Goal: Communication & Community: Answer question/provide support

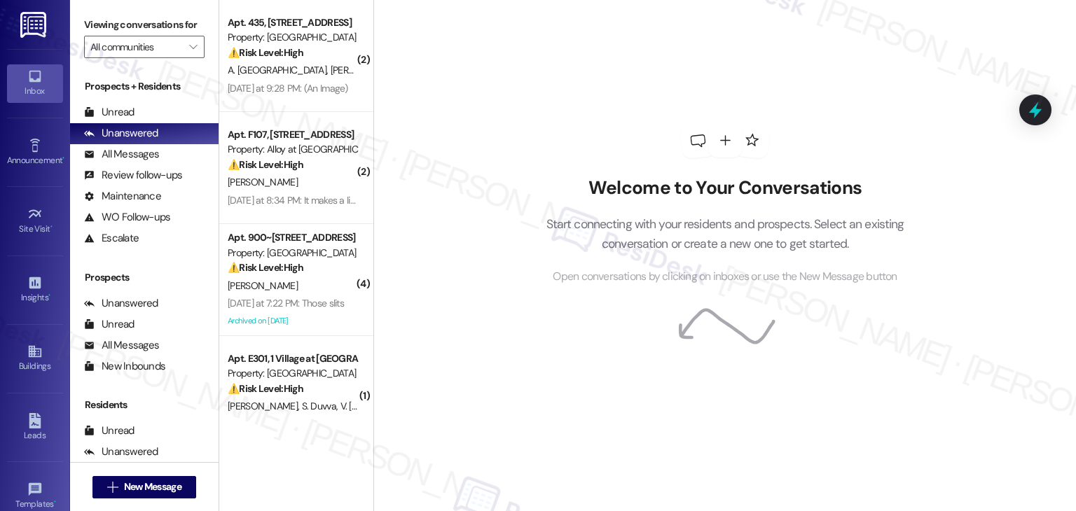
click at [555, 415] on div "Welcome to Your Conversations Start connecting with your residents and prospect…" at bounding box center [724, 255] width 703 height 511
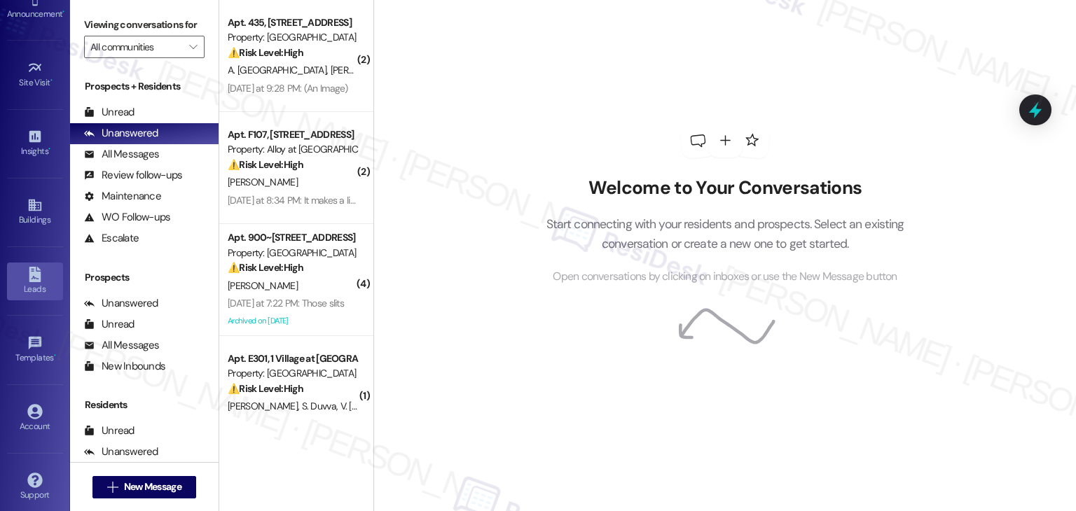
scroll to position [153, 0]
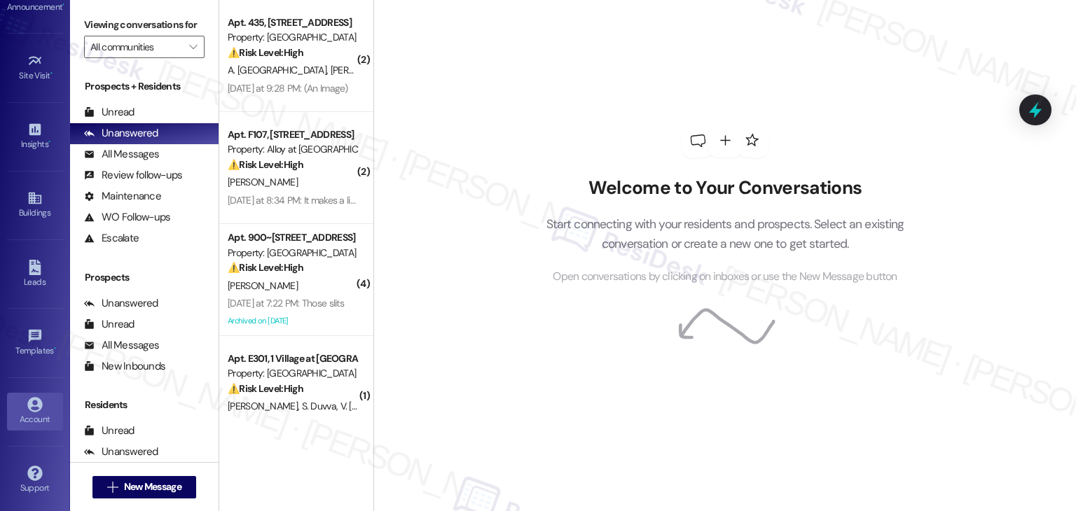
click at [37, 413] on div "Account" at bounding box center [35, 420] width 70 height 14
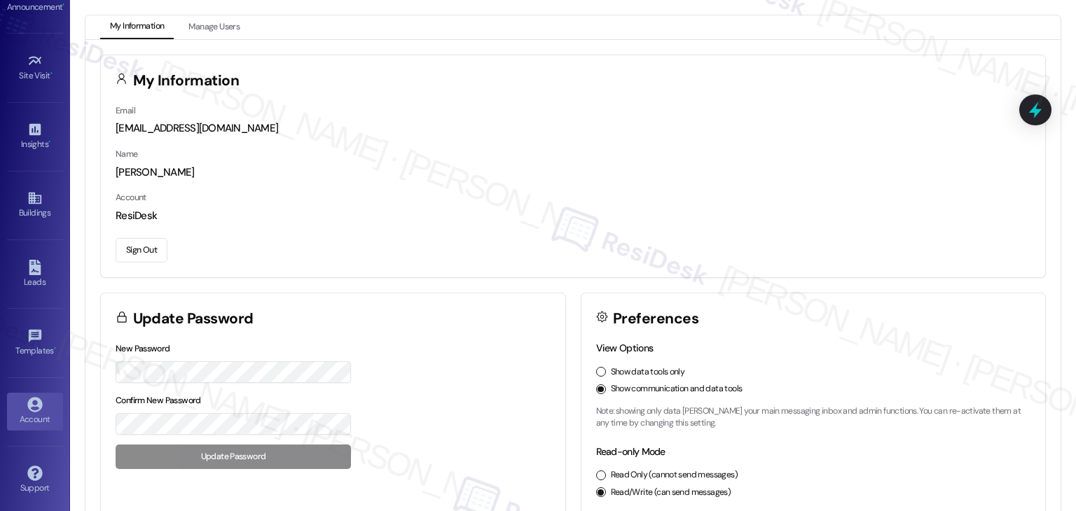
click at [148, 256] on button "Sign Out" at bounding box center [142, 250] width 52 height 25
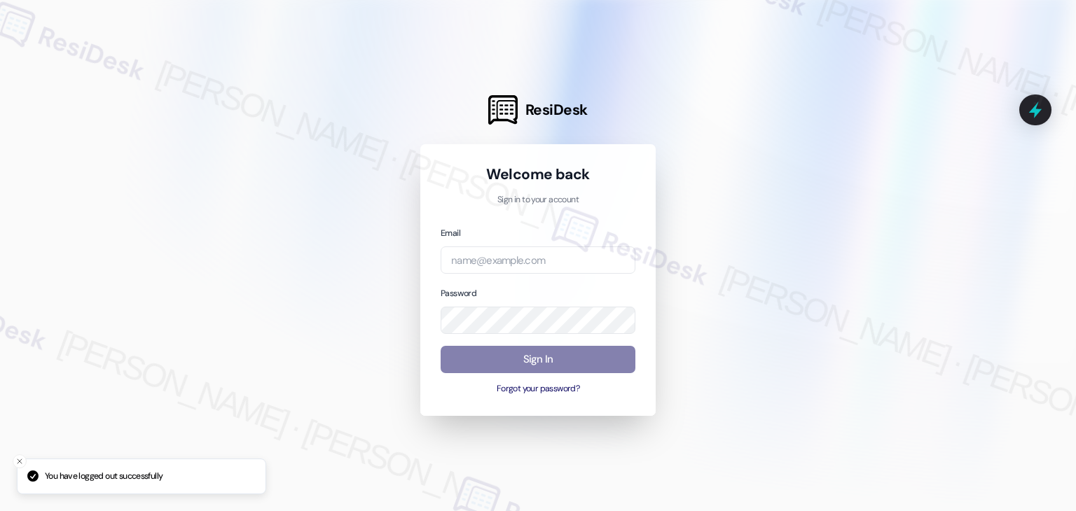
click at [765, 74] on div at bounding box center [538, 255] width 1076 height 511
type input "automated-surveys-roundhouse-resen.four@roundhouse.com"
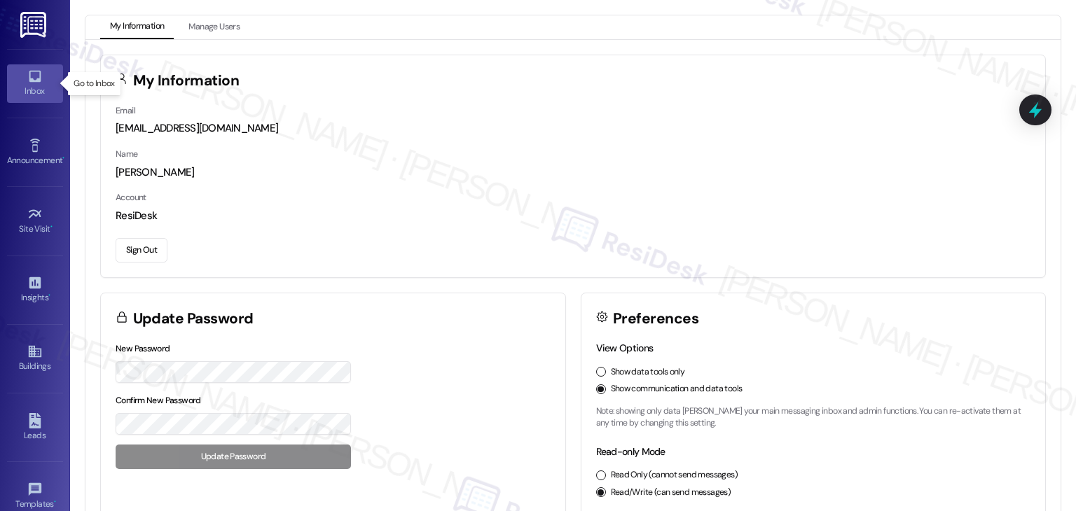
click at [31, 76] on icon at bounding box center [34, 76] width 15 height 15
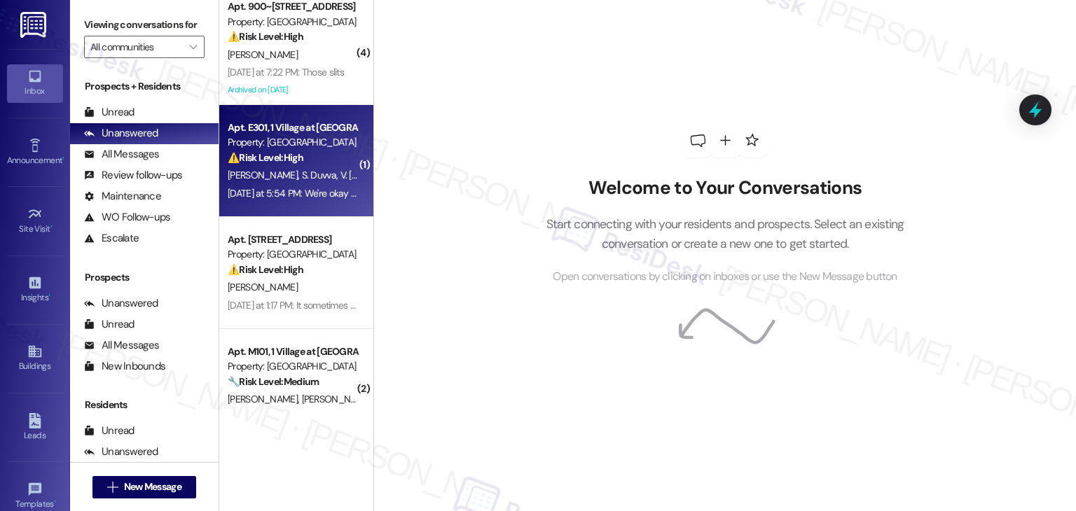
scroll to position [280, 0]
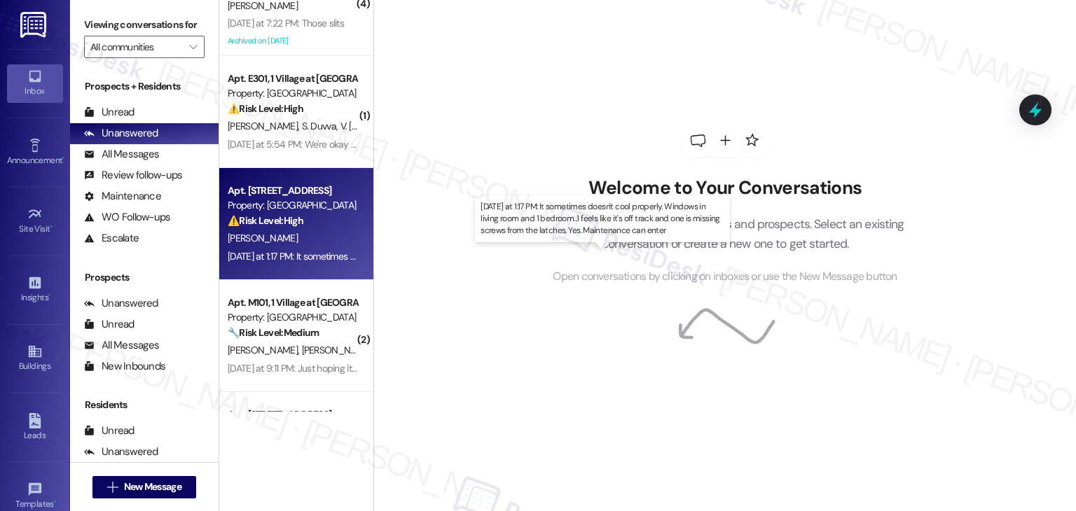
click at [331, 251] on div "Yesterday at 1:17 PM: It sometimes doesn't cool properly. Windows in living roo…" at bounding box center [604, 256] width 752 height 13
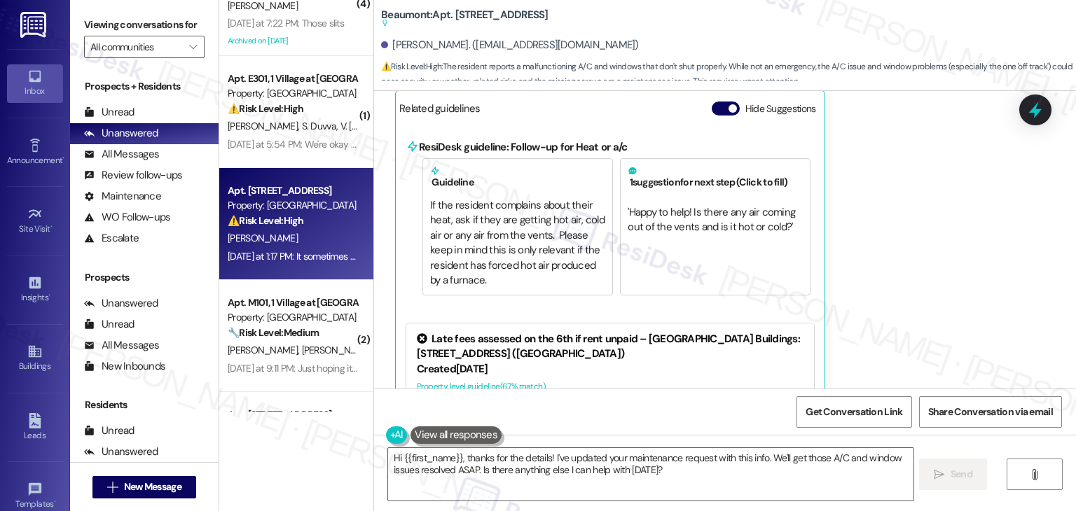
scroll to position [1017, 0]
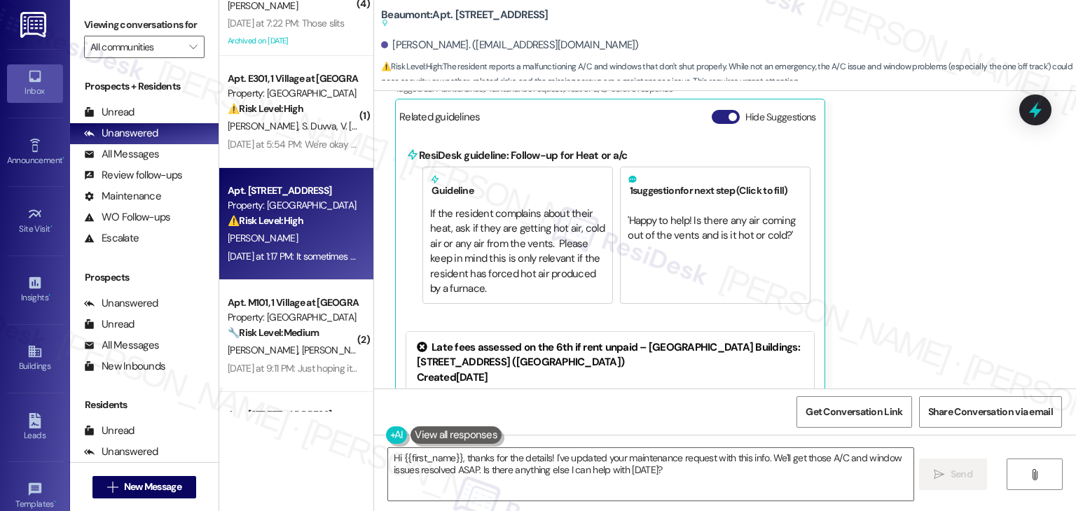
click at [712, 110] on button "Hide Suggestions" at bounding box center [726, 117] width 28 height 14
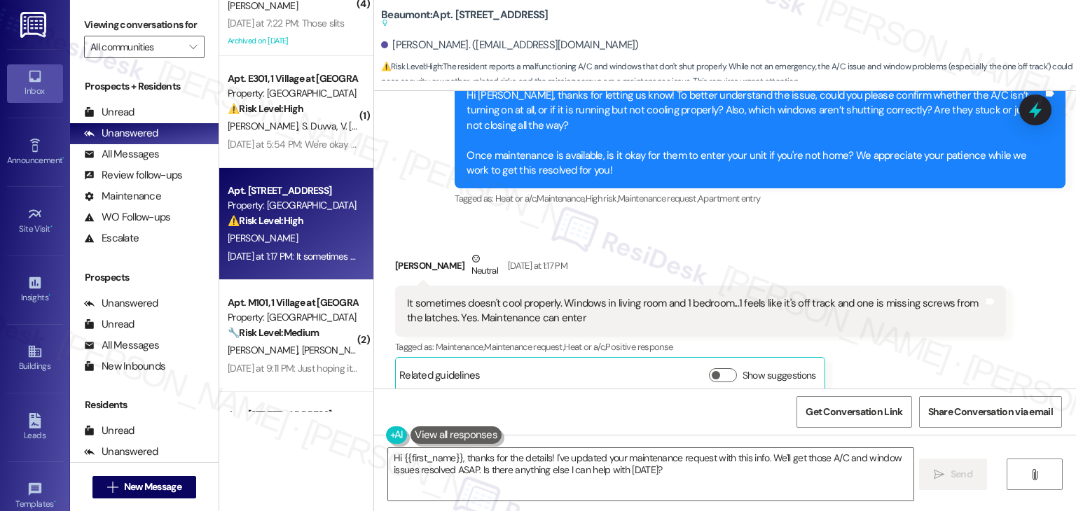
click at [853, 241] on div "Received via SMS Laura Hendricks Neutral Yesterday at 1:17 PM It sometimes does…" at bounding box center [701, 322] width 632 height 163
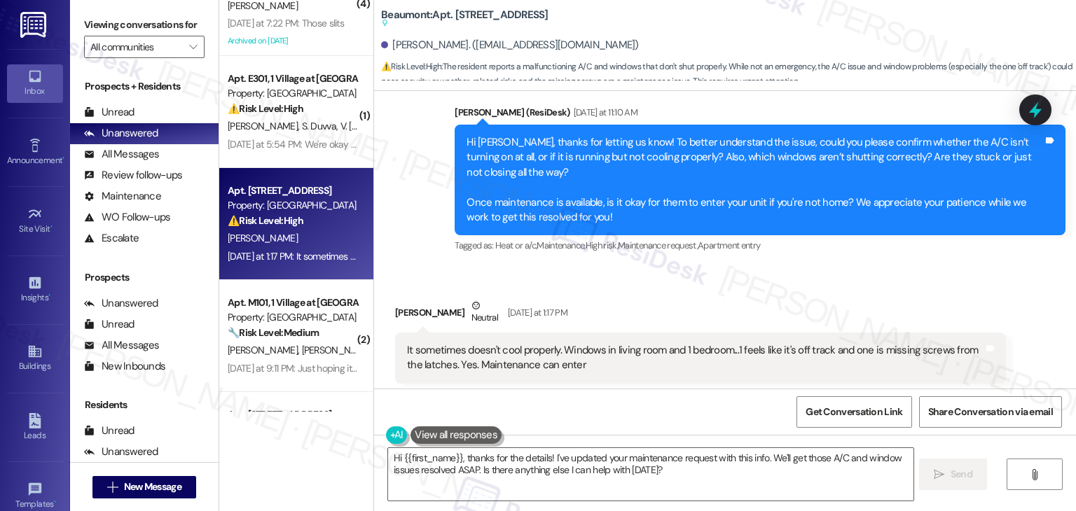
scroll to position [689, 0]
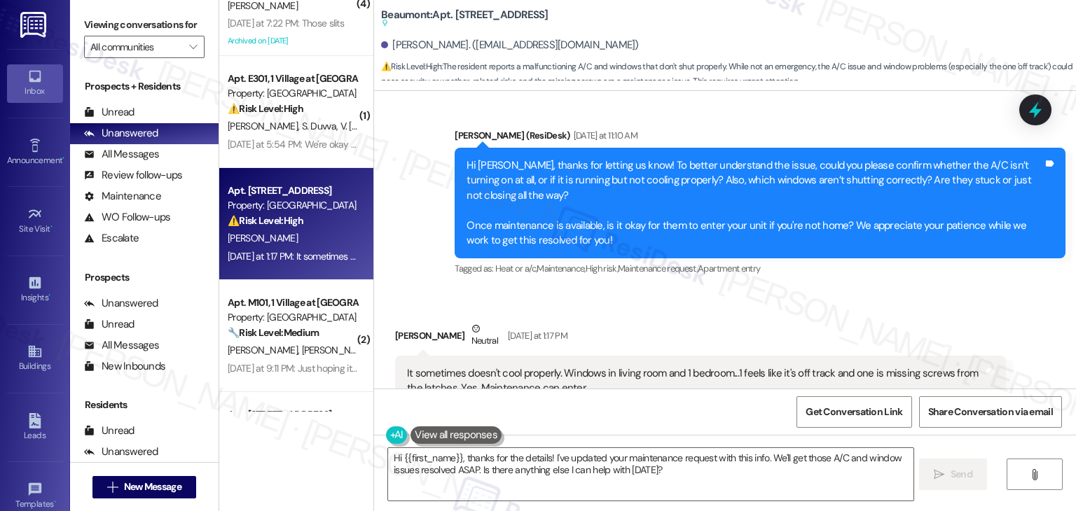
click at [857, 290] on div "Received via SMS Laura Hendricks Neutral Yesterday at 1:17 PM It sometimes does…" at bounding box center [725, 382] width 702 height 184
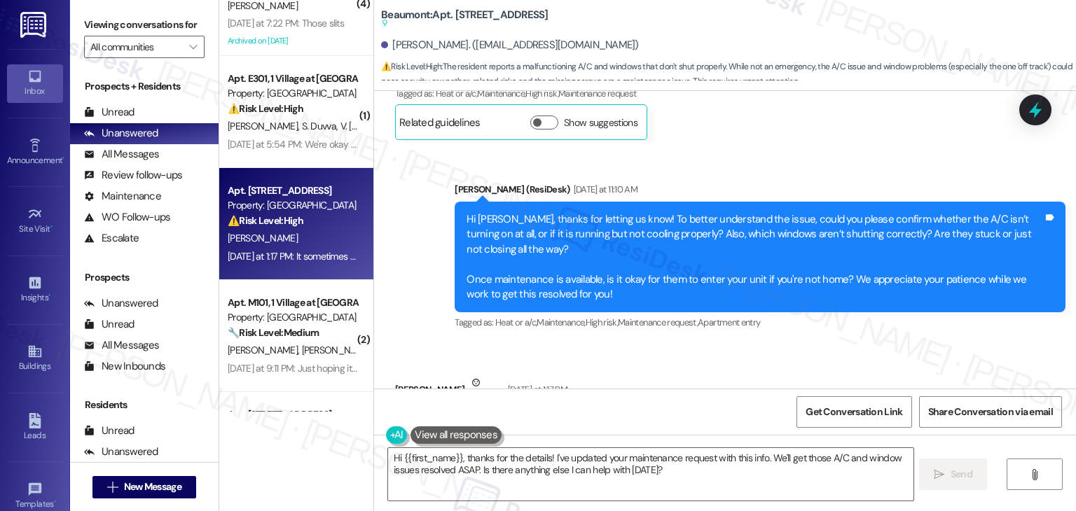
scroll to position [618, 0]
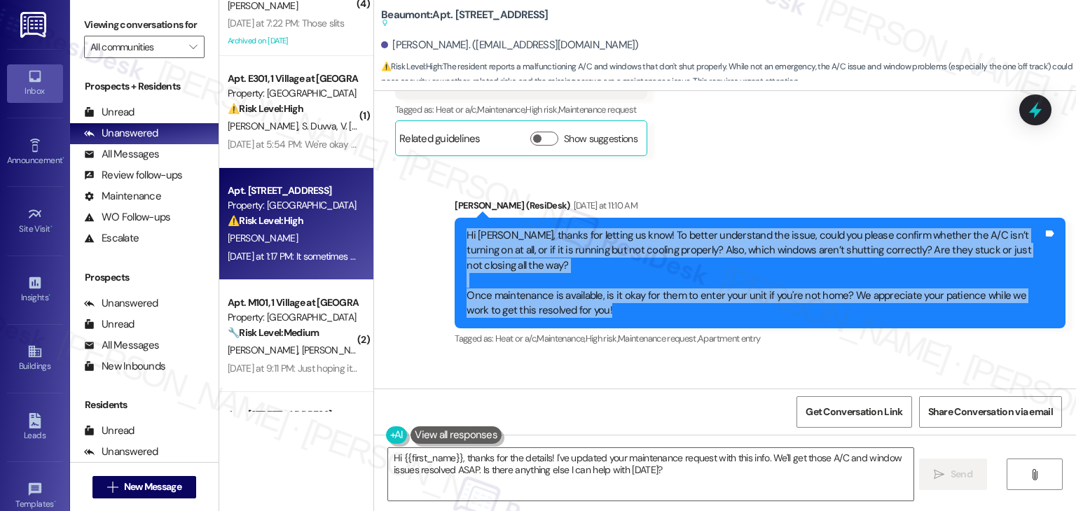
drag, startPoint x: 575, startPoint y: 300, endPoint x: 435, endPoint y: 237, distance: 153.9
click at [435, 237] on div "Sent via SMS Dottie (ResiDesk) Yesterday at 11:10 AM Hi Laura, thanks for letti…" at bounding box center [725, 263] width 702 height 193
copy div "Hi Laura, thanks for letting us know! To better understand the issue, could you…"
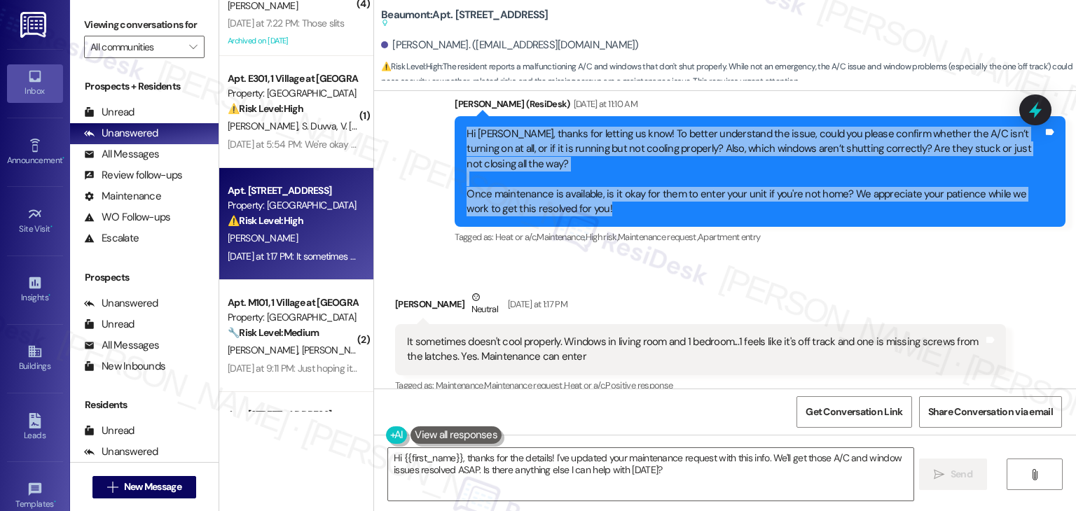
scroll to position [759, 0]
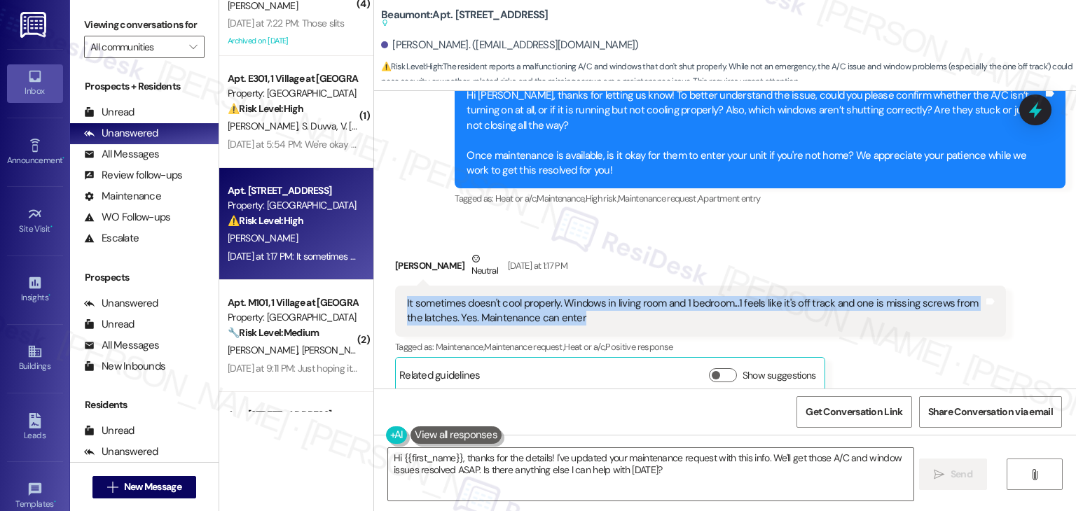
drag, startPoint x: 567, startPoint y: 303, endPoint x: 382, endPoint y: 292, distance: 185.2
click at [385, 292] on div "Received via SMS Laura Hendricks Neutral Yesterday at 1:17 PM It sometimes does…" at bounding box center [701, 322] width 632 height 163
copy div "It sometimes doesn't cool properly. Windows in living room and 1 bedroom...1 fe…"
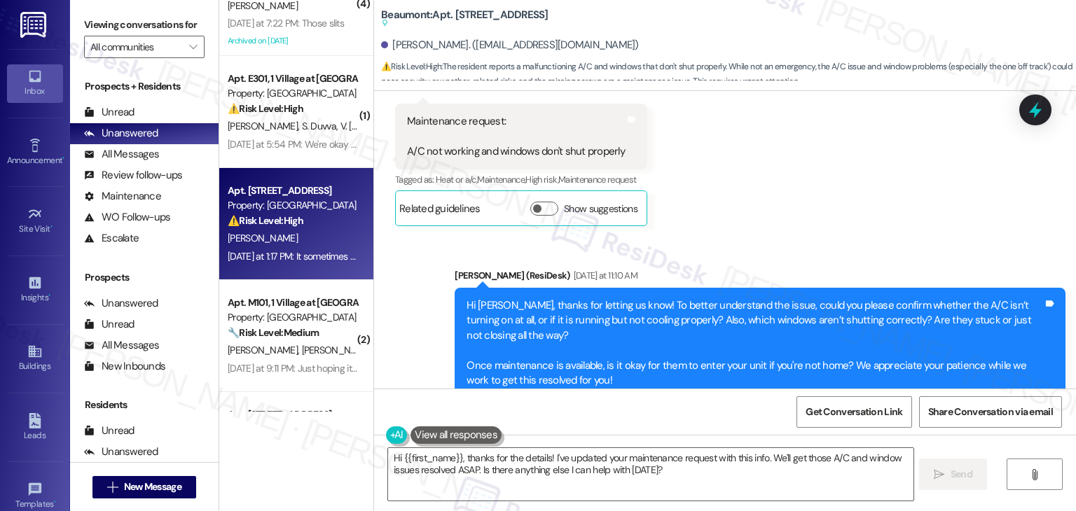
scroll to position [478, 0]
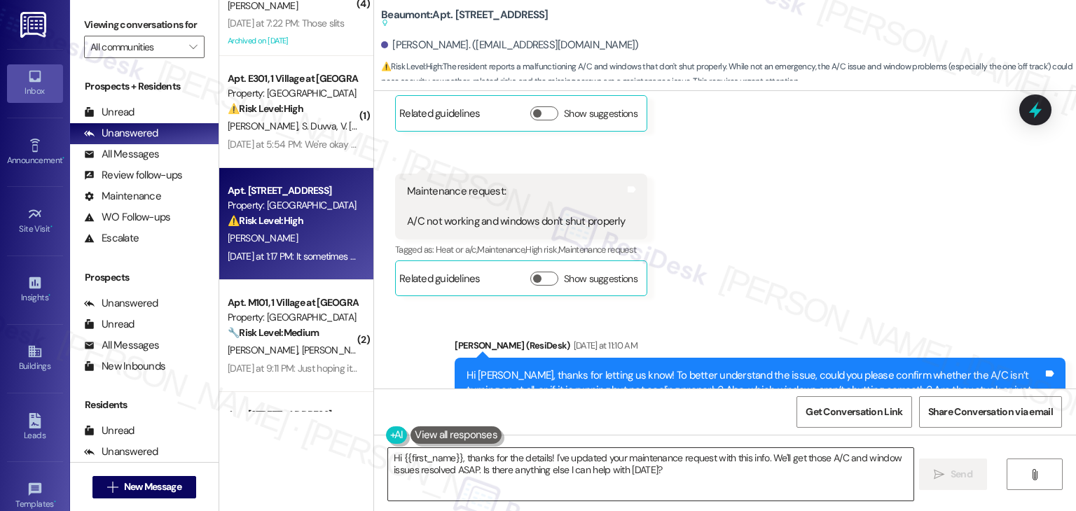
click at [510, 469] on textarea "Hi {{first_name}}, thanks for the details! I've updated your maintenance reques…" at bounding box center [650, 474] width 525 height 53
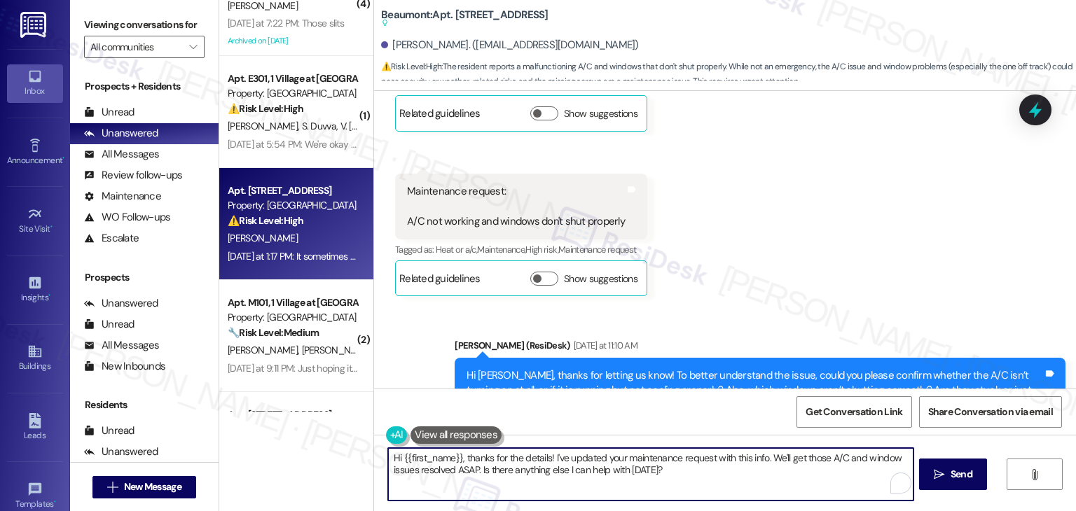
paste textarea "Thanks so much for the update, Laura! We'll let the maintenance team know that …"
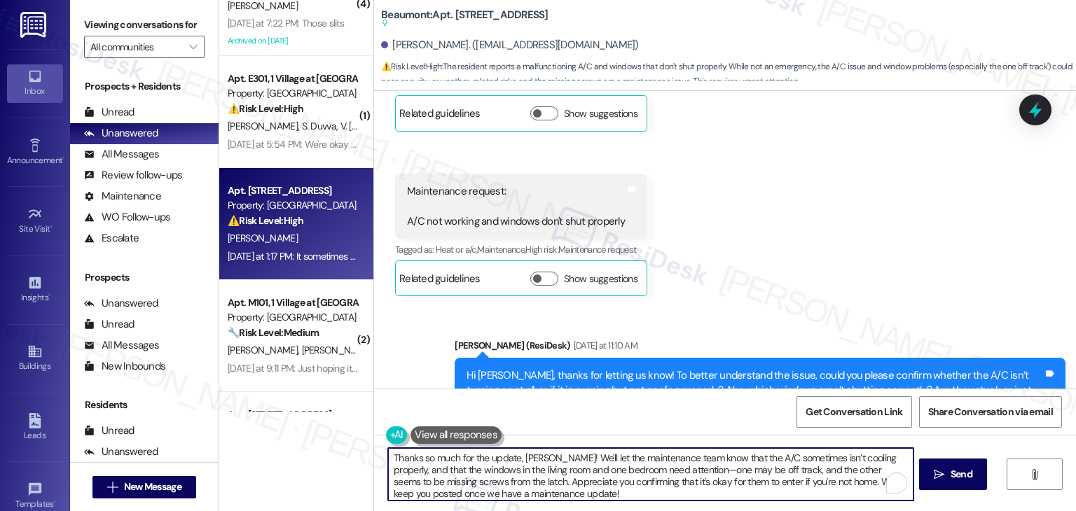
type textarea "Thanks so much for the update, Laura! We'll let the maintenance team know that …"
click at [471, 474] on textarea "Thanks so much for the update, Laura! We'll let the maintenance team know that …" at bounding box center [650, 474] width 525 height 53
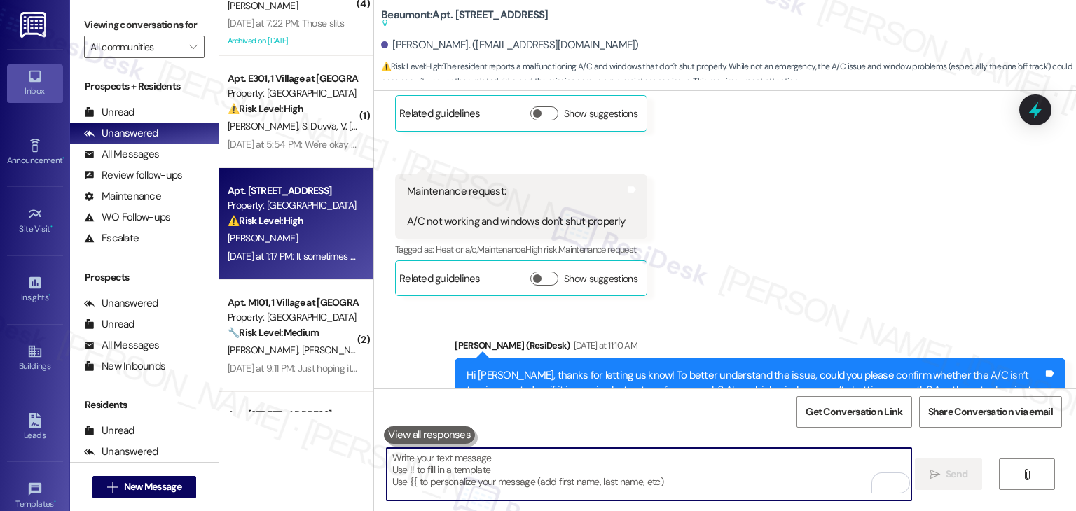
scroll to position [759, 0]
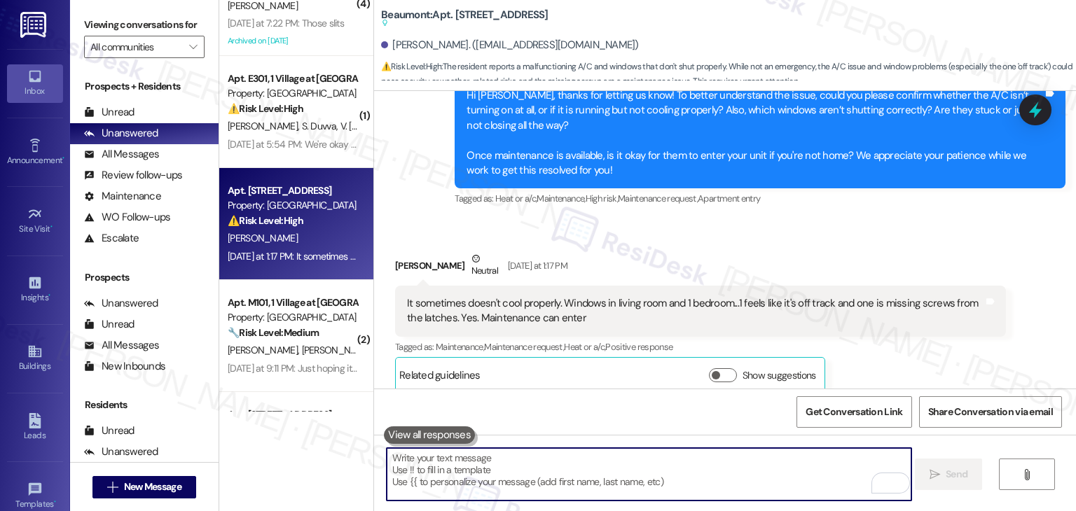
click at [574, 474] on textarea "To enrich screen reader interactions, please activate Accessibility in Grammarl…" at bounding box center [649, 474] width 525 height 53
paste textarea "Thanks so much for the update, Laura! We'll let the maintenance team know that …"
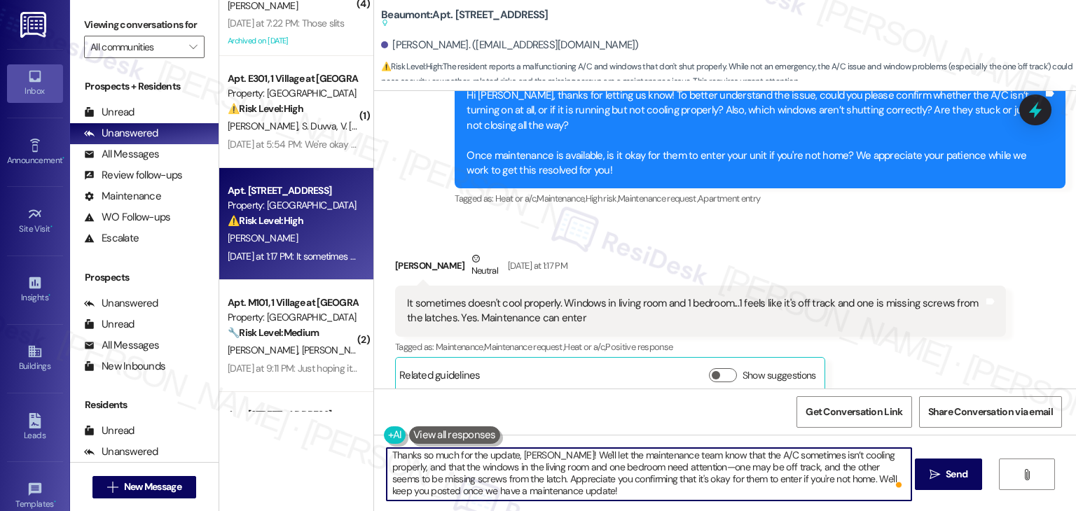
scroll to position [3, 0]
type textarea "Thanks so much for the update, Laura! We'll let the maintenance team know that …"
click at [956, 471] on span "Send" at bounding box center [957, 474] width 22 height 15
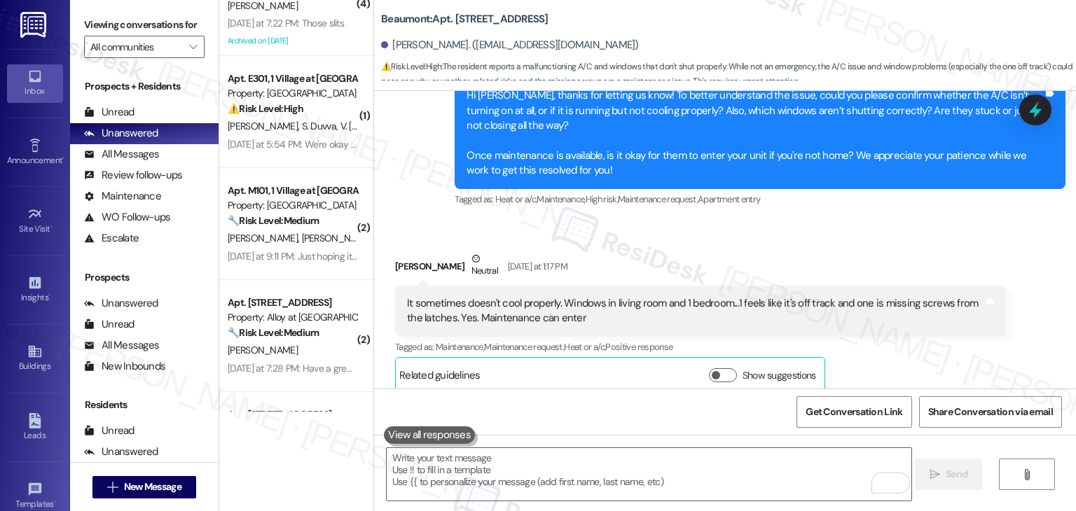
scroll to position [829, 0]
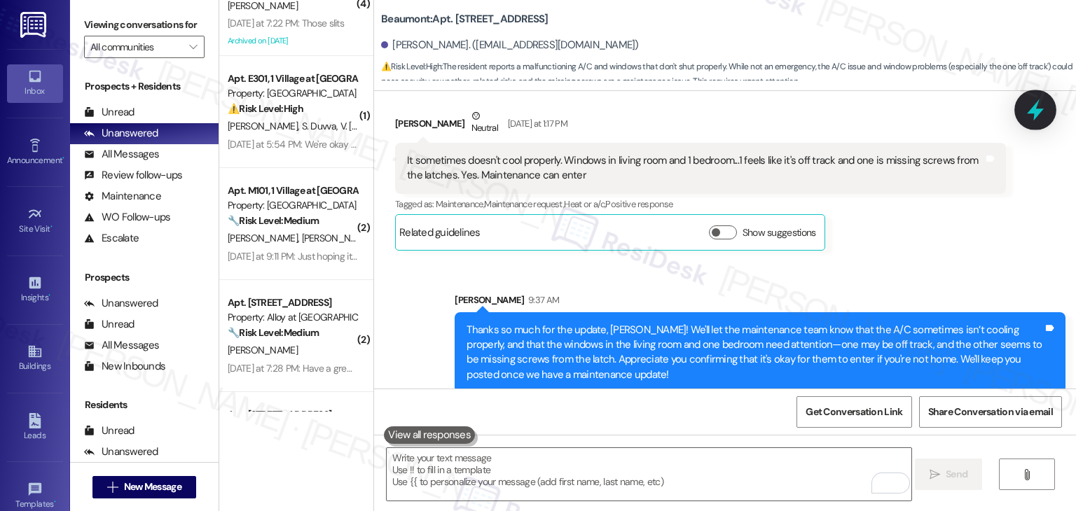
click at [1042, 107] on icon at bounding box center [1035, 110] width 24 height 24
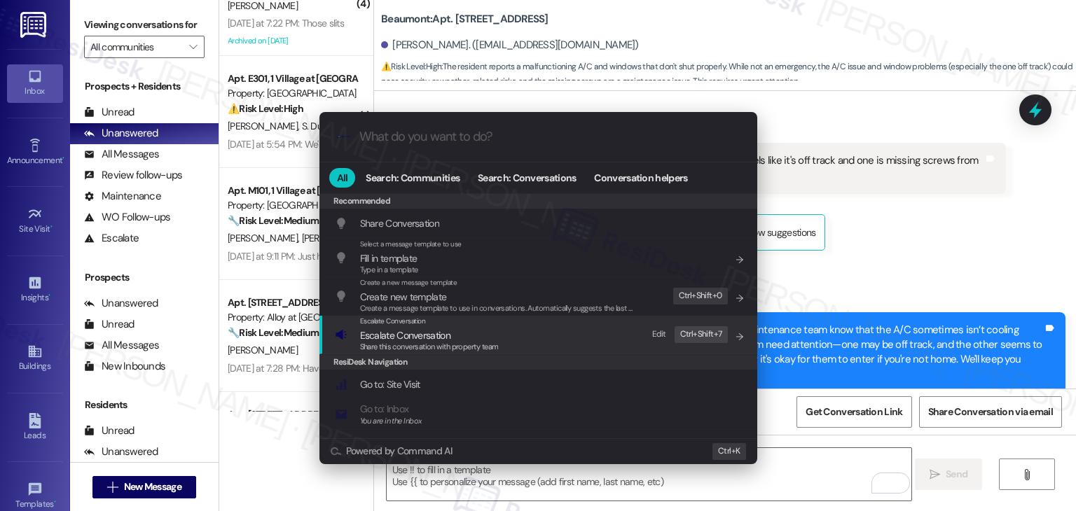
click at [427, 340] on span "Escalate Conversation" at bounding box center [405, 335] width 90 height 13
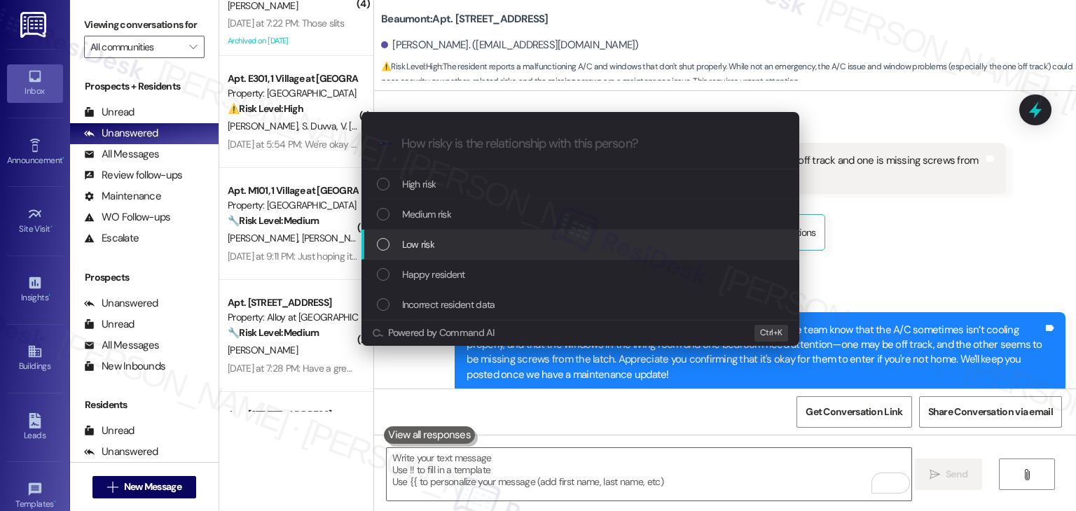
click at [380, 247] on div "List of options" at bounding box center [383, 244] width 13 height 13
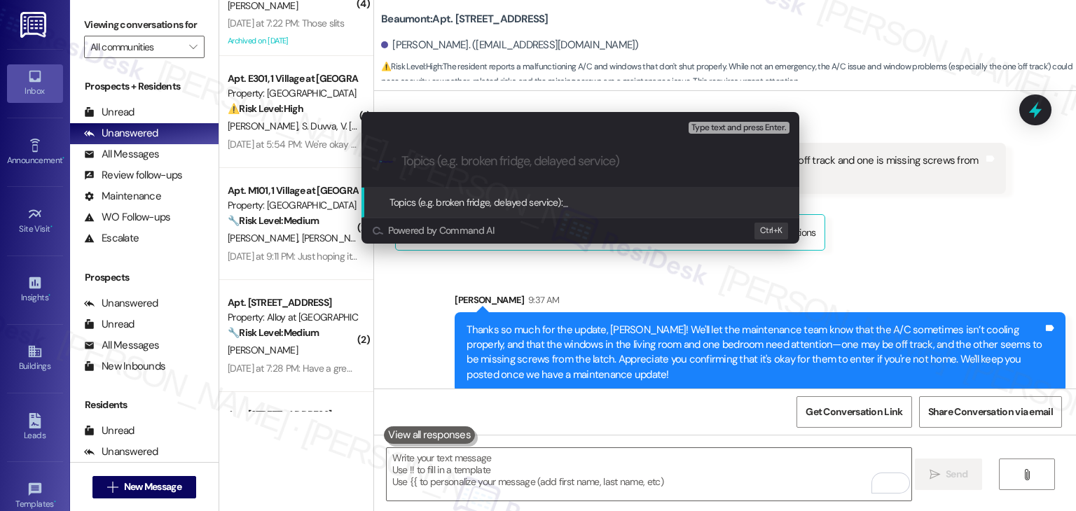
paste input "Maintenance Request - A/C Not Cooling Properly + Window Closure Issues"
type input "Maintenance Request - A/C Not Cooling Properly + Window Closure Issues"
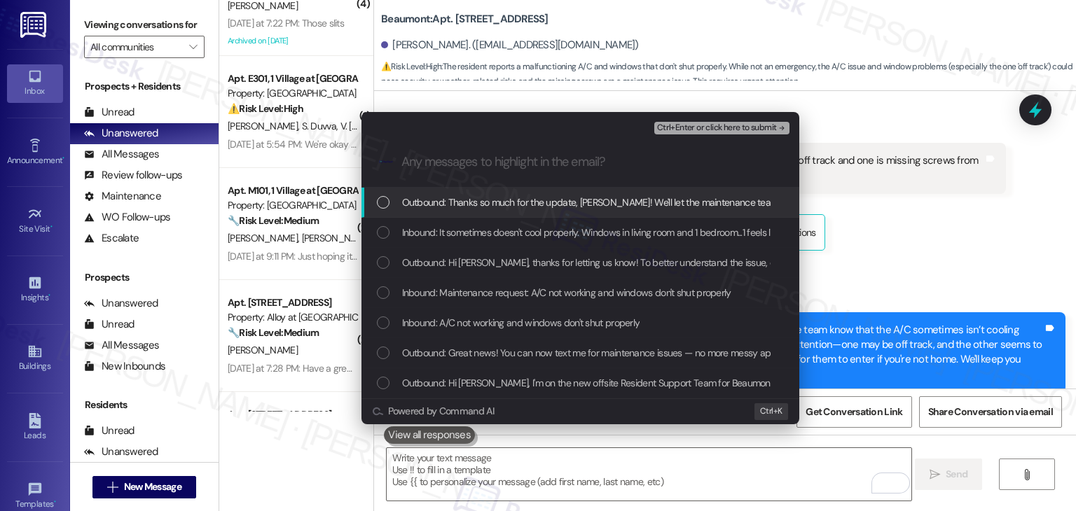
scroll to position [0, 0]
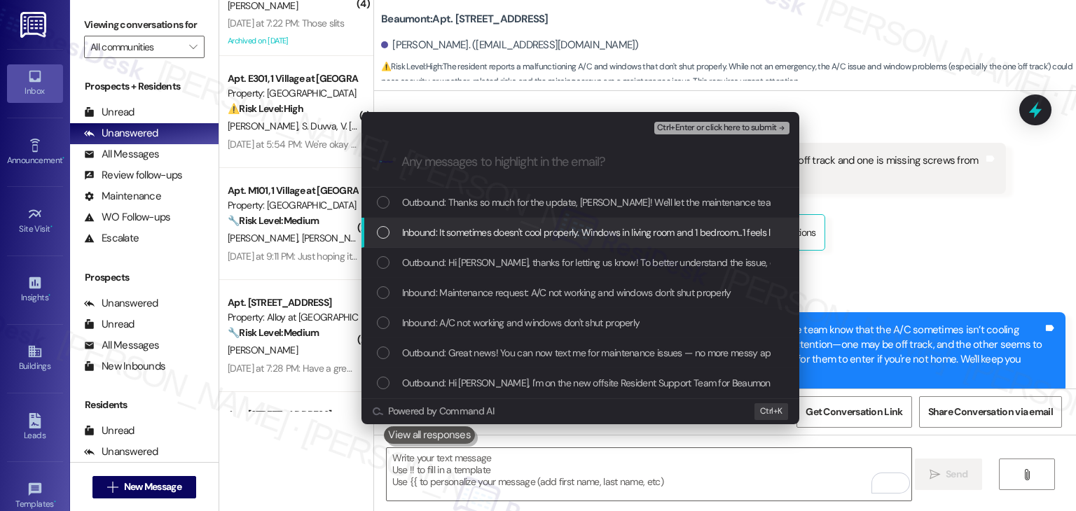
click at [383, 239] on div "Inbound: It sometimes doesn't cool properly. Windows in living room and 1 bedro…" at bounding box center [582, 232] width 410 height 15
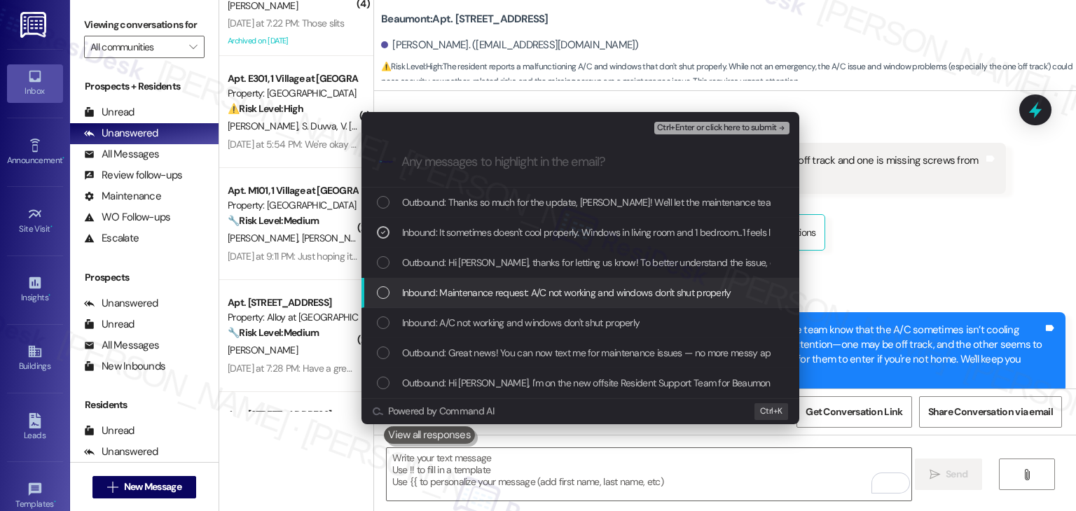
click at [378, 286] on div "List of options" at bounding box center [383, 292] width 13 height 13
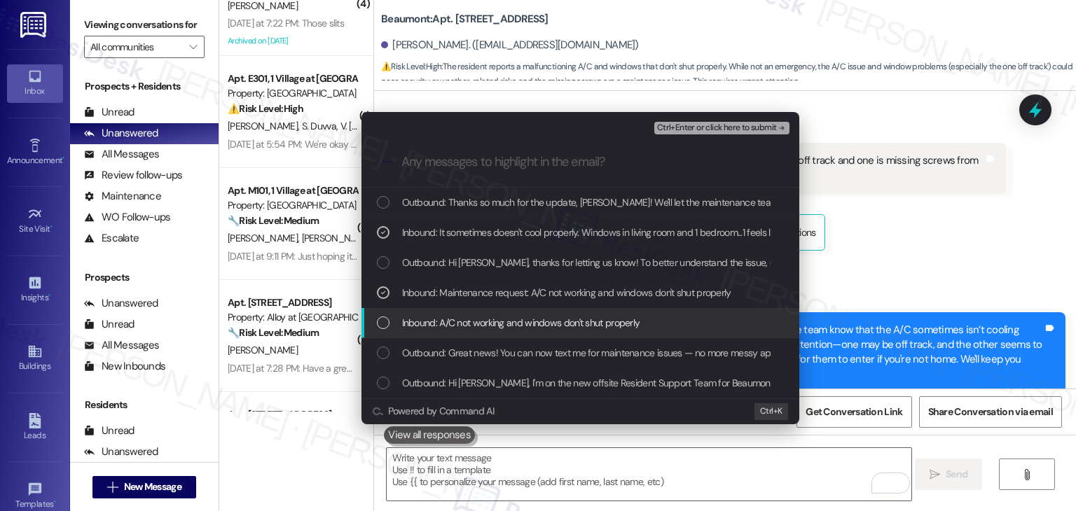
click at [382, 312] on div "Inbound: A/C not working and windows don't shut properly" at bounding box center [580, 323] width 438 height 30
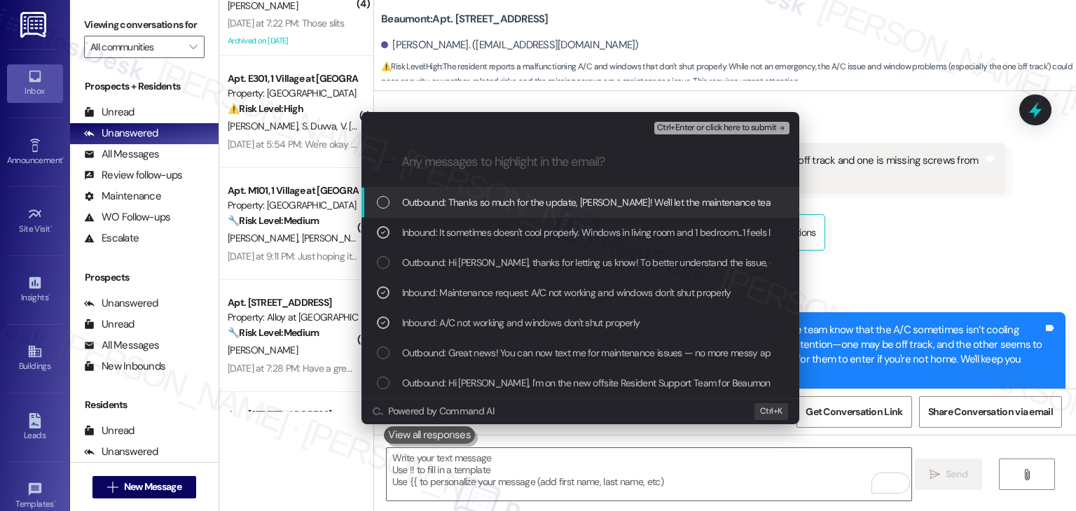
click at [742, 130] on span "Ctrl+Enter or click here to submit" at bounding box center [717, 128] width 120 height 10
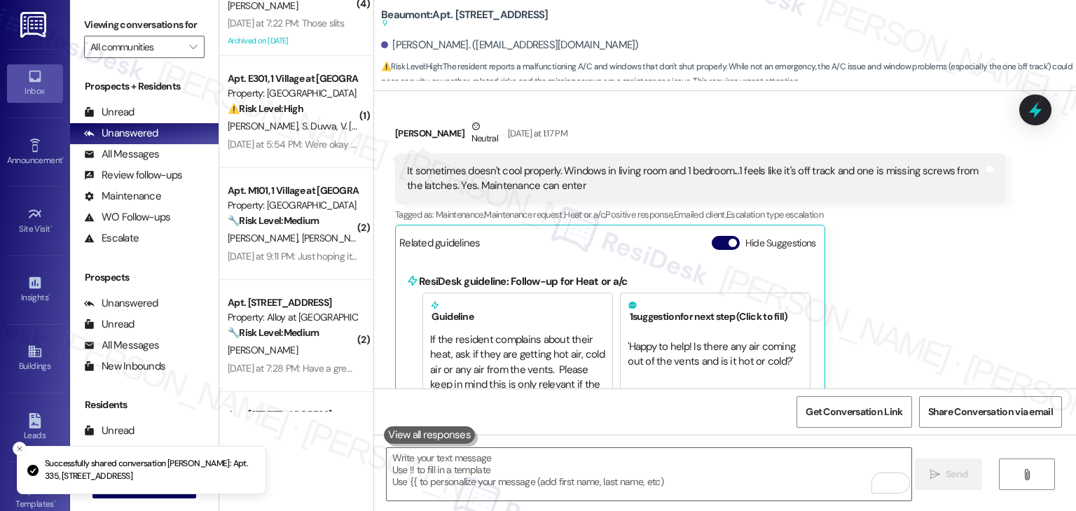
scroll to position [1157, 0]
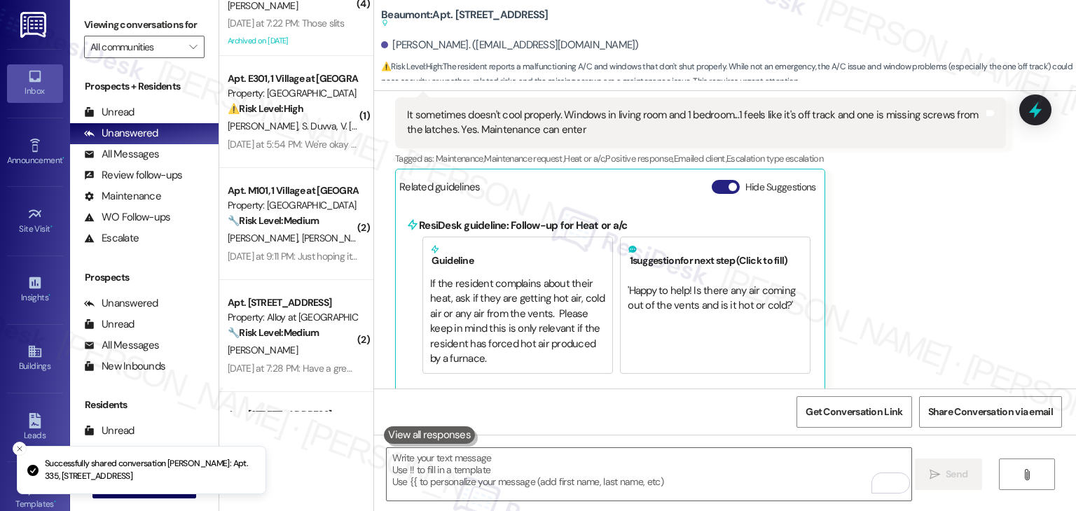
click at [713, 180] on button "Hide Suggestions" at bounding box center [726, 187] width 28 height 14
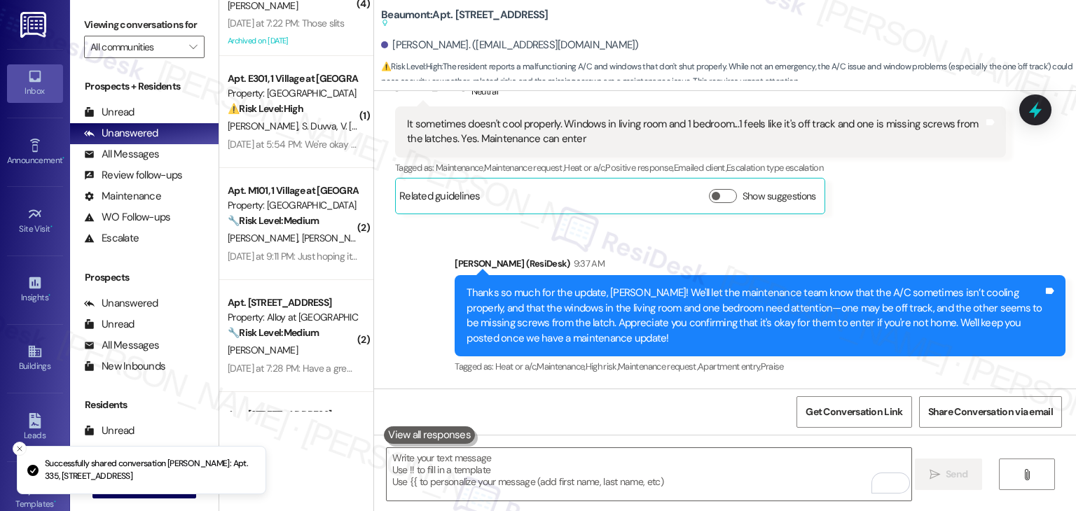
scroll to position [922, 0]
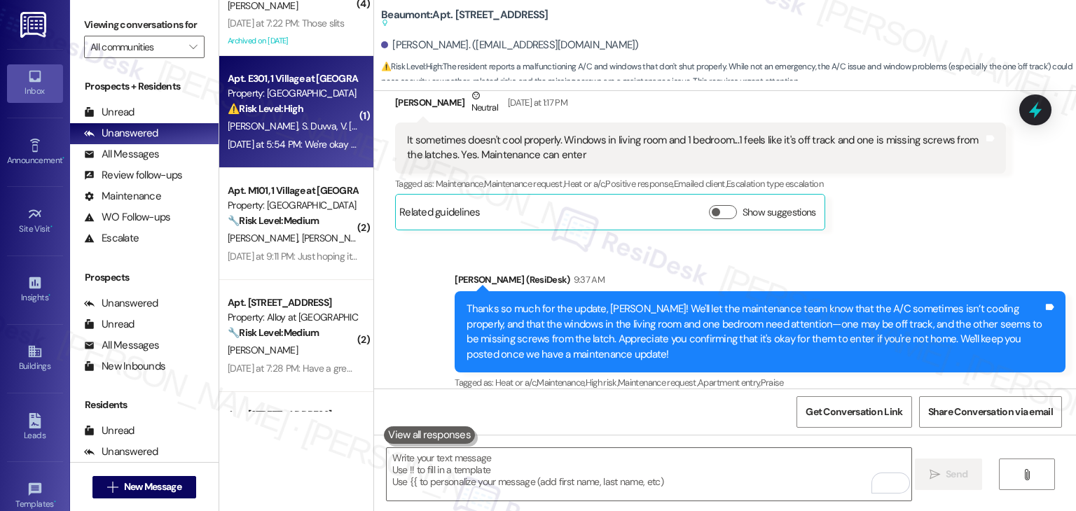
click at [340, 128] on span "V. Raj Kedari" at bounding box center [379, 126] width 79 height 13
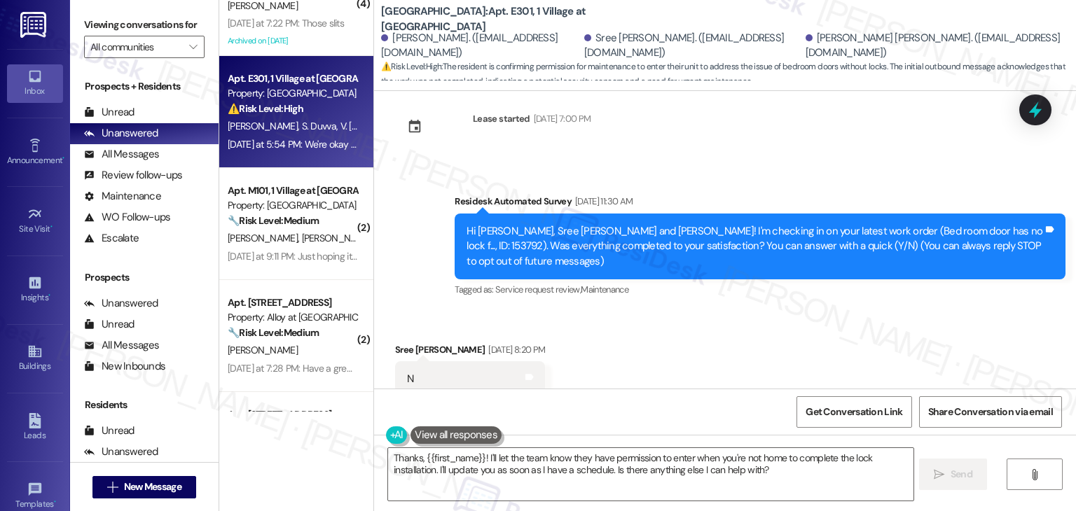
scroll to position [22, 0]
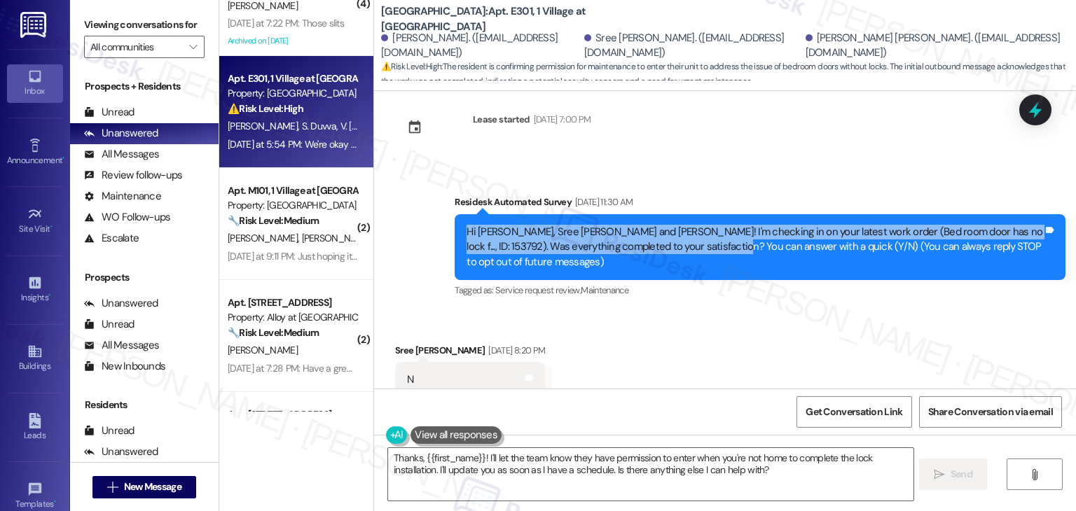
drag, startPoint x: 707, startPoint y: 251, endPoint x: 440, endPoint y: 233, distance: 267.5
click at [444, 233] on div "Survey, sent via SMS Residesk Automated Survey Aug 18, 2025 at 11:30 AM Hi Sai …" at bounding box center [760, 247] width 632 height 127
copy div "Hi Sai Bharath, Sree Charan Raj and Venkata Prudhvi! I'm checking in on your la…"
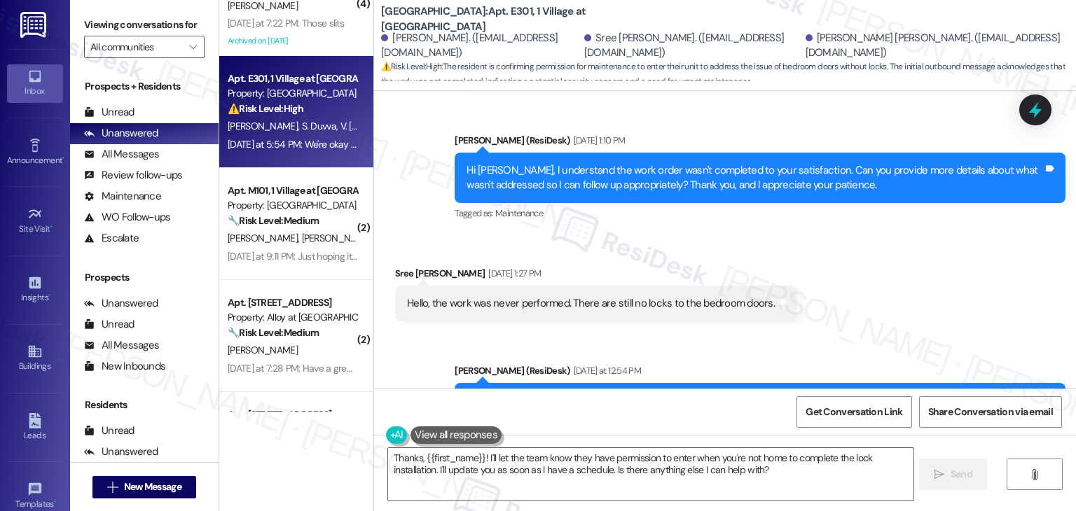
scroll to position [652, 0]
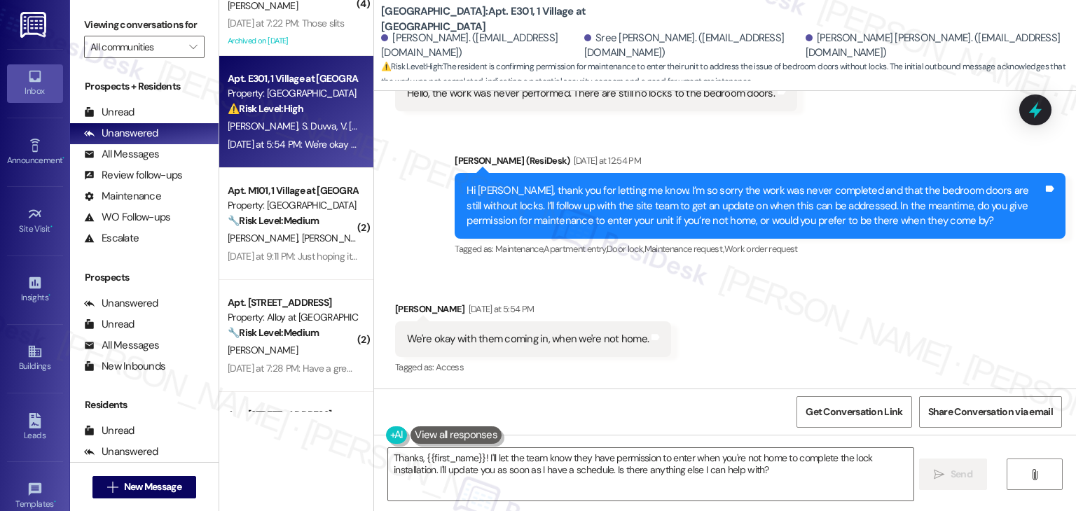
click at [619, 212] on div "Hi Sree, thank you for letting me know. I’m so sorry the work was never complet…" at bounding box center [754, 206] width 576 height 45
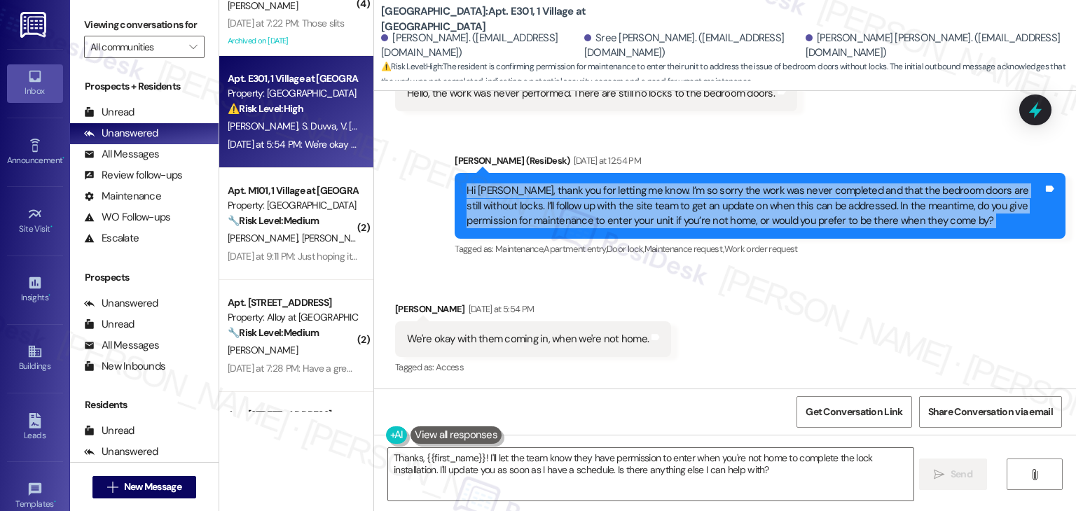
click at [619, 212] on div "Hi Sree, thank you for letting me know. I’m so sorry the work was never complet…" at bounding box center [754, 206] width 576 height 45
copy div "Hi Sree, thank you for letting me know. I’m so sorry the work was never complet…"
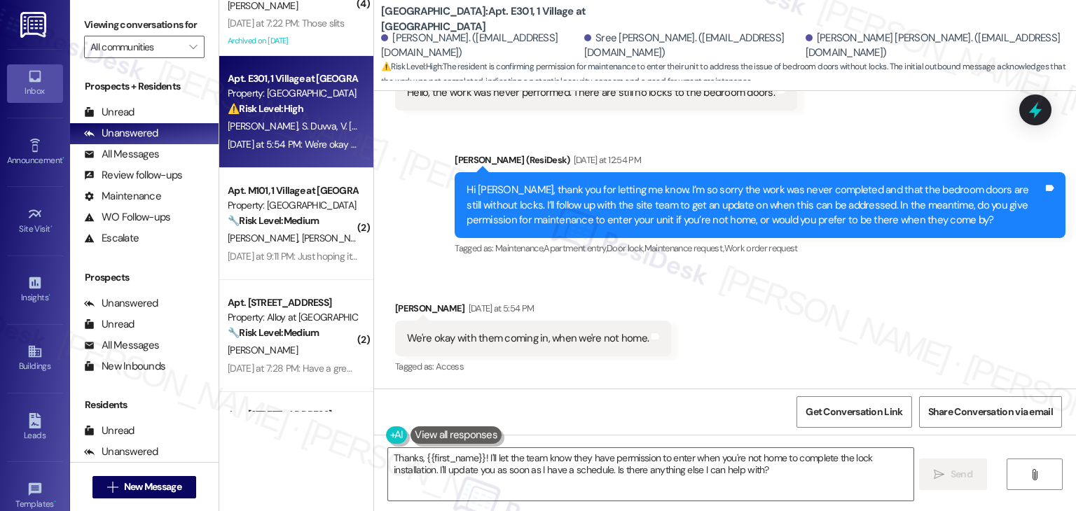
click at [485, 343] on div "We're okay with them coming in, when we're not home." at bounding box center [528, 338] width 242 height 15
copy div "We're okay with them coming in, when we're not home. Tags and notes"
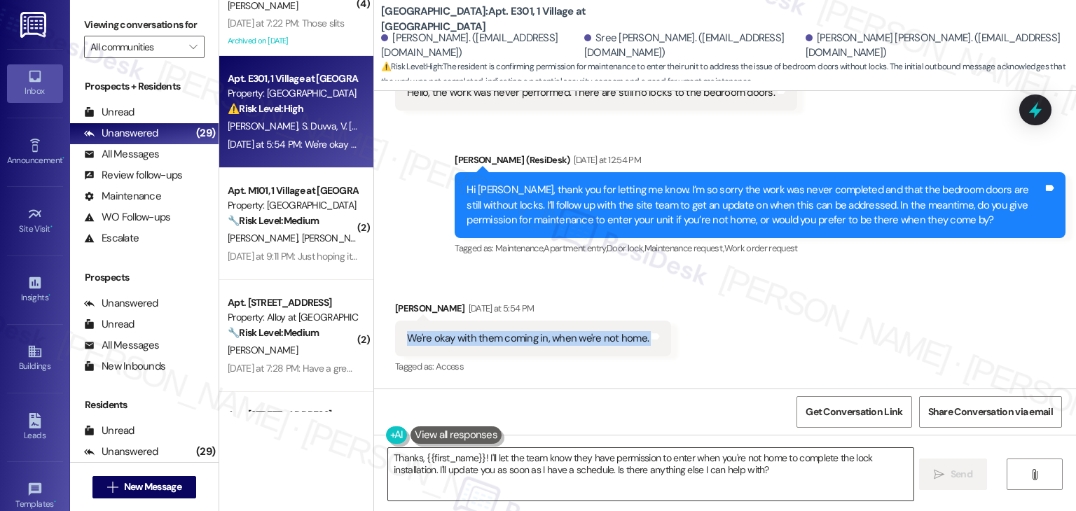
click at [501, 471] on textarea "Thanks, {{first_name}}! I'll let the team know they have permission to enter wh…" at bounding box center [650, 474] width 525 height 53
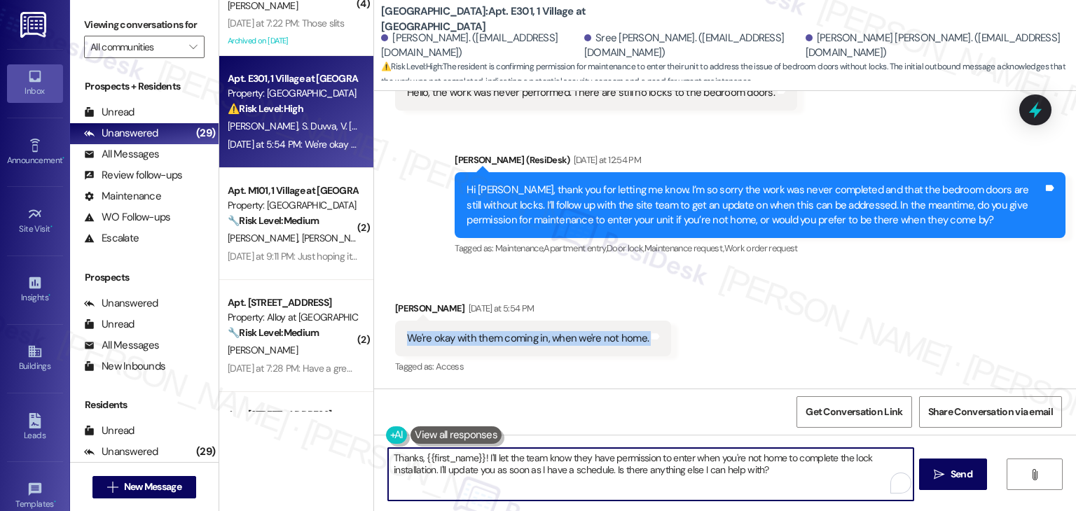
click at [501, 471] on textarea "Thanks, {{first_name}}! I'll let the team know they have permission to enter wh…" at bounding box center [650, 474] width 525 height 53
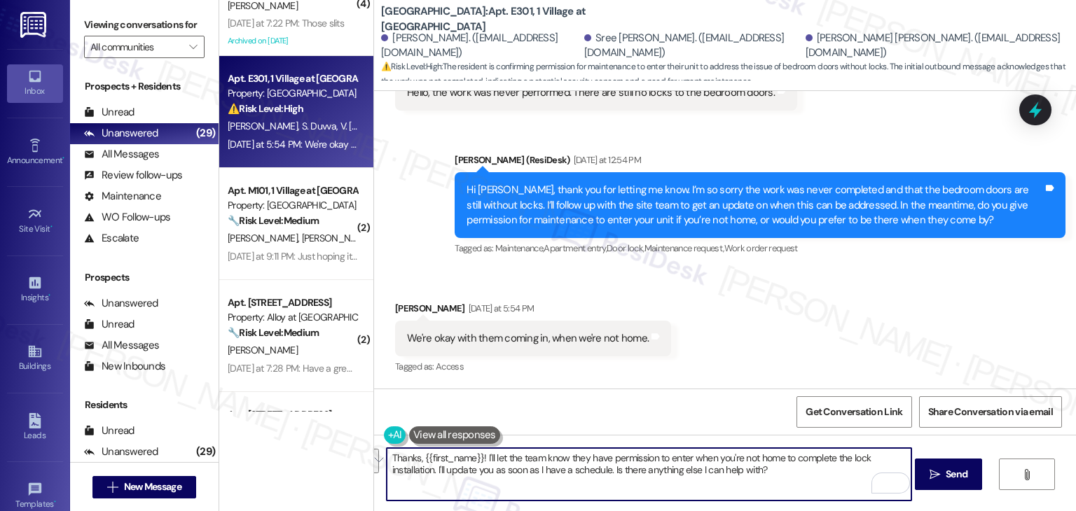
paste textarea "for confirming, Sree! I’ll let the site team know that the work was never compl…"
drag, startPoint x: 488, startPoint y: 459, endPoint x: 480, endPoint y: 459, distance: 8.4
click at [480, 459] on textarea "Thanks for confirming, Sree! I’ll let the site team know that the work was neve…" at bounding box center [649, 474] width 525 height 53
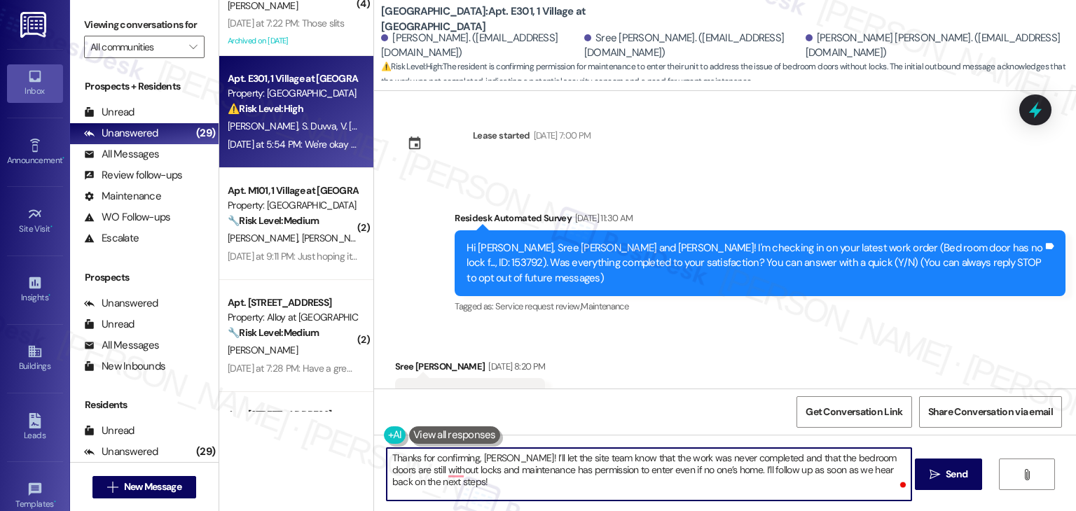
scroll to position [0, 0]
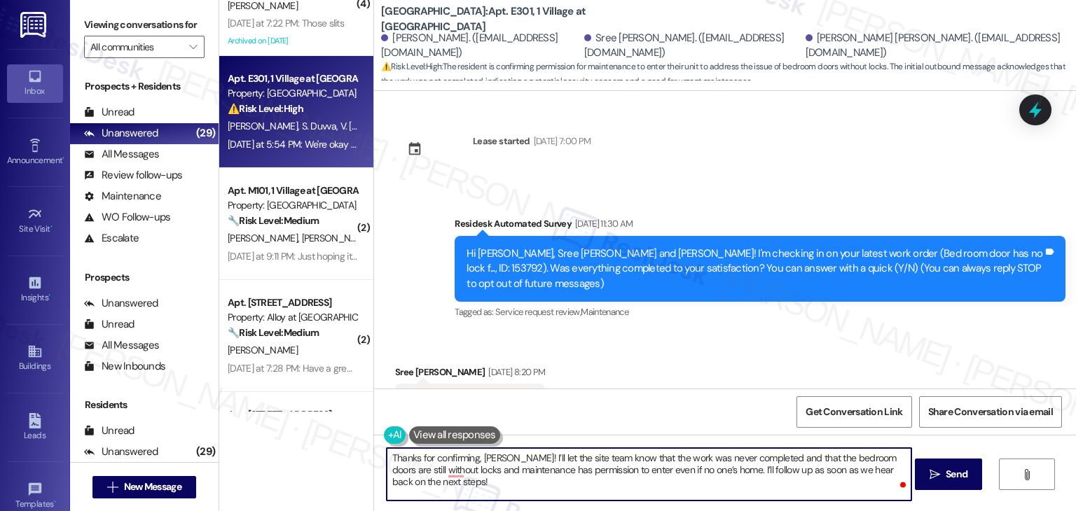
click at [512, 254] on div "Hi Sai Bharath, Sree Charan Raj and Venkata Prudhvi! I'm checking in on your la…" at bounding box center [754, 269] width 576 height 45
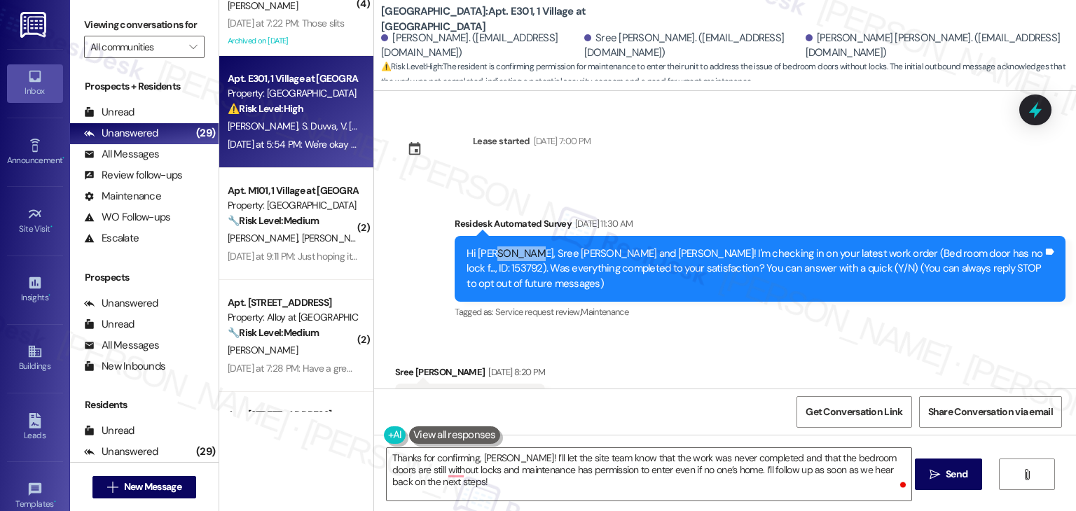
click at [512, 254] on div "Hi Sai Bharath, Sree Charan Raj and Venkata Prudhvi! I'm checking in on your la…" at bounding box center [754, 269] width 576 height 45
copy div "Bharath"
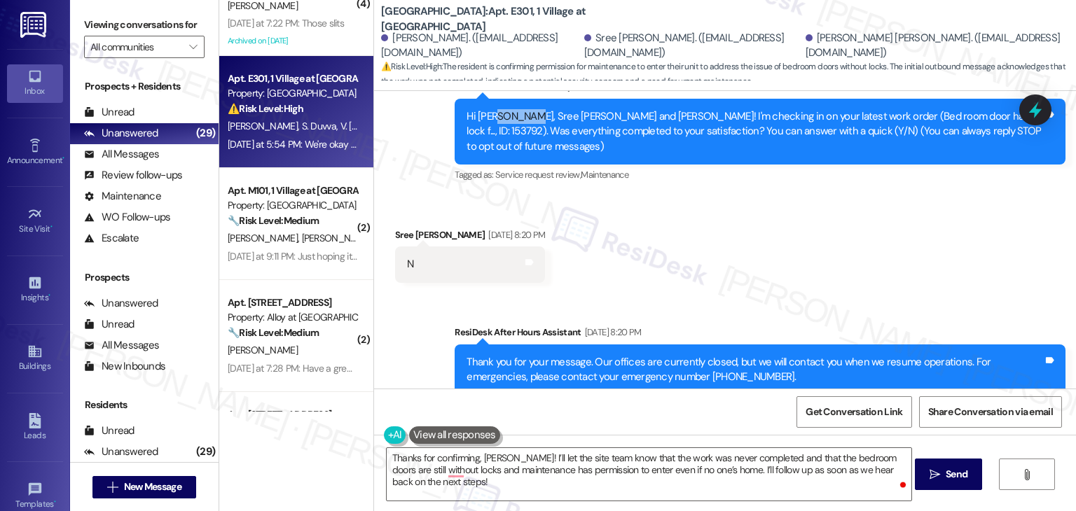
scroll to position [140, 0]
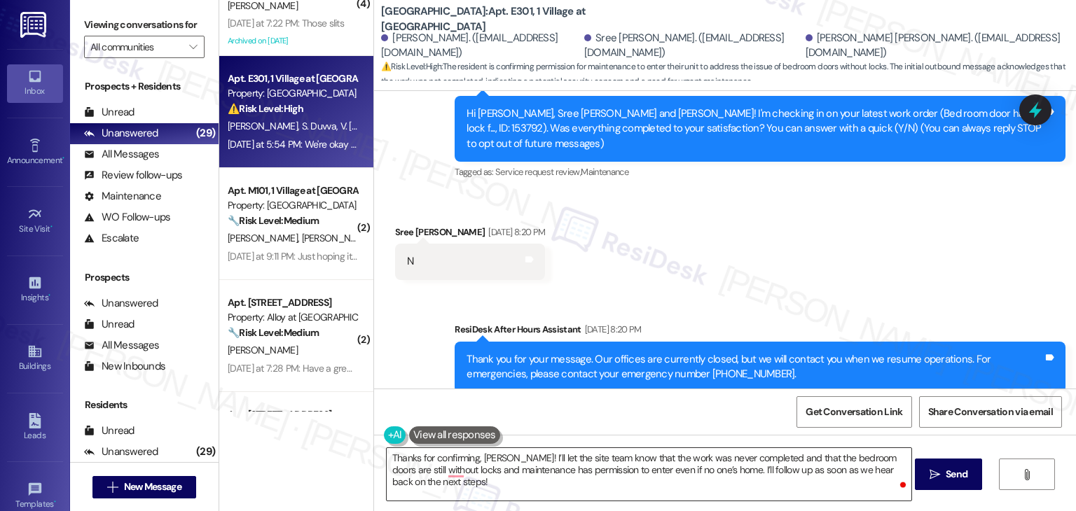
click at [488, 459] on textarea "Thanks for confirming, Sai! I’ll let the site team know that the work was never…" at bounding box center [649, 474] width 525 height 53
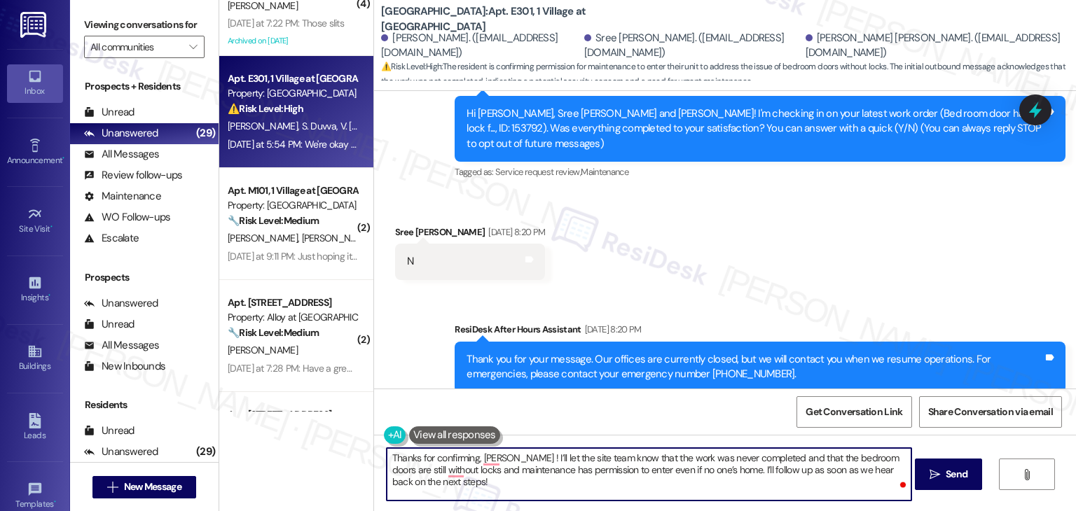
paste textarea "Bharath"
click at [459, 487] on textarea "Thanks for confirming, Sai Bharath! I’ll let the site team know that the work w…" at bounding box center [649, 474] width 525 height 53
click at [728, 474] on textarea "Thanks for confirming, Sai Bharath! I’ll let the site team know that the work w…" at bounding box center [649, 474] width 525 height 53
paste textarea "Let us know if anything changes or if you need help with anything else!"
type textarea "Thanks for confirming, Sai Bharath! I’ll let the site team know that the work w…"
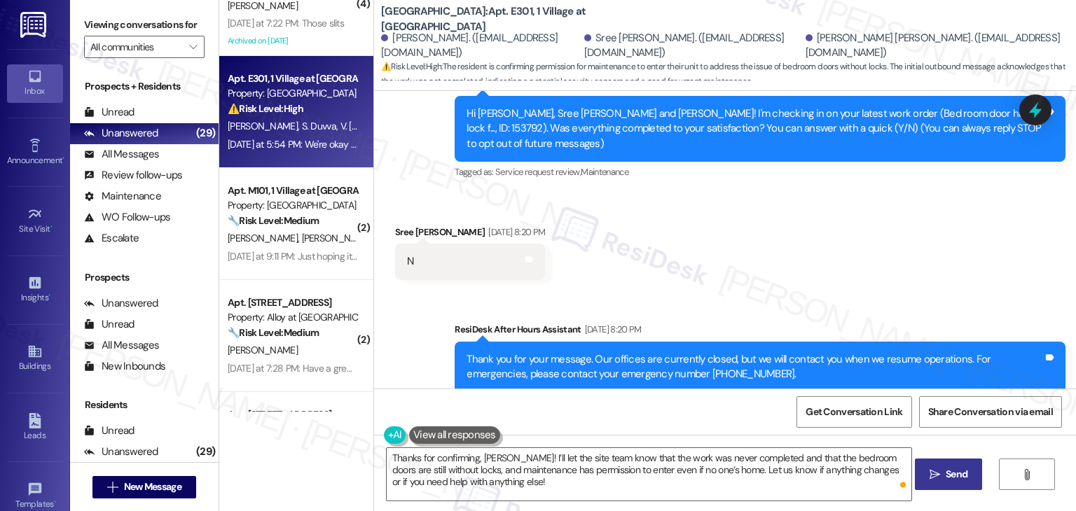
click at [948, 480] on span "Send" at bounding box center [957, 474] width 22 height 15
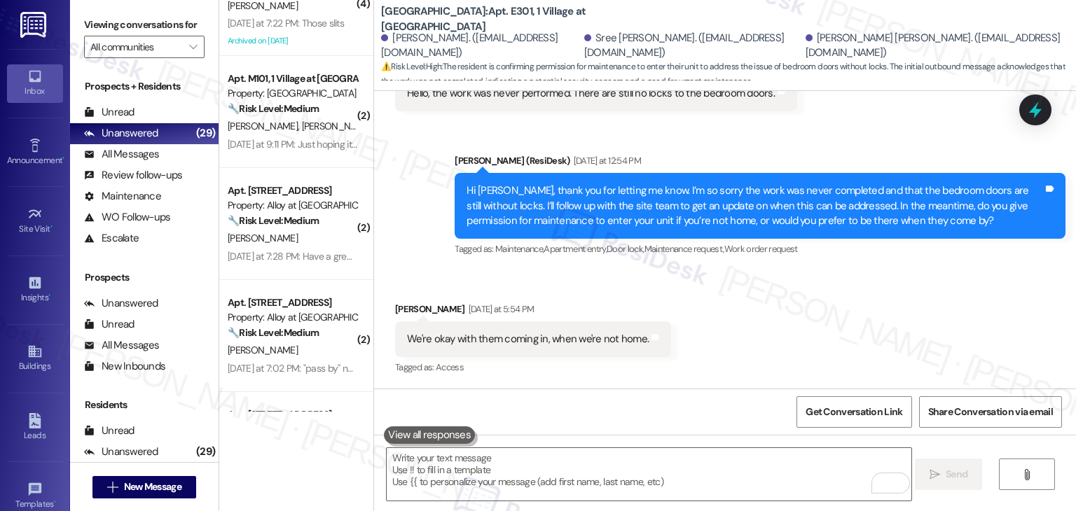
scroll to position [780, 0]
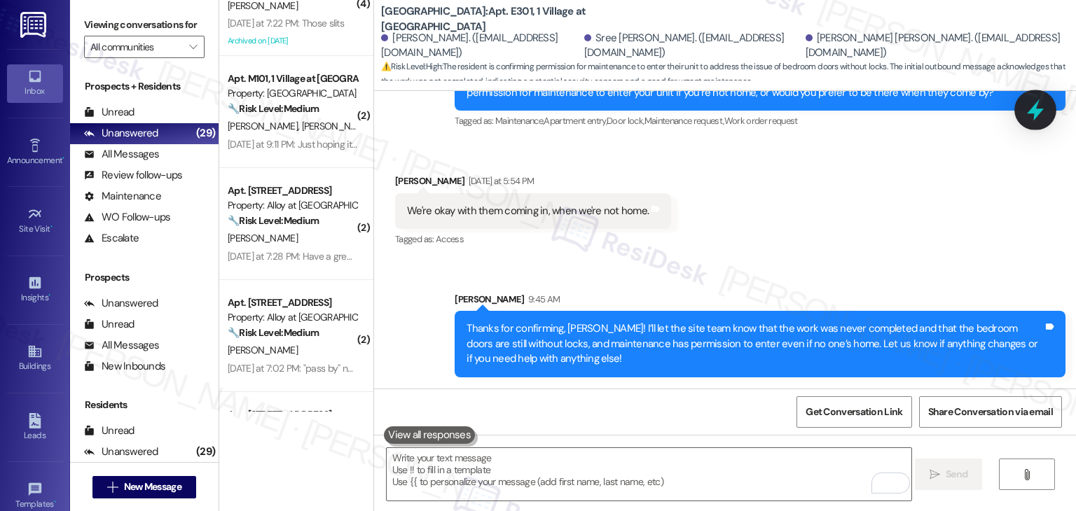
click at [1036, 114] on icon at bounding box center [1035, 110] width 17 height 22
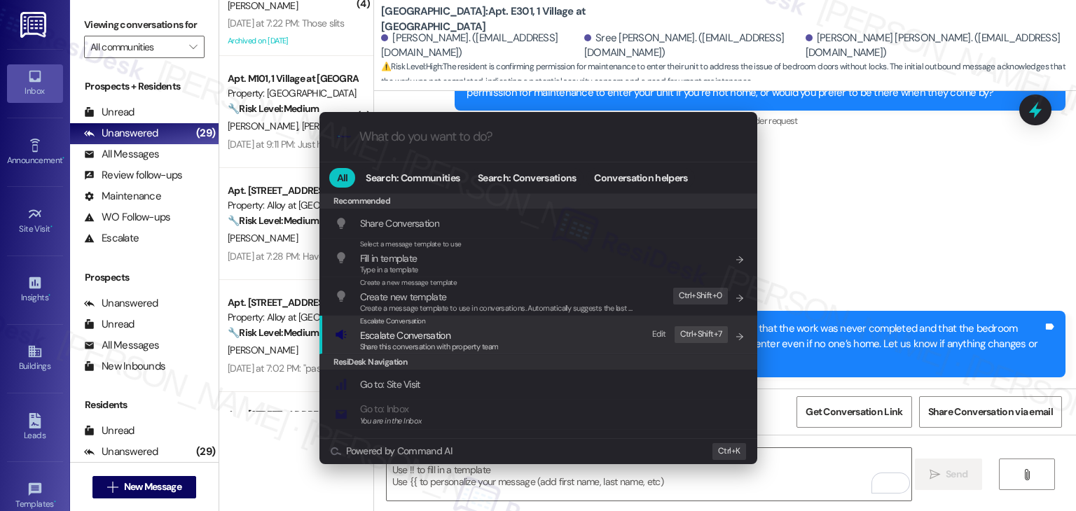
click at [415, 352] on span "Share this conversation with property team" at bounding box center [429, 347] width 139 height 10
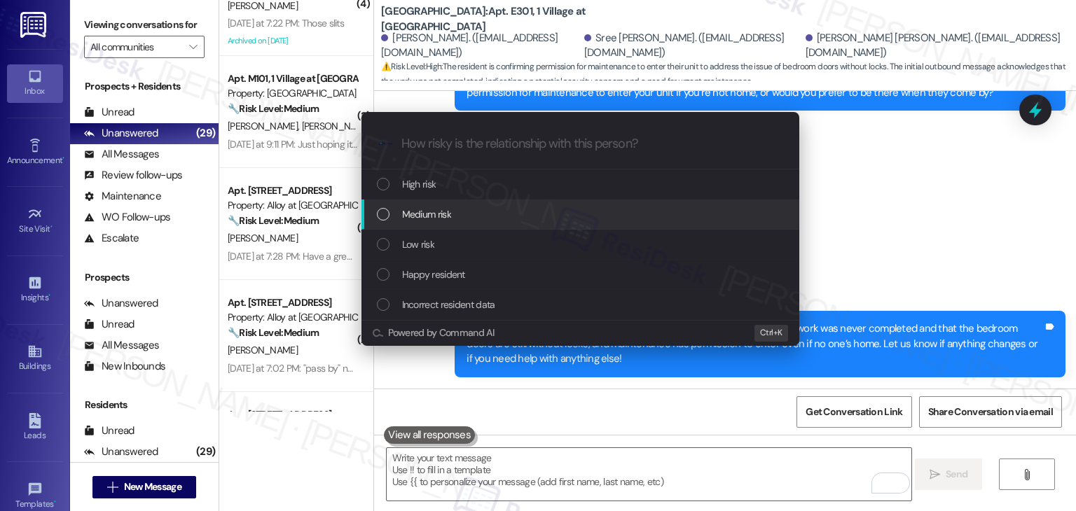
click at [385, 215] on div "List of options" at bounding box center [383, 214] width 13 height 13
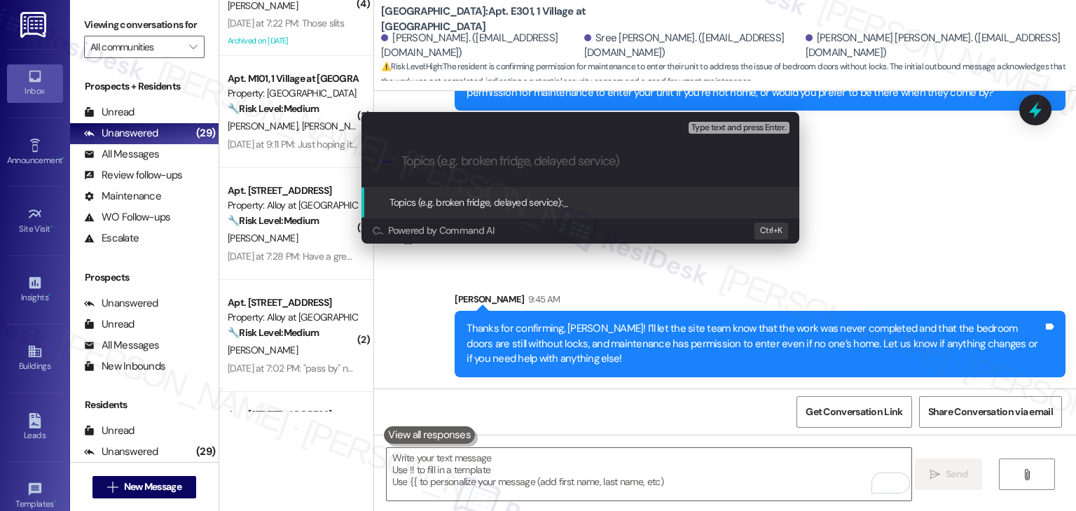
paste input "Follow up on WO #153792 - Bedroom Door Locks Not Installed"
type input "Follow up on WO #153792 - Bedroom Door Locks Not Installed"
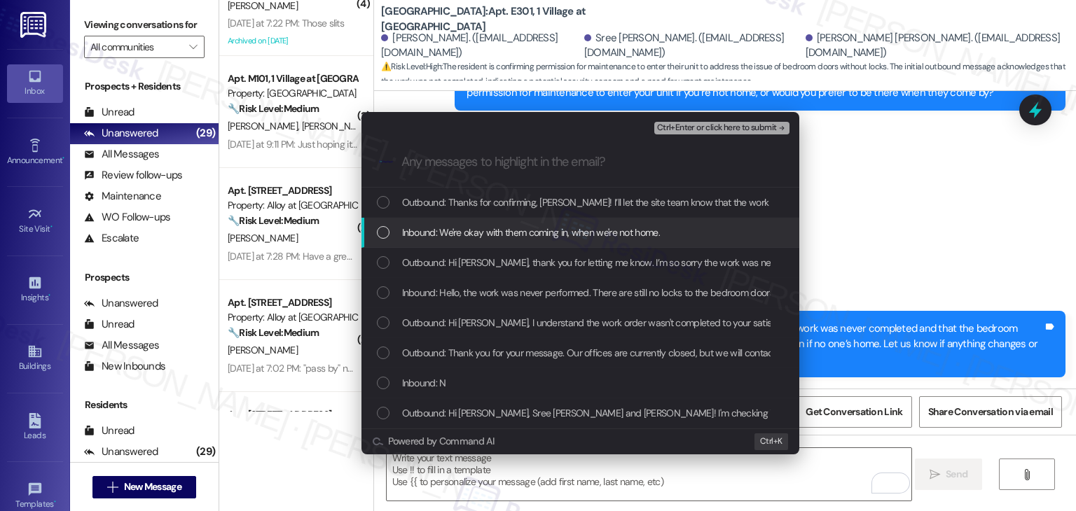
click at [382, 230] on div "List of options" at bounding box center [383, 232] width 13 height 13
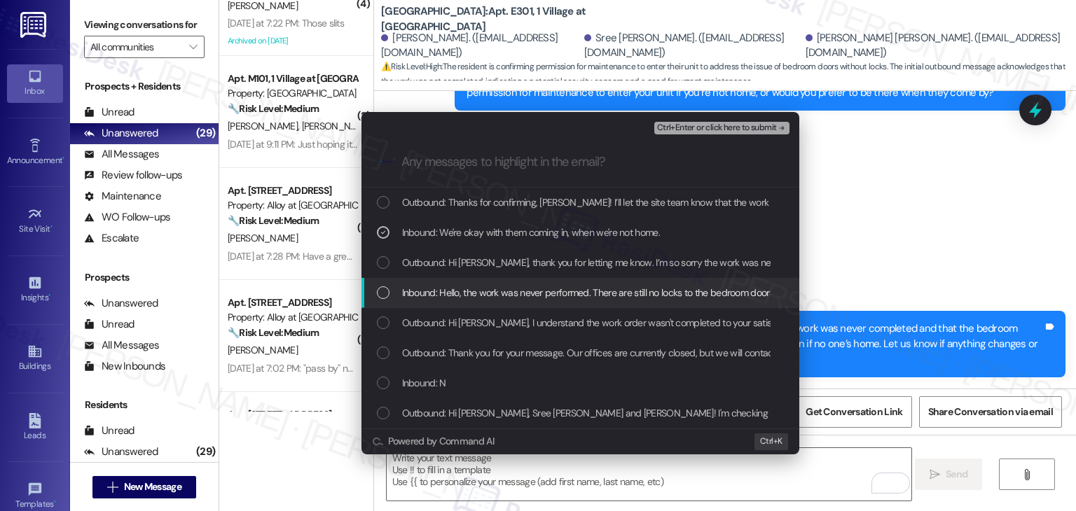
click at [380, 290] on div "List of options" at bounding box center [383, 292] width 13 height 13
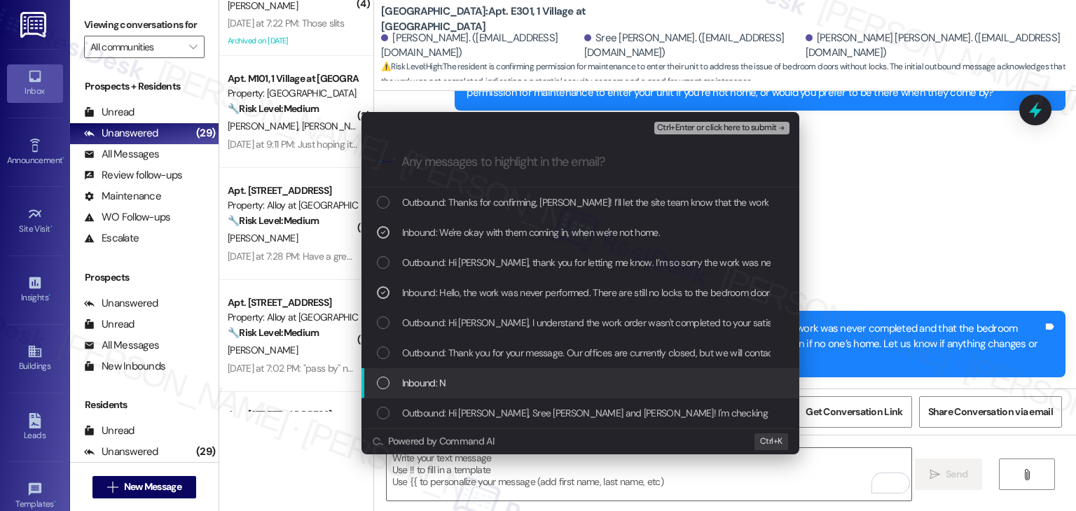
click at [382, 383] on div "List of options" at bounding box center [383, 383] width 13 height 13
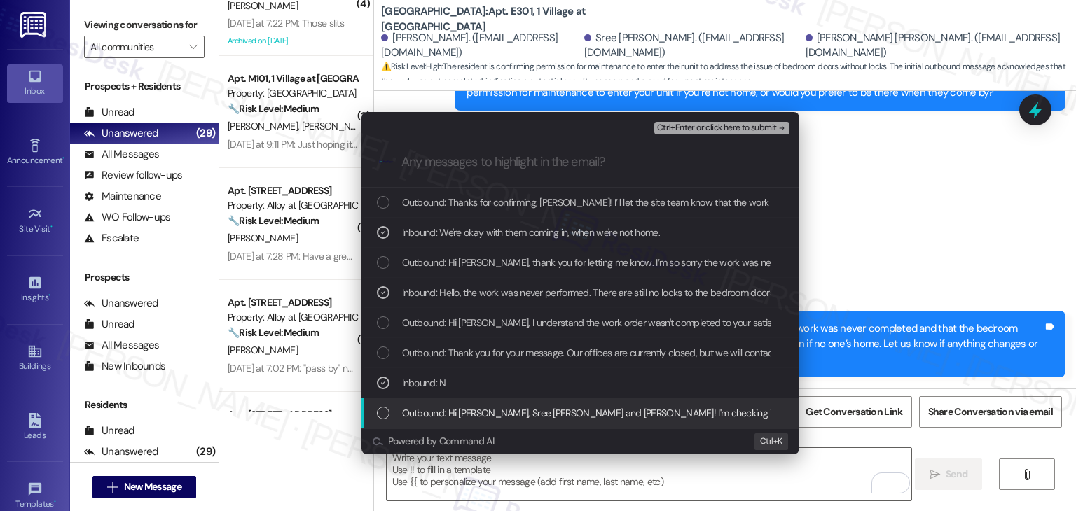
click at [381, 415] on div "List of options" at bounding box center [383, 413] width 13 height 13
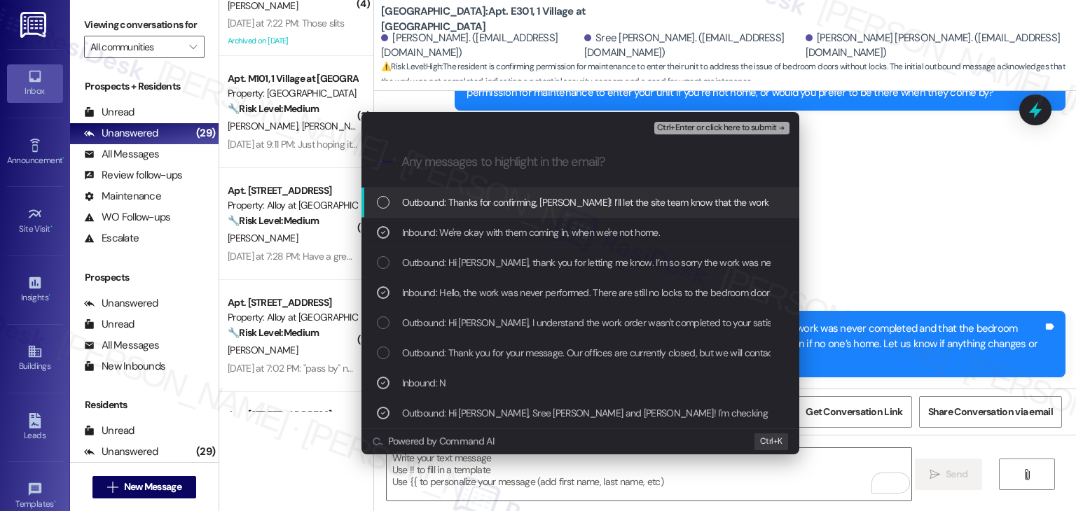
click at [726, 127] on span "Ctrl+Enter or click here to submit" at bounding box center [717, 128] width 120 height 10
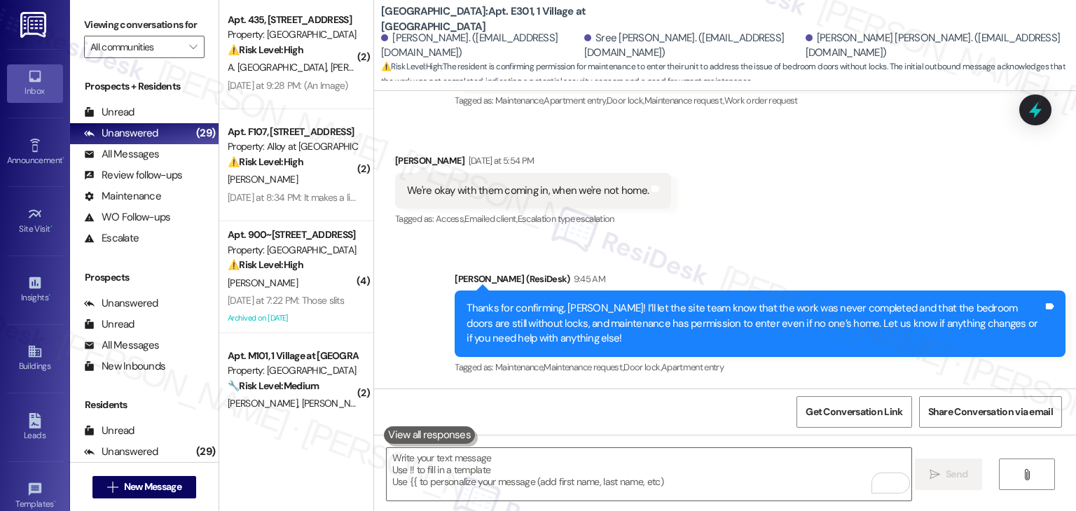
scroll to position [0, 0]
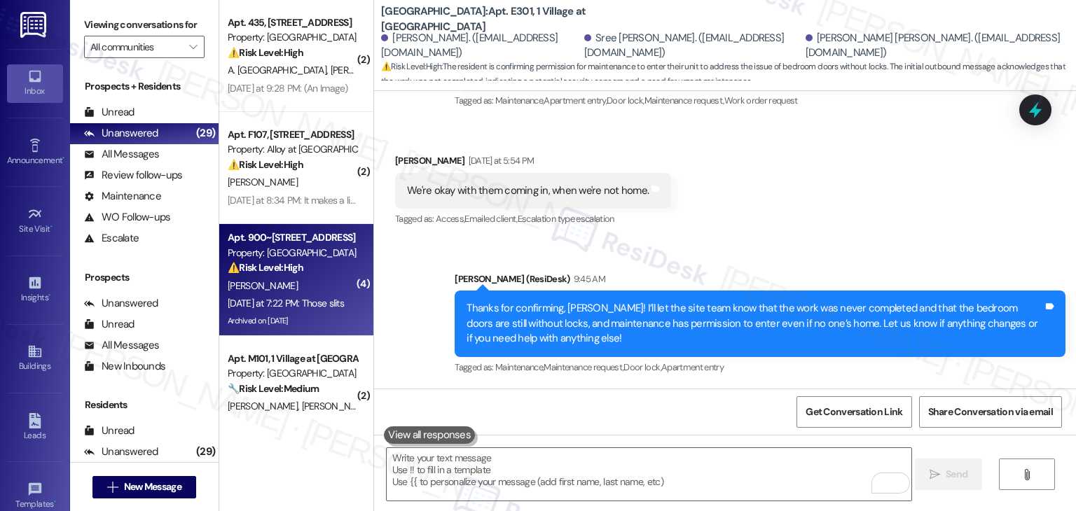
click at [316, 307] on div "Yesterday at 7:22 PM: Those slits Yesterday at 7:22 PM: Those slits" at bounding box center [286, 303] width 116 height 13
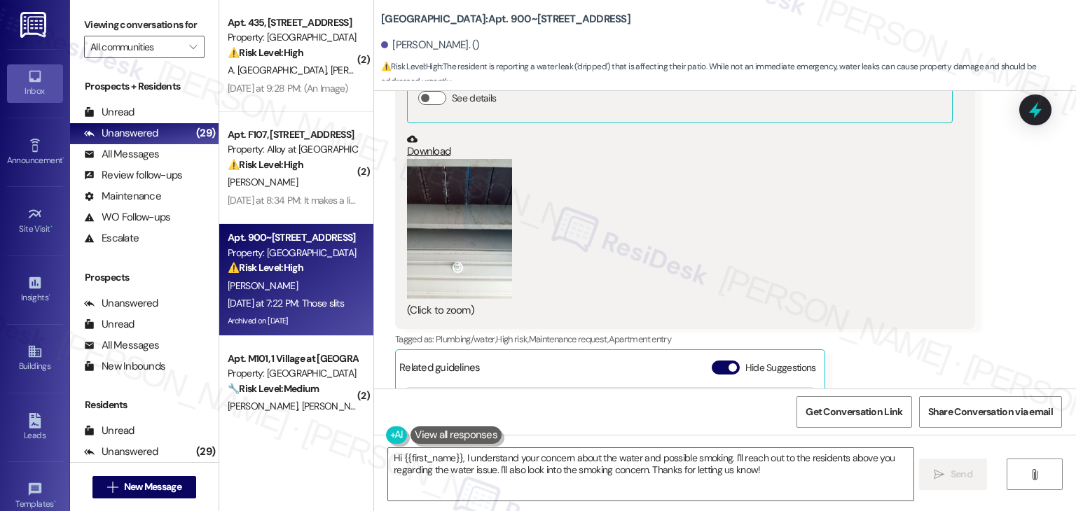
scroll to position [12345, 0]
click at [712, 361] on button "Hide Suggestions" at bounding box center [726, 368] width 28 height 14
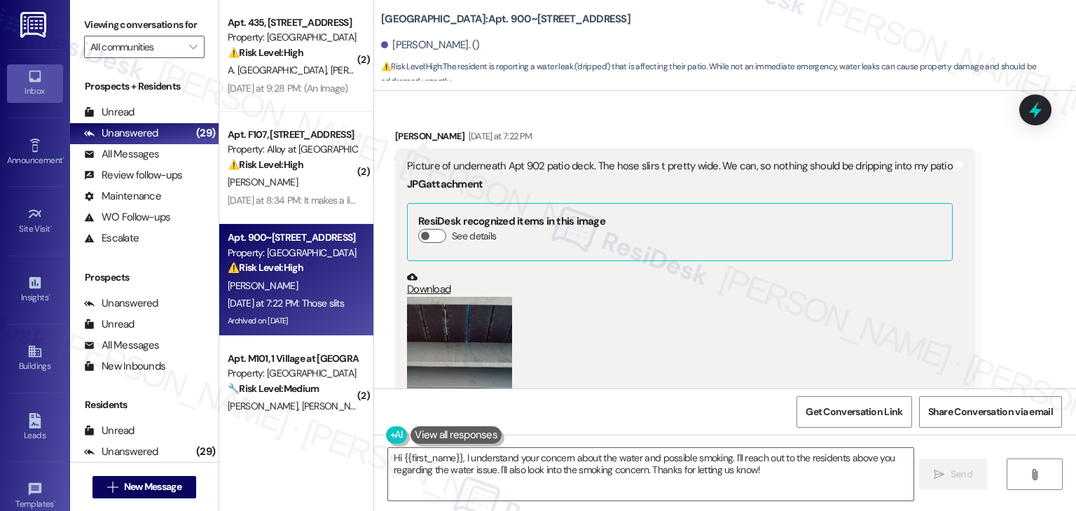
scroll to position [12204, 0]
click at [464, 302] on button "Zoom image" at bounding box center [459, 369] width 105 height 140
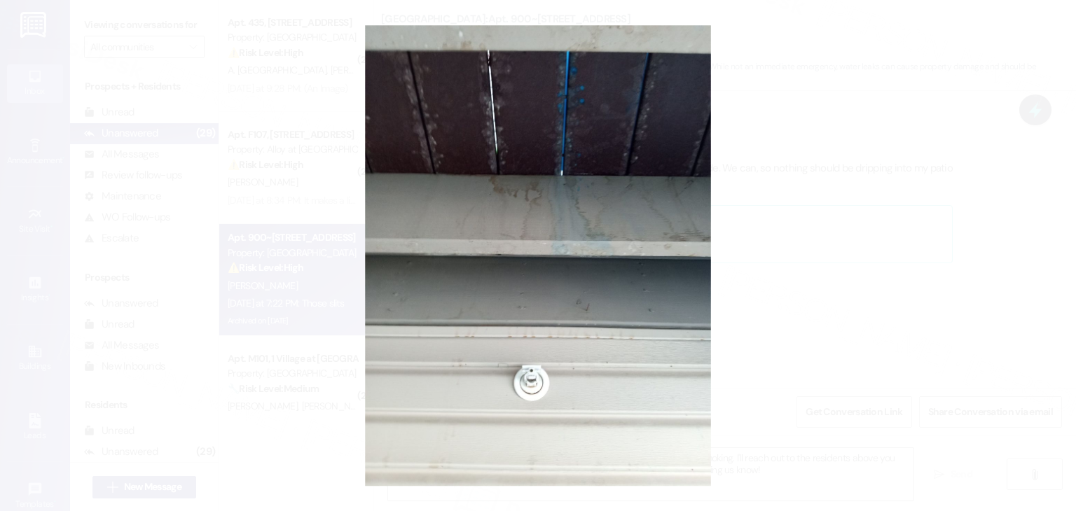
click at [550, 309] on button "Unzoom image" at bounding box center [538, 255] width 1076 height 511
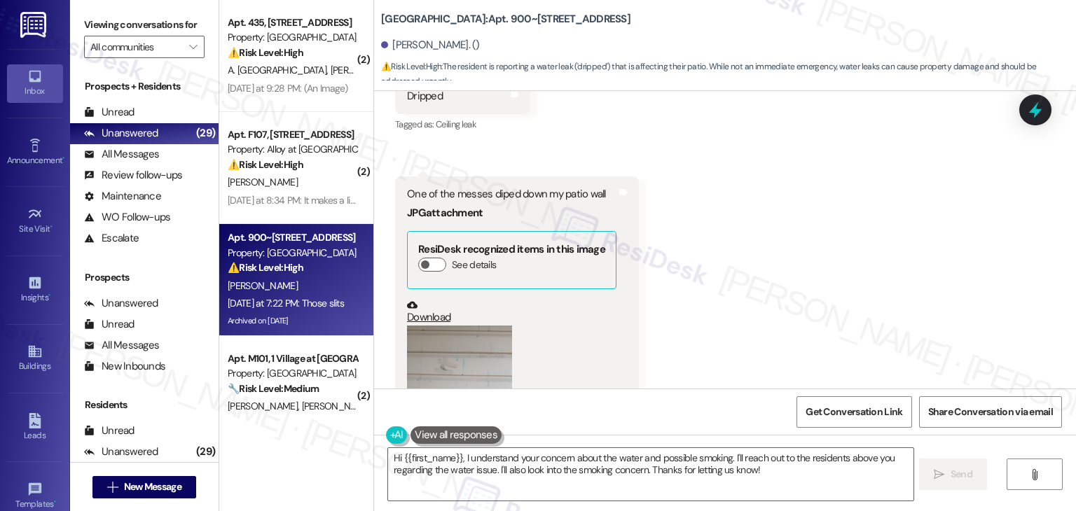
scroll to position [11644, 0]
click at [467, 347] on button "Zoom image" at bounding box center [459, 396] width 105 height 140
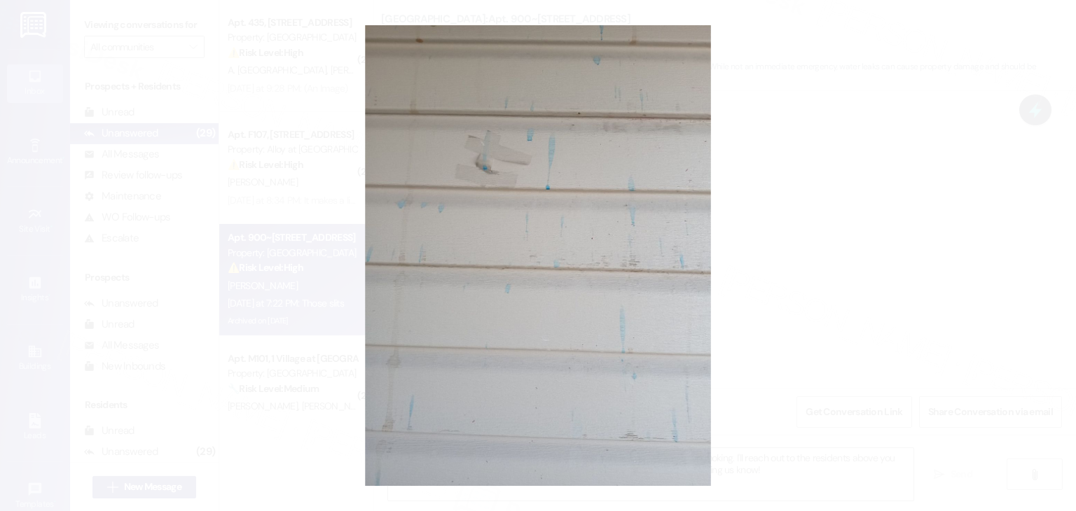
click at [513, 337] on button "Unzoom image" at bounding box center [538, 255] width 1076 height 511
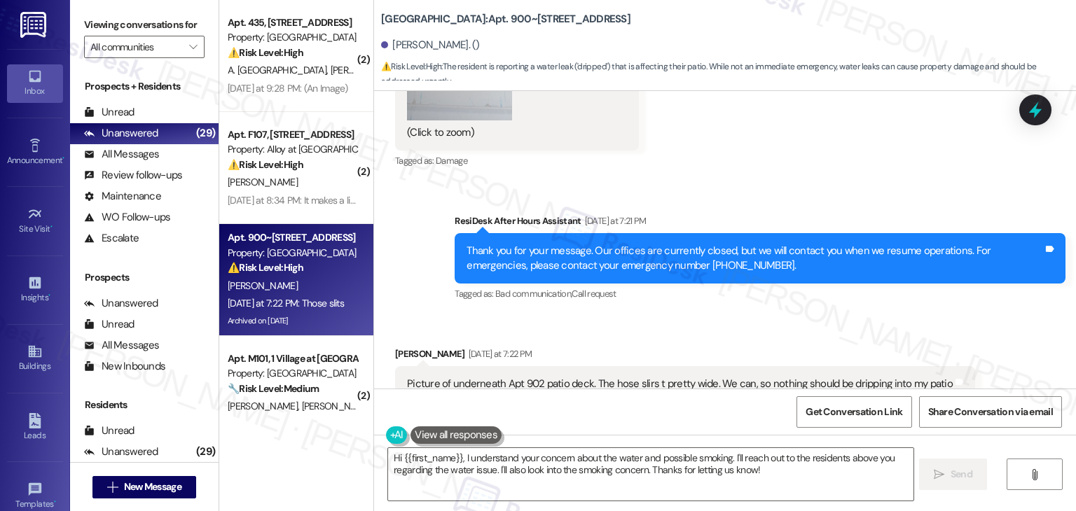
scroll to position [12134, 0]
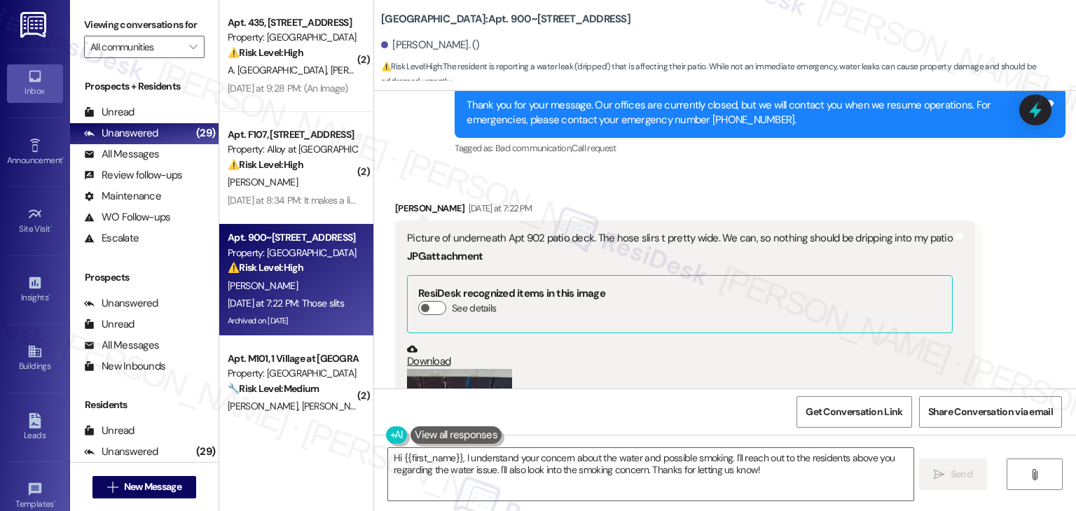
click at [490, 369] on button "Zoom image" at bounding box center [459, 439] width 105 height 140
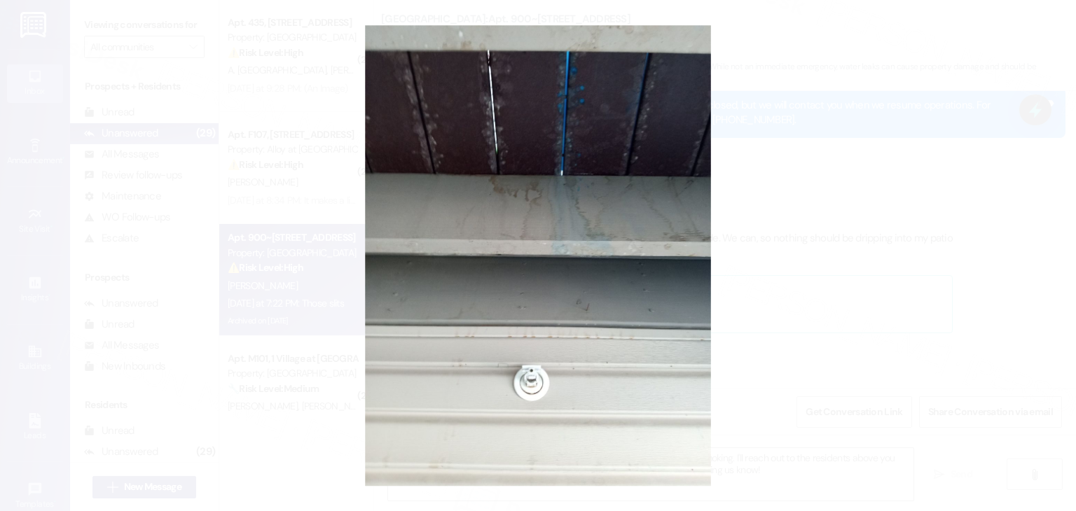
click at [565, 286] on button "Unzoom image" at bounding box center [538, 255] width 1076 height 511
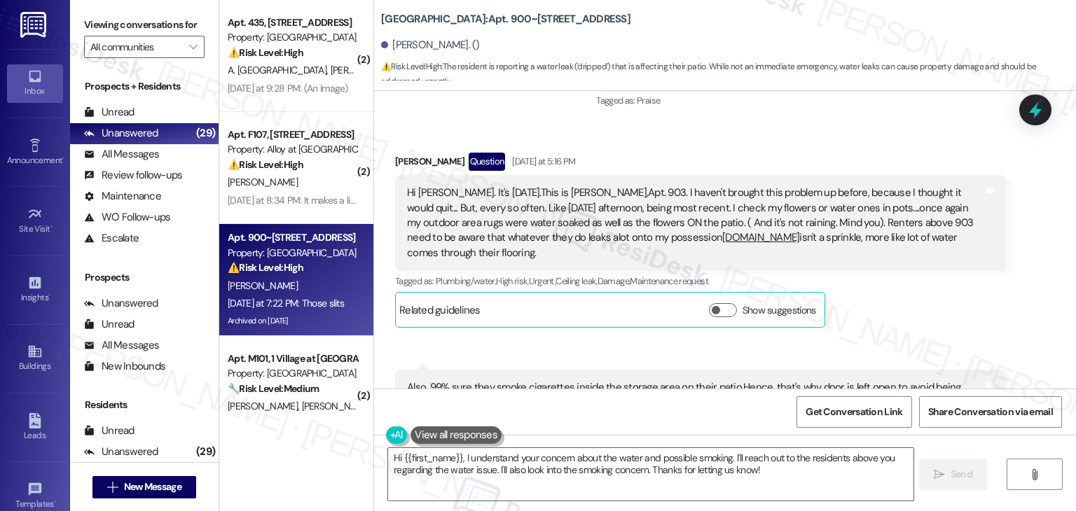
scroll to position [11084, 0]
drag, startPoint x: 930, startPoint y: 182, endPoint x: 529, endPoint y: 129, distance: 404.9
click at [529, 186] on div "Hi Dottie. It's Tuesday, 9-2-25.This is Patricia,Apt. 903. I haven't brought th…" at bounding box center [695, 223] width 576 height 75
copy div "This is Patricia,Apt. 903. I haven't brought this problem up before, because I …"
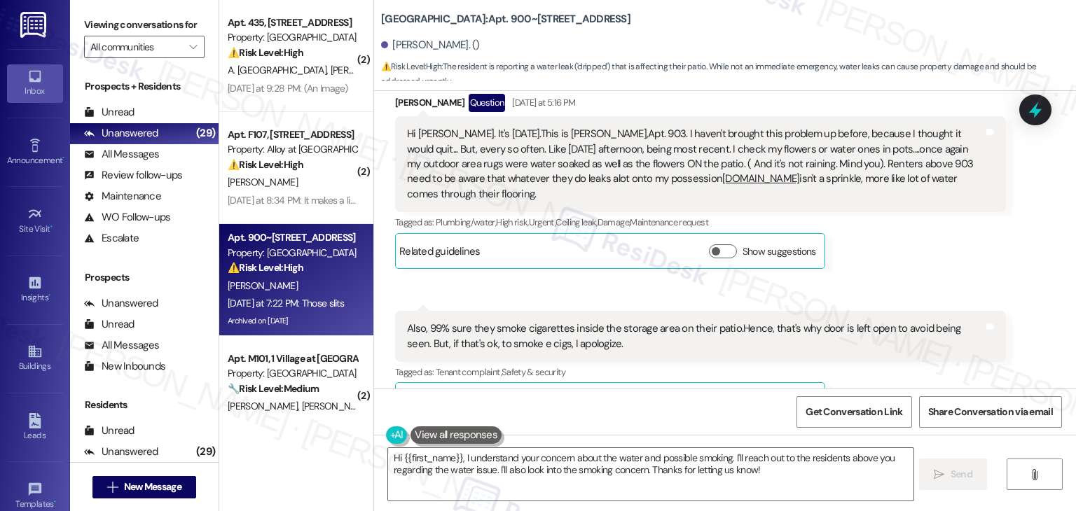
scroll to position [11224, 0]
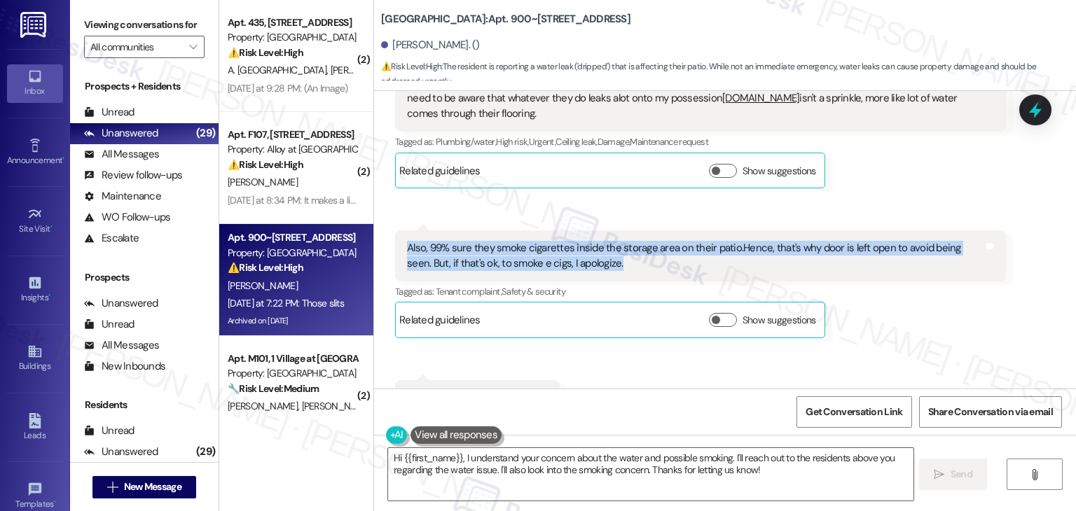
drag, startPoint x: 587, startPoint y: 186, endPoint x: 394, endPoint y: 166, distance: 194.3
click at [395, 230] on div "Also, 99% sure they smoke cigarettes inside the storage area on their patio.Hen…" at bounding box center [700, 255] width 611 height 51
copy div "Also, 99% sure they smoke cigarettes inside the storage area on their patio.Hen…"
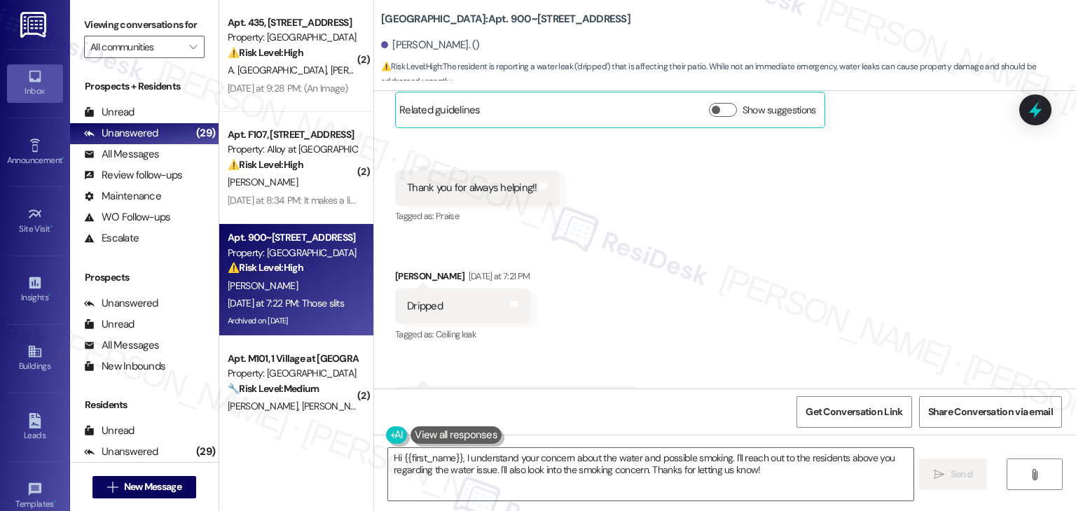
scroll to position [11574, 0]
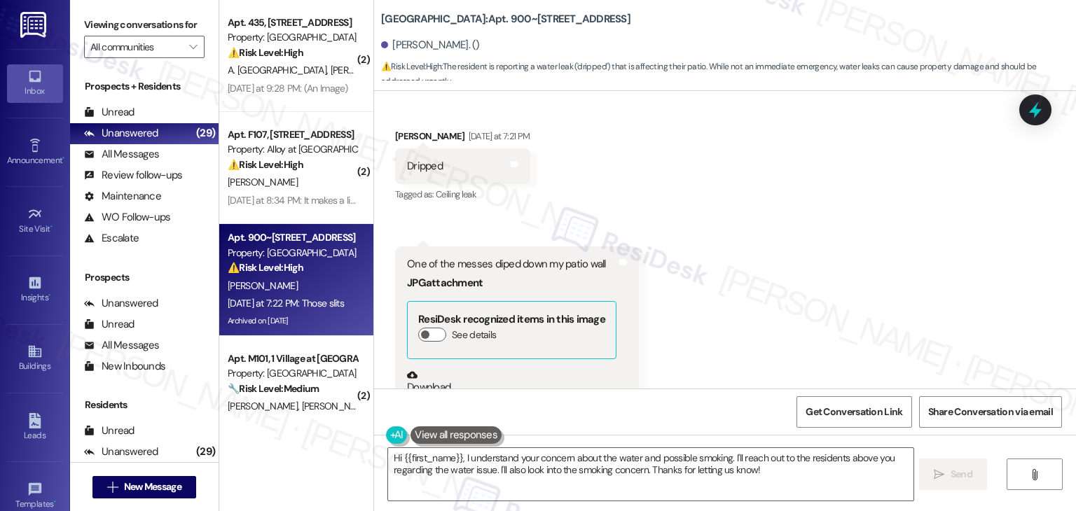
click at [502, 257] on div "One of the messes diped down my patio wall" at bounding box center [511, 264] width 209 height 15
copy div "One of the messes diped down my patio wall"
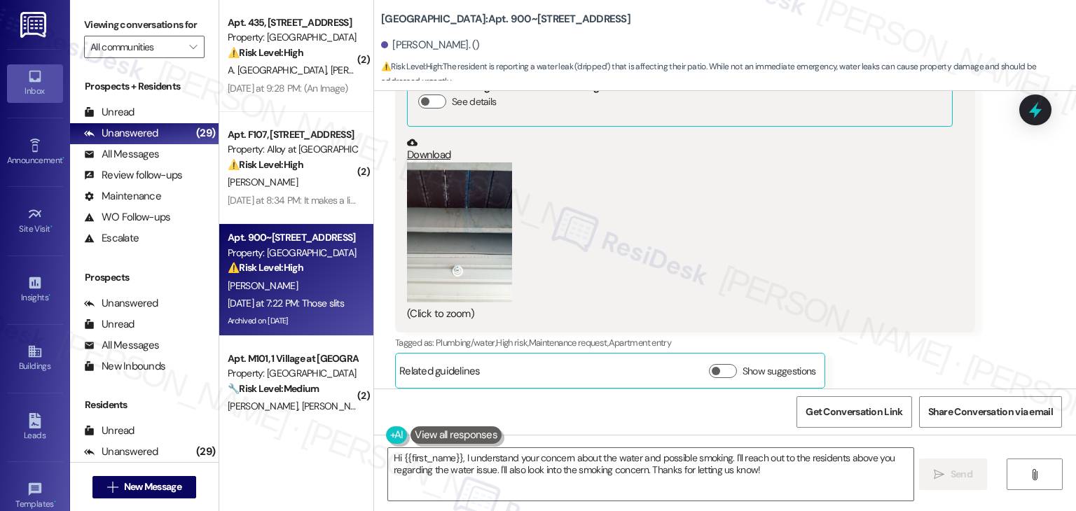
scroll to position [12350, 0]
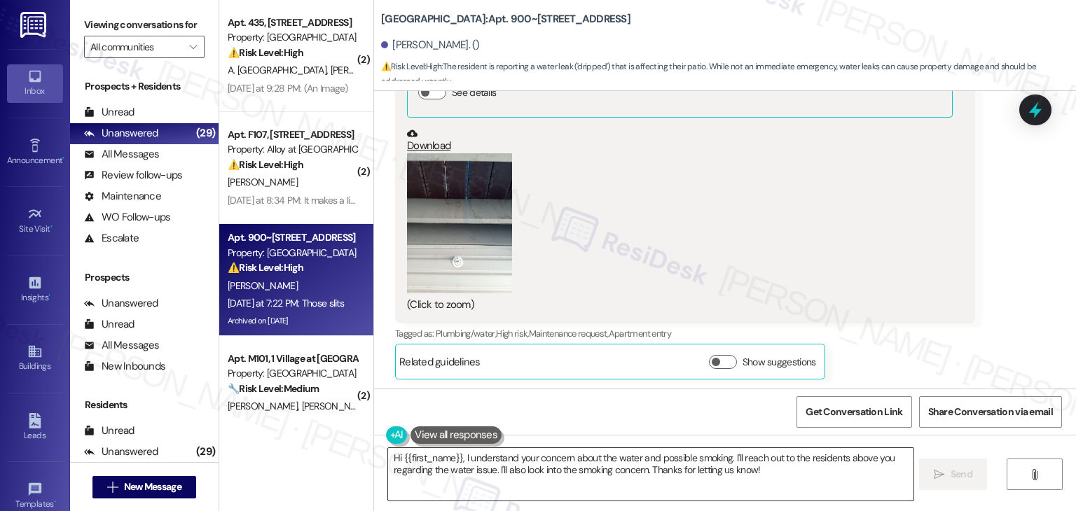
click at [675, 463] on textarea "Hi {{first_name}}, I understand your concern about the water and possible smoki…" at bounding box center [650, 474] width 525 height 53
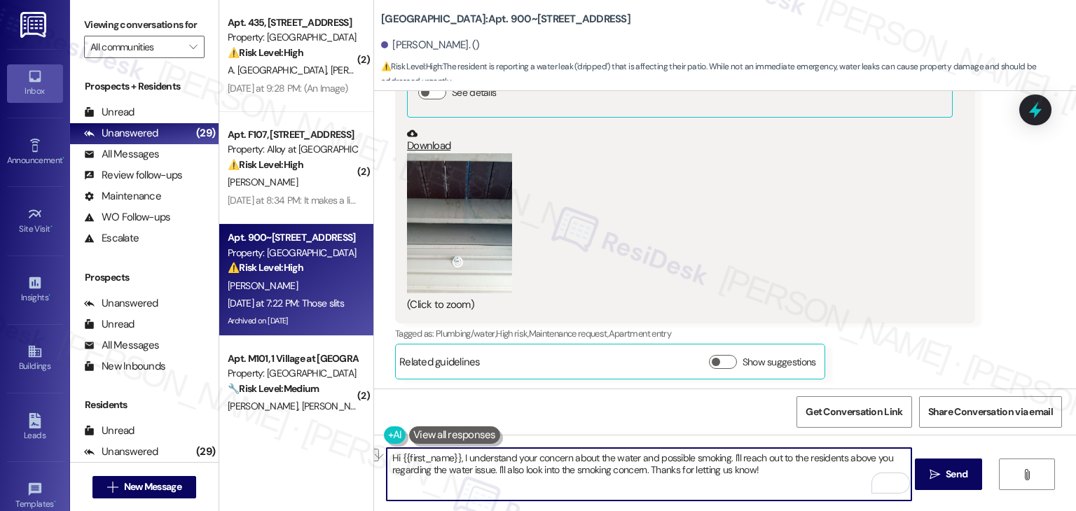
drag, startPoint x: 725, startPoint y: 459, endPoint x: 456, endPoint y: 453, distance: 269.0
click at [456, 453] on textarea "Hi {{first_name}}, I understand your concern about the water and possible smoki…" at bounding box center [649, 474] width 525 height 53
click at [543, 464] on textarea "Hi {{first_name}}, I understand your concern about the water and possible smoki…" at bounding box center [649, 474] width 525 height 53
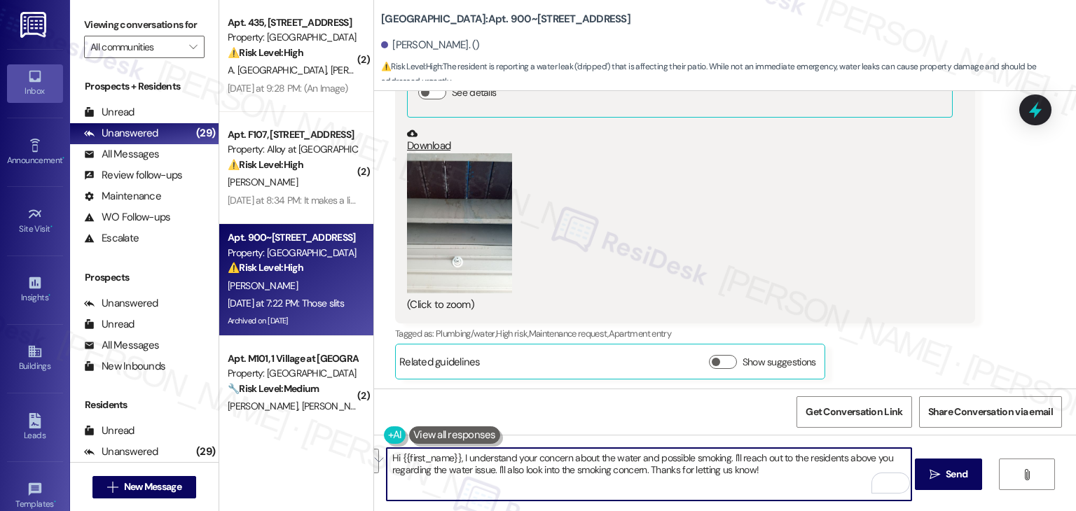
paste textarea "Patricia, thank you for reaching out and sharing this. I understand your concer…"
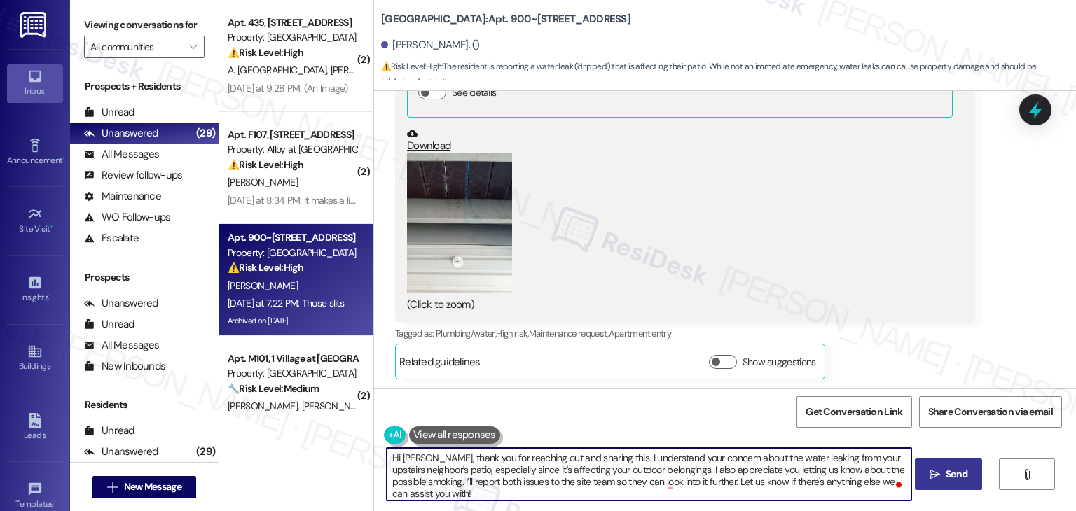
type textarea "Hi [PERSON_NAME], thank you for reaching out and sharing this. I understand you…"
click at [946, 470] on span "Send" at bounding box center [957, 474] width 22 height 15
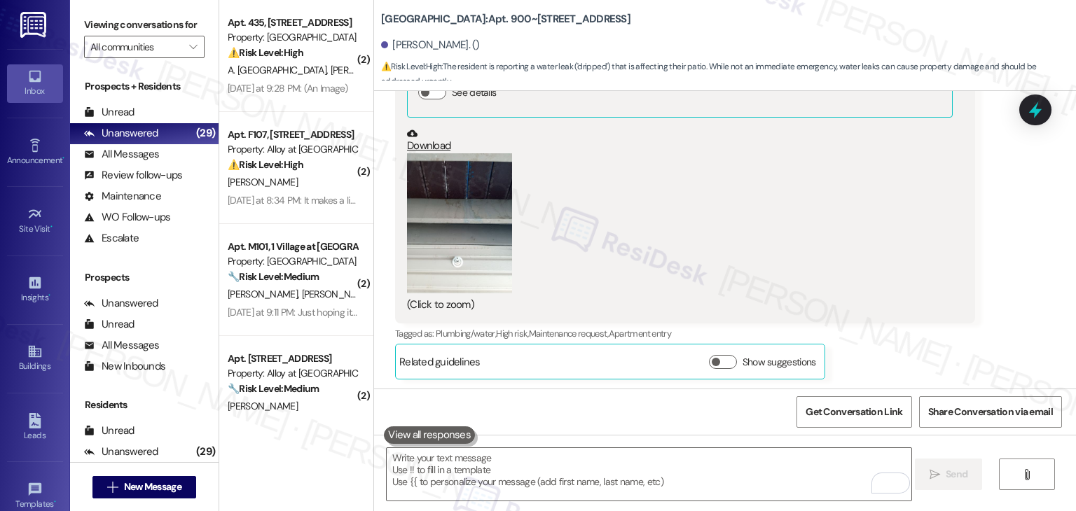
scroll to position [12493, 0]
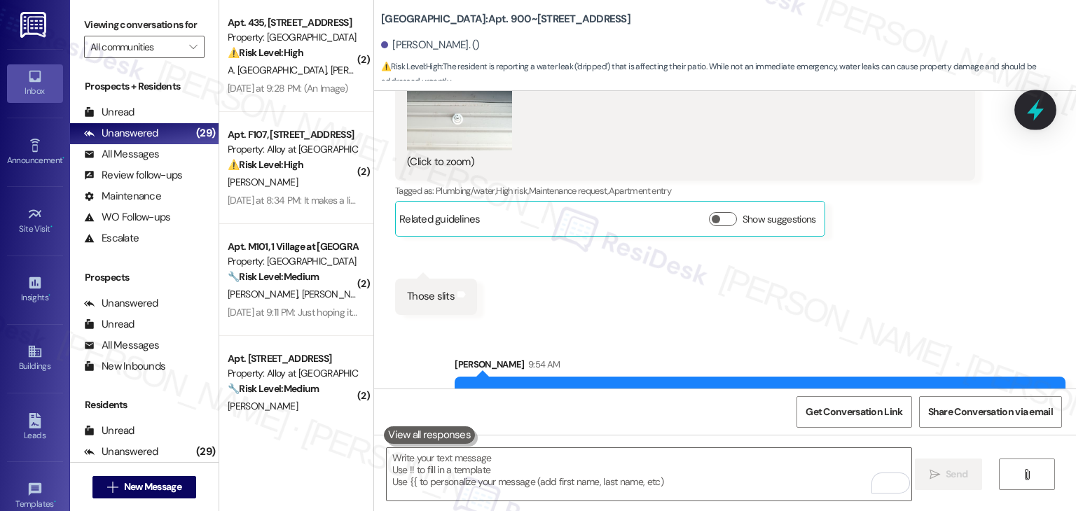
click at [1031, 106] on icon at bounding box center [1035, 110] width 24 height 24
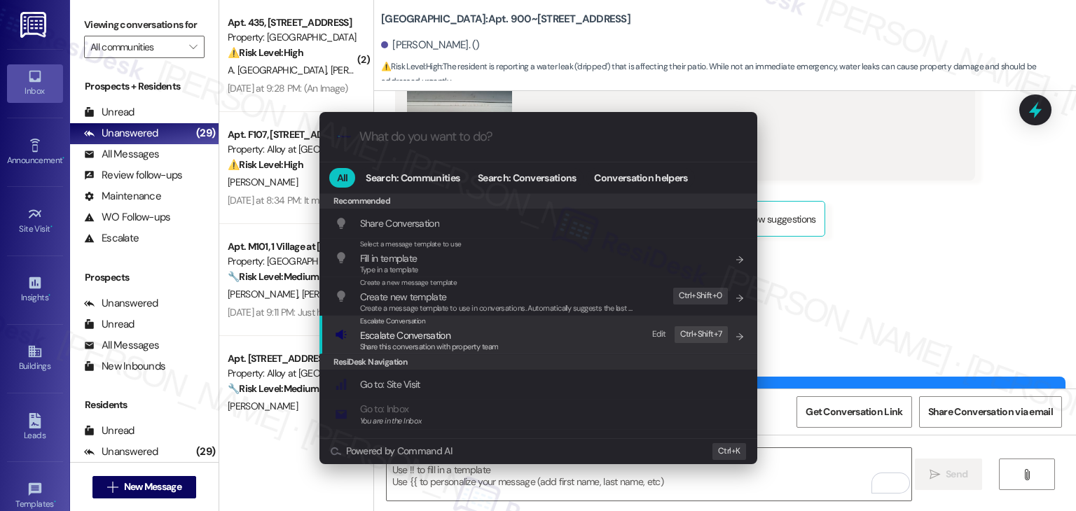
click at [456, 336] on span "Escalate Conversation" at bounding box center [429, 335] width 139 height 15
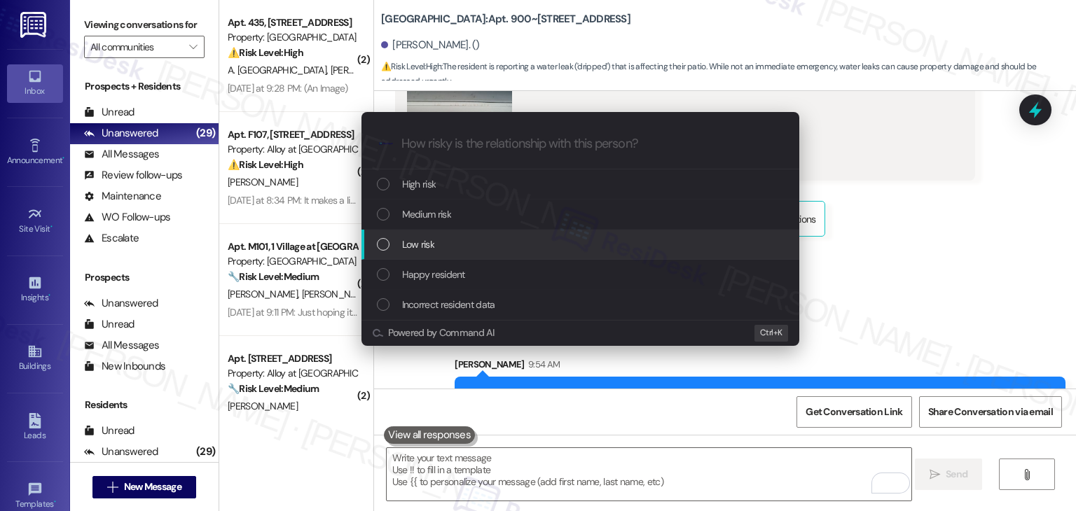
click at [382, 247] on div "List of options" at bounding box center [383, 244] width 13 height 13
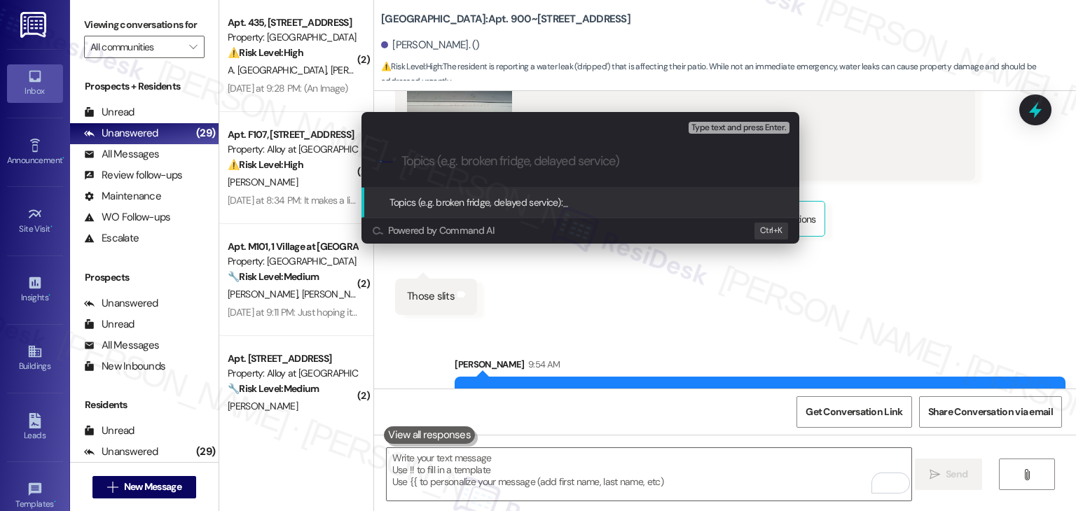
paste input "Water Leaking from Upstairs Patio + Possible Smoking on Neighbor’s Patio"
type input "Water Leaking from Upstairs Patio + Possible Smoking on Neighbor’s Patio"
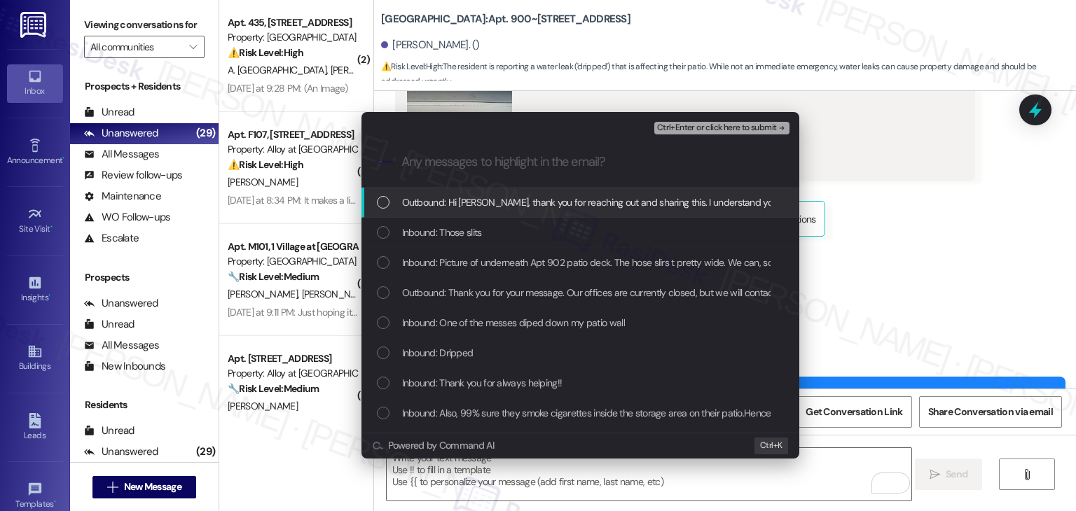
scroll to position [0, 0]
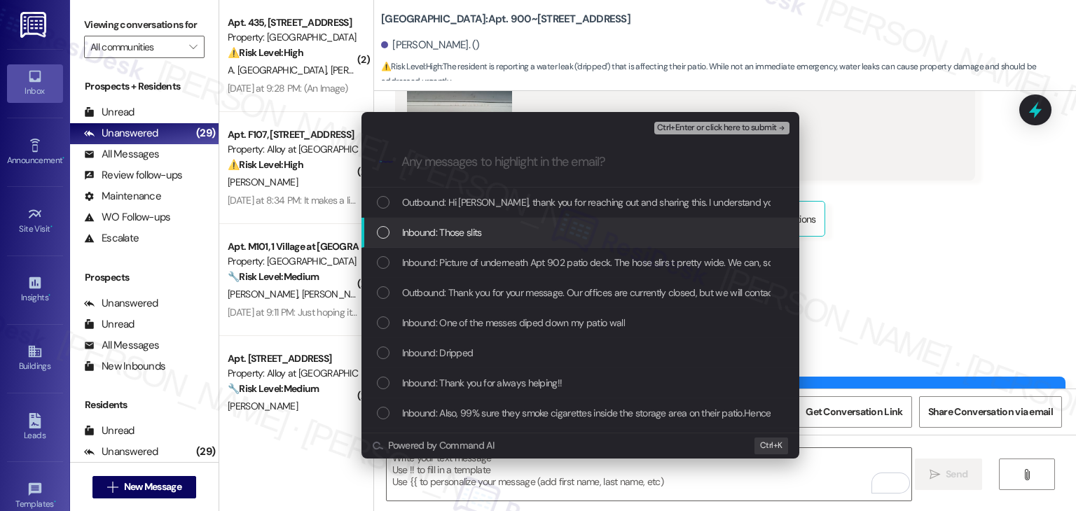
click at [378, 238] on div "List of options" at bounding box center [383, 232] width 13 height 13
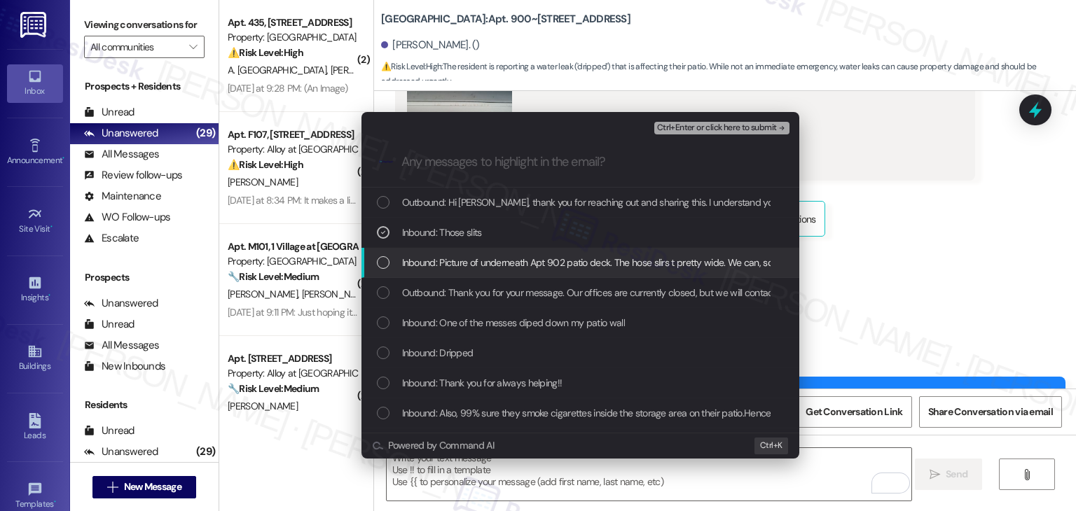
click at [382, 265] on div "List of options" at bounding box center [383, 262] width 13 height 13
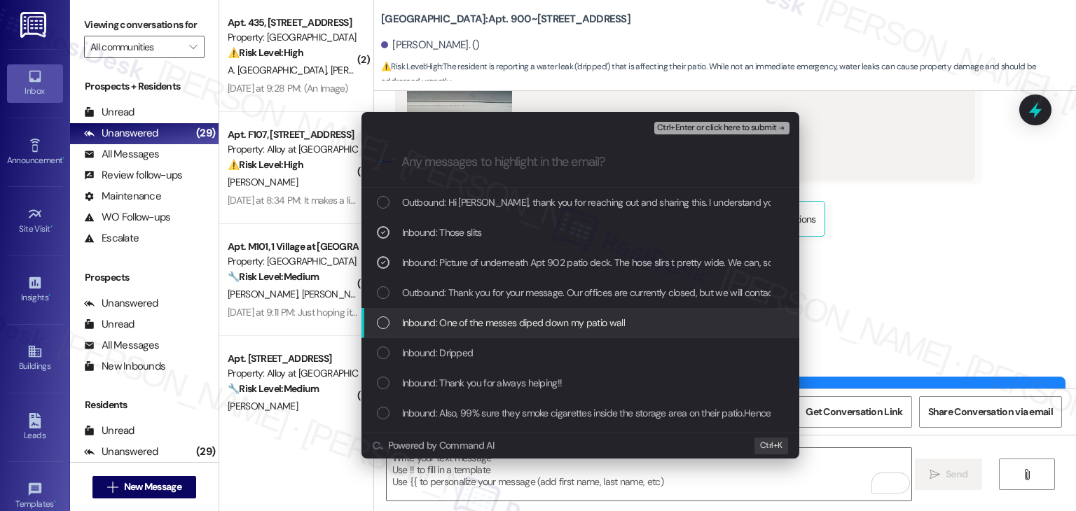
click at [386, 319] on div "List of options" at bounding box center [383, 323] width 13 height 13
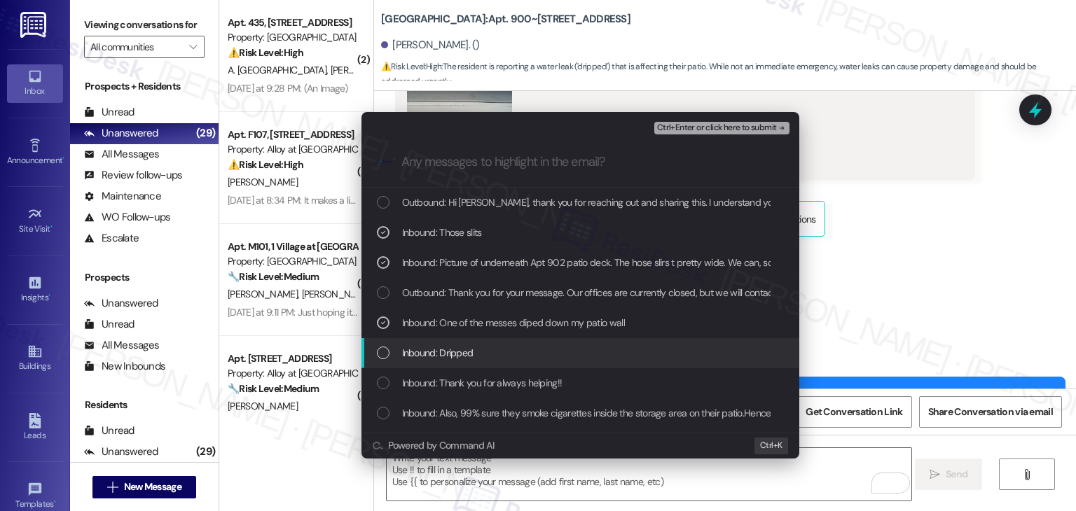
click at [389, 353] on div "List of options" at bounding box center [383, 353] width 13 height 13
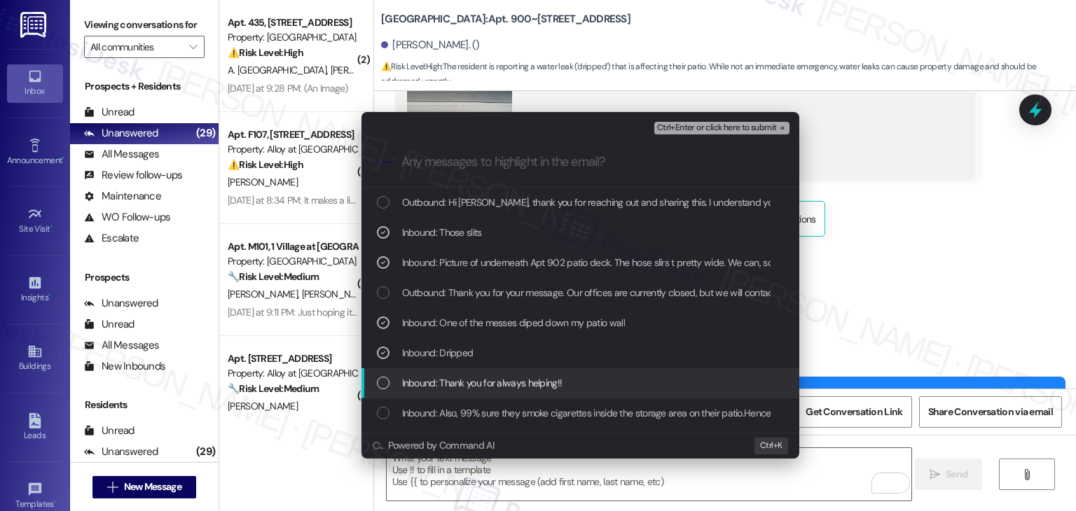
click at [388, 385] on div "List of options" at bounding box center [383, 383] width 13 height 13
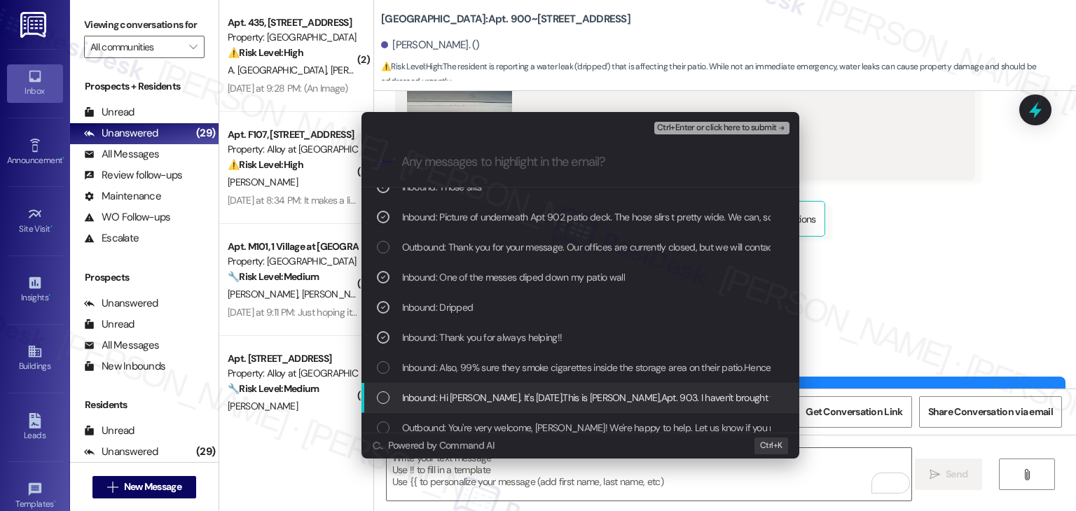
scroll to position [140, 0]
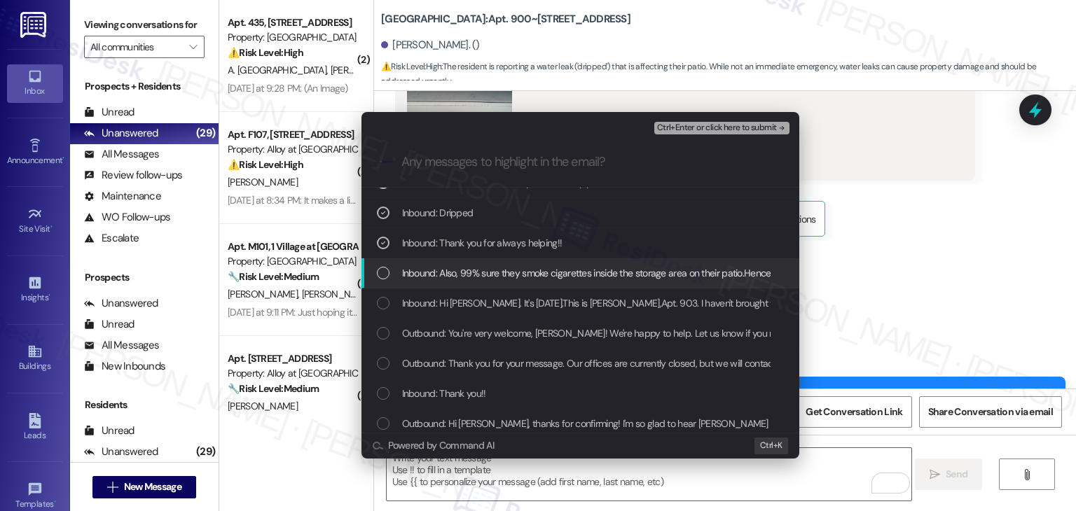
click at [385, 272] on div "List of options" at bounding box center [383, 273] width 13 height 13
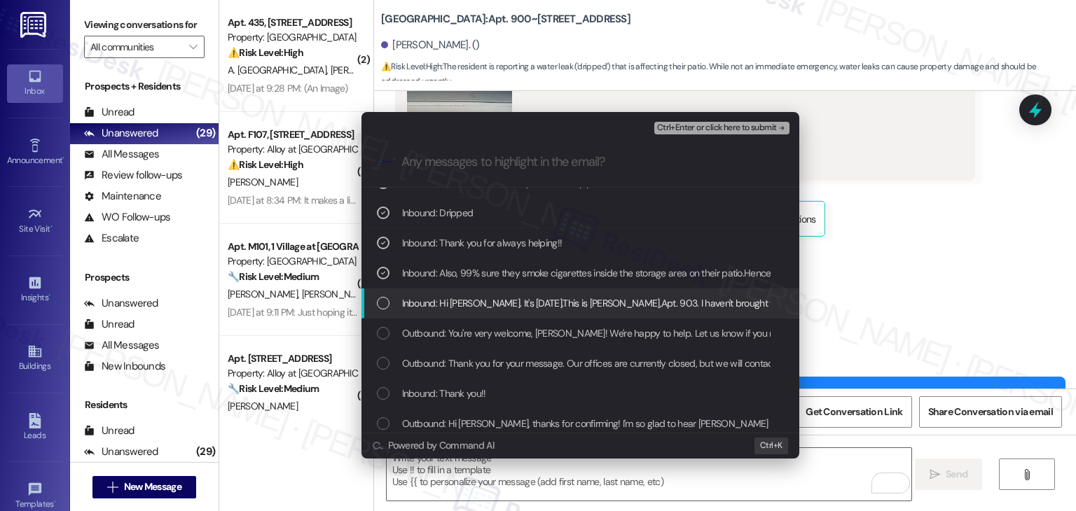
click at [377, 301] on div "List of options" at bounding box center [383, 303] width 13 height 13
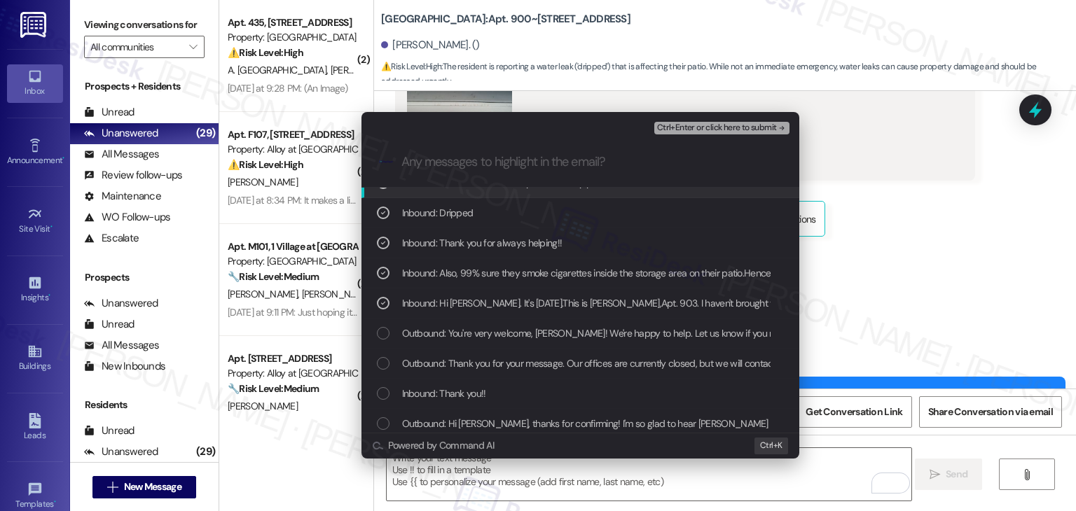
click at [742, 125] on span "Ctrl+Enter or click here to submit" at bounding box center [717, 128] width 120 height 10
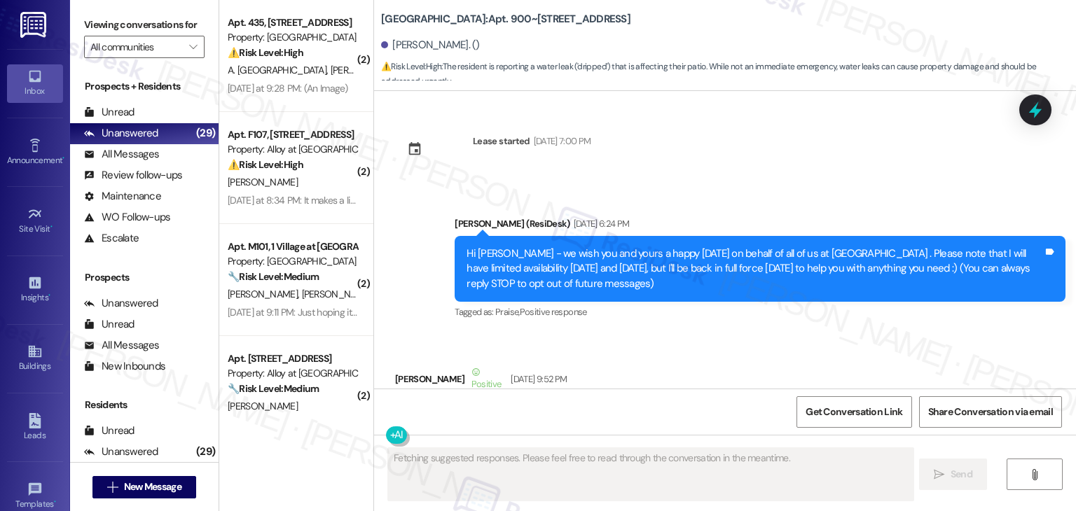
scroll to position [12574, 0]
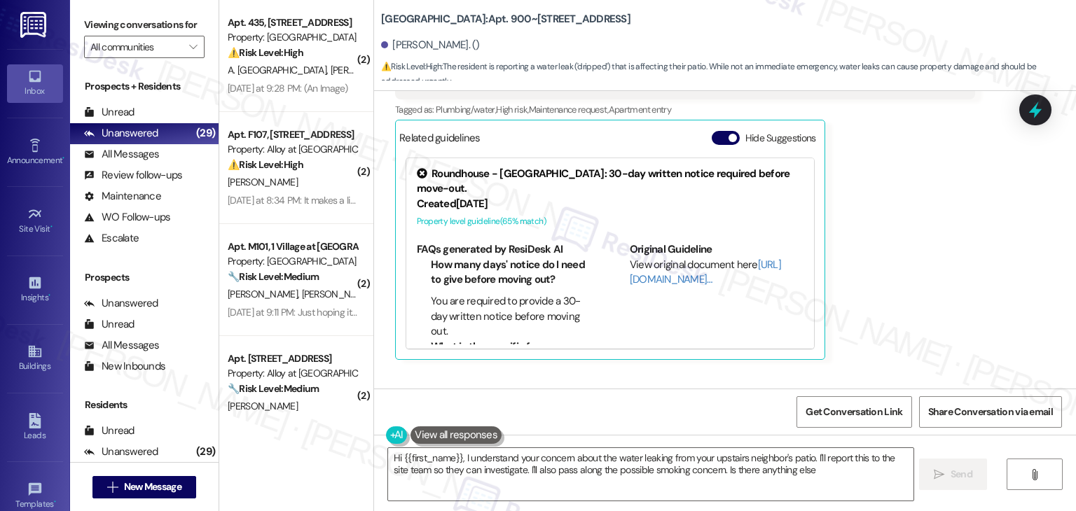
type textarea "Hi {{first_name}}, I understand your concern about the water leaking from your …"
click at [959, 277] on div "Received via SMS Patricia Knefel Yesterday at 7:22 PM Picture of underneath Apt…" at bounding box center [685, 61] width 601 height 621
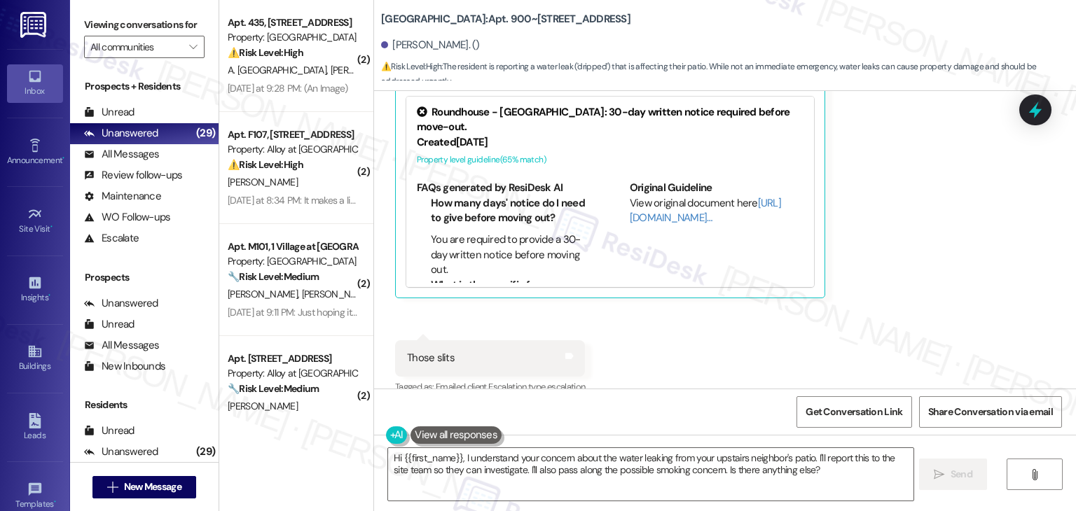
scroll to position [12739, 0]
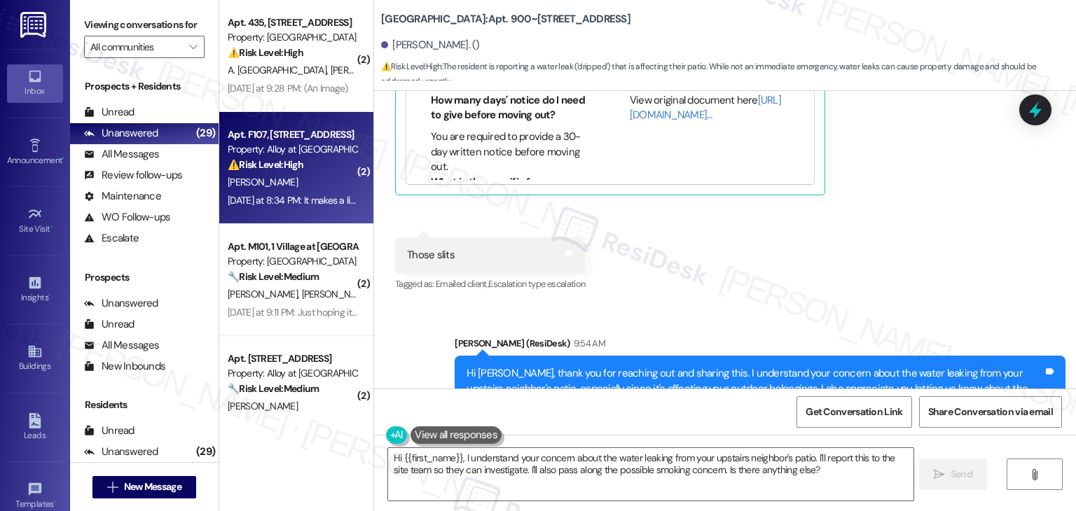
click at [308, 202] on div "Yesterday at 8:34 PM: It makes a little noise when some water pools in, but doe…" at bounding box center [481, 200] width 506 height 13
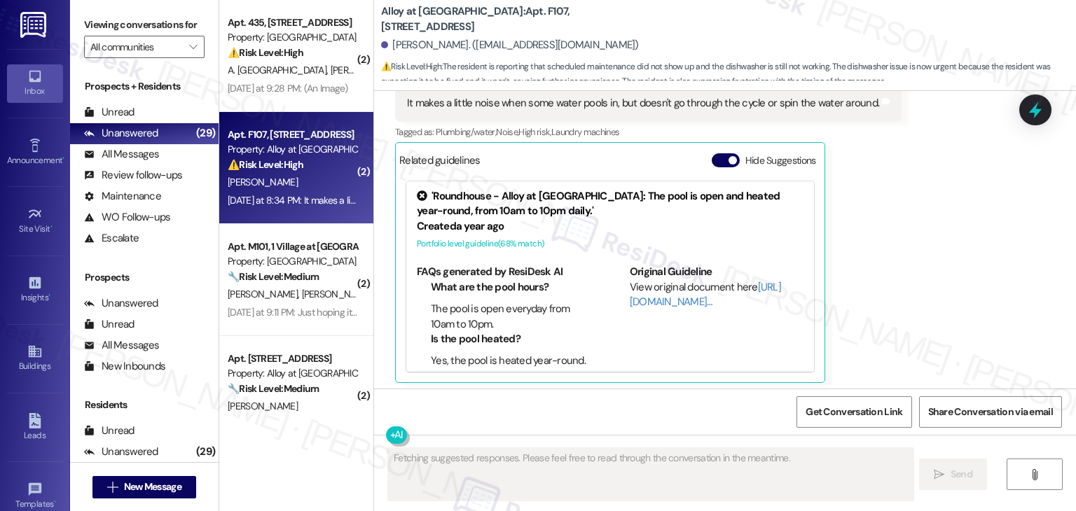
scroll to position [999, 0]
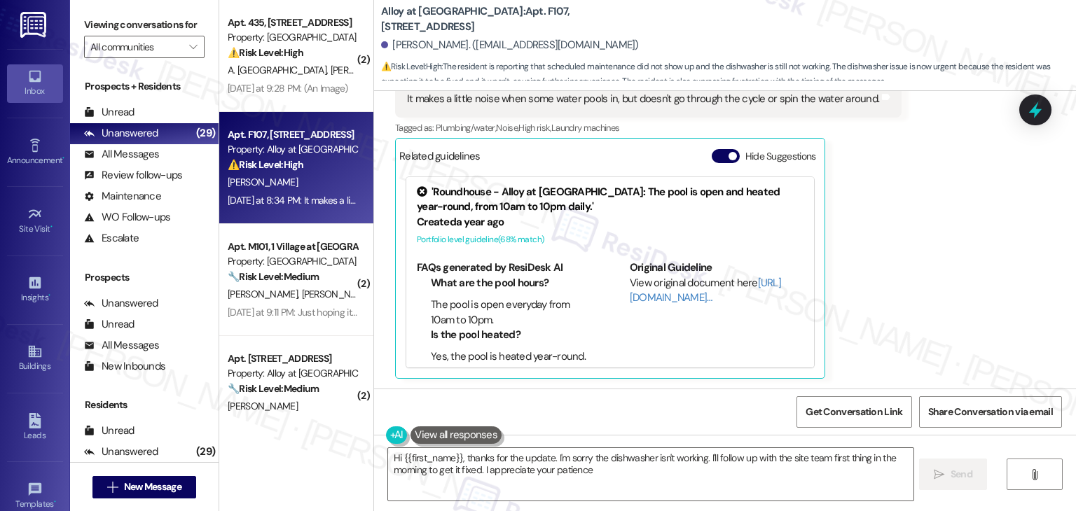
type textarea "Hi {{first_name}}, thanks for the update. I'm sorry the dishwasher isn't workin…"
click at [712, 155] on button "Hide Suggestions" at bounding box center [726, 156] width 28 height 14
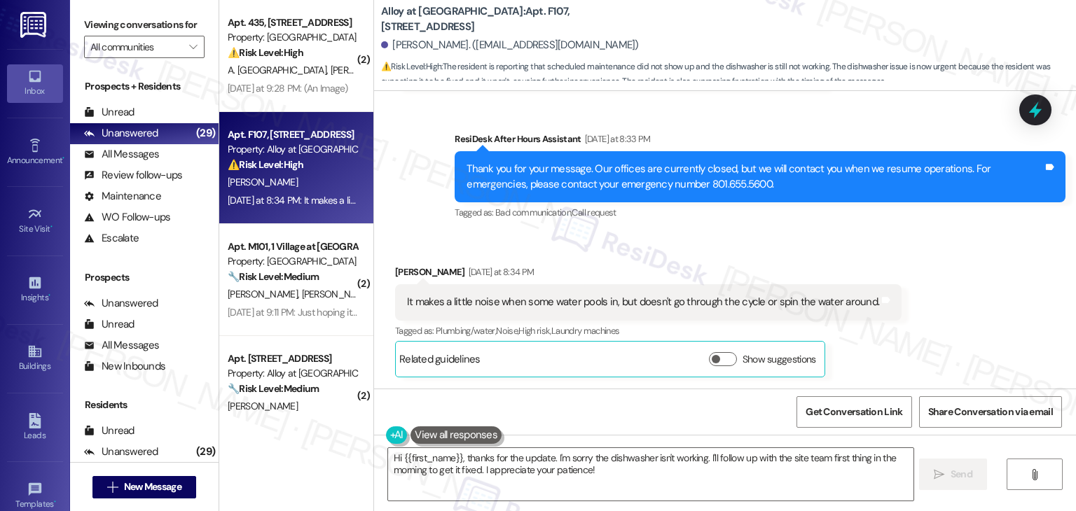
scroll to position [795, 0]
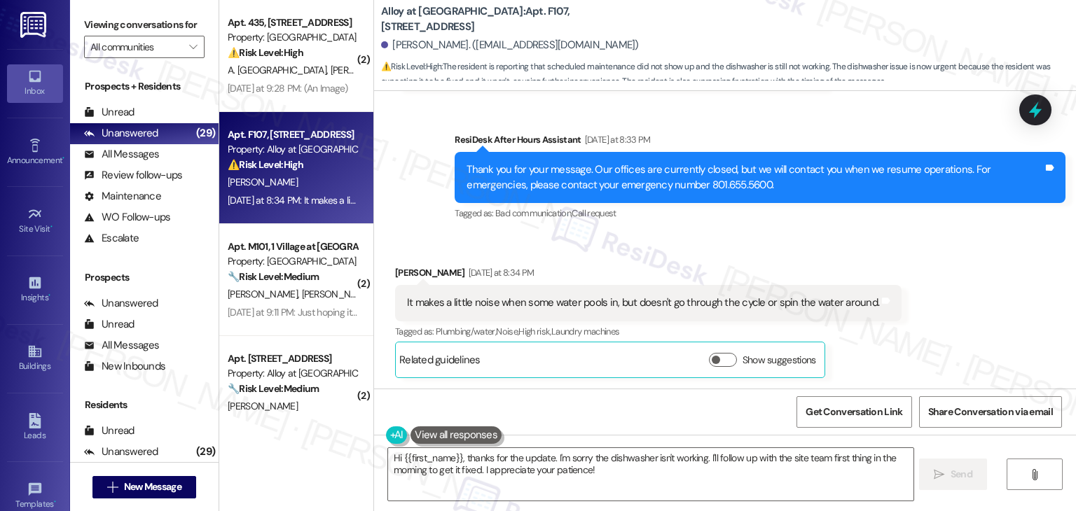
click at [963, 261] on div "Received via SMS [PERSON_NAME] [DATE] at 8:34 PM It makes a little noise when s…" at bounding box center [725, 311] width 702 height 154
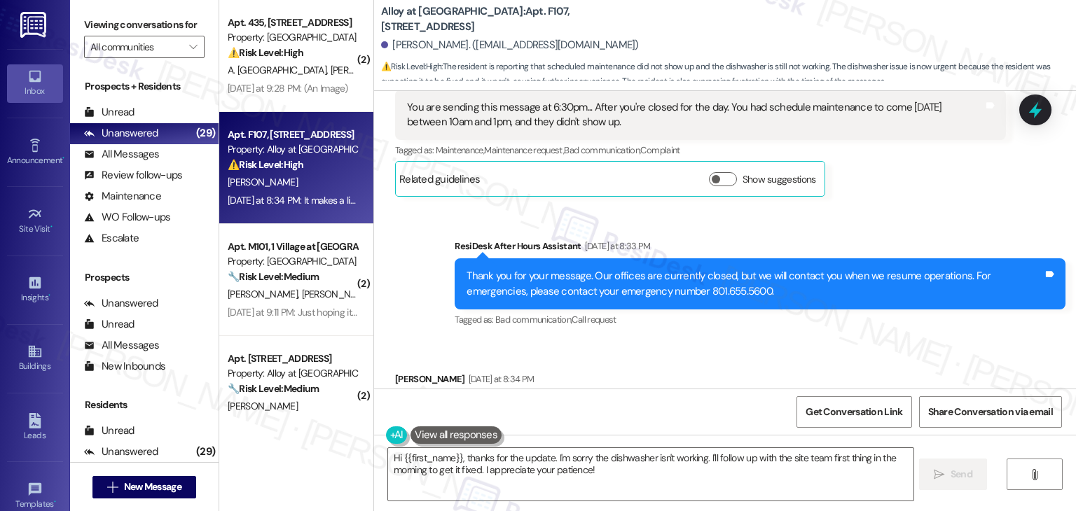
scroll to position [655, 0]
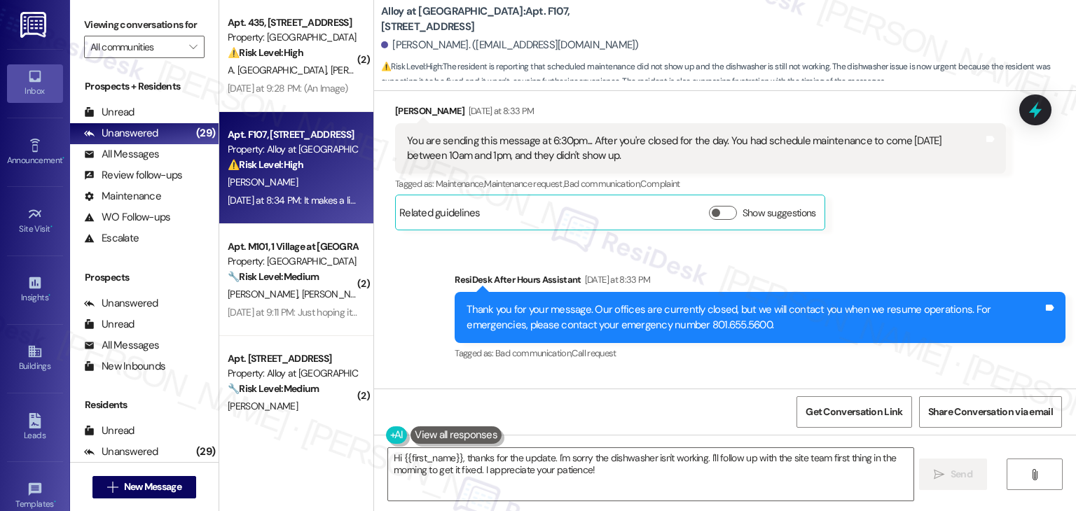
click at [885, 246] on div "Sent via SMS ResiDesk After Hours Assistant Yesterday at 8:33 PM Thank you for …" at bounding box center [725, 307] width 702 height 133
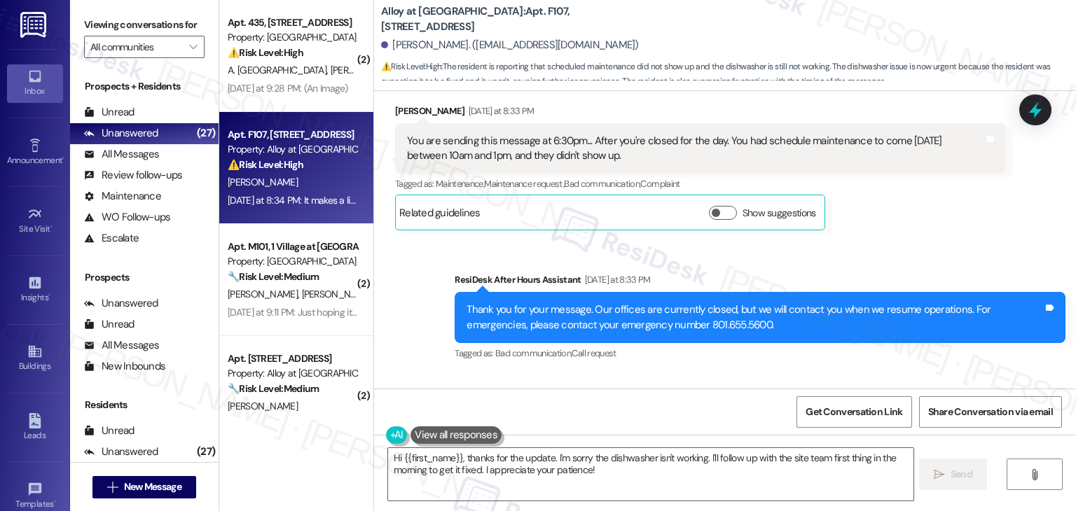
click at [885, 246] on div "Sent via SMS ResiDesk After Hours Assistant Yesterday at 8:33 PM Thank you for …" at bounding box center [725, 307] width 702 height 133
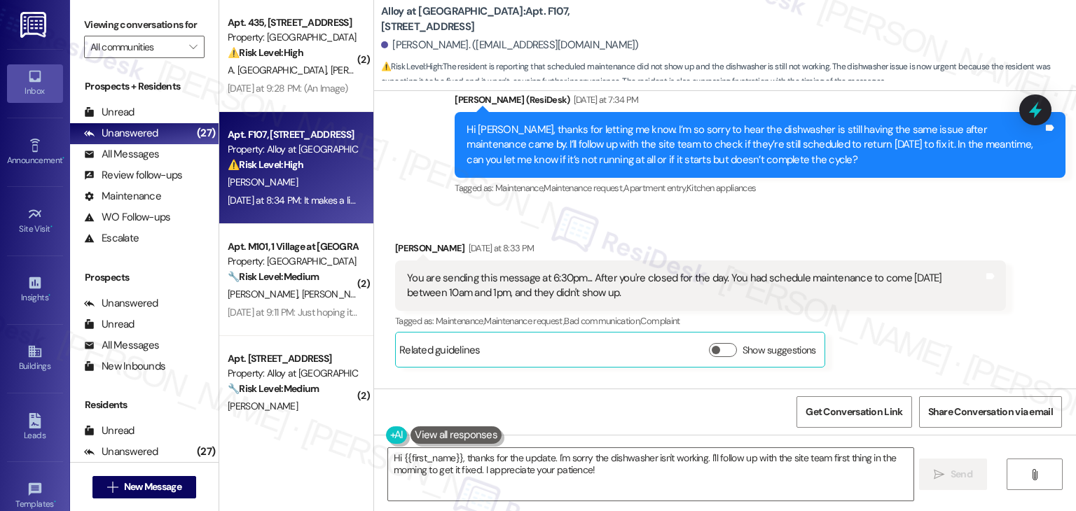
scroll to position [515, 0]
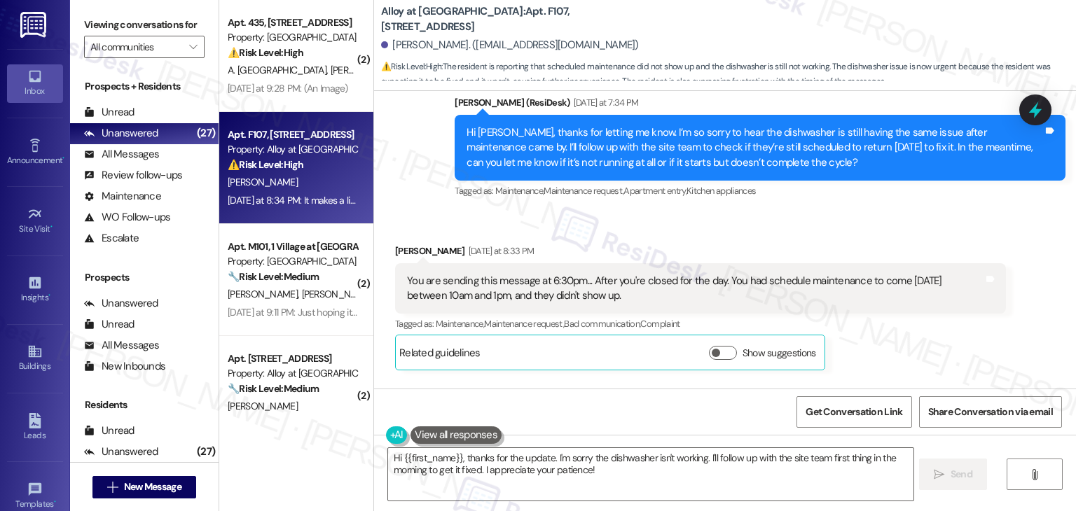
click at [627, 140] on div "Hi [PERSON_NAME], thanks for letting me know. I’m so sorry to hear the dishwash…" at bounding box center [754, 147] width 576 height 45
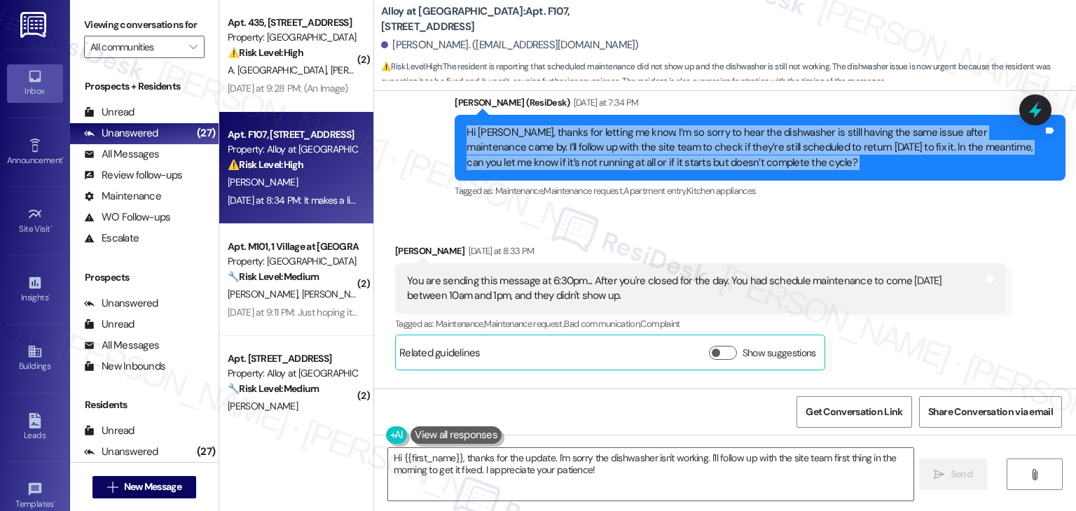
click at [627, 140] on div "Hi [PERSON_NAME], thanks for letting me know. I’m so sorry to hear the dishwash…" at bounding box center [754, 147] width 576 height 45
copy div "Hi Heidi, thanks for letting me know. I’m so sorry to hear the dishwasher is st…"
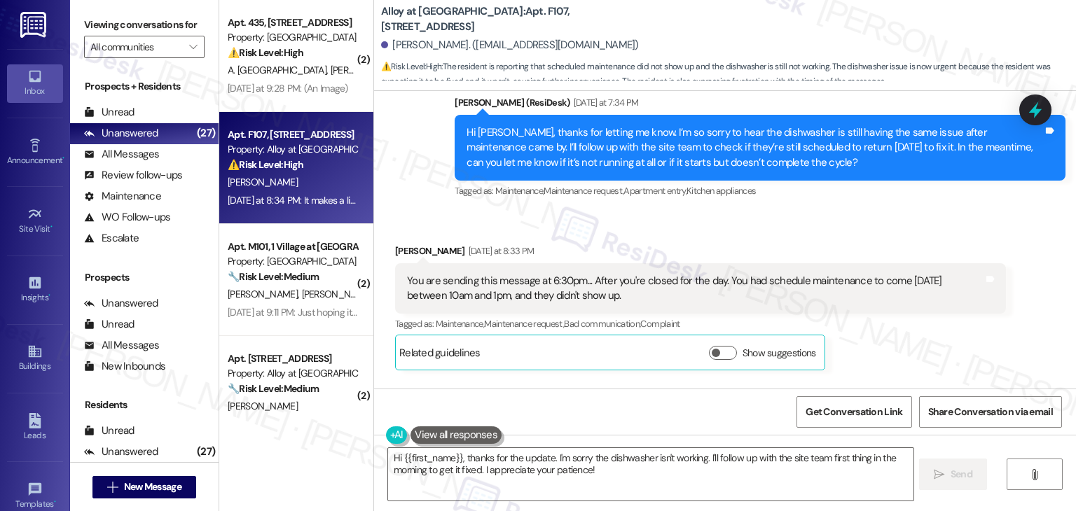
click at [506, 295] on div "You are sending this message at 6:30pm... After you're closed for the day. You …" at bounding box center [695, 289] width 576 height 30
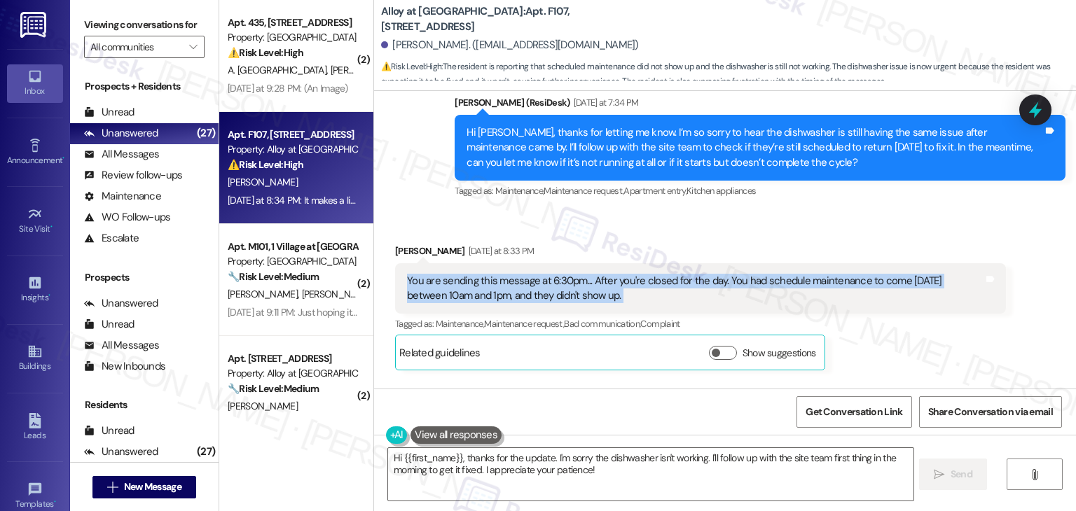
click at [506, 295] on div "You are sending this message at 6:30pm... After you're closed for the day. You …" at bounding box center [695, 289] width 576 height 30
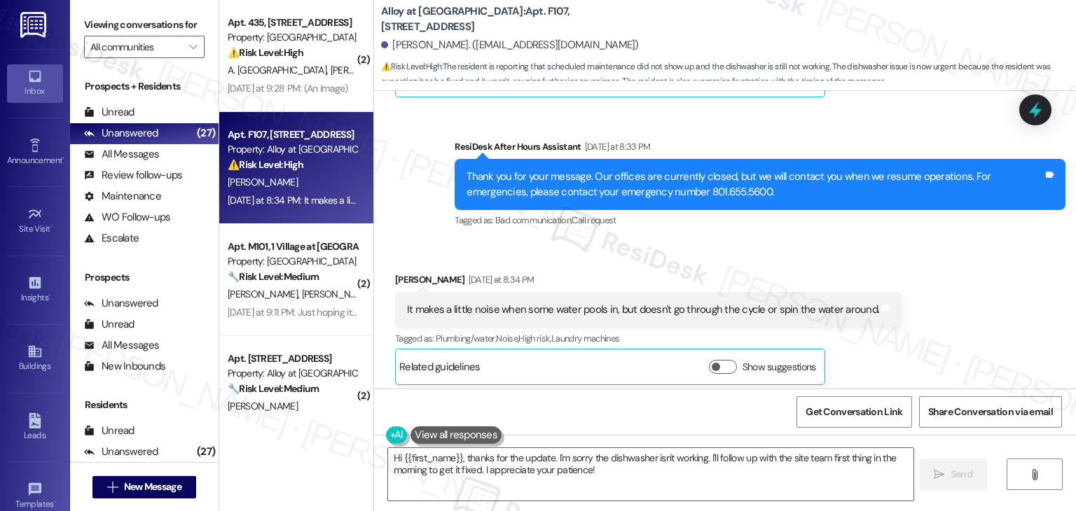
scroll to position [795, 0]
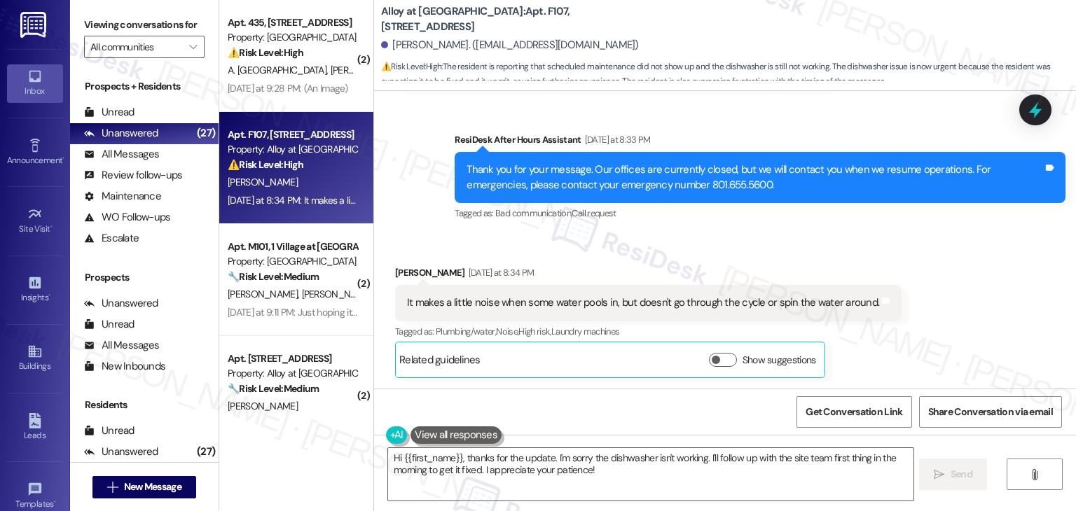
click at [552, 309] on div "It makes a little noise when some water pools in, but doesn't go through the cy…" at bounding box center [643, 303] width 472 height 15
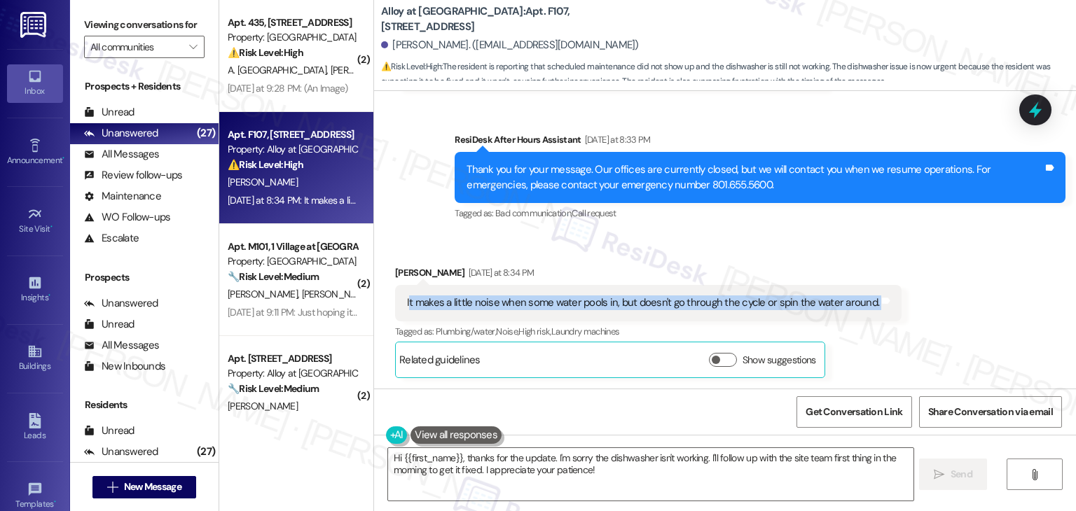
click at [552, 309] on div "It makes a little noise when some water pools in, but doesn't go through the cy…" at bounding box center [643, 303] width 472 height 15
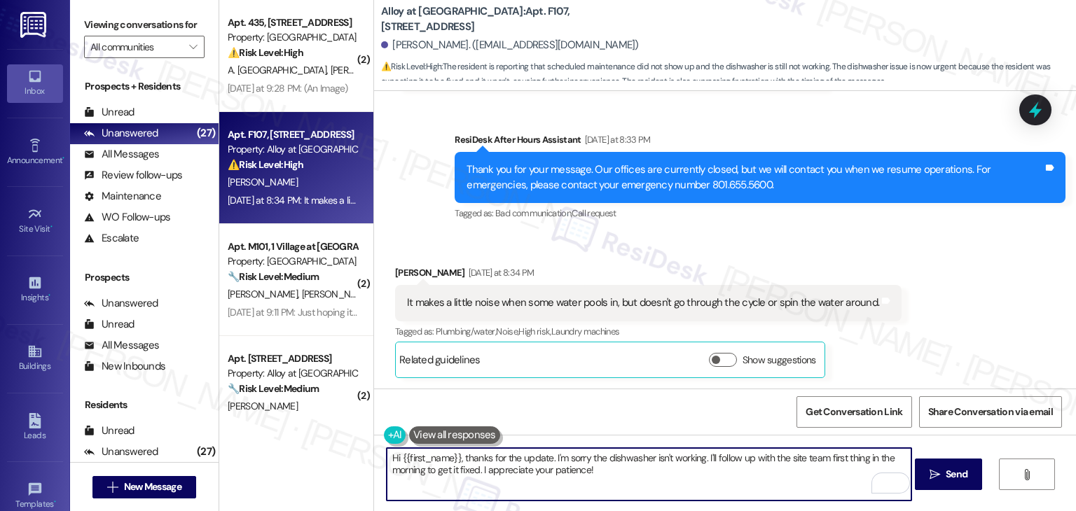
drag, startPoint x: 548, startPoint y: 455, endPoint x: 644, endPoint y: 459, distance: 96.1
click at [644, 459] on textarea "Hi {{first_name}}, thanks for the update. I'm sorry the dishwasher isn't workin…" at bounding box center [649, 474] width 525 height 53
click at [566, 458] on textarea "Hi {{first_name}}, thanks for the update. I'm sorry the dishwasher isn't workin…" at bounding box center [649, 474] width 525 height 53
drag, startPoint x: 549, startPoint y: 457, endPoint x: 822, endPoint y: 459, distance: 273.2
click at [822, 459] on textarea "Hi {{first_name}}, thanks for the update. I'm sorry the dishwasher isn't workin…" at bounding box center [649, 474] width 525 height 53
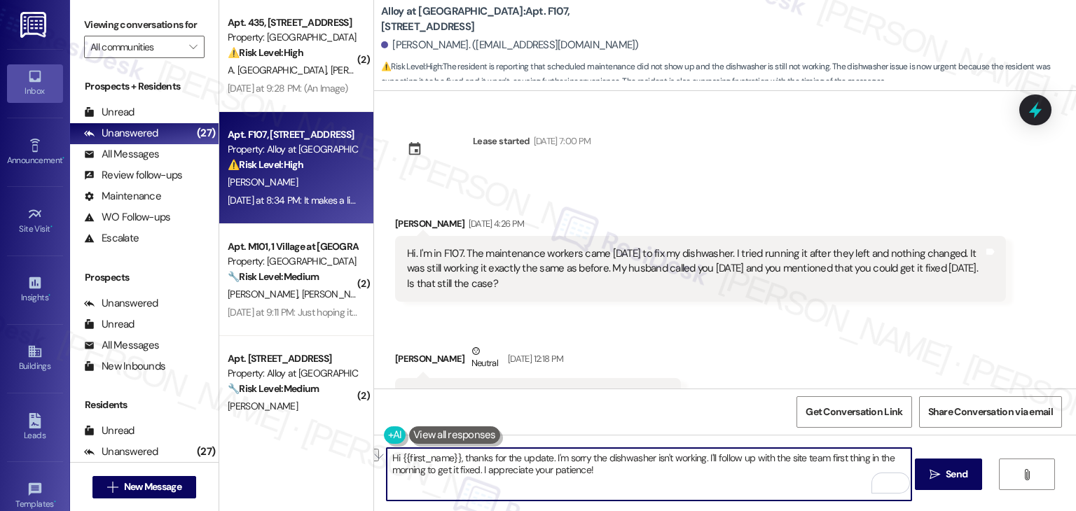
scroll to position [795, 0]
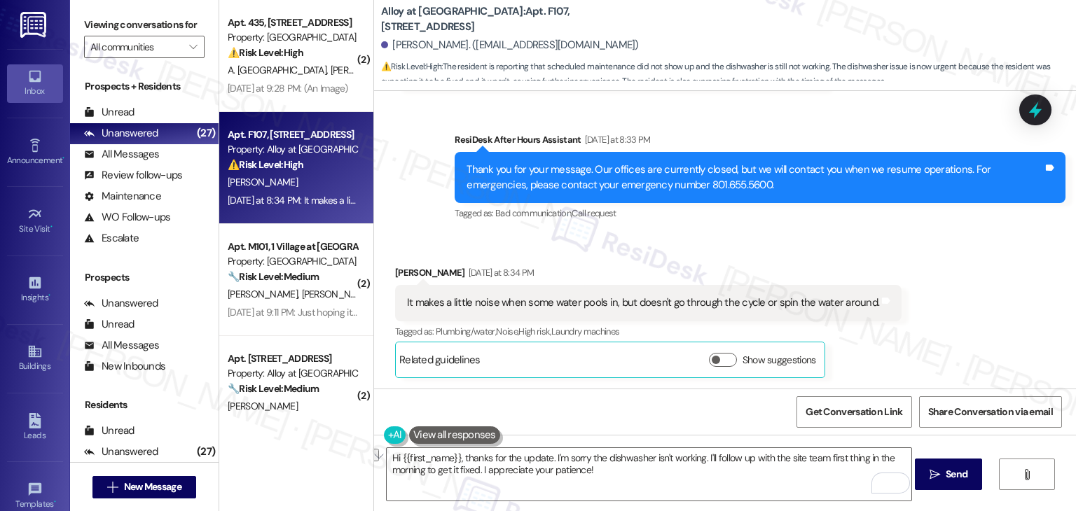
click at [995, 284] on div "Received via SMS [PERSON_NAME] [DATE] at 8:34 PM It makes a little noise when s…" at bounding box center [725, 311] width 702 height 154
click at [553, 466] on textarea "Hi {{first_name}}, thanks for the update. I'm sorry the dishwasher isn't workin…" at bounding box center [649, 474] width 525 height 53
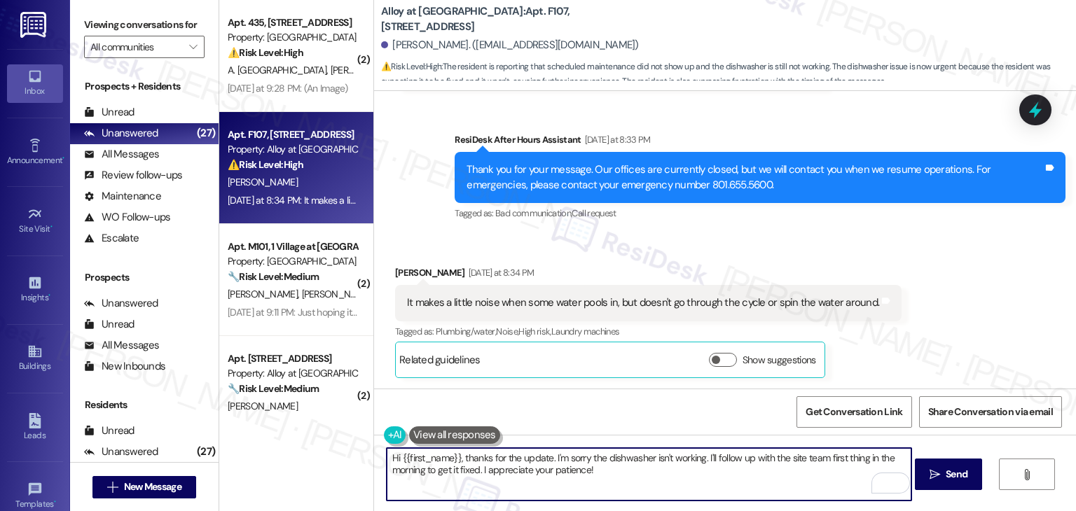
click at [553, 466] on textarea "Hi {{first_name}}, thanks for the update. I'm sorry the dishwasher isn't workin…" at bounding box center [649, 474] width 525 height 53
paste textarea "[PERSON_NAME], thank you for the details, and I’m sorry for the delay and for t…"
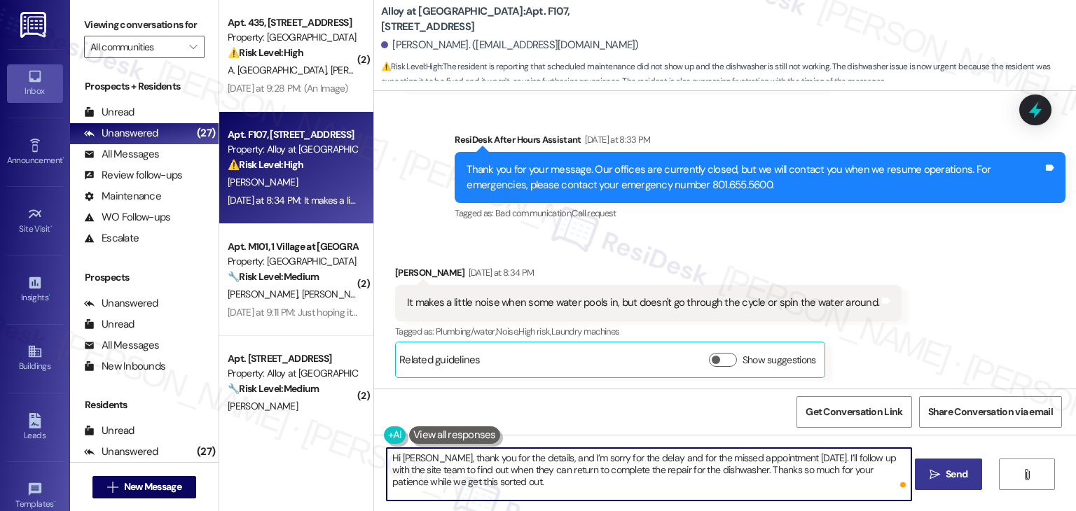
type textarea "Hi [PERSON_NAME], thank you for the details, and I’m sorry for the delay and fo…"
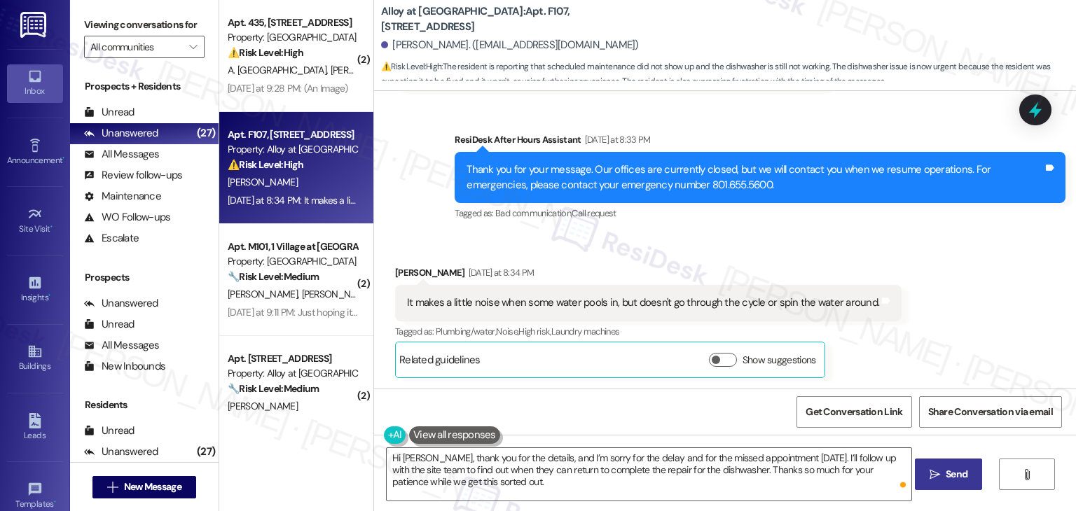
click at [950, 478] on span "Send" at bounding box center [957, 474] width 22 height 15
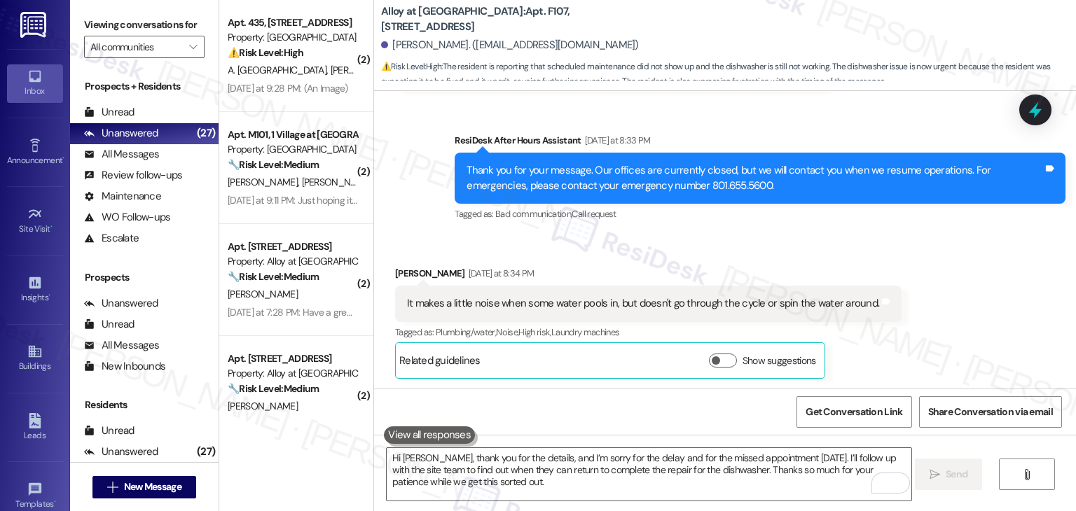
click at [927, 285] on div "Received via SMS [PERSON_NAME] [DATE] at 8:34 PM It makes a little noise when s…" at bounding box center [725, 312] width 702 height 154
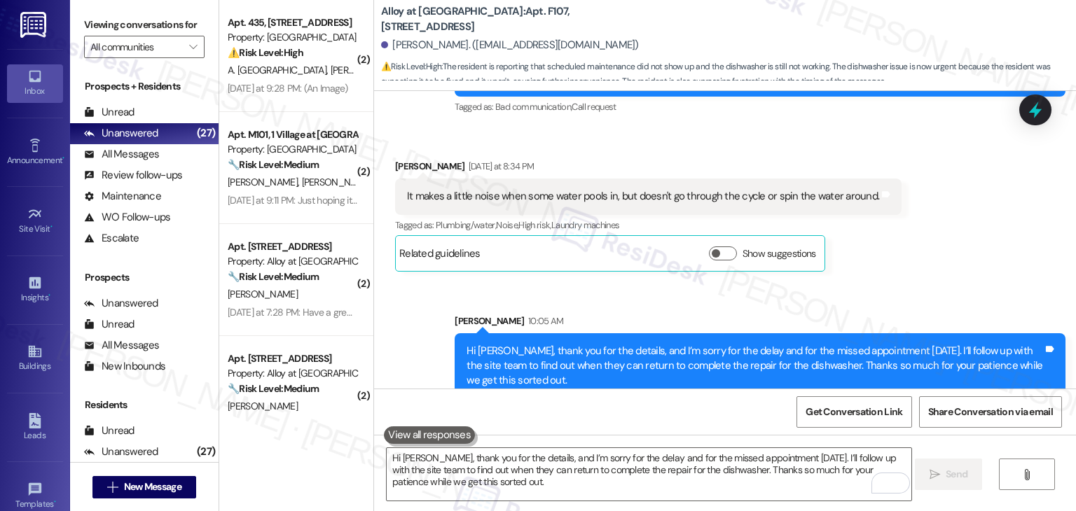
scroll to position [922, 0]
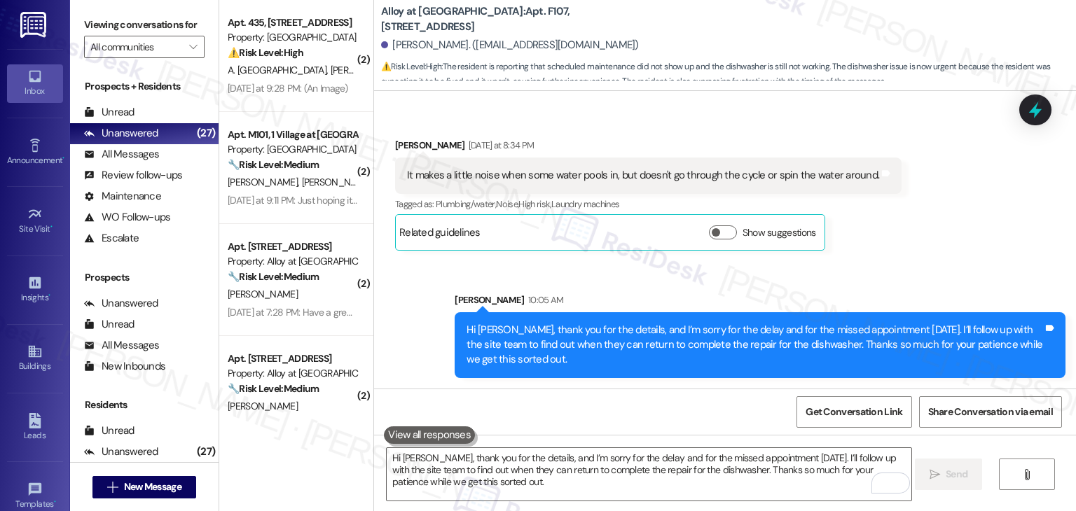
click at [950, 251] on div "Received via SMS [PERSON_NAME] [DATE] at 8:34 PM It makes a little noise when s…" at bounding box center [725, 183] width 702 height 154
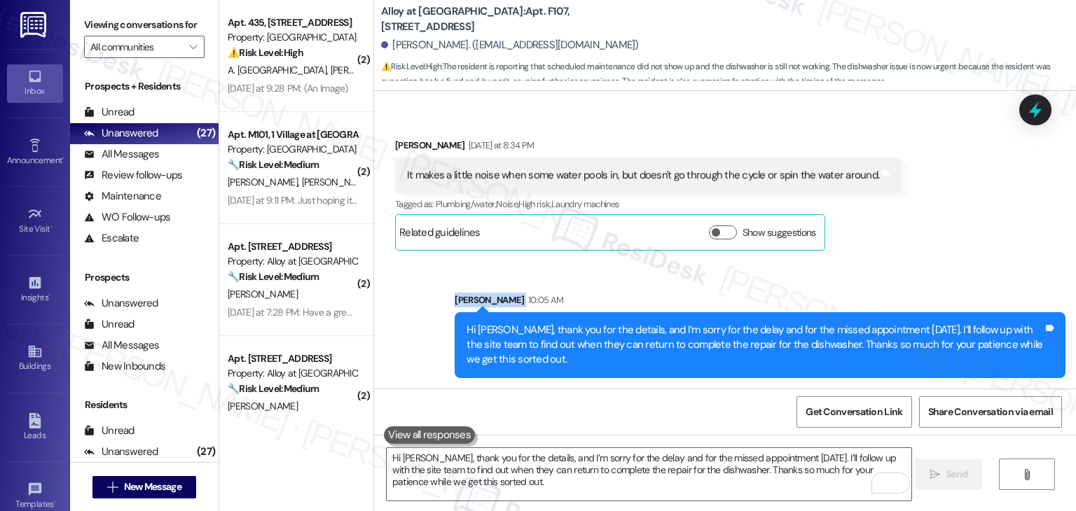
click at [950, 251] on div "Received via SMS [PERSON_NAME] [DATE] at 8:34 PM It makes a little noise when s…" at bounding box center [725, 183] width 702 height 154
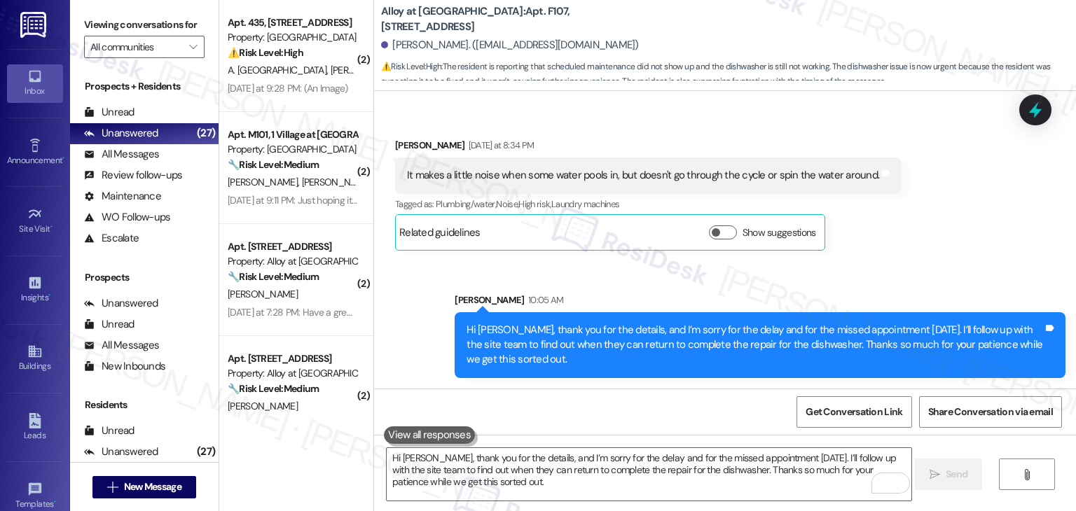
click at [952, 251] on div "Received via SMS [PERSON_NAME] [DATE] at 8:34 PM It makes a little noise when s…" at bounding box center [725, 183] width 702 height 154
click at [976, 225] on div "Received via SMS [PERSON_NAME] [DATE] at 8:34 PM It makes a little noise when s…" at bounding box center [725, 183] width 702 height 154
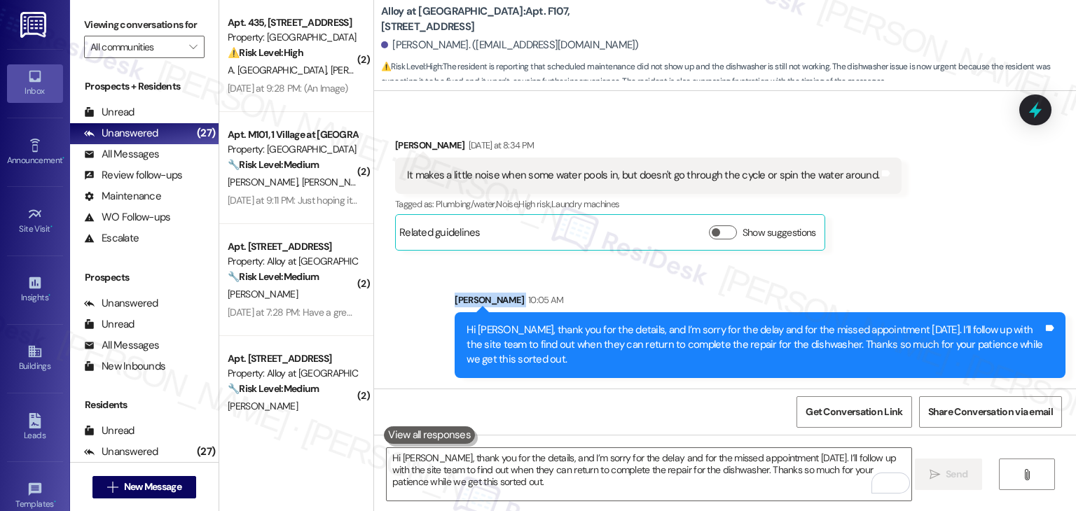
click at [976, 225] on div "Received via SMS [PERSON_NAME] [DATE] at 8:34 PM It makes a little noise when s…" at bounding box center [725, 183] width 702 height 154
click at [1037, 104] on icon at bounding box center [1035, 110] width 24 height 24
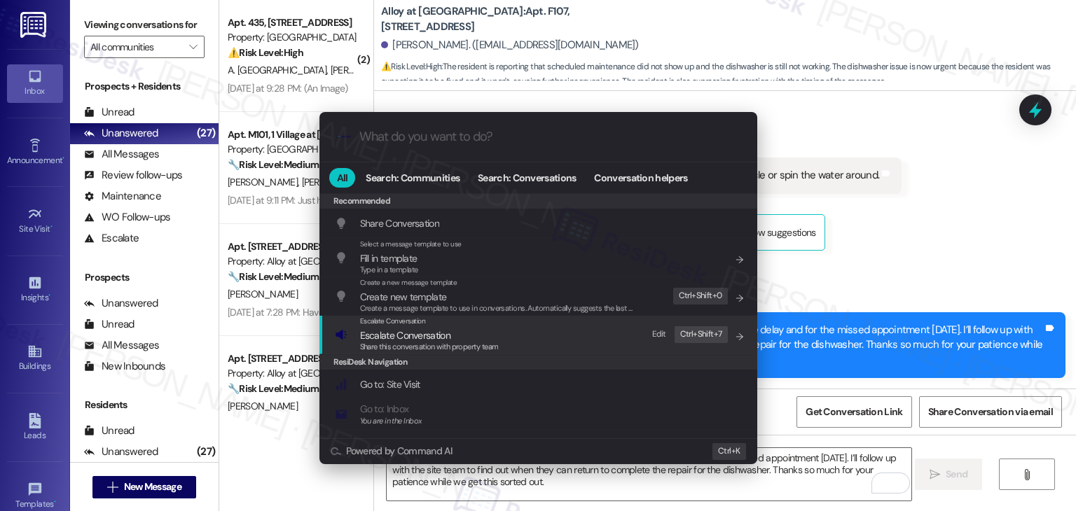
click at [449, 333] on span "Escalate Conversation" at bounding box center [405, 335] width 90 height 13
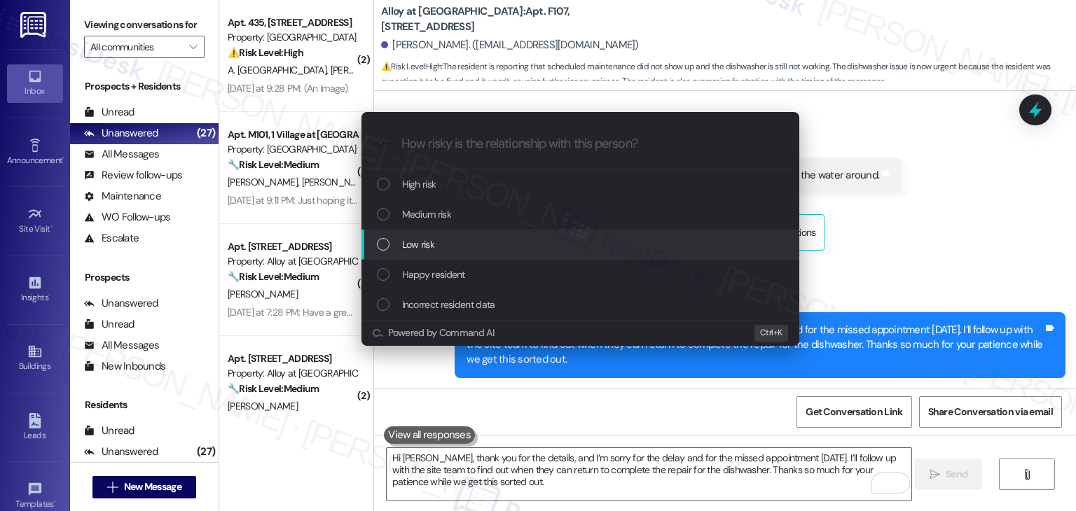
click at [387, 242] on div "List of options" at bounding box center [383, 244] width 13 height 13
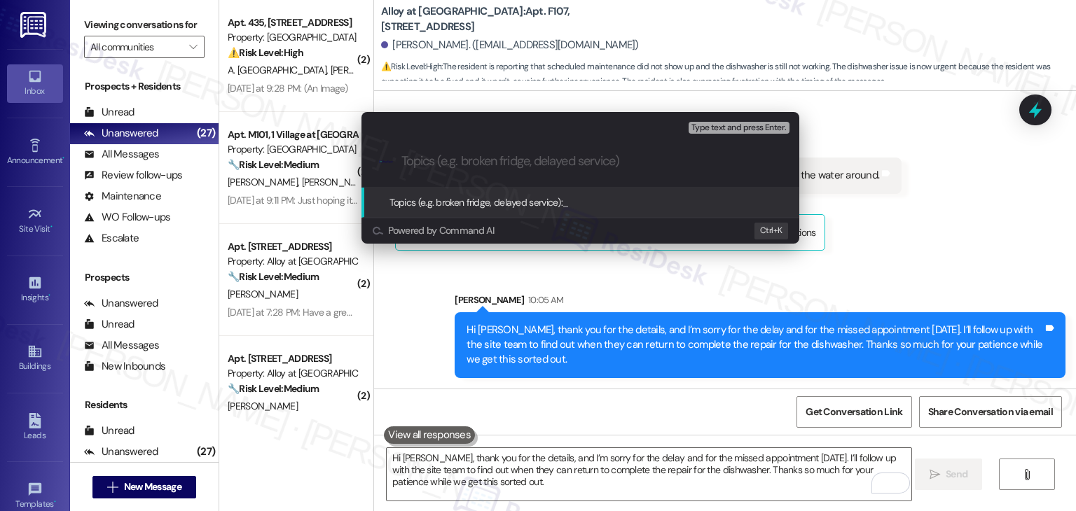
paste input "Dishwasher Not Completing Cycle – Missed Maintenance Appointment"
type input "Dishwasher Not Completing Cycle – Missed Maintenance Appointment"
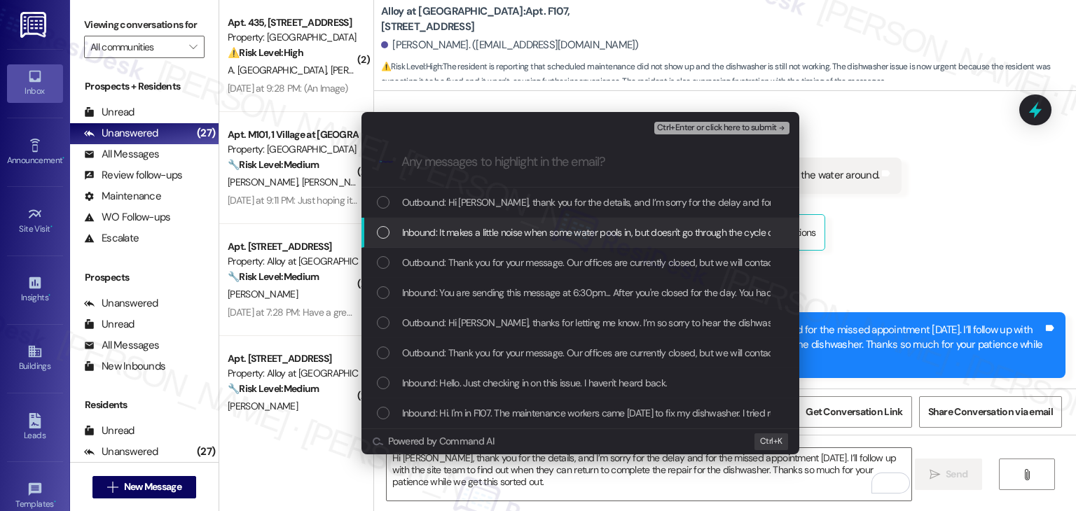
click at [377, 226] on div "List of options" at bounding box center [383, 232] width 13 height 13
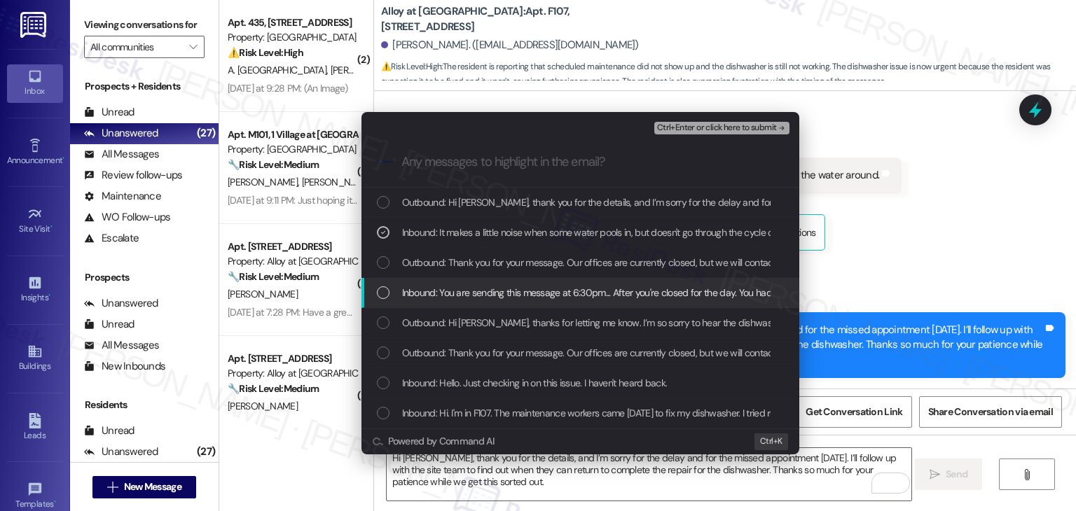
click at [381, 288] on div "List of options" at bounding box center [383, 292] width 13 height 13
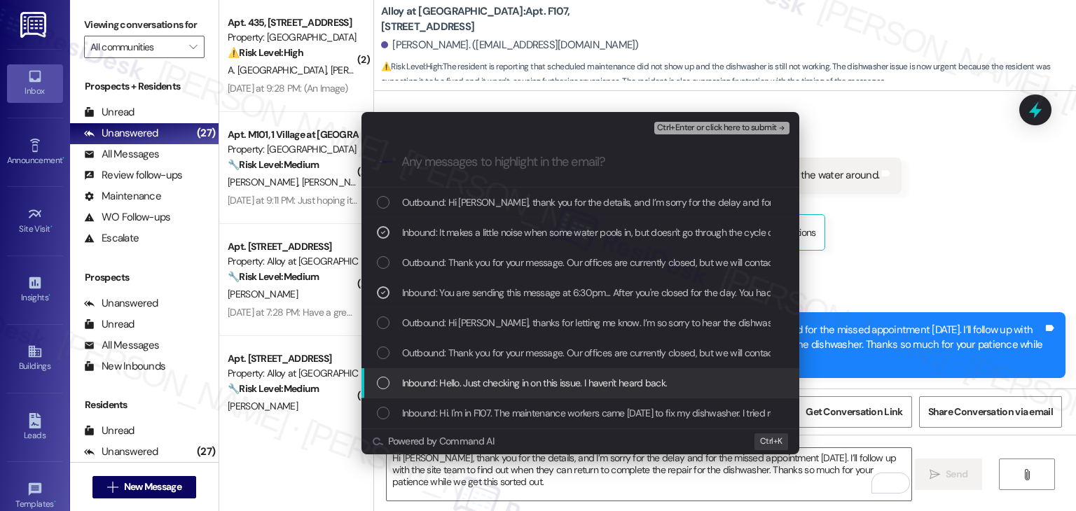
click at [380, 384] on div "List of options" at bounding box center [383, 383] width 13 height 13
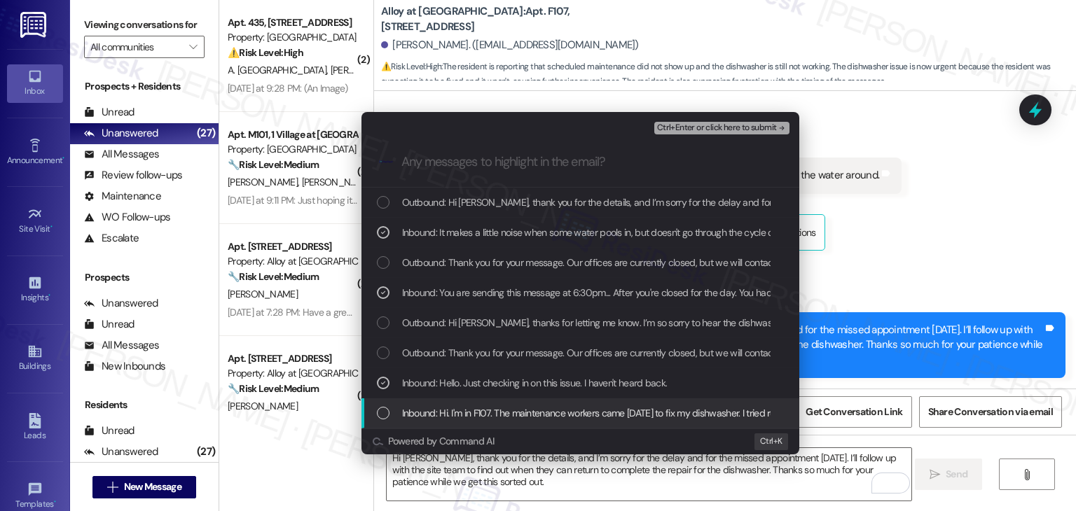
click at [382, 412] on div "List of options" at bounding box center [383, 413] width 13 height 13
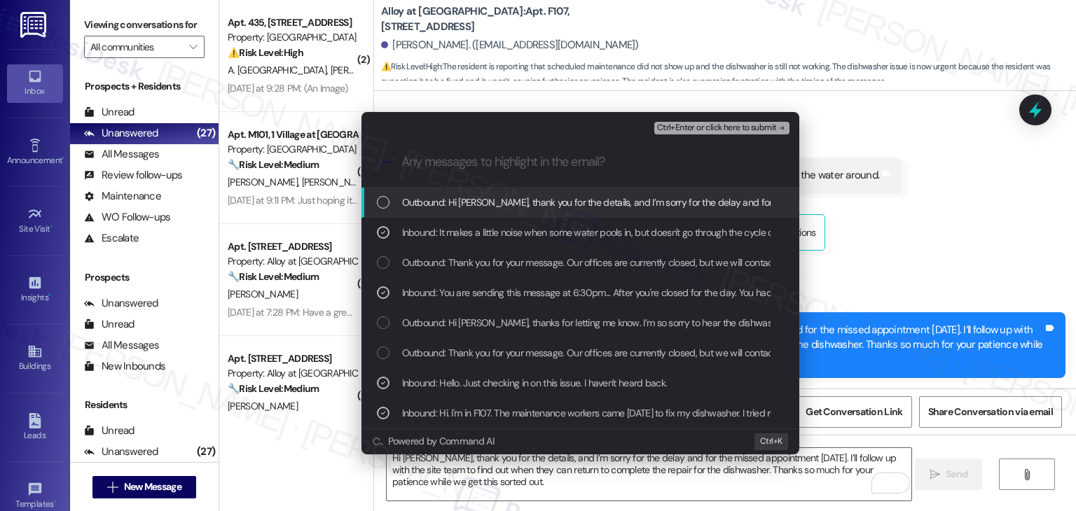
click at [673, 130] on span "Ctrl+Enter or click here to submit" at bounding box center [717, 128] width 120 height 10
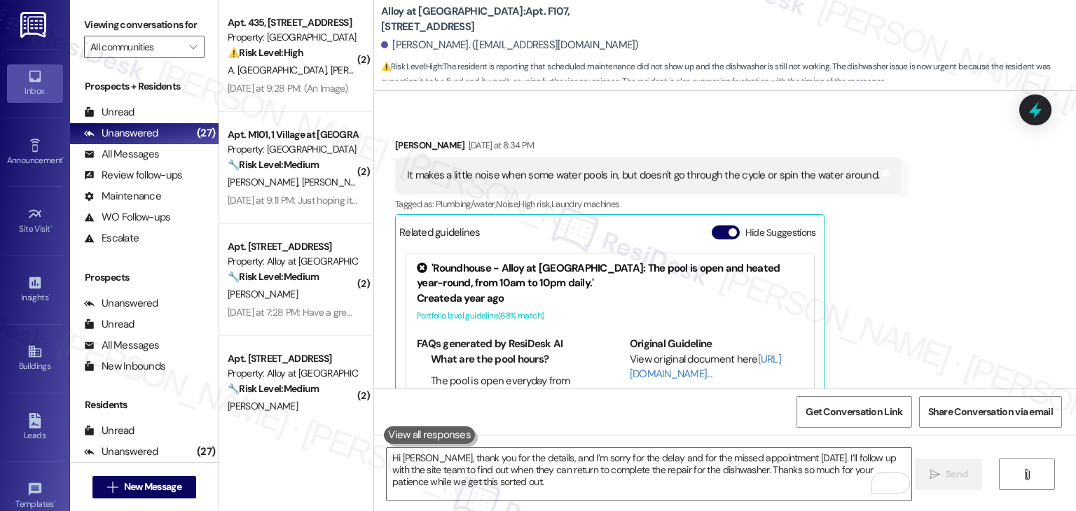
scroll to position [999, 0]
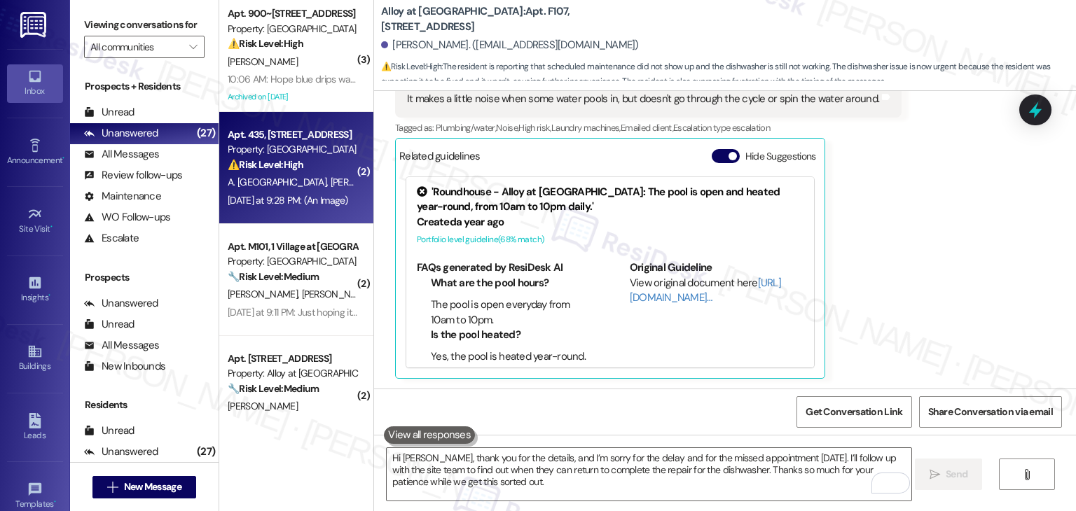
click at [308, 180] on div "A. Glasgow [PERSON_NAME]" at bounding box center [292, 183] width 132 height 18
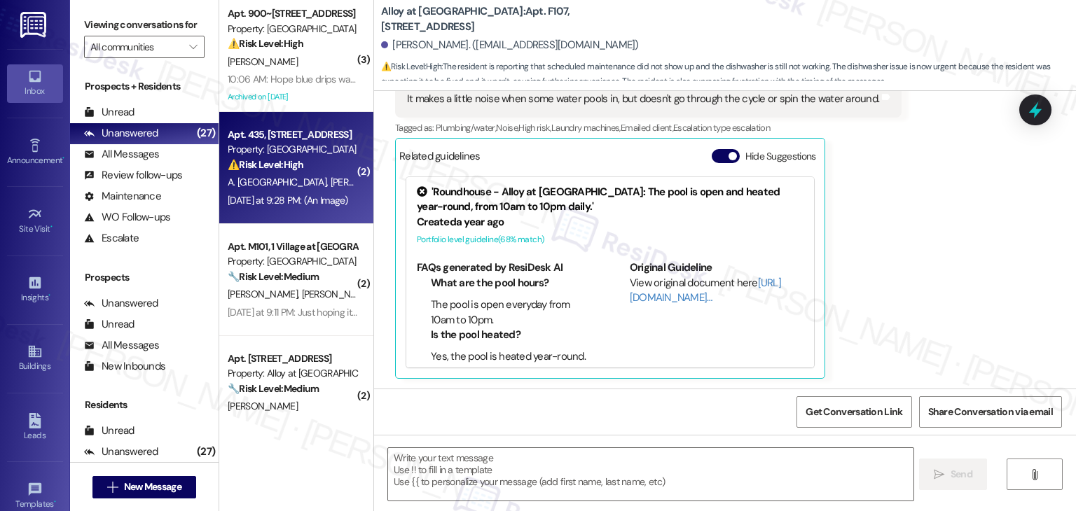
type textarea "Fetching suggested responses. Please feel free to read through the conversation…"
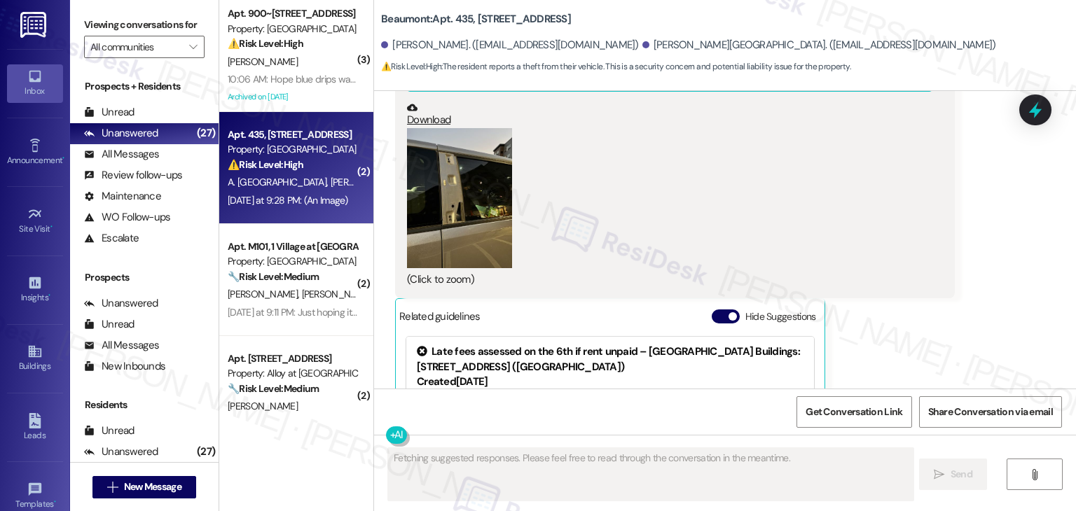
scroll to position [2714, 0]
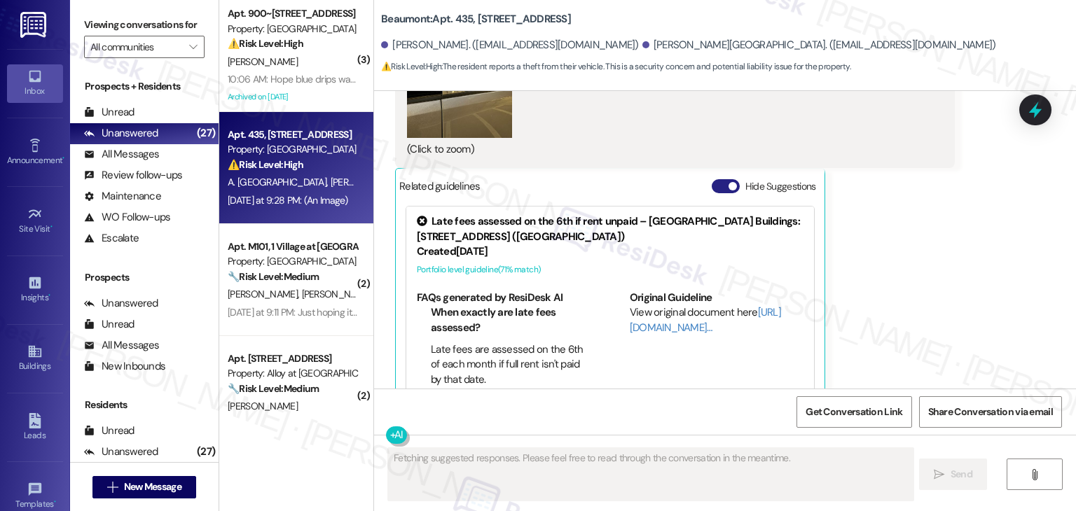
click at [718, 179] on button "Hide Suggestions" at bounding box center [726, 186] width 28 height 14
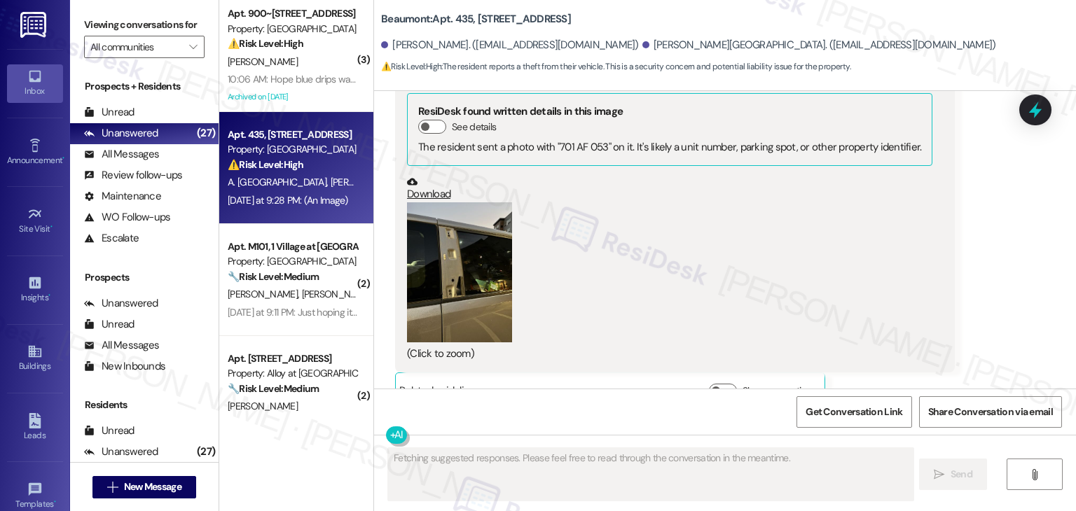
scroll to position [2439, 0]
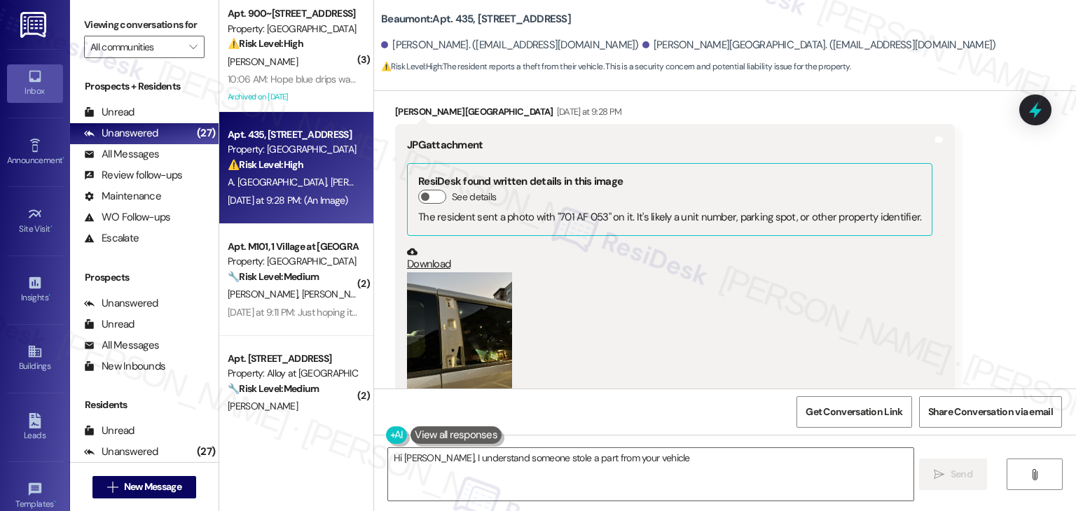
click at [441, 313] on button "Zoom image" at bounding box center [459, 342] width 105 height 140
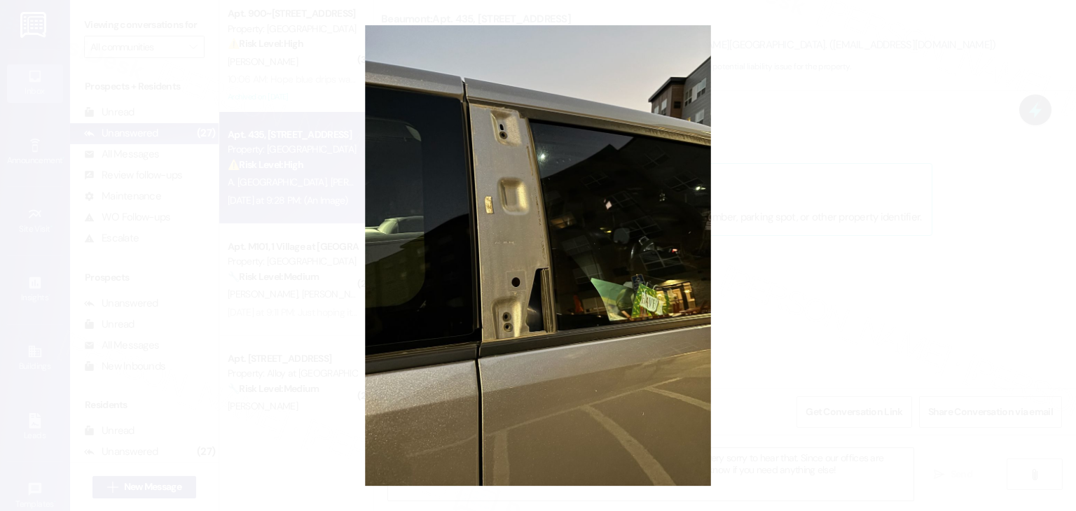
click at [562, 349] on button "Unzoom image" at bounding box center [538, 255] width 1076 height 511
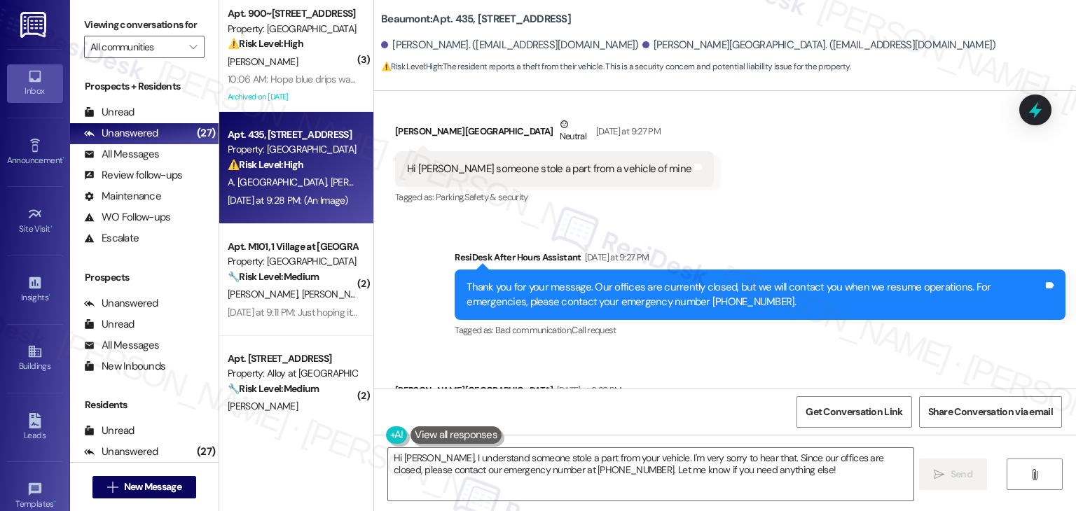
scroll to position [2159, 0]
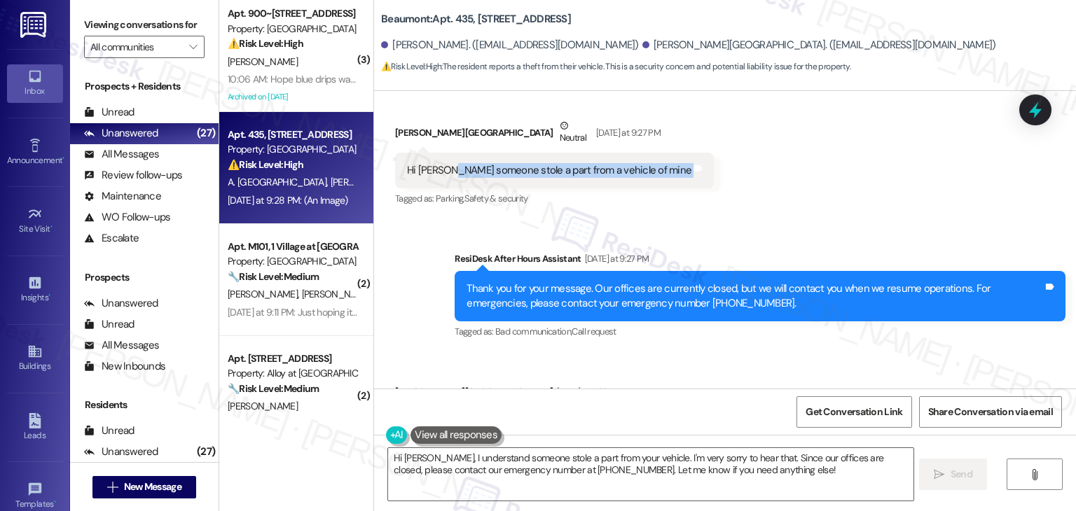
drag, startPoint x: 438, startPoint y: 144, endPoint x: 630, endPoint y: 157, distance: 192.4
click at [630, 157] on div "Hi dottie someone stole a part from a vehicle of mine Tags and notes" at bounding box center [554, 171] width 319 height 36
copy div "someone stole a part from a vehicle of mine Tags and notes"
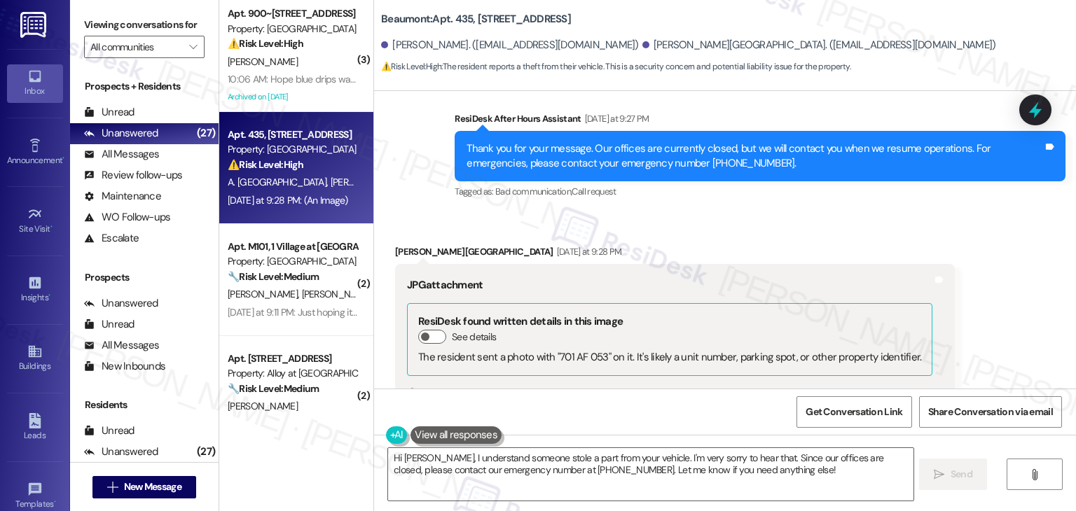
click at [395, 244] on div "Alexia Glasgow Yesterday at 9:28 PM" at bounding box center [675, 254] width 560 height 20
copy div "Alexia"
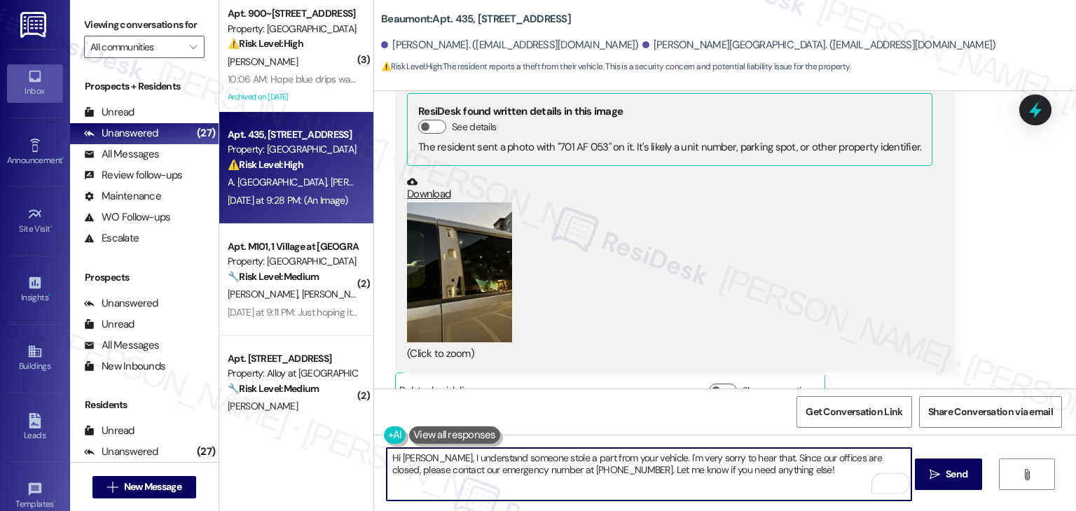
drag, startPoint x: 431, startPoint y: 456, endPoint x: 646, endPoint y: 458, distance: 215.0
click at [646, 458] on textarea "Hi Spencer, I understand someone stole a part from your vehicle. I'm very sorry…" at bounding box center [649, 474] width 525 height 53
click at [560, 455] on textarea "Hi Spencer, I understand someone stole a part from your vehicle. I'm very sorry…" at bounding box center [649, 474] width 525 height 53
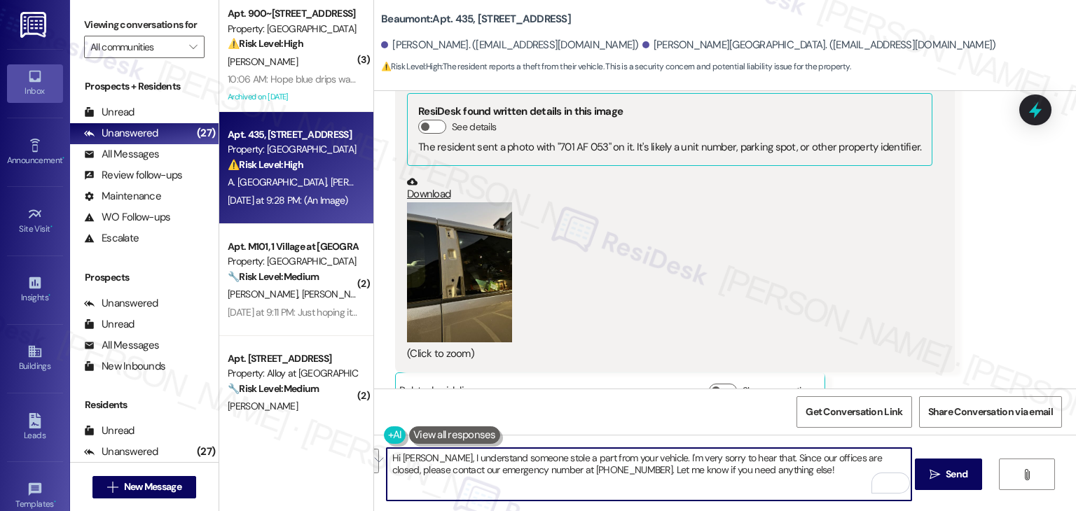
paste textarea "Alexia, I’m so sorry to hear that someone stole a part from your vehicle. Just …"
type textarea "Hi [PERSON_NAME], I’m so sorry to hear that someone stole a part from your vehi…"
click at [717, 487] on textarea "Hi [PERSON_NAME], I’m so sorry to hear that someone stole a part from your vehi…" at bounding box center [649, 474] width 525 height 53
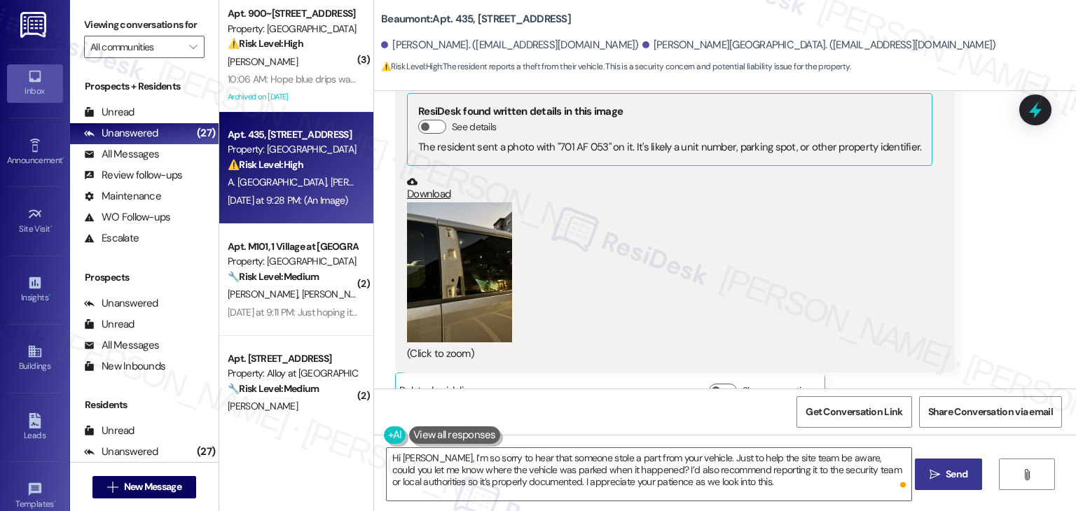
click at [946, 473] on span "Send" at bounding box center [957, 474] width 22 height 15
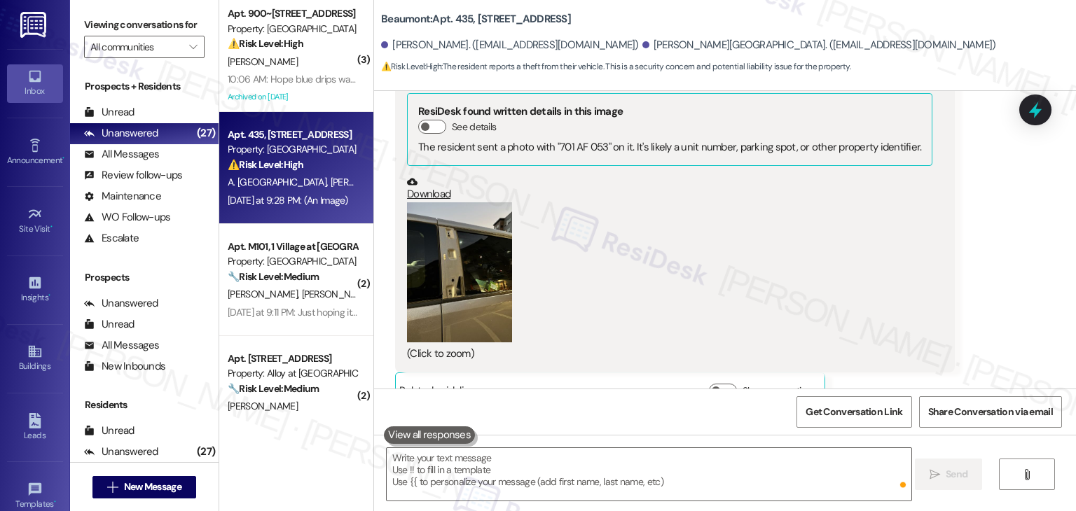
scroll to position [2508, 0]
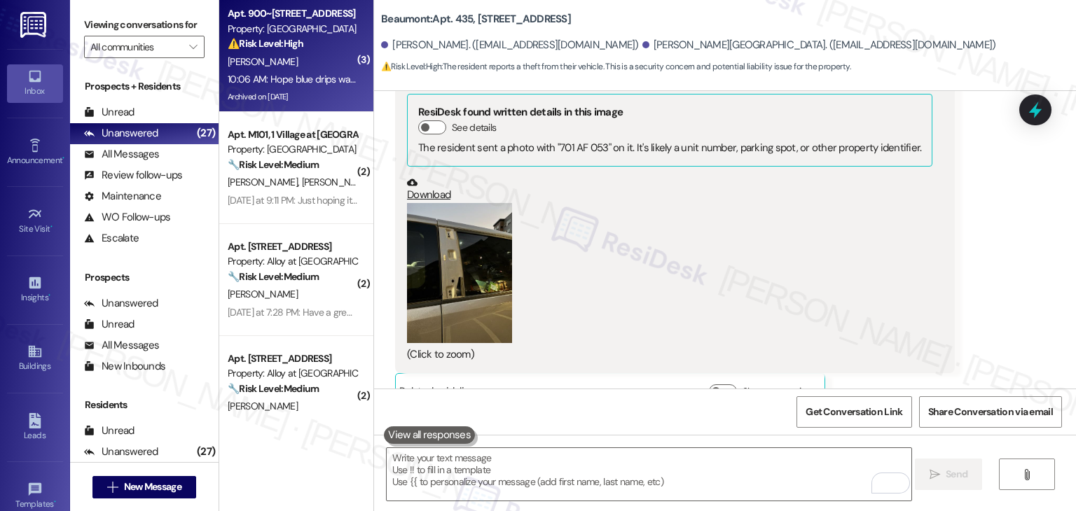
click at [300, 76] on div "10:06 AM: Hope blue drips wash off my side wall 10:06 AM: Hope blue drips wash …" at bounding box center [327, 79] width 198 height 13
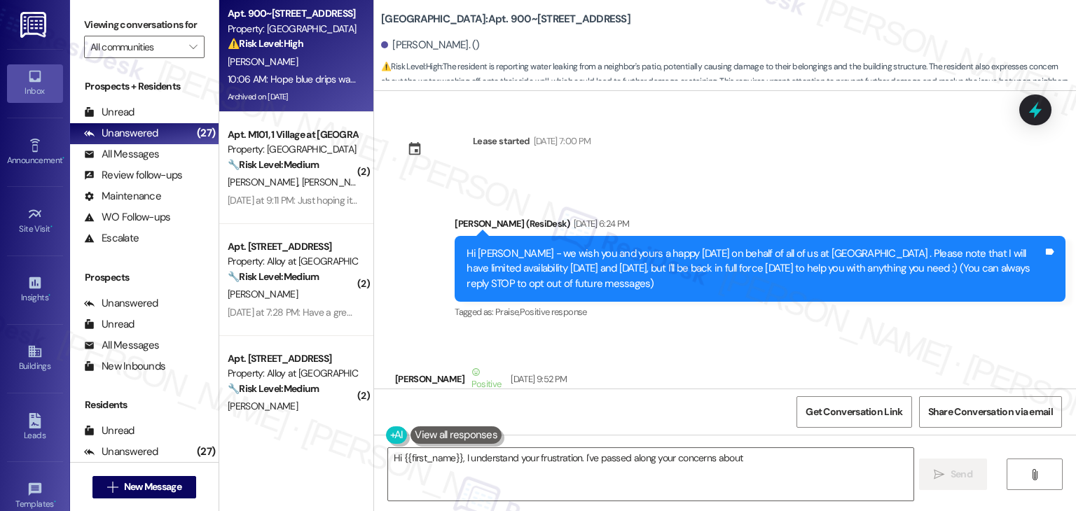
scroll to position [13016, 0]
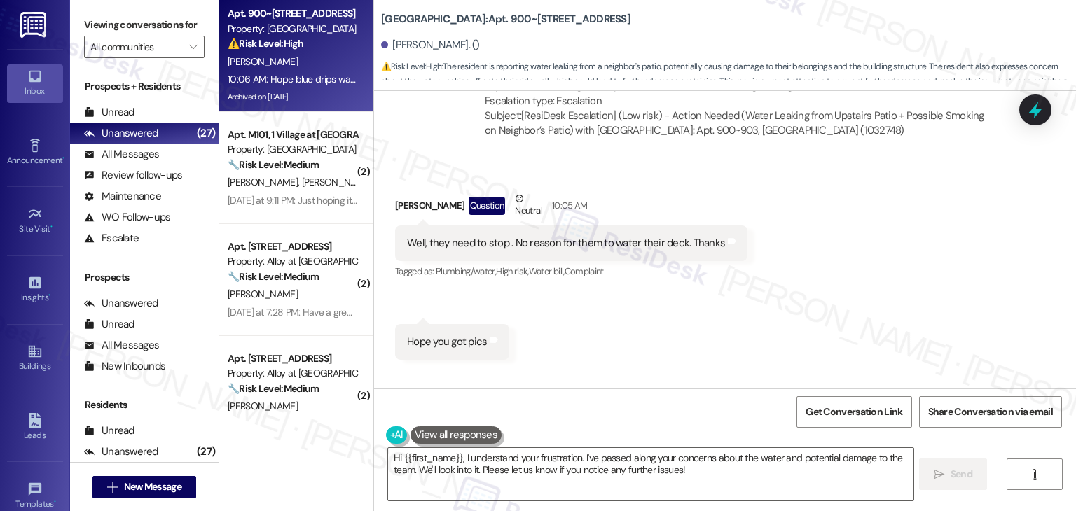
click at [824, 258] on div "Received via SMS Patricia Knefel Question Neutral 10:05 AM Well, they need to s…" at bounding box center [725, 315] width 702 height 310
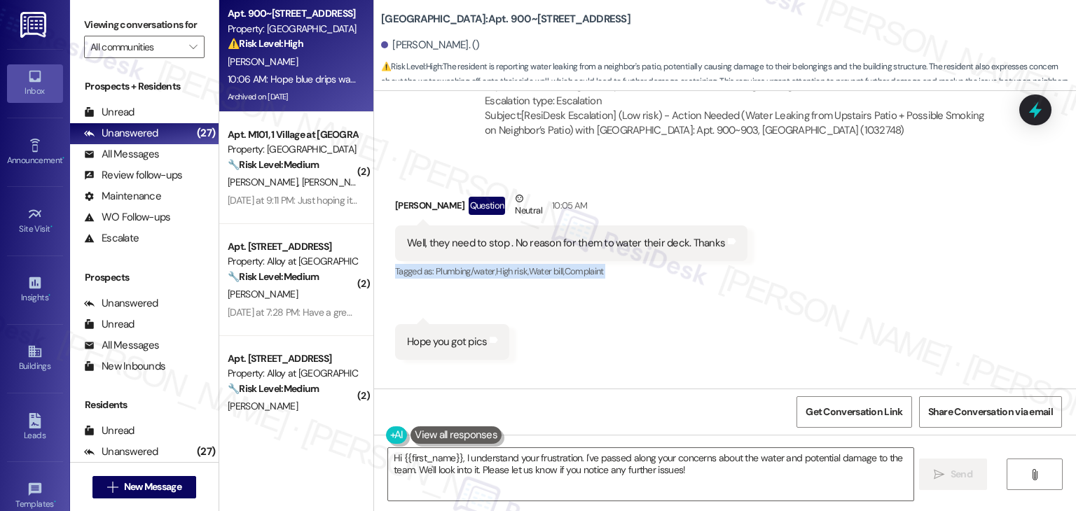
click at [824, 258] on div "Received via SMS Patricia Knefel Question Neutral 10:05 AM Well, they need to s…" at bounding box center [725, 315] width 702 height 310
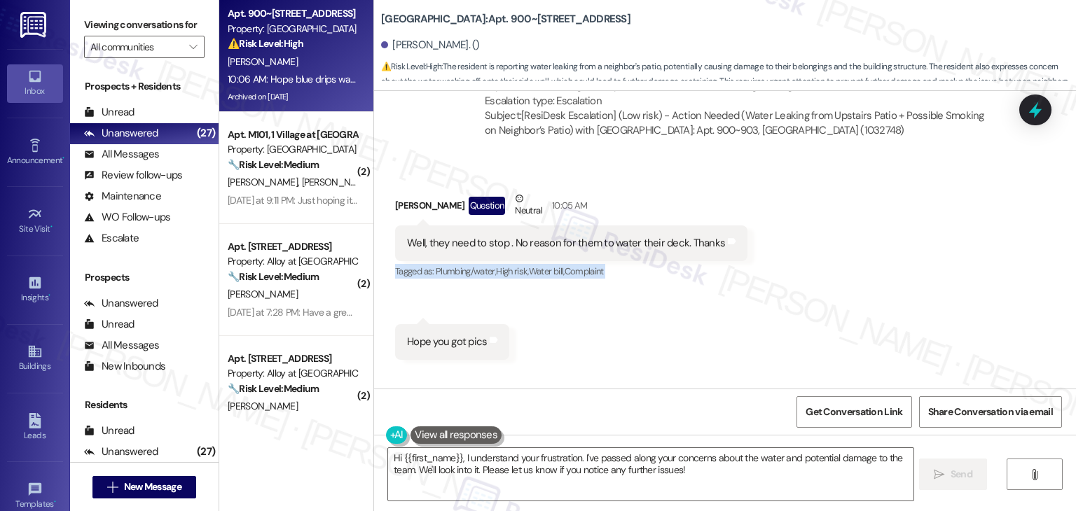
click at [824, 258] on div "Received via SMS Patricia Knefel Question Neutral 10:05 AM Well, they need to s…" at bounding box center [725, 315] width 702 height 310
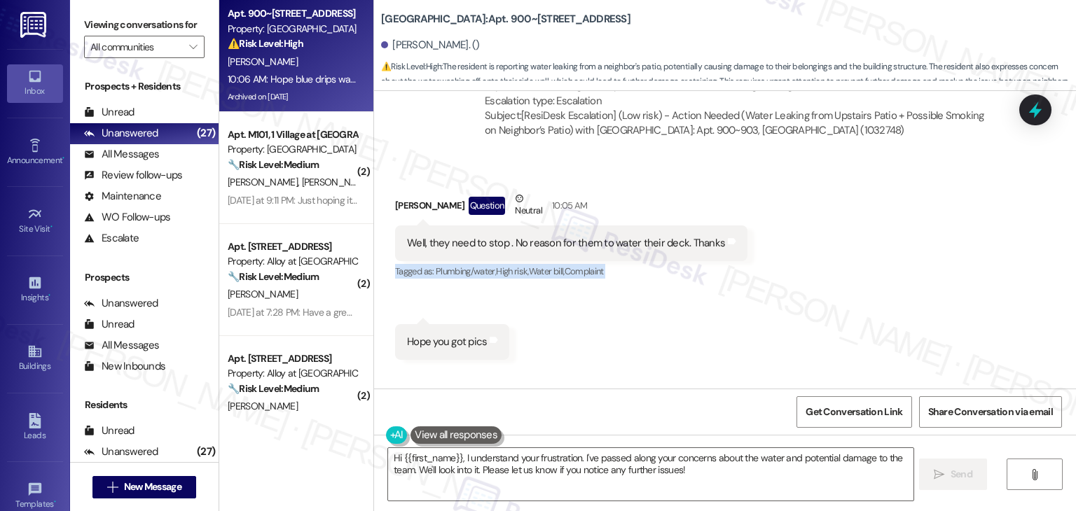
click at [824, 258] on div "Received via SMS Patricia Knefel Question Neutral 10:05 AM Well, they need to s…" at bounding box center [725, 315] width 702 height 310
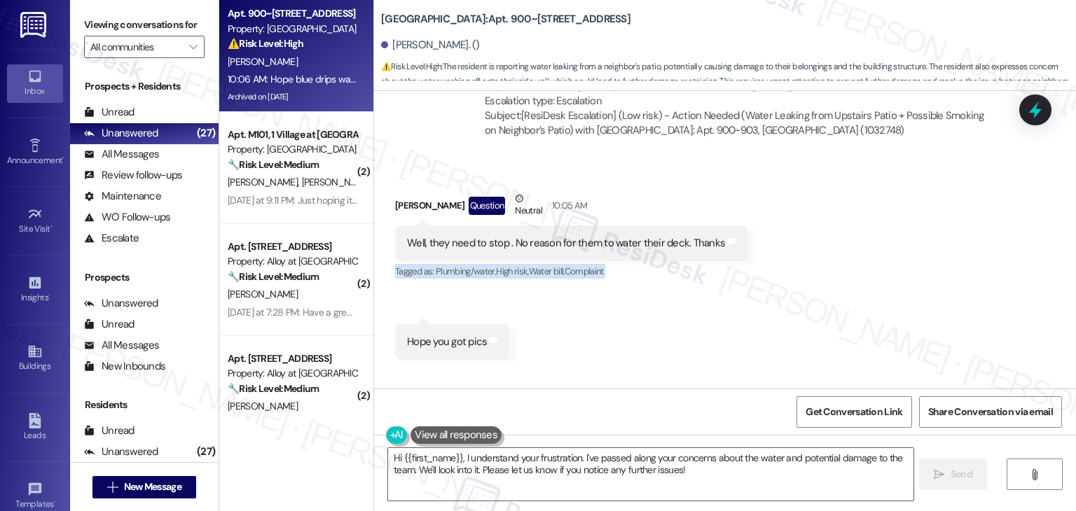
click at [824, 258] on div "Received via SMS Patricia Knefel Question Neutral 10:05 AM Well, they need to s…" at bounding box center [725, 315] width 702 height 310
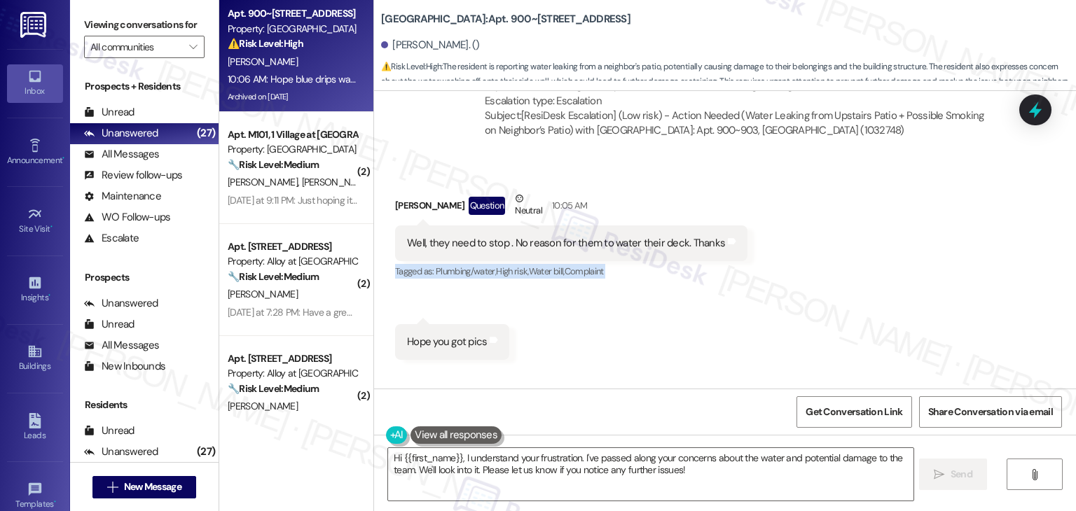
click at [824, 258] on div "Received via SMS Patricia Knefel Question Neutral 10:05 AM Well, they need to s…" at bounding box center [725, 315] width 702 height 310
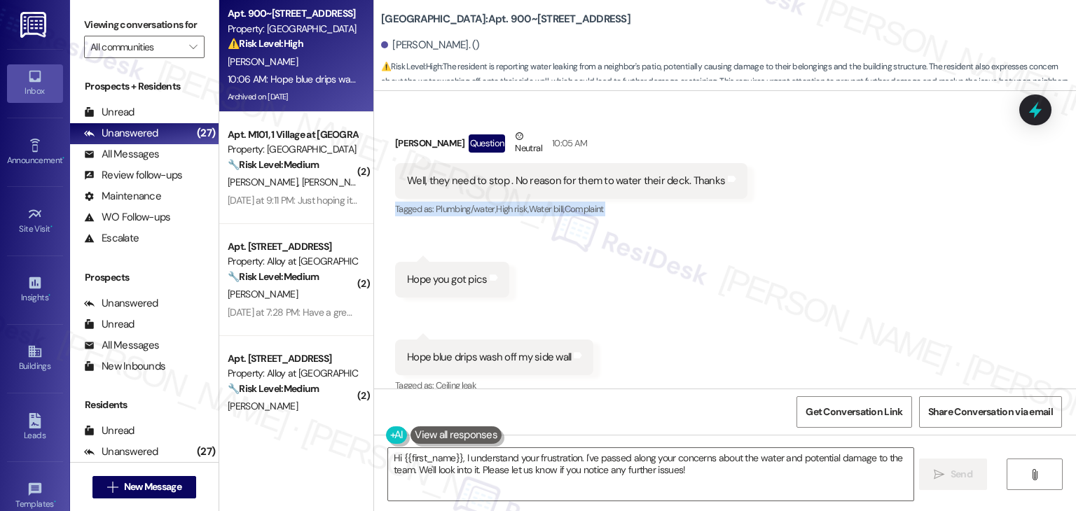
scroll to position [13144, 0]
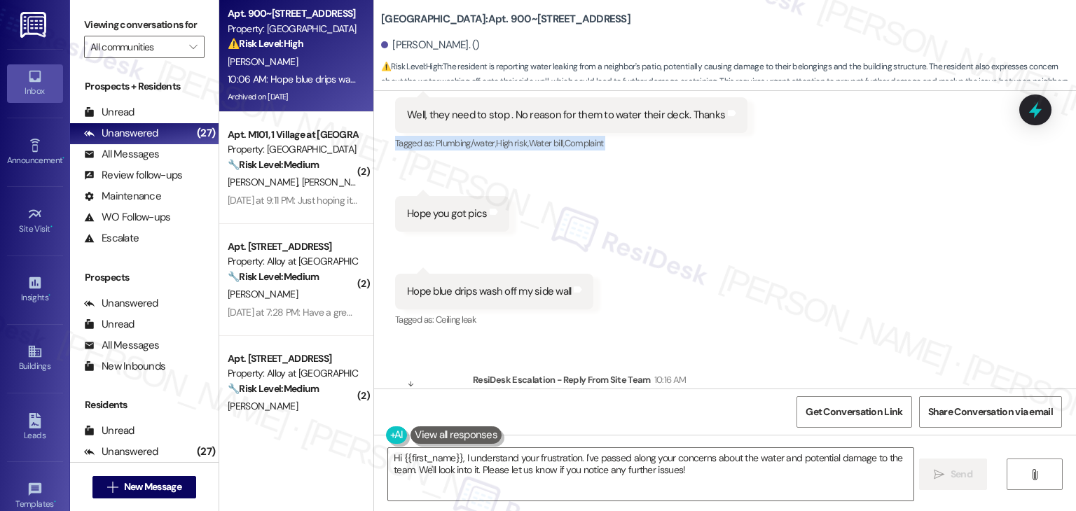
click at [773, 230] on div "Received via SMS Patricia Knefel Question Neutral 10:05 AM Well, they need to s…" at bounding box center [725, 187] width 702 height 310
click at [788, 212] on div "Received via SMS Patricia Knefel Question Neutral 10:05 AM Well, they need to s…" at bounding box center [725, 187] width 702 height 310
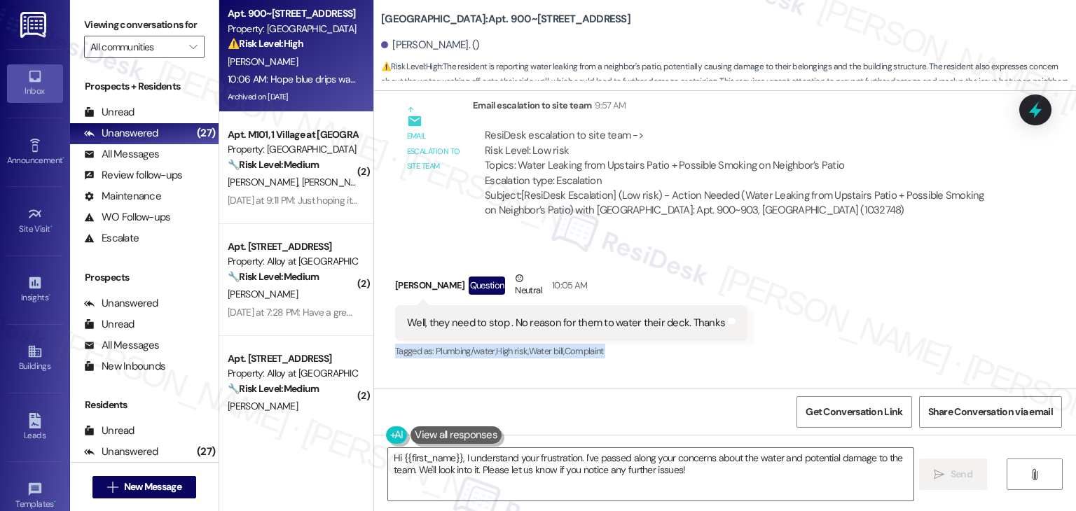
scroll to position [12934, 0]
click at [602, 318] on div "Well, they need to stop . No reason for them to water their deck. Thanks" at bounding box center [566, 325] width 318 height 15
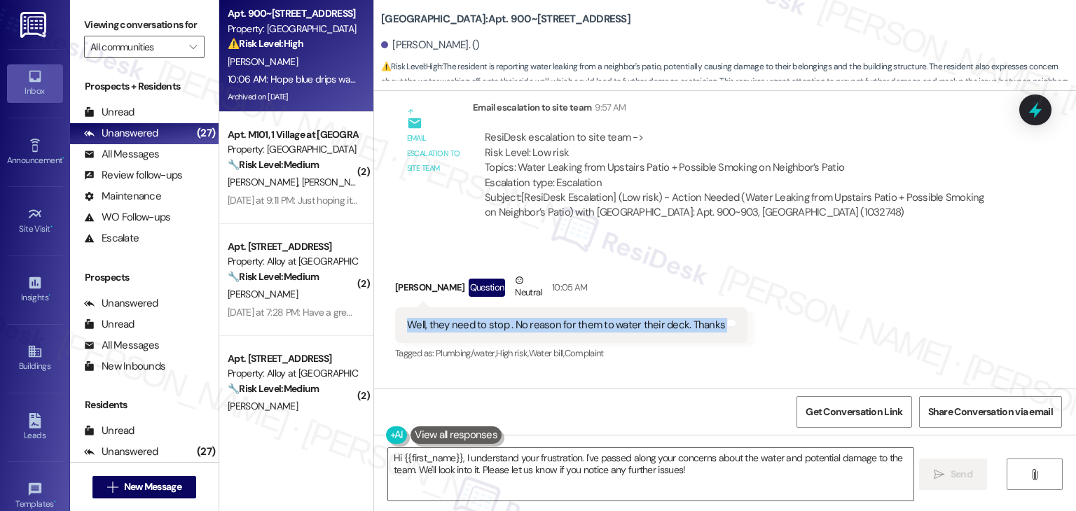
click at [602, 318] on div "Well, they need to stop . No reason for them to water their deck. Thanks" at bounding box center [566, 325] width 318 height 15
copy div "Well, they need to stop . No reason for them to water their deck. Thanks Tags a…"
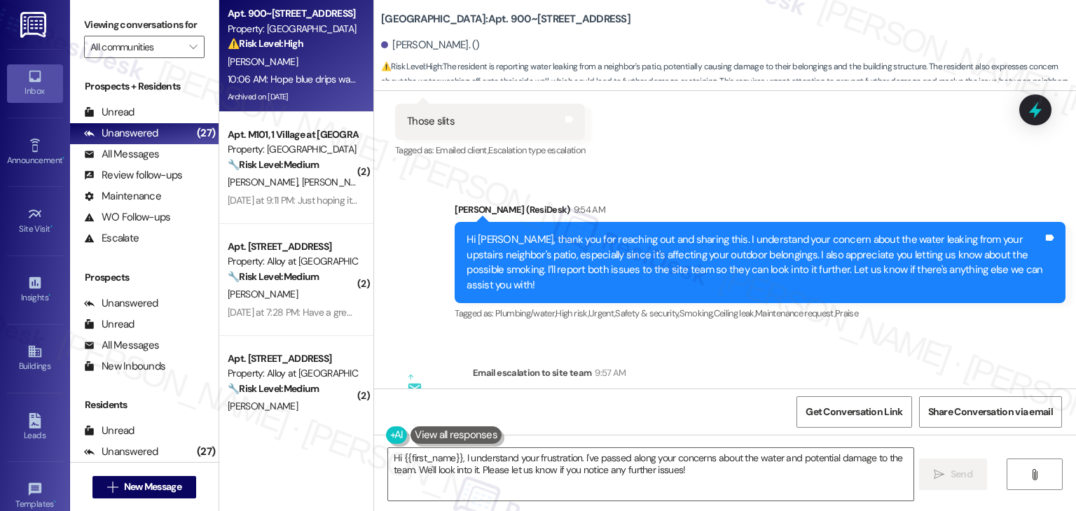
scroll to position [12583, 0]
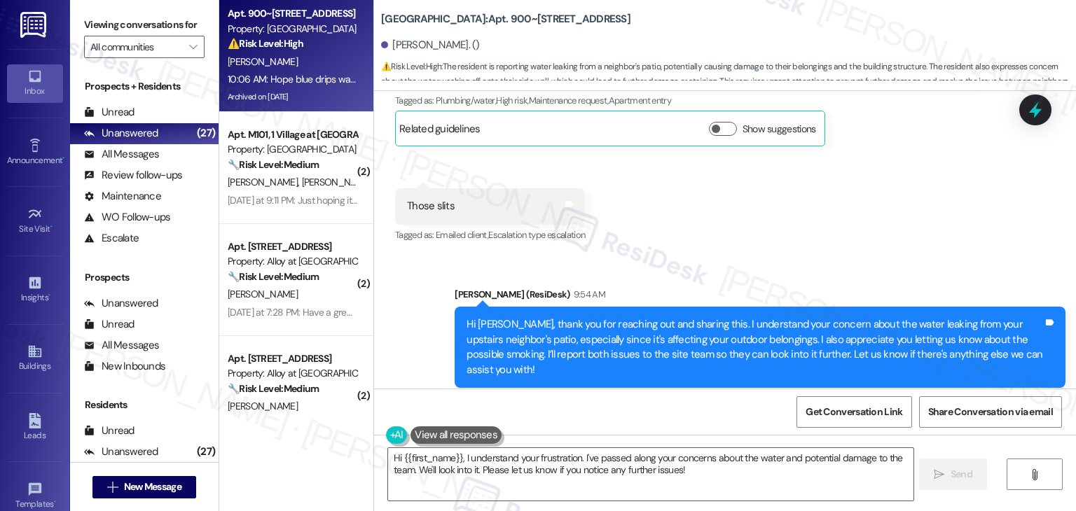
click at [644, 317] on div "Hi Patricia, thank you for reaching out and sharing this. I understand your con…" at bounding box center [754, 347] width 576 height 60
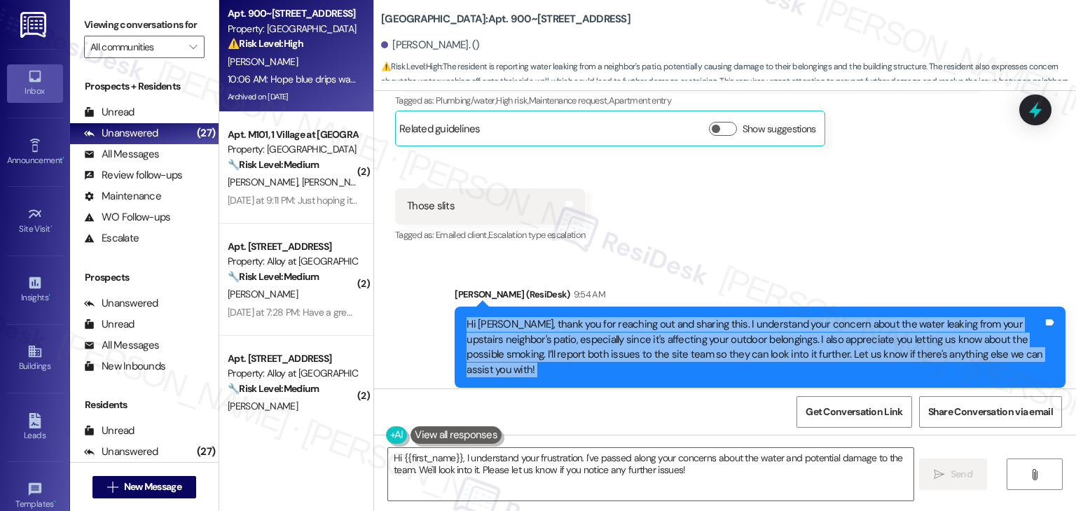
click at [644, 317] on div "Hi Patricia, thank you for reaching out and sharing this. I understand your con…" at bounding box center [754, 347] width 576 height 60
copy div "Hi Patricia, thank you for reaching out and sharing this. I understand your con…"
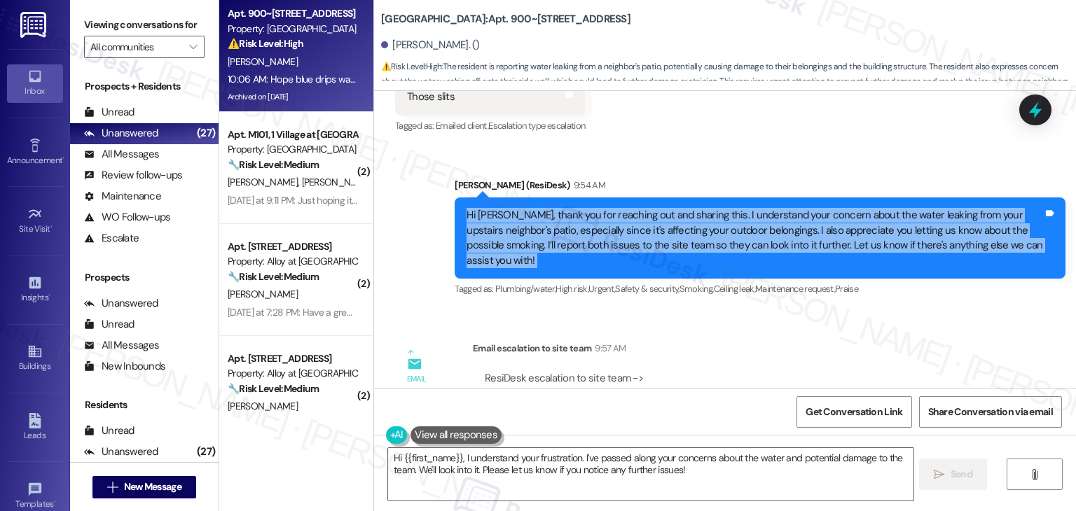
scroll to position [12864, 0]
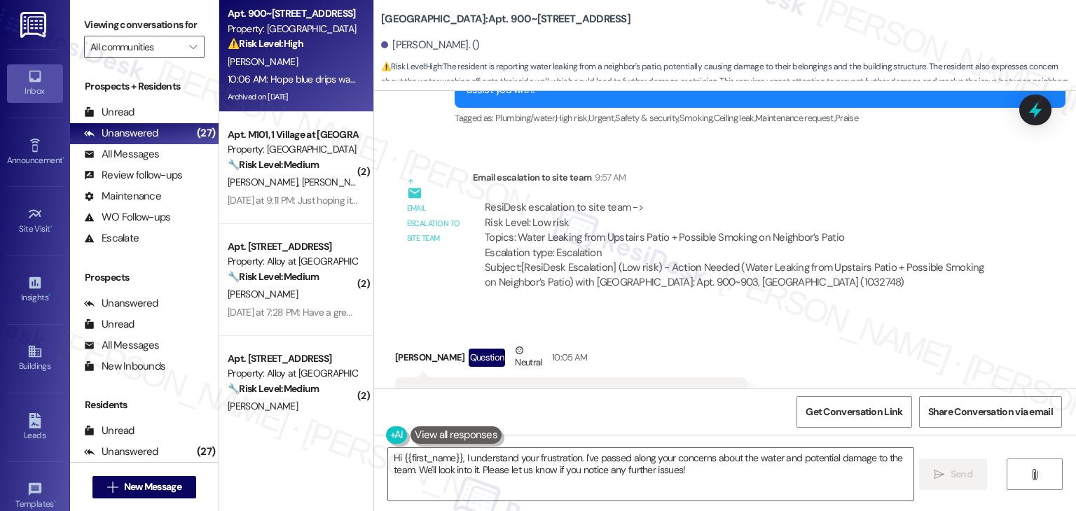
click at [556, 388] on div "Well, they need to stop . No reason for them to water their deck. Thanks" at bounding box center [566, 395] width 318 height 15
copy div "Well, they need to stop . No reason for them to water their deck. Thanks Tags a…"
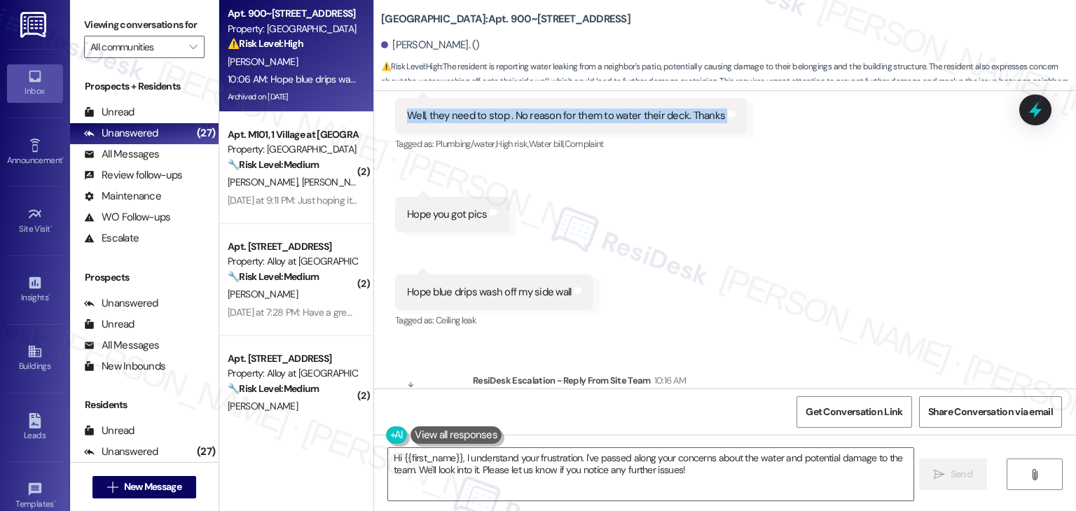
scroll to position [13144, 0]
click at [551, 473] on textarea "Hi {{first_name}}, I understand your frustration. I've passed along your concer…" at bounding box center [650, 474] width 525 height 53
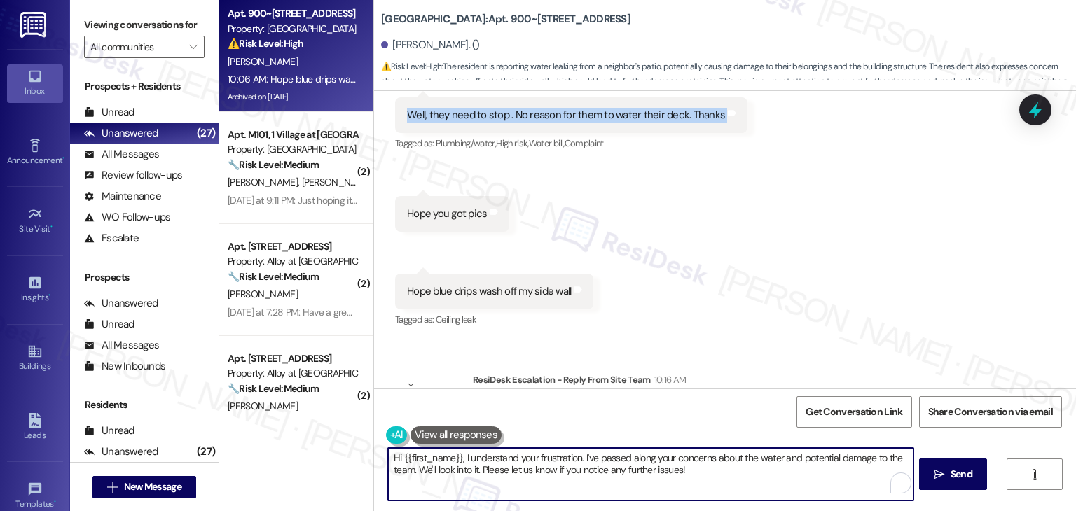
click at [551, 473] on textarea "Hi {{first_name}}, I understand your frustration. I've passed along your concer…" at bounding box center [650, 474] width 525 height 53
paste textarea "Thanks for following up, Patricia. I’ve shared the details with the site team s…"
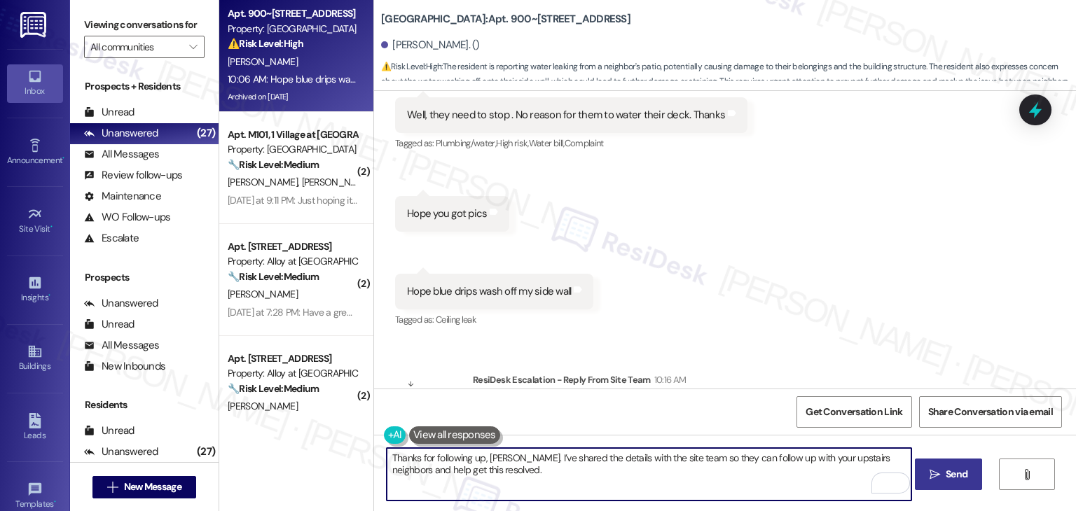
type textarea "Thanks for following up, Patricia. I’ve shared the details with the site team s…"
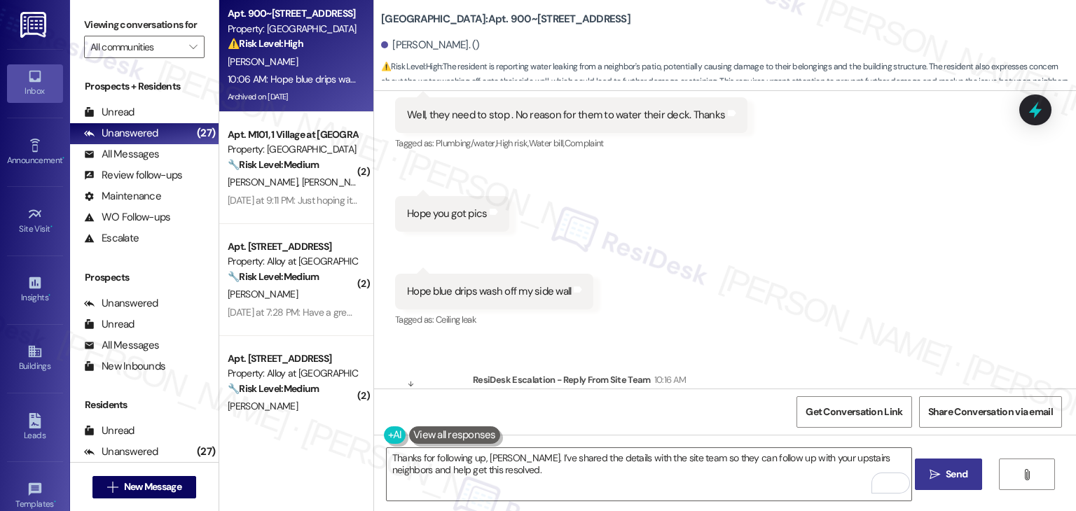
click at [966, 471] on span "Send" at bounding box center [957, 474] width 22 height 15
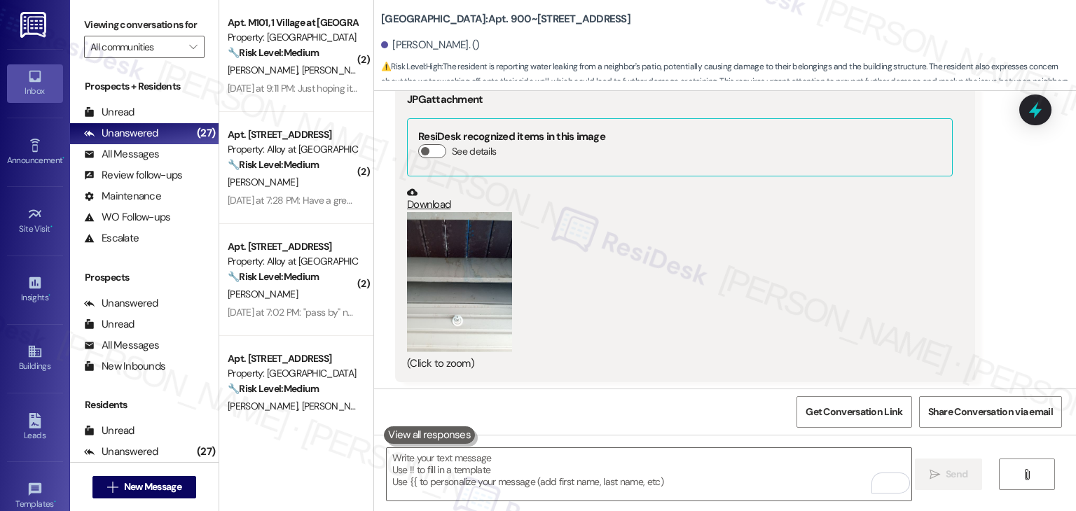
scroll to position [12245, 0]
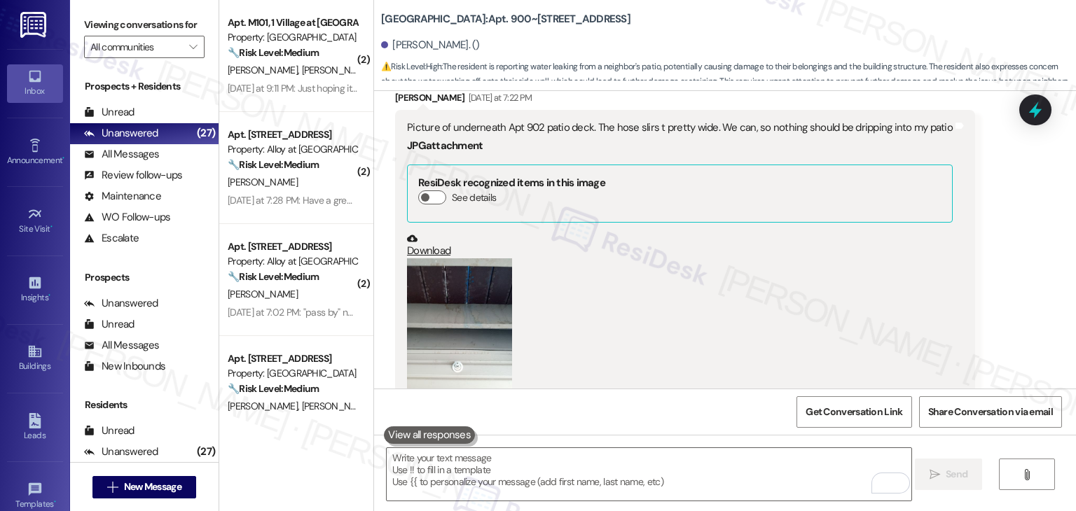
click at [422, 233] on link "Download" at bounding box center [680, 245] width 546 height 25
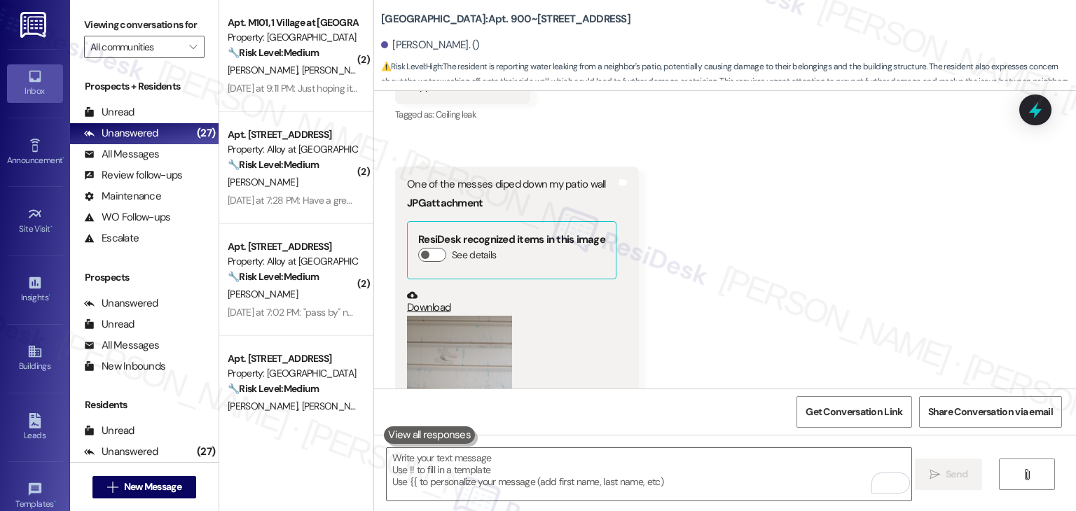
scroll to position [11646, 0]
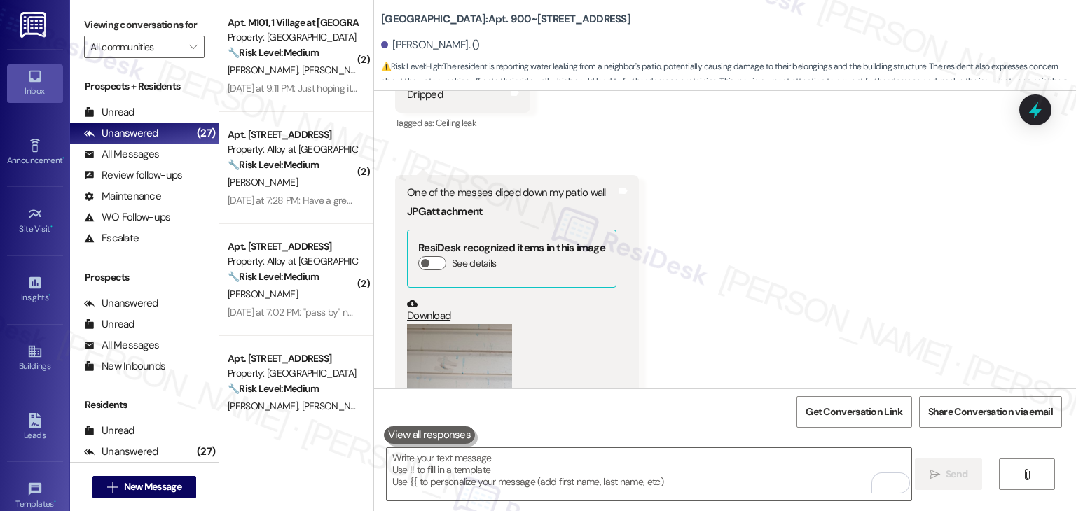
click at [438, 324] on button "Zoom image" at bounding box center [459, 394] width 105 height 140
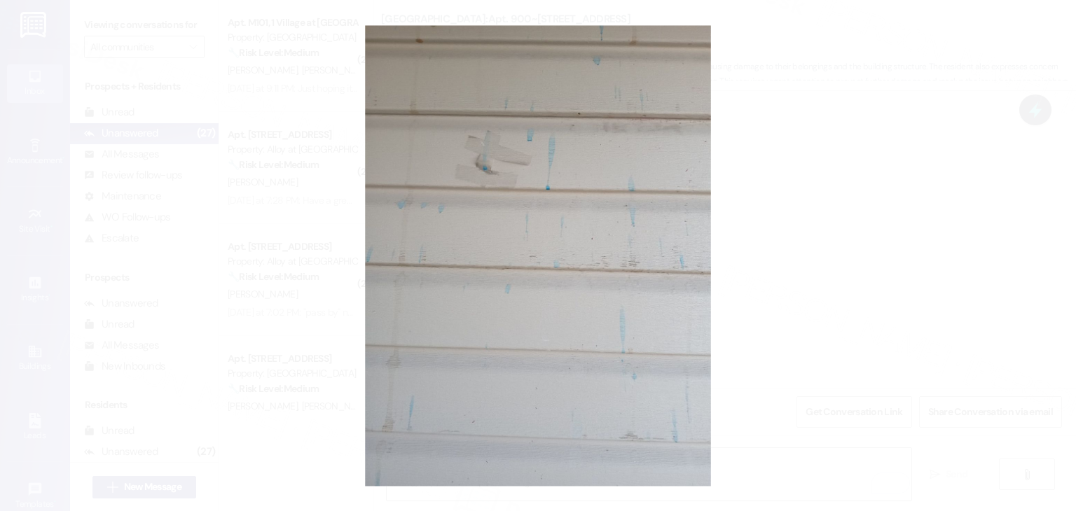
drag, startPoint x: 504, startPoint y: 217, endPoint x: 799, endPoint y: 128, distance: 308.0
click at [799, 128] on button "Unzoom image" at bounding box center [538, 255] width 1076 height 511
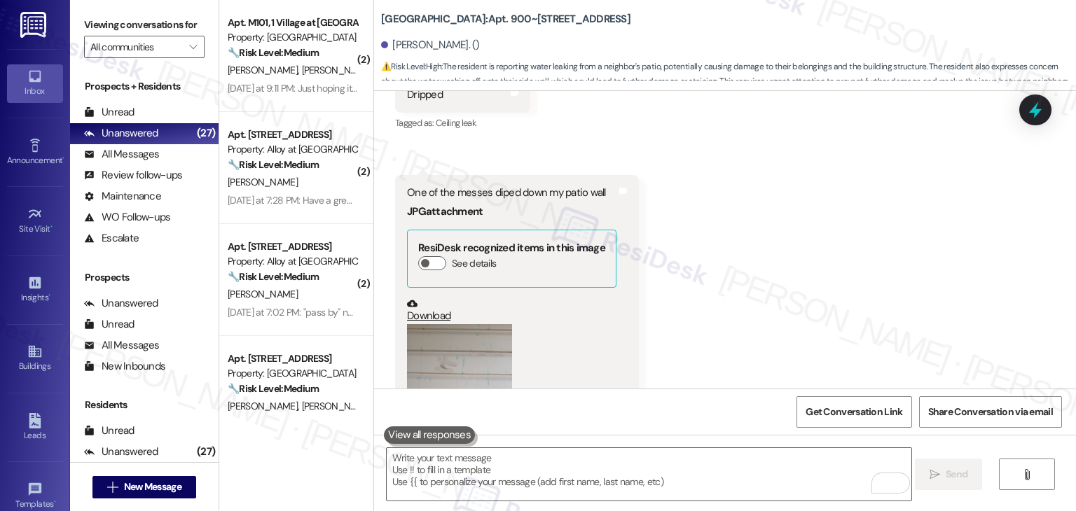
click at [434, 298] on link "Download" at bounding box center [511, 310] width 209 height 25
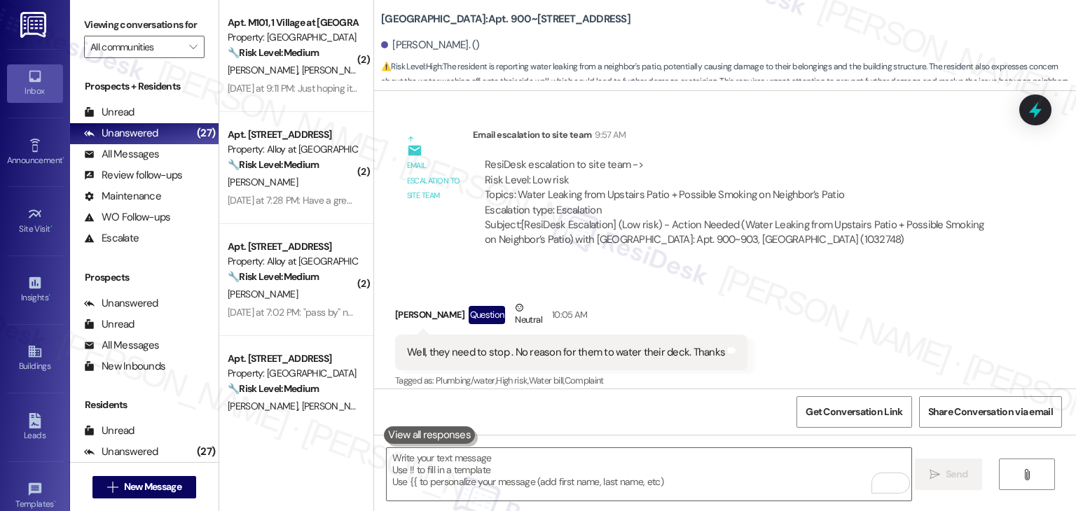
scroll to position [13257, 0]
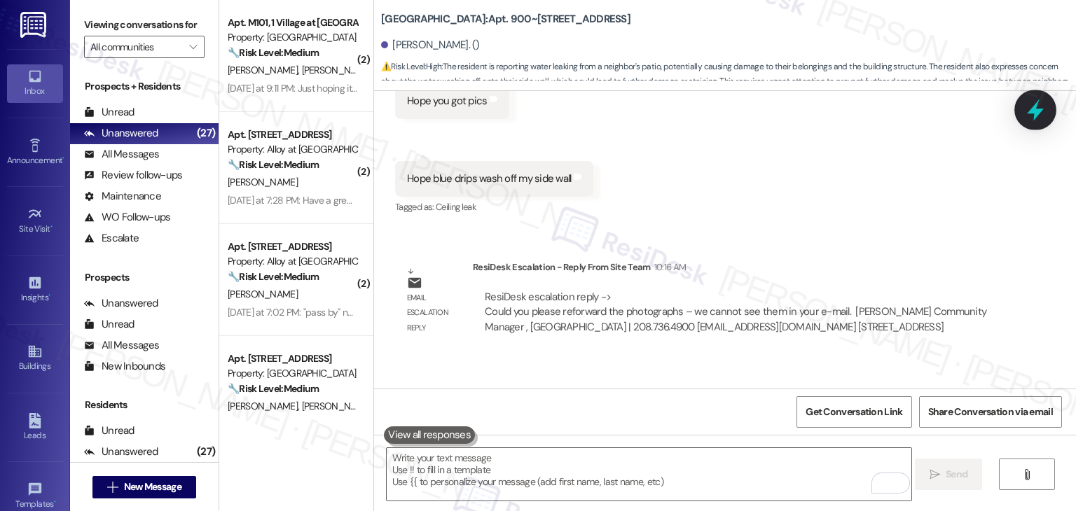
click at [1037, 111] on icon at bounding box center [1035, 110] width 17 height 22
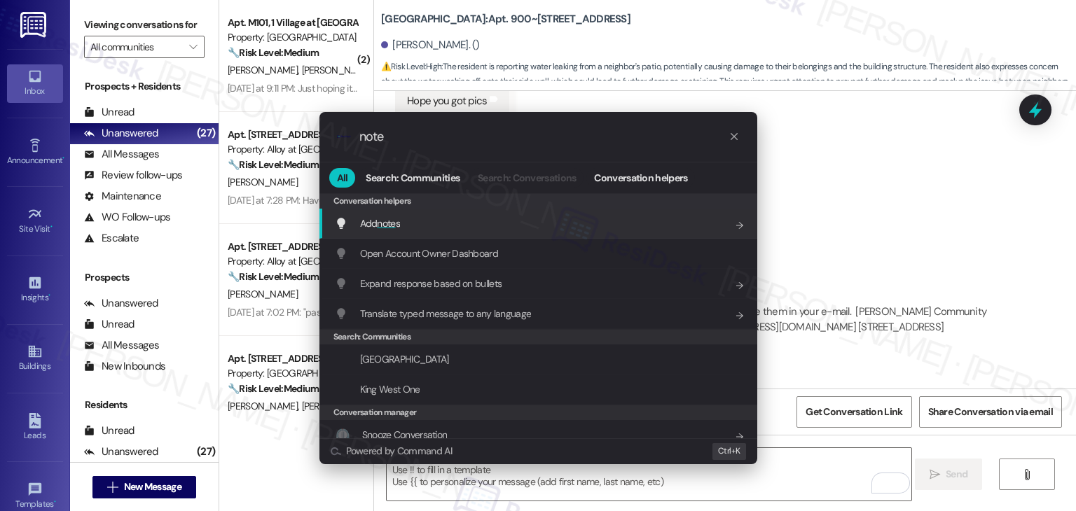
type input "note"
click at [399, 226] on span "Add note s" at bounding box center [380, 223] width 40 height 13
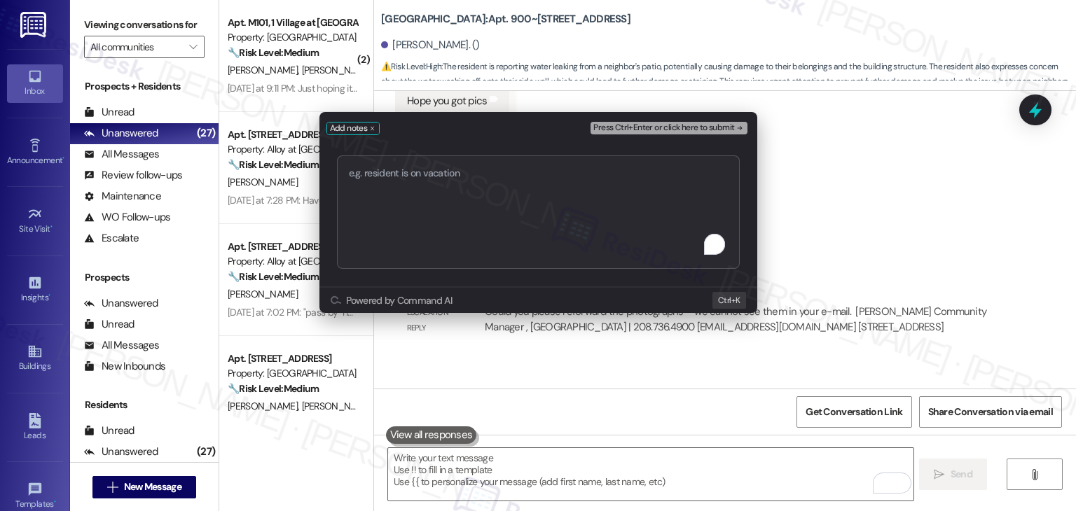
click at [422, 199] on textarea "To enrich screen reader interactions, please activate Accessibility in Grammarl…" at bounding box center [538, 211] width 403 height 113
type textarea "Informed Steph and forwarded the photos requested."
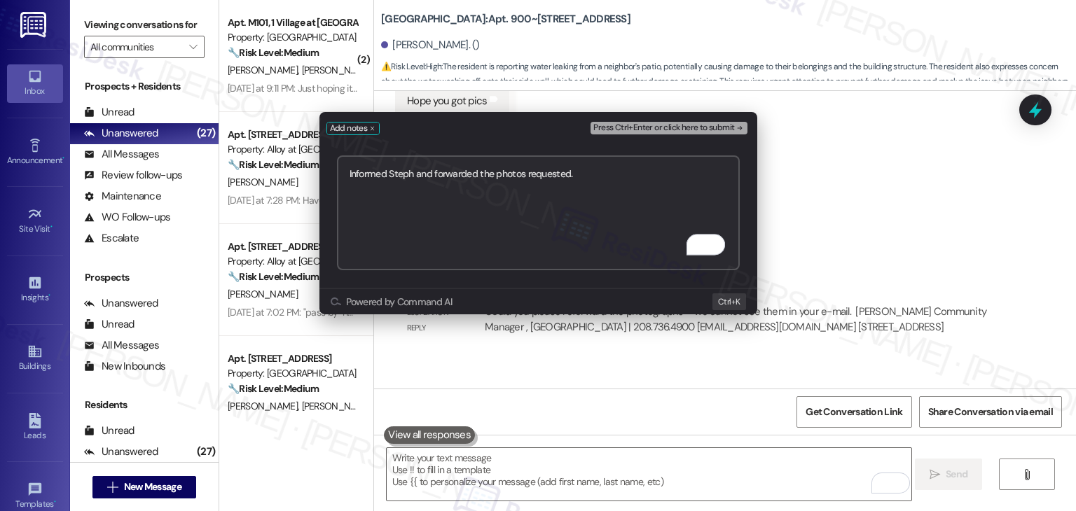
click at [698, 127] on span "Press Ctrl+Enter or click here to submit" at bounding box center [663, 128] width 141 height 10
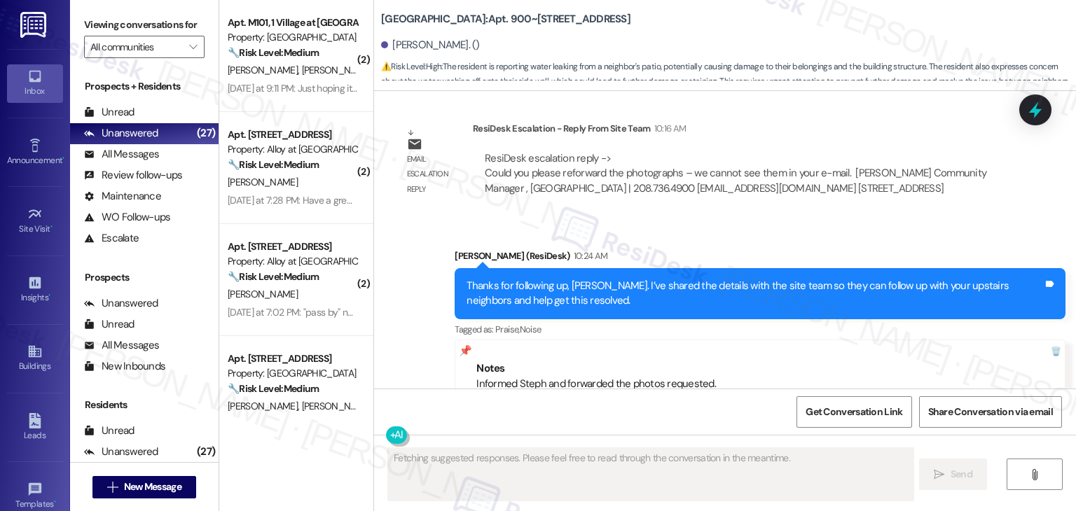
scroll to position [350, 0]
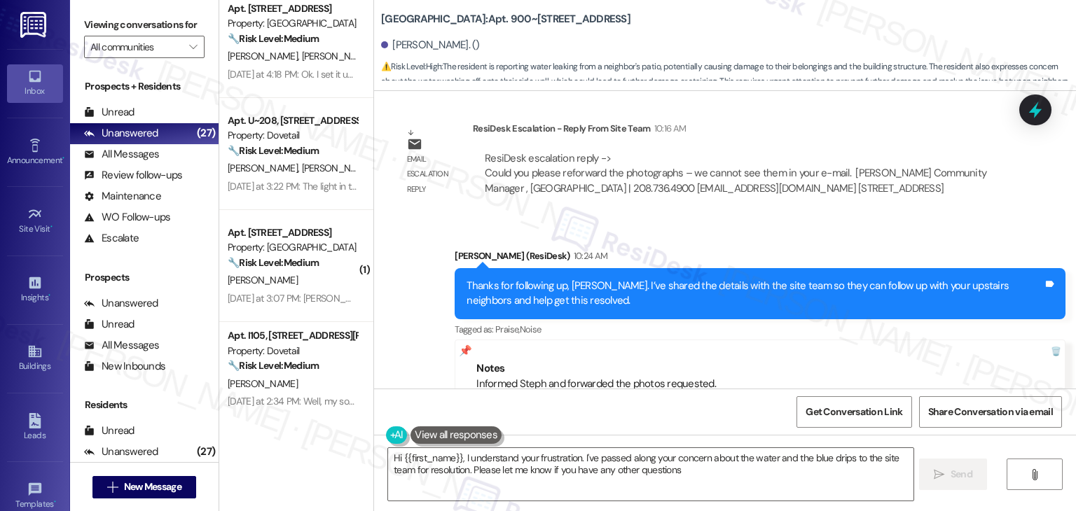
type textarea "Hi {{first_name}}, I understand your frustration. I've passed along your concer…"
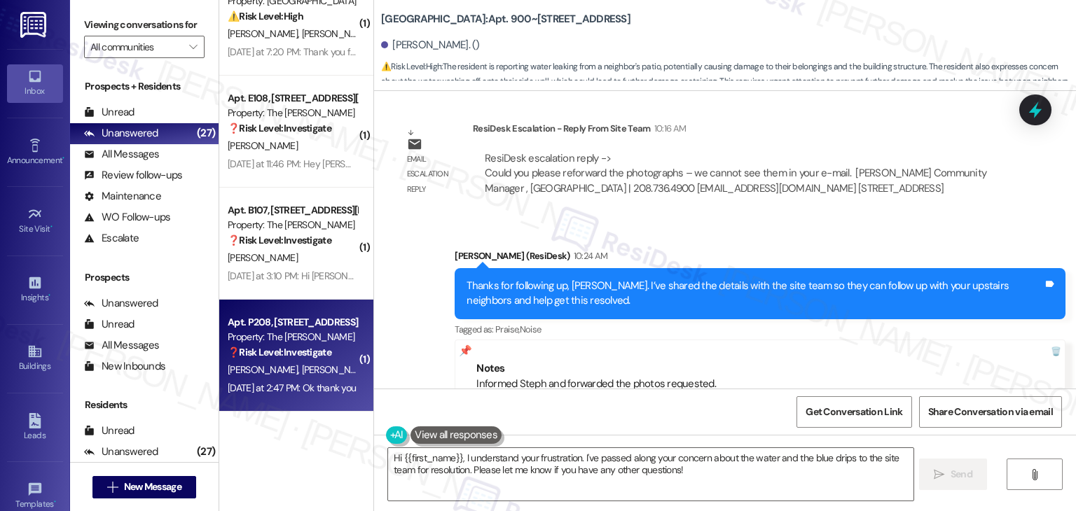
scroll to position [2250, 0]
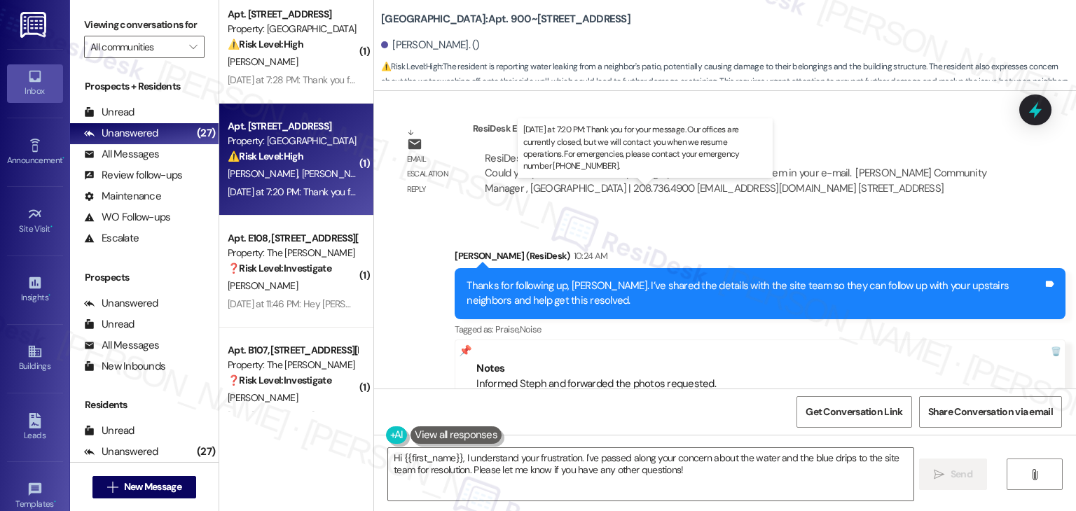
click at [309, 198] on div "Yesterday at 7:20 PM: Thank you for your message. Our offices are currently clo…" at bounding box center [657, 192] width 859 height 13
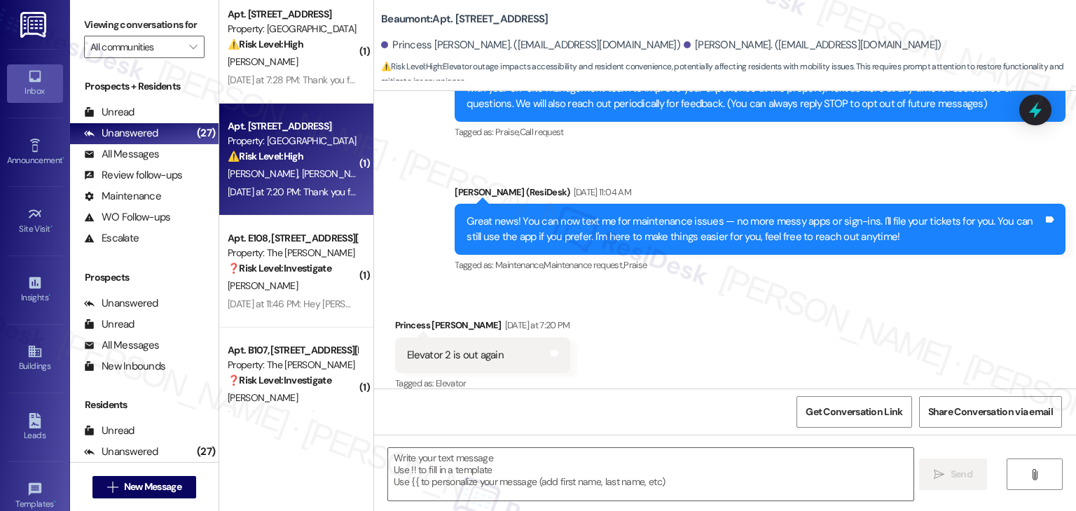
scroll to position [196, 0]
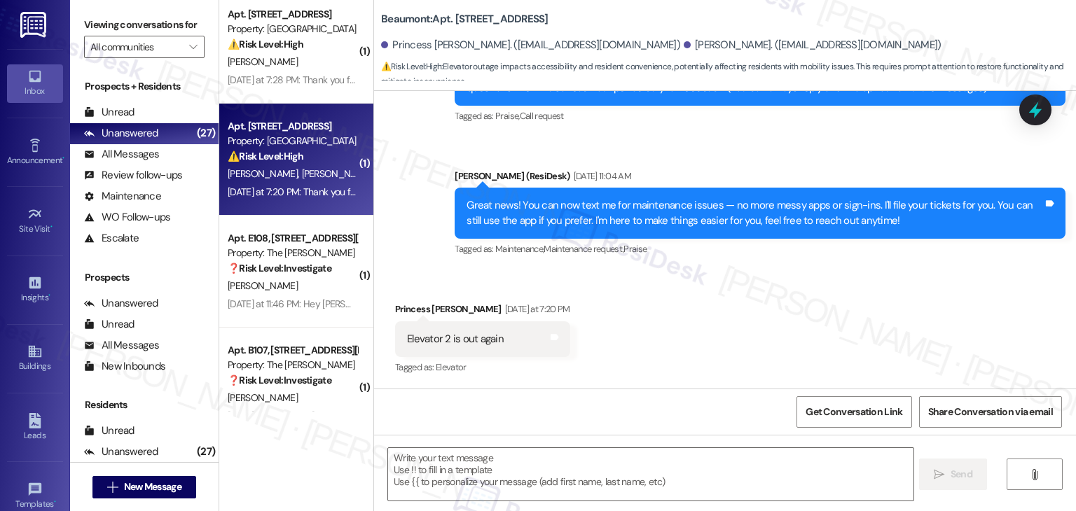
type textarea "Fetching suggested responses. Please feel free to read through the conversation…"
click at [696, 323] on div "Received via SMS Princess Xsychette Hinson Yesterday at 7:20 PM Elevator 2 is o…" at bounding box center [725, 329] width 702 height 118
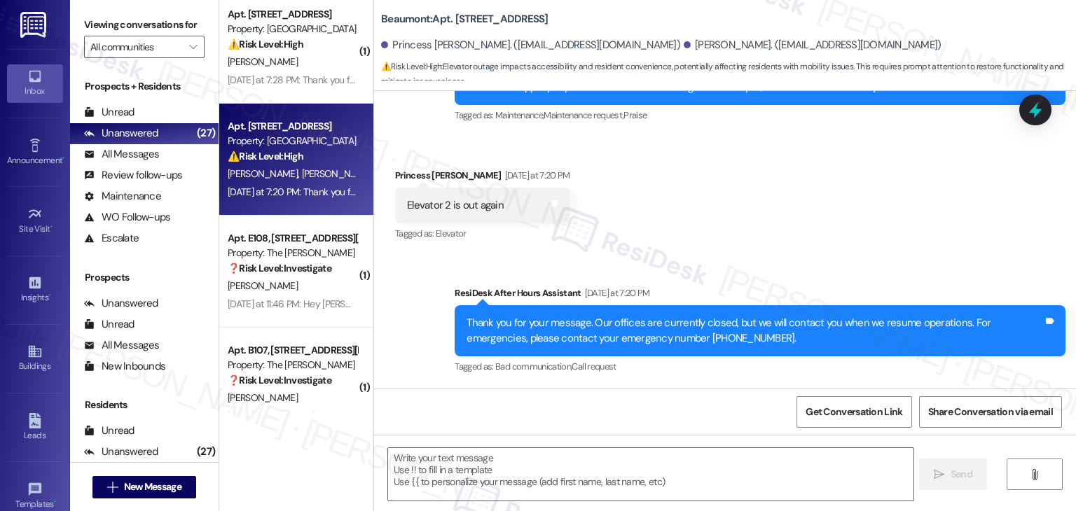
scroll to position [260, 0]
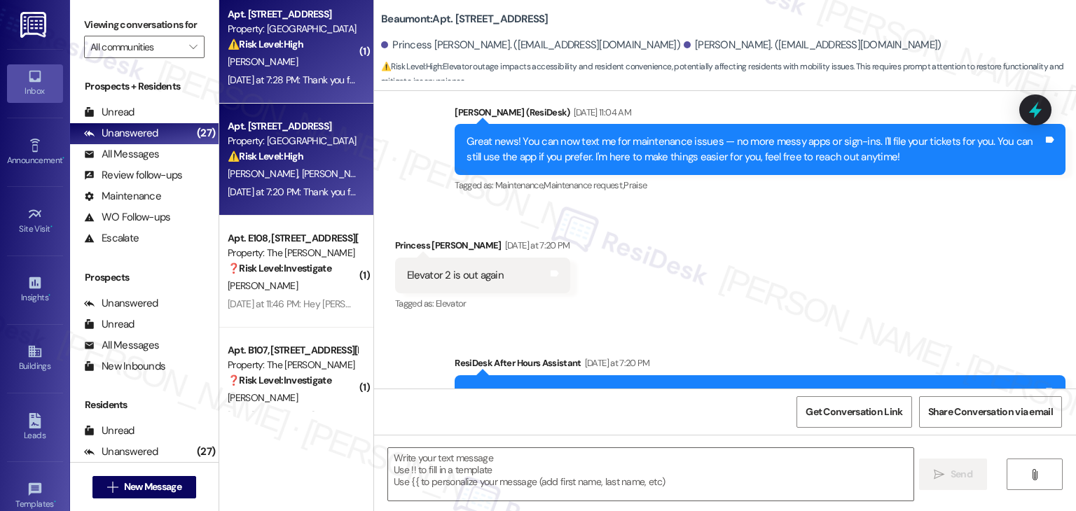
click at [298, 81] on div "Yesterday at 7:28 PM: Thank you for your message. Our offices are currently clo…" at bounding box center [657, 80] width 858 height 13
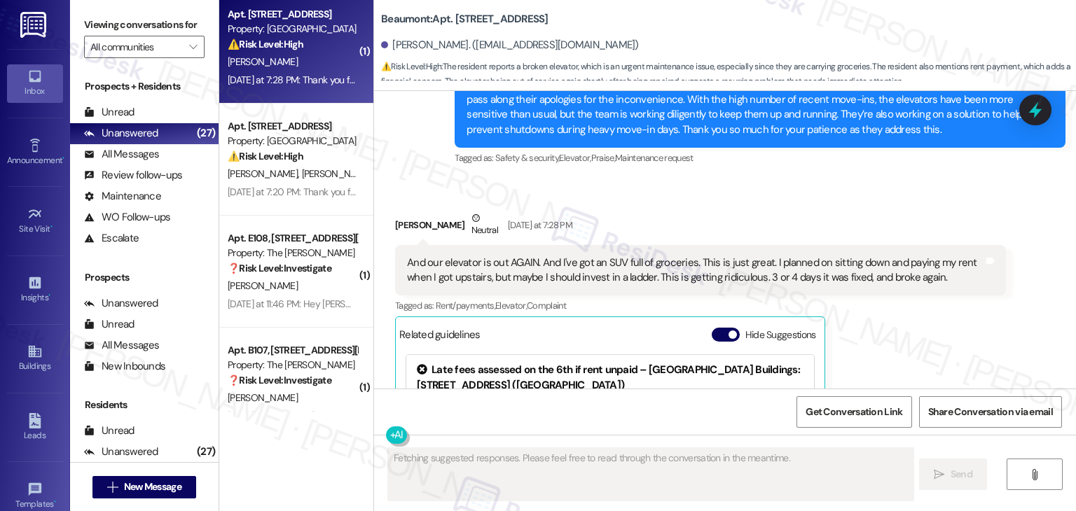
scroll to position [1252, 0]
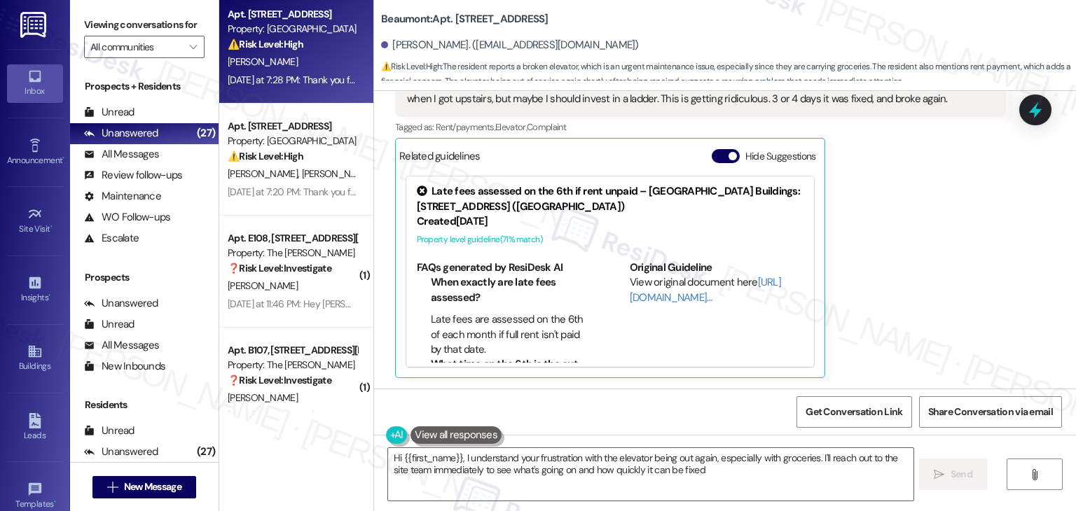
type textarea "Hi {{first_name}}, I understand your frustration with the elevator being out ag…"
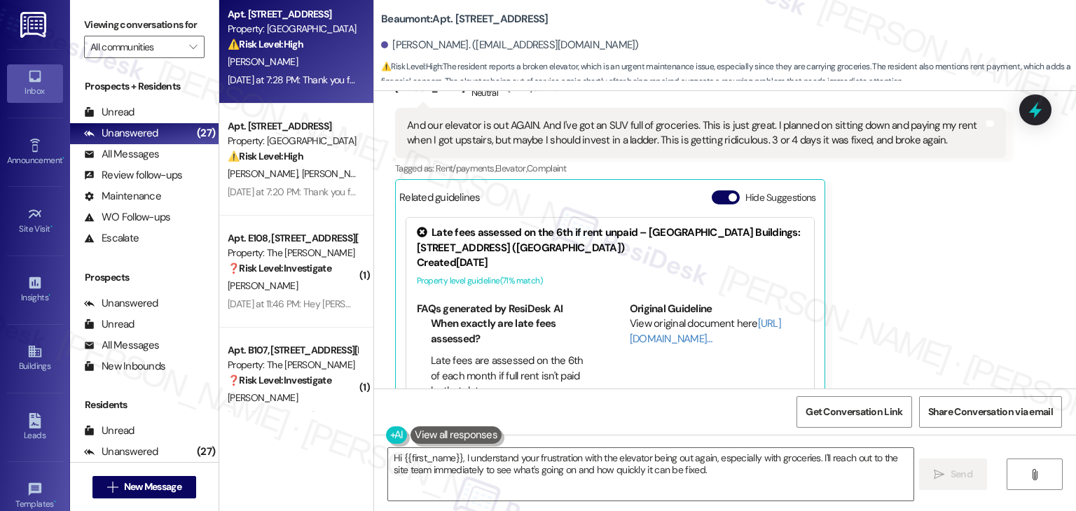
scroll to position [1182, 0]
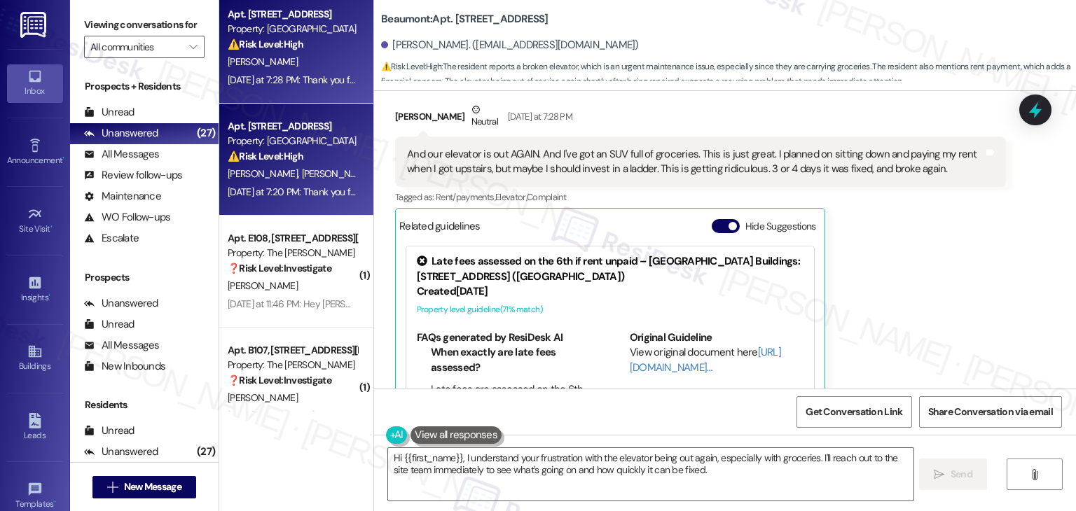
click at [302, 169] on span "P. Hinson" at bounding box center [337, 173] width 70 height 13
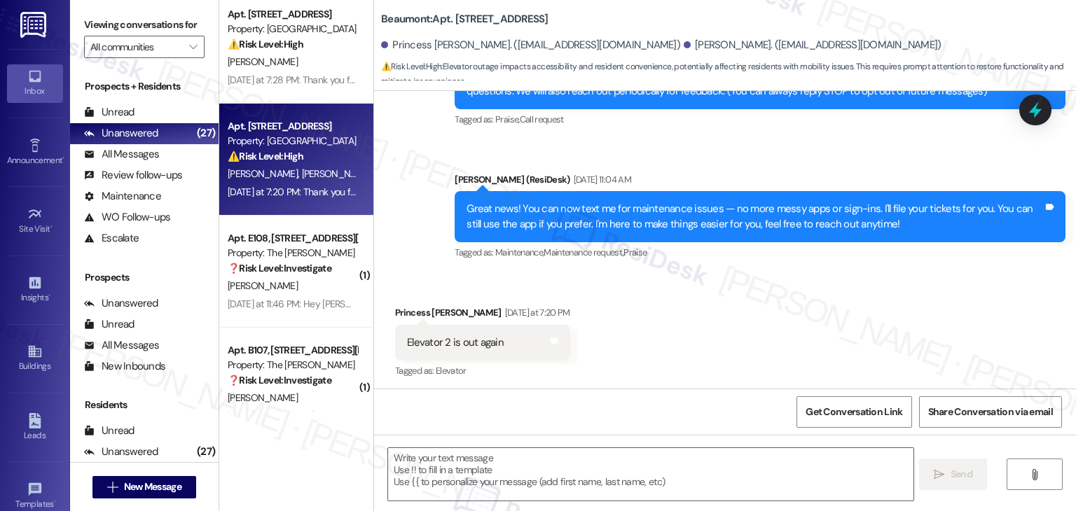
type textarea "Fetching suggested responses. Please feel free to read through the conversation…"
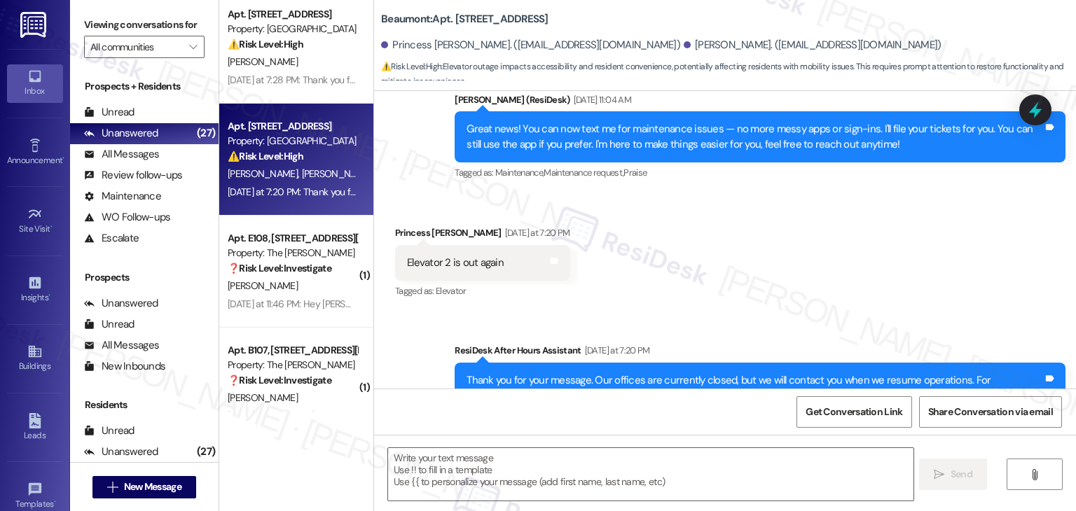
scroll to position [330, 0]
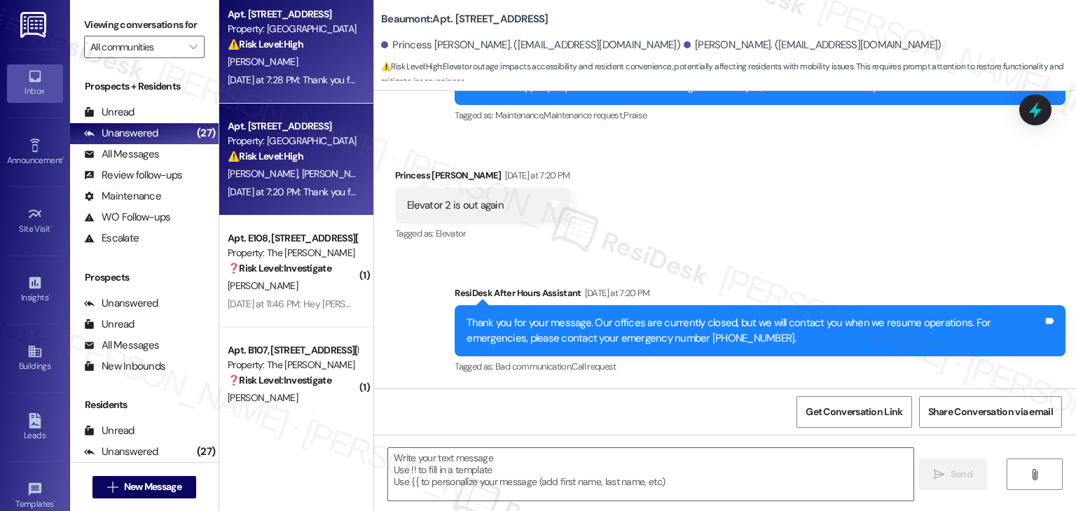
click at [259, 76] on div "Yesterday at 7:28 PM: Thank you for your message. Our offices are currently clo…" at bounding box center [657, 80] width 858 height 13
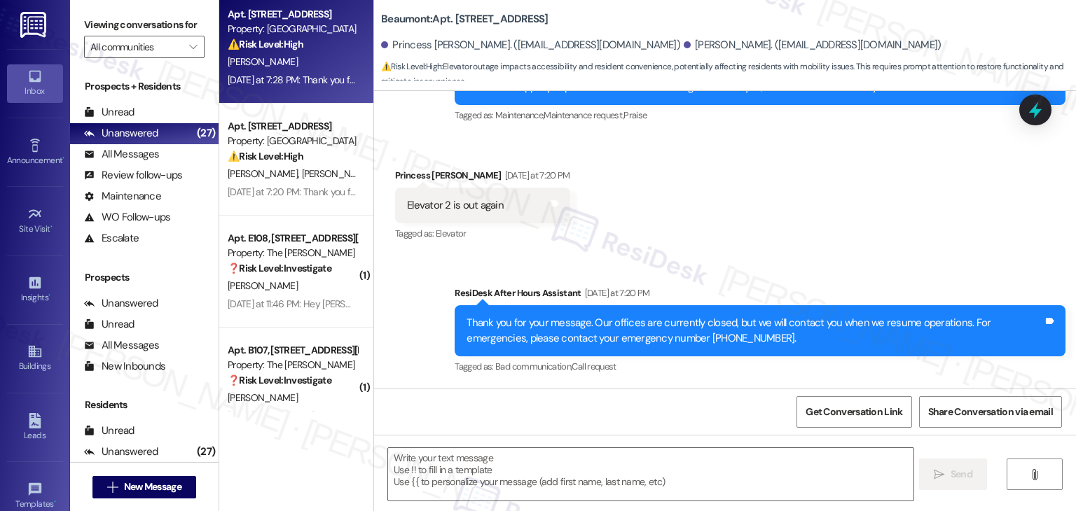
type textarea "Fetching suggested responses. Please feel free to read through the conversation…"
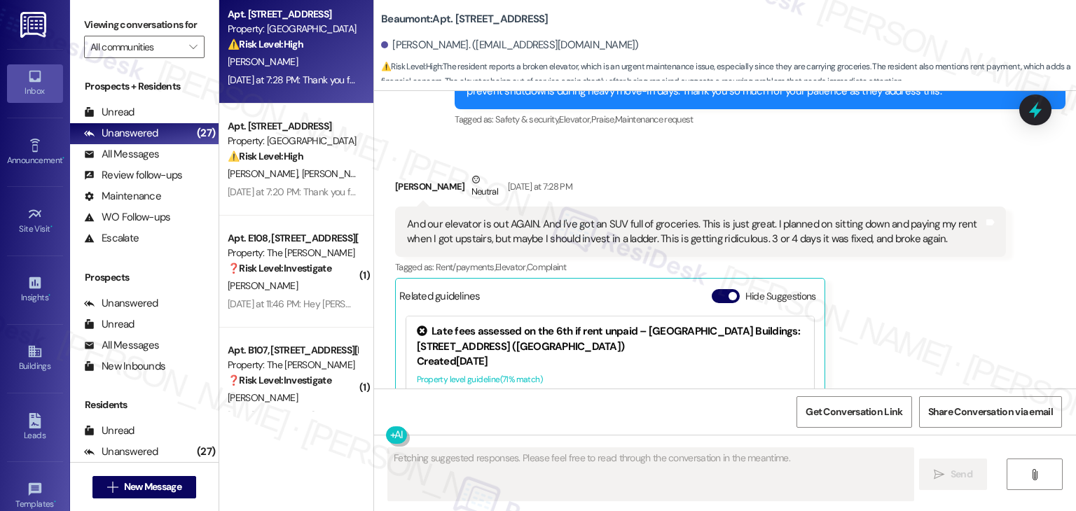
scroll to position [1112, 0]
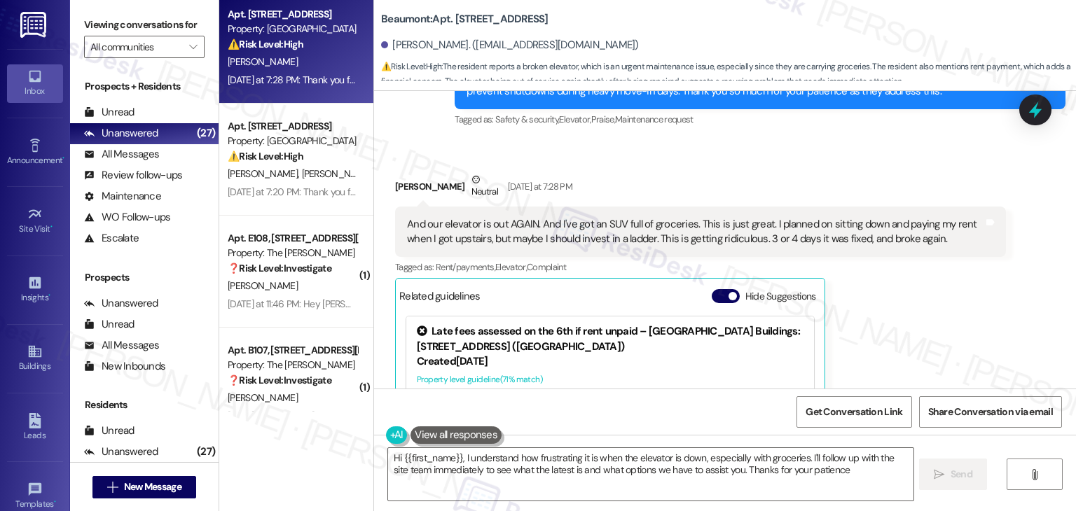
type textarea "Hi {{first_name}}, I understand how frustrating it is when the elevator is down…"
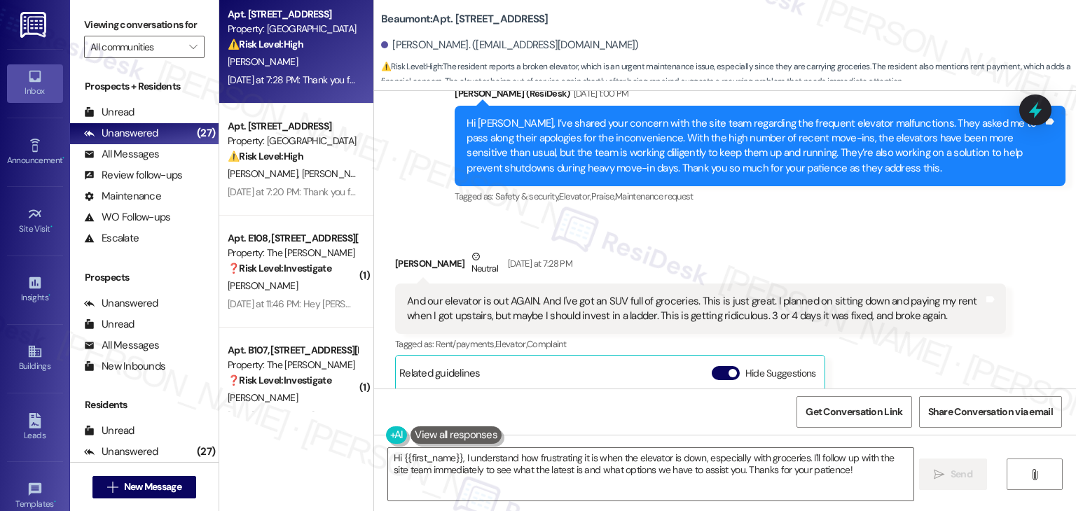
scroll to position [1042, 0]
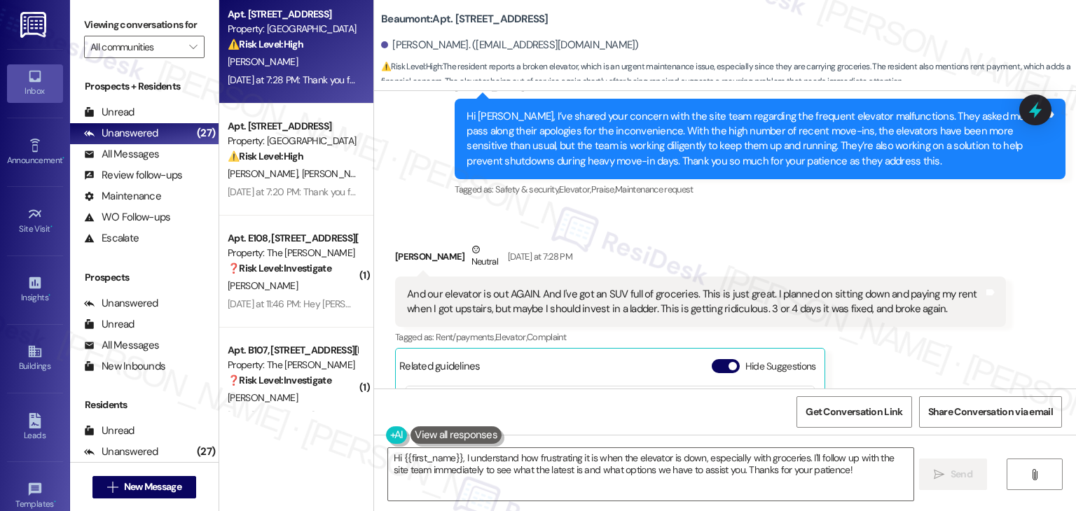
click at [916, 242] on div "Michael Bates Neutral Yesterday at 7:28 PM" at bounding box center [700, 259] width 611 height 34
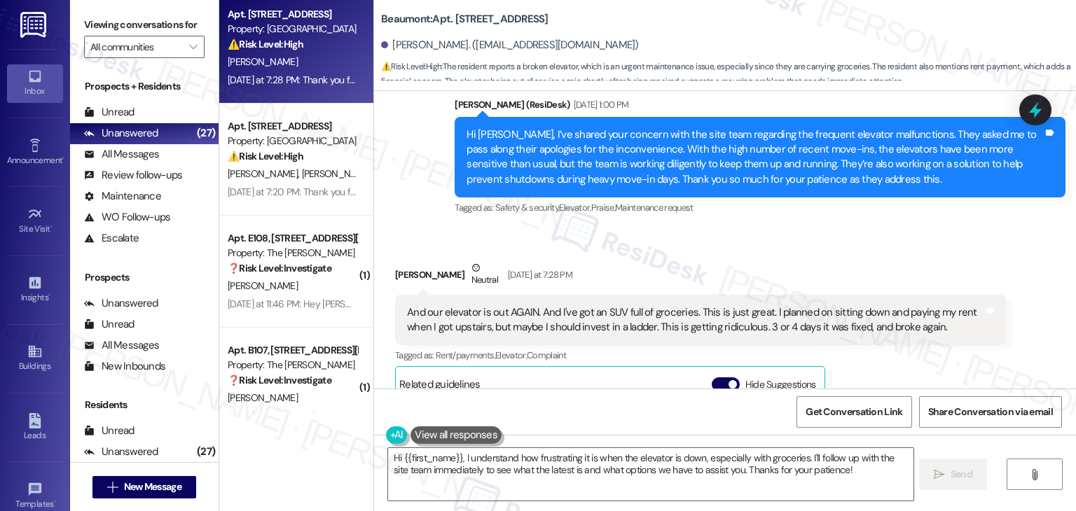
scroll to position [1112, 0]
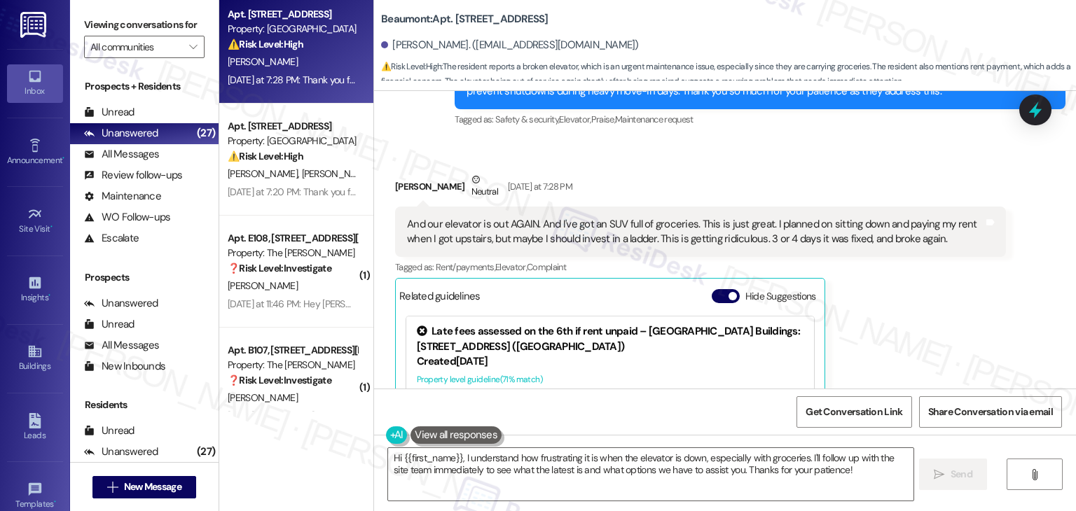
click at [922, 318] on div "Michael Bates Neutral Yesterday at 7:28 PM And our elevator is out AGAIN. And I…" at bounding box center [700, 345] width 611 height 347
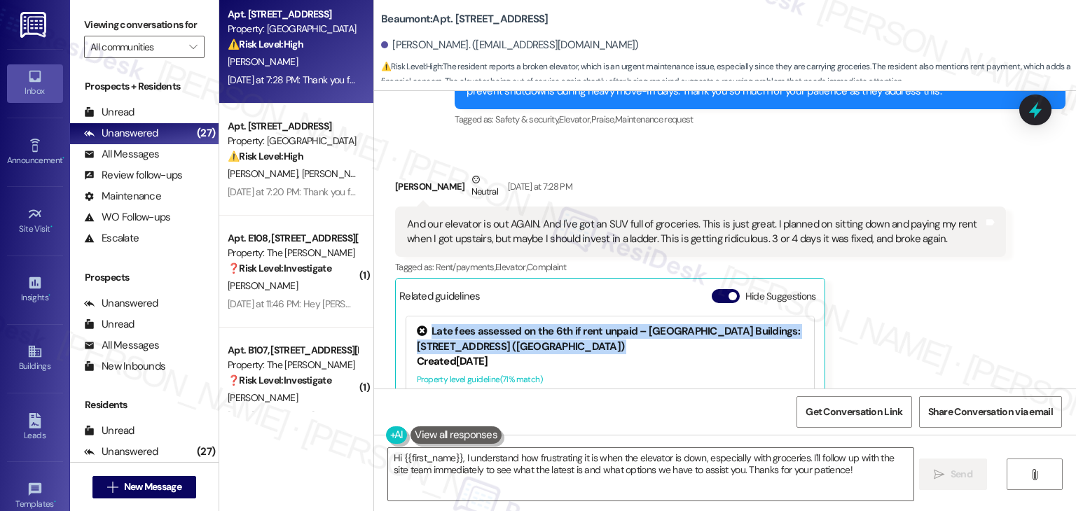
click at [922, 318] on div "Michael Bates Neutral Yesterday at 7:28 PM And our elevator is out AGAIN. And I…" at bounding box center [700, 345] width 611 height 347
click at [714, 292] on button "Hide Suggestions" at bounding box center [726, 296] width 28 height 14
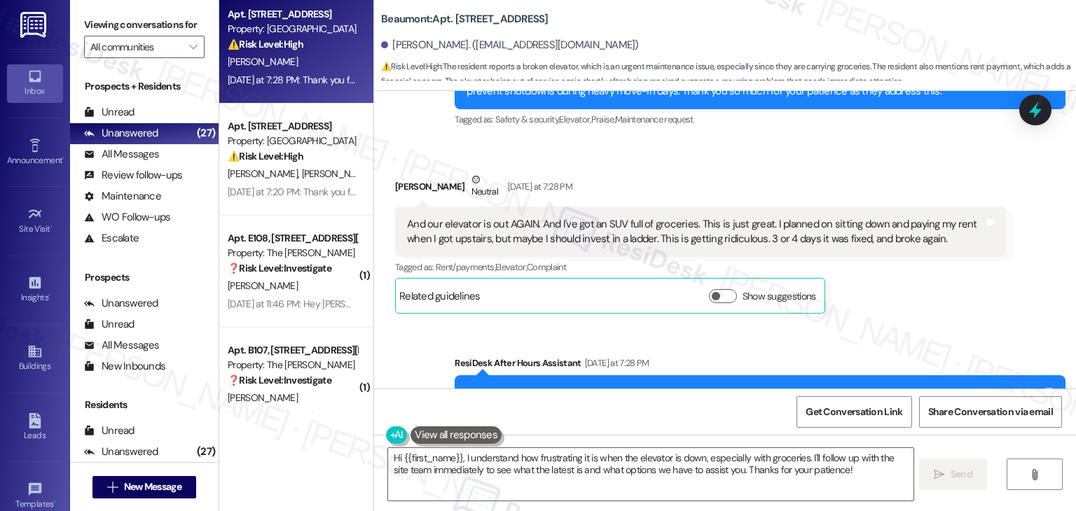
click at [911, 322] on div "Received via SMS Michael Bates Neutral Yesterday at 7:28 PM And our elevator is…" at bounding box center [701, 243] width 632 height 163
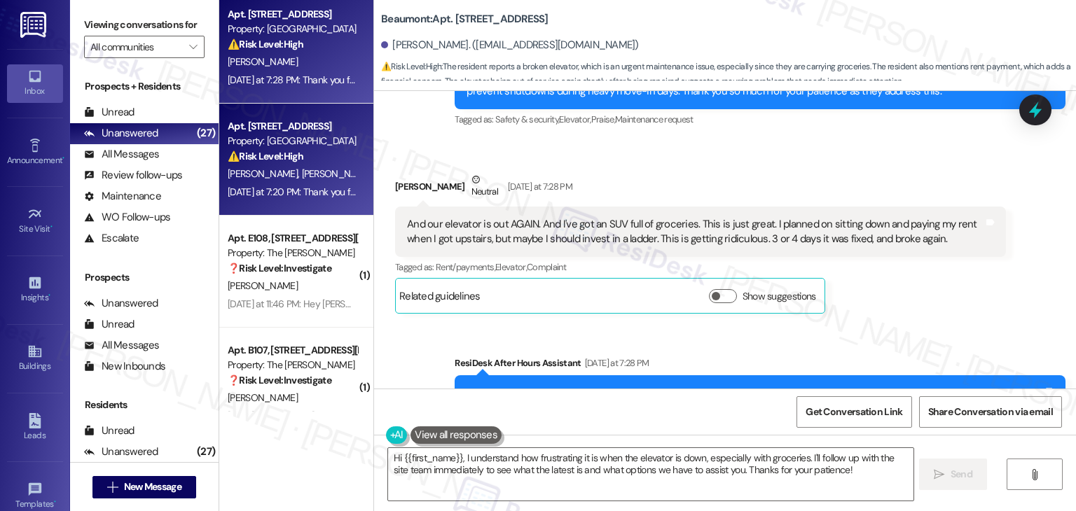
click at [266, 193] on div "Yesterday at 7:20 PM: Thank you for your message. Our offices are currently clo…" at bounding box center [657, 192] width 859 height 13
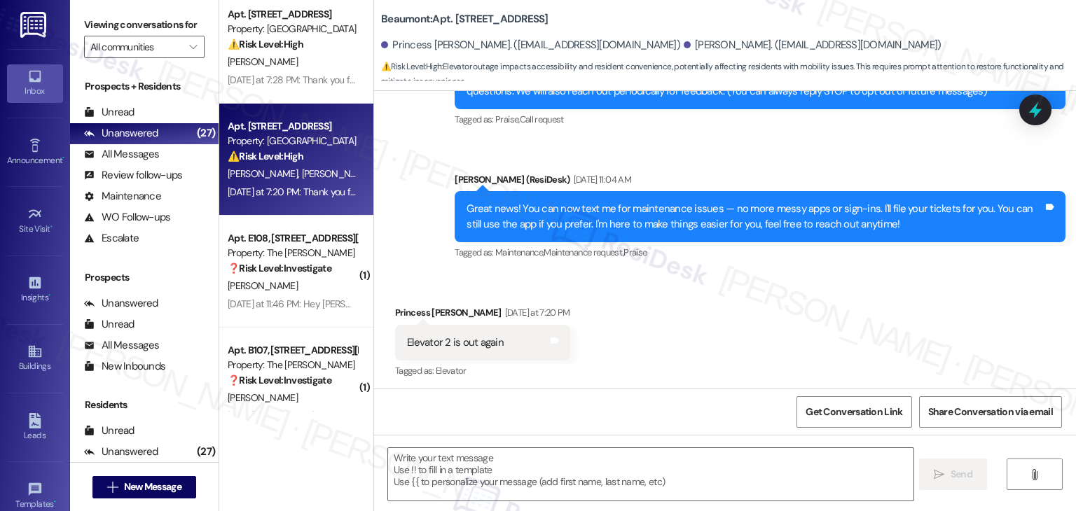
scroll to position [196, 0]
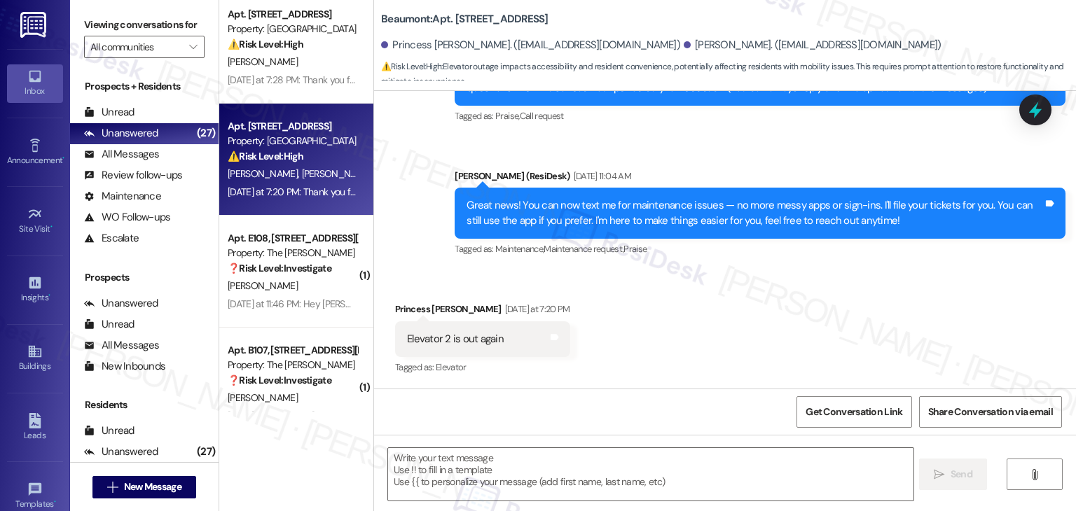
type textarea "Fetching suggested responses. Please feel free to read through the conversation…"
click at [713, 356] on div "Received via SMS Princess Xsychette Hinson Yesterday at 7:20 PM Elevator 2 is o…" at bounding box center [725, 329] width 702 height 118
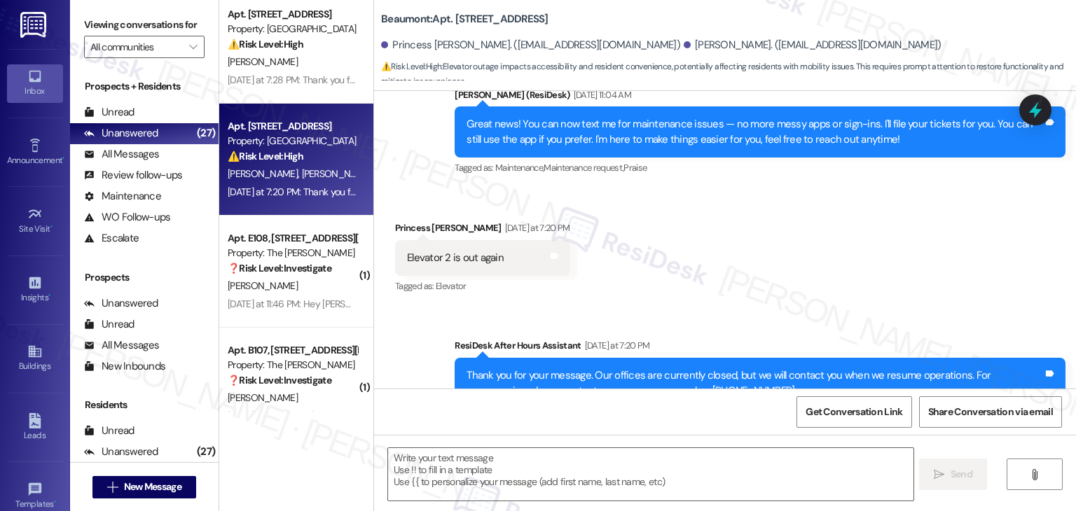
scroll to position [330, 0]
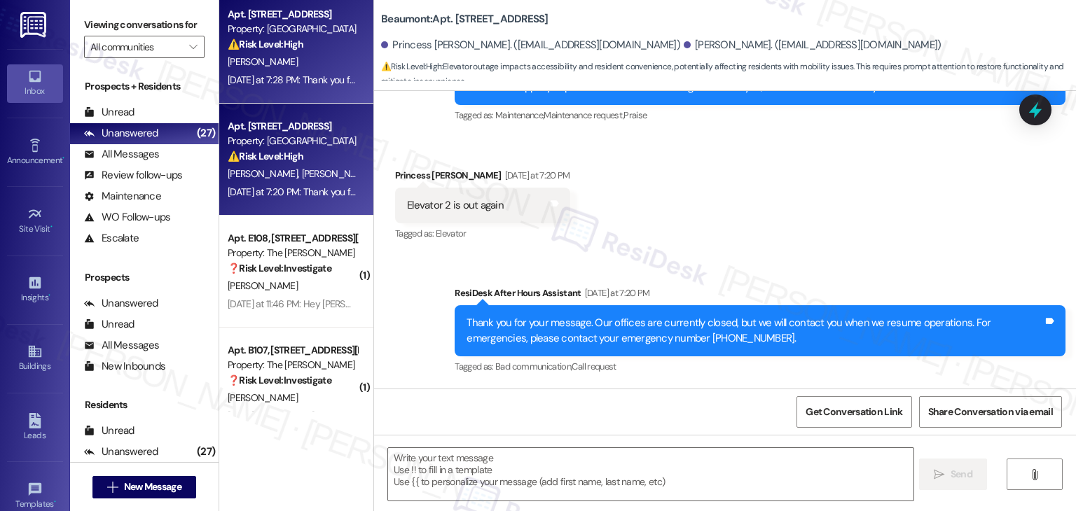
click at [244, 76] on div "Yesterday at 7:28 PM: Thank you for your message. Our offices are currently clo…" at bounding box center [657, 80] width 858 height 13
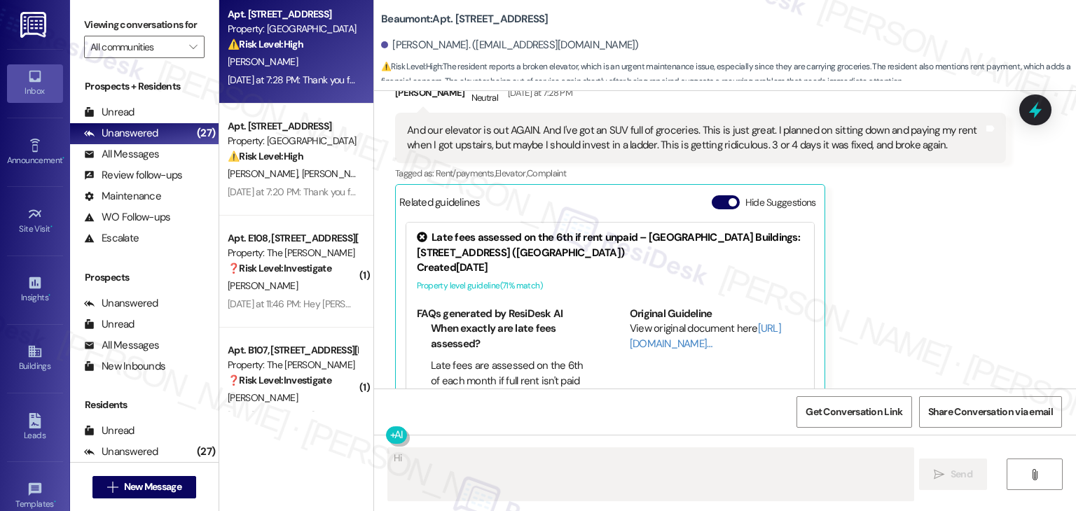
scroll to position [1182, 0]
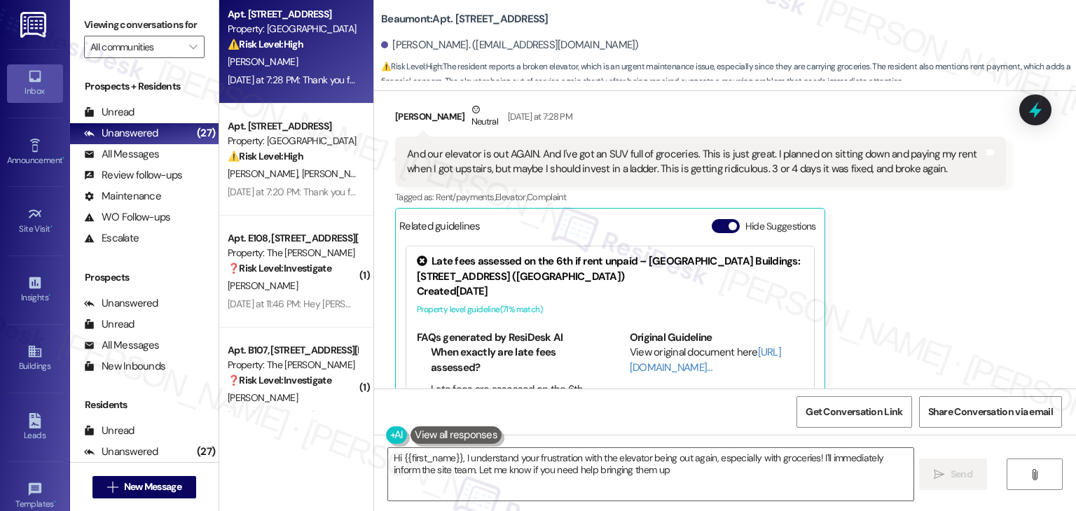
type textarea "Hi {{first_name}}, I understand your frustration with the elevator being out ag…"
click at [712, 228] on button "Hide Suggestions" at bounding box center [726, 226] width 28 height 14
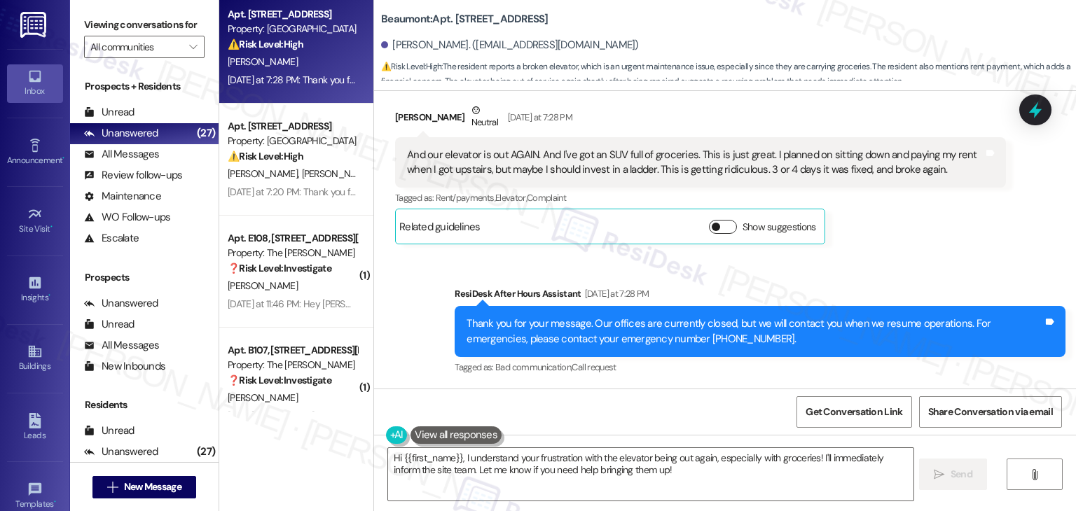
scroll to position [1182, 0]
click at [626, 174] on div "And our elevator is out AGAIN. And I've got an SUV full of groceries. This is j…" at bounding box center [695, 163] width 576 height 30
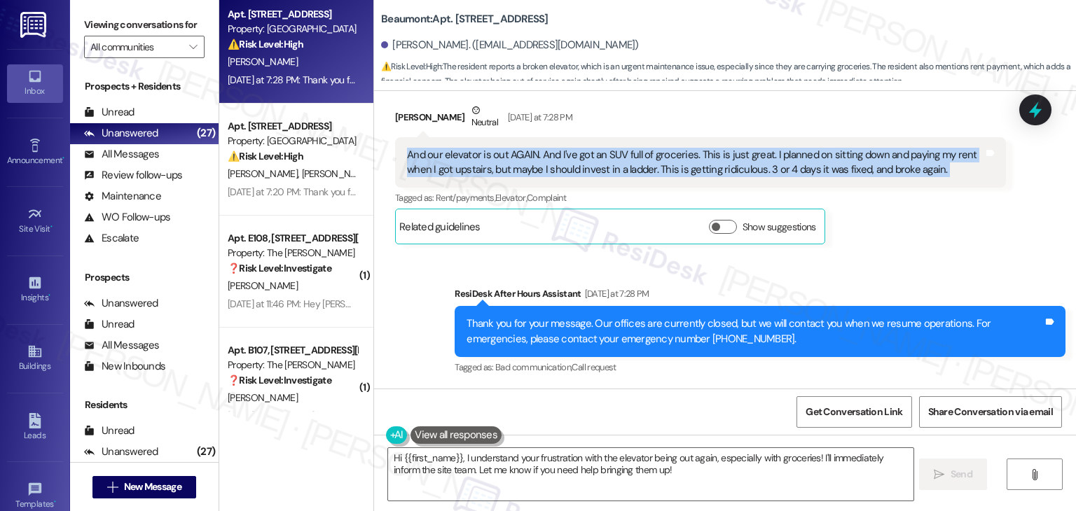
click at [626, 174] on div "And our elevator is out AGAIN. And I've got an SUV full of groceries. This is j…" at bounding box center [695, 163] width 576 height 30
copy div "And our elevator is out AGAIN. And I've got an SUV full of groceries. This is j…"
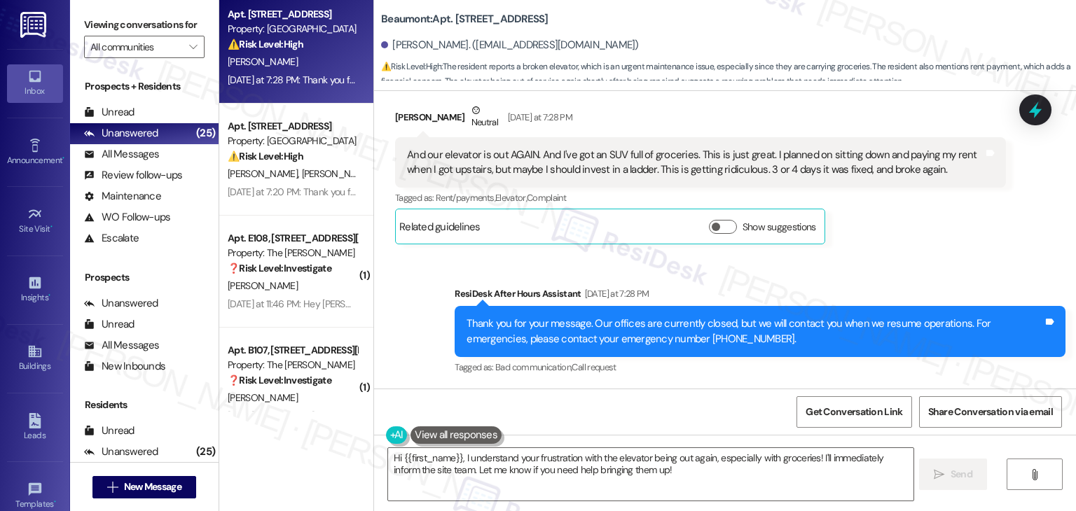
click at [883, 256] on div "Sent via SMS ResiDesk After Hours Assistant Yesterday at 7:28 PM Thank you for …" at bounding box center [725, 321] width 702 height 133
click at [406, 109] on div "Michael Bates Neutral Yesterday at 7:28 PM" at bounding box center [700, 120] width 611 height 34
copy div "Michael"
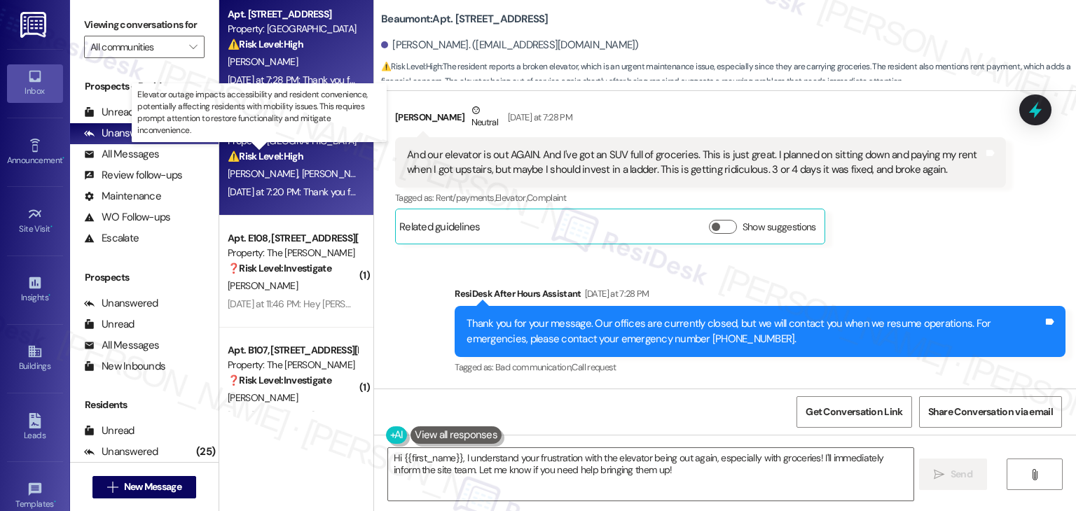
click at [298, 153] on strong "⚠️ Risk Level: High" at bounding box center [266, 156] width 76 height 13
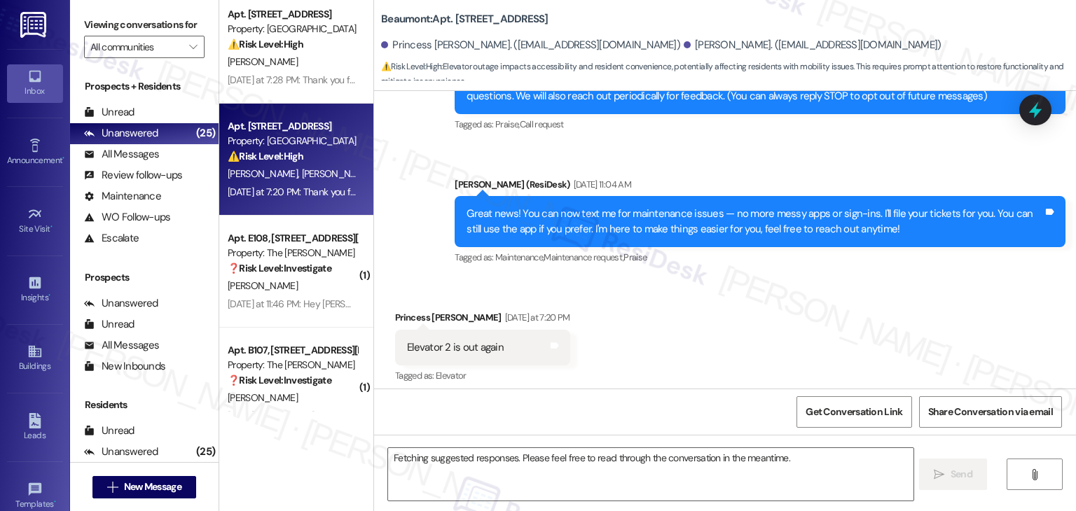
scroll to position [196, 0]
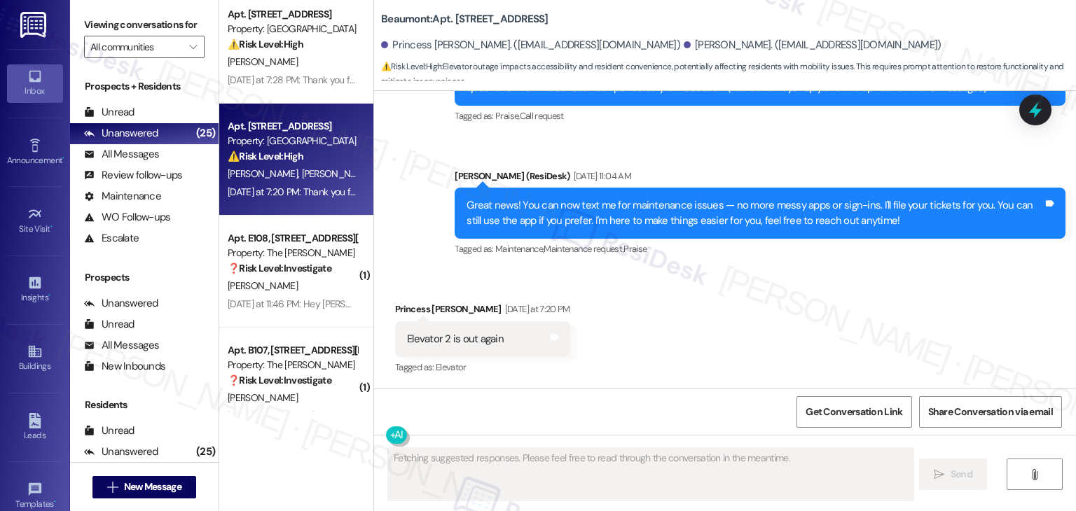
click at [413, 50] on div "Princess Xsychette Hinson. (agonoyxsychette@gmail.com)" at bounding box center [530, 45] width 299 height 15
copy div "Princess"
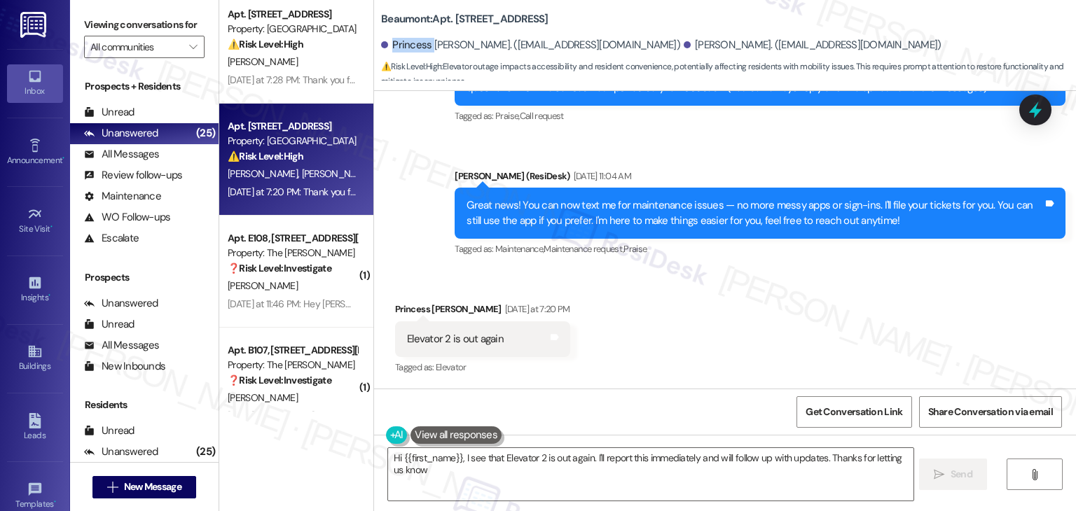
type textarea "Hi {{first_name}}, I see that Elevator 2 is out again. I'll report this immedia…"
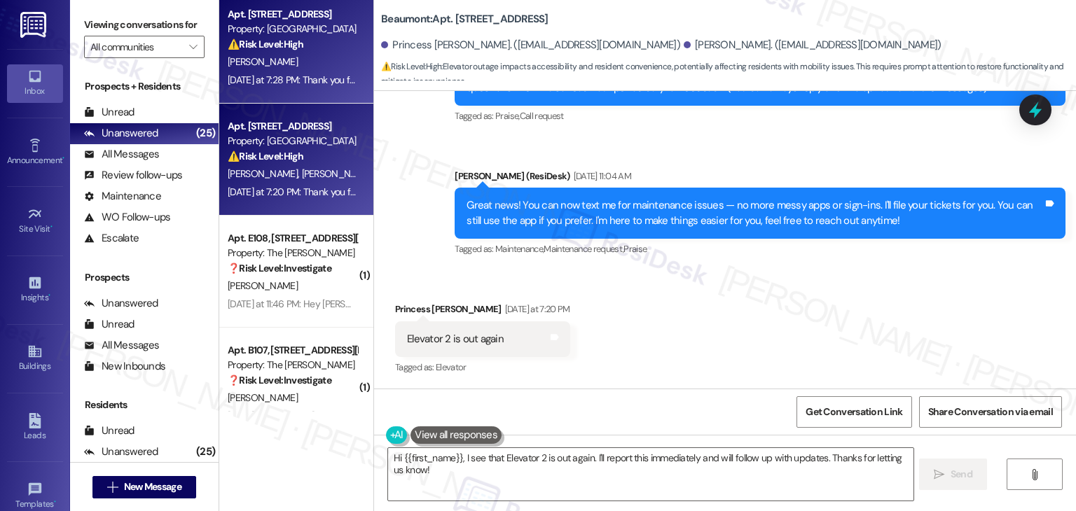
click at [296, 88] on div "Yesterday at 7:28 PM: Thank you for your message. Our offices are currently clo…" at bounding box center [292, 80] width 132 height 18
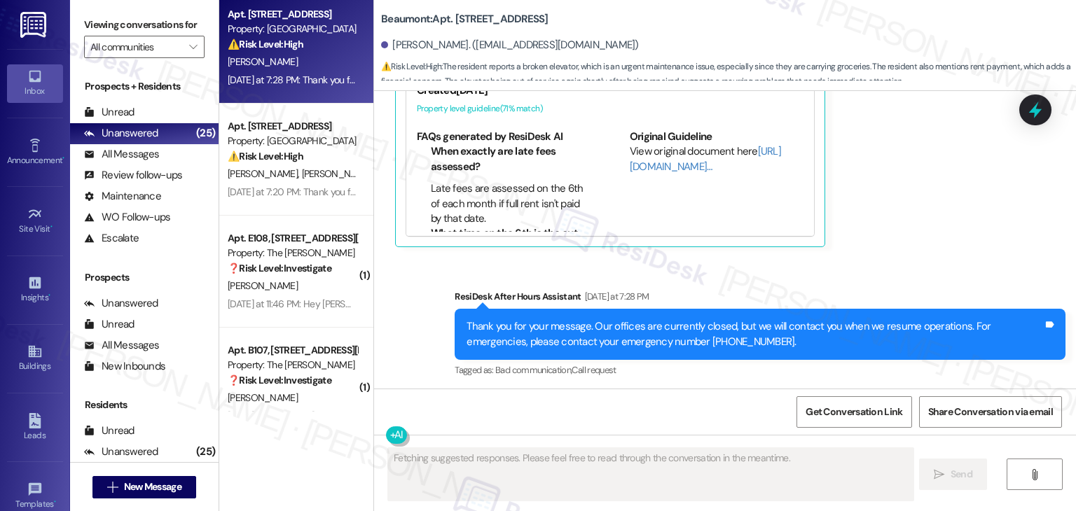
scroll to position [1385, 0]
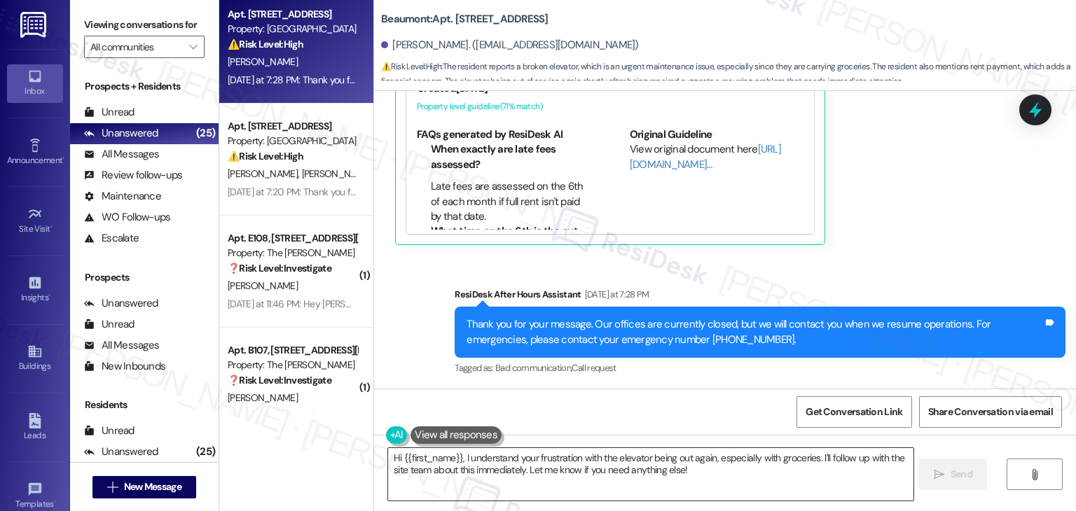
click at [533, 466] on textarea "Hi {{first_name}}, I understand your frustration with the elevator being out ag…" at bounding box center [650, 474] width 525 height 53
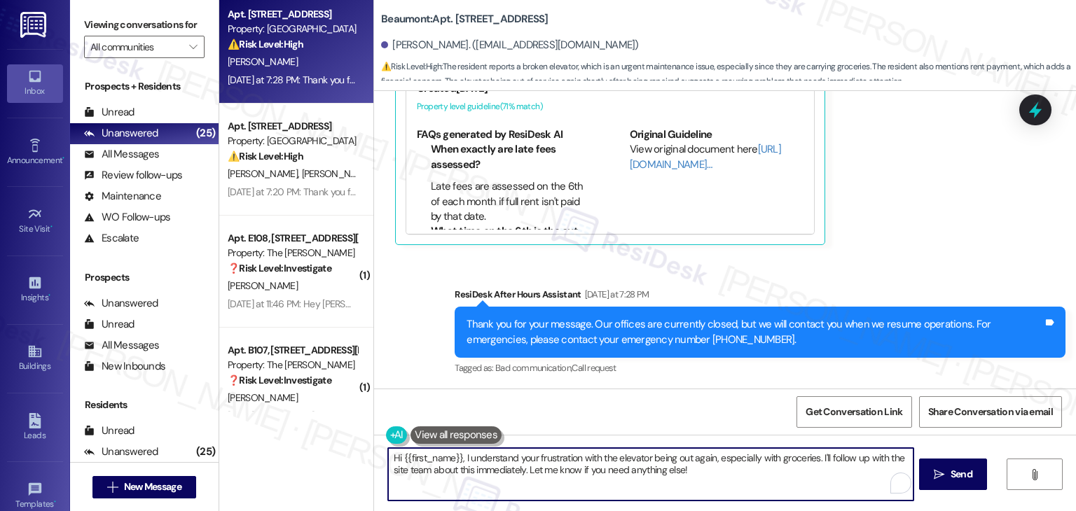
click at [532, 466] on textarea "Hi {{first_name}}, I understand your frustration with the elevator being out ag…" at bounding box center [650, 474] width 525 height 53
paste textarea "Michael and Princess, I’m really sorry to hear the elevator is out again—especi…"
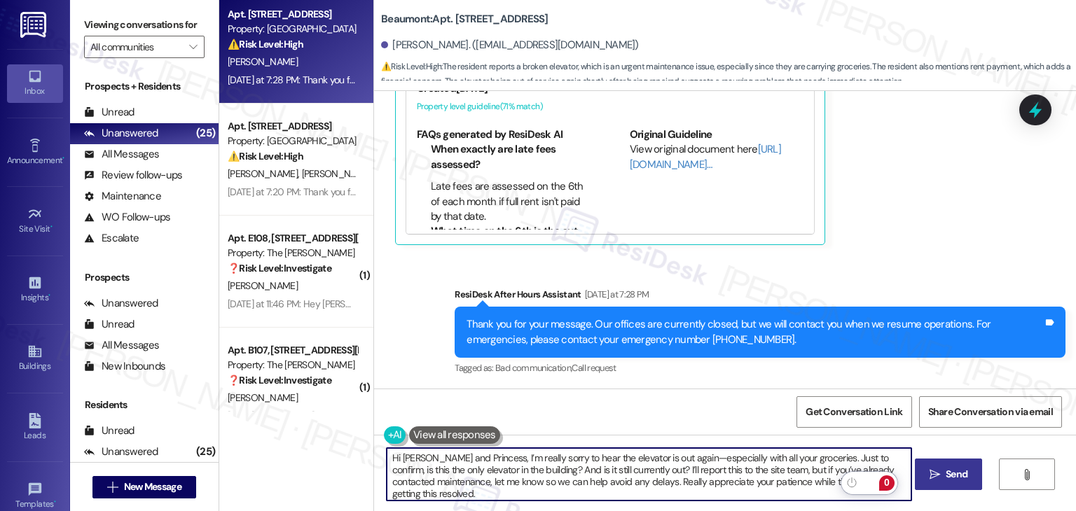
type textarea "Hi Michael and Princess, I’m really sorry to hear the elevator is out again—esp…"
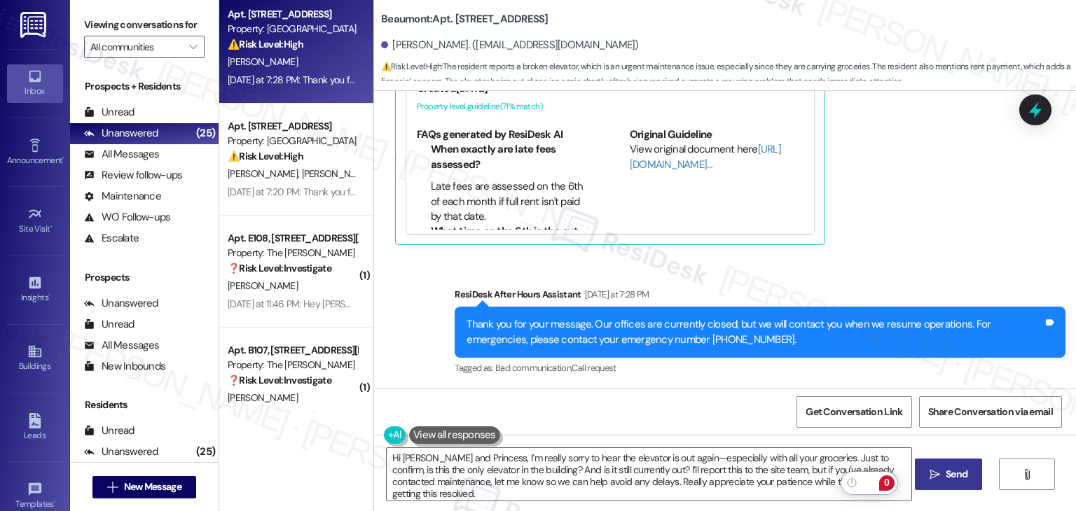
click at [958, 476] on span "Send" at bounding box center [957, 474] width 22 height 15
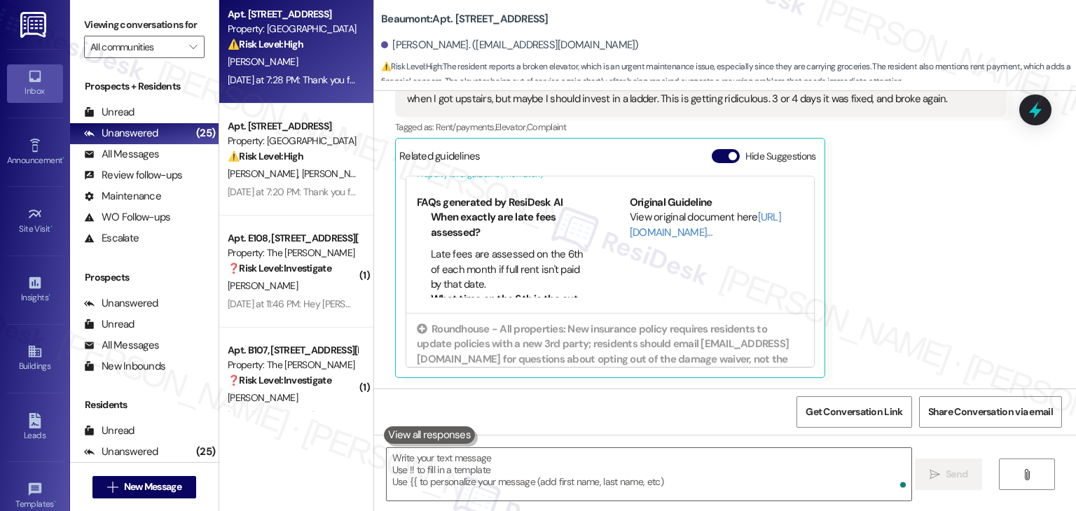
scroll to position [120, 0]
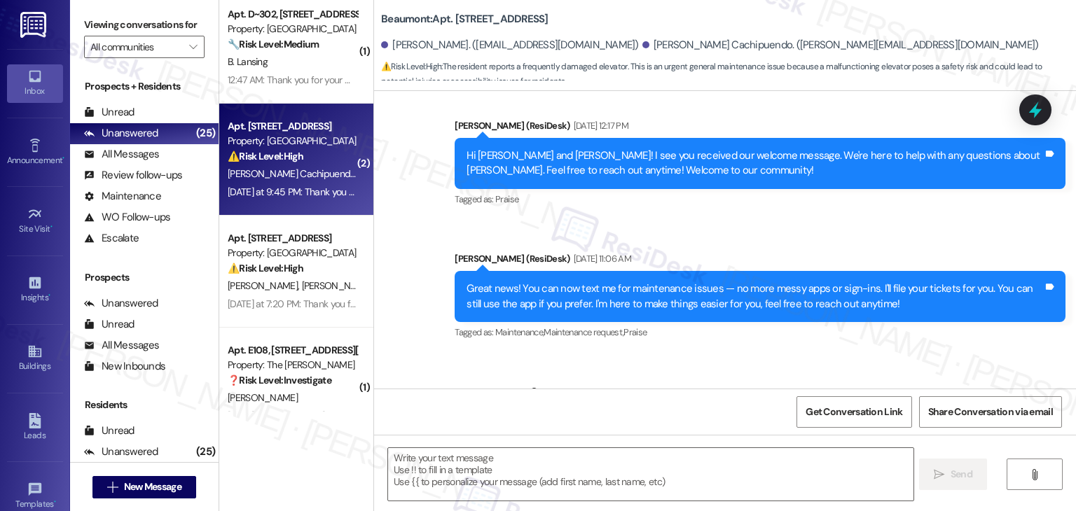
type textarea "Fetching suggested responses. Please feel free to read through the conversation…"
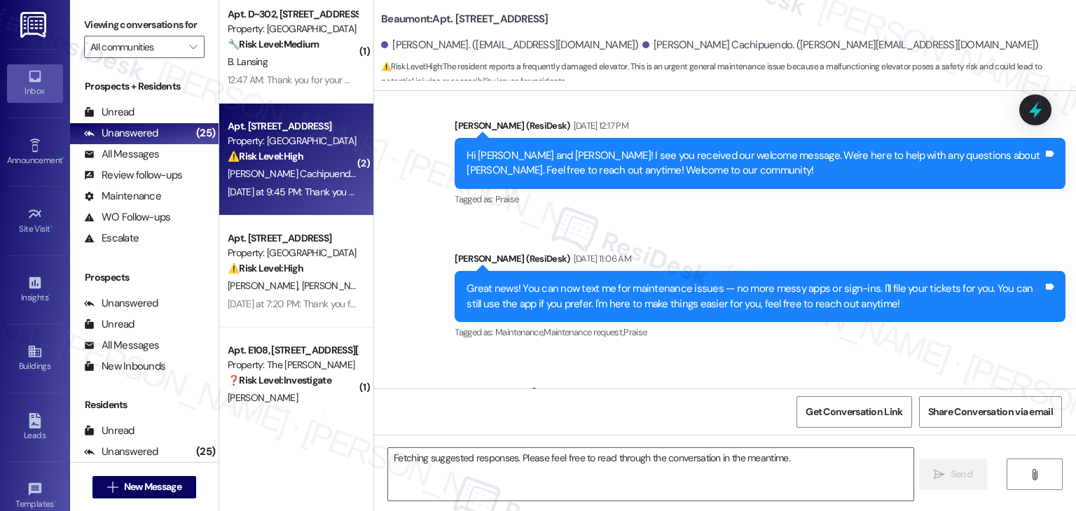
click at [303, 85] on div "12:47 AM: Thank you for your message. Our offices are currently closed, but we …" at bounding box center [639, 80] width 823 height 13
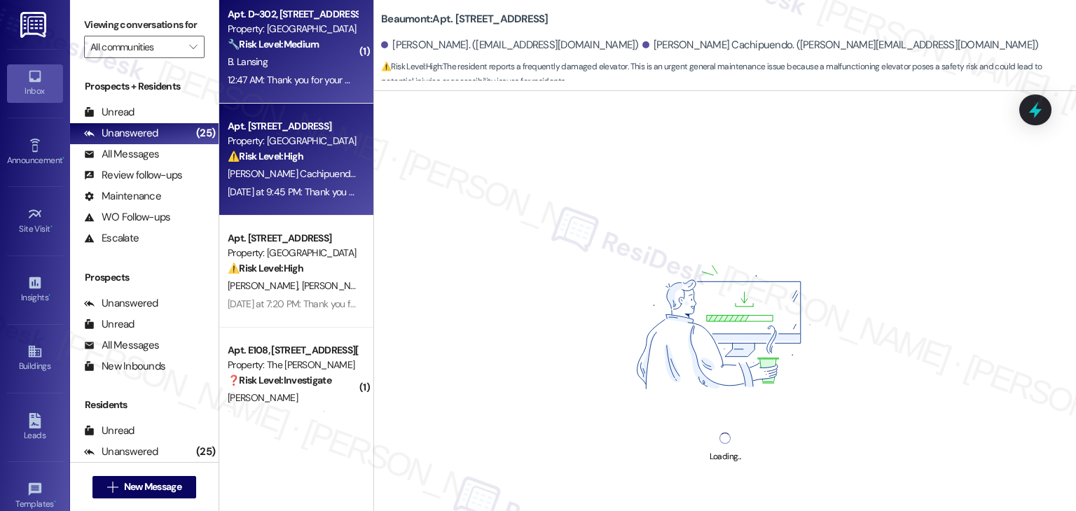
click at [300, 177] on span "M. Pasquel Cachipuendo" at bounding box center [294, 173] width 132 height 13
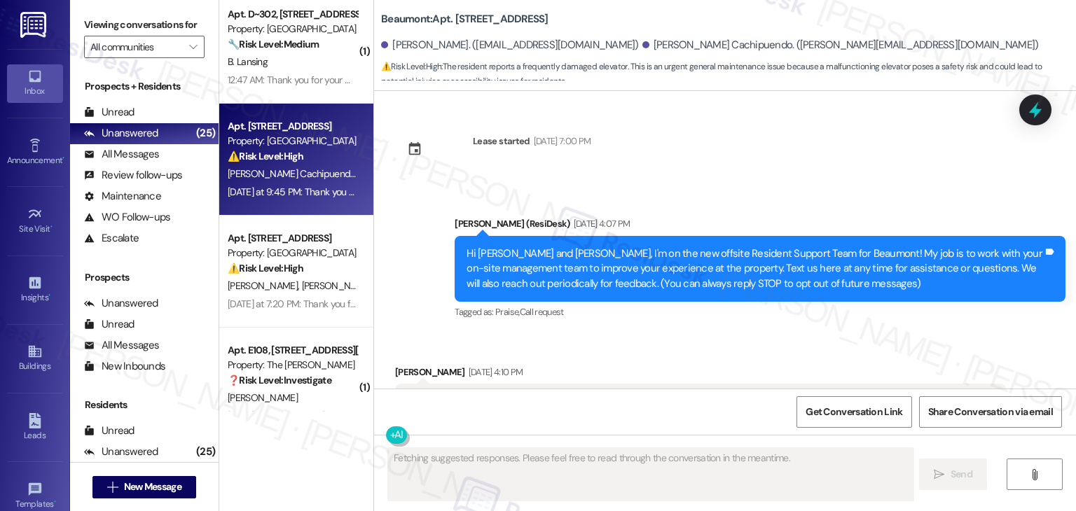
type textarea "Fetching suggested responses. Please feel free to read through the conversation…"
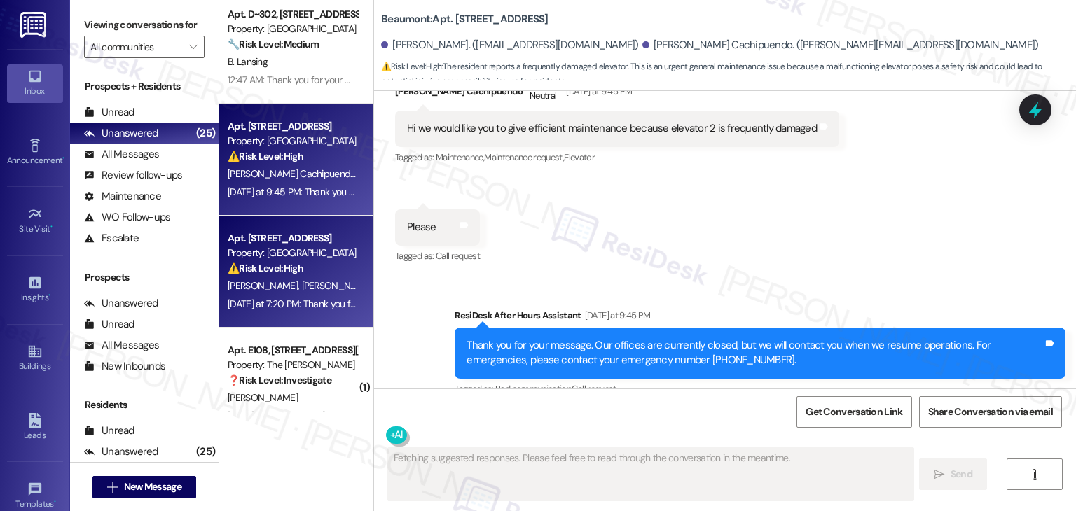
click at [312, 261] on div "⚠️ Risk Level: High Elevator outage impacts accessibility and resident convenie…" at bounding box center [293, 268] width 130 height 15
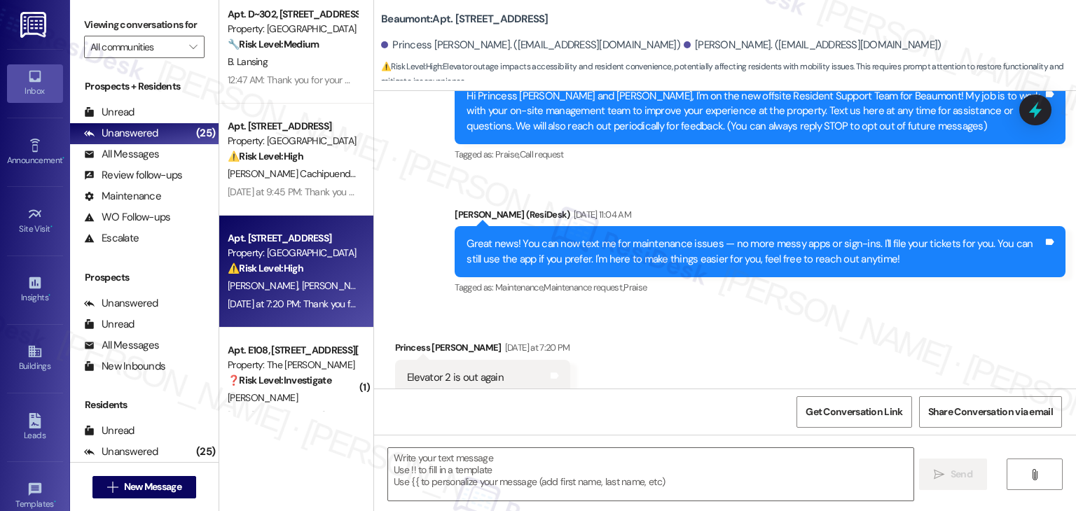
type textarea "Fetching suggested responses. Please feel free to read through the conversation…"
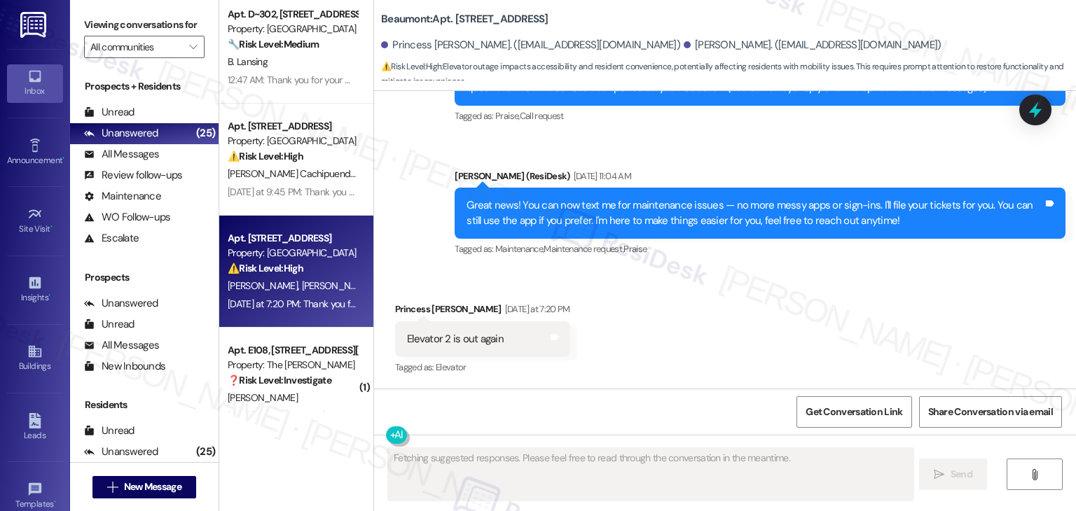
scroll to position [330, 0]
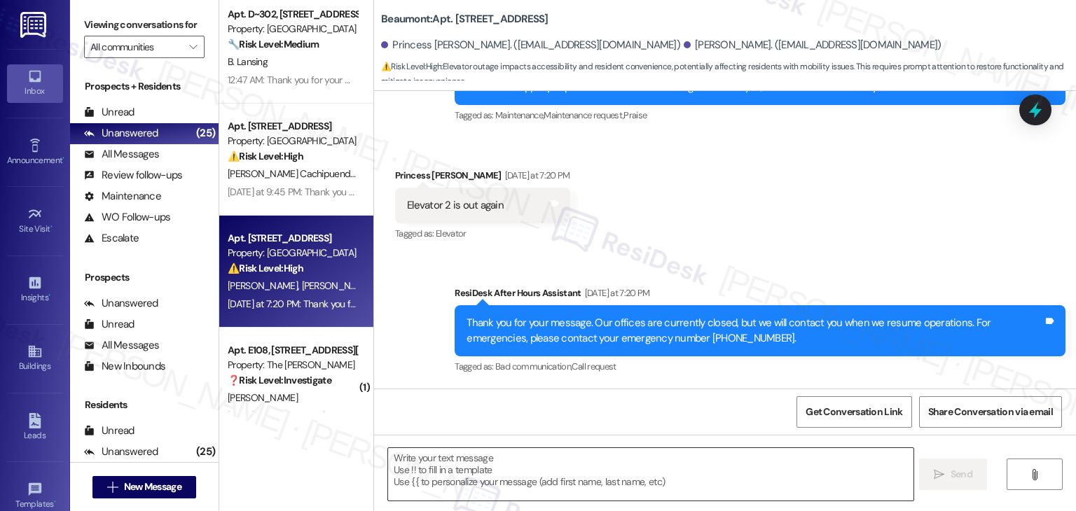
click at [527, 460] on textarea at bounding box center [650, 474] width 525 height 53
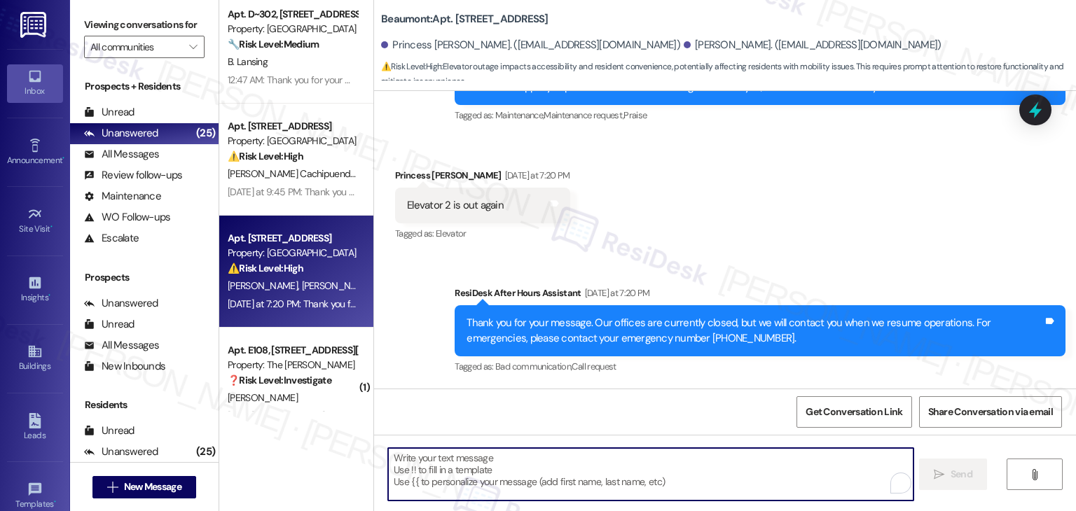
paste textarea "Hi Michael and Princess, I’m really sorry to hear the elevator is out again—esp…"
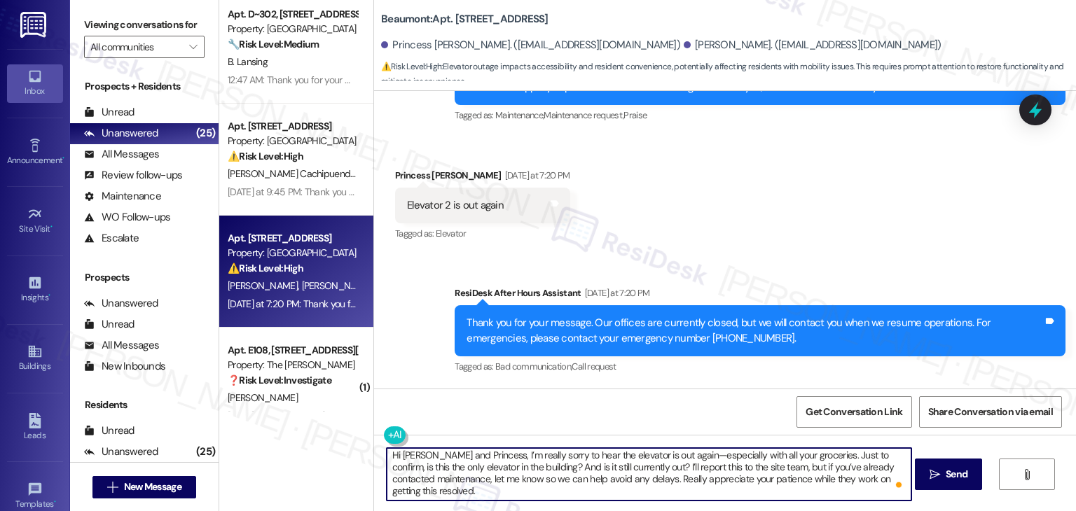
scroll to position [0, 0]
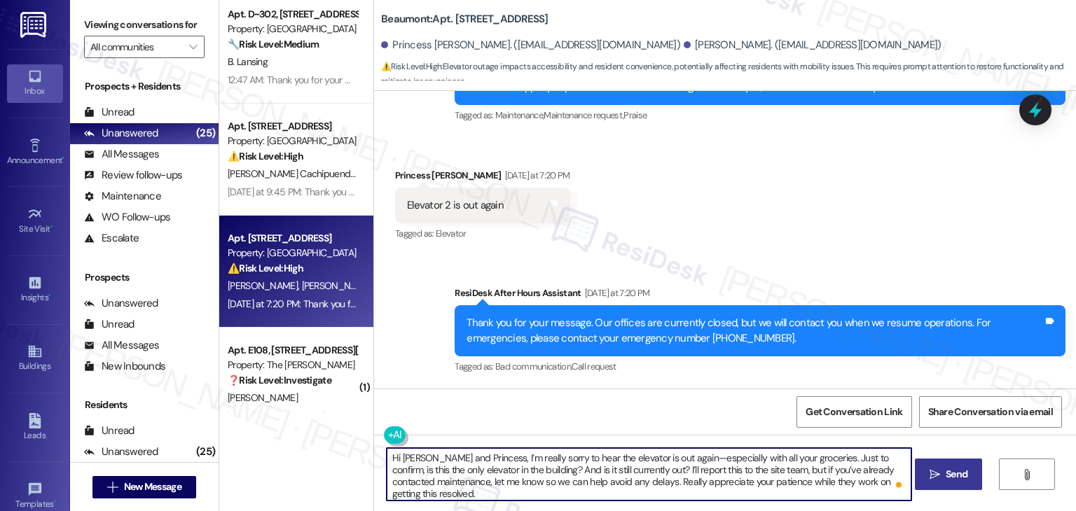
type textarea "Hi Michael and Princess, I’m really sorry to hear the elevator is out again—esp…"
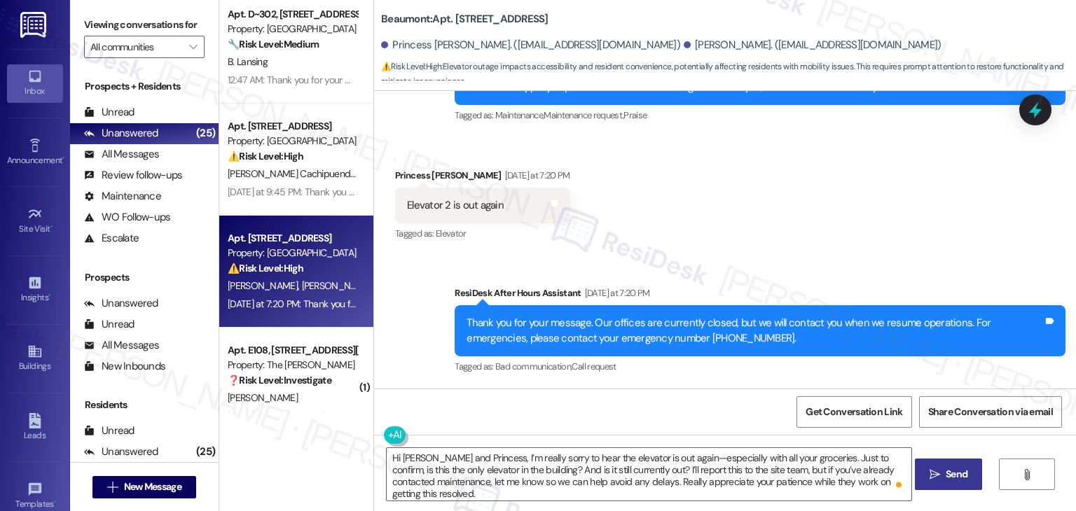
click at [939, 474] on span " Send" at bounding box center [949, 474] width 44 height 15
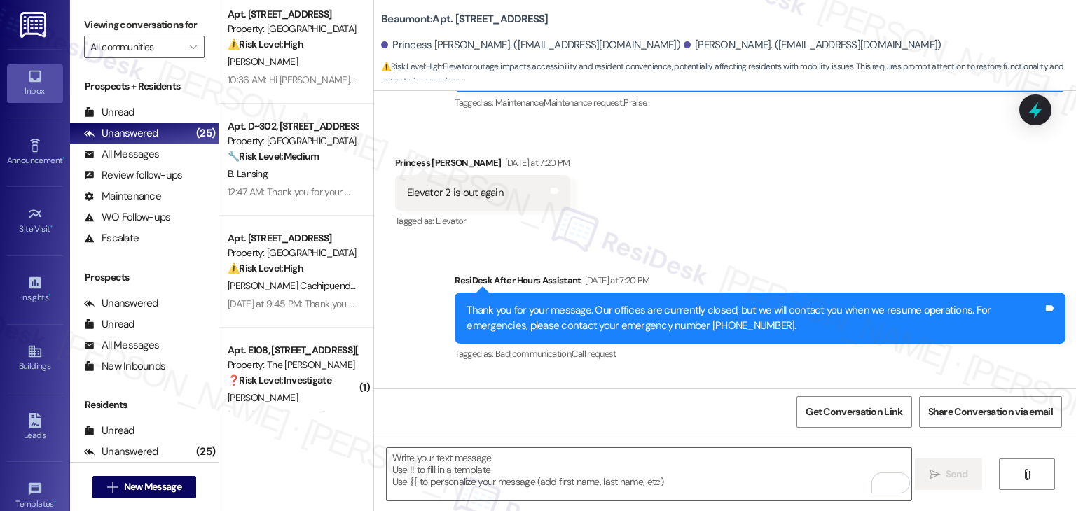
scroll to position [457, 0]
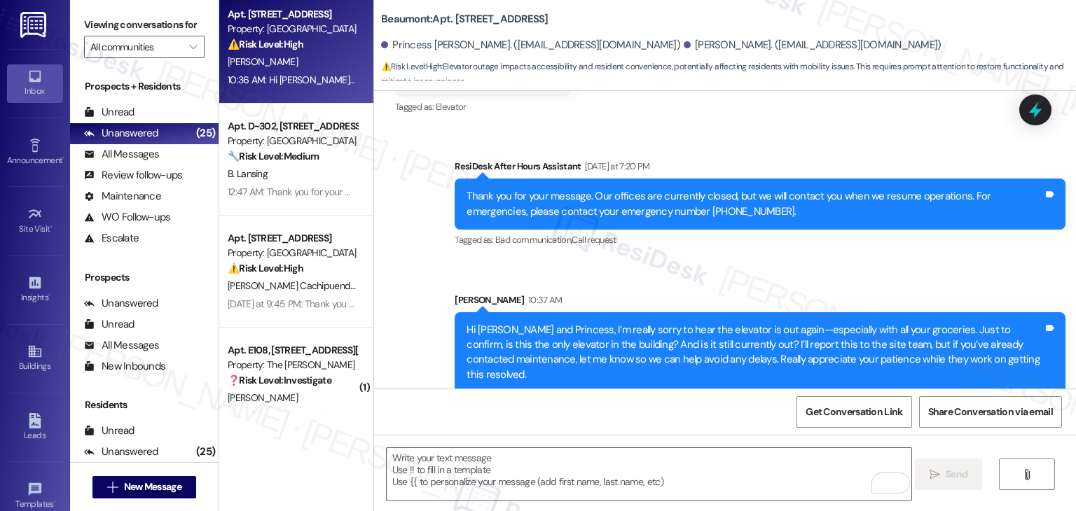
click at [307, 67] on div "[PERSON_NAME]" at bounding box center [292, 62] width 132 height 18
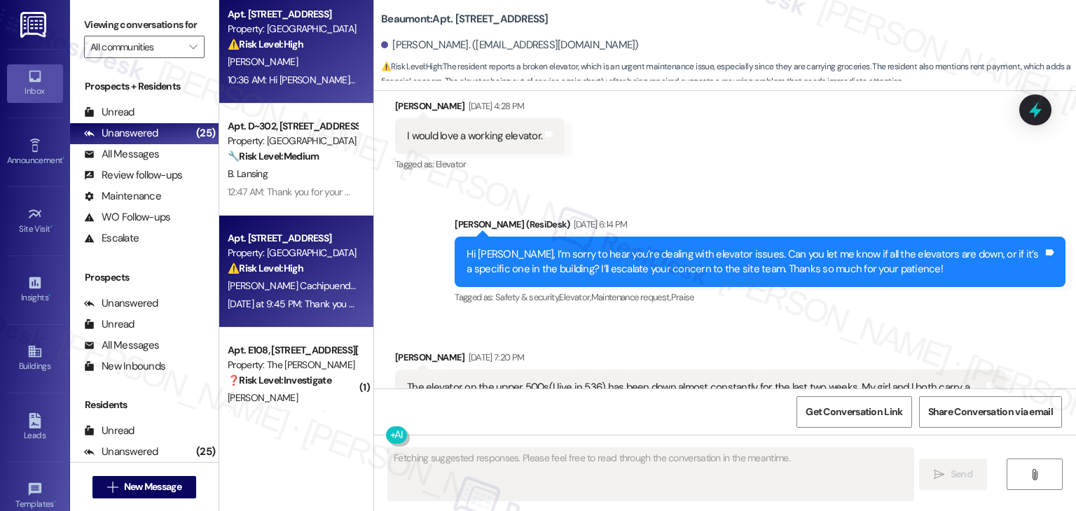
type textarea "Fetching suggested responses. Please feel free to read through the conversation…"
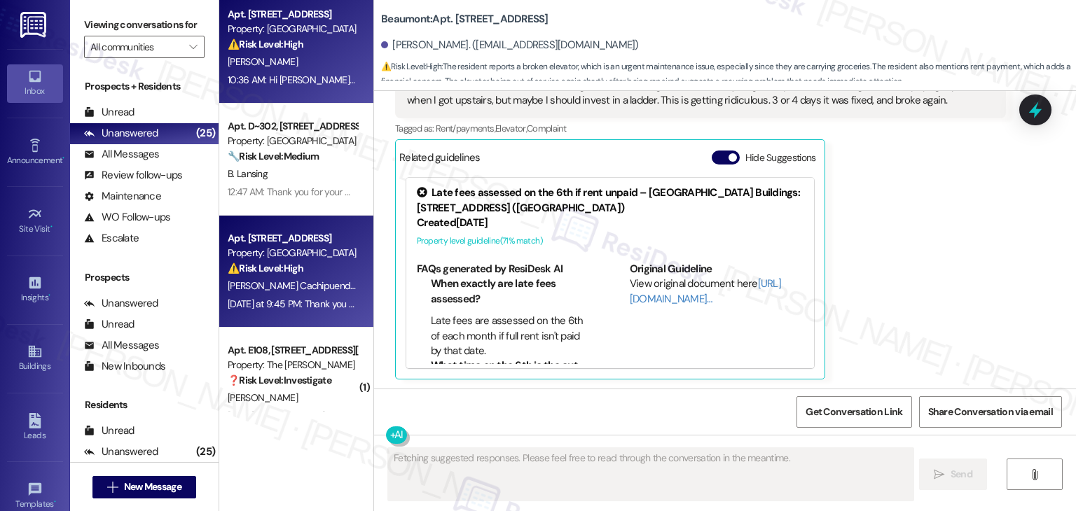
scroll to position [1252, 0]
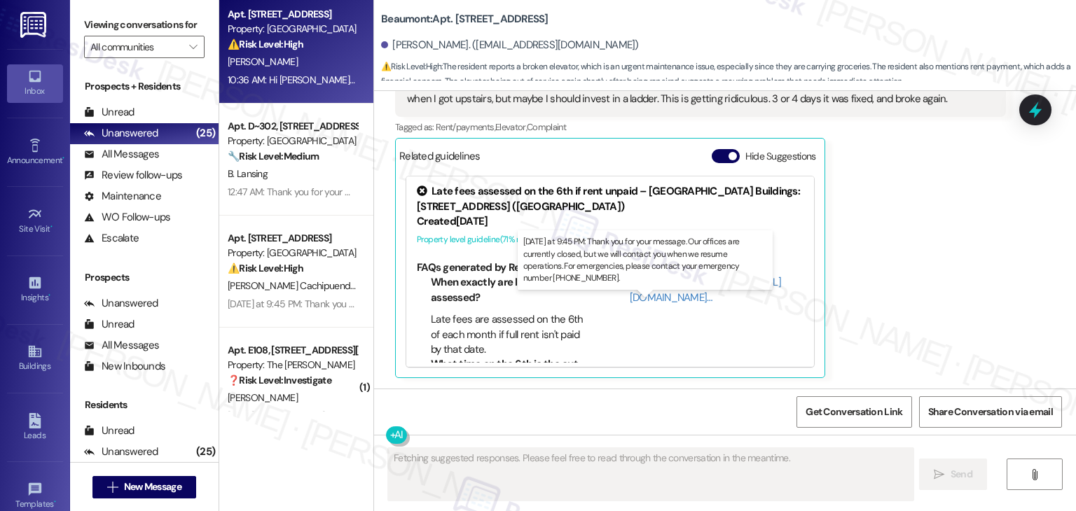
click at [309, 309] on div "[DATE] at 9:45 PM: Thank you for your message. Our offices are currently closed…" at bounding box center [658, 304] width 860 height 13
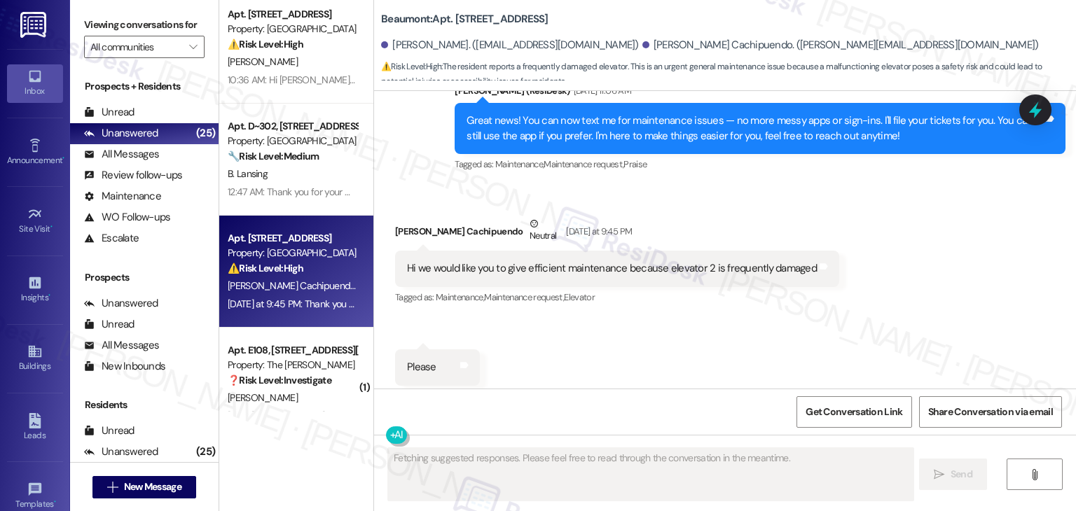
scroll to position [626, 0]
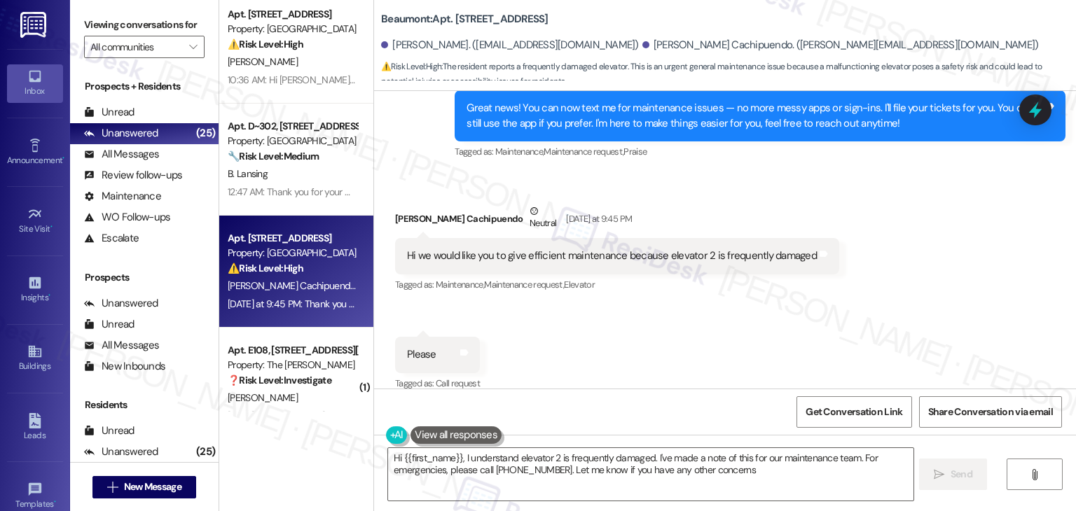
type textarea "Hi {{first_name}}, I understand elevator 2 is frequently damaged. I've made a n…"
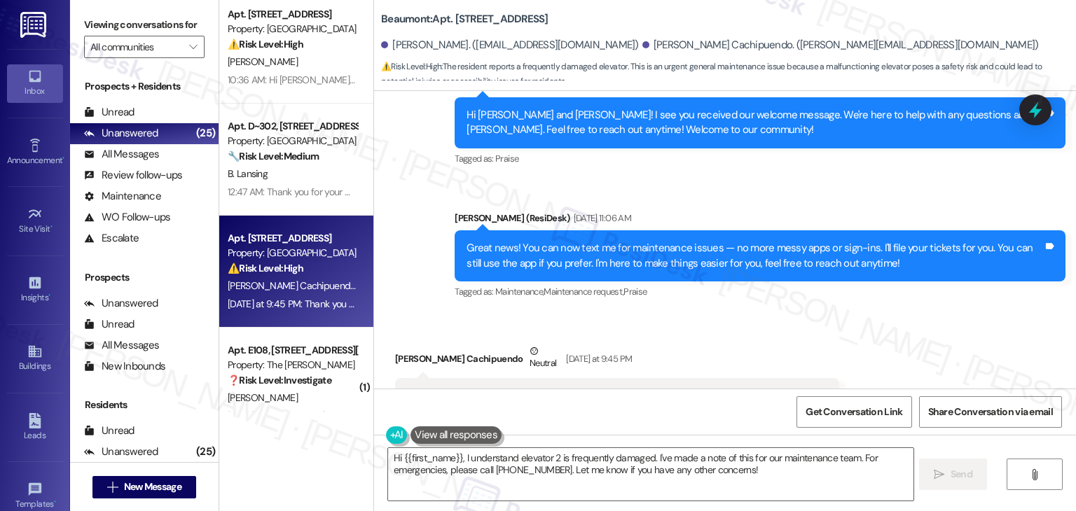
click at [929, 314] on div "Received via SMS Mayra Pasquel Cachipuendo Neutral Yesterday at 9:45 PM Hi we w…" at bounding box center [725, 428] width 702 height 232
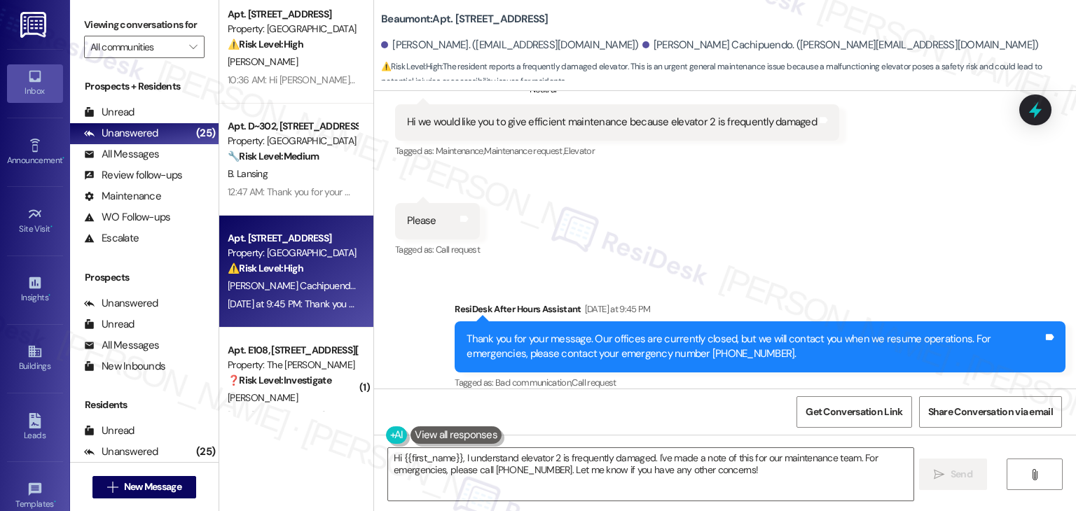
scroll to position [691, 0]
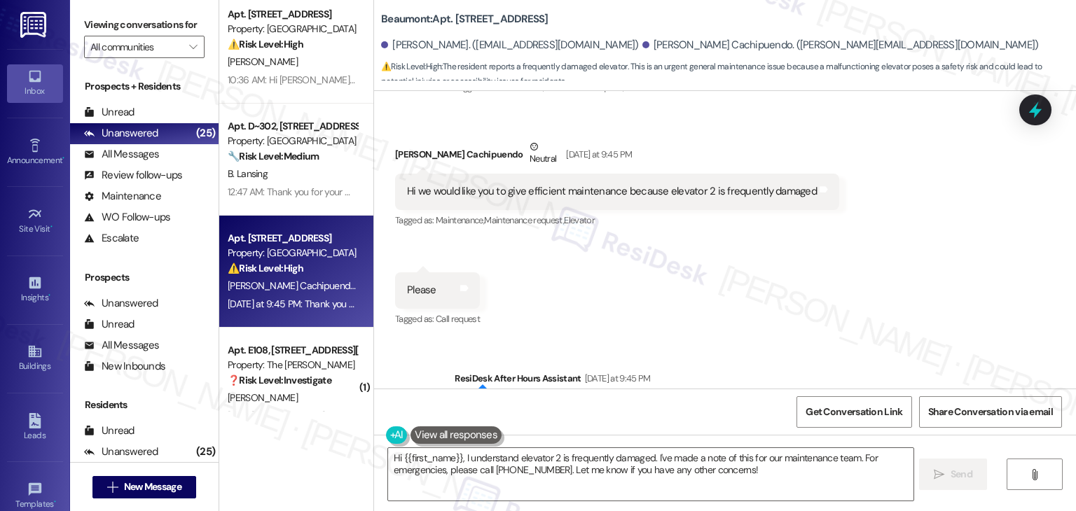
click at [795, 248] on div "Received via SMS Mayra Pasquel Cachipuendo Neutral Yesterday at 9:45 PM Hi we w…" at bounding box center [725, 224] width 702 height 232
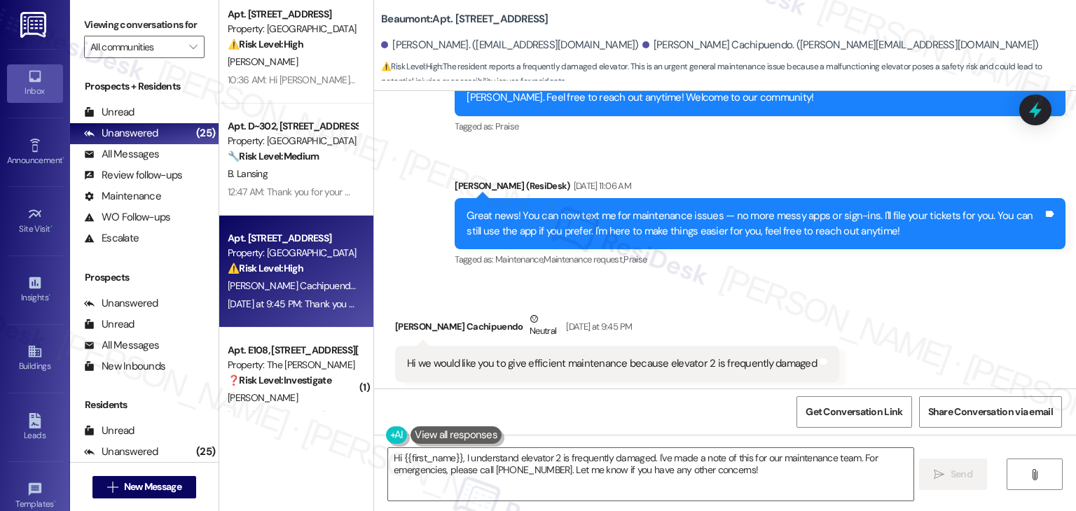
scroll to position [551, 0]
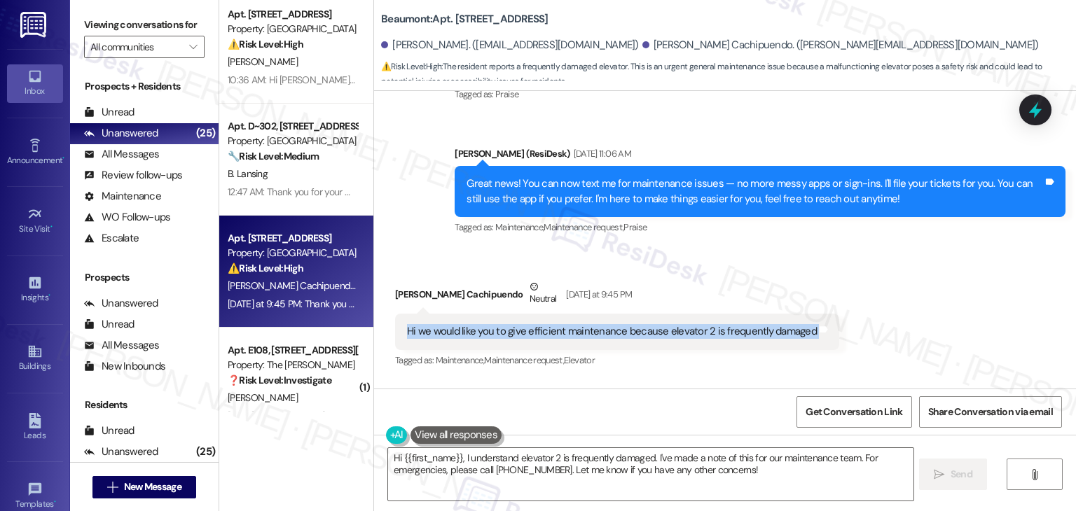
drag, startPoint x: 399, startPoint y: 315, endPoint x: 850, endPoint y: 324, distance: 451.9
click at [850, 324] on div "Received via SMS Mayra Pasquel Cachipuendo Neutral Yesterday at 9:45 PM Hi we w…" at bounding box center [725, 364] width 702 height 232
copy div "Hi we would like you to give efficient maintenance because elevator 2 is freque…"
click at [947, 306] on div "Received via SMS Mayra Pasquel Cachipuendo Neutral Yesterday at 9:45 PM Hi we w…" at bounding box center [725, 364] width 702 height 232
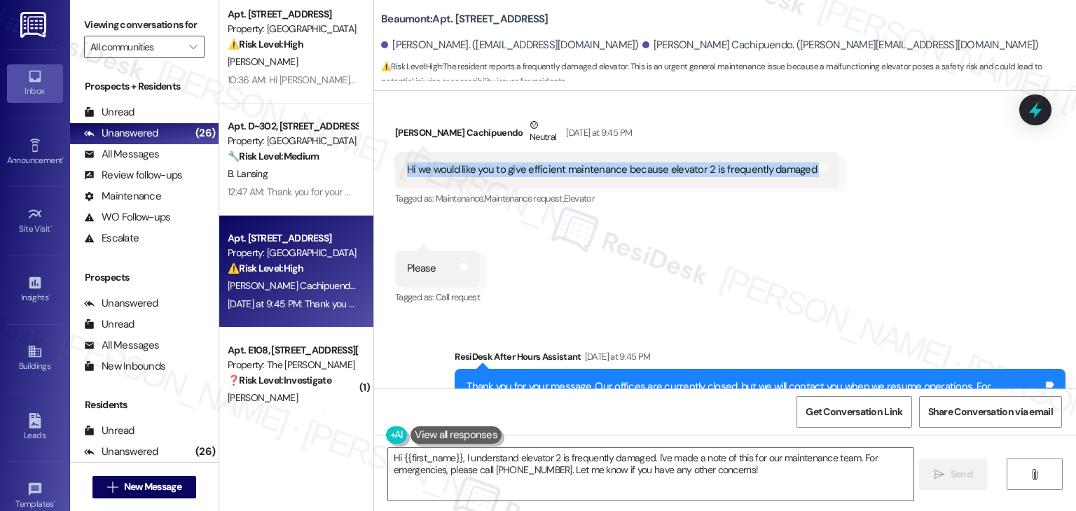
scroll to position [760, 0]
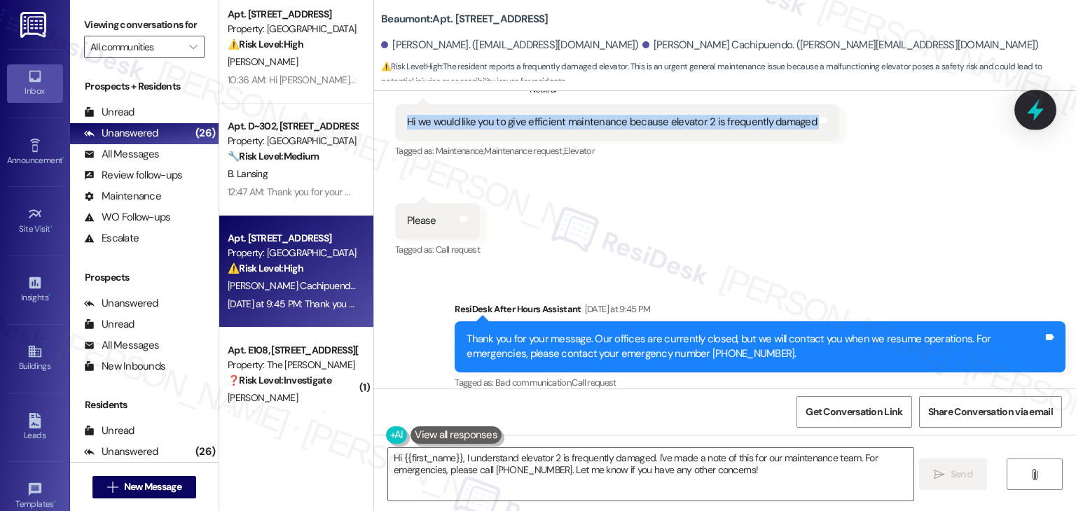
click at [1034, 106] on icon at bounding box center [1035, 110] width 17 height 22
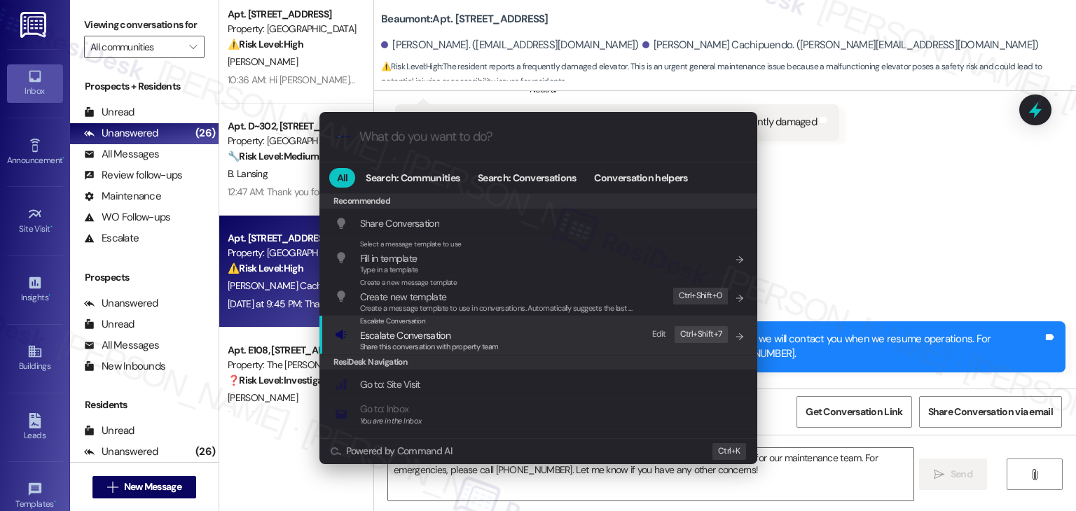
click at [451, 337] on span "Escalate Conversation" at bounding box center [429, 335] width 139 height 15
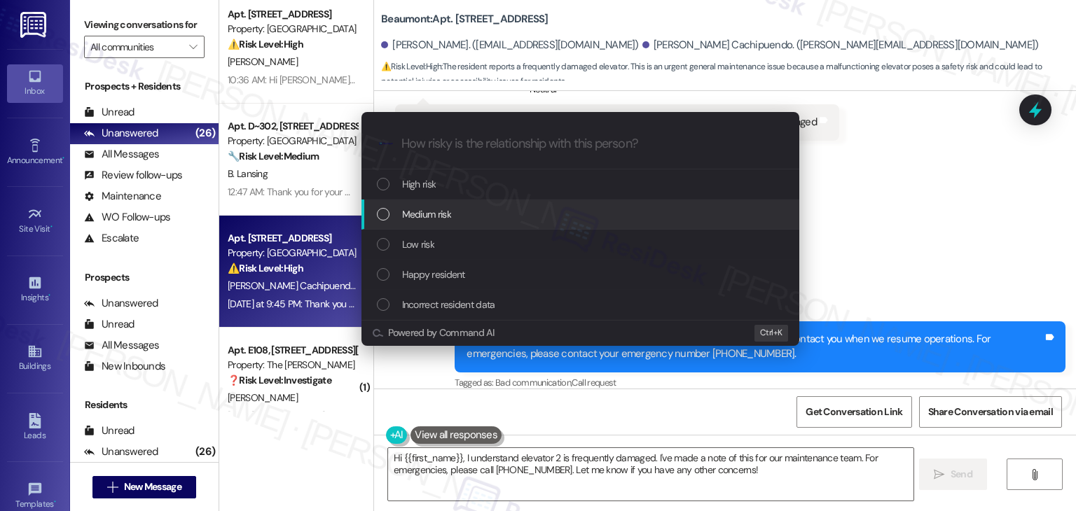
click at [384, 216] on div "List of options" at bounding box center [383, 214] width 13 height 13
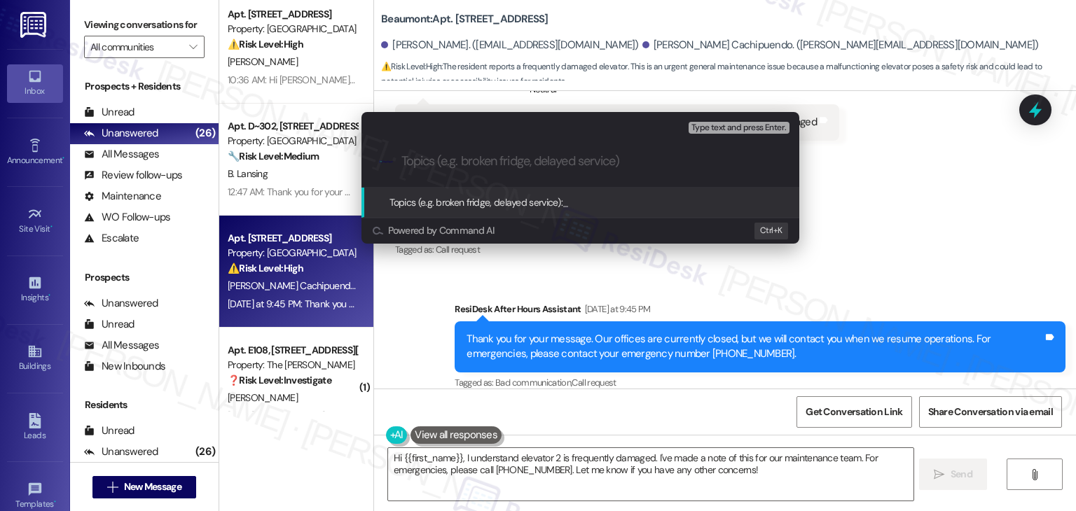
paste input "Hi Mayra, thank you for reaching out. I’m sorry to hear that Elevator 2 has bee…"
type input "Hi Mayra, thank you for reaching out. I’m sorry to hear that Elevator 2 has bee…"
click at [934, 200] on div "Escalate Conversation Medium risk Topics (e.g. broken fridge, delayed service) …" at bounding box center [538, 255] width 1076 height 511
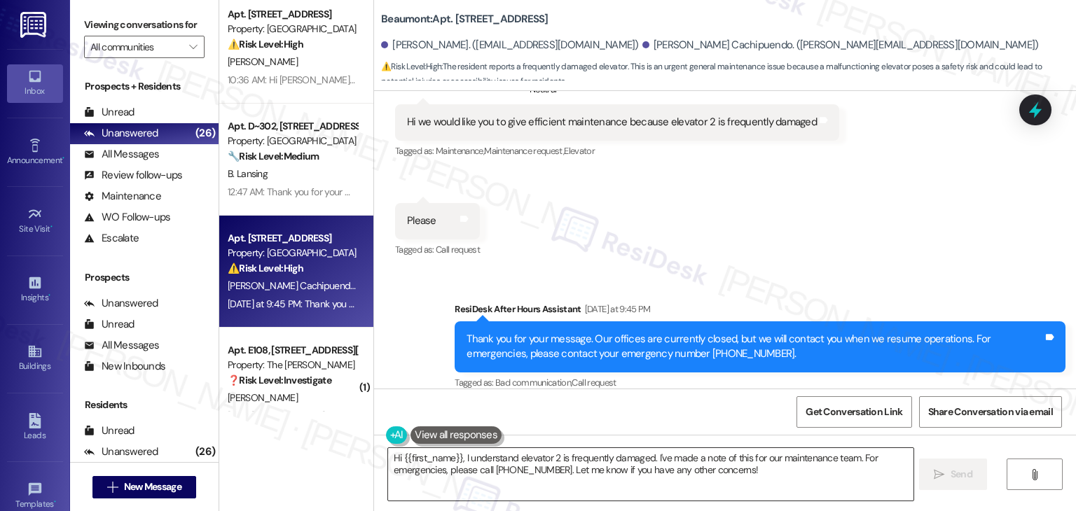
click at [536, 464] on textarea "Hi {{first_name}}, I understand elevator 2 is frequently damaged. I've made a n…" at bounding box center [650, 474] width 525 height 53
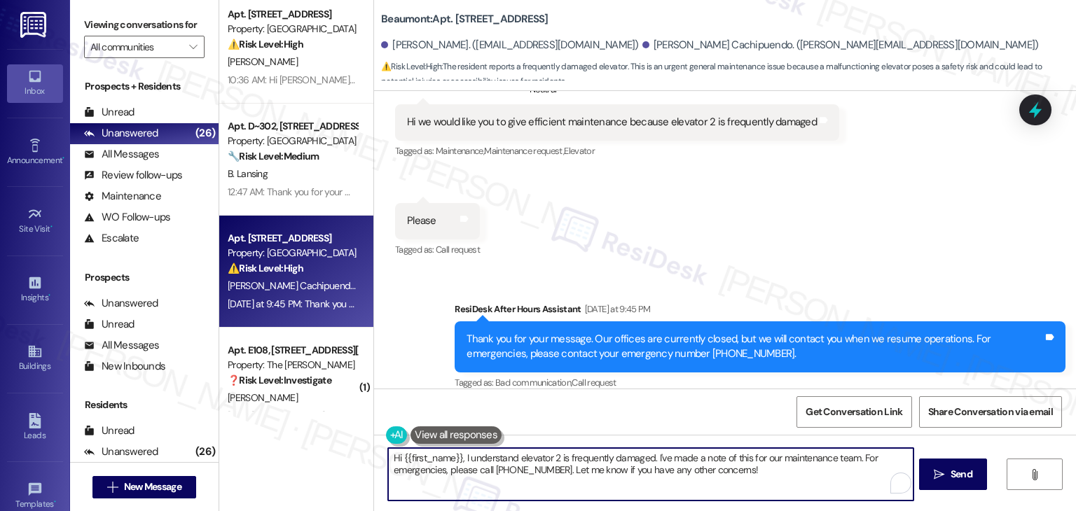
click at [536, 464] on textarea "Hi {{first_name}}, I understand elevator 2 is frequently damaged. I've made a n…" at bounding box center [650, 474] width 525 height 53
paste textarea "Mayra, thank you for reaching out. I’m sorry to hear that Elevator 2 has been g…"
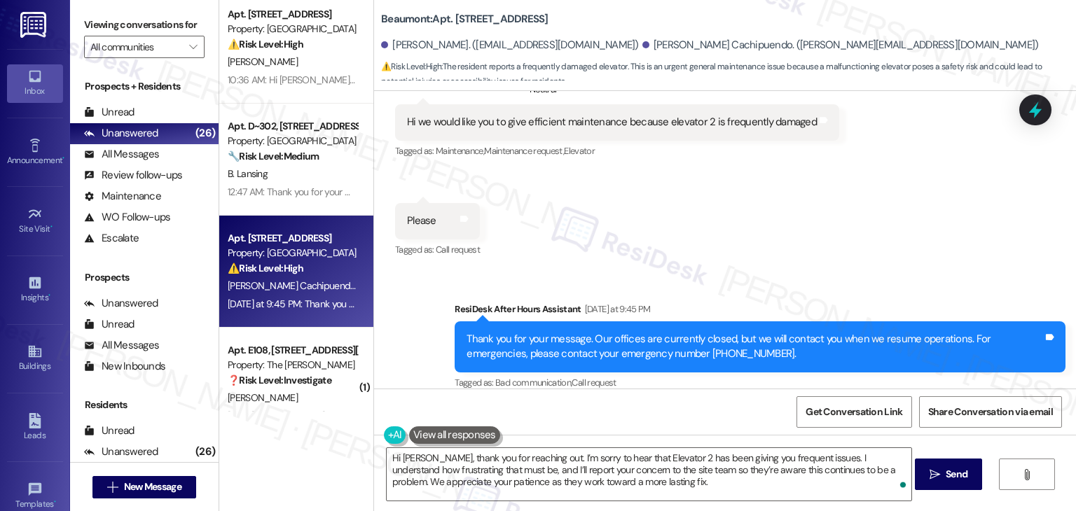
click at [546, 411] on div "Get Conversation Link Share Conversation via email" at bounding box center [725, 412] width 702 height 46
click at [684, 480] on textarea "Hi Mayra, thank you for reaching out. I’m sorry to hear that Elevator 2 has bee…" at bounding box center [649, 474] width 525 height 53
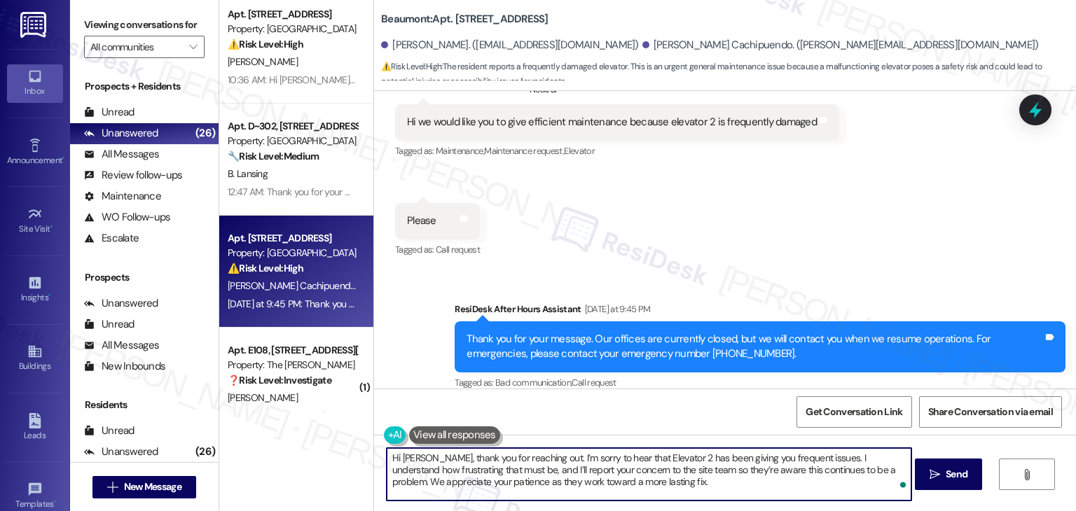
paste textarea "Let us know if there's anything else we can assist you with!"
type textarea "Hi Mayra, thank you for reaching out. I’m sorry to hear that Elevator 2 has bee…"
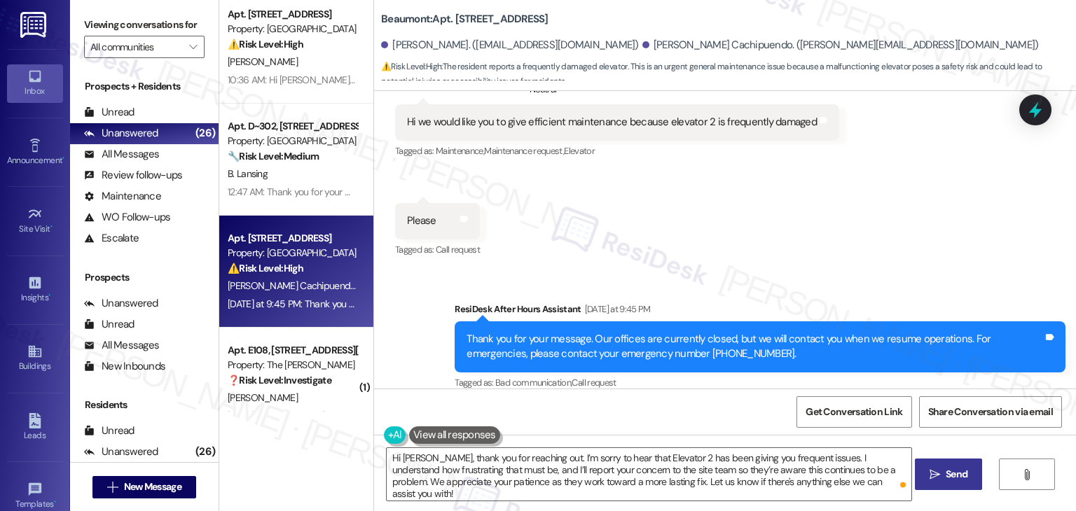
click at [946, 473] on span "Send" at bounding box center [957, 474] width 22 height 15
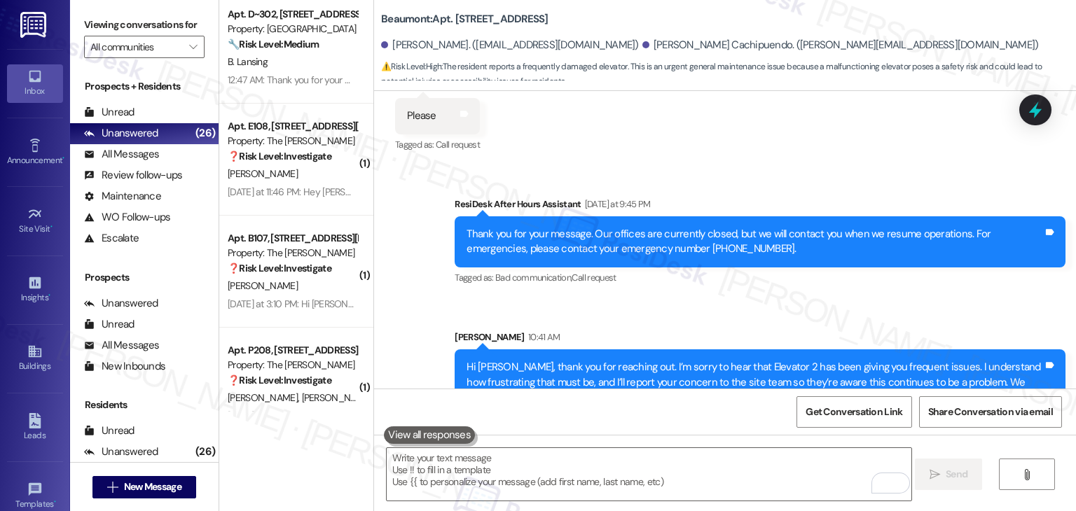
scroll to position [888, 0]
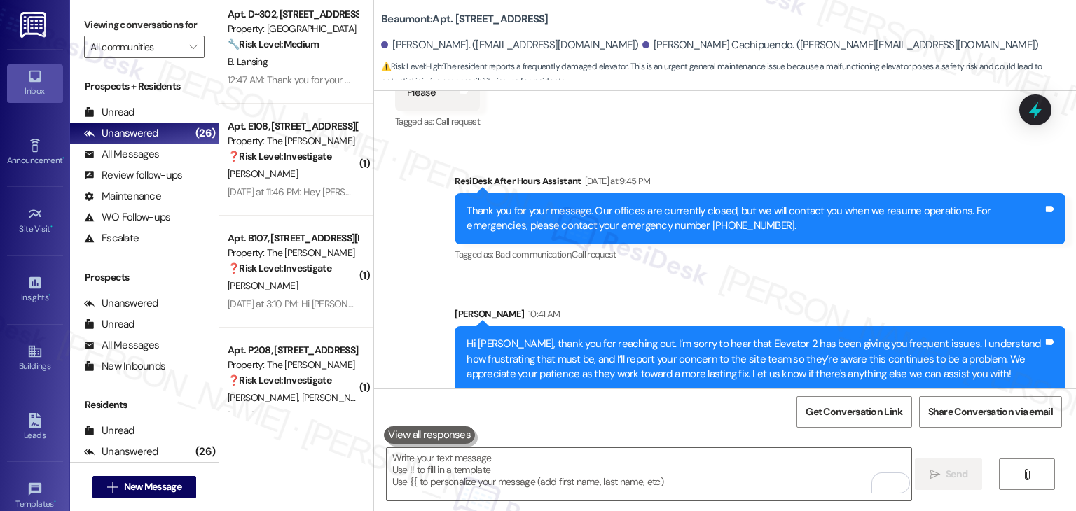
click at [754, 261] on div "Sent via SMS ResiDesk After Hours Assistant Yesterday at 9:45 PM Thank you for …" at bounding box center [725, 272] width 702 height 261
click at [1057, 81] on div "Beaumont: Apt. 336, 1525 N 14th Ave Cristhian Vivar Samaniego. (cristhianvivar1…" at bounding box center [725, 45] width 702 height 91
click at [1030, 122] on div at bounding box center [1035, 110] width 42 height 40
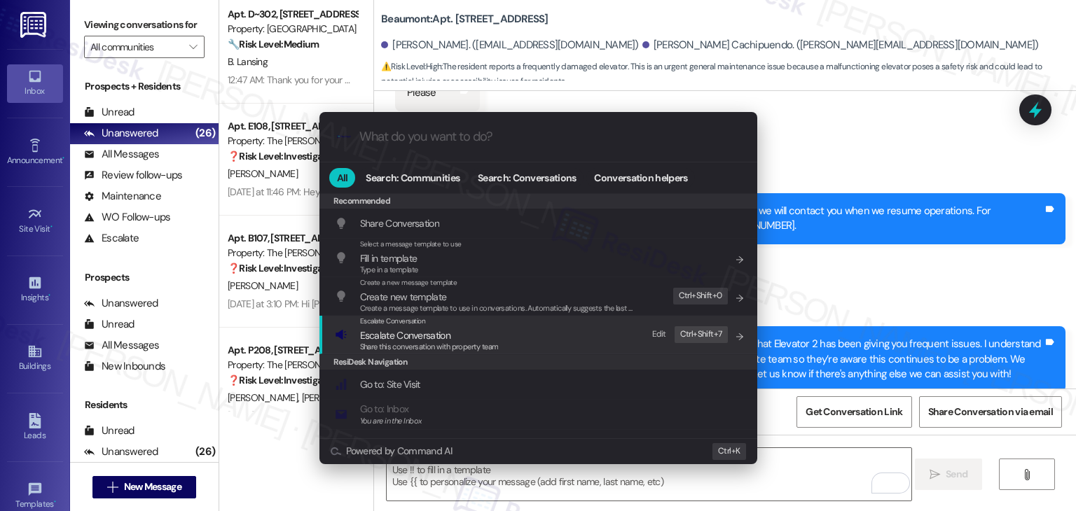
click at [432, 339] on span "Escalate Conversation" at bounding box center [405, 335] width 90 height 13
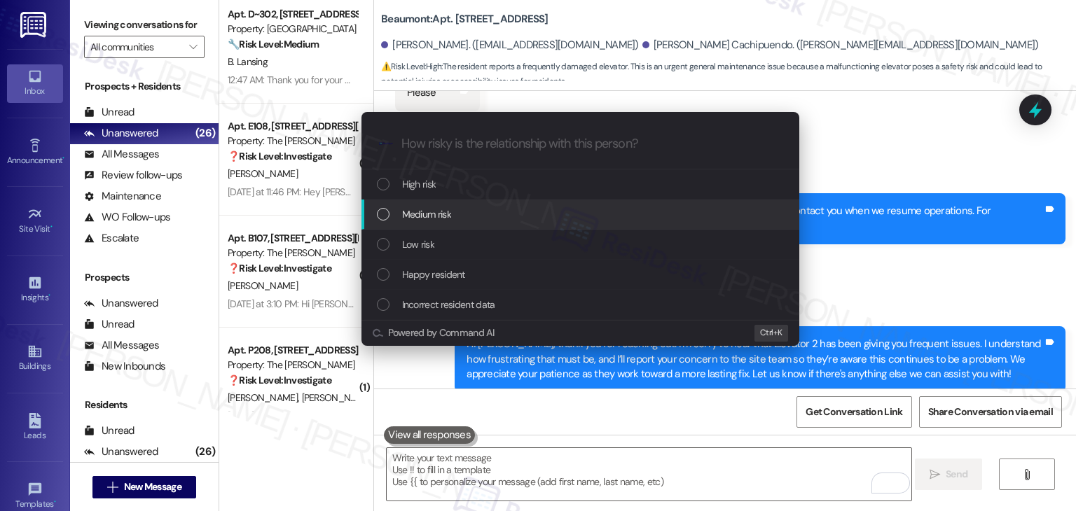
click at [384, 215] on div "List of options" at bounding box center [383, 214] width 13 height 13
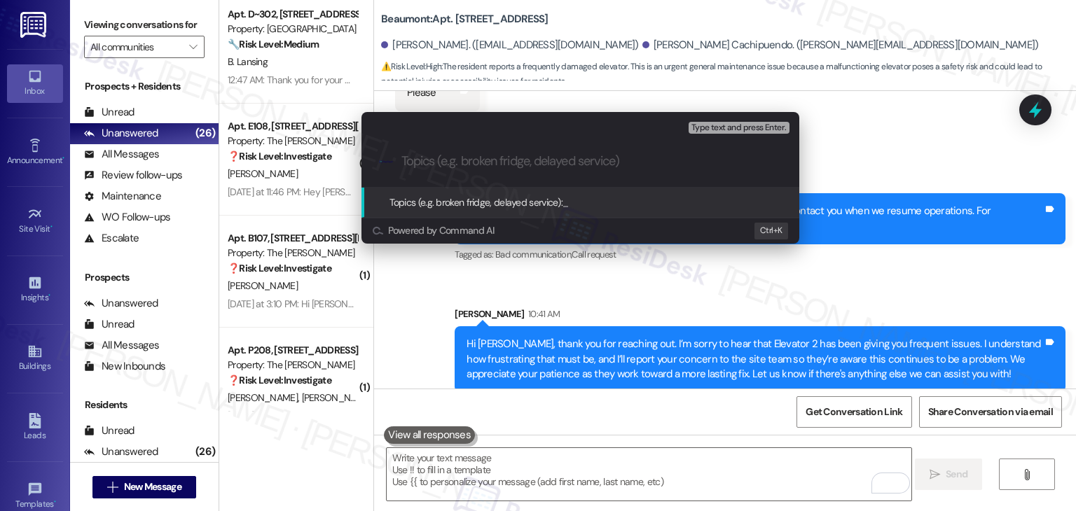
paste input "Elevator 2 Frequently Out of Service"
click at [457, 157] on input "Elevator 2 Frequently Out of Service" at bounding box center [585, 161] width 369 height 15
type input "Elevator 2 - Frequently Out of Service"
click at [619, 157] on input "Elevator 2 - Frequently Out of Service" at bounding box center [585, 161] width 369 height 15
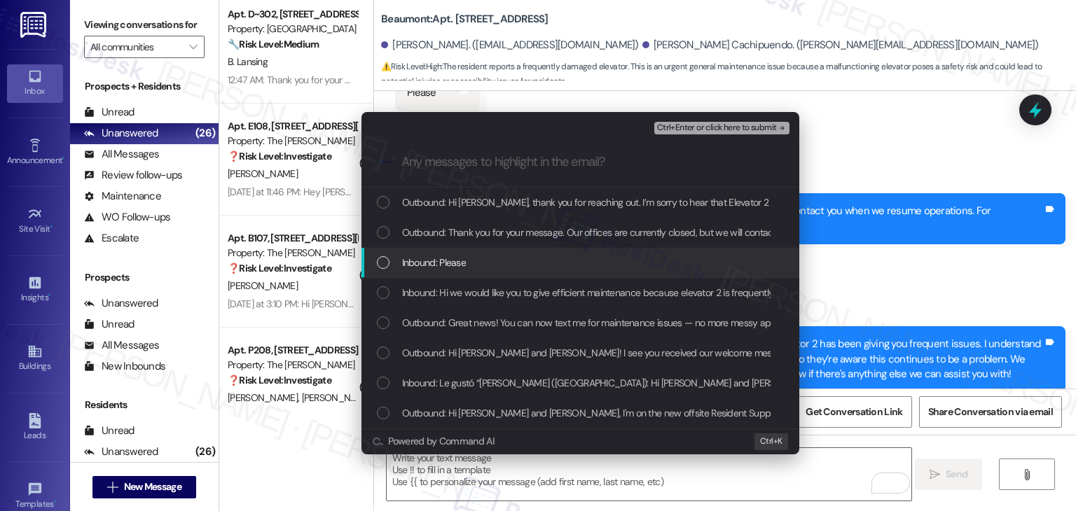
click at [380, 262] on div "List of options" at bounding box center [383, 262] width 13 height 13
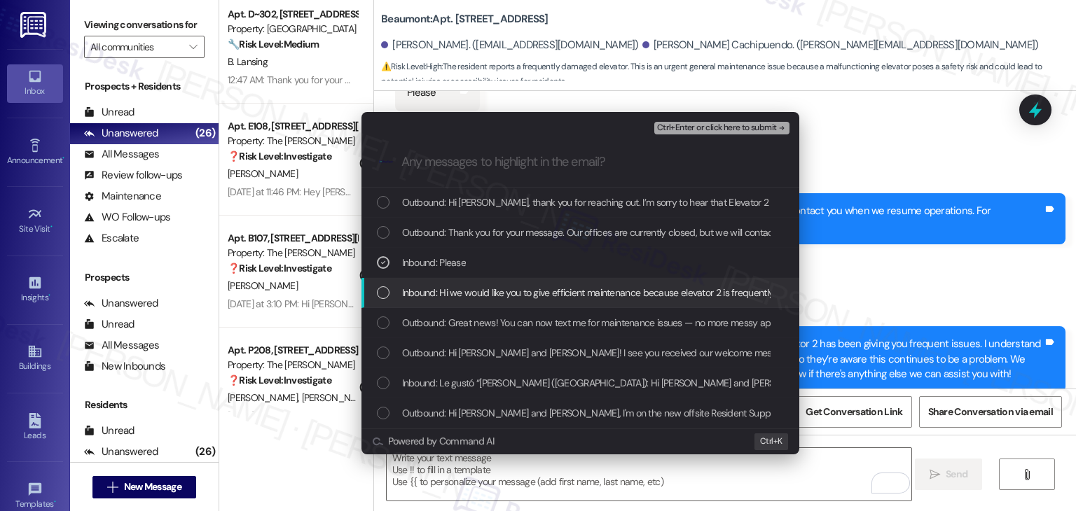
click at [381, 292] on div "List of options" at bounding box center [383, 292] width 13 height 13
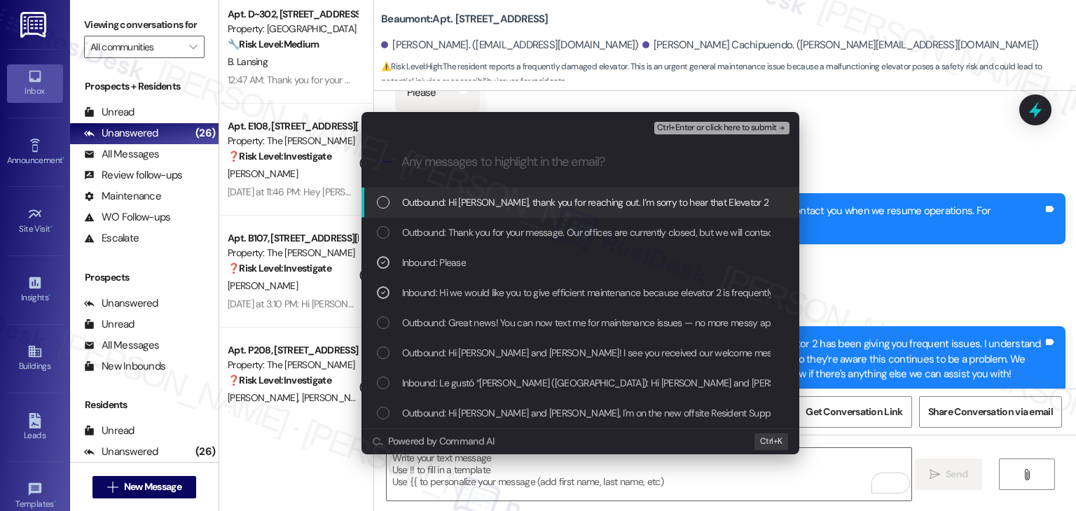
click at [734, 130] on span "Ctrl+Enter or click here to submit" at bounding box center [717, 128] width 120 height 10
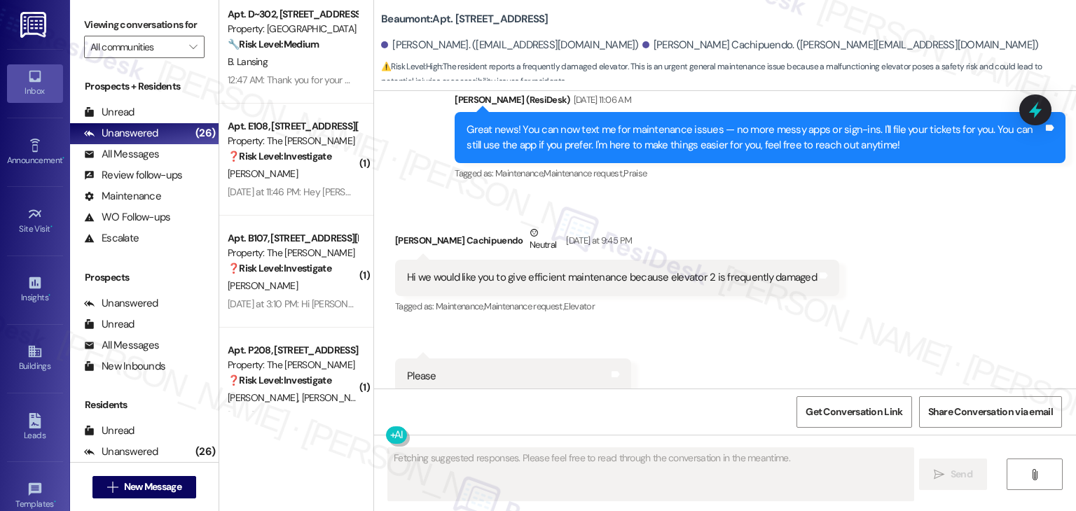
scroll to position [626, 0]
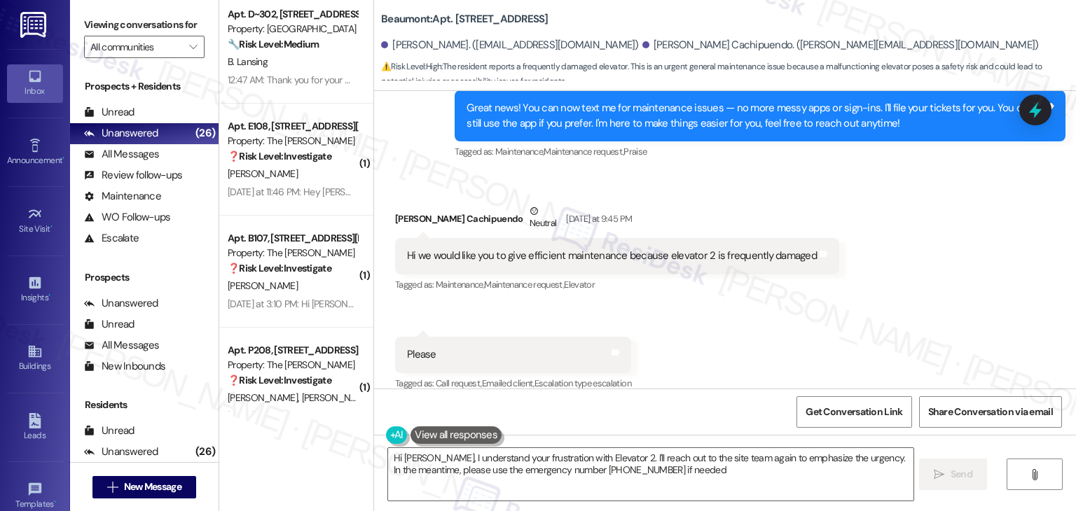
type textarea "Hi Mayra, I understand your frustration with Elevator 2. I'll reach out to the …"
click at [808, 326] on div "Received via SMS Mayra Pasquel Cachipuendo Neutral Yesterday at 9:45 PM Hi we w…" at bounding box center [725, 288] width 702 height 232
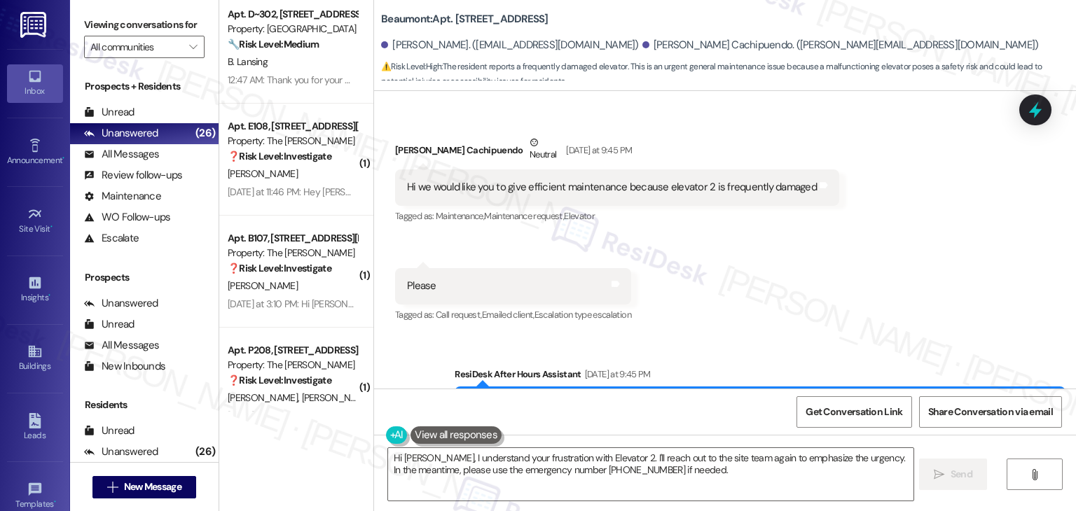
scroll to position [766, 0]
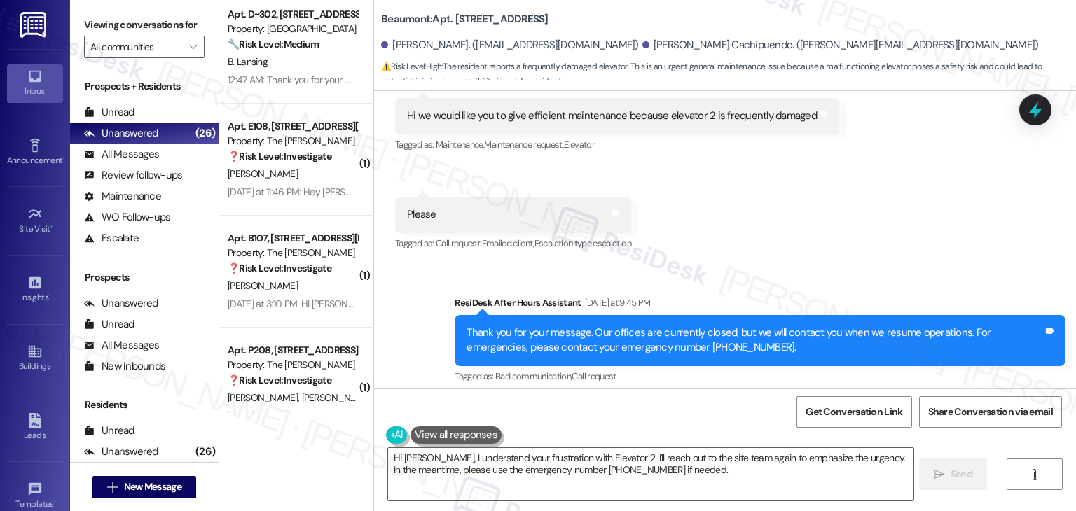
click at [857, 217] on div "Received via SMS Mayra Pasquel Cachipuendo Neutral Yesterday at 9:45 PM Hi we w…" at bounding box center [725, 148] width 702 height 232
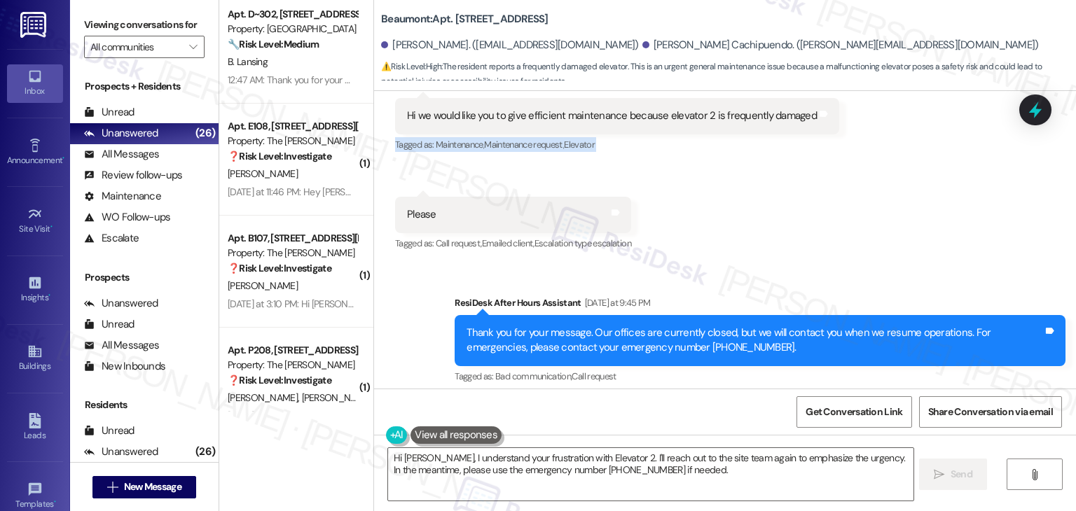
click at [857, 217] on div "Received via SMS Mayra Pasquel Cachipuendo Neutral Yesterday at 9:45 PM Hi we w…" at bounding box center [725, 148] width 702 height 232
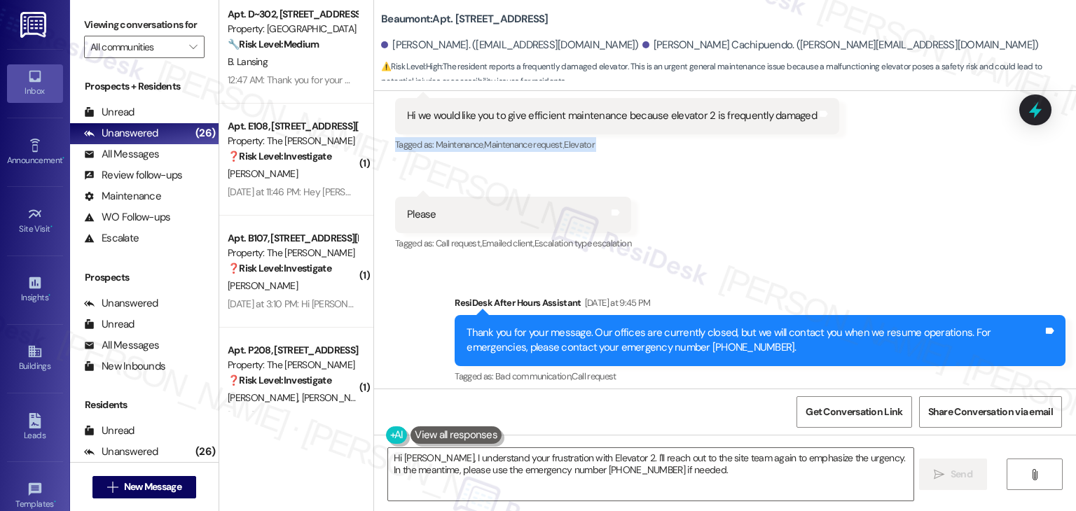
click at [857, 217] on div "Received via SMS Mayra Pasquel Cachipuendo Neutral Yesterday at 9:45 PM Hi we w…" at bounding box center [725, 148] width 702 height 232
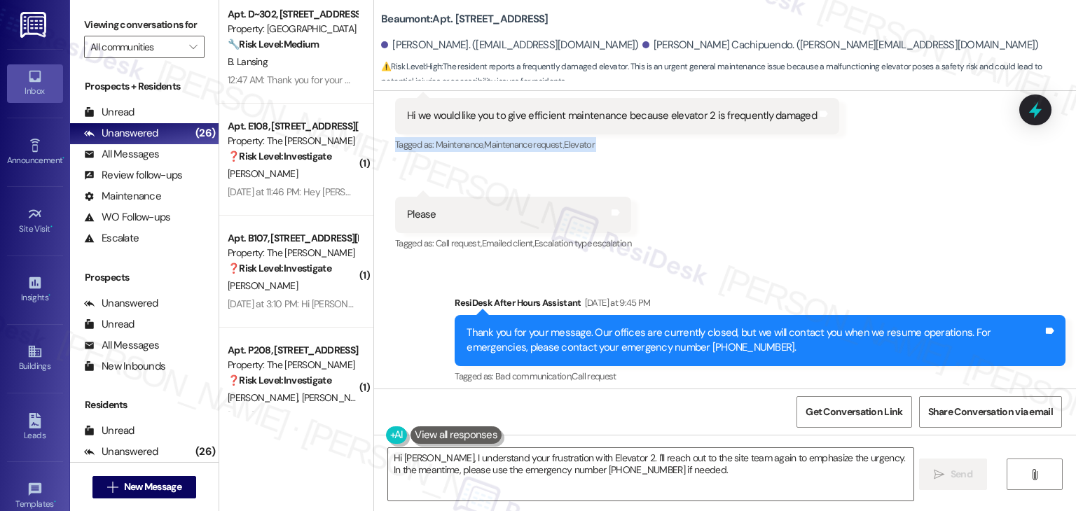
click at [857, 217] on div "Received via SMS Mayra Pasquel Cachipuendo Neutral Yesterday at 9:45 PM Hi we w…" at bounding box center [725, 148] width 702 height 232
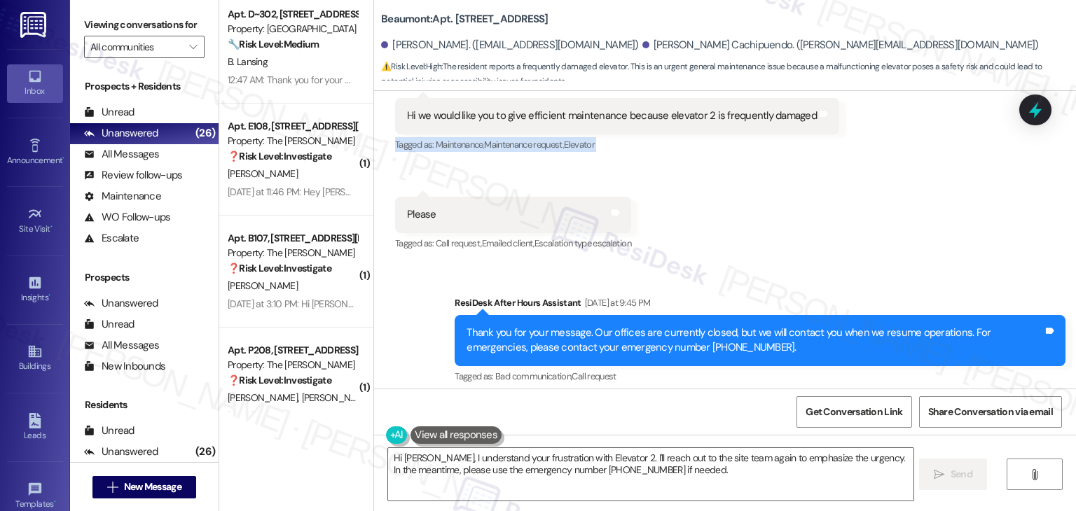
click at [857, 217] on div "Received via SMS Mayra Pasquel Cachipuendo Neutral Yesterday at 9:45 PM Hi we w…" at bounding box center [725, 148] width 702 height 232
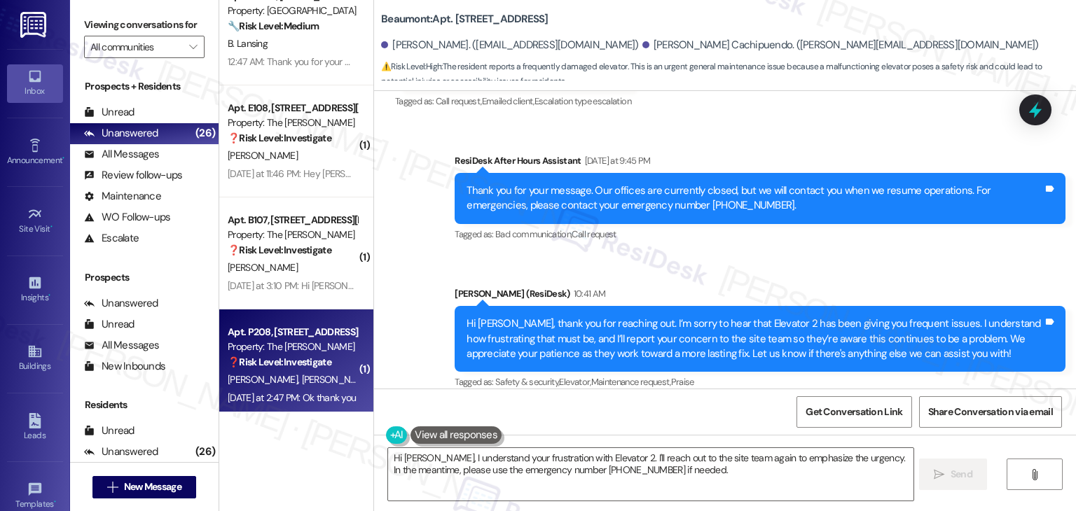
scroll to position [2278, 0]
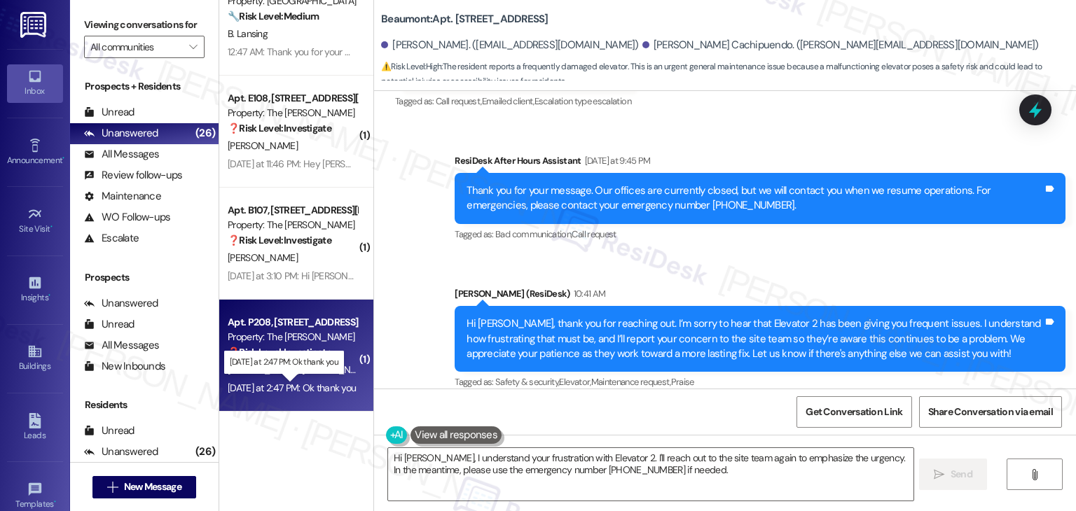
click at [314, 387] on div "Yesterday at 2:47 PM: Ok thank you Yesterday at 2:47 PM: Ok thank you" at bounding box center [292, 388] width 128 height 13
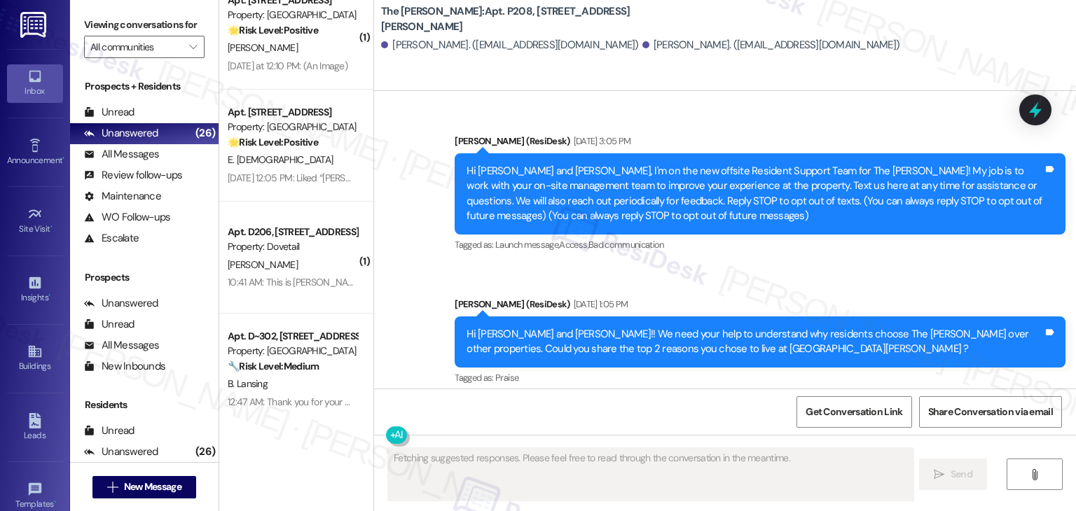
scroll to position [38350, 0]
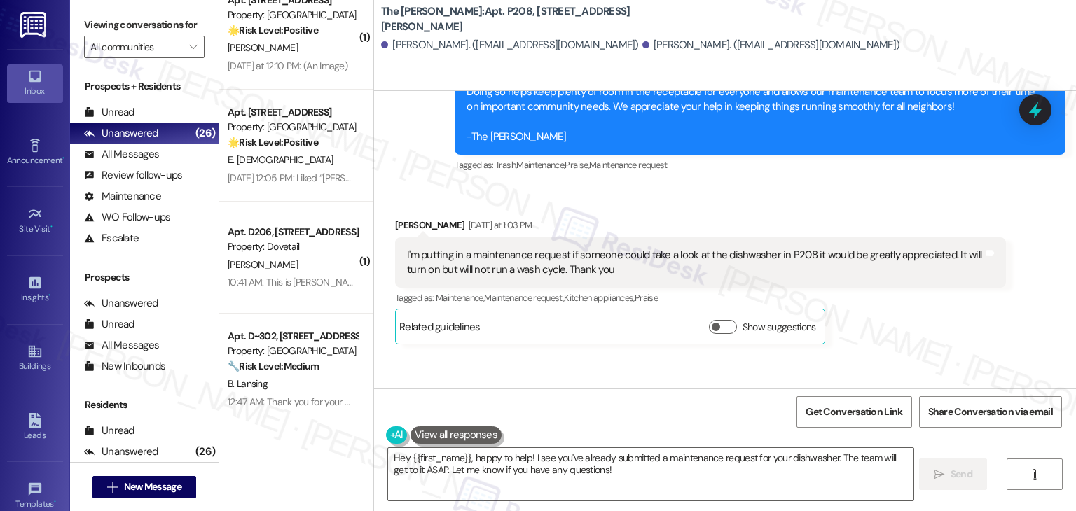
click at [535, 403] on div "Get Conversation Link Share Conversation via email" at bounding box center [725, 412] width 702 height 46
click at [550, 460] on textarea "Hey {{first_name}}, happy to help! I see you've already submitted a maintenance…" at bounding box center [650, 474] width 525 height 53
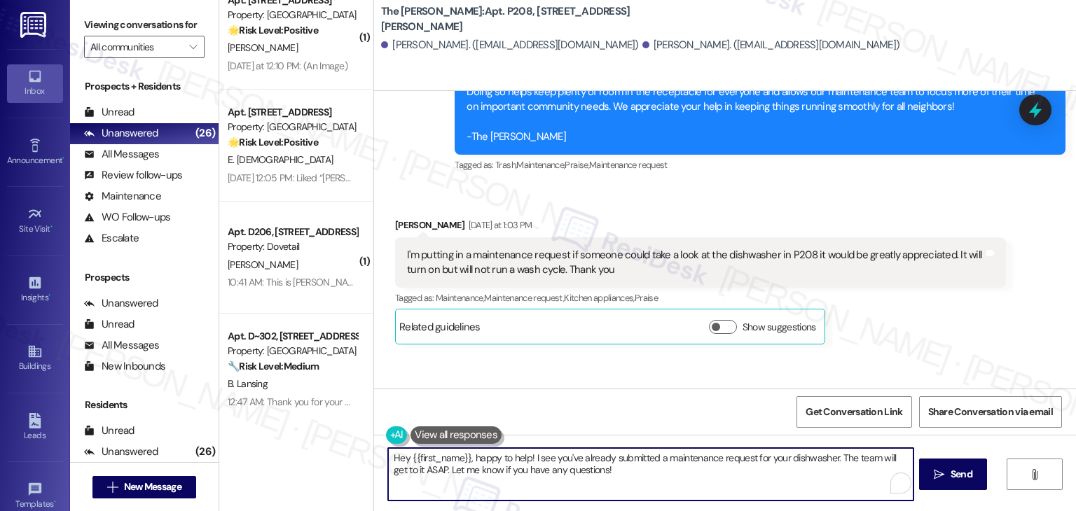
click at [550, 460] on textarea "Hey {{first_name}}, happy to help! I see you've already submitted a maintenance…" at bounding box center [650, 474] width 525 height 53
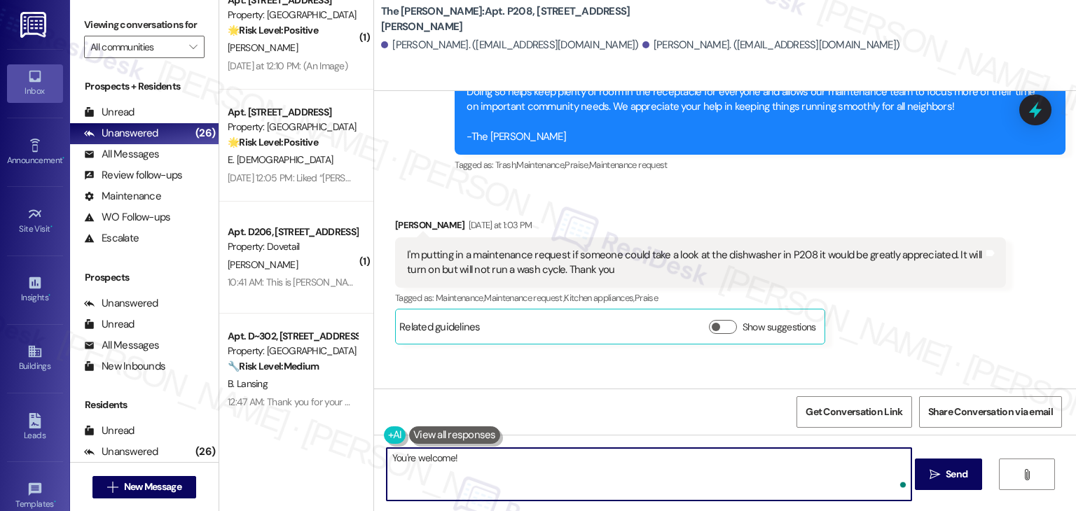
paste textarea "Should you have any questions or need help with anything else, please don't hes…"
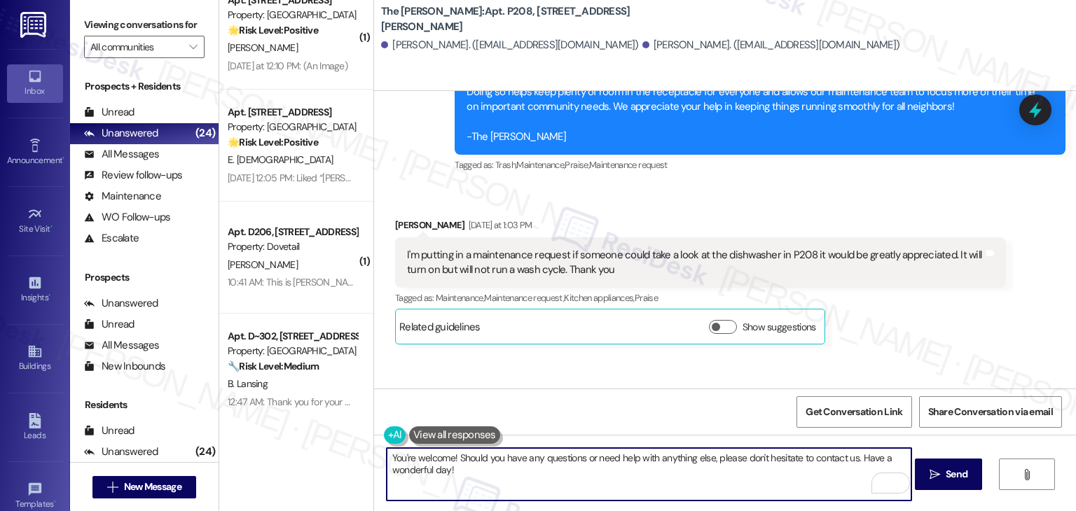
type textarea "You're welcome! Should you have any questions or need help with anything else, …"
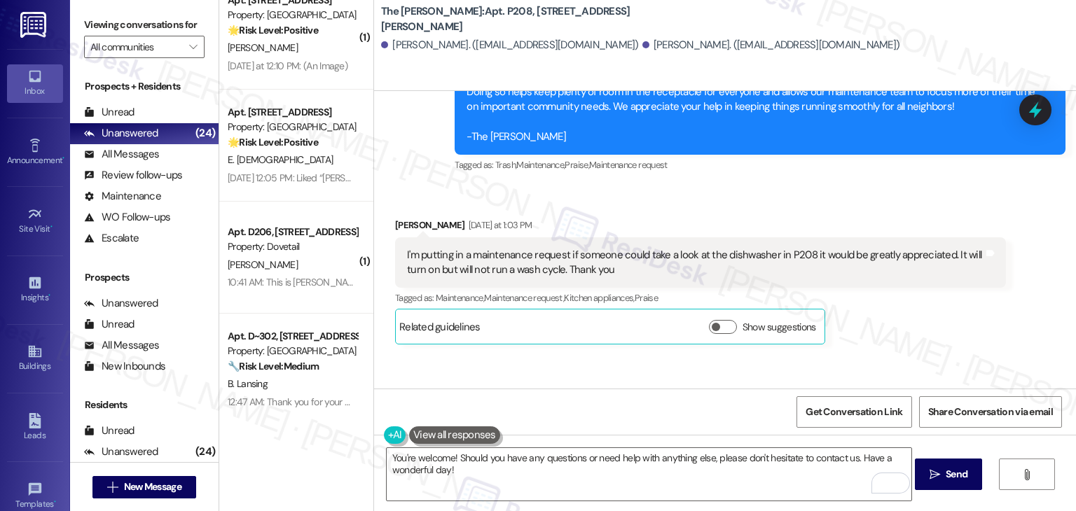
click at [551, 394] on div "Get Conversation Link Share Conversation via email" at bounding box center [725, 412] width 702 height 46
click at [954, 481] on span "Send" at bounding box center [957, 474] width 22 height 15
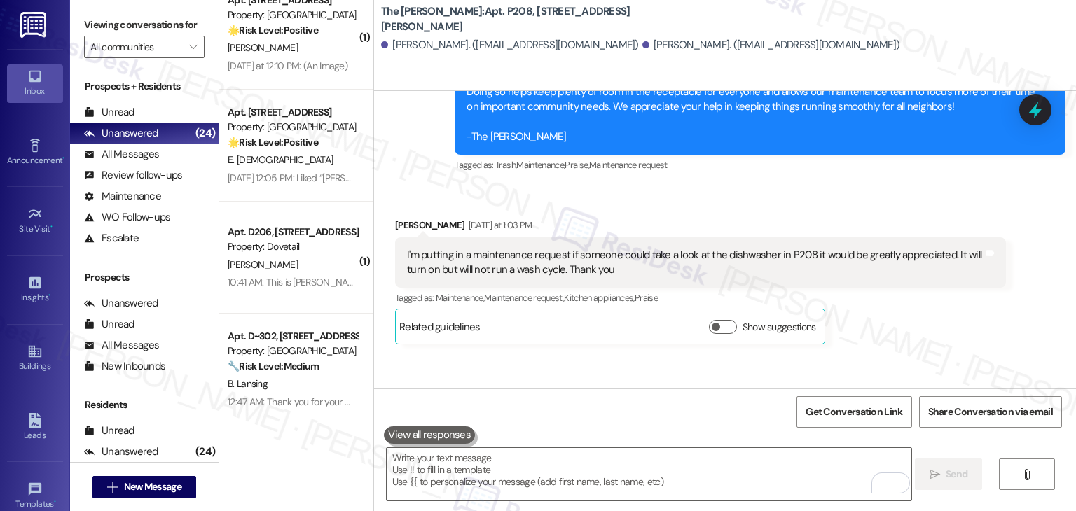
scroll to position [38349, 0]
click at [322, 186] on div "Sep 01, 2025 at 12:05 PM: Liked “Dottie (Beaumont): Great news! You can now tex…" at bounding box center [292, 179] width 132 height 18
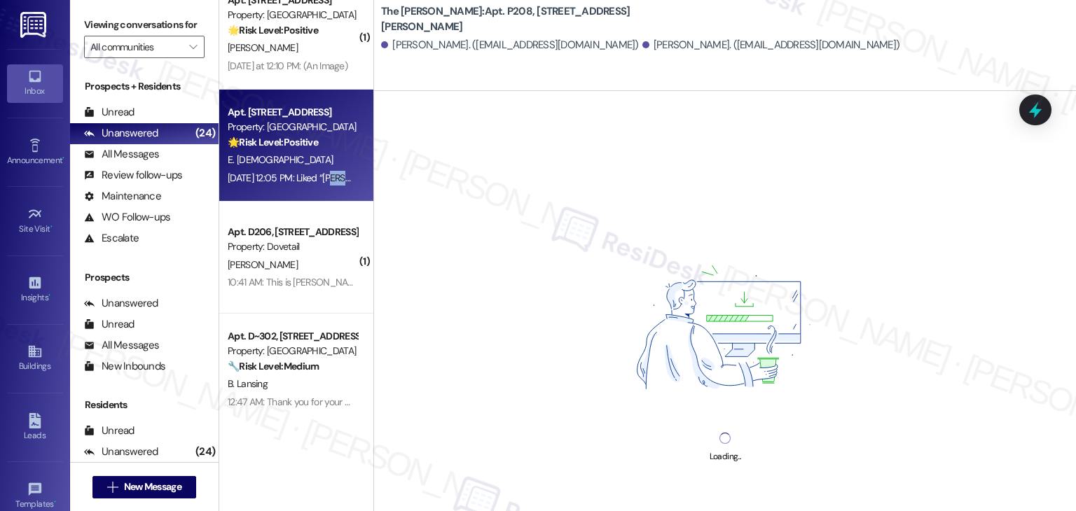
click at [322, 186] on div "Sep 01, 2025 at 12:05 PM: Liked “Dottie (Beaumont): Great news! You can now tex…" at bounding box center [292, 179] width 132 height 18
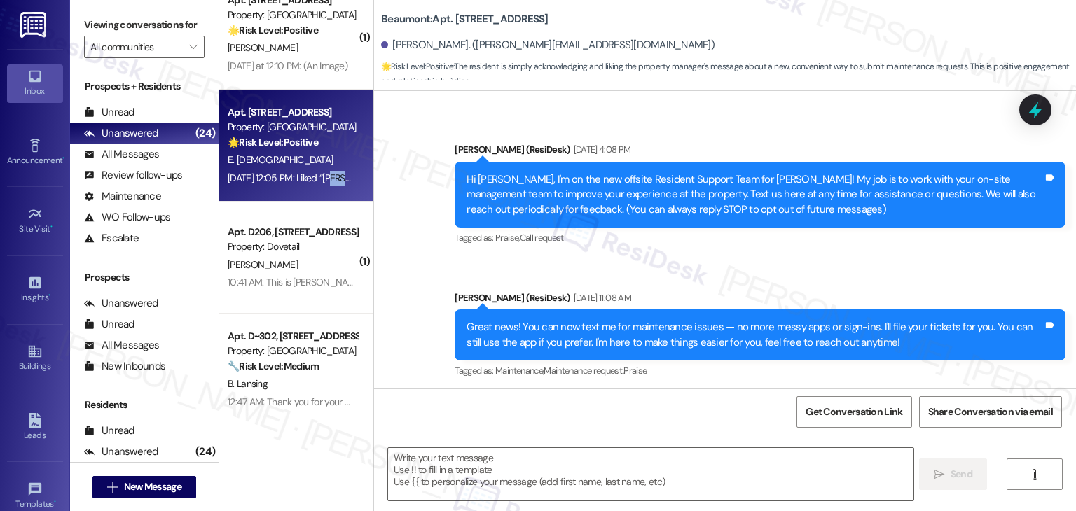
type textarea "Fetching suggested responses. Please feel free to read through the conversation…"
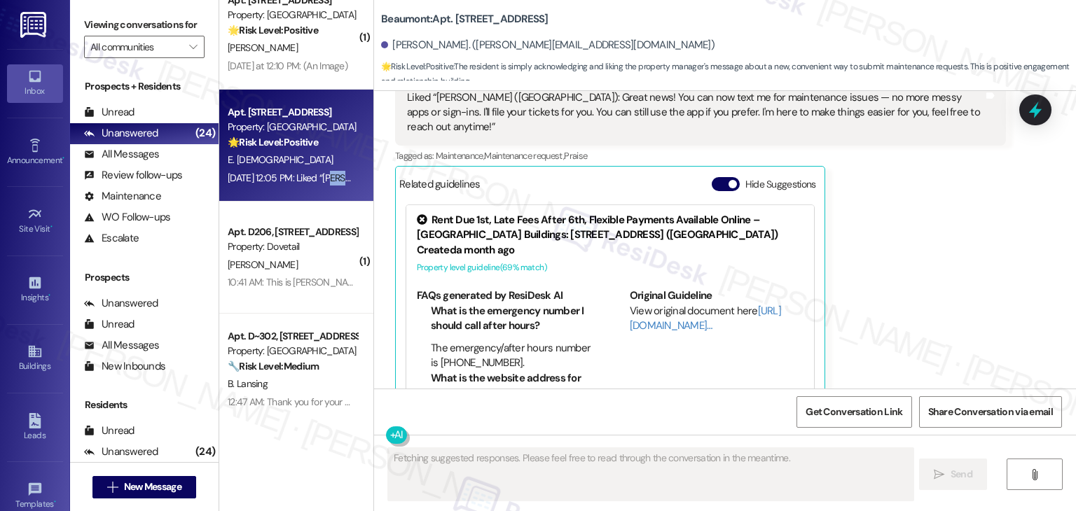
scroll to position [451, 0]
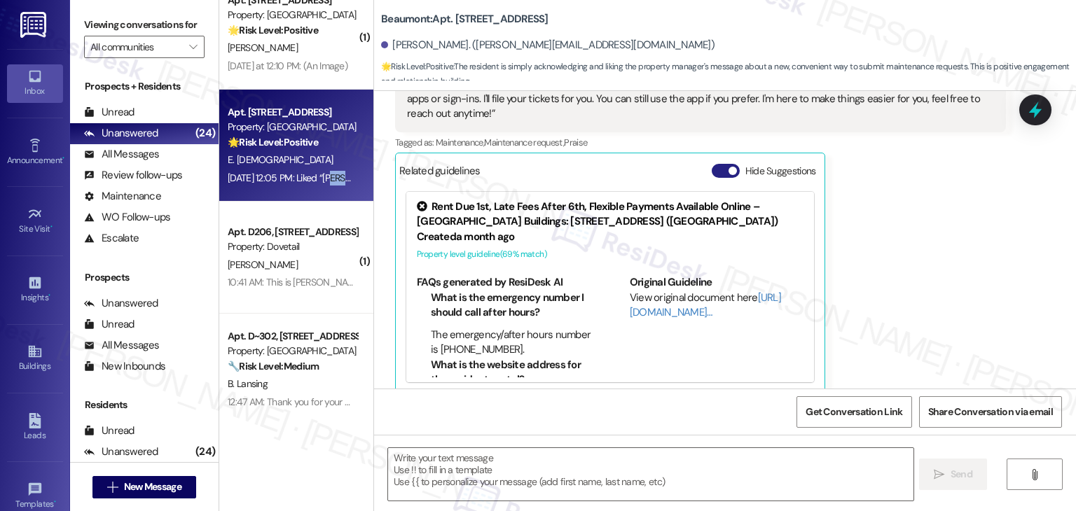
click at [712, 164] on button "Hide Suggestions" at bounding box center [726, 171] width 28 height 14
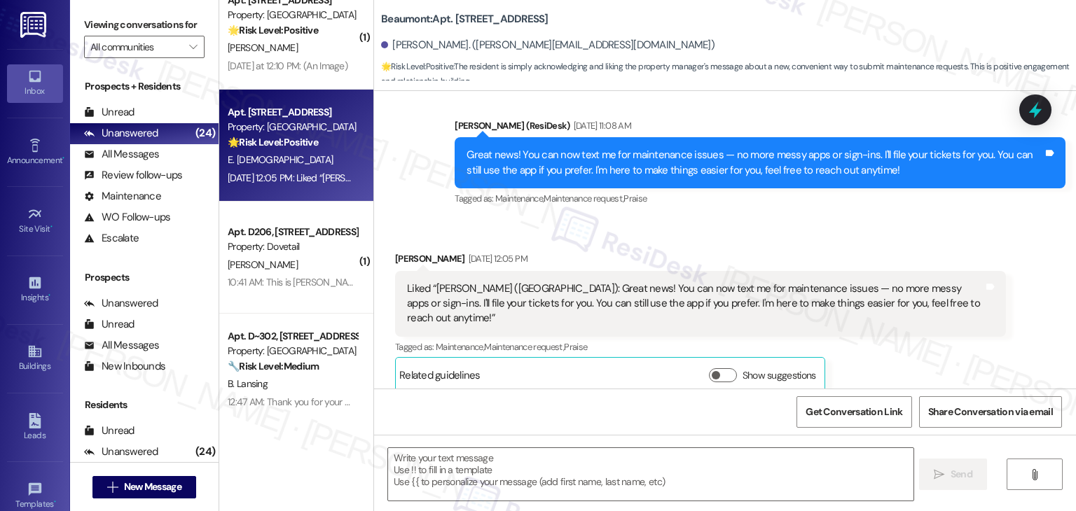
click at [822, 233] on div "Received via SMS Elliot Prophet Sep 01, 2025 at 12:05 PM Liked “Dottie (Beaumon…" at bounding box center [725, 312] width 702 height 184
click at [810, 244] on div "Received via SMS Elliot Prophet Sep 01, 2025 at 12:05 PM Liked “Dottie (Beaumon…" at bounding box center [701, 322] width 632 height 163
click at [807, 256] on div "Elliot Prophet Sep 01, 2025 at 12:05 PM" at bounding box center [700, 261] width 611 height 20
click at [675, 265] on div "Elliot Prophet Sep 01, 2025 at 12:05 PM" at bounding box center [700, 261] width 611 height 20
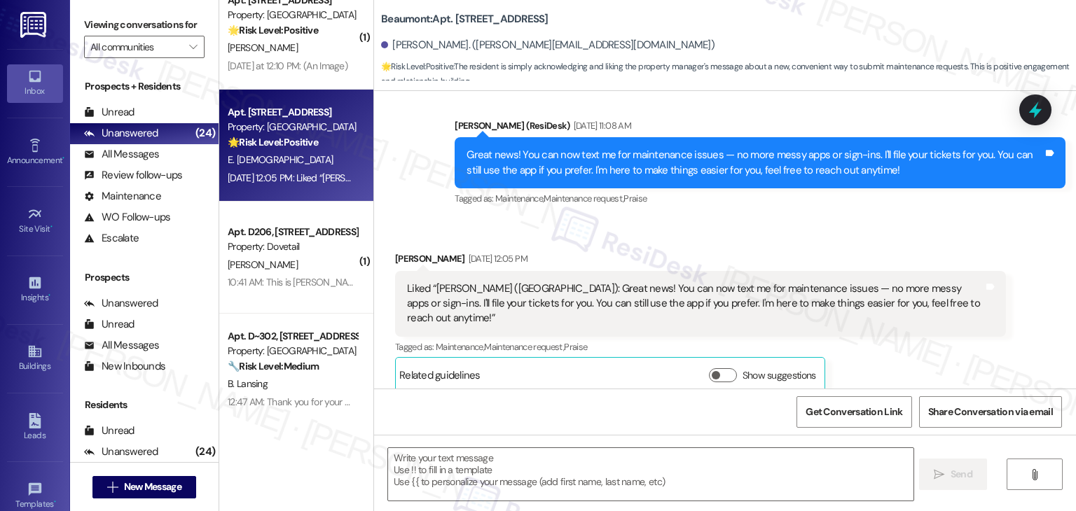
click at [655, 172] on div "Great news! You can now text me for maintenance issues — no more messy apps or …" at bounding box center [754, 163] width 576 height 30
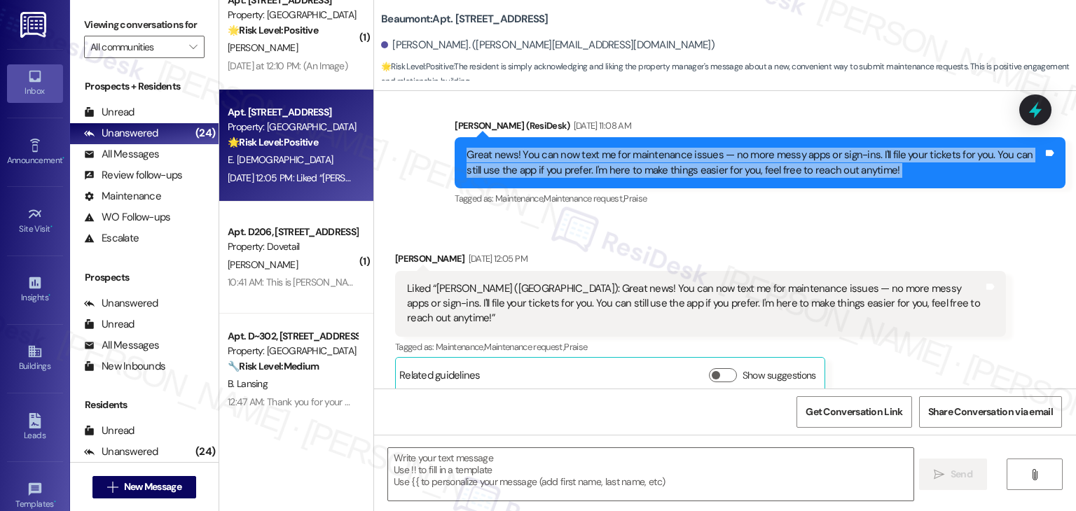
click at [655, 172] on div "Great news! You can now text me for maintenance issues — no more messy apps or …" at bounding box center [754, 163] width 576 height 30
copy div "Great news! You can now text me for maintenance issues — no more messy apps or …"
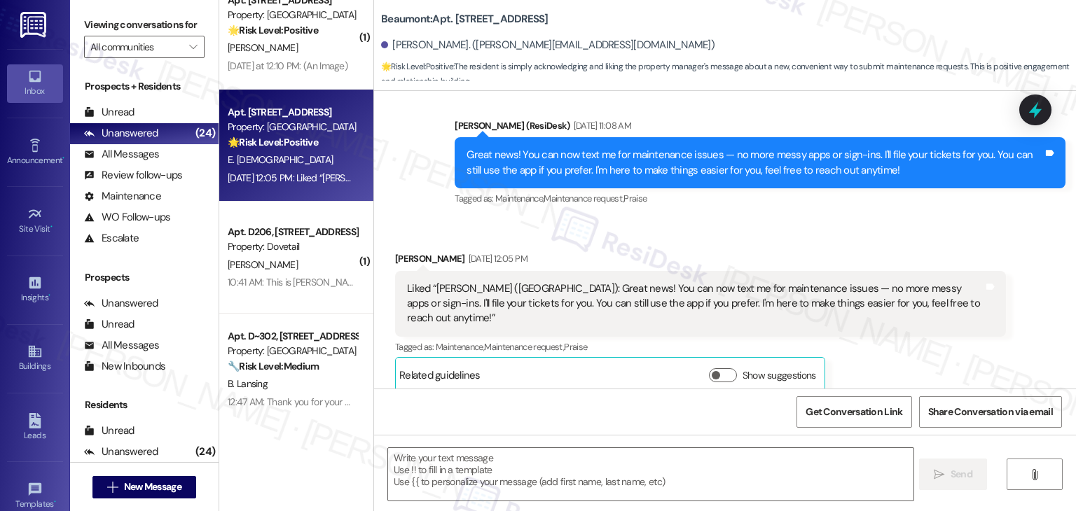
click at [395, 253] on div "Elliot Prophet Sep 01, 2025 at 12:05 PM" at bounding box center [700, 261] width 611 height 20
copy div "Elliot"
click at [516, 463] on textarea at bounding box center [650, 474] width 525 height 53
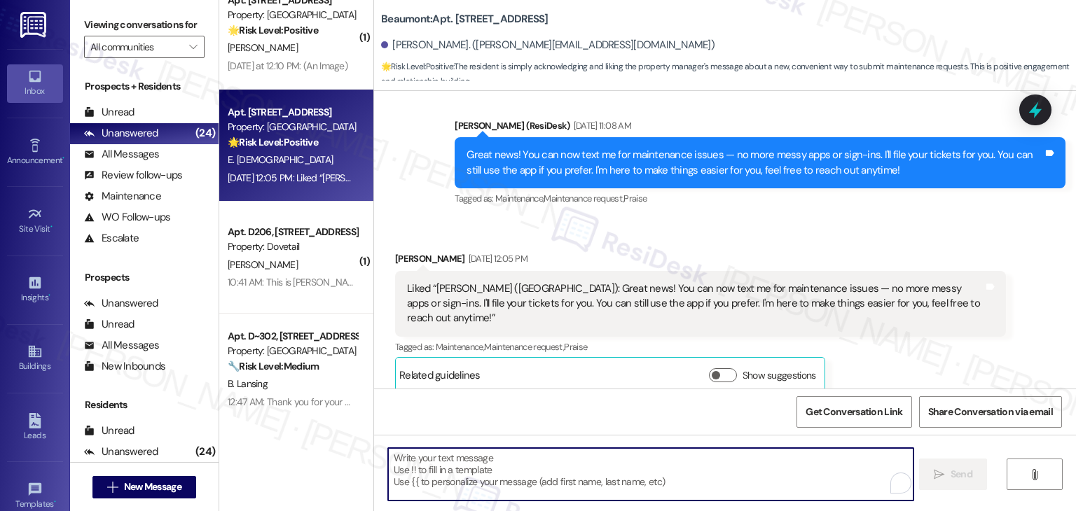
paste textarea "Thanks, Elliot! 👍 Just let us know if you need help with a maintenance issue."
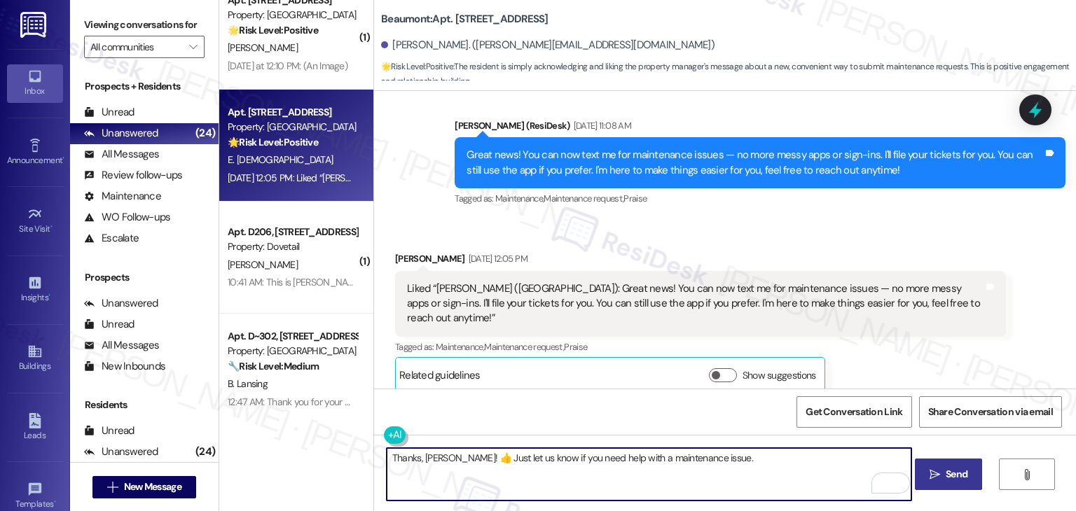
type textarea "Thanks, Elliot! 👍 Just let us know if you need help with a maintenance issue."
click at [964, 477] on span "Send" at bounding box center [957, 474] width 22 height 15
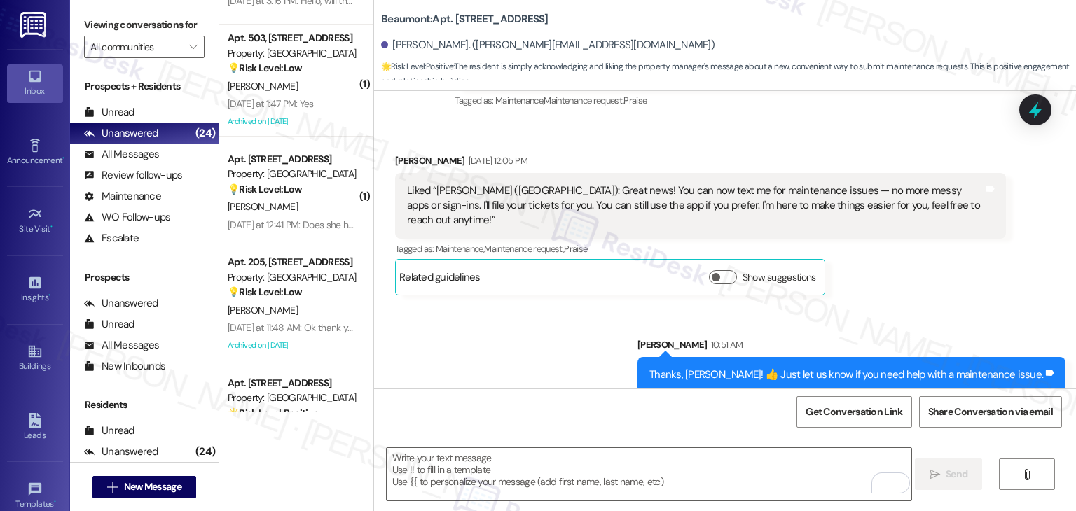
scroll to position [1647, 0]
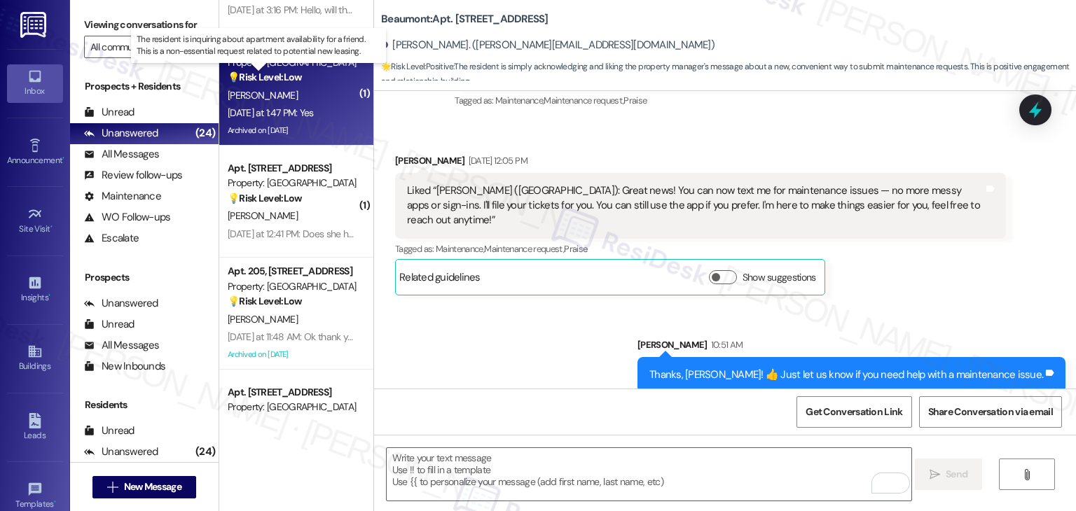
click at [255, 74] on strong "💡 Risk Level: Low" at bounding box center [265, 77] width 74 height 13
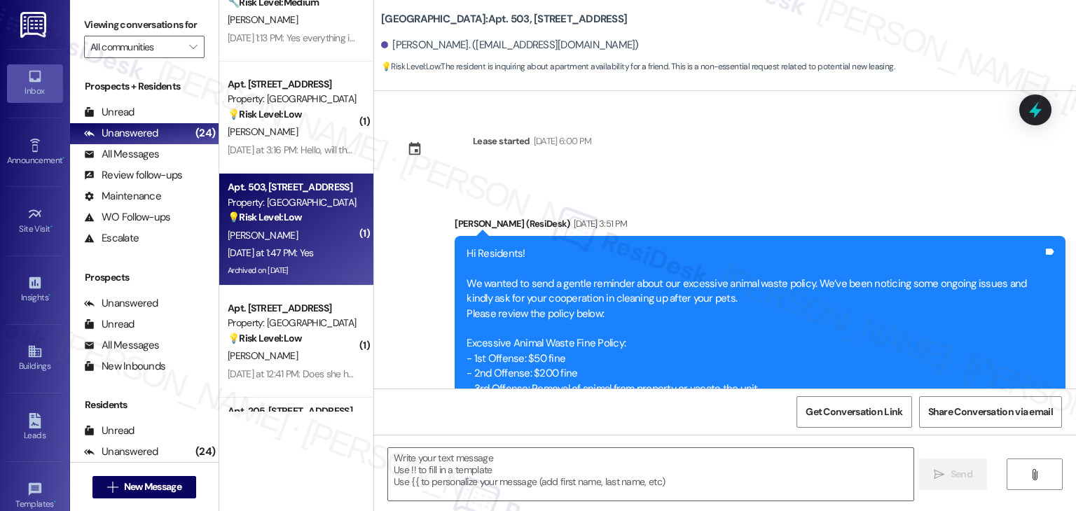
scroll to position [5737, 0]
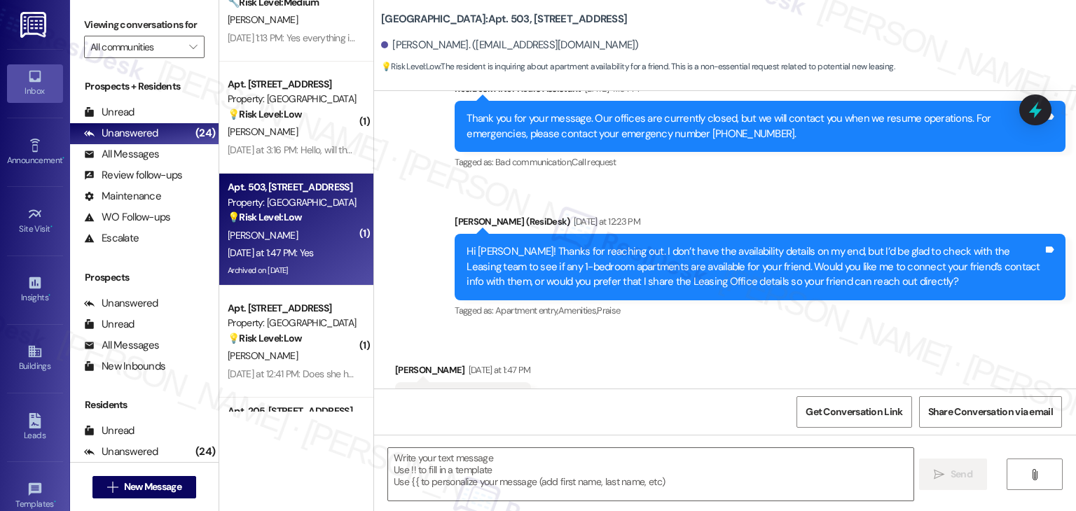
type textarea "Fetching suggested responses. Please feel free to read through the conversation…"
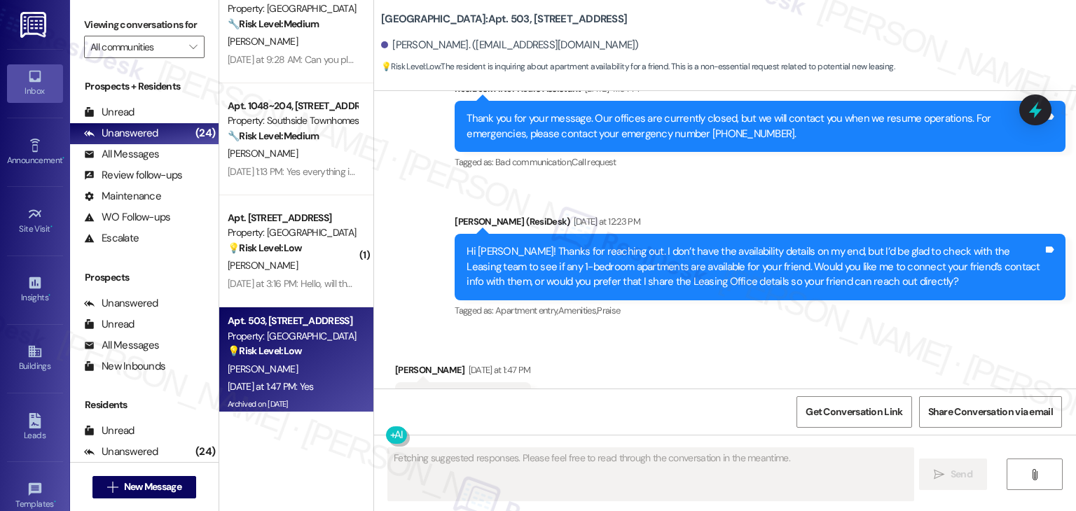
scroll to position [1367, 0]
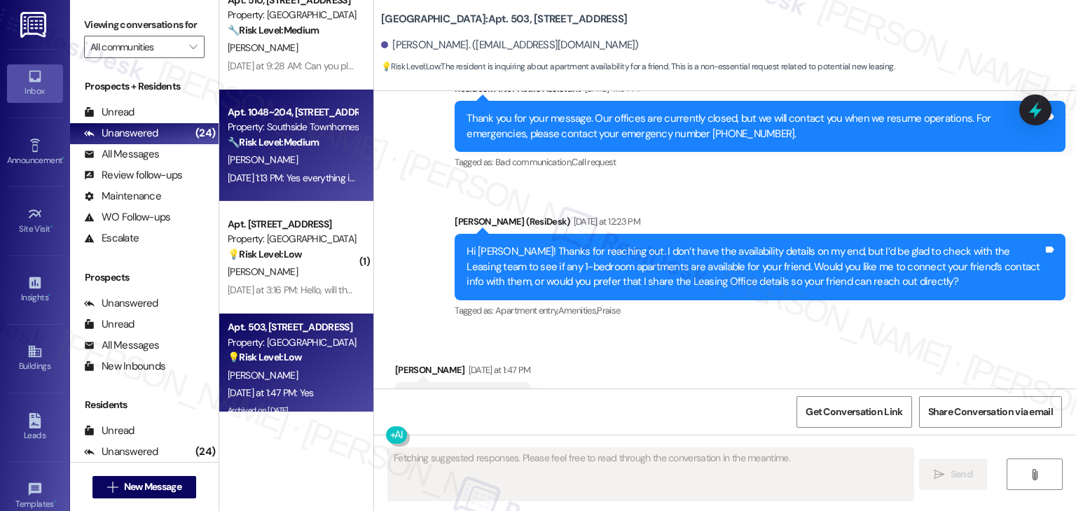
click at [284, 177] on div "Sep 01, 2025 at 1:13 PM: Yes everything is well thank you! We wanted to speak a…" at bounding box center [572, 178] width 689 height 13
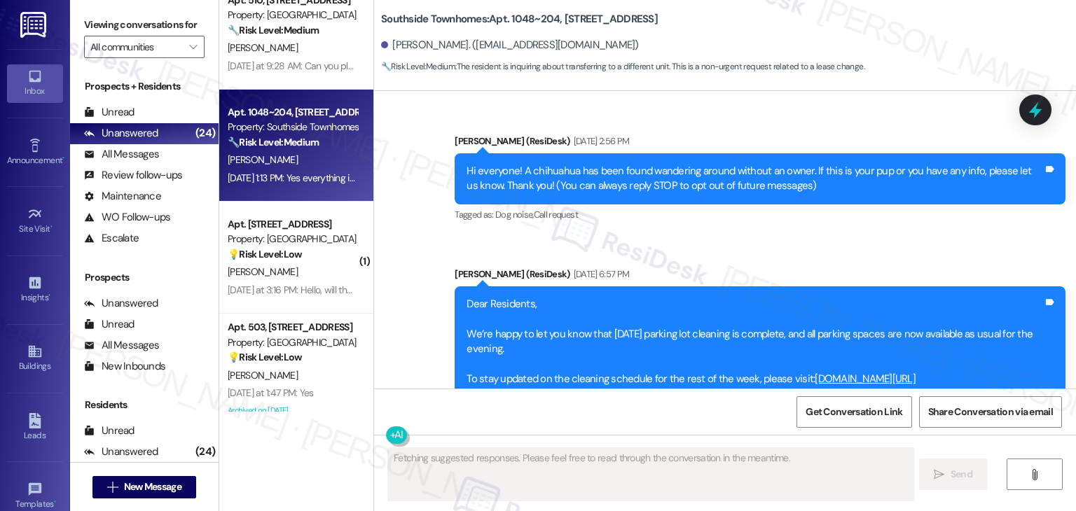
scroll to position [8345, 0]
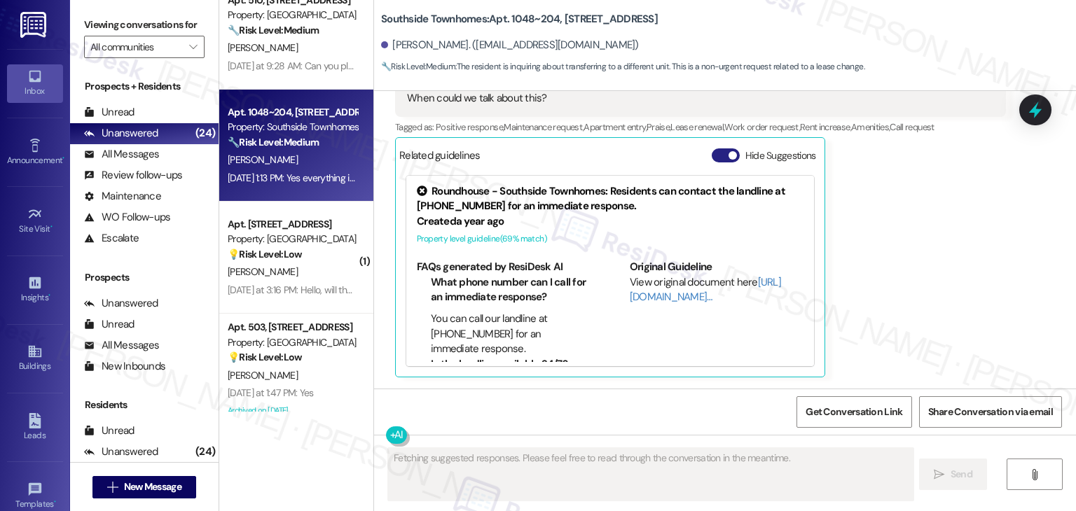
click at [712, 157] on button "Hide Suggestions" at bounding box center [726, 155] width 28 height 14
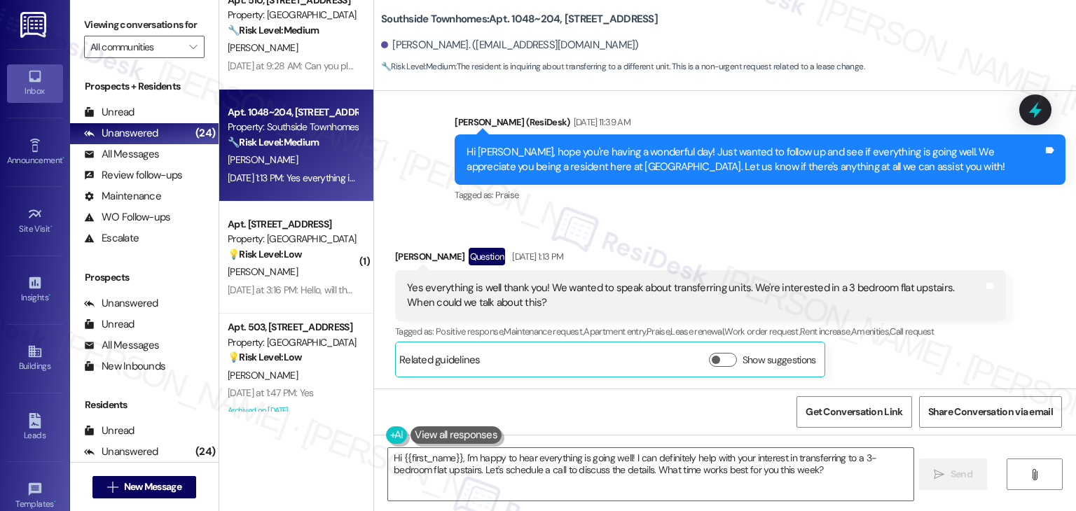
click at [647, 170] on div "Hi Ernesto, hope you're having a wonderful day! Just wanted to follow up and se…" at bounding box center [754, 160] width 576 height 30
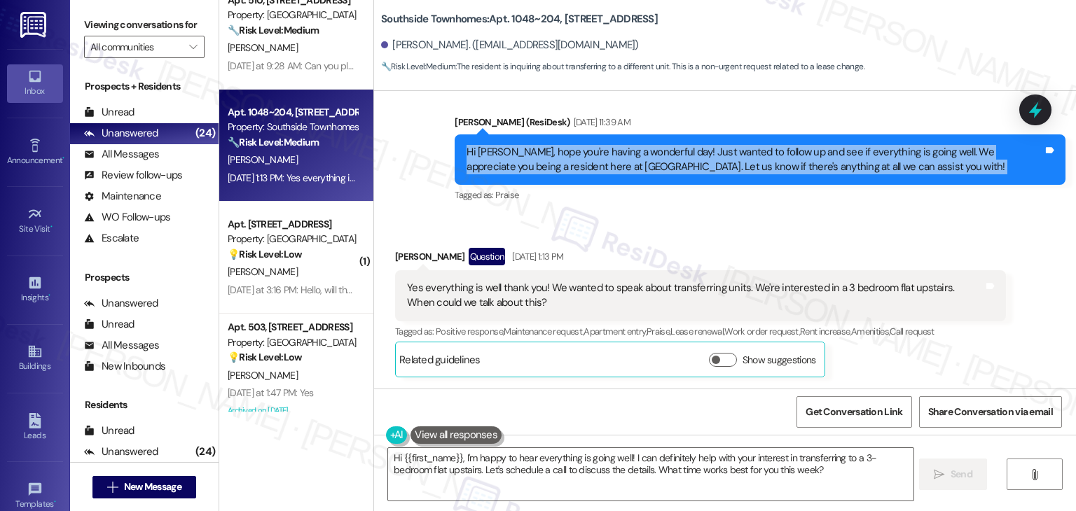
click at [647, 170] on div "Hi Ernesto, hope you're having a wonderful day! Just wanted to follow up and se…" at bounding box center [754, 160] width 576 height 30
copy div "Hi Ernesto, hope you're having a wonderful day! Just wanted to follow up and se…"
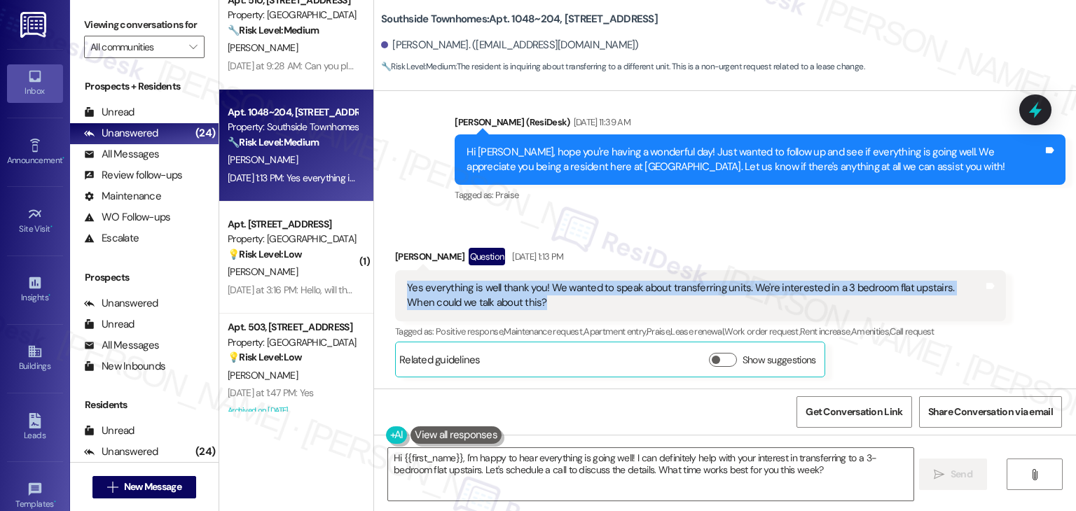
drag, startPoint x: 516, startPoint y: 305, endPoint x: 378, endPoint y: 281, distance: 140.0
click at [385, 281] on div "Received via SMS Ernesto Lopez Question Sep 01, 2025 at 1:13 PM Yes everything …" at bounding box center [701, 312] width 632 height 151
copy div "Yes everything is well thank you! We wanted to speak about transferring units. …"
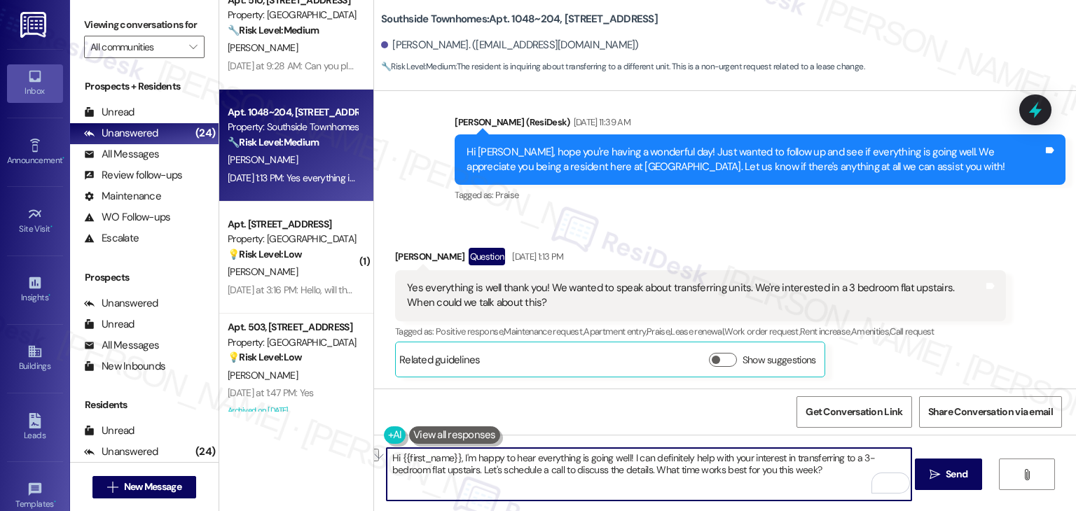
drag, startPoint x: 457, startPoint y: 457, endPoint x: 663, endPoint y: 457, distance: 206.6
click at [663, 457] on textarea "Hi {{first_name}}, I'm happy to hear everything is going well! I can definitely…" at bounding box center [649, 474] width 525 height 53
click at [422, 472] on textarea "Hi {{first_name}}, I'm happy to hear everything is going well! I can definitely…" at bounding box center [649, 474] width 525 height 53
drag, startPoint x: 433, startPoint y: 466, endPoint x: 456, endPoint y: 458, distance: 24.6
click at [456, 458] on textarea "Hi {{first_name}}, I'm happy to hear everything is going well! I can definitely…" at bounding box center [649, 474] width 525 height 53
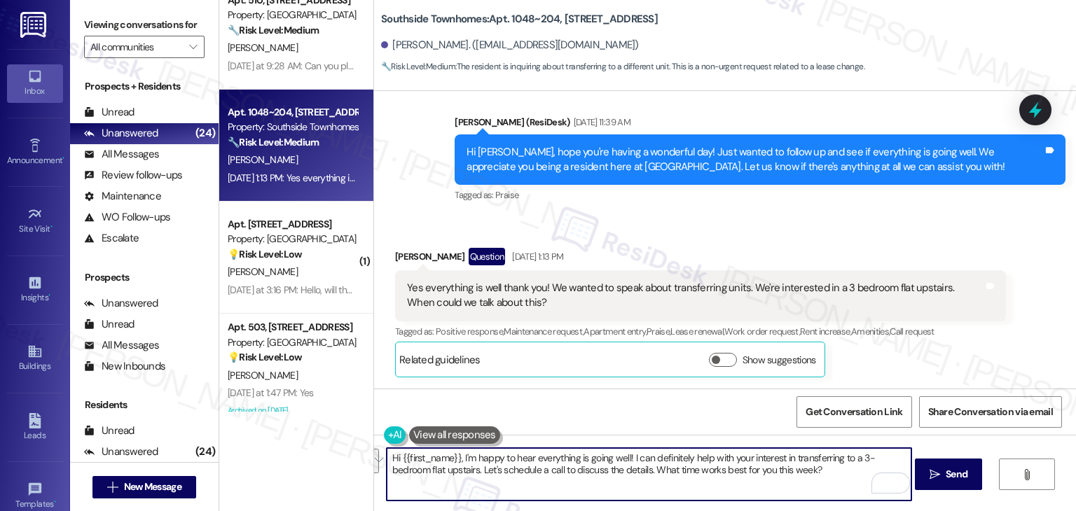
click at [813, 228] on div "Received via SMS Ernesto Lopez Question Sep 01, 2025 at 1:13 PM Yes everything …" at bounding box center [725, 302] width 702 height 172
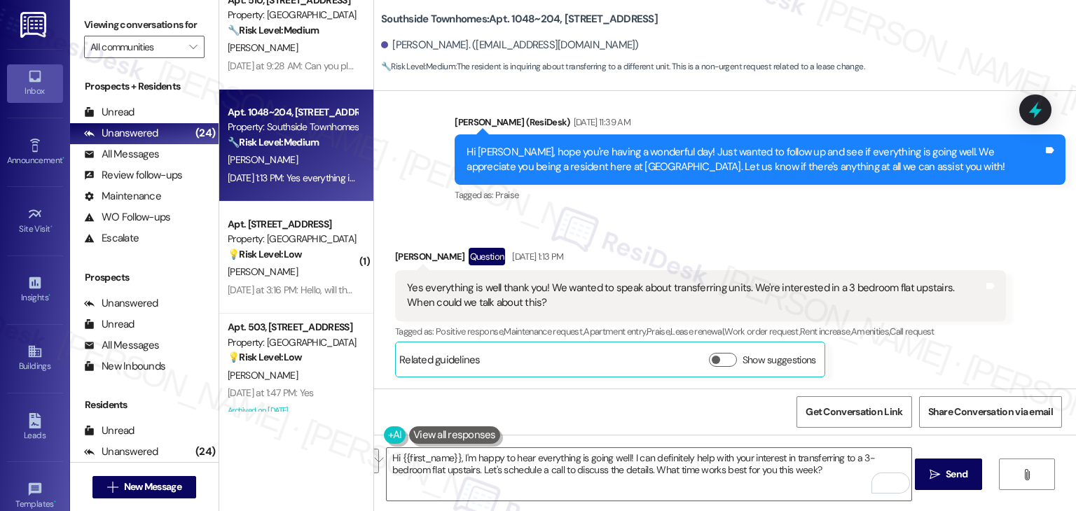
click at [813, 228] on div "Received via SMS Ernesto Lopez Question Sep 01, 2025 at 1:13 PM Yes everything …" at bounding box center [725, 302] width 702 height 172
click at [811, 230] on div "Received via SMS Ernesto Lopez Question Sep 01, 2025 at 1:13 PM Yes everything …" at bounding box center [725, 302] width 702 height 172
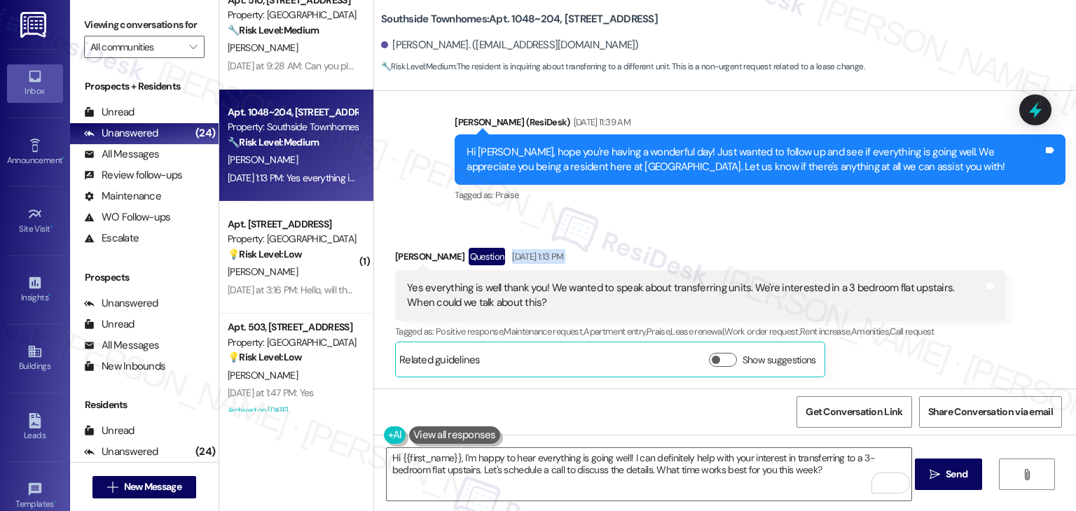
click at [811, 230] on div "Received via SMS Ernesto Lopez Question Sep 01, 2025 at 1:13 PM Yes everything …" at bounding box center [725, 302] width 702 height 172
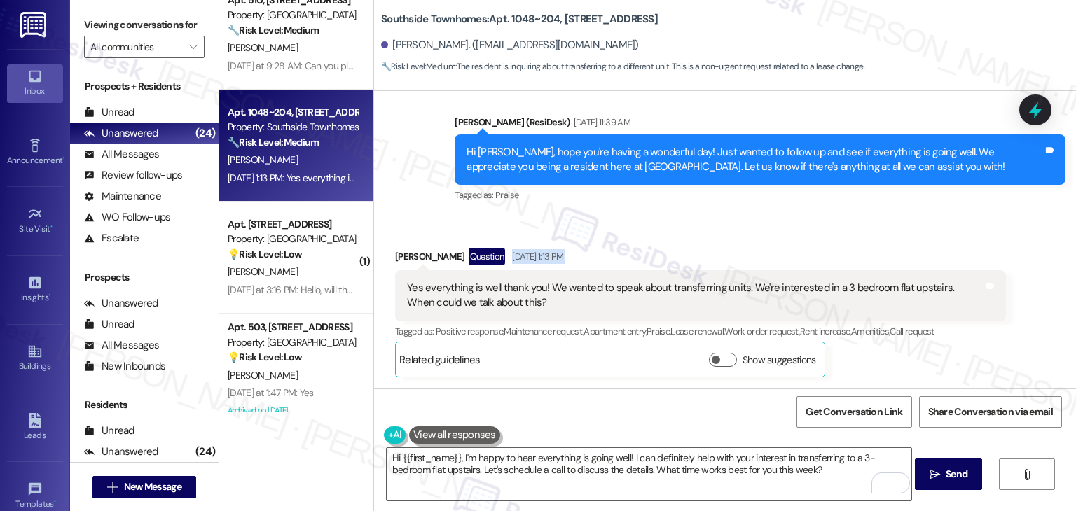
click at [810, 230] on div "Received via SMS Ernesto Lopez Question Sep 01, 2025 at 1:13 PM Yes everything …" at bounding box center [725, 302] width 702 height 172
click at [806, 226] on div "Received via SMS Ernesto Lopez Question Sep 01, 2025 at 1:13 PM Yes everything …" at bounding box center [725, 302] width 702 height 172
click at [665, 466] on textarea "Hi {{first_name}}, I'm happy to hear everything is going well! I can definitely…" at bounding box center [649, 474] width 525 height 53
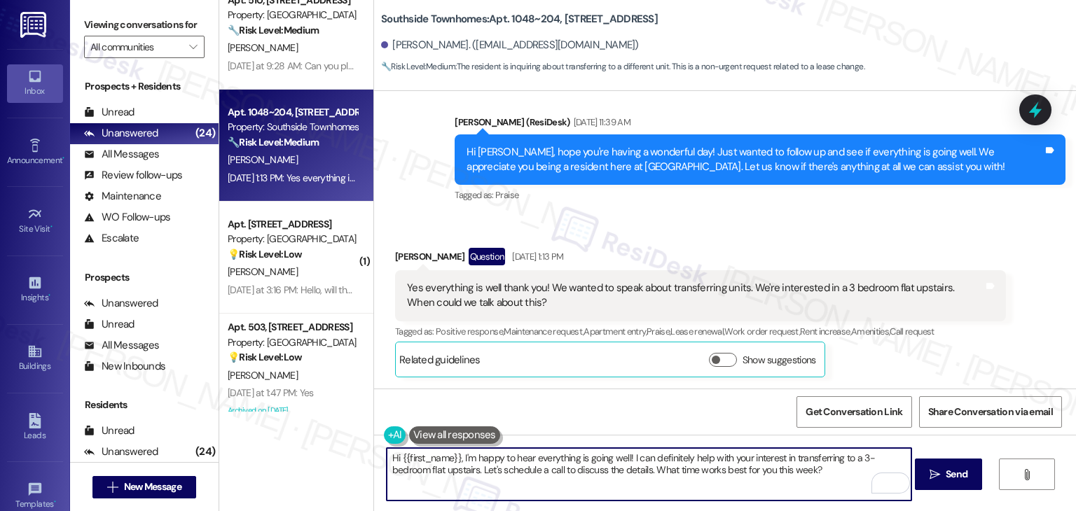
click at [665, 466] on textarea "Hi {{first_name}}, I'm happy to hear everything is going well! I can definitely…" at bounding box center [649, 474] width 525 height 53
paste textarea "Ernesto, I’m so glad to hear everything is going well! I understand you’re inte…"
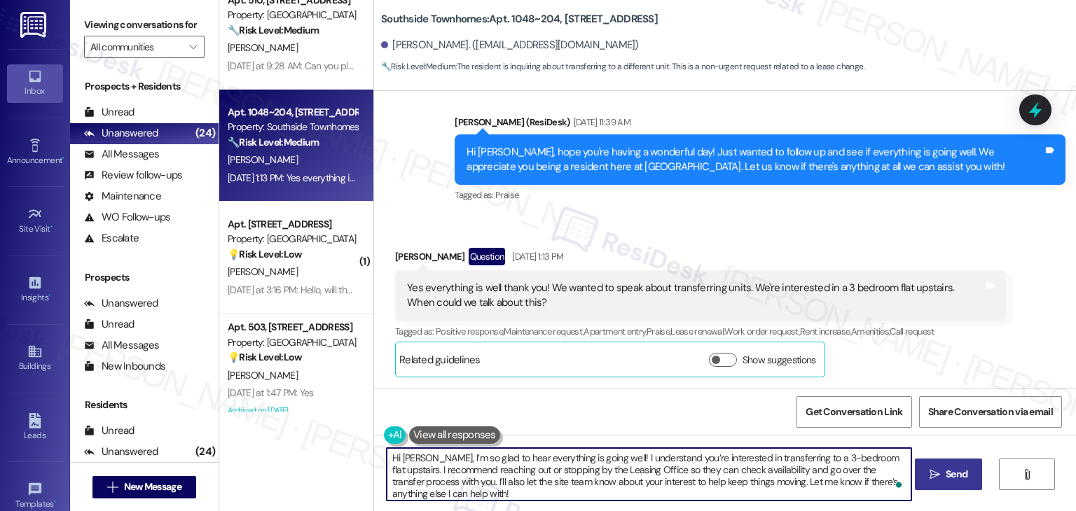
type textarea "Hi Ernesto, I’m so glad to hear everything is going well! I understand you’re i…"
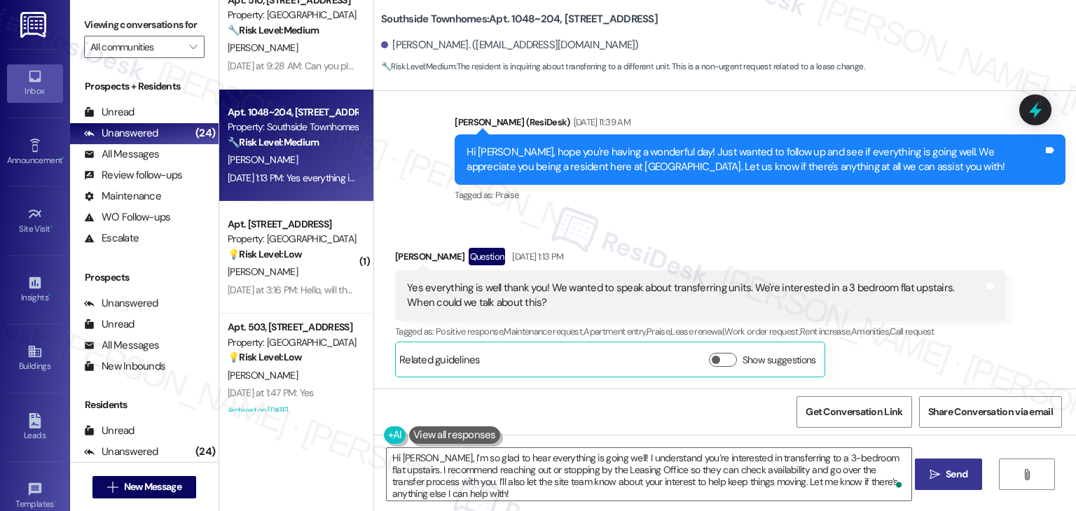
click at [955, 463] on button " Send" at bounding box center [949, 475] width 68 height 32
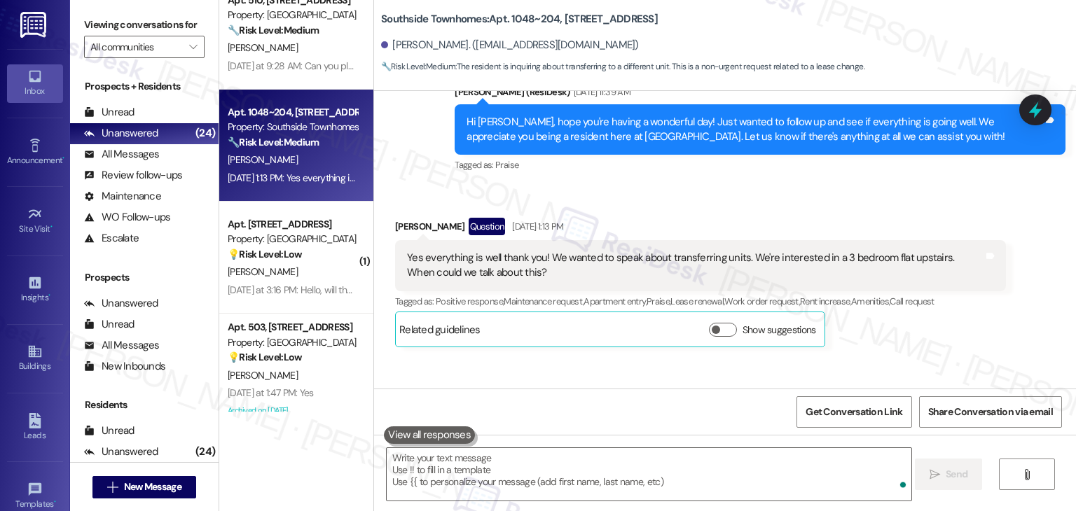
scroll to position [8140, 0]
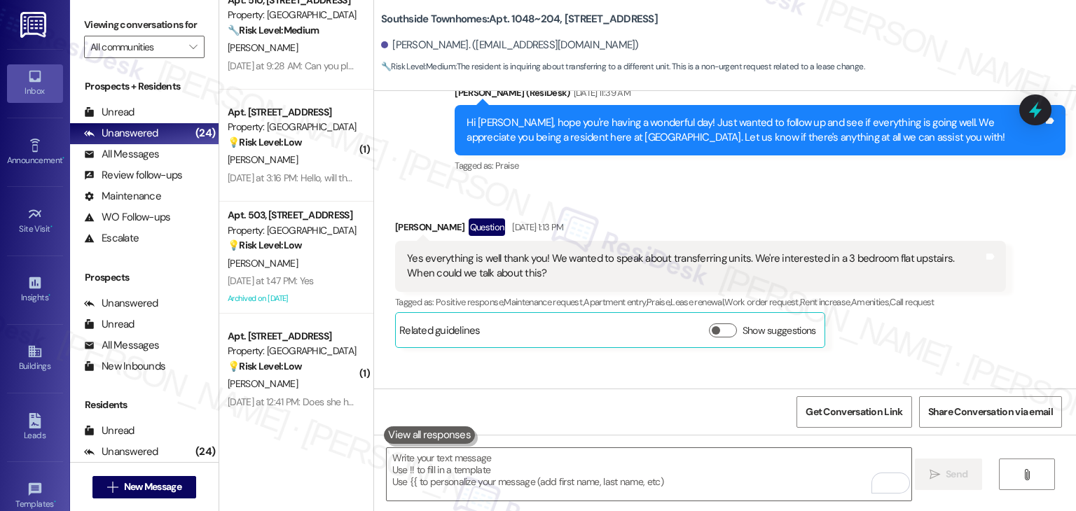
click at [1018, 336] on div "Received via SMS Ernesto Lopez Question Sep 01, 2025 at 1:13 PM Yes everything …" at bounding box center [725, 273] width 702 height 172
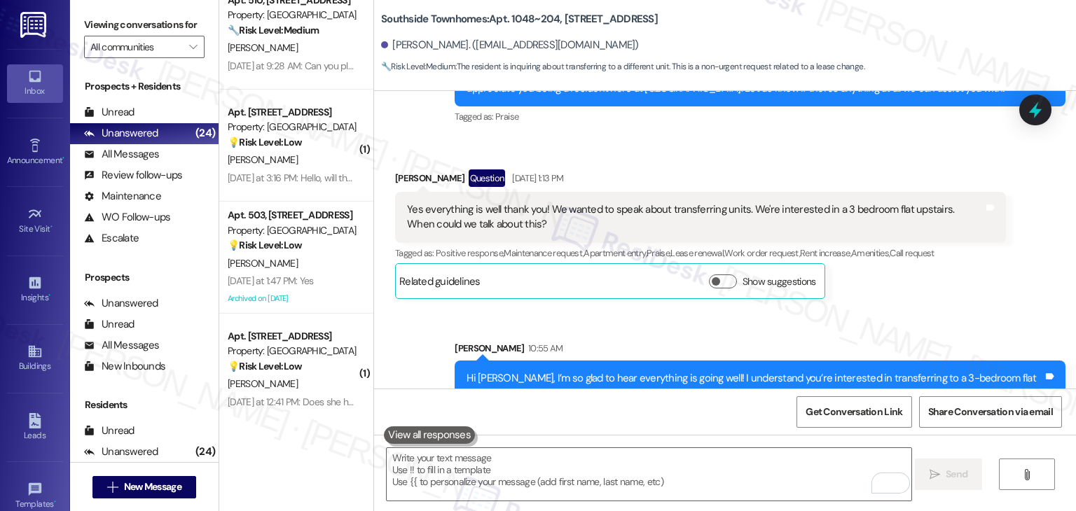
scroll to position [8268, 0]
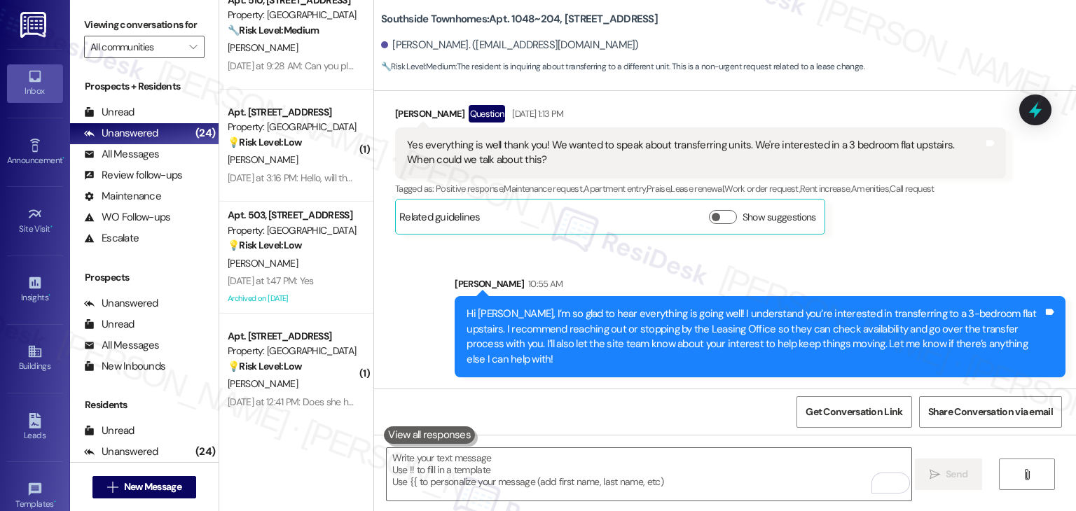
click at [938, 284] on div "Sent via SMS Sarah 10:55 AM Hi Ernesto, I’m so glad to hear everything is going…" at bounding box center [760, 327] width 632 height 122
click at [1005, 274] on div "Sent via SMS Sarah 10:55 AM Hi Ernesto, I’m so glad to hear everything is going…" at bounding box center [725, 316] width 702 height 143
click at [1039, 108] on icon at bounding box center [1035, 110] width 24 height 24
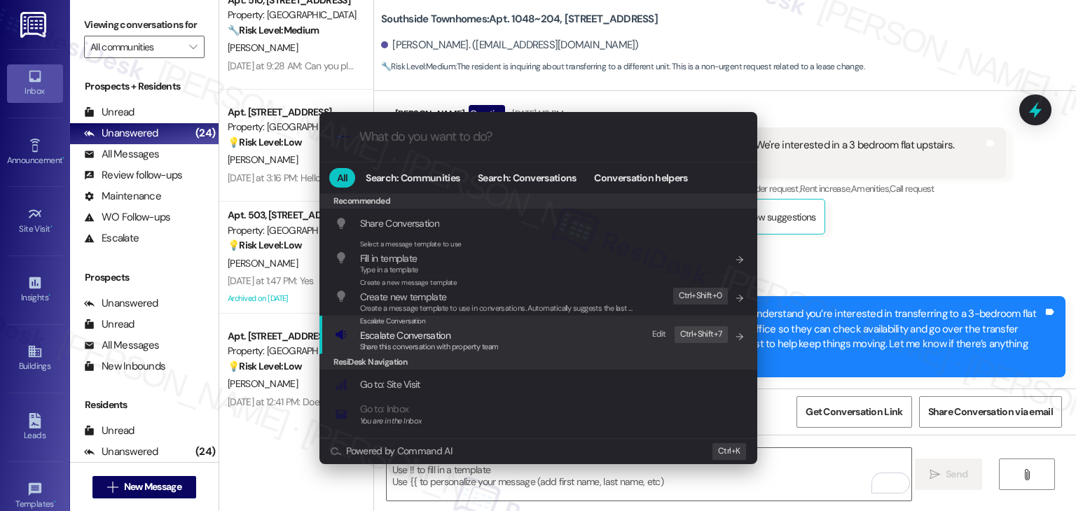
click at [454, 343] on span "Share this conversation with property team" at bounding box center [429, 347] width 139 height 10
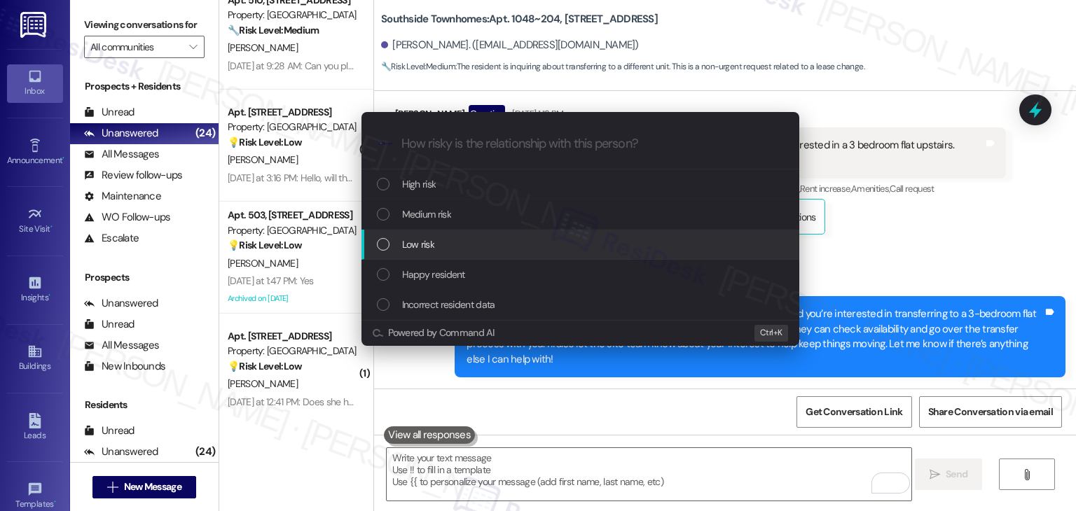
click at [383, 245] on div "List of options" at bounding box center [383, 244] width 13 height 13
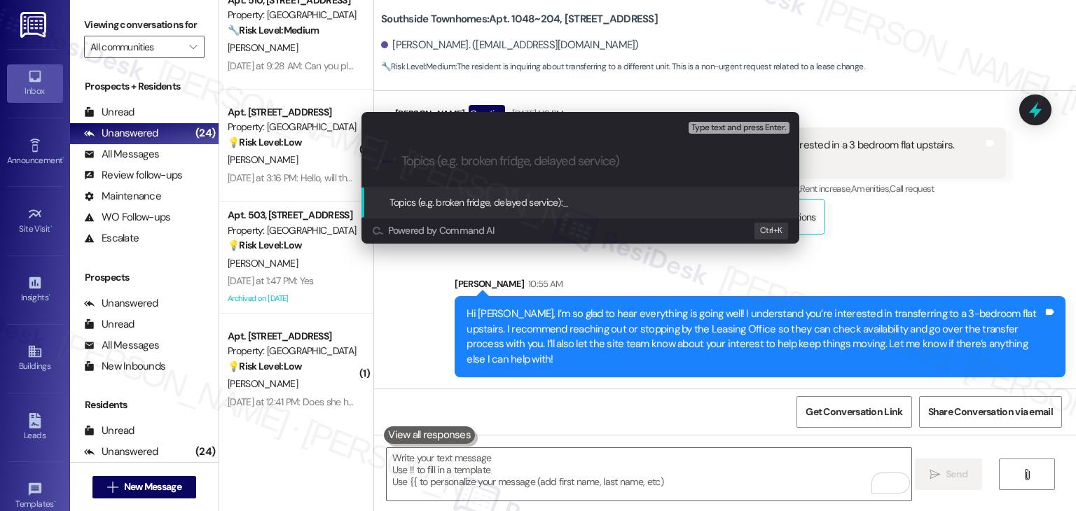
paste input "Resident Interested in Transfer to 3-Bedroom Upstairs"
type input "Resident Interested in Transfer to 3-Bedroom Upstairs"
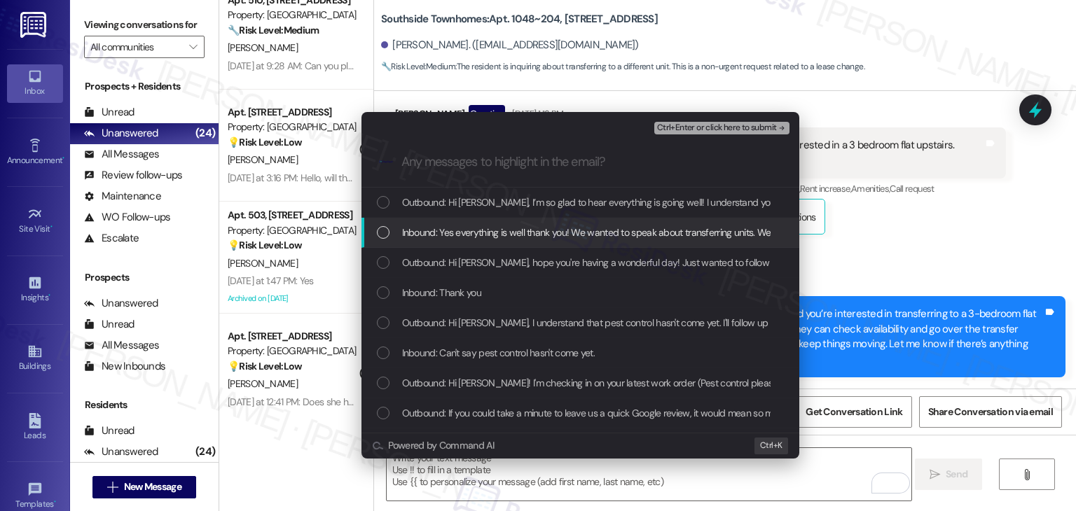
click at [385, 233] on div "List of options" at bounding box center [383, 232] width 13 height 13
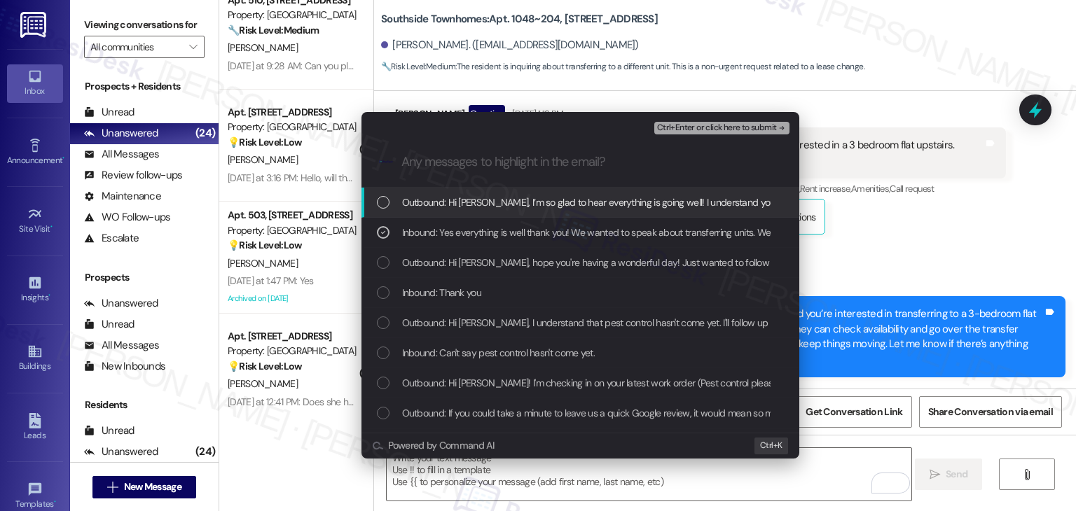
click at [712, 128] on span "Ctrl+Enter or click here to submit" at bounding box center [717, 128] width 120 height 10
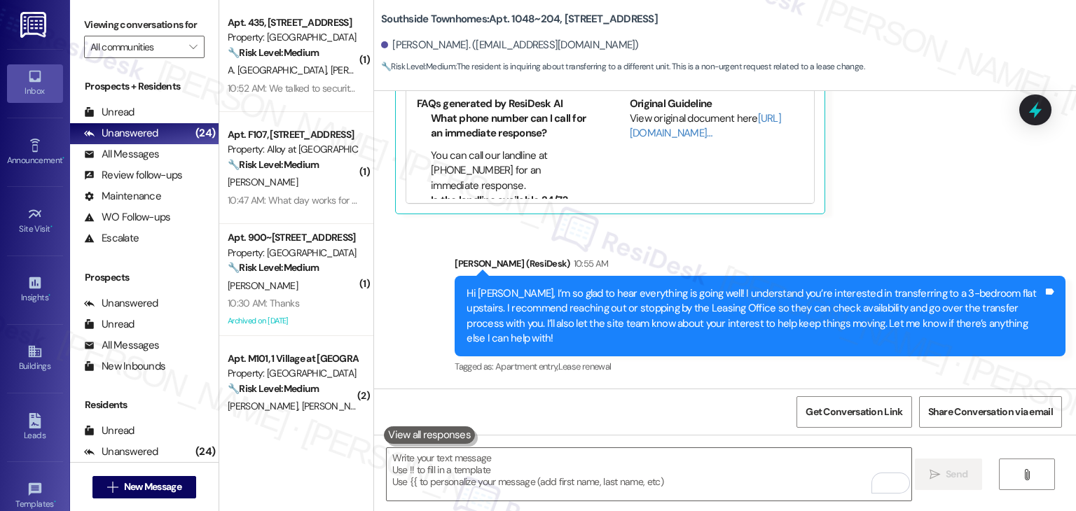
scroll to position [2166, 0]
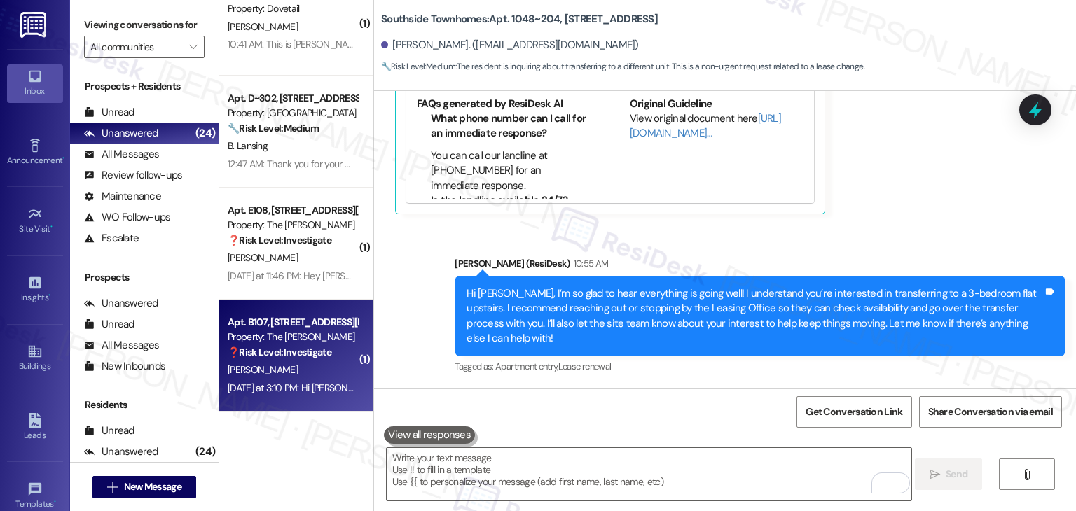
click at [295, 406] on div "Apt. B107, 225-B S. Linder Rd Property: The Clara ❓ Risk Level: Investigate P. …" at bounding box center [296, 356] width 154 height 112
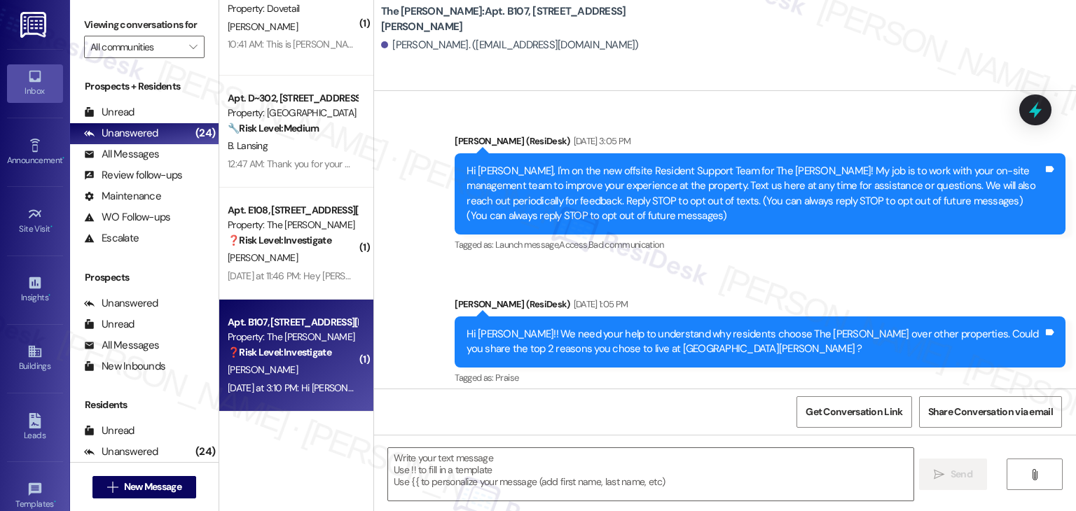
scroll to position [32837, 0]
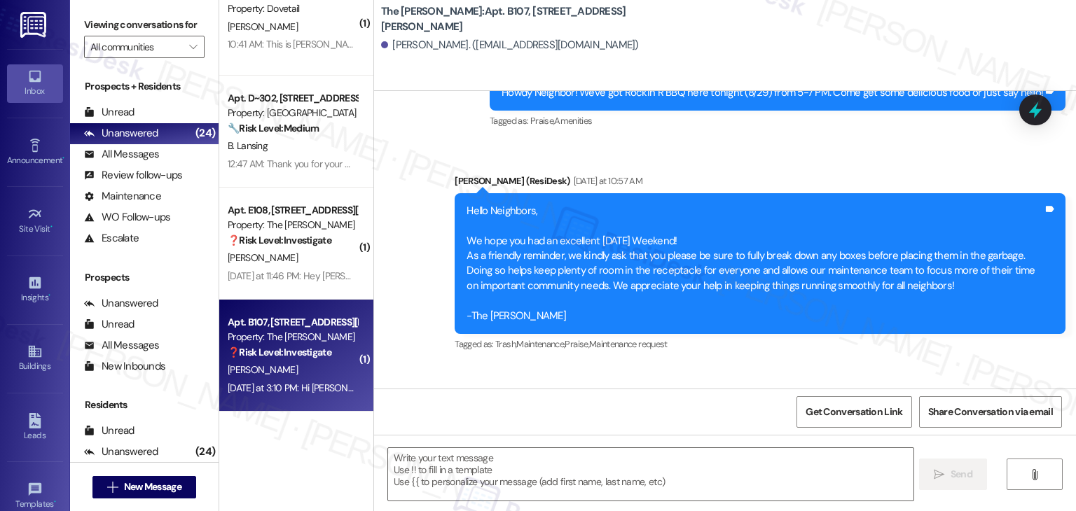
type textarea "Fetching suggested responses. Please feel free to read through the conversation…"
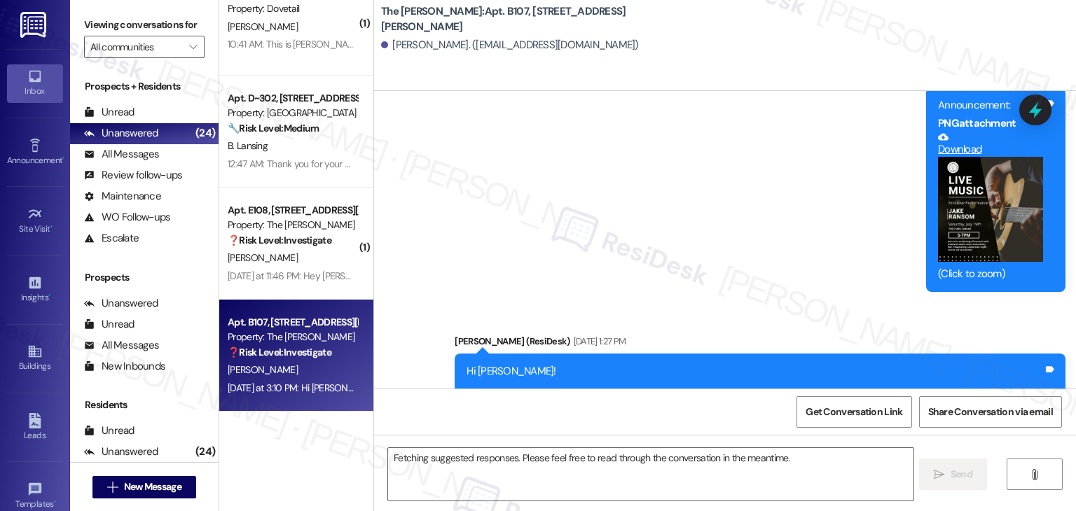
scroll to position [32837, 0]
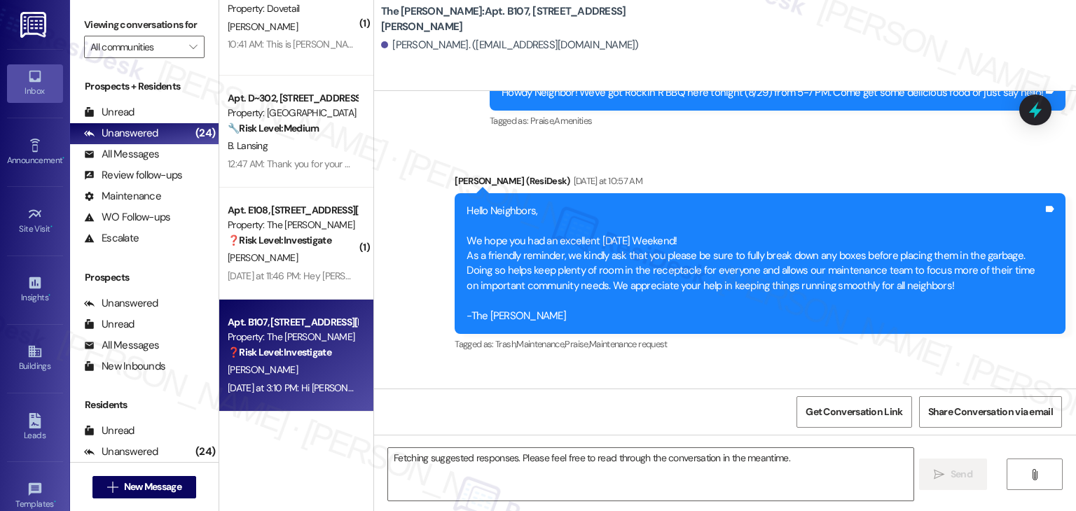
drag, startPoint x: 1046, startPoint y: 215, endPoint x: 581, endPoint y: 191, distance: 465.7
copy div "Hi Patricia! We've got Simple N' Sweet + Right Side of The Boat Food Trucks her…"
drag, startPoint x: 437, startPoint y: 340, endPoint x: 833, endPoint y: 340, distance: 395.7
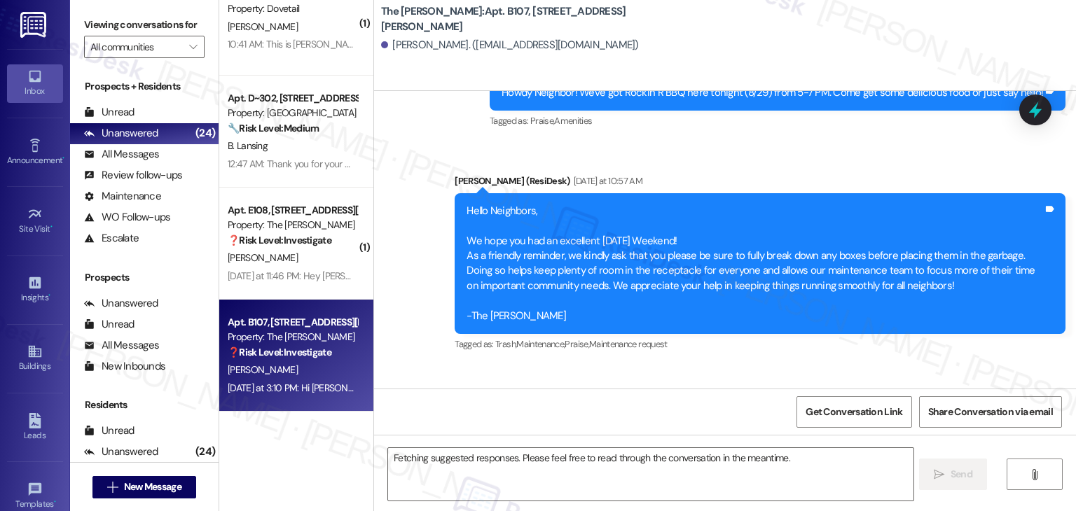
copy div "you can call me Patty Thank you for the message sounds yummy Tags and notes"
click at [566, 459] on textarea "Fetching suggested responses. Please feel free to read through the conversation…" at bounding box center [650, 474] width 525 height 53
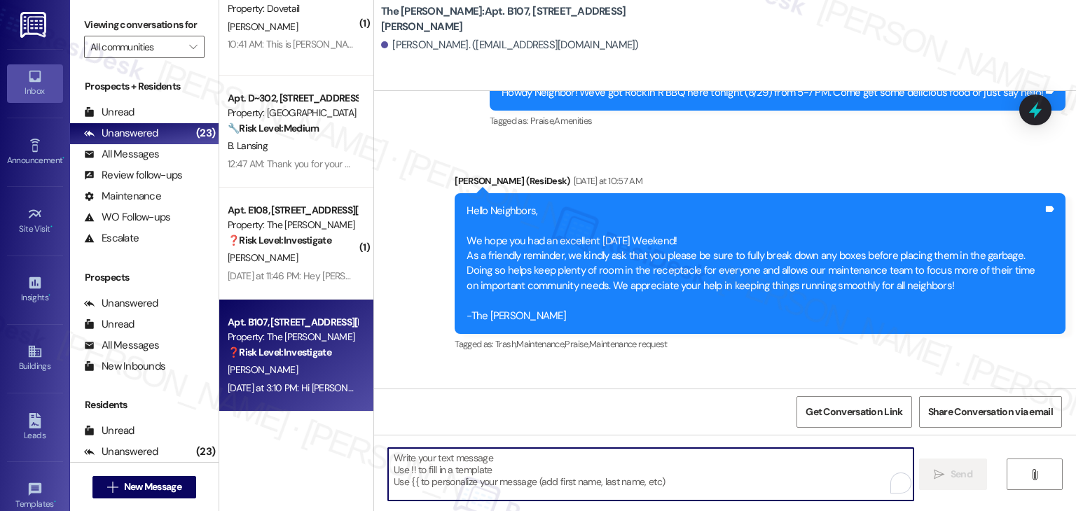
paste textarea "Thanks, Patty! 😊 Glad it sounds good—hope you get to enjoy something tasty last…"
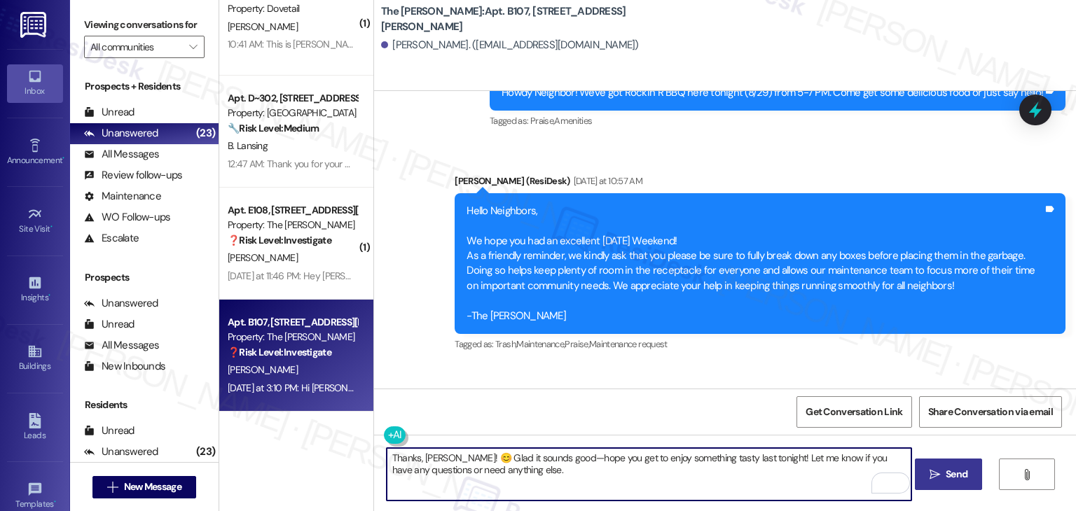
type textarea "Thanks, Patty! 😊 Glad it sounds good—hope you get to enjoy something tasty last…"
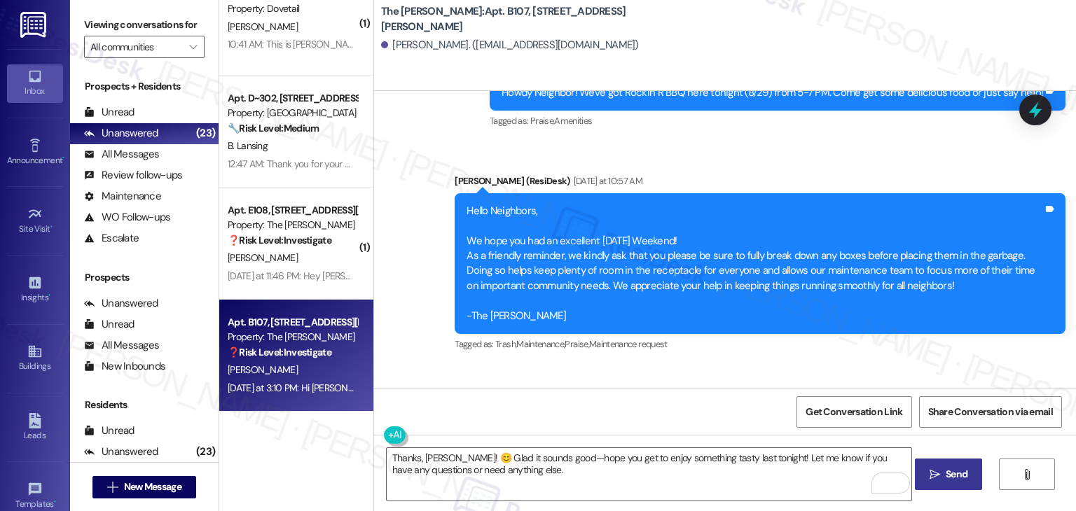
click at [969, 471] on span "Send" at bounding box center [956, 474] width 27 height 15
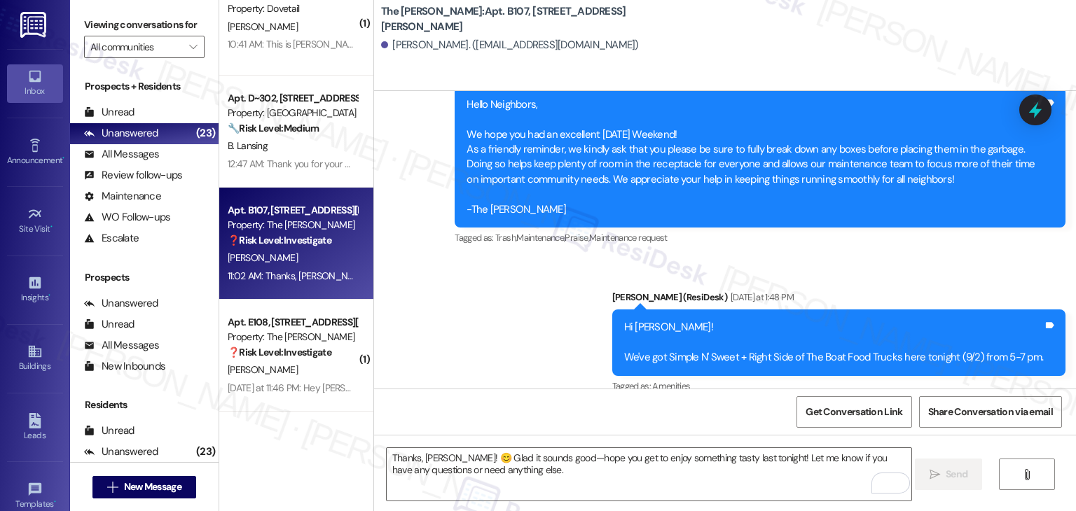
scroll to position [32949, 0]
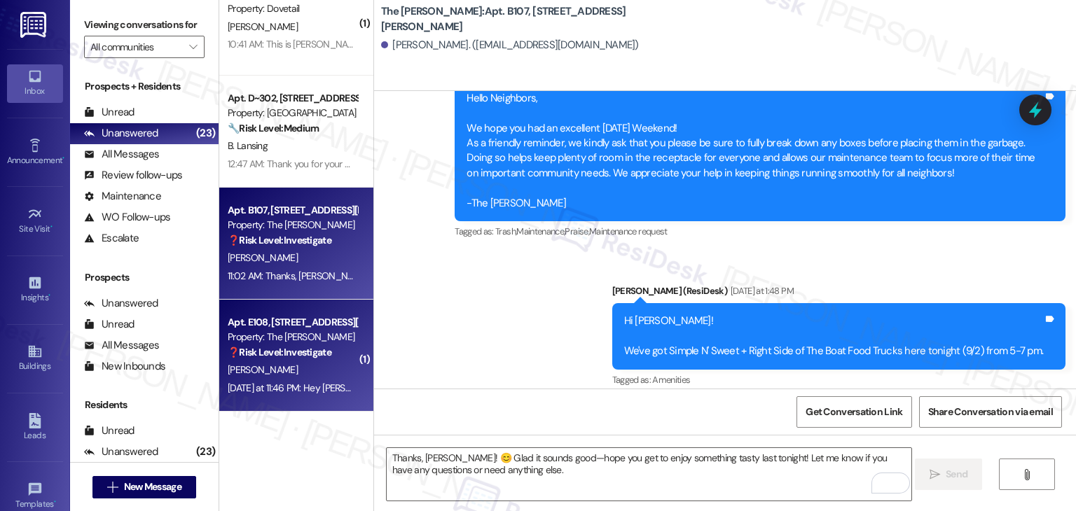
click at [296, 371] on div "[PERSON_NAME]" at bounding box center [292, 370] width 132 height 18
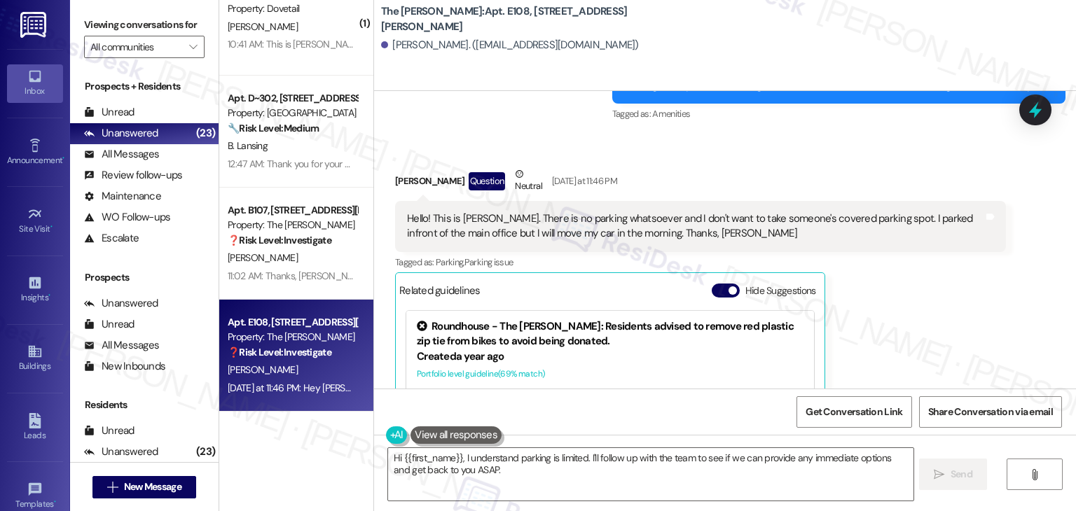
scroll to position [1657, 0]
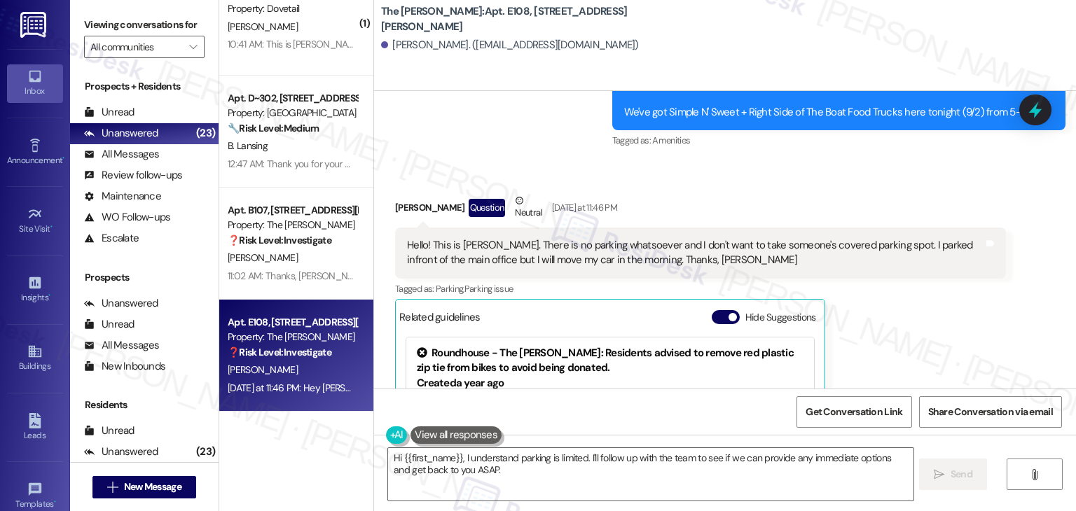
click at [712, 311] on div "Hide Suggestions" at bounding box center [767, 317] width 110 height 15
click at [714, 319] on button "Hide Suggestions" at bounding box center [726, 317] width 28 height 14
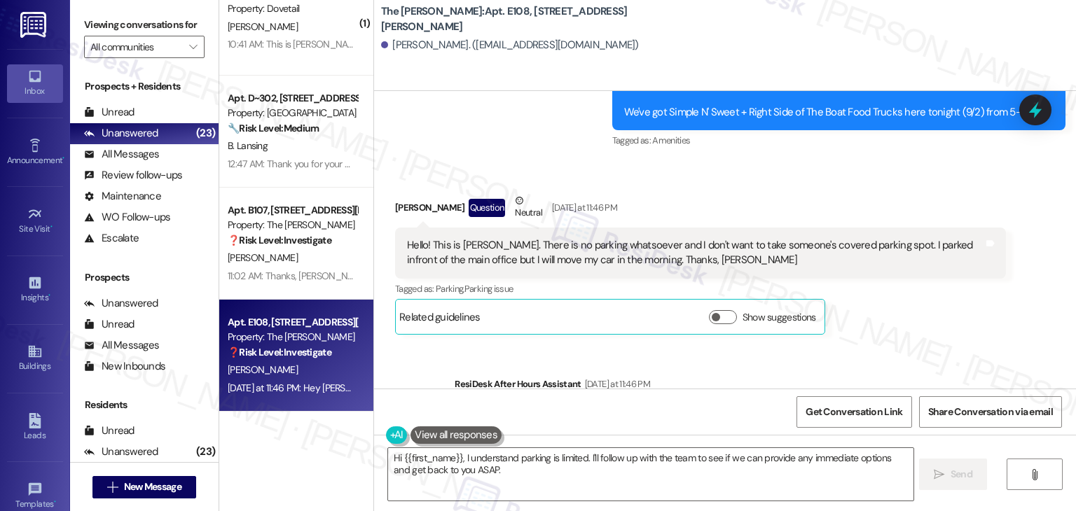
click at [859, 334] on div "Kathryn Holom Question Neutral Yesterday at 11:46 PM Hello! This is Katie Holom…" at bounding box center [700, 264] width 611 height 142
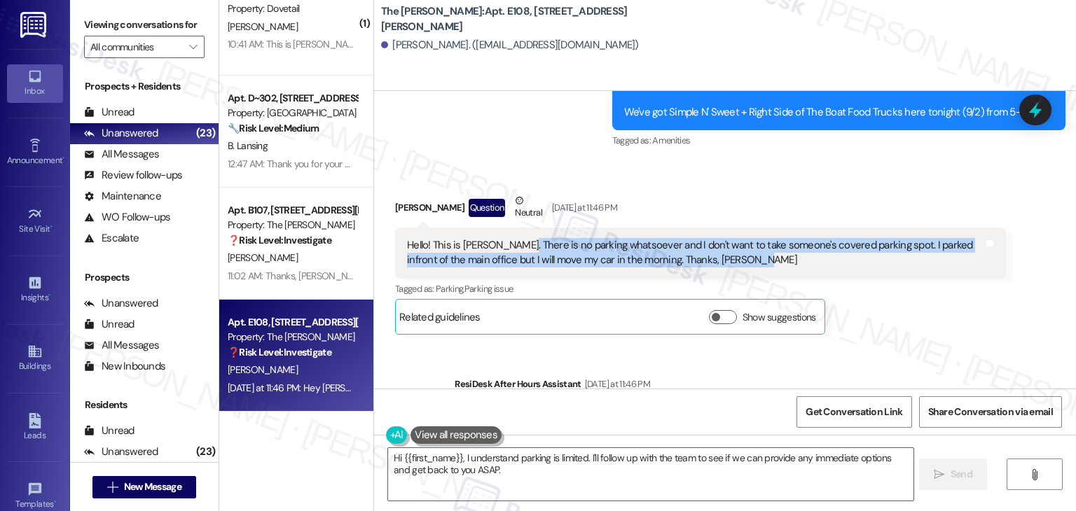
drag, startPoint x: 678, startPoint y: 283, endPoint x: 511, endPoint y: 244, distance: 171.8
click at [511, 244] on div "Hello! This is Katie Holom. There is no parking whatsoever and I don't want to …" at bounding box center [695, 253] width 576 height 30
copy div "There is no parking whatsoever and I don't want to take someone's covered parki…"
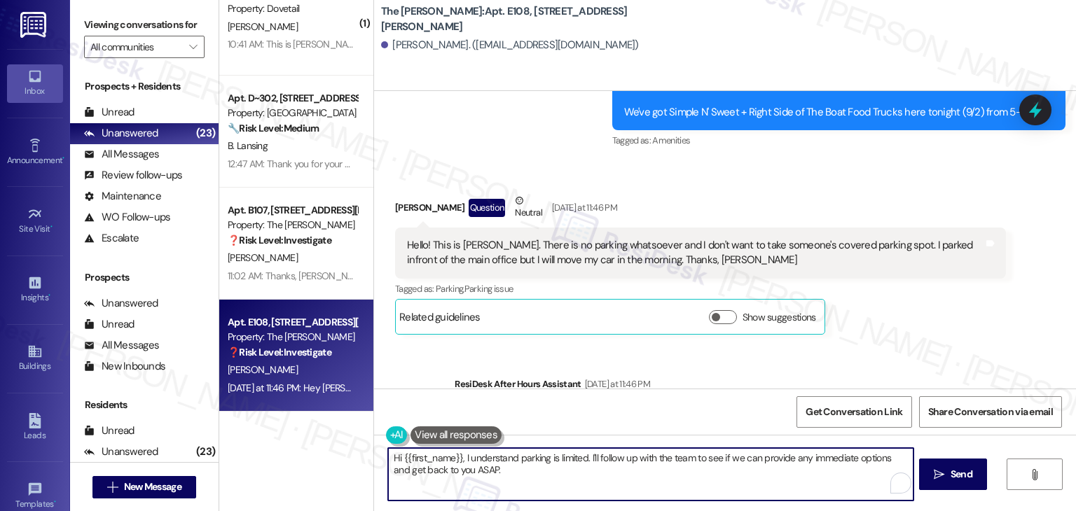
drag, startPoint x: 583, startPoint y: 460, endPoint x: 458, endPoint y: 450, distance: 125.1
click at [458, 450] on textarea "Hi {{first_name}}, I understand parking is limited. I'll follow up with the tea…" at bounding box center [650, 474] width 525 height 53
click at [604, 454] on textarea "Hi {{first_name}}, I understand parking is limited. I'll follow up with the tea…" at bounding box center [649, 474] width 525 height 53
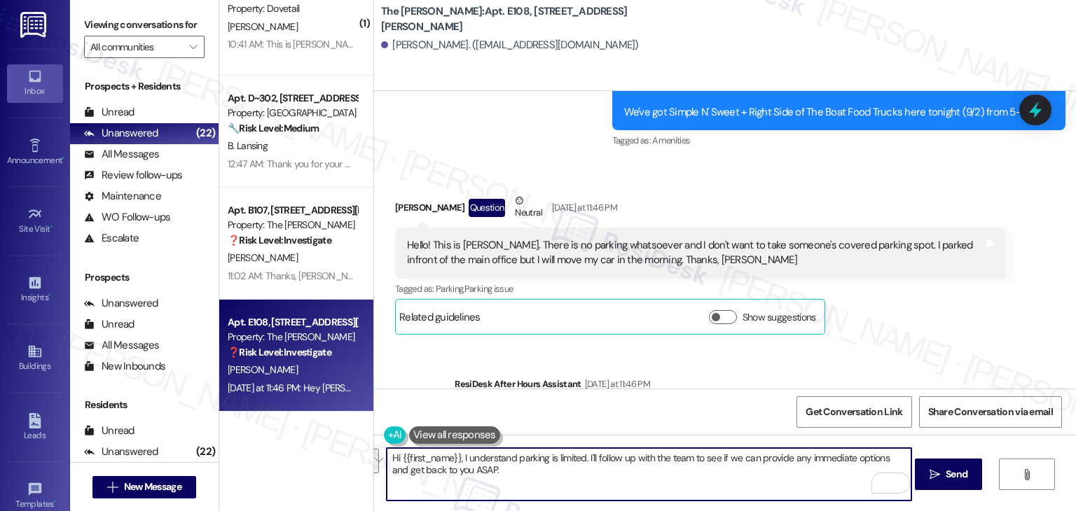
paste textarea "Thanks for the heads-up, Katie. I understand parking is limited. I’ll let the s…"
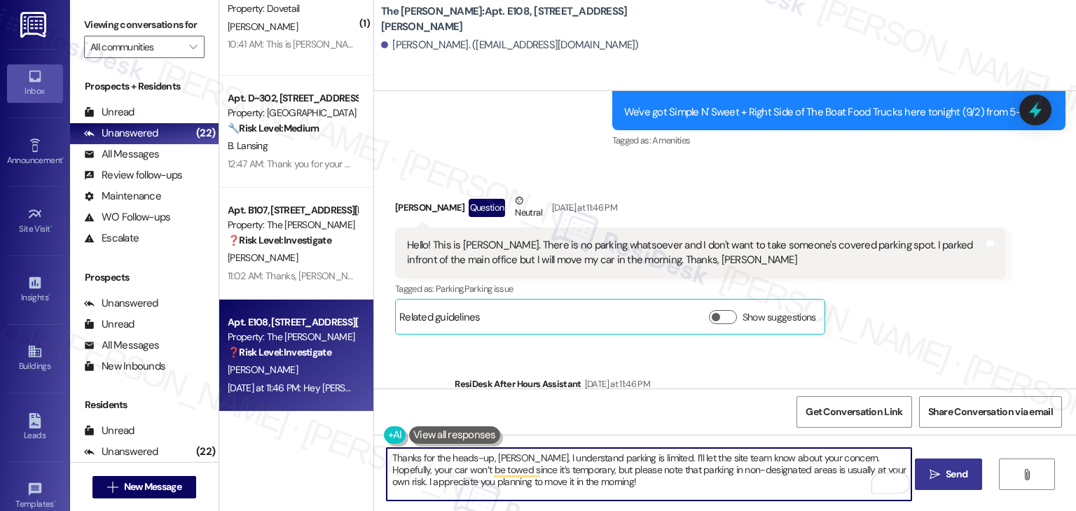
type textarea "Thanks for the heads-up, Katie. I understand parking is limited. I’ll let the s…"
click at [957, 468] on span "Send" at bounding box center [957, 474] width 22 height 15
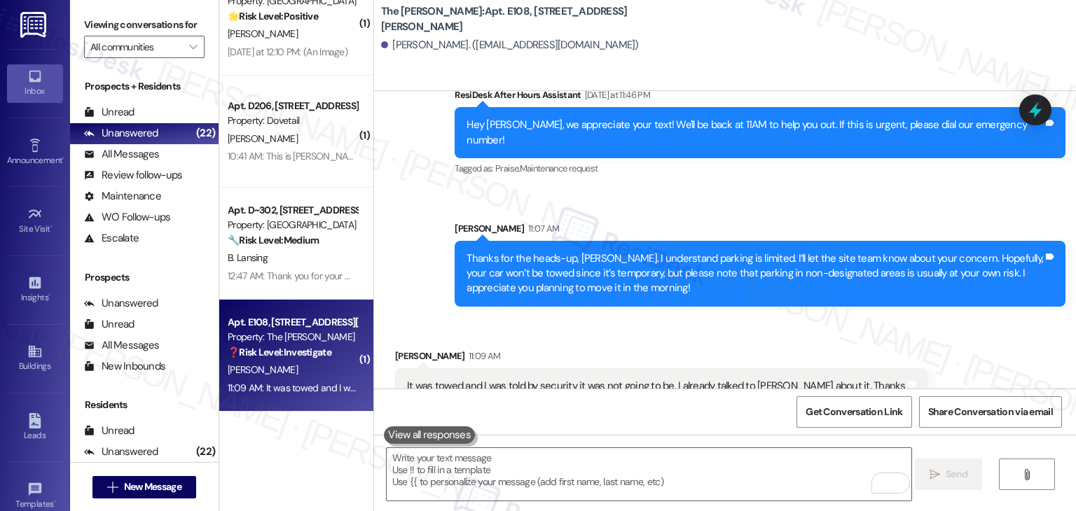
scroll to position [1958, 0]
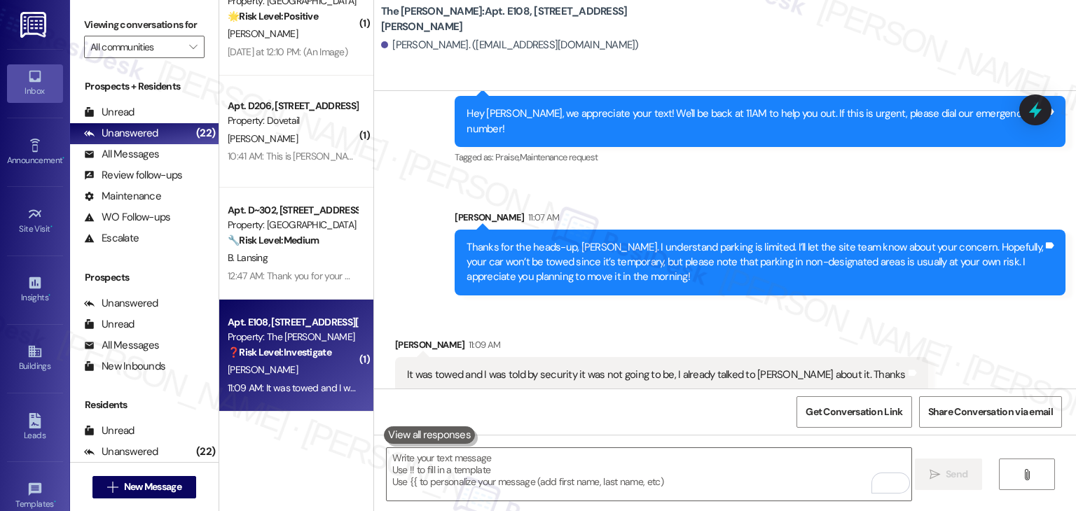
click at [595, 327] on div "Received via SMS Kathryn Holom 11:09 AM It was towed and I was told by security…" at bounding box center [662, 365] width 554 height 76
click at [623, 368] on div "It was towed and I was told by security it was not going to be, I already talke…" at bounding box center [656, 375] width 499 height 15
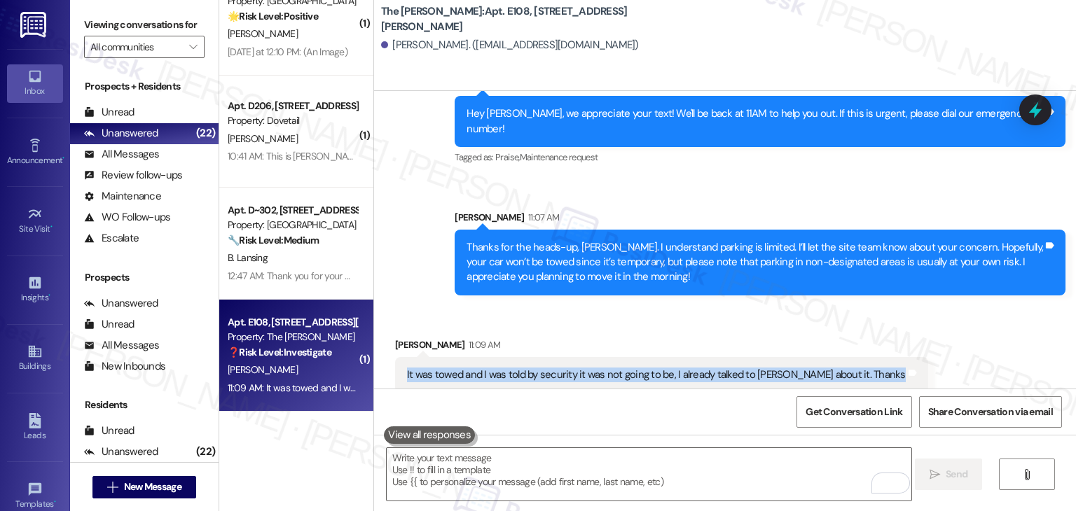
click at [623, 368] on div "It was towed and I was told by security it was not going to be, I already talke…" at bounding box center [656, 375] width 499 height 15
copy div "It was towed and I was told by security it was not going to be, I already talke…"
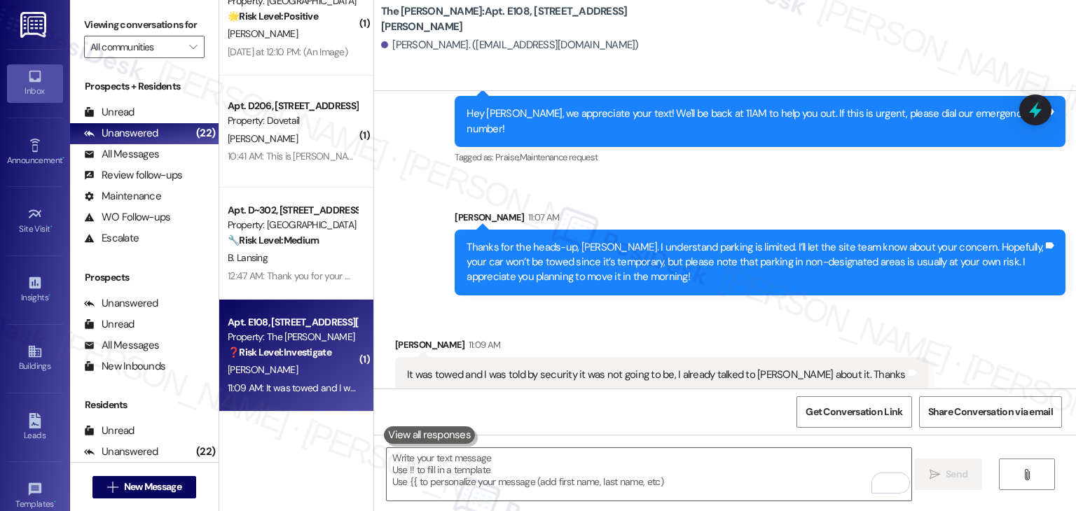
click at [579, 241] on div "Thanks for the heads-up, Katie. I understand parking is limited. I’ll let the s…" at bounding box center [754, 262] width 576 height 45
click at [578, 240] on div "Thanks for the heads-up, Katie. I understand parking is limited. I’ll let the s…" at bounding box center [754, 262] width 576 height 45
copy div "Katie"
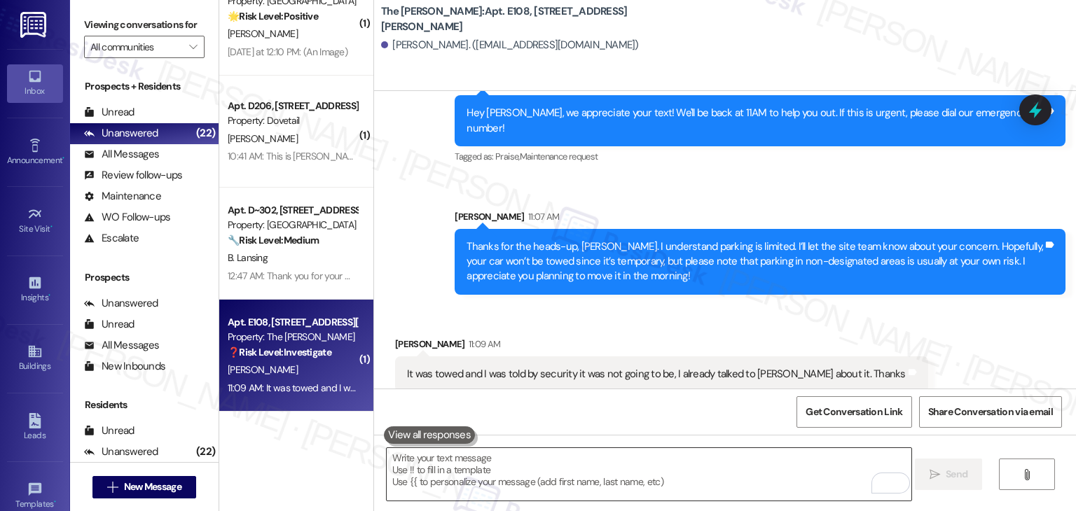
click at [657, 476] on textarea "To enrich screen reader interactions, please activate Accessibility in Grammarl…" at bounding box center [649, 474] width 525 height 53
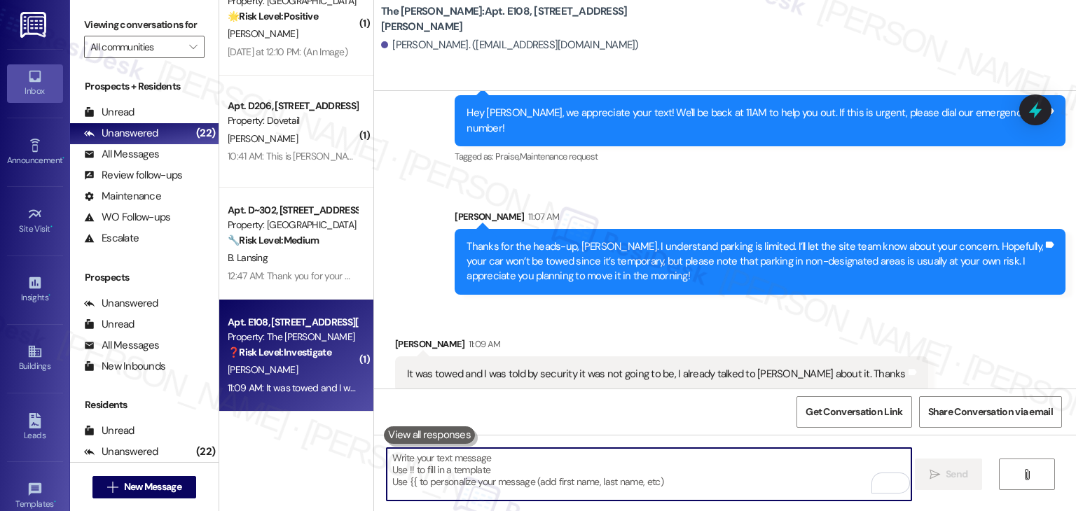
paste textarea "I’m sorry to hear your car was towed, Katie! Thank you for letting me know you’…"
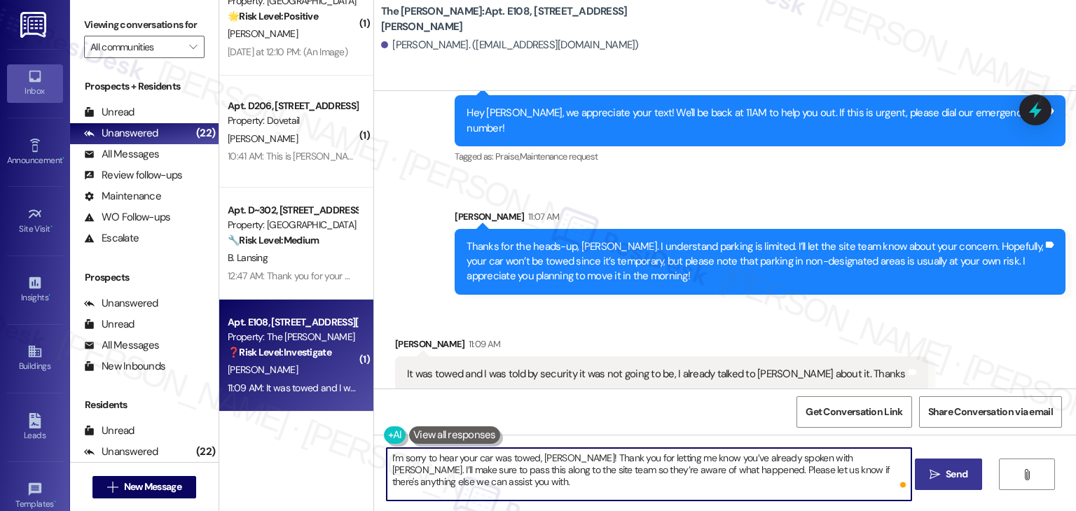
type textarea "I’m sorry to hear your car was towed, Katie! Thank you for letting me know you’…"
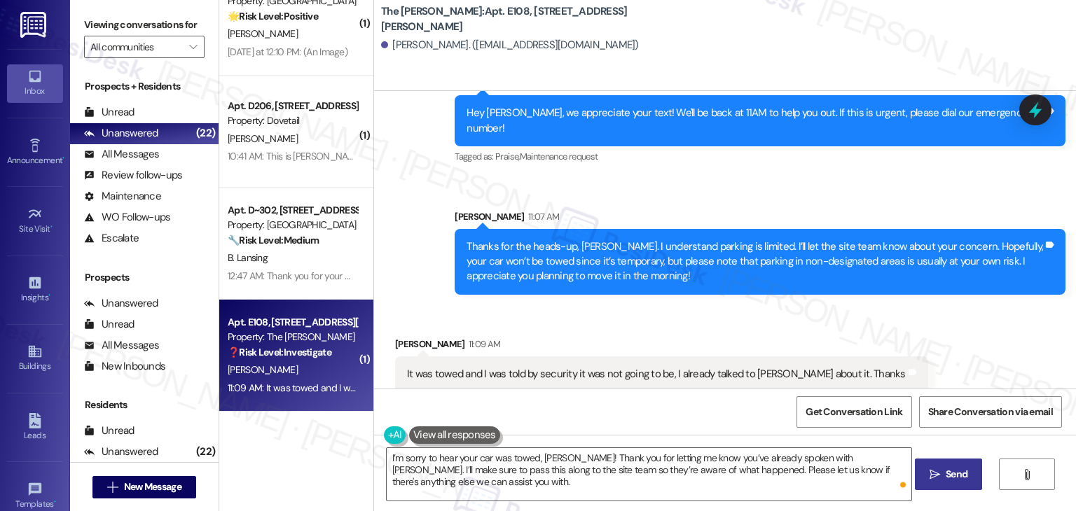
click at [651, 408] on div "Get Conversation Link Share Conversation via email" at bounding box center [725, 412] width 702 height 46
click at [939, 468] on span " Send" at bounding box center [949, 474] width 44 height 15
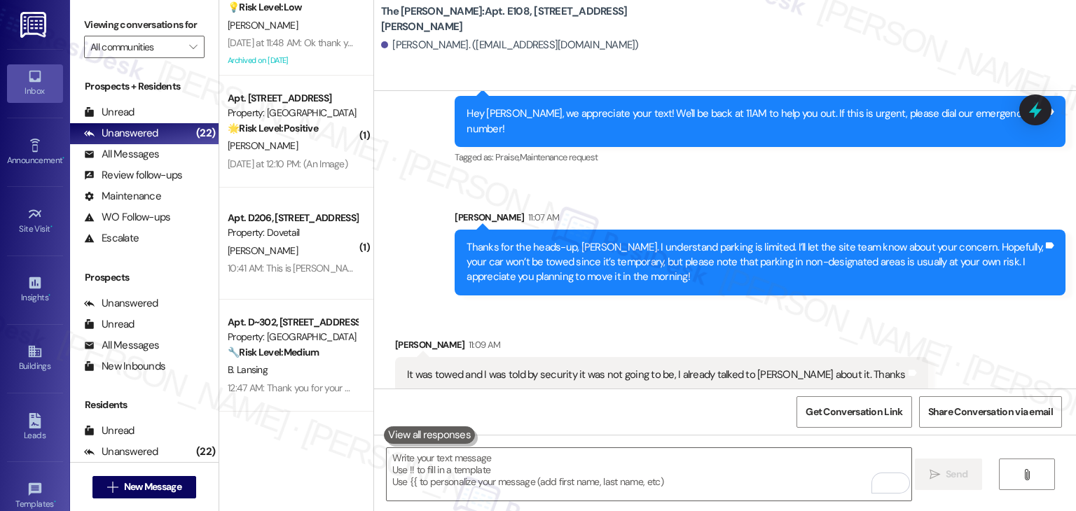
scroll to position [2071, 0]
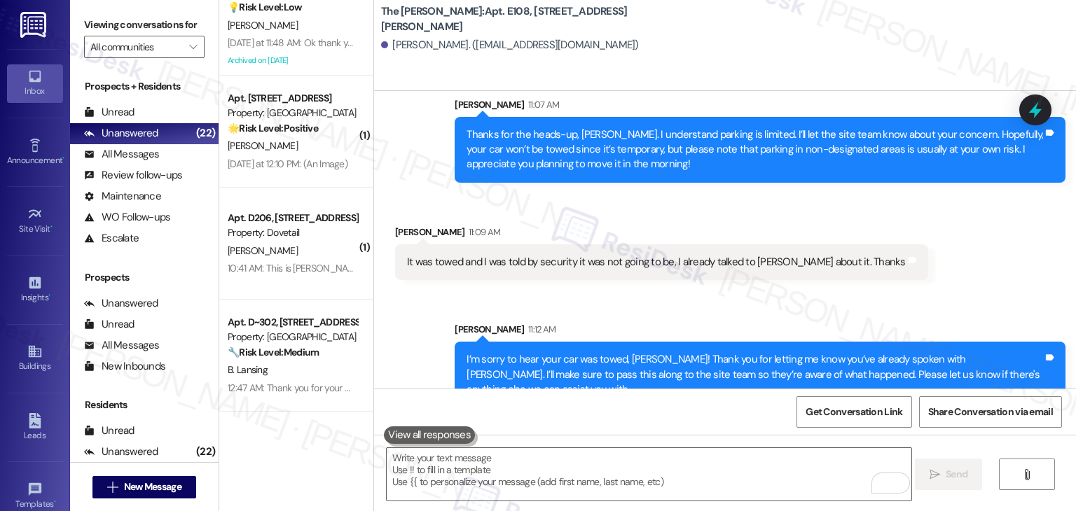
drag, startPoint x: 1039, startPoint y: 110, endPoint x: 848, endPoint y: 168, distance: 199.9
click at [1039, 110] on icon at bounding box center [1035, 110] width 13 height 17
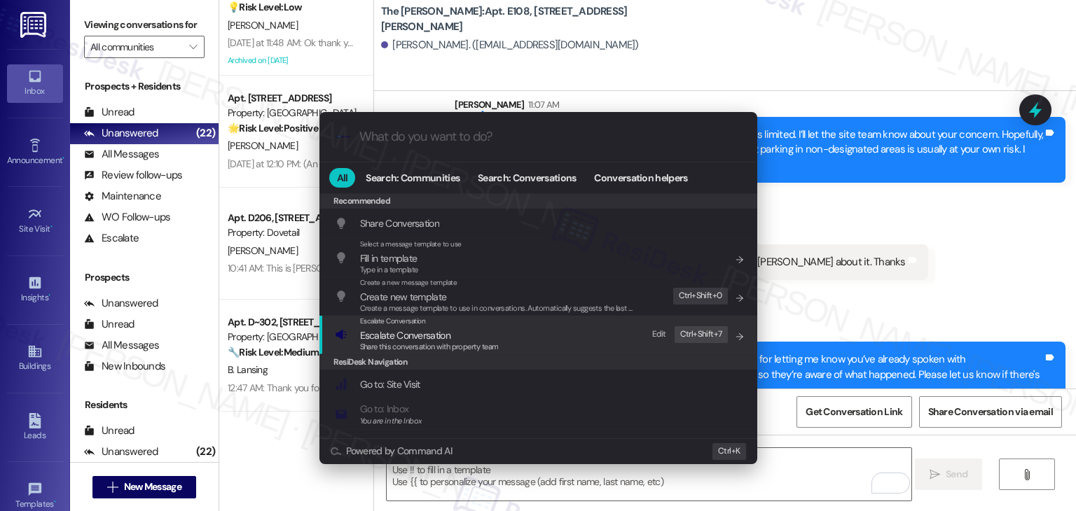
click at [392, 343] on span "Share this conversation with property team" at bounding box center [429, 347] width 139 height 10
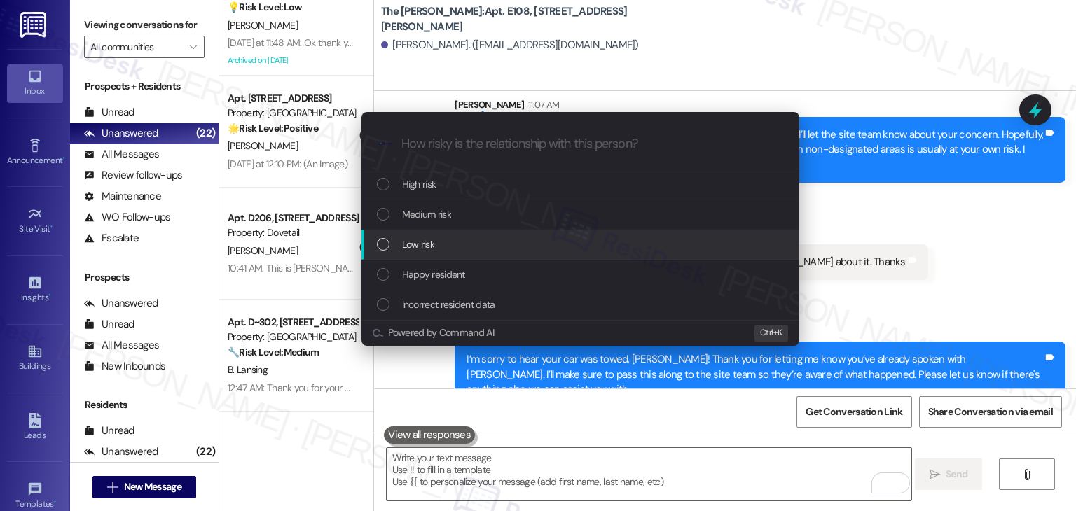
click at [386, 240] on div "List of options" at bounding box center [383, 244] width 13 height 13
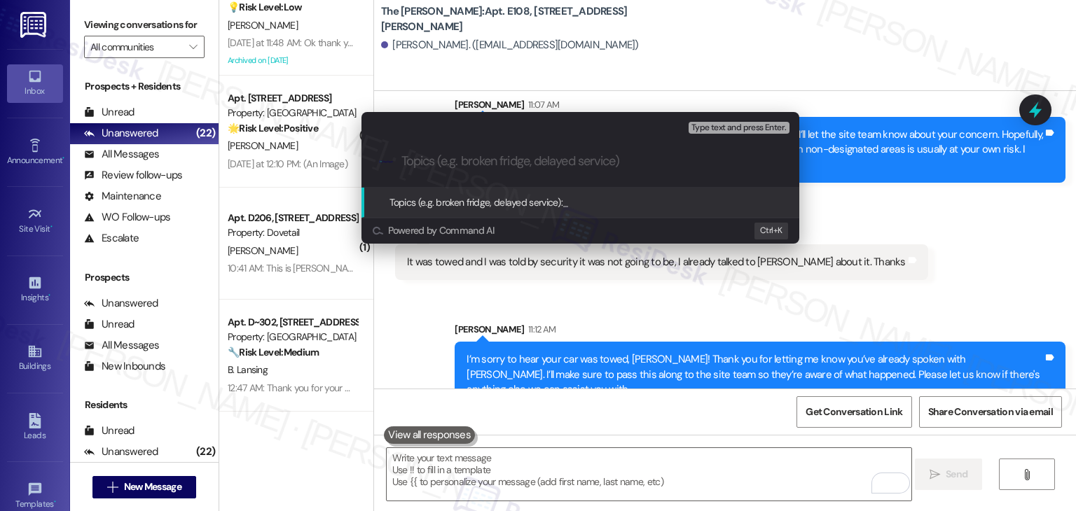
paste input "Vehicle Towed Despite Security Assurance - Limited Parking Availability"
type input "Vehicle Towed Despite Security Assurance - Limited Parking Availability"
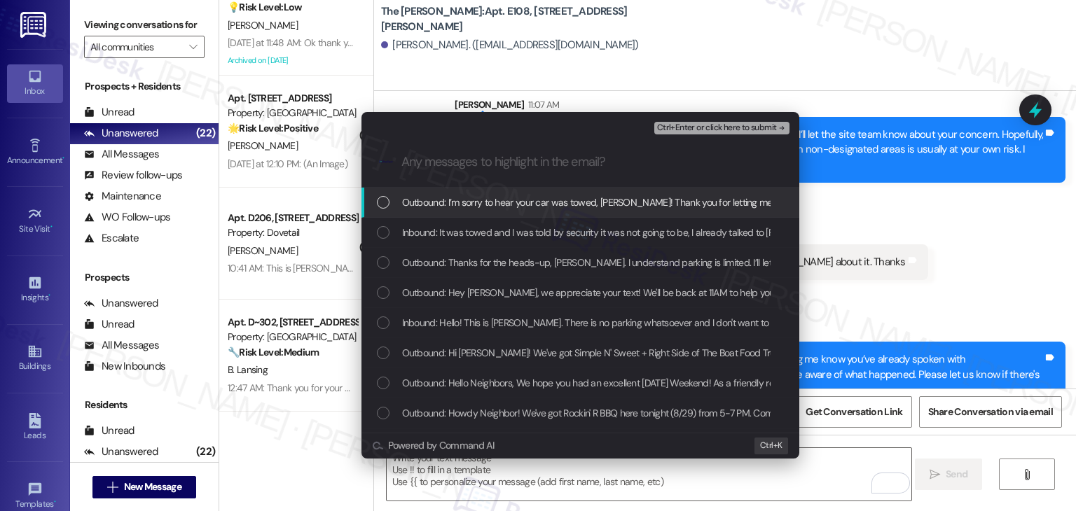
scroll to position [0, 0]
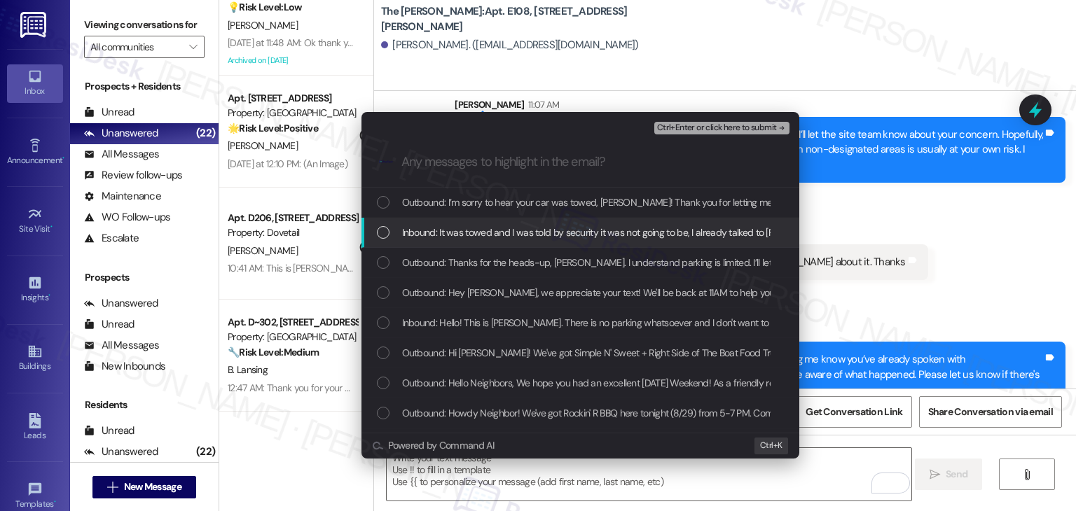
click at [378, 227] on div "List of options" at bounding box center [383, 232] width 13 height 13
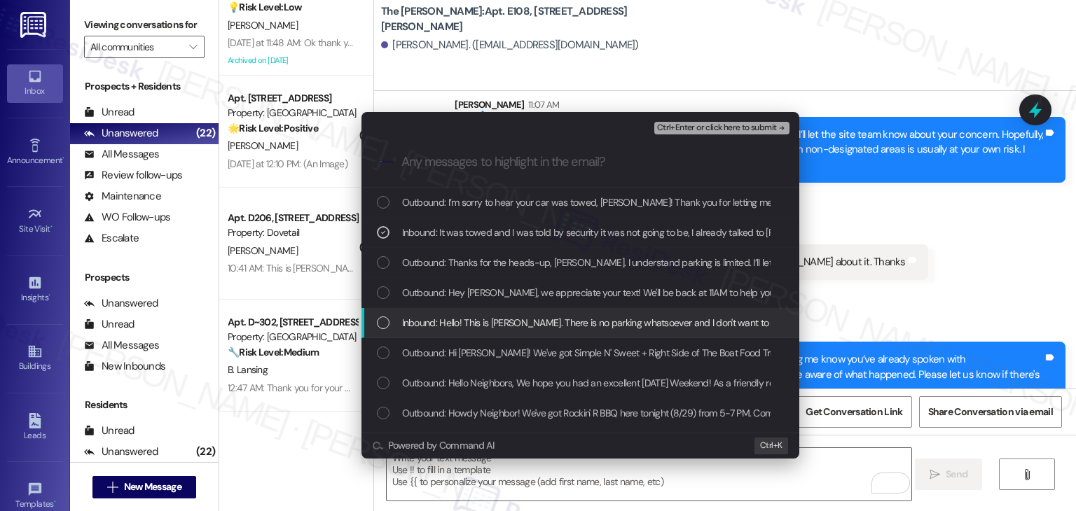
click at [386, 325] on div "List of options" at bounding box center [383, 323] width 13 height 13
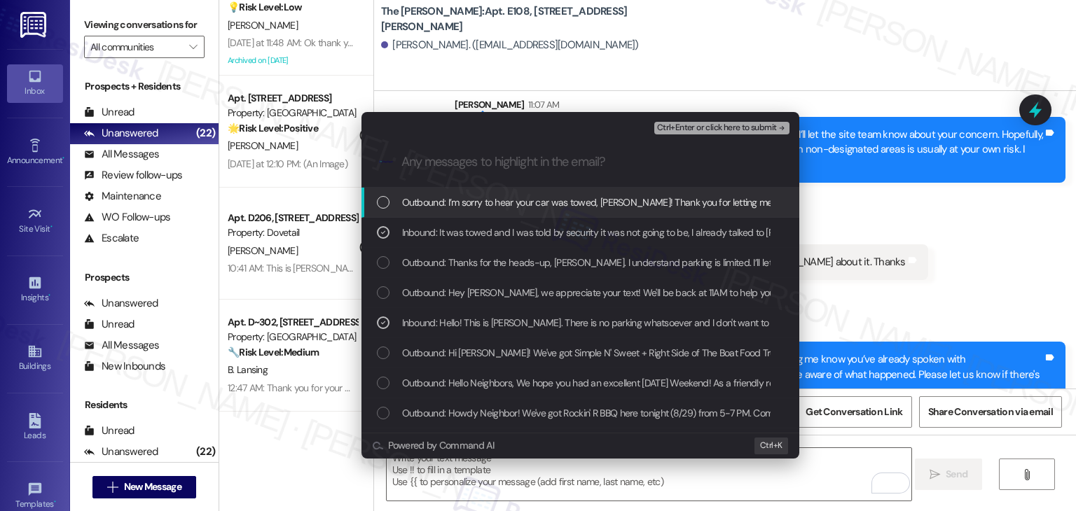
click at [721, 127] on span "Ctrl+Enter or click here to submit" at bounding box center [717, 128] width 120 height 10
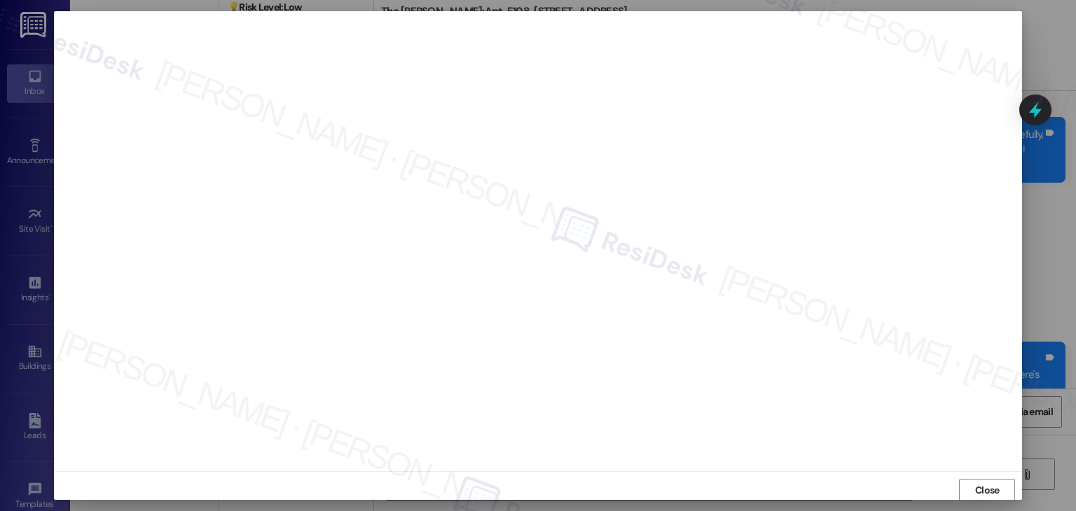
scroll to position [1, 0]
click at [984, 490] on span "Close" at bounding box center [987, 490] width 25 height 15
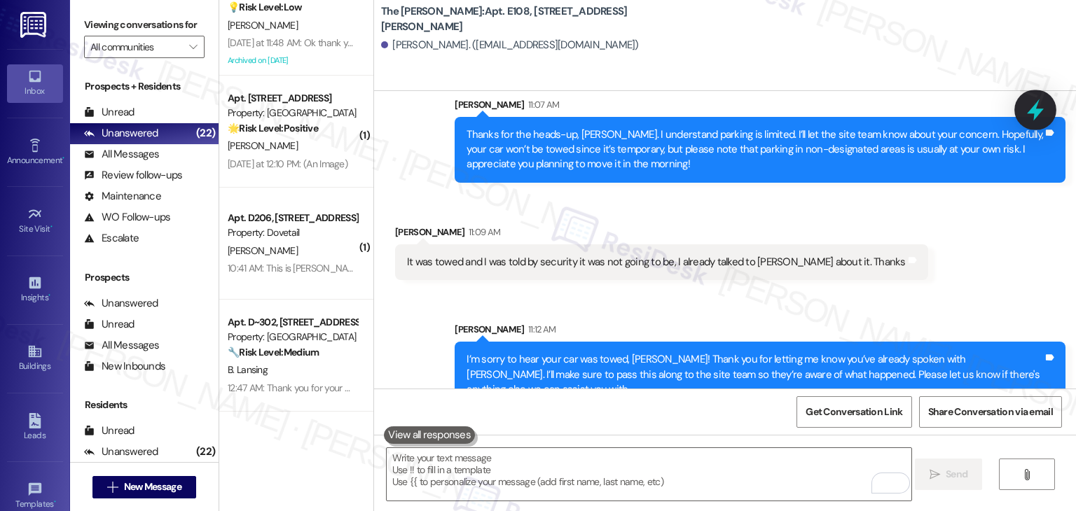
click at [1044, 111] on icon at bounding box center [1035, 110] width 24 height 24
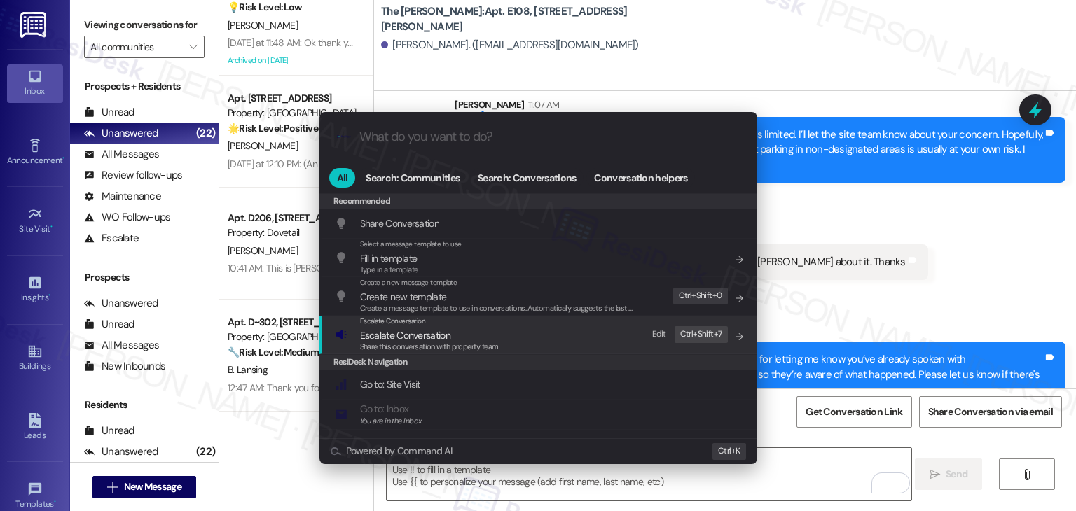
click at [401, 344] on span "Share this conversation with property team" at bounding box center [429, 347] width 139 height 10
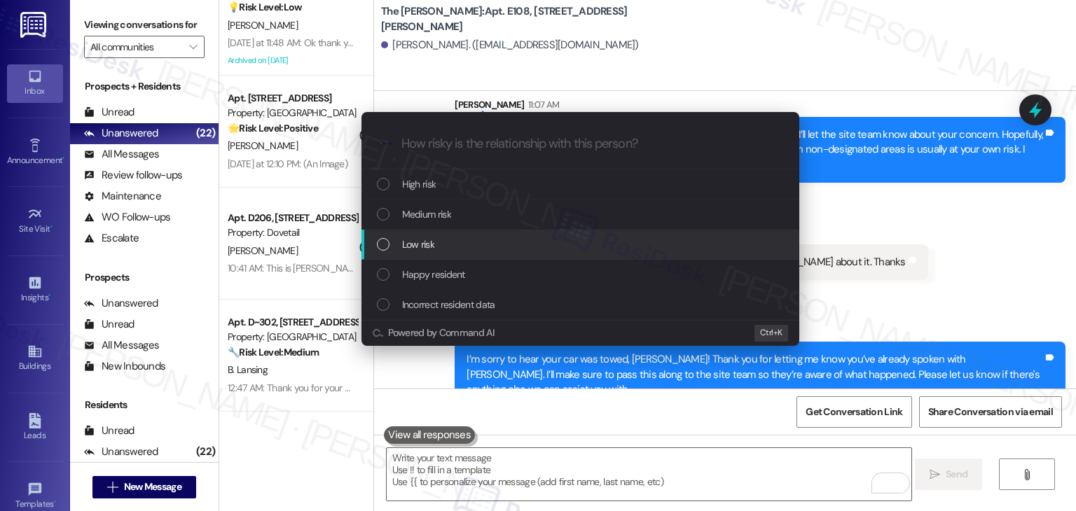
click at [379, 247] on div "List of options" at bounding box center [383, 244] width 13 height 13
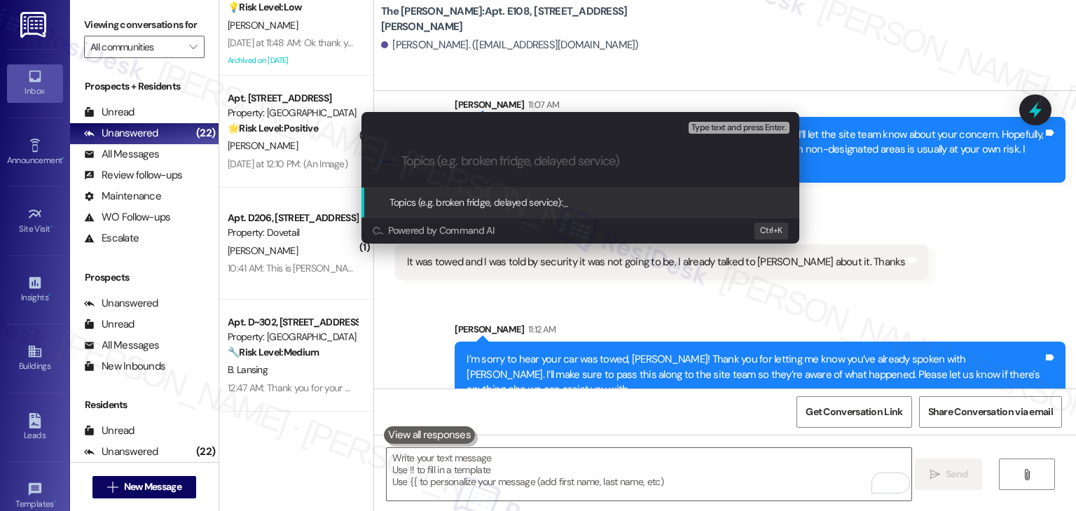
paste input "Vehicle Towed Despite Security Assurance - Limited Parking Availability"
type input "Vehicle Towed Despite Security Assurance - Limited Parking Availability"
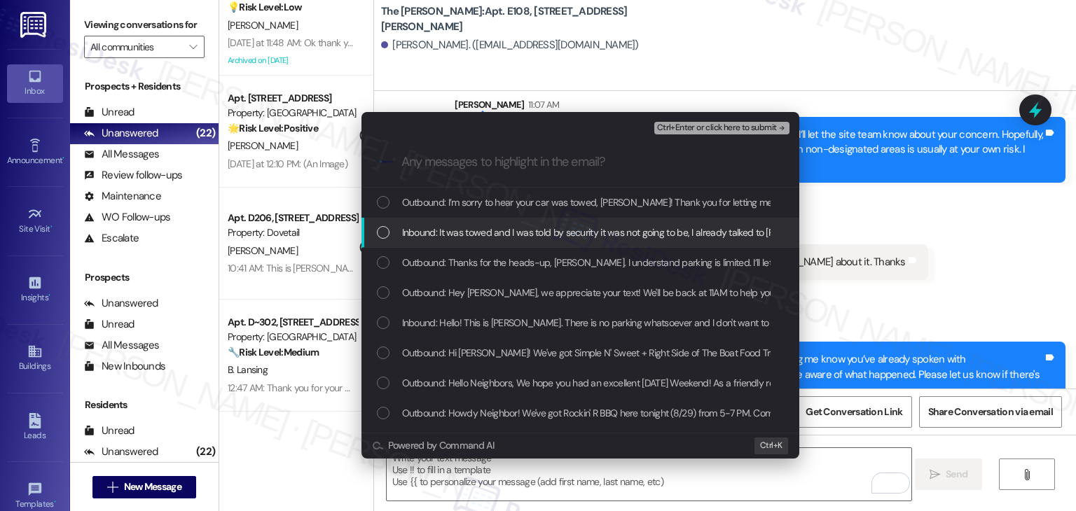
click at [383, 230] on div "List of options" at bounding box center [383, 232] width 13 height 13
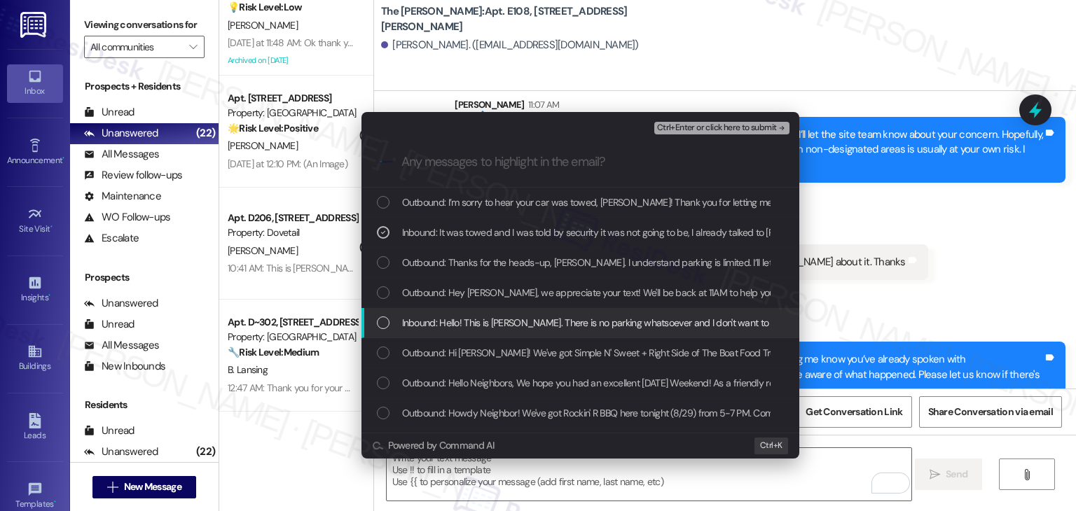
click at [385, 326] on div "List of options" at bounding box center [383, 323] width 13 height 13
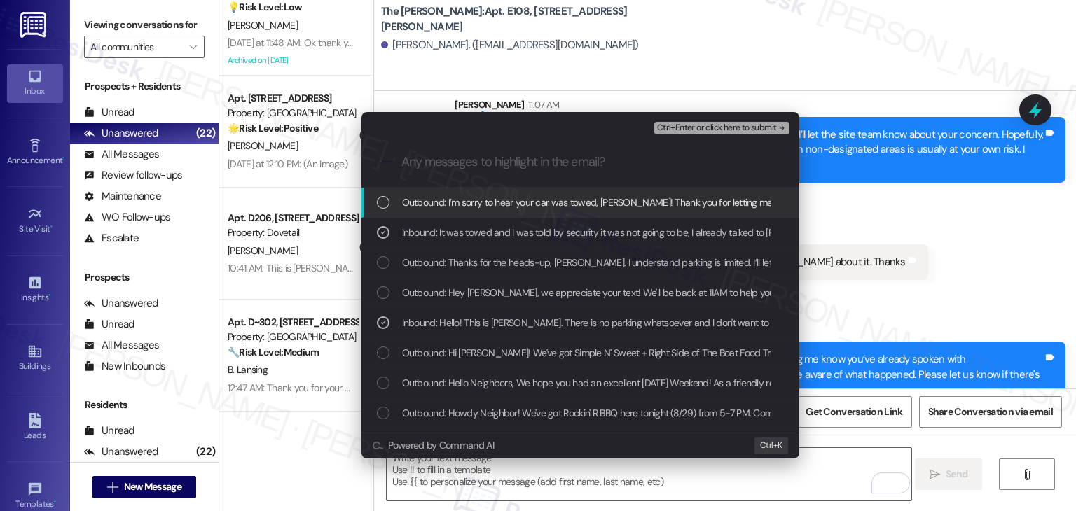
click at [717, 125] on span "Ctrl+Enter or click here to submit" at bounding box center [717, 128] width 120 height 10
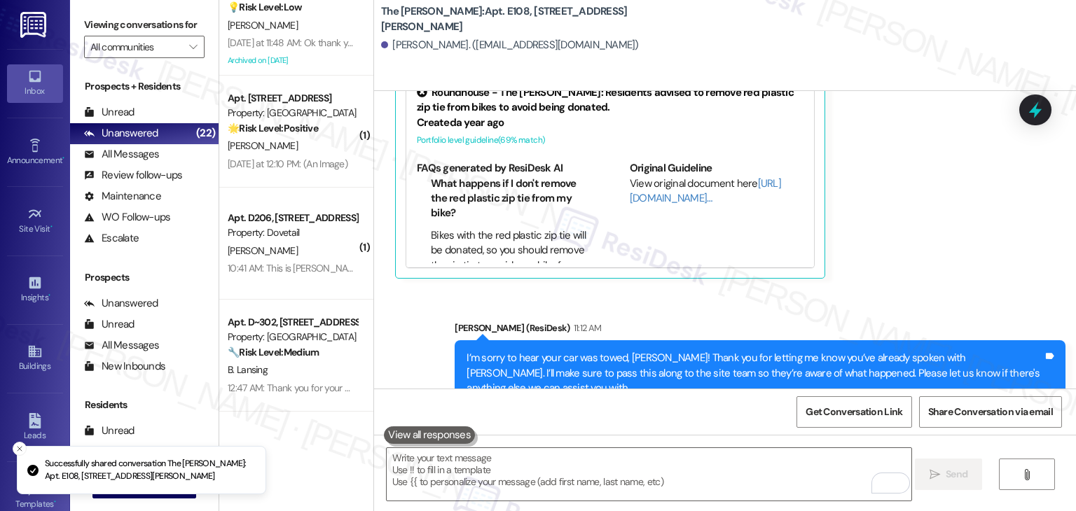
scroll to position [2373, 0]
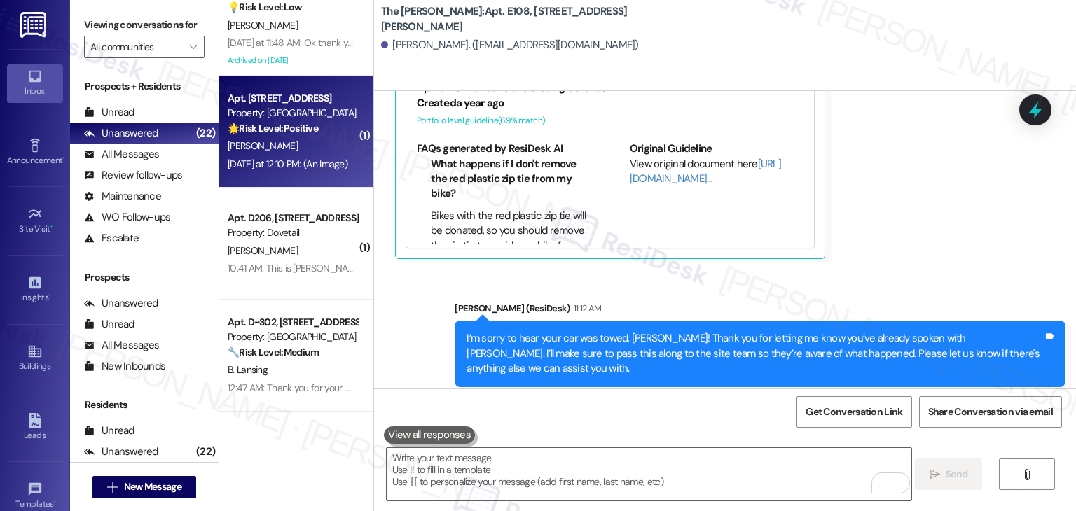
click at [258, 149] on span "M. Loshonkohl" at bounding box center [263, 145] width 70 height 13
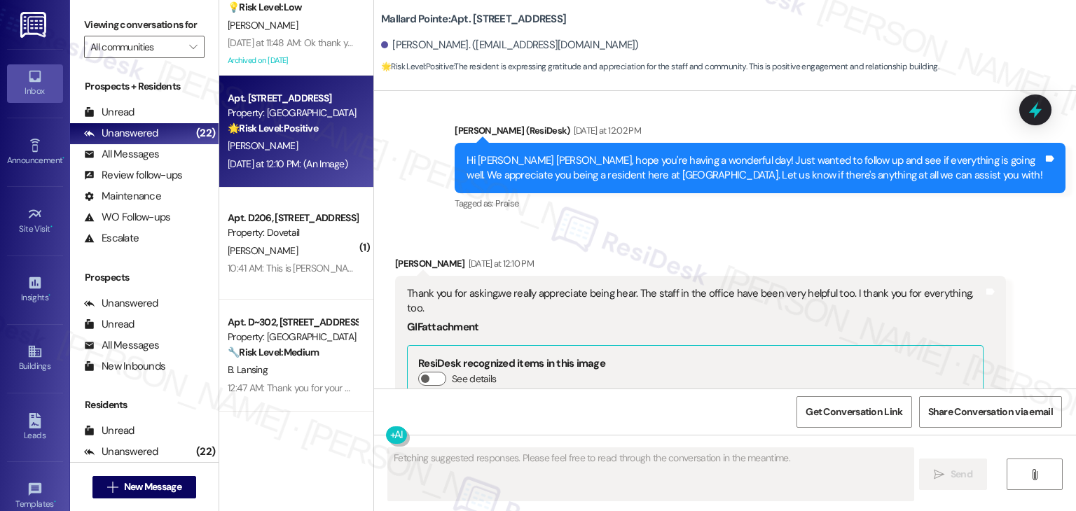
scroll to position [8136, 0]
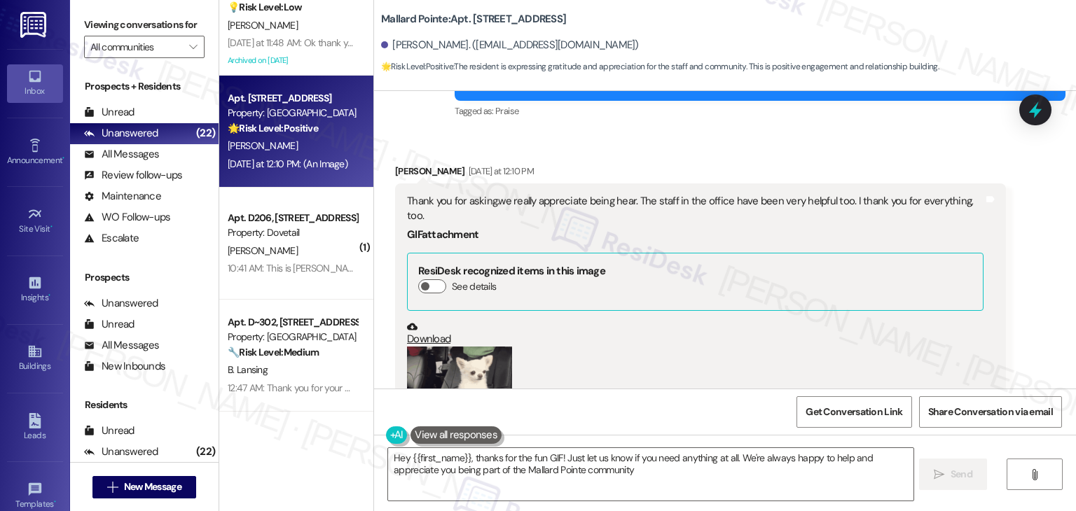
type textarea "Hey {{first_name}}, thanks for the fun GIF! Just let us know if you need anythi…"
click at [445, 347] on button "Zoom image" at bounding box center [459, 399] width 105 height 104
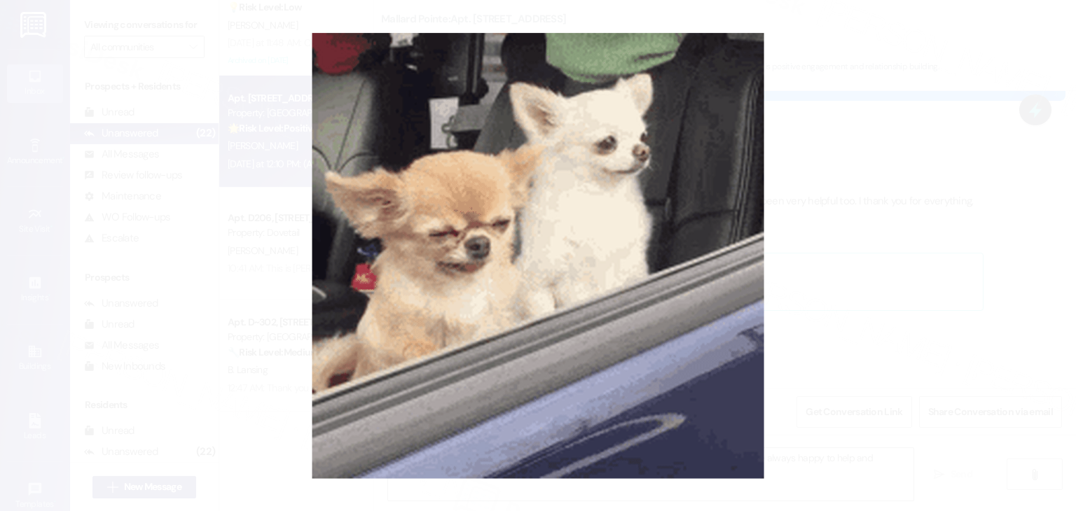
click at [583, 272] on button "Unzoom image" at bounding box center [538, 255] width 1076 height 511
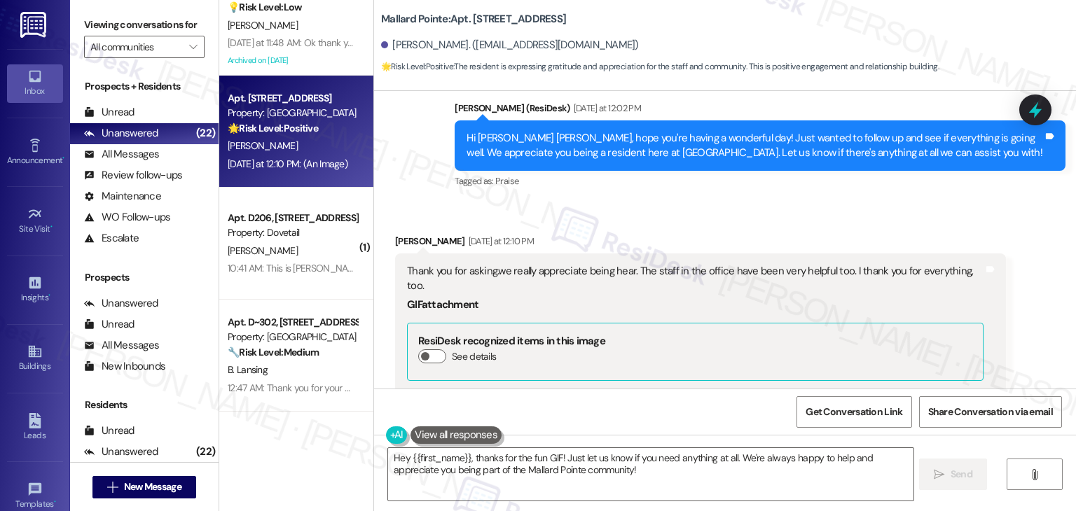
scroll to position [7926, 0]
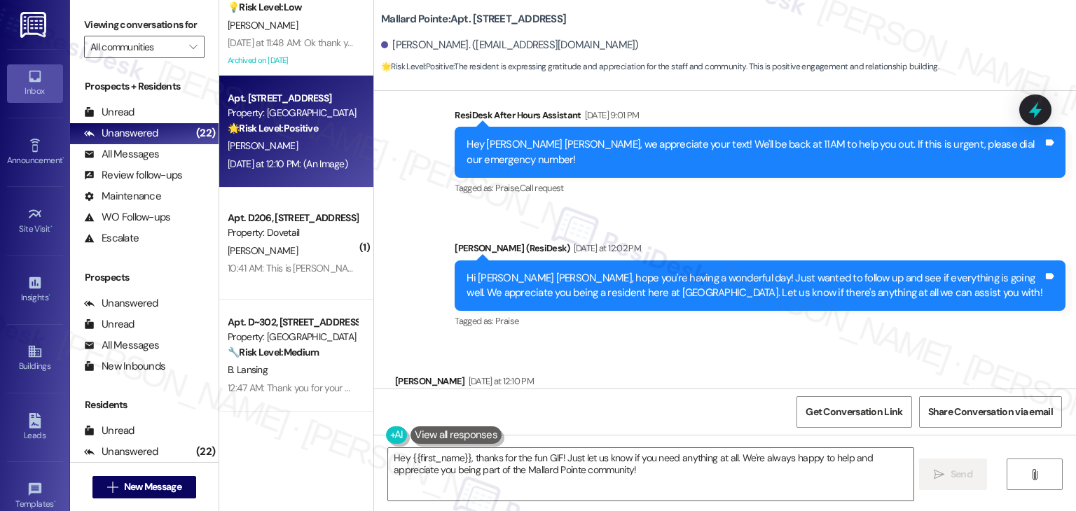
click at [797, 230] on div "Sent via SMS Dottie (ResiDesk) Yesterday at 12:02 PM Hi Mary Jane, hope you're …" at bounding box center [760, 286] width 632 height 112
click at [682, 404] on div "Thank you for asking.we really appreciate being hear. The staff in the office h…" at bounding box center [695, 419] width 576 height 30
click at [544, 271] on div "Hi Mary Jane, hope you're having a wonderful day! Just wanted to follow up and …" at bounding box center [754, 286] width 576 height 30
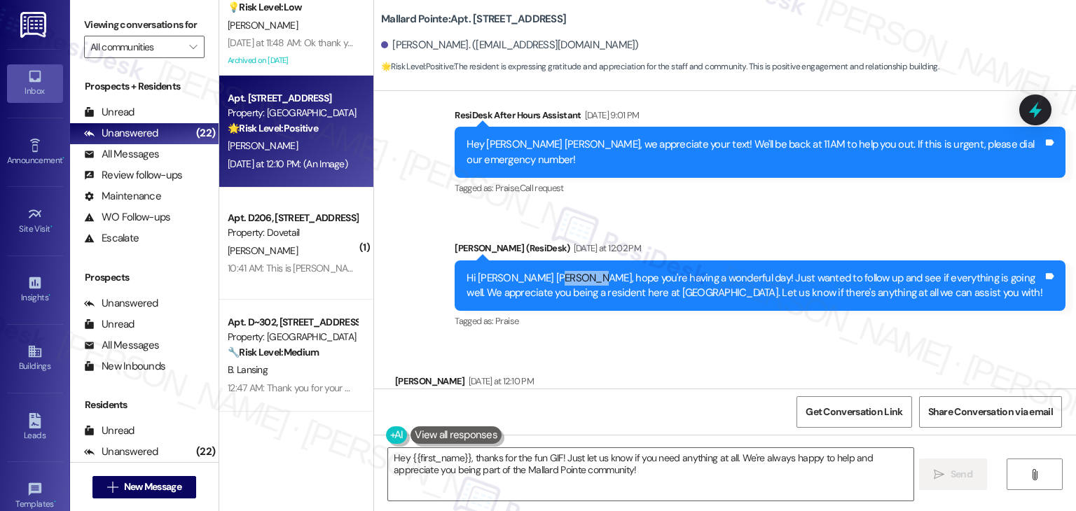
click at [544, 271] on div "Hi Mary Jane, hope you're having a wonderful day! Just wanted to follow up and …" at bounding box center [754, 286] width 576 height 30
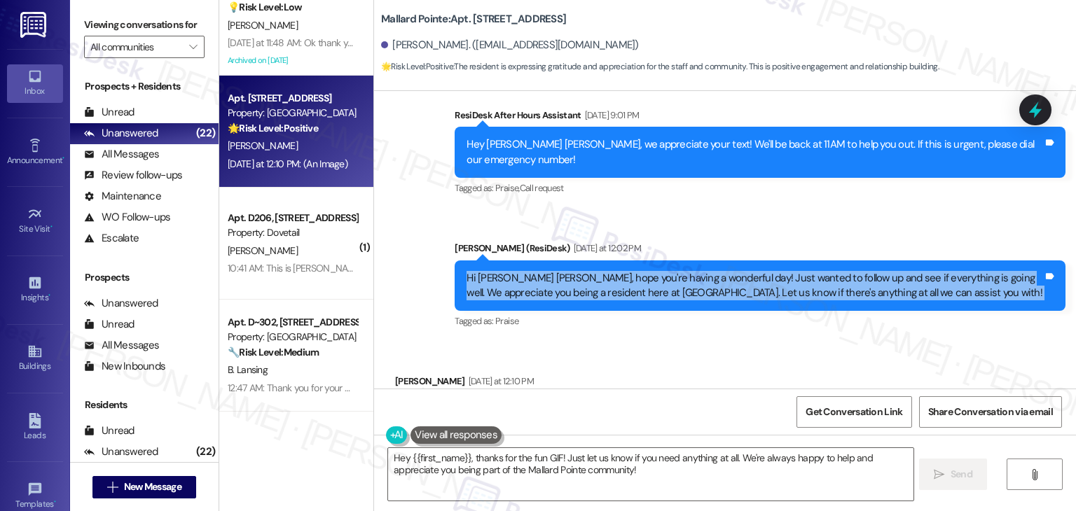
click at [544, 271] on div "Hi Mary Jane, hope you're having a wonderful day! Just wanted to follow up and …" at bounding box center [754, 286] width 576 height 30
copy div "Hi Mary Jane, hope you're having a wonderful day! Just wanted to follow up and …"
click at [602, 464] on textarea "Hey {{first_name}}, thanks for the fun GIF! Just let us know if you need anythi…" at bounding box center [650, 474] width 525 height 53
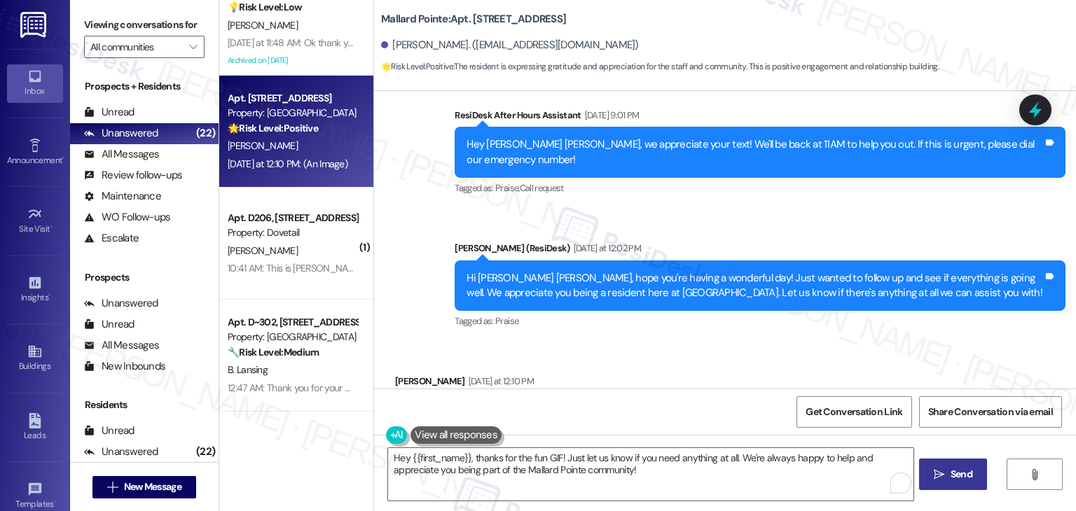
click at [946, 476] on span " Send" at bounding box center [953, 474] width 44 height 15
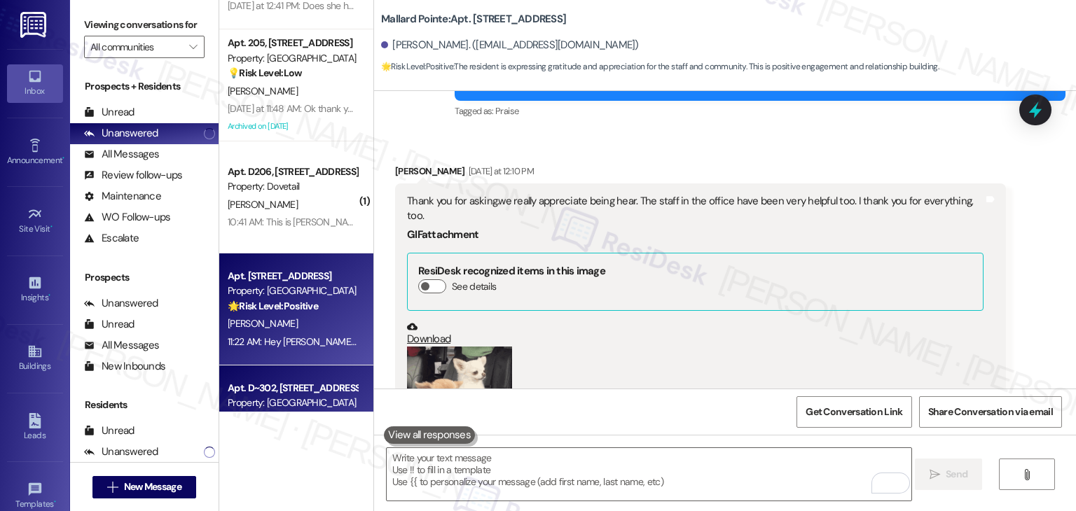
scroll to position [1802, 0]
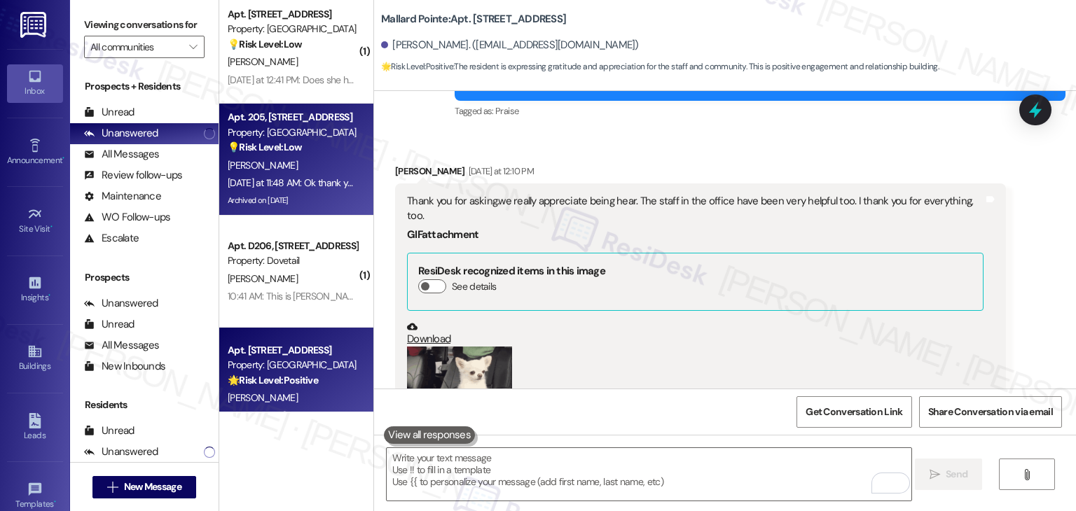
click at [310, 199] on div "Archived on 08/18/2025" at bounding box center [292, 201] width 132 height 18
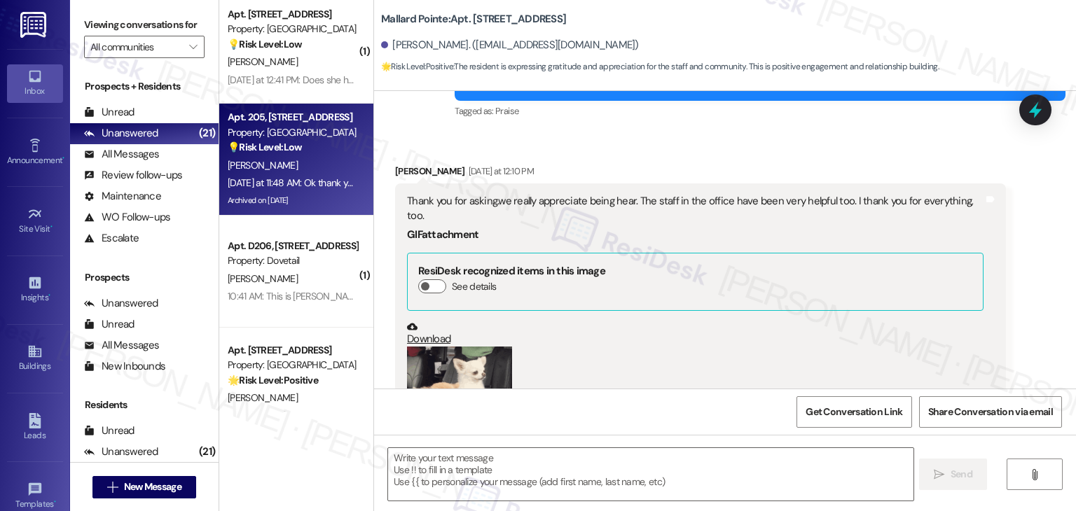
type textarea "Fetching suggested responses. Please feel free to read through the conversation…"
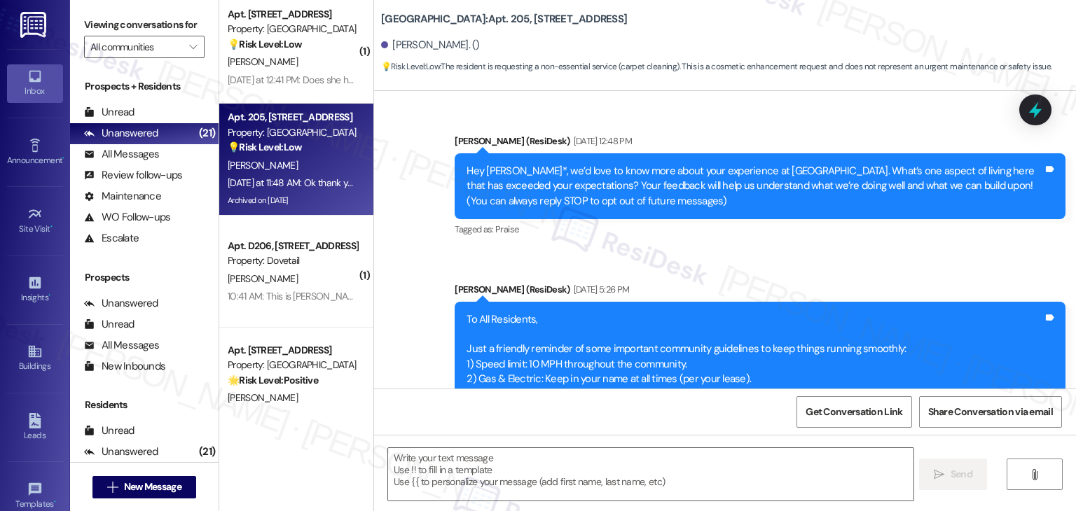
scroll to position [6910, 0]
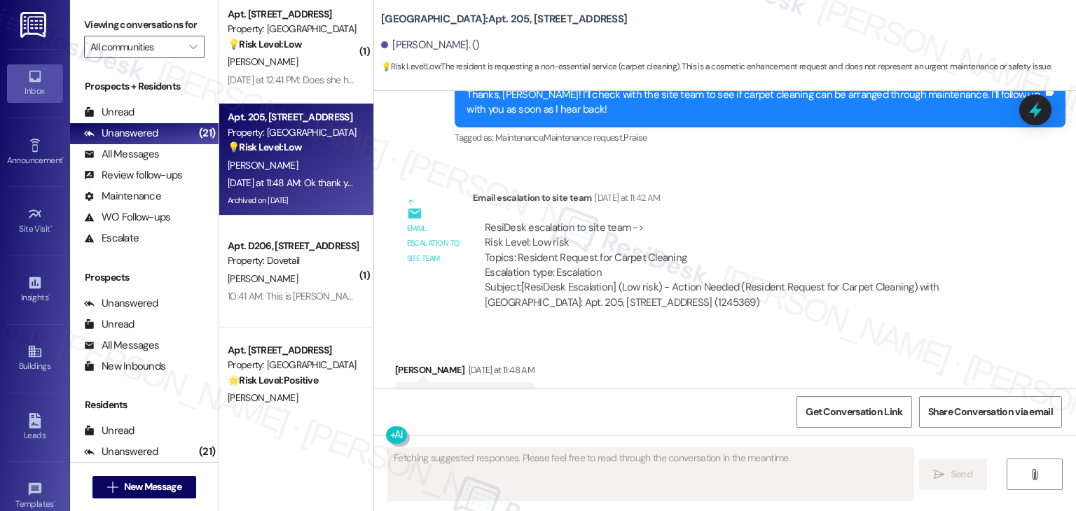
click at [770, 22] on div "Country Oaks: Apt. 205, 1480 South 1000 East Terilyn Downey. () 💡 Risk Level: L…" at bounding box center [728, 39] width 695 height 71
click at [769, 22] on div "Country Oaks: Apt. 205, 1480 South 1000 East Terilyn Downey. () 💡 Risk Level: L…" at bounding box center [728, 39] width 695 height 71
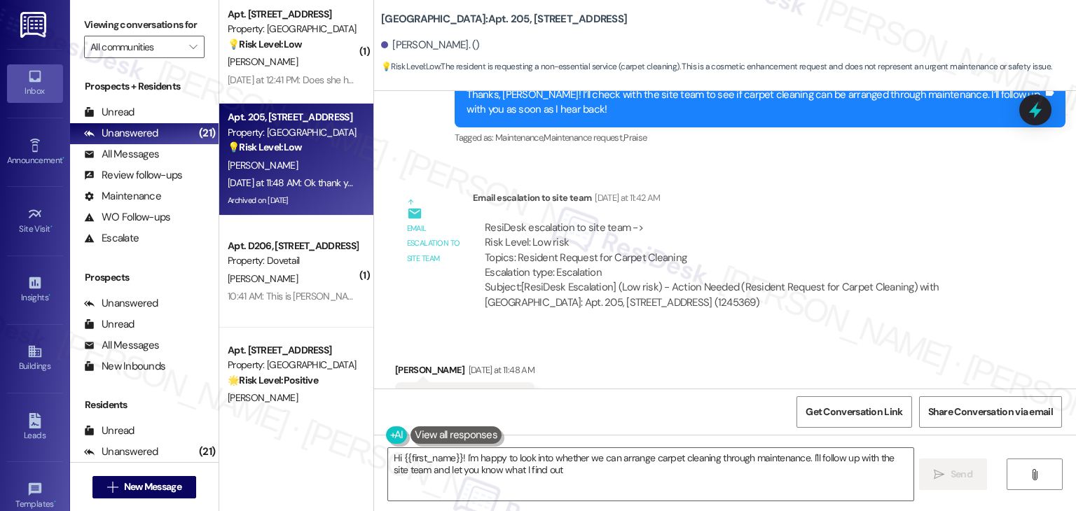
click at [635, 338] on div "Received via SMS Terilyn Downey Yesterday at 11:48 AM Ok thank you Tags and not…" at bounding box center [725, 390] width 702 height 118
type textarea "Hi {{first_name}}! I'm happy to look into whether we can arrange carpet cleanin…"
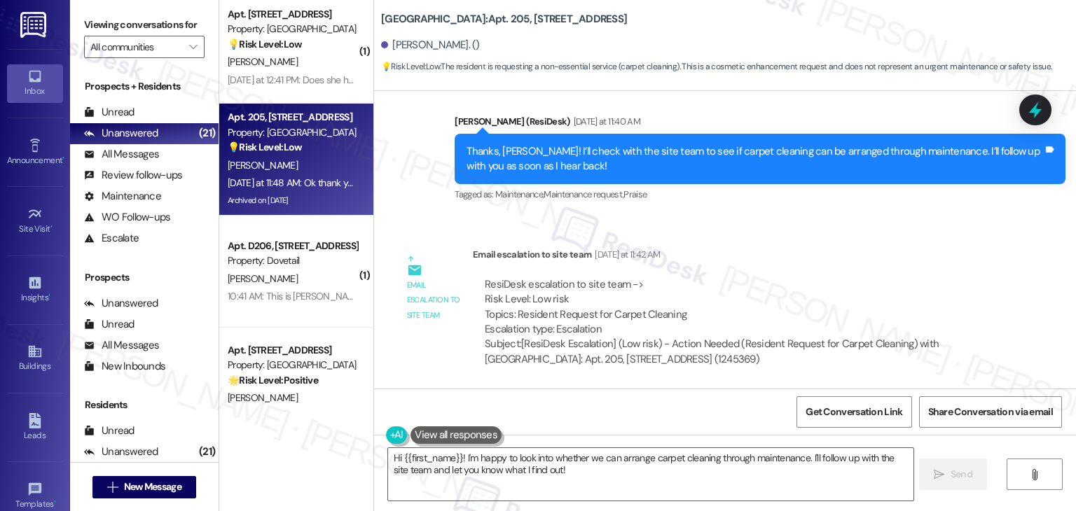
scroll to position [6770, 0]
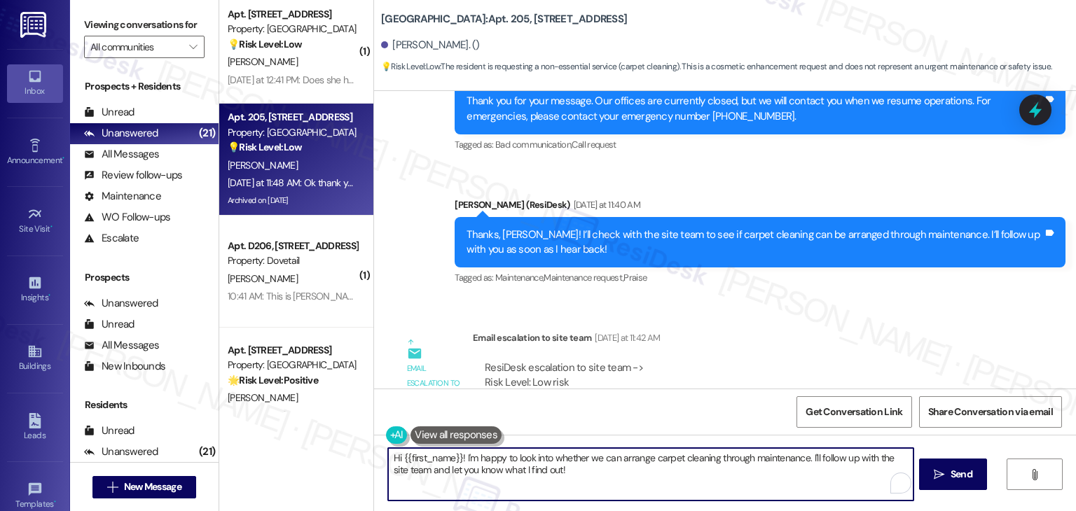
click at [636, 463] on textarea "Hi {{first_name}}! I'm happy to look into whether we can arrange carpet cleanin…" at bounding box center [650, 474] width 525 height 53
click at [968, 465] on button " Send" at bounding box center [953, 475] width 68 height 32
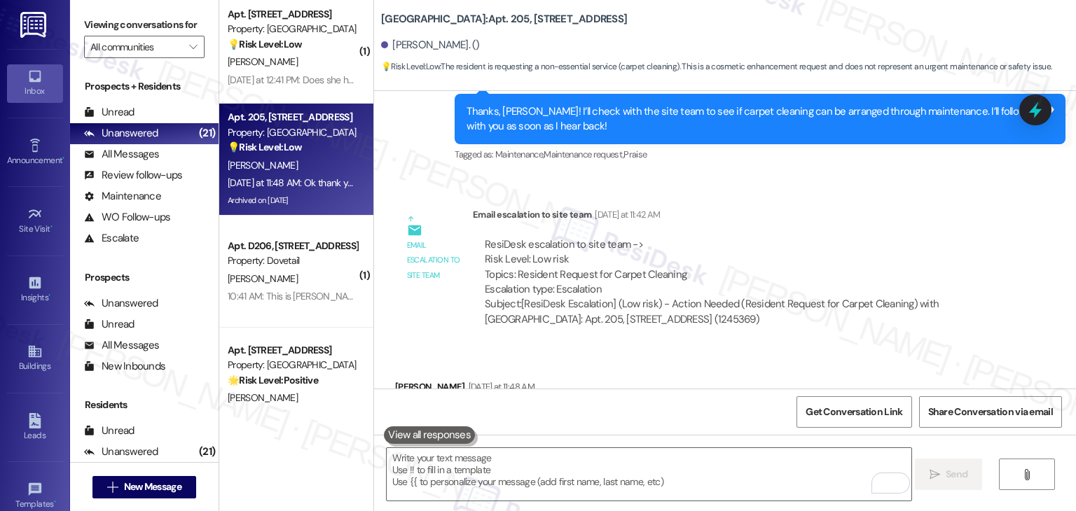
scroll to position [6909, 0]
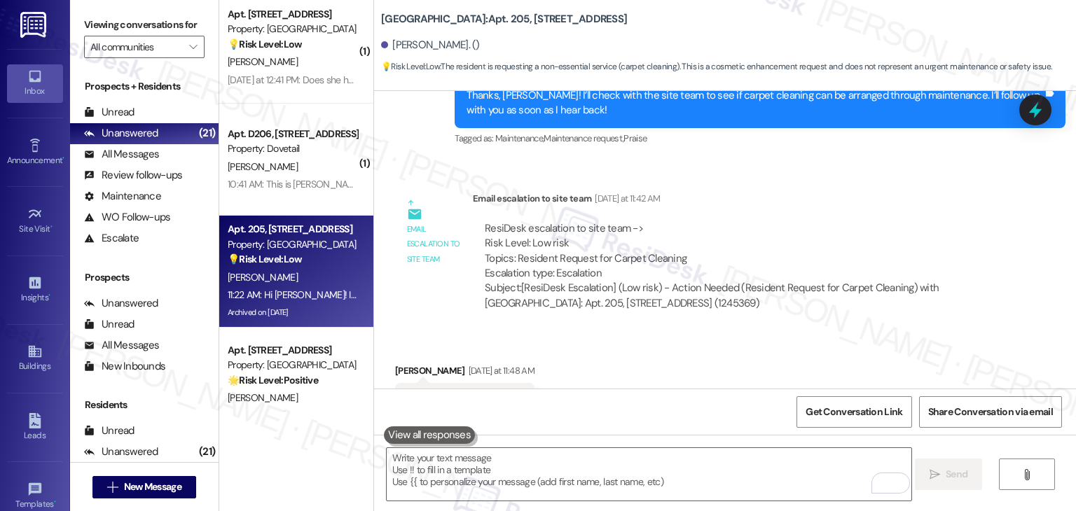
click at [816, 332] on div "Received via SMS Terilyn Downey Yesterday at 11:48 AM Ok thank you Tags and not…" at bounding box center [725, 391] width 702 height 118
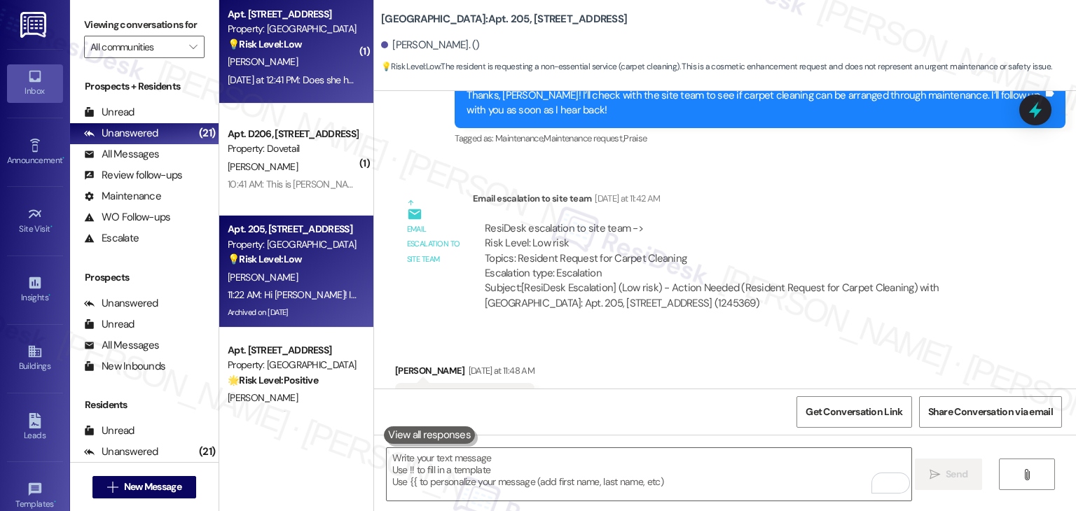
click at [292, 55] on div "J. Stephenson" at bounding box center [292, 62] width 132 height 18
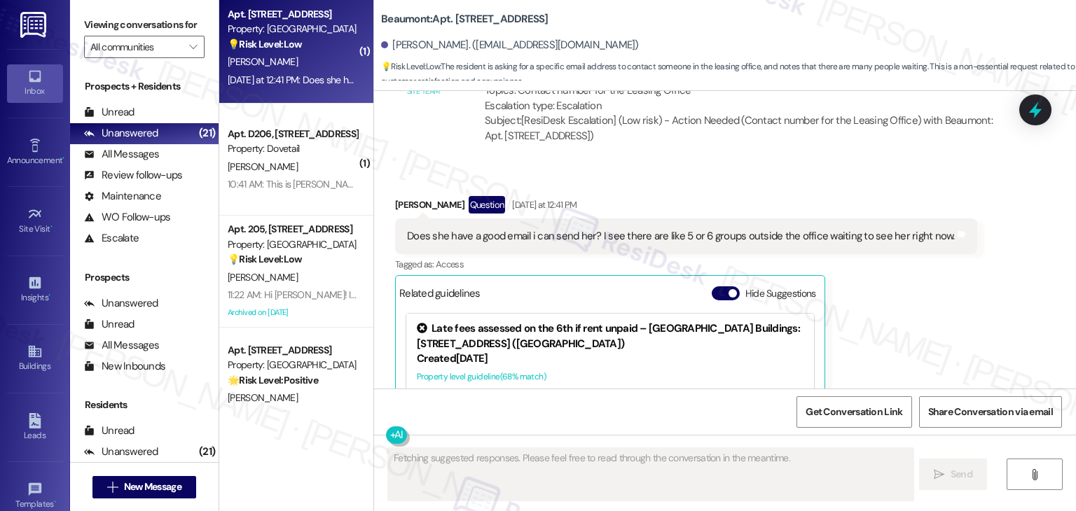
scroll to position [2964, 0]
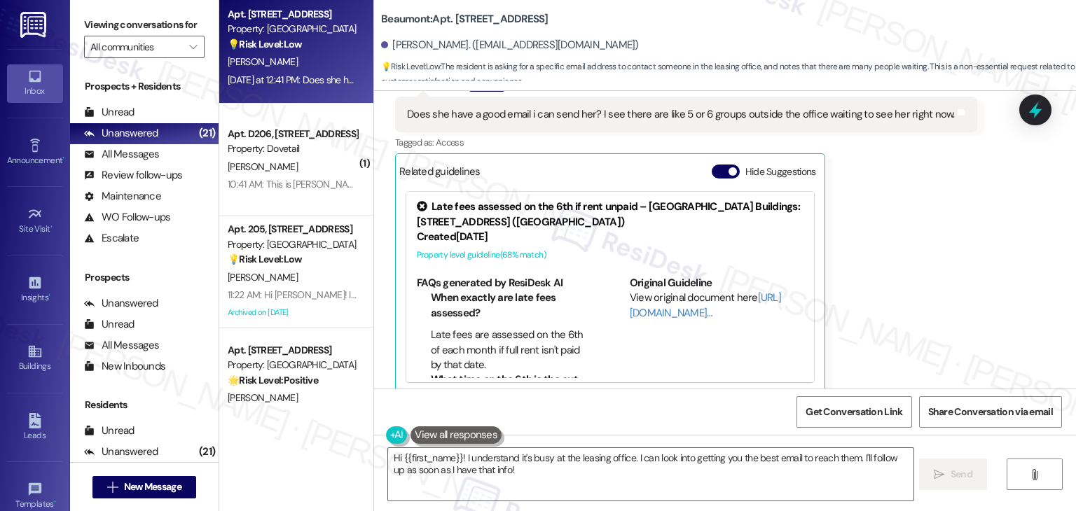
click at [941, 230] on div "Jacob Stephenson Question Yesterday at 12:41 PM Does she have a good email i ca…" at bounding box center [686, 233] width 582 height 319
click at [941, 268] on div "Jacob Stephenson Question Yesterday at 12:41 PM Does she have a good email i ca…" at bounding box center [686, 233] width 582 height 319
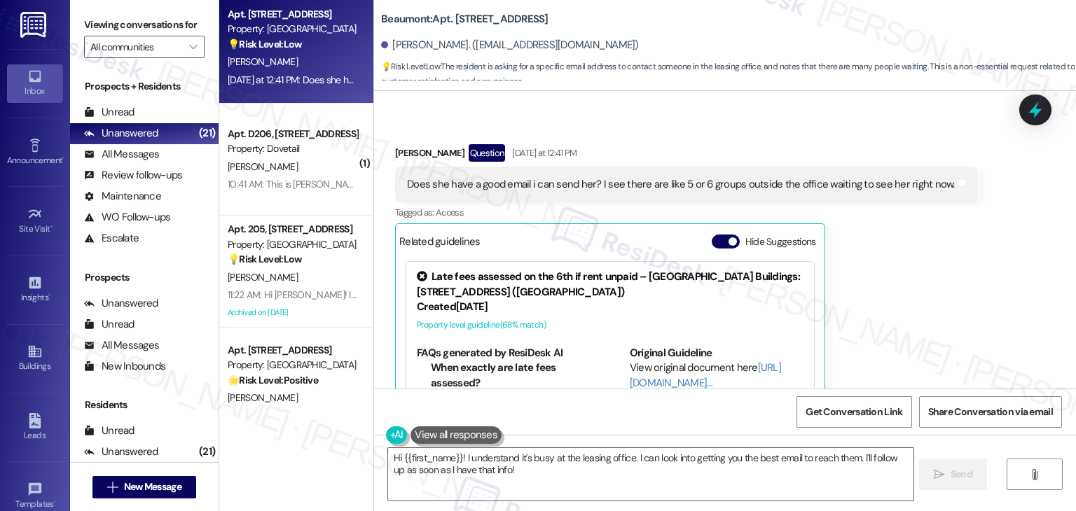
drag, startPoint x: 926, startPoint y: 322, endPoint x: 926, endPoint y: 312, distance: 10.5
click at [926, 322] on div "Jacob Stephenson Question Yesterday at 12:41 PM Does she have a good email i ca…" at bounding box center [686, 303] width 582 height 319
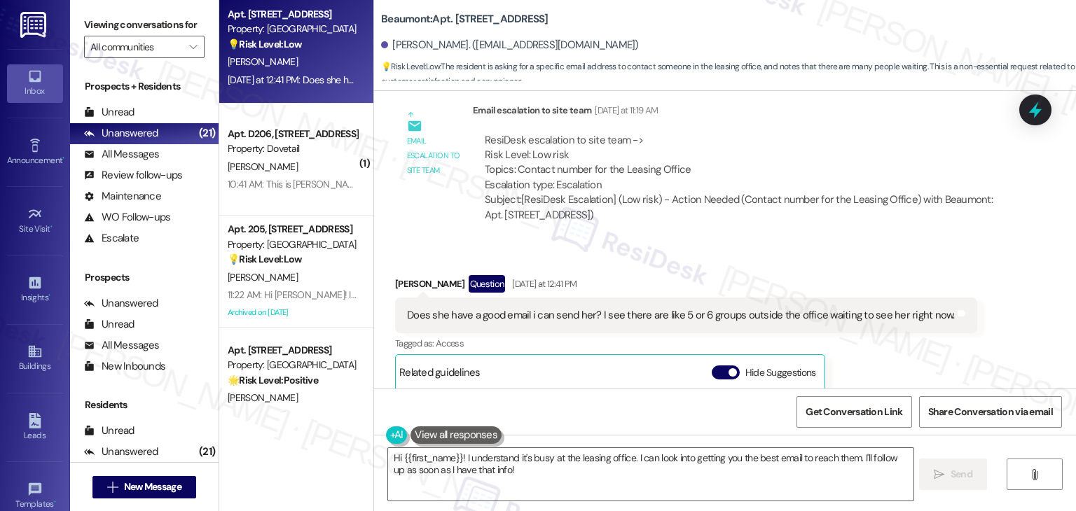
scroll to position [2753, 0]
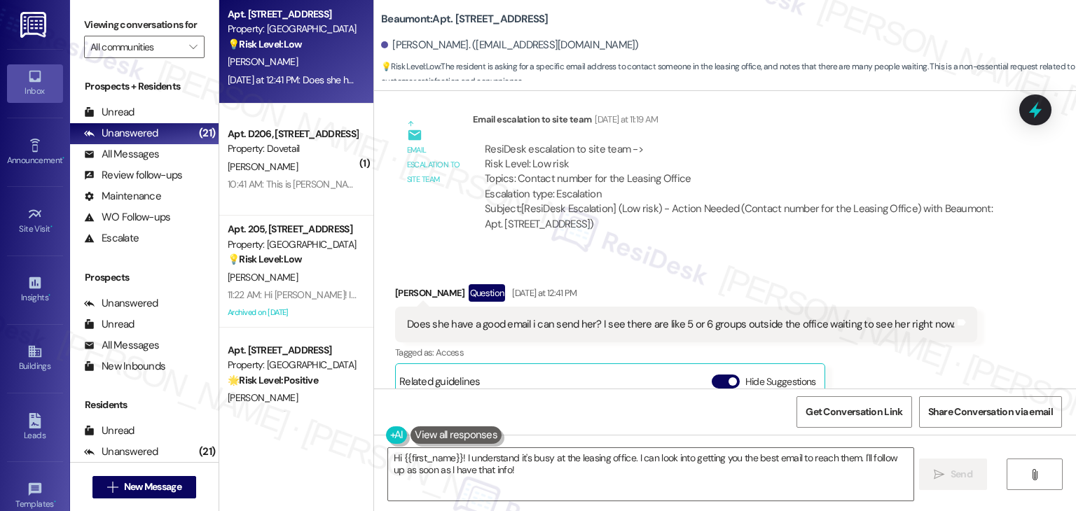
click at [918, 257] on div "Received via SMS Jacob Stephenson Question Yesterday at 12:41 PM Does she have …" at bounding box center [725, 433] width 702 height 361
click at [916, 253] on div "Received via SMS Jacob Stephenson Question Yesterday at 12:41 PM Does she have …" at bounding box center [725, 433] width 702 height 361
click at [827, 274] on div "Received via SMS Jacob Stephenson Question Yesterday at 12:41 PM Does she have …" at bounding box center [686, 444] width 603 height 340
click at [829, 253] on div "Received via SMS Jacob Stephenson Question Yesterday at 12:41 PM Does she have …" at bounding box center [725, 433] width 702 height 361
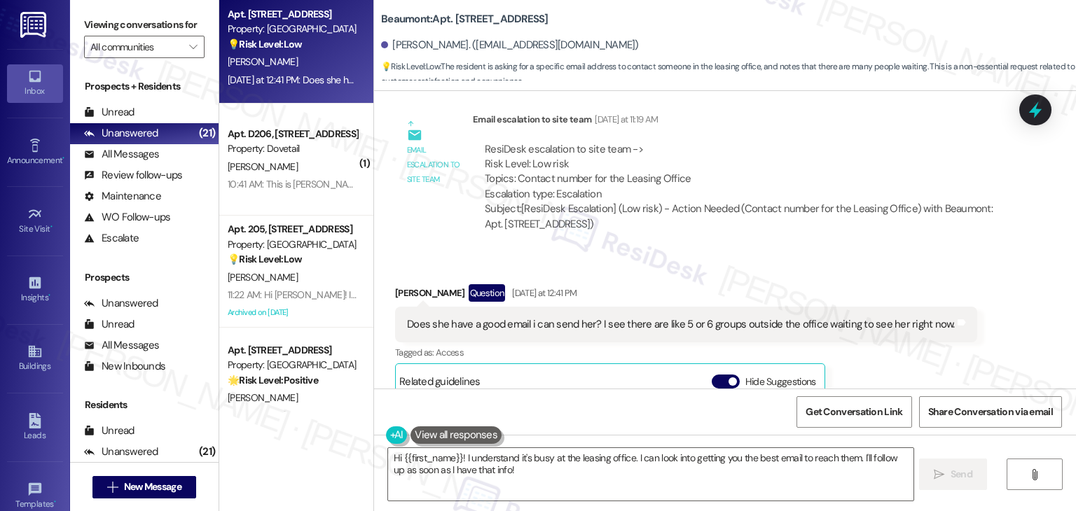
click at [841, 230] on div "Email escalation to site team Email escalation to site team Yesterday at 11:19 …" at bounding box center [701, 177] width 632 height 151
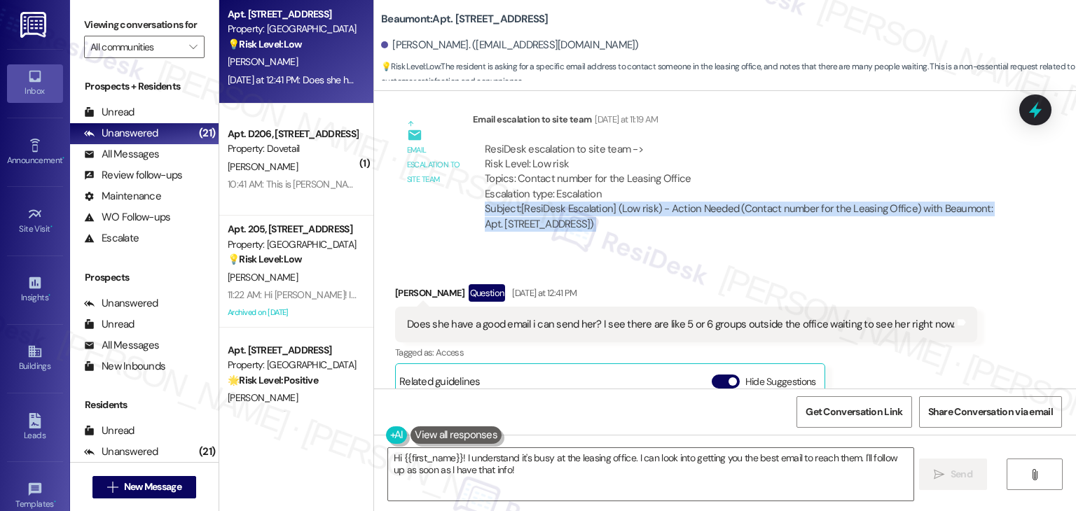
click at [841, 230] on div "Email escalation to site team Email escalation to site team Yesterday at 11:19 …" at bounding box center [701, 177] width 632 height 151
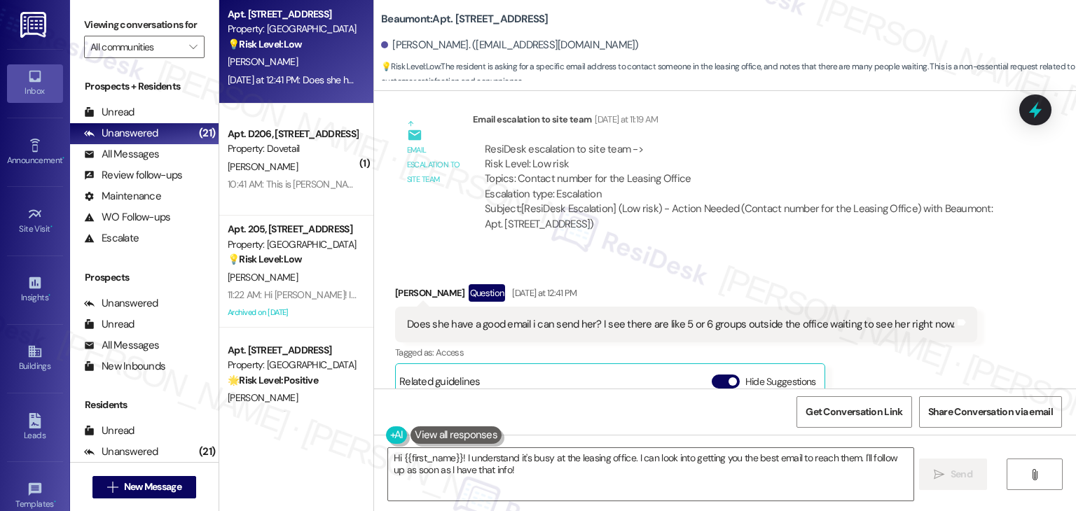
click at [842, 253] on div "Received via SMS Jacob Stephenson Question Yesterday at 12:41 PM Does she have …" at bounding box center [725, 433] width 702 height 361
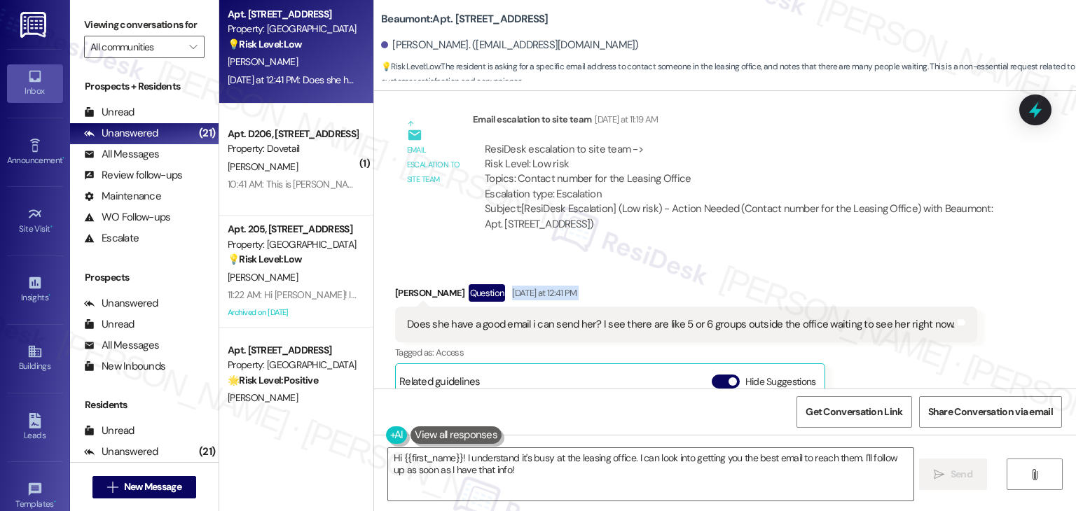
click at [842, 253] on div "Received via SMS Jacob Stephenson Question Yesterday at 12:41 PM Does she have …" at bounding box center [725, 433] width 702 height 361
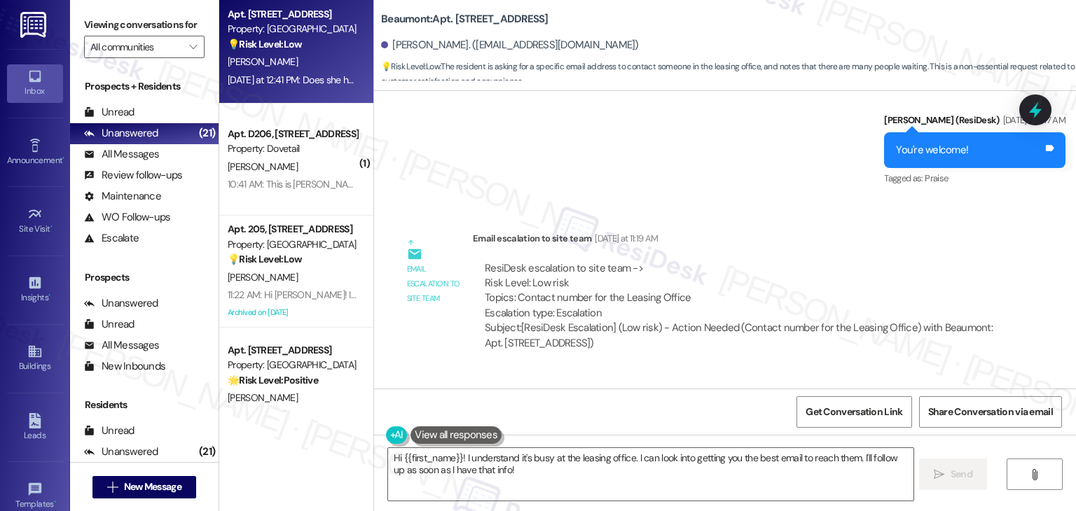
scroll to position [2613, 0]
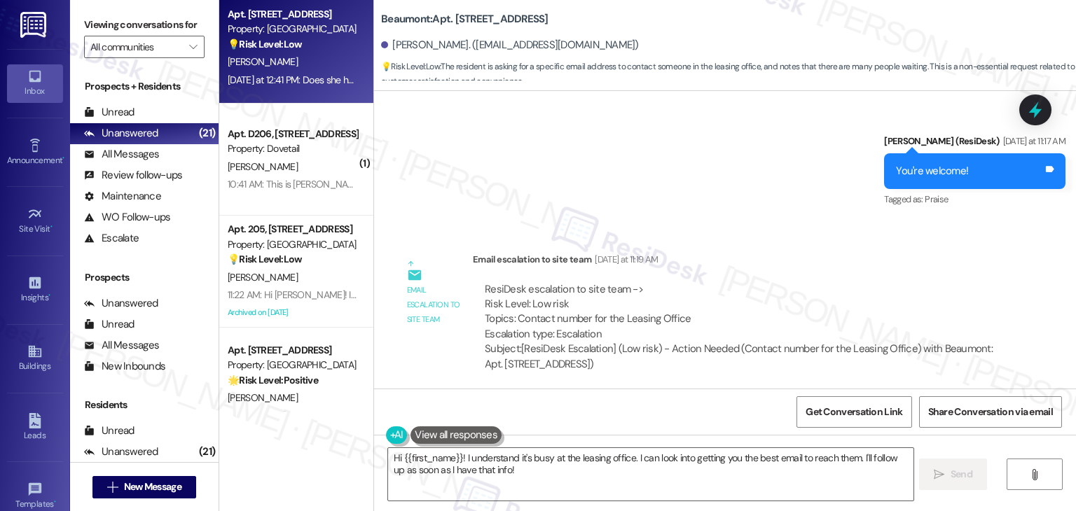
click at [842, 252] on div "Email escalation to site team Yesterday at 11:19 AM" at bounding box center [739, 262] width 533 height 20
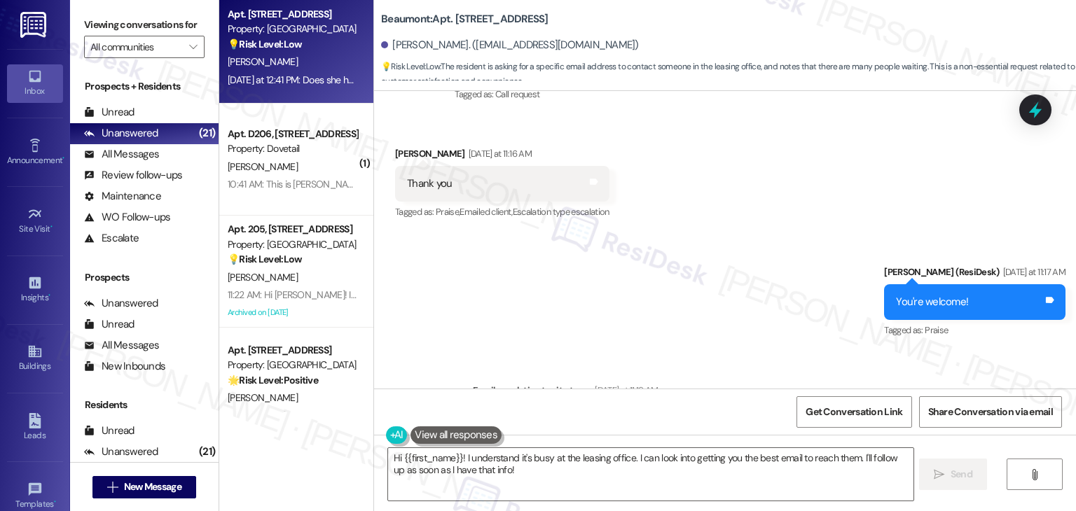
scroll to position [2473, 0]
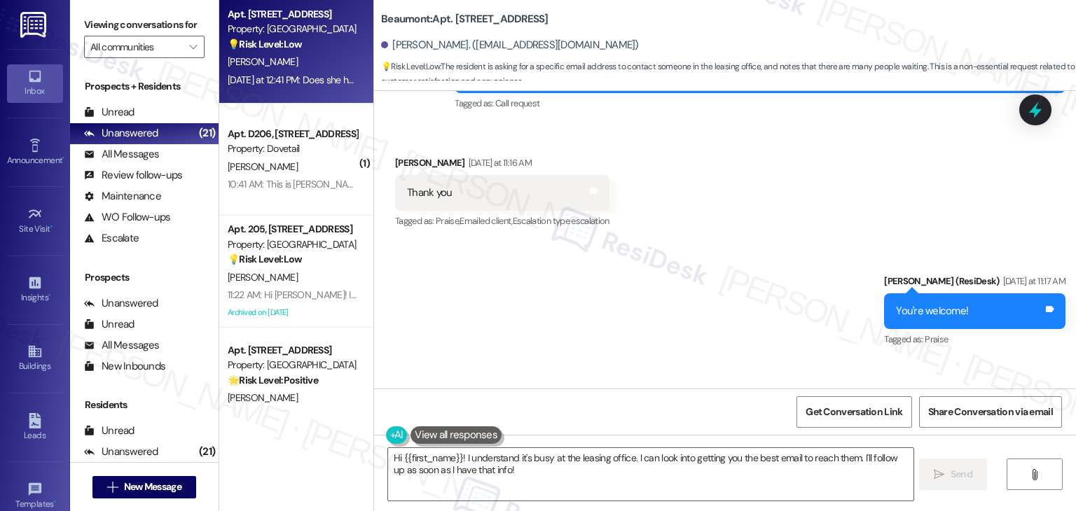
click at [808, 263] on div "Sent via SMS Dottie (ResiDesk) Yesterday at 11:17 AM You're welcome! Tags and n…" at bounding box center [725, 301] width 702 height 118
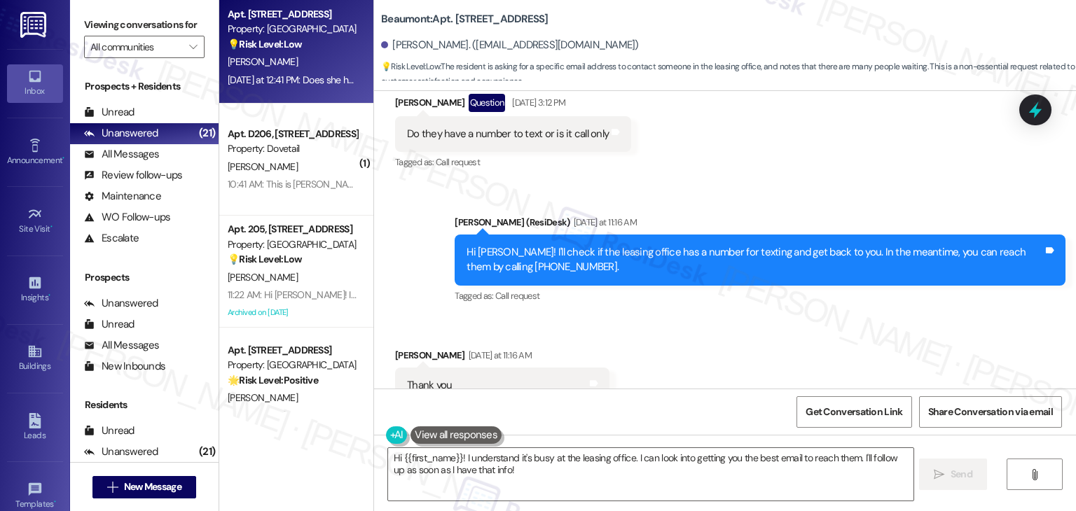
scroll to position [2263, 0]
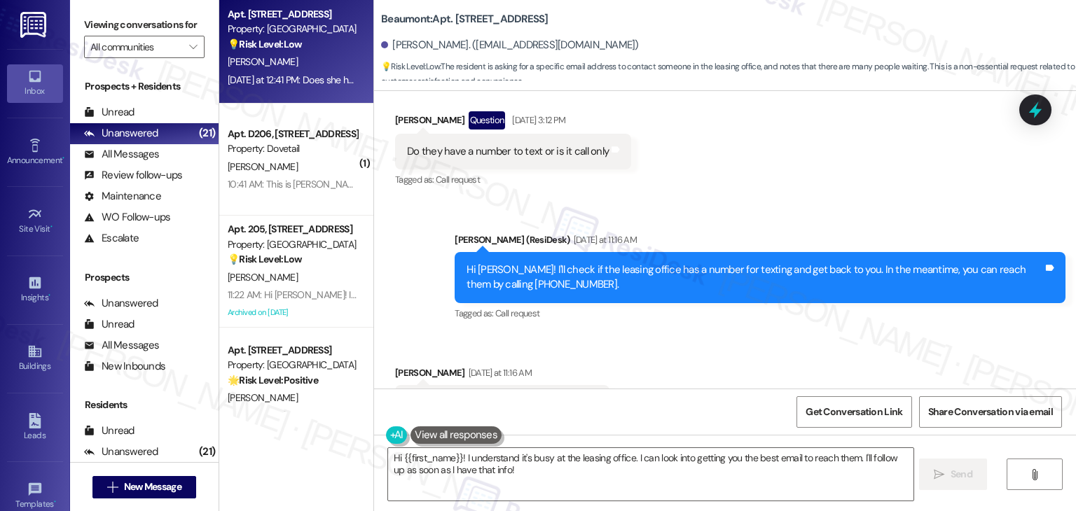
click at [787, 303] on div "Tagged as: Call request Click to highlight conversations about Call request" at bounding box center [760, 313] width 611 height 20
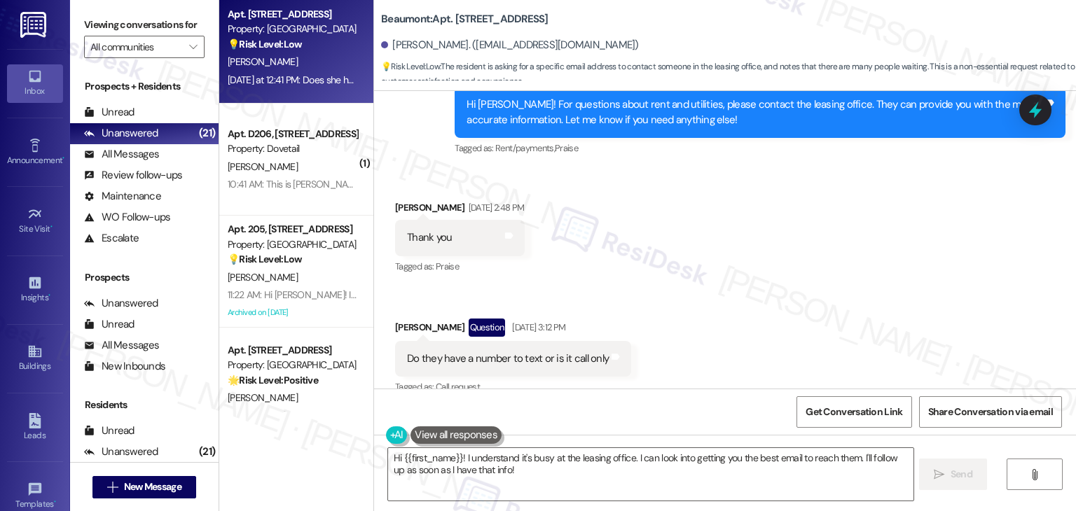
scroll to position [2053, 0]
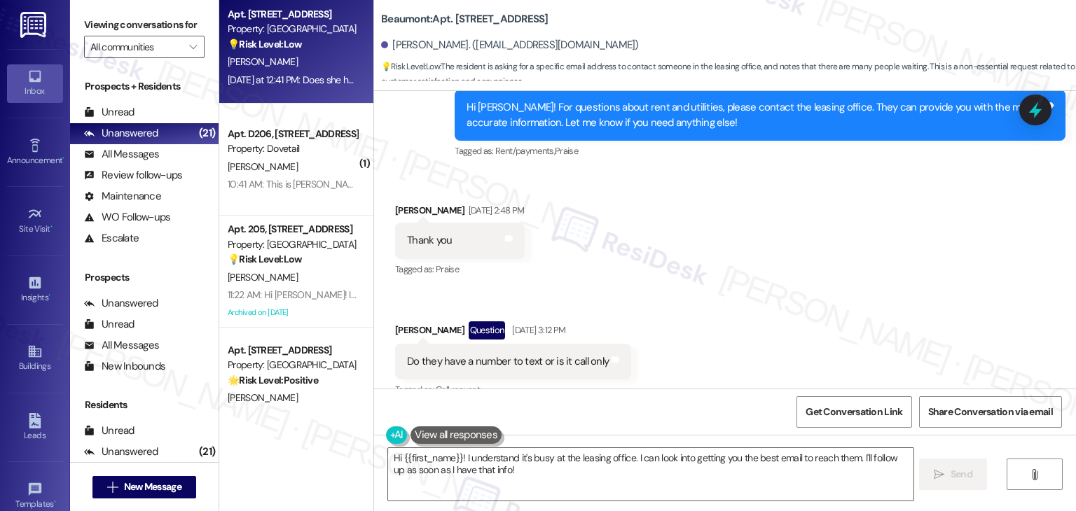
click at [753, 322] on div "Received via SMS Jacob Stephenson Sep 01, 2025 at 2:48 PM Thank you Tags and no…" at bounding box center [725, 292] width 702 height 240
click at [754, 321] on div "Received via SMS Jacob Stephenson Sep 01, 2025 at 2:48 PM Thank you Tags and no…" at bounding box center [725, 292] width 702 height 240
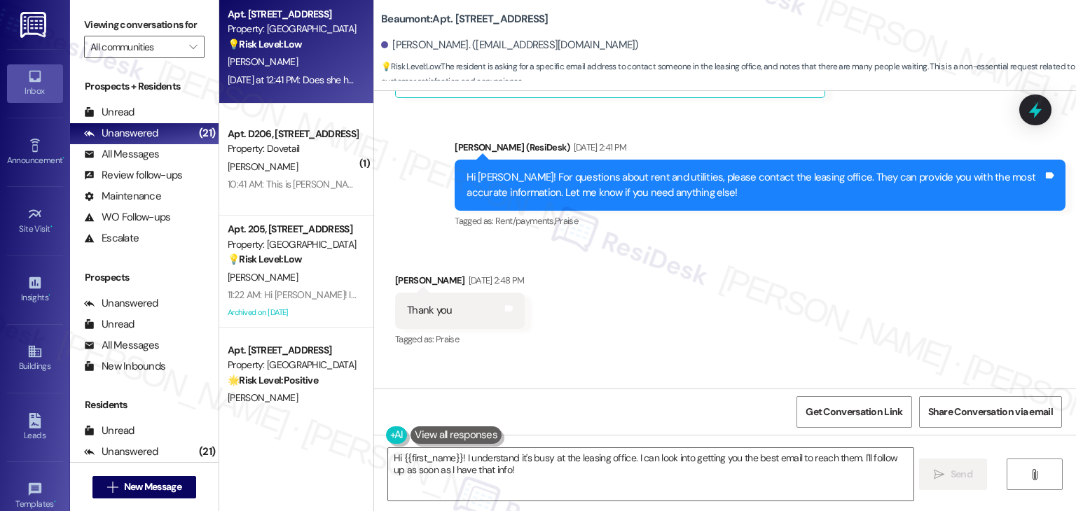
click at [754, 320] on div "Received via SMS Jacob Stephenson Sep 01, 2025 at 2:48 PM Thank you Tags and no…" at bounding box center [725, 362] width 702 height 240
click at [712, 292] on div "Received via SMS Jacob Stephenson Sep 01, 2025 at 2:48 PM Thank you Tags and no…" at bounding box center [725, 362] width 702 height 240
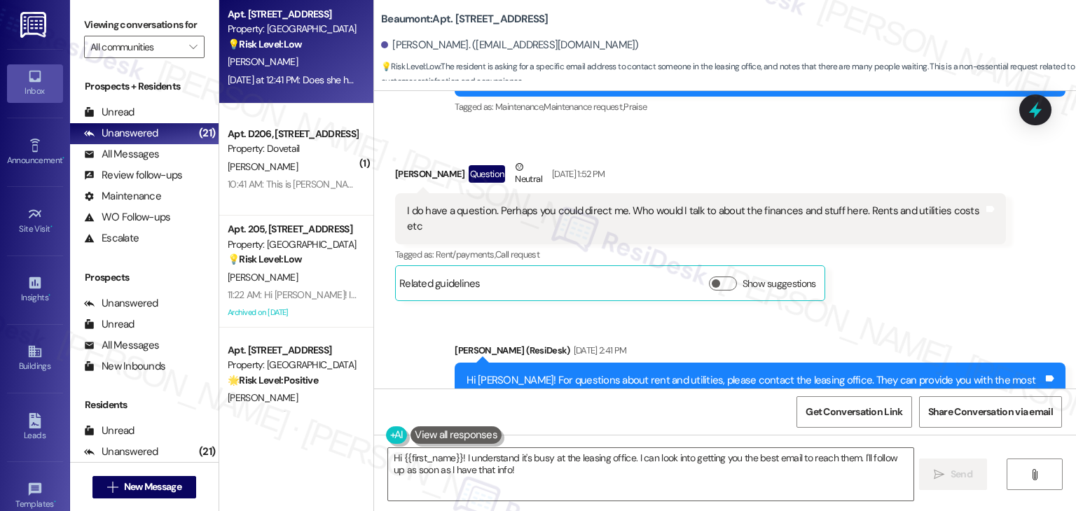
scroll to position [1773, 0]
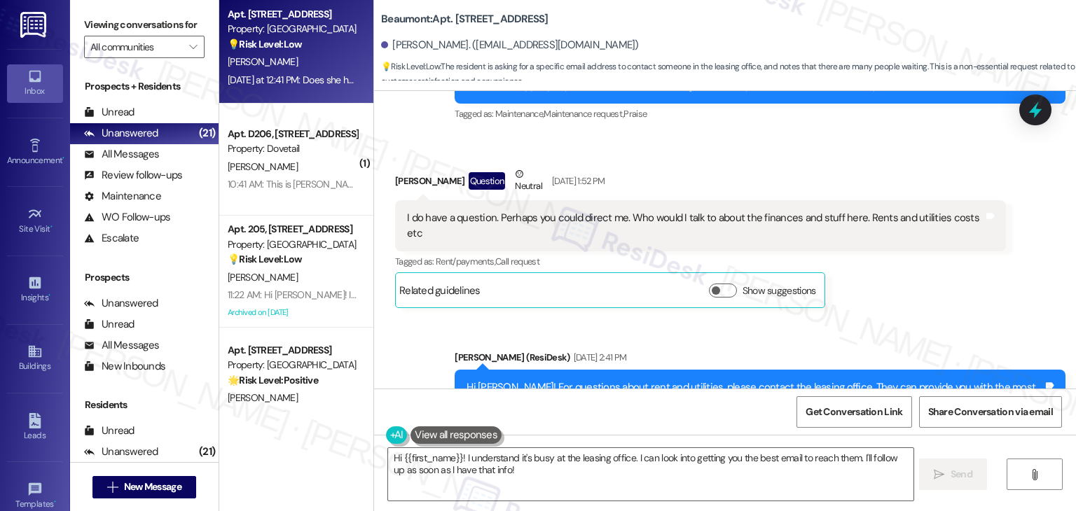
click at [681, 319] on div "Sent via SMS Dottie (ResiDesk) Sep 01, 2025 at 2:41 PM Hi Jacob! For questions …" at bounding box center [725, 385] width 702 height 133
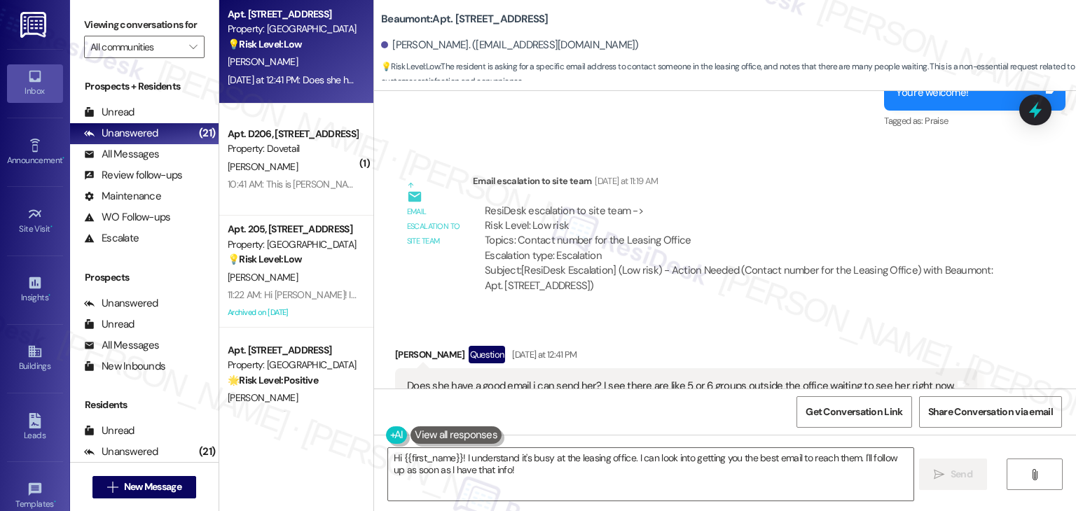
scroll to position [2753, 0]
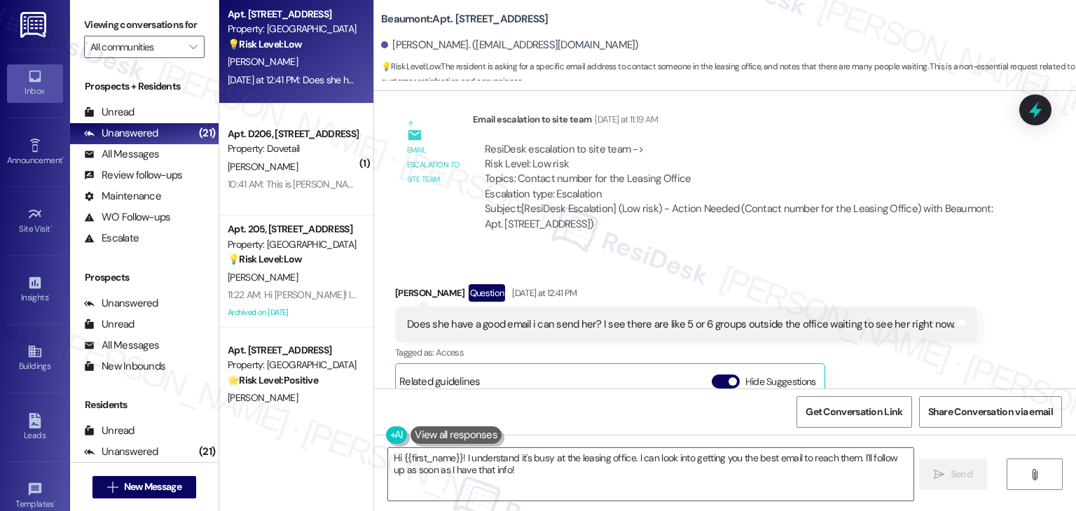
click at [728, 284] on div "Jacob Stephenson Question Yesterday at 12:41 PM" at bounding box center [686, 295] width 582 height 22
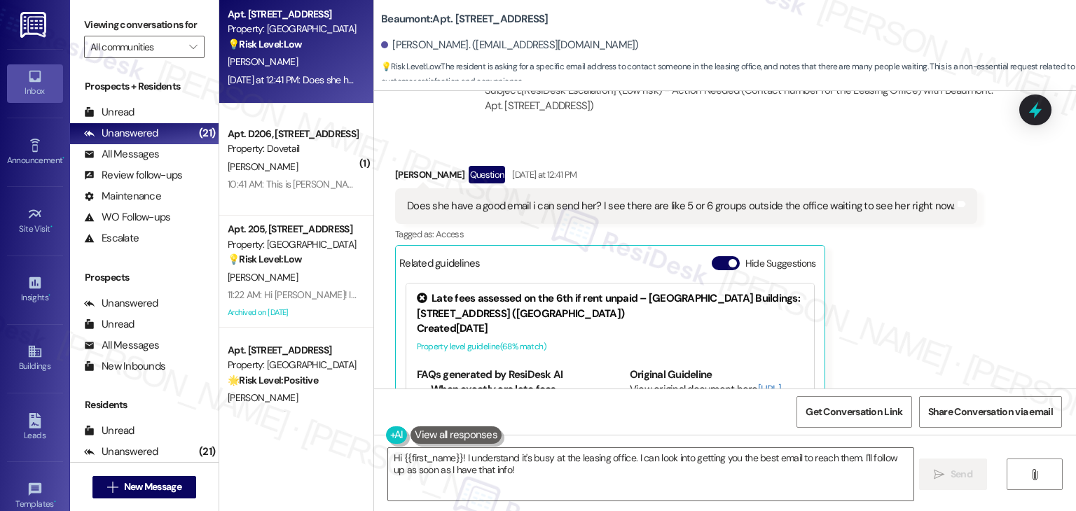
scroll to position [2903, 0]
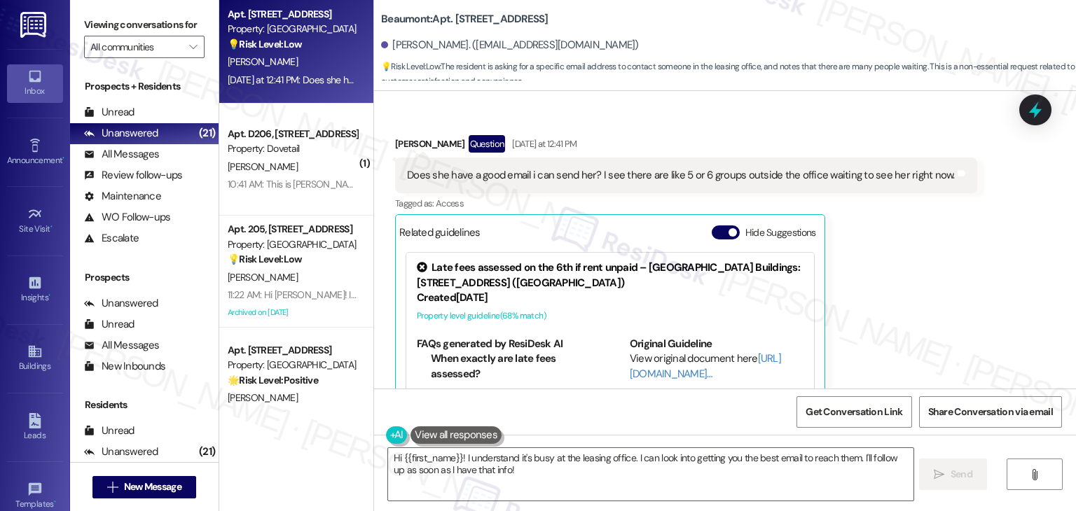
click at [893, 242] on div "Jacob Stephenson Question Yesterday at 12:41 PM Does she have a good email i ca…" at bounding box center [686, 294] width 582 height 319
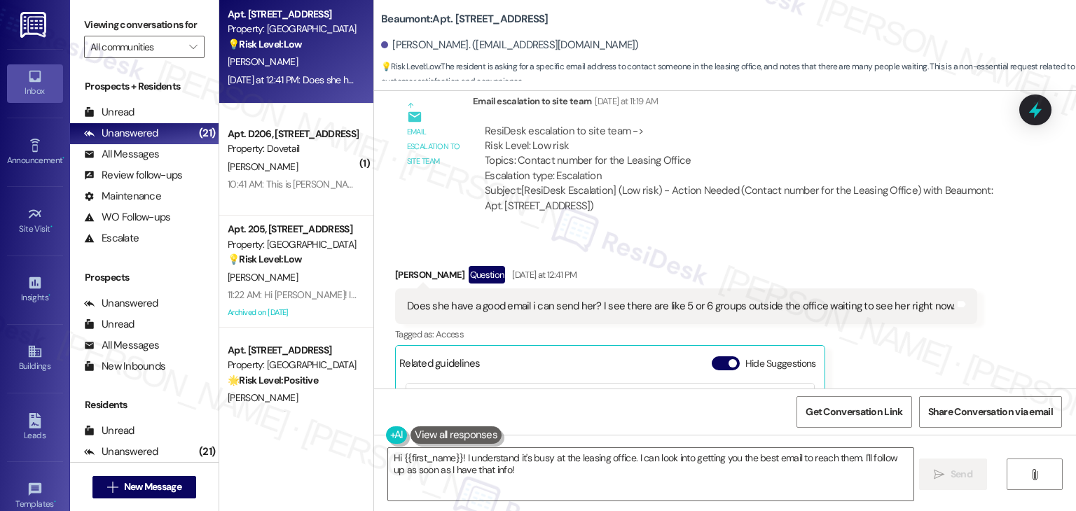
scroll to position [2763, 0]
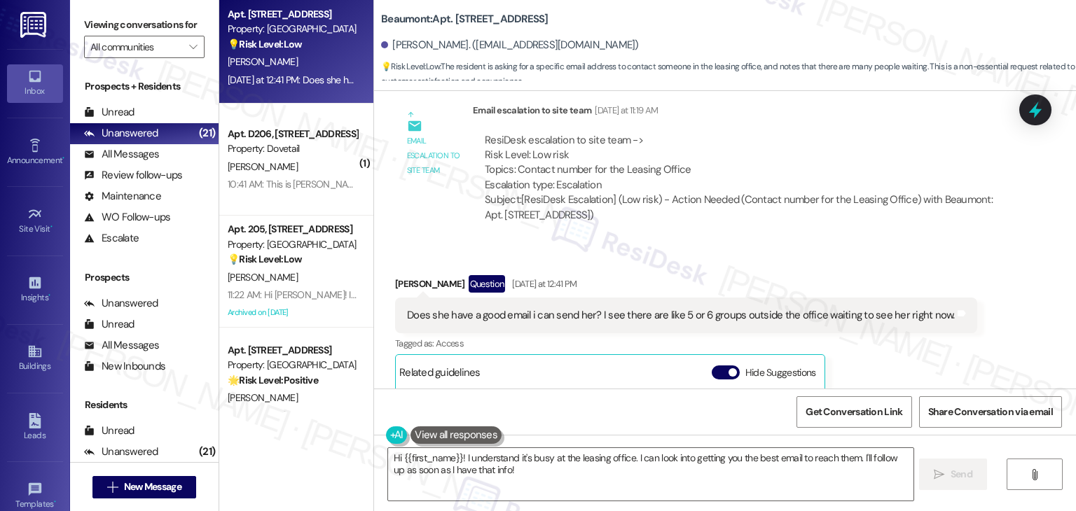
click at [748, 310] on div "Does she have a good email i can send her? I see there are like 5 or 6 groups o…" at bounding box center [686, 316] width 582 height 36
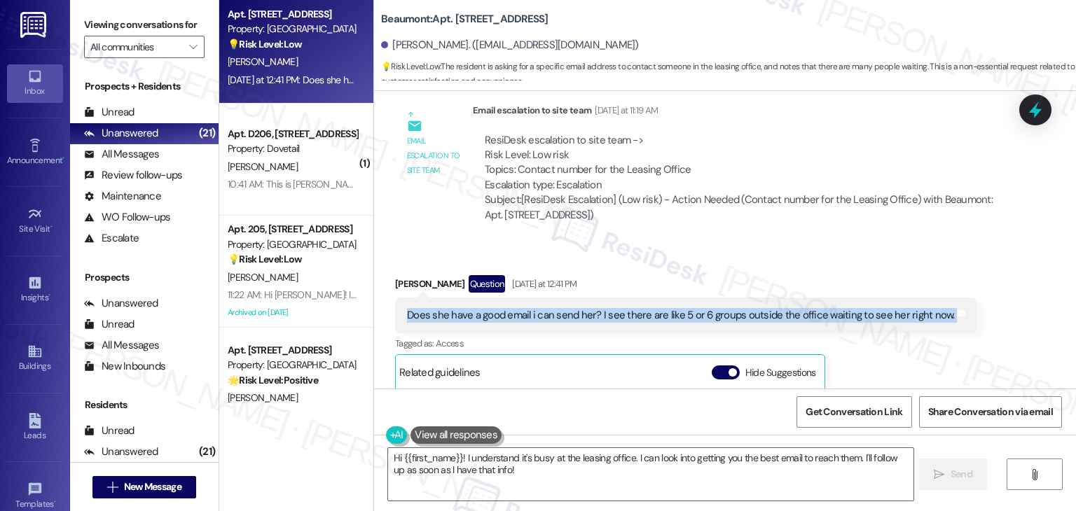
click at [748, 310] on div "Does she have a good email i can send her? I see there are like 5 or 6 groups o…" at bounding box center [686, 316] width 582 height 36
copy div "Does she have a good email i can send her? I see there are like 5 or 6 groups o…"
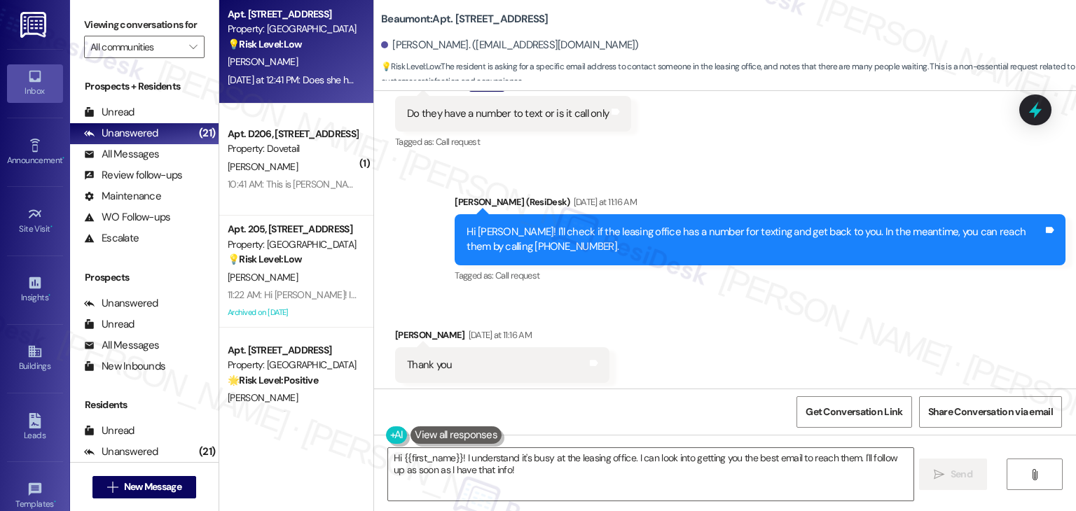
scroll to position [2272, 0]
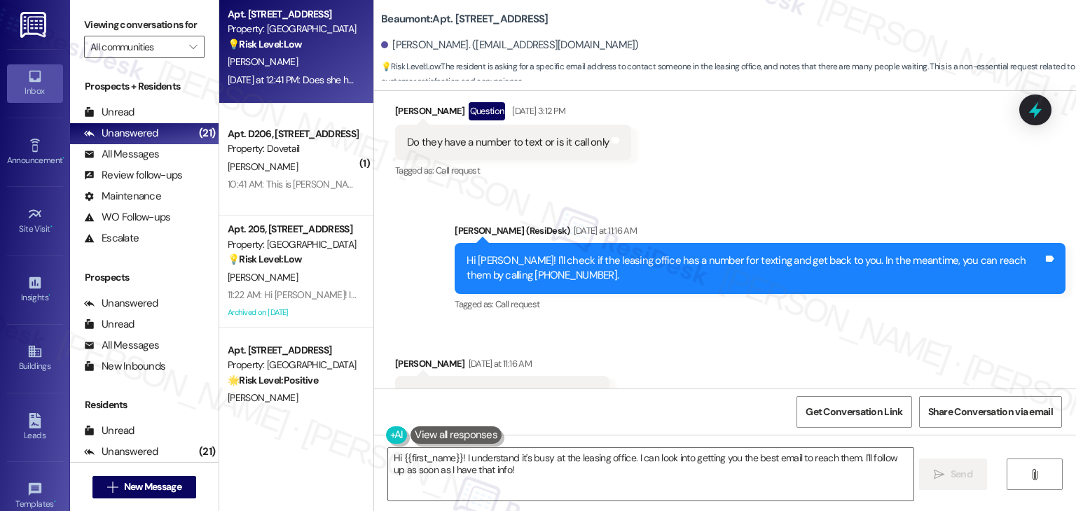
click at [716, 264] on div "Hi Jacob! I'll check if the leasing office has a number for texting and get bac…" at bounding box center [754, 269] width 576 height 30
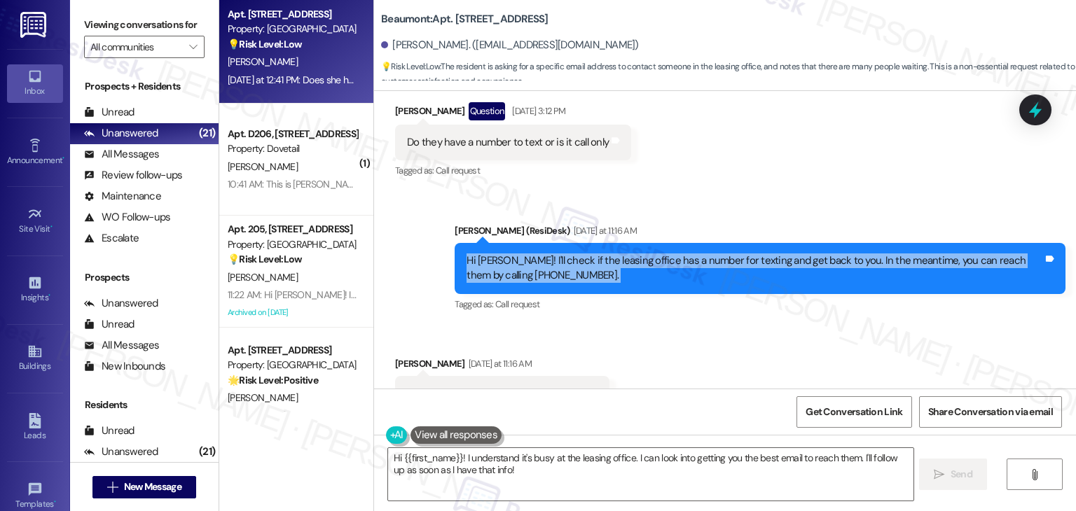
click at [716, 264] on div "Hi Jacob! I'll check if the leasing office has a number for texting and get bac…" at bounding box center [754, 269] width 576 height 30
copy div "Hi Jacob! I'll check if the leasing office has a number for texting and get bac…"
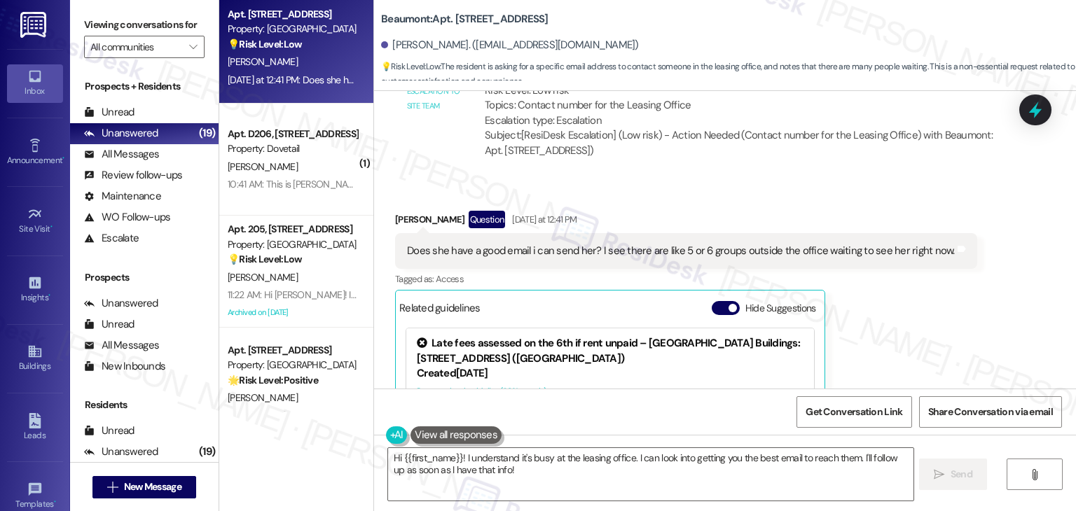
scroll to position [2824, 0]
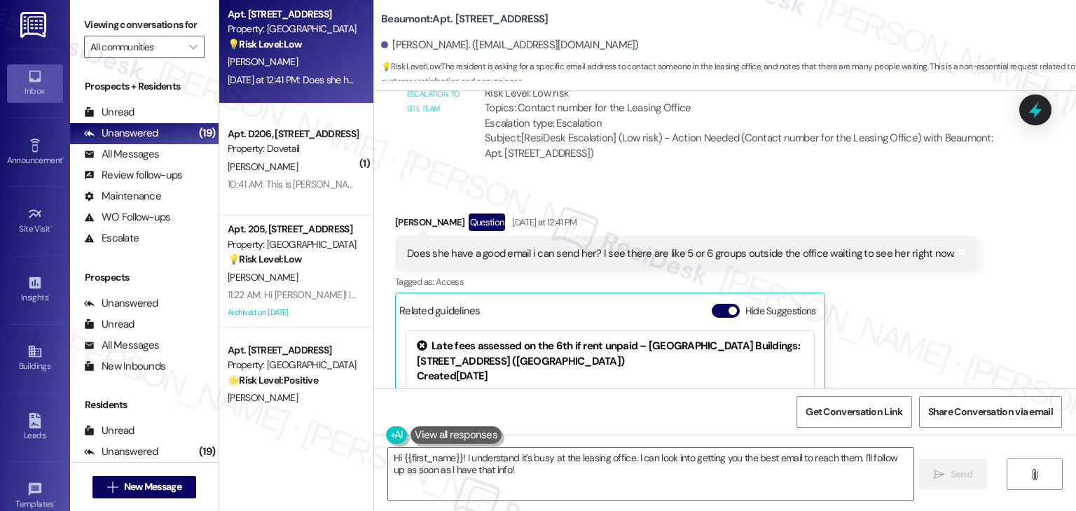
click at [639, 247] on div "Does she have a good email i can send her? I see there are like 5 or 6 groups o…" at bounding box center [681, 254] width 548 height 15
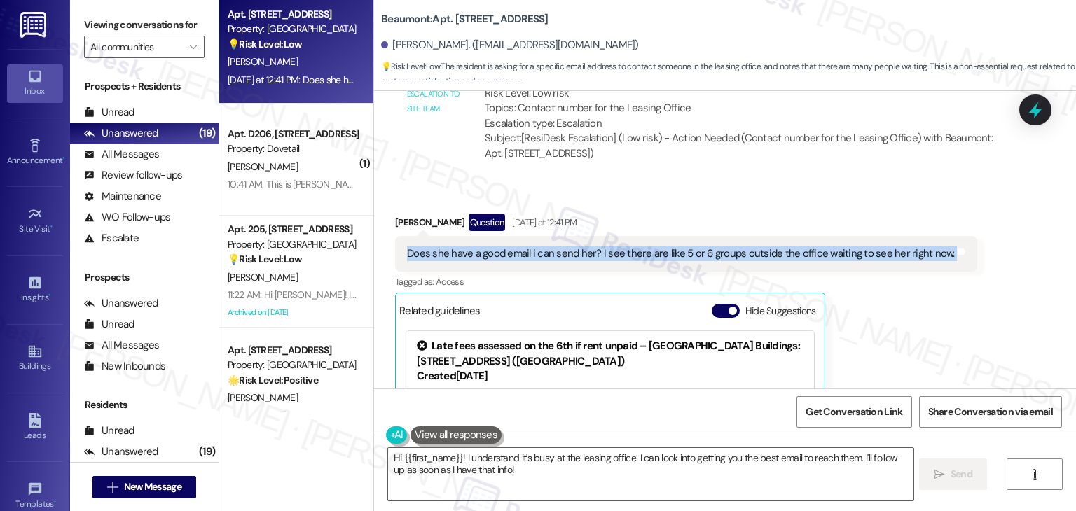
click at [639, 247] on div "Does she have a good email i can send her? I see there are like 5 or 6 groups o…" at bounding box center [681, 254] width 548 height 15
copy div "Does she have a good email i can send her? I see there are like 5 or 6 groups o…"
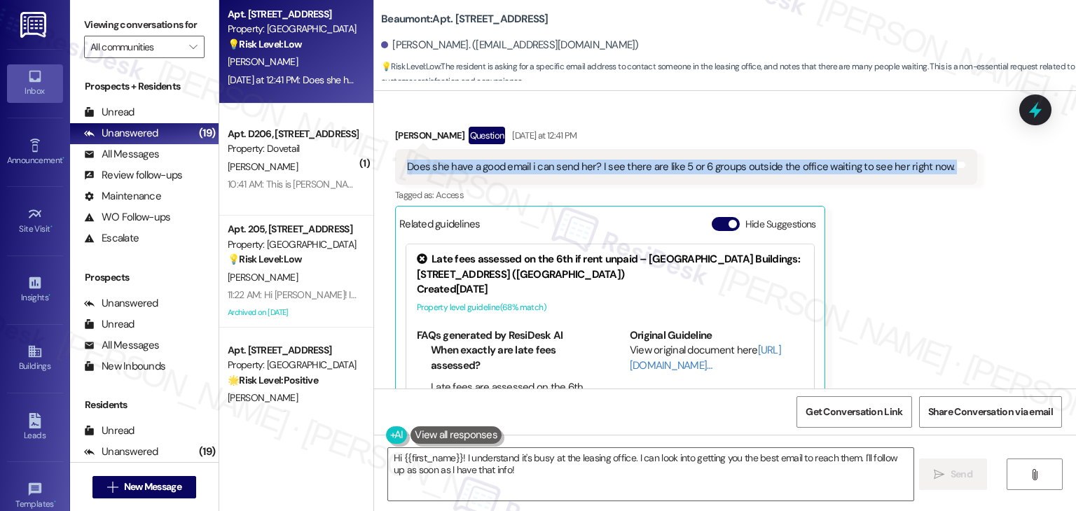
scroll to position [2964, 0]
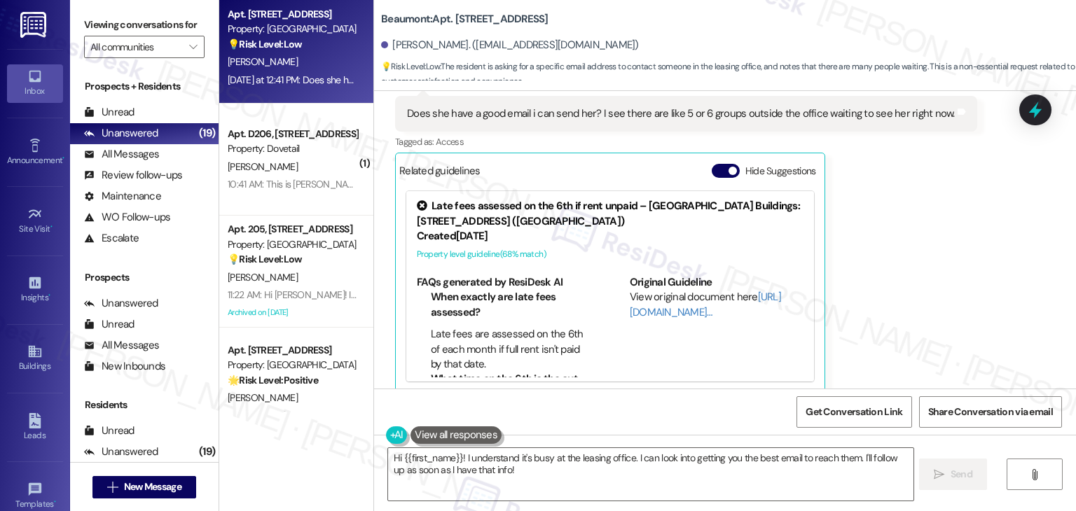
click at [948, 343] on div "Jacob Stephenson Question Yesterday at 12:41 PM Does she have a good email i ca…" at bounding box center [686, 233] width 582 height 319
click at [584, 466] on textarea "Hi {{first_name}}! I understand it's busy at the leasing office. I can look int…" at bounding box center [650, 474] width 525 height 53
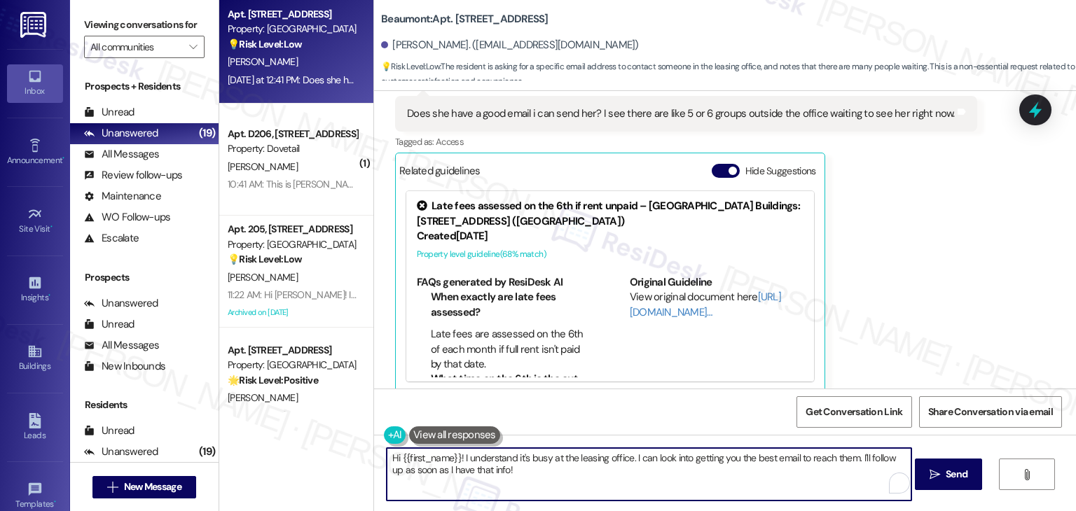
click at [601, 472] on textarea "Hi {{first_name}}! I understand it's busy at the leasing office. I can look int…" at bounding box center [649, 474] width 525 height 53
click at [629, 469] on textarea "Hi {{first_name}}! I understand it's busy at the leasing office. I can look int…" at bounding box center [649, 474] width 525 height 53
click at [628, 463] on textarea "Hi {{first_name}}! I understand it's busy at the leasing office. I can look int…" at bounding box center [649, 474] width 525 height 53
paste textarea "Hi Jacob! May I know whose email you are asking about?"
drag, startPoint x: 670, startPoint y: 459, endPoint x: 644, endPoint y: 455, distance: 25.7
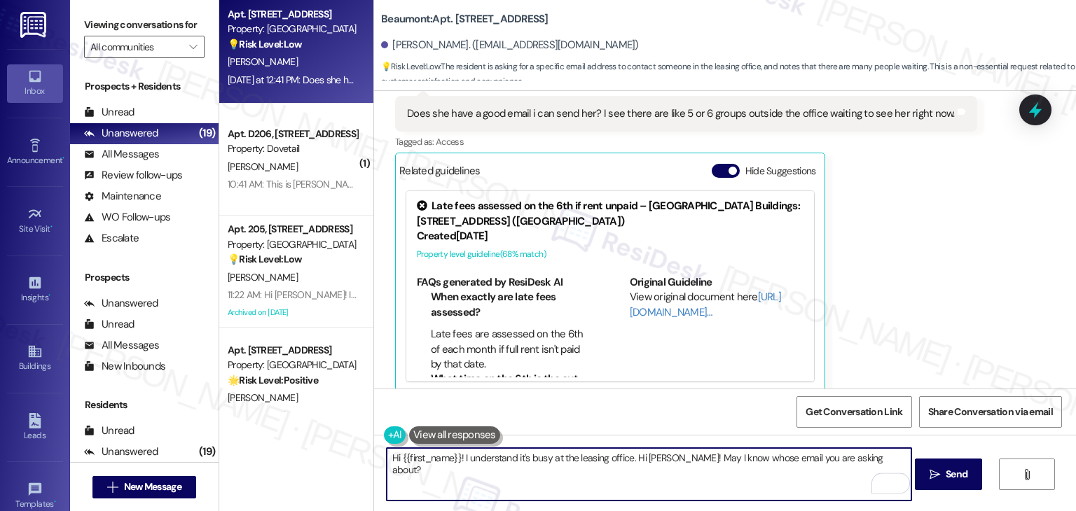
click at [644, 455] on textarea "Hi {{first_name}}! I understand it's busy at the leasing office. Hi Jacob! May …" at bounding box center [649, 474] width 525 height 53
type textarea "Hi {{first_name}}! I understand it's busy at the leasing office. May I know who…"
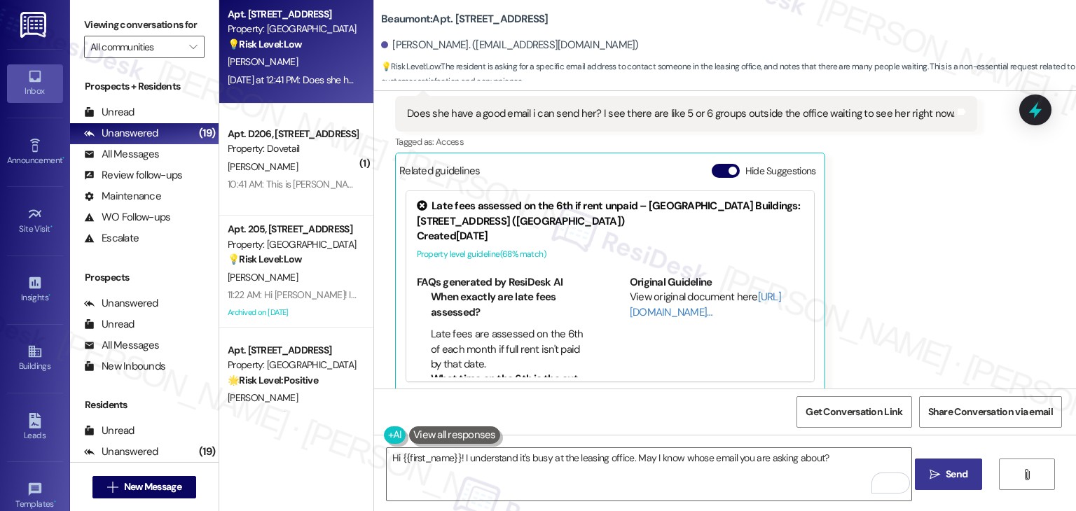
click at [967, 473] on span "Send" at bounding box center [956, 474] width 27 height 15
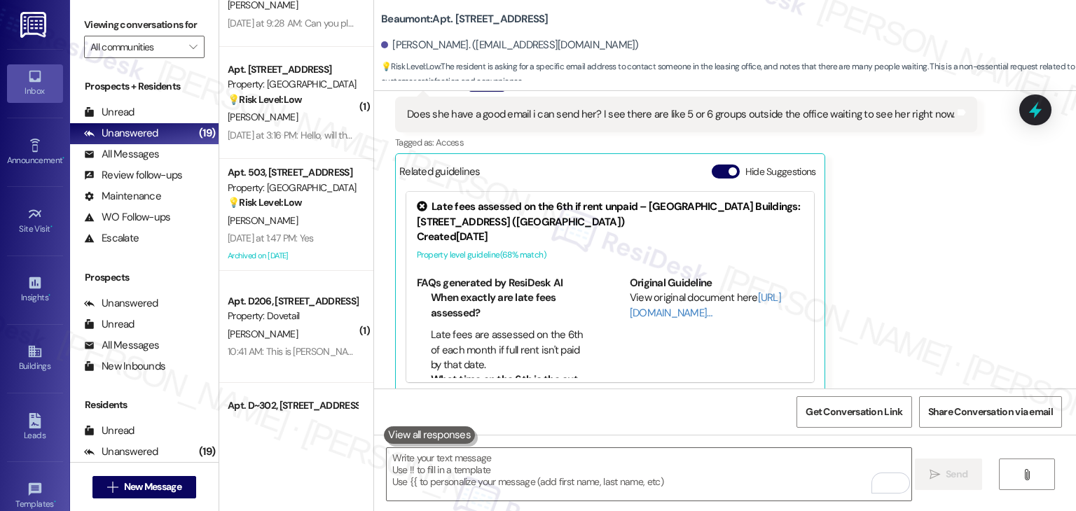
scroll to position [1507, 0]
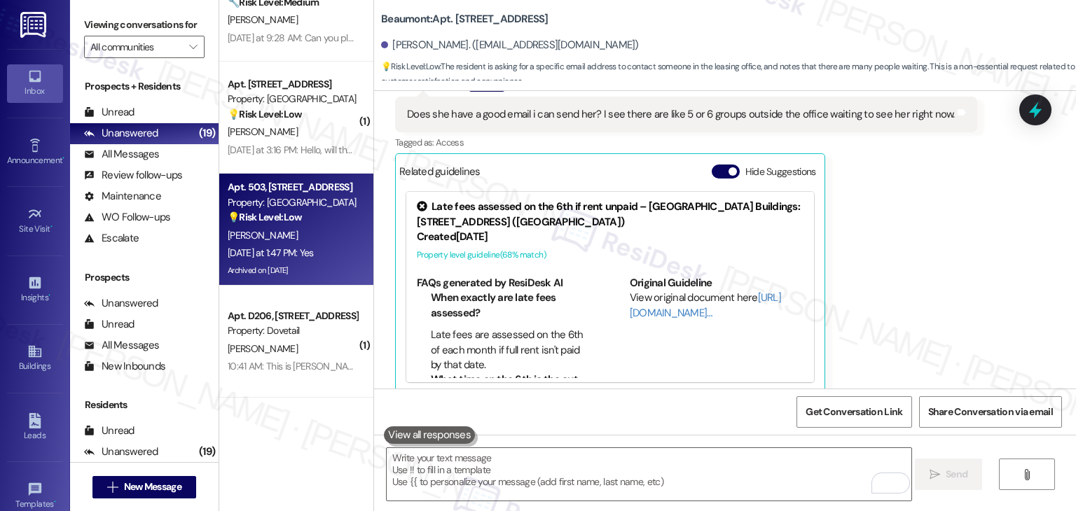
click at [300, 256] on div "Yesterday at 1:47 PM: Yes Yesterday at 1:47 PM: Yes" at bounding box center [271, 253] width 86 height 13
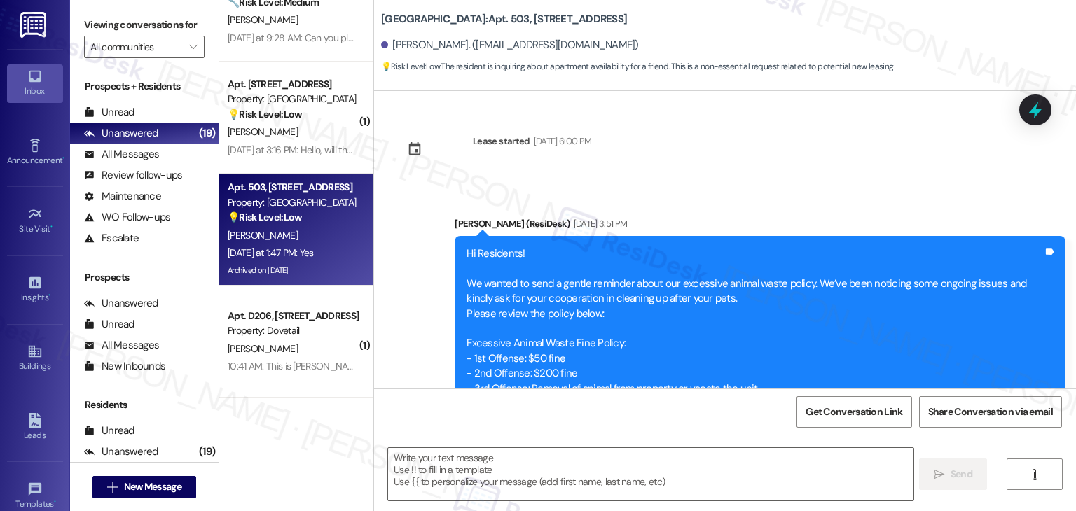
scroll to position [5737, 0]
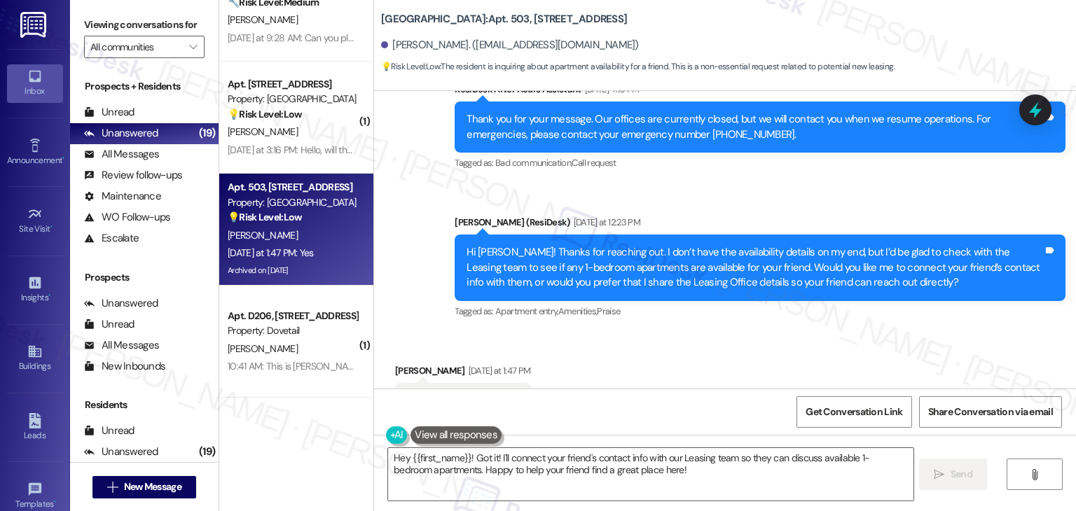
click at [700, 332] on div "Received via SMS Andrea Delgado Yesterday at 1:47 PM Yes Tags and notes Tagged …" at bounding box center [725, 391] width 702 height 118
click at [589, 245] on div "Hi [PERSON_NAME]! Thanks for reaching out. I don’t have the availability detail…" at bounding box center [754, 267] width 576 height 45
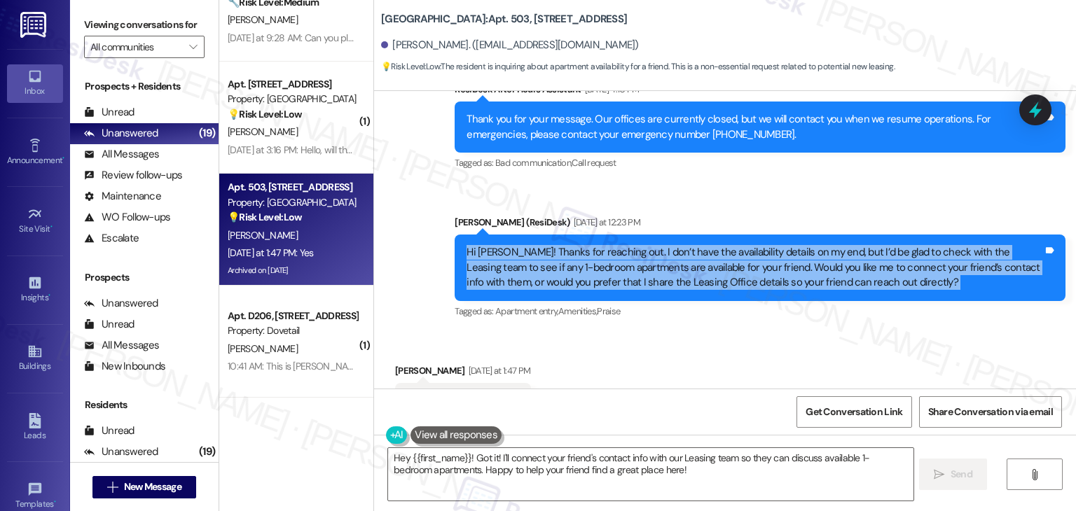
click at [589, 245] on div "Hi [PERSON_NAME]! Thanks for reaching out. I don’t have the availability detail…" at bounding box center [754, 267] width 576 height 45
copy div "Hi Andrea! Thanks for reaching out. I don’t have the availability details on my…"
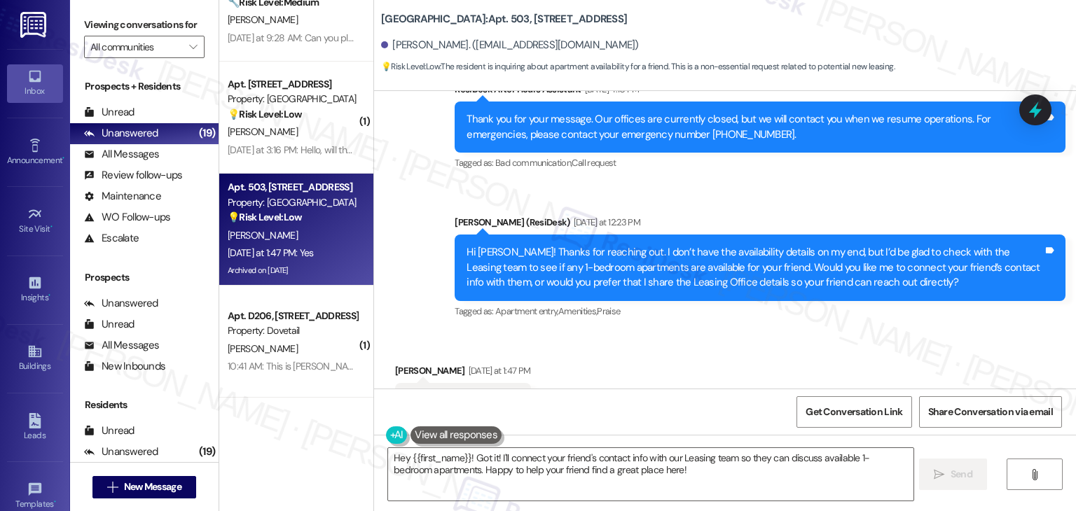
click at [692, 332] on div "Received via SMS Andrea Delgado Yesterday at 1:47 PM Yes Tags and notes Tagged …" at bounding box center [725, 391] width 702 height 118
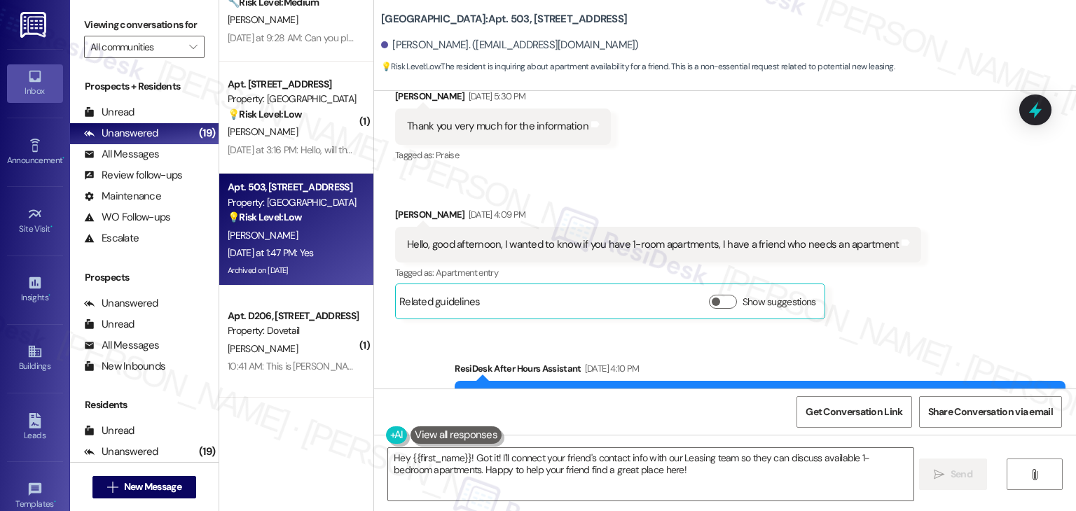
scroll to position [5456, 0]
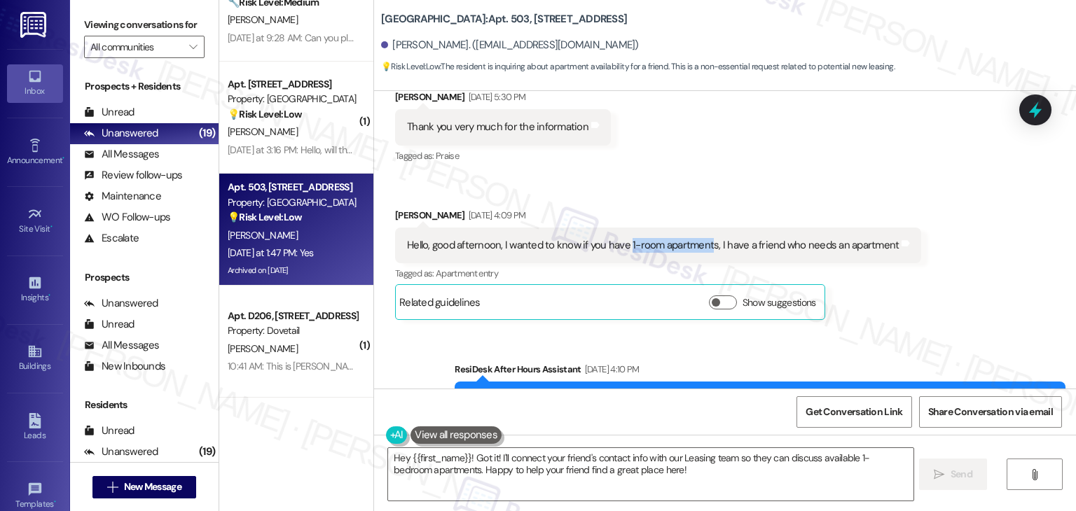
drag, startPoint x: 619, startPoint y: 185, endPoint x: 699, endPoint y: 186, distance: 79.9
click at [699, 238] on div "Hello, good afternoon, I wanted to know if you have 1-room apartments, I have a…" at bounding box center [653, 245] width 492 height 15
click at [621, 473] on textarea "Hey {{first_name}}! Got it! I'll connect your friend's contact info with our Le…" at bounding box center [650, 474] width 525 height 53
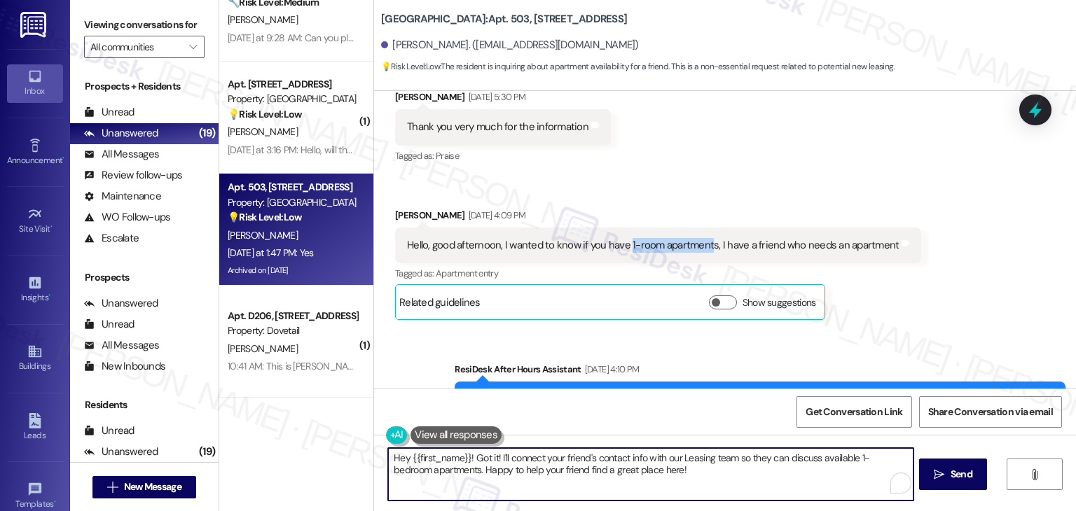
click at [621, 473] on textarea "Hey {{first_name}}! Got it! I'll connect your friend's contact info with our Le…" at bounding box center [650, 474] width 525 height 53
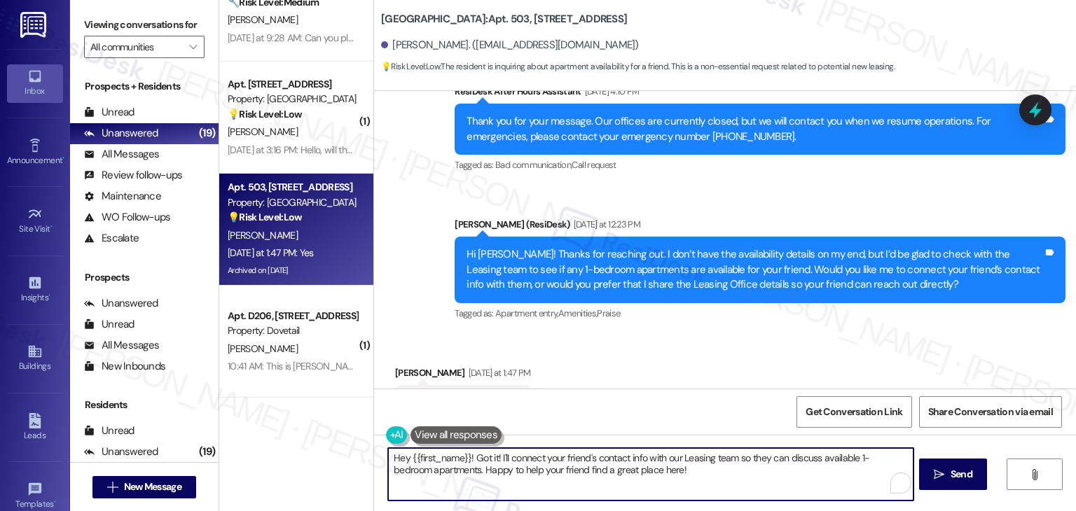
scroll to position [5737, 0]
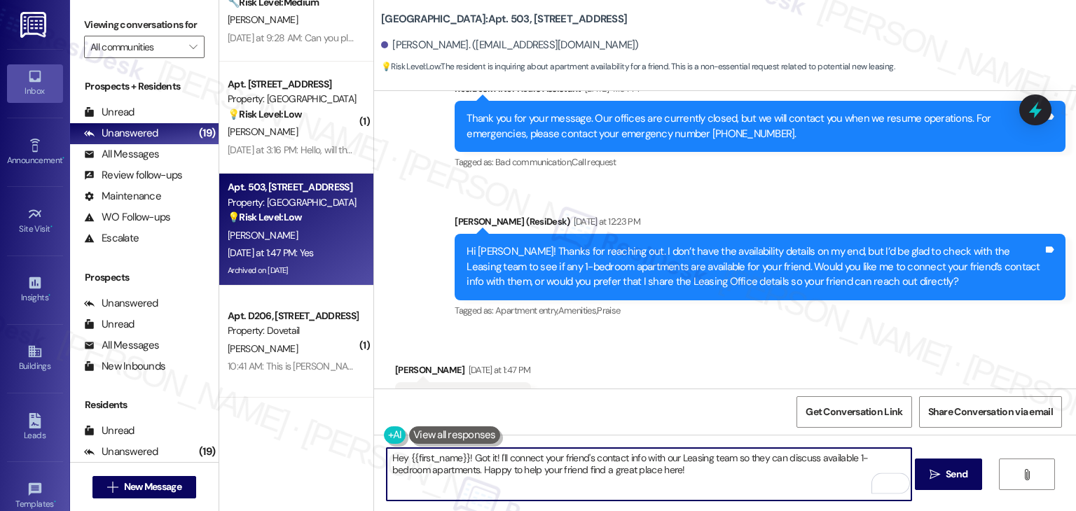
paste textarea "Thanks, [PERSON_NAME]! Please reach out to the Leasing Team directly, and I’ll …"
type textarea "Thanks, [PERSON_NAME]! Please reach out to the Leasing Team directly, and I’ll …"
click at [933, 474] on icon "" at bounding box center [934, 474] width 11 height 11
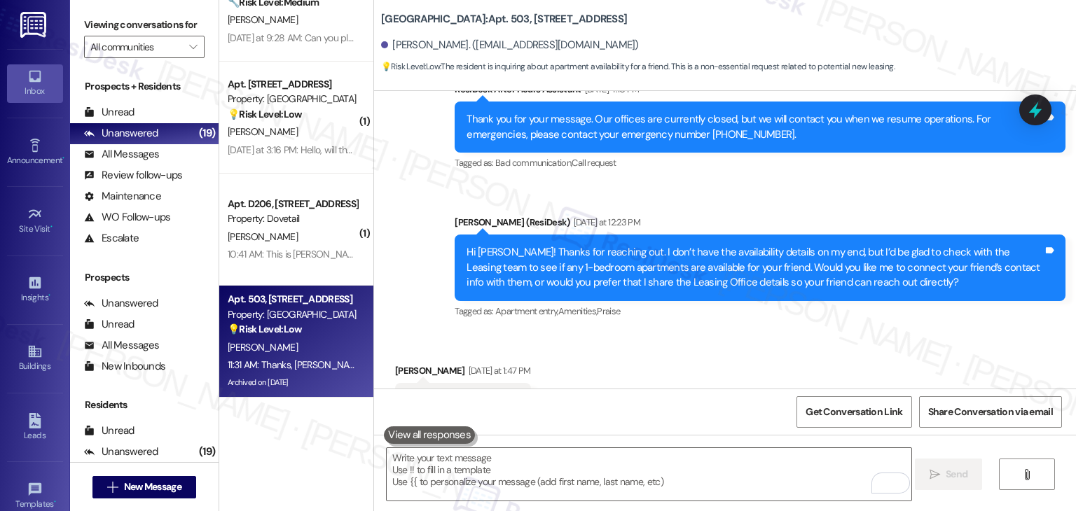
scroll to position [5850, 0]
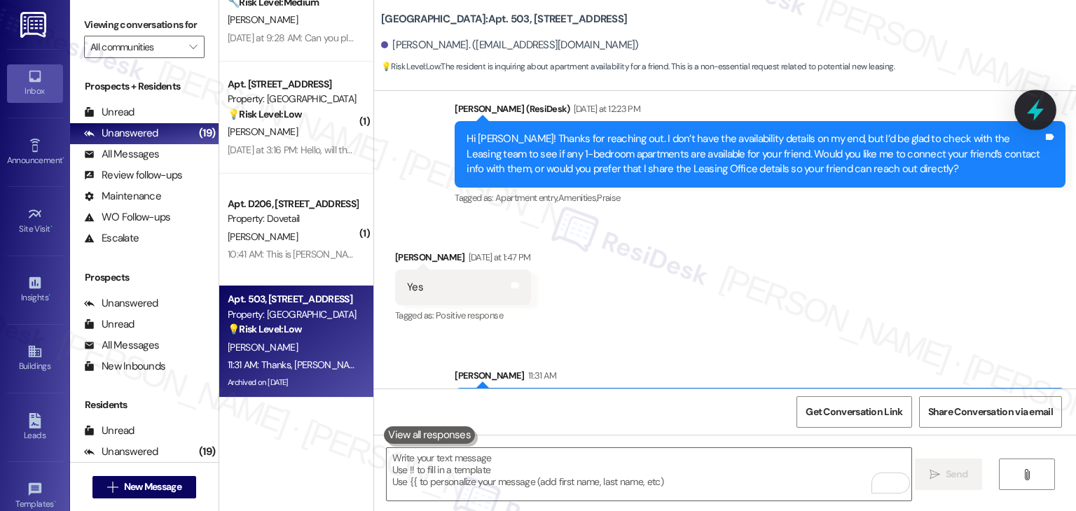
click at [1044, 104] on icon at bounding box center [1035, 110] width 24 height 24
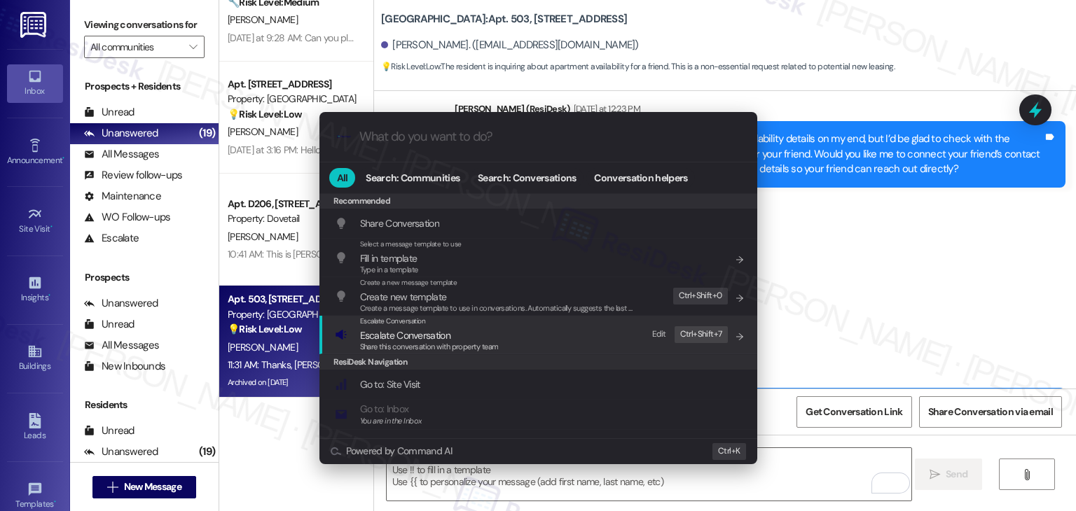
click at [381, 335] on span "Escalate Conversation" at bounding box center [405, 335] width 90 height 13
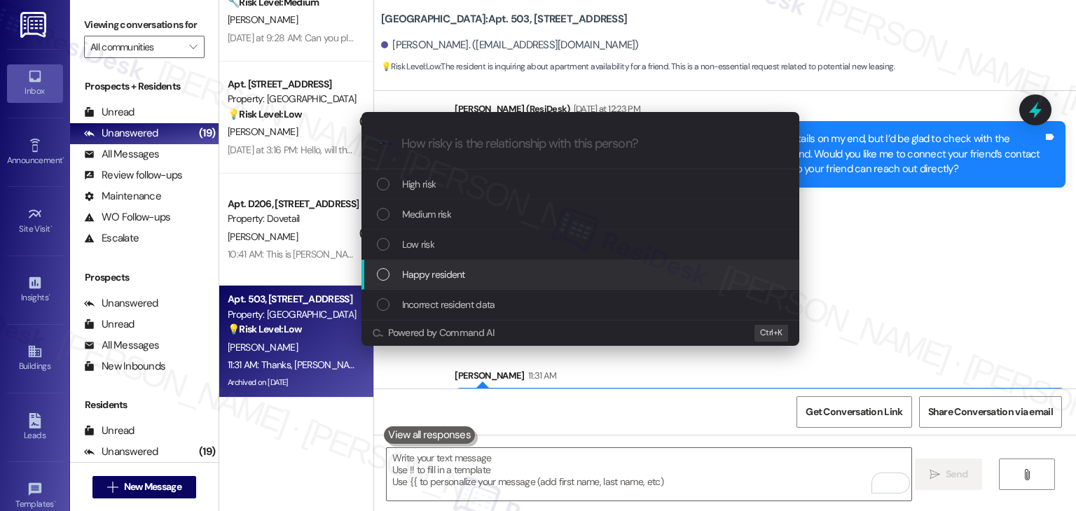
click at [380, 272] on div "List of options" at bounding box center [383, 274] width 13 height 13
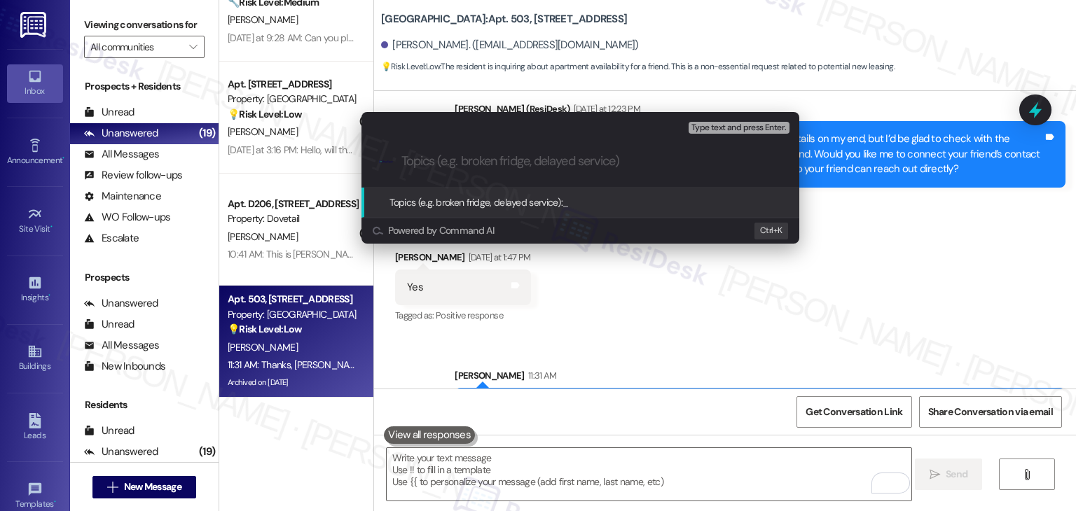
paste input "Resident Inquiry – 1-Bedroom Availability for Friend"
type input "Resident Inquiry – 1-Bedroom Availability for Friend"
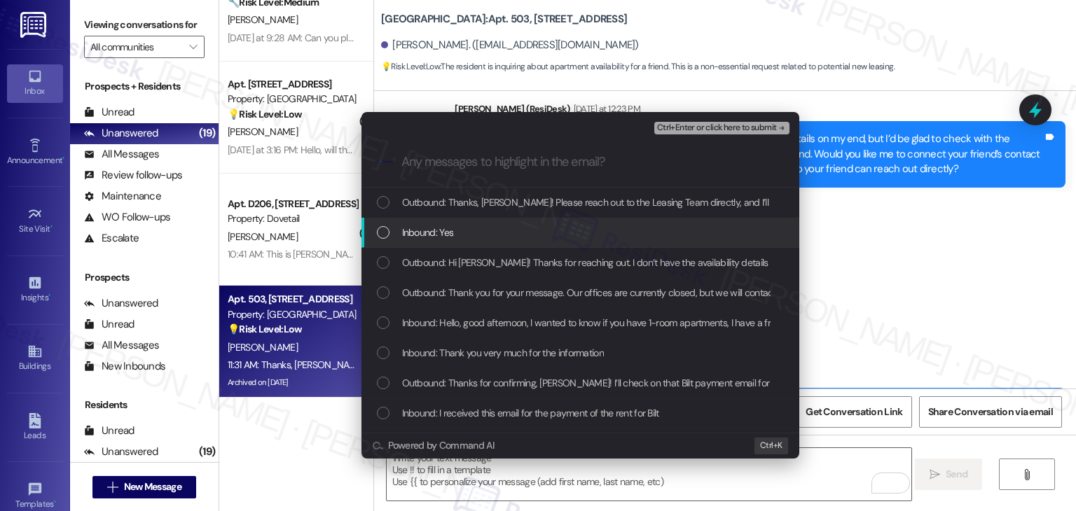
click at [378, 232] on div "List of options" at bounding box center [383, 232] width 13 height 13
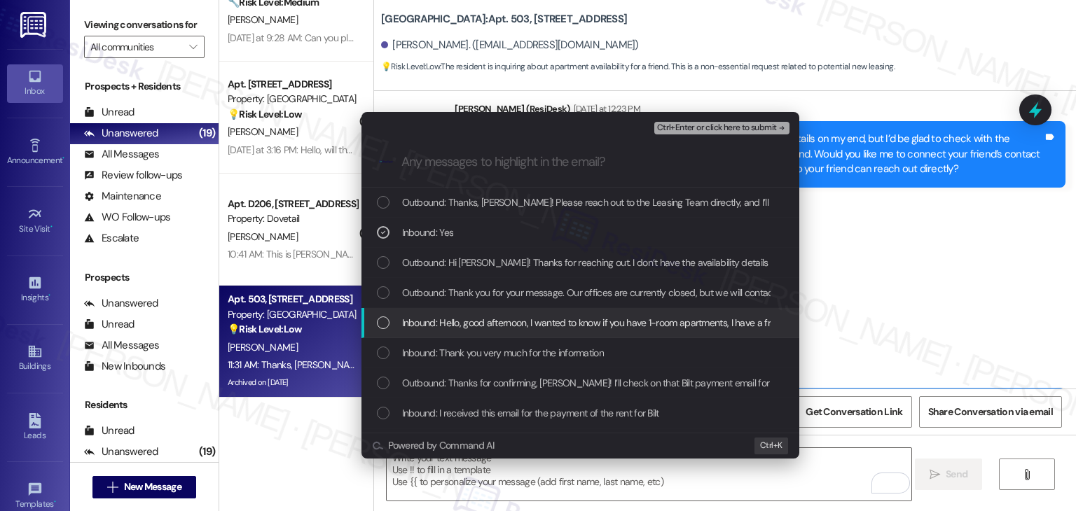
click at [380, 322] on div "List of options" at bounding box center [383, 323] width 13 height 13
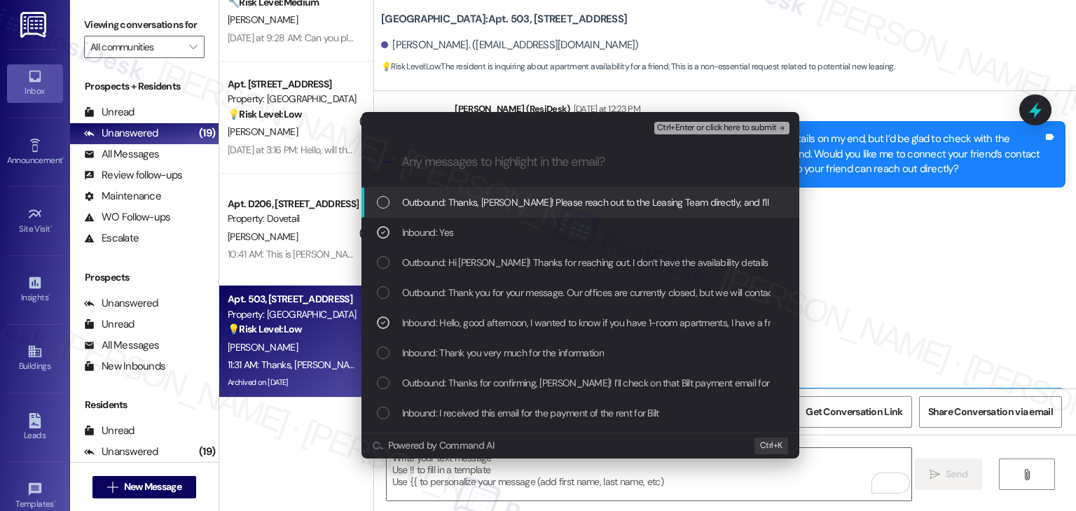
click at [740, 127] on span "Ctrl+Enter or click here to submit" at bounding box center [717, 128] width 120 height 10
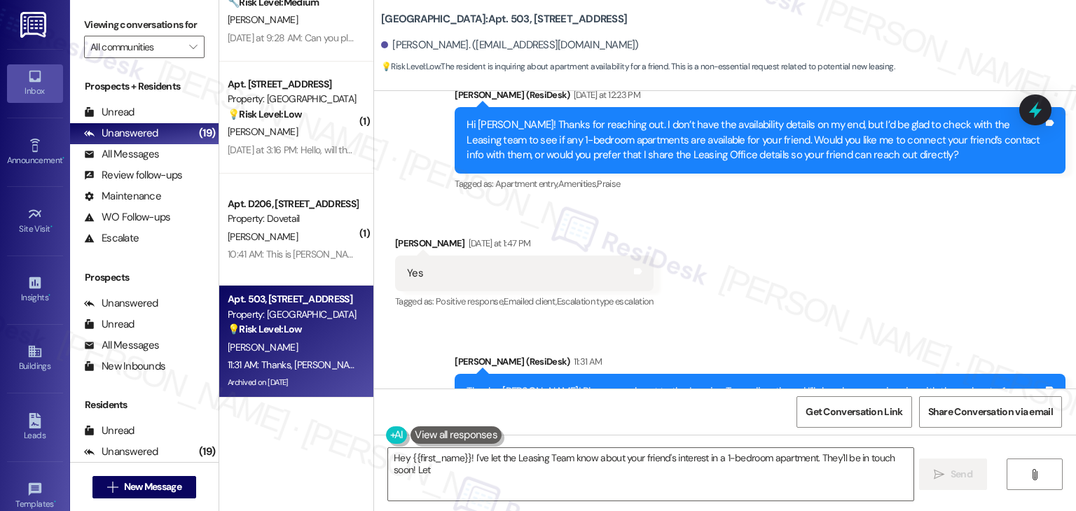
scroll to position [5870, 0]
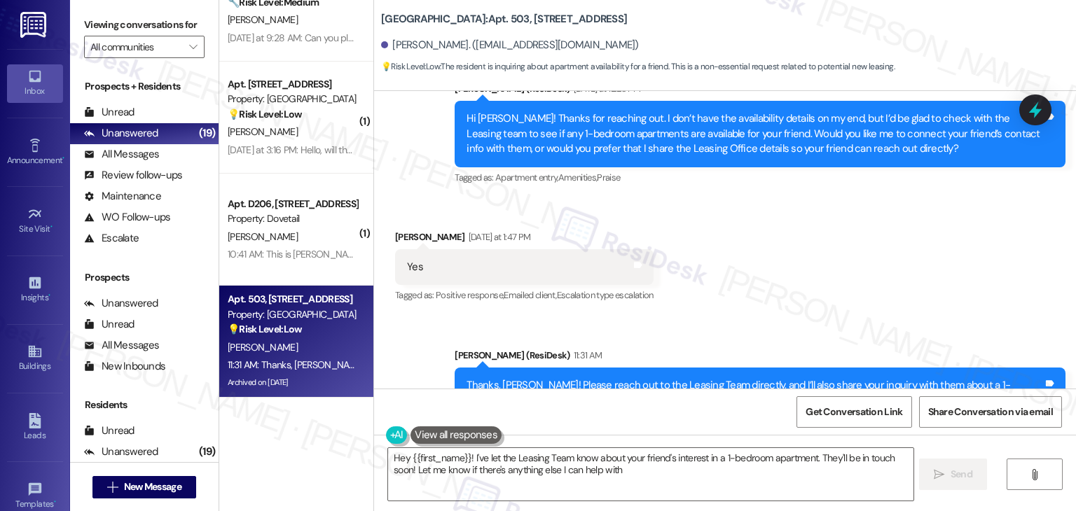
type textarea "Hey {{first_name}}! I've let the Leasing Team know about your friend's interest…"
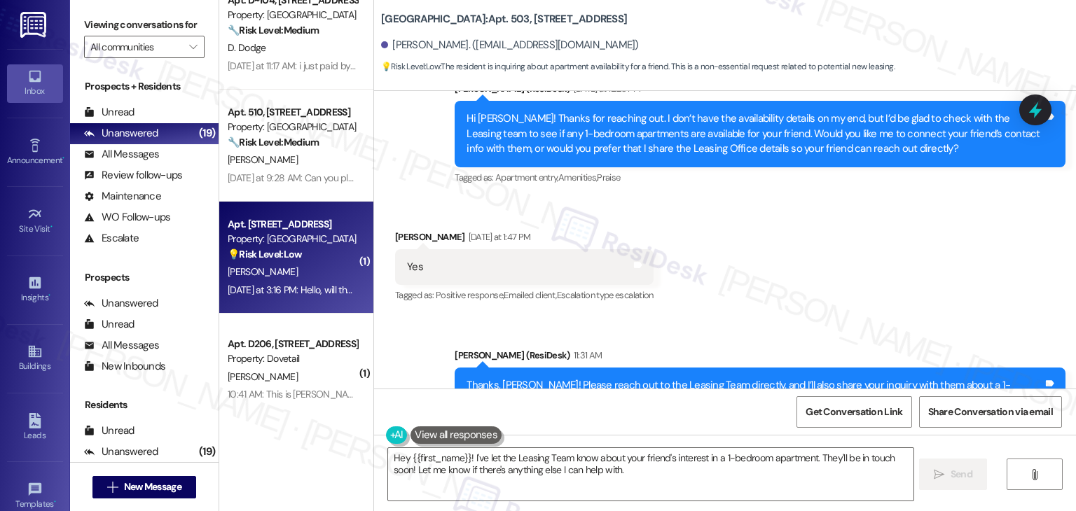
click at [298, 272] on div "[PERSON_NAME]" at bounding box center [292, 272] width 132 height 18
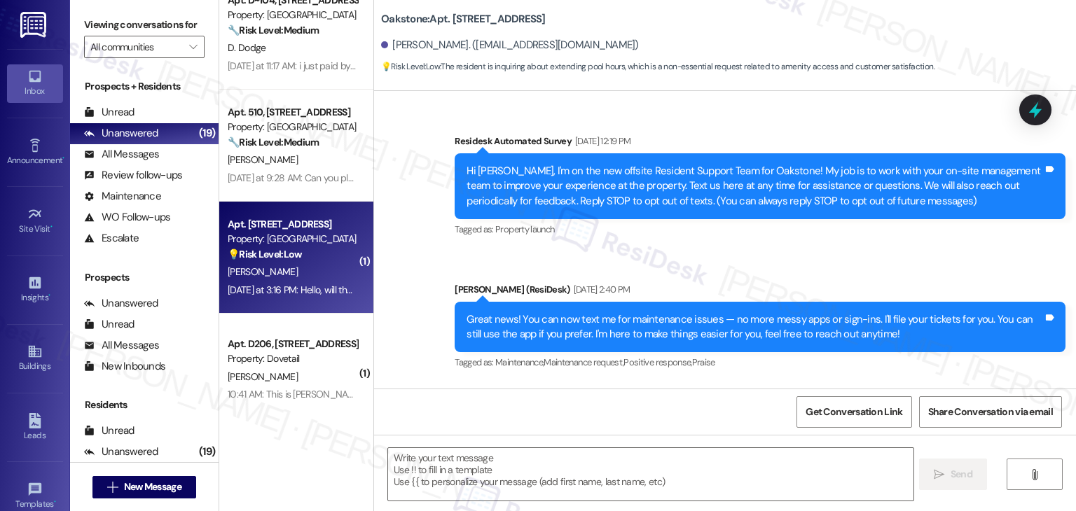
click at [768, 31] on div "Oakstone: Apt. 3204, [STREET_ADDRESS][PERSON_NAME]. ([EMAIL_ADDRESS][DOMAIN_NAM…" at bounding box center [728, 39] width 695 height 71
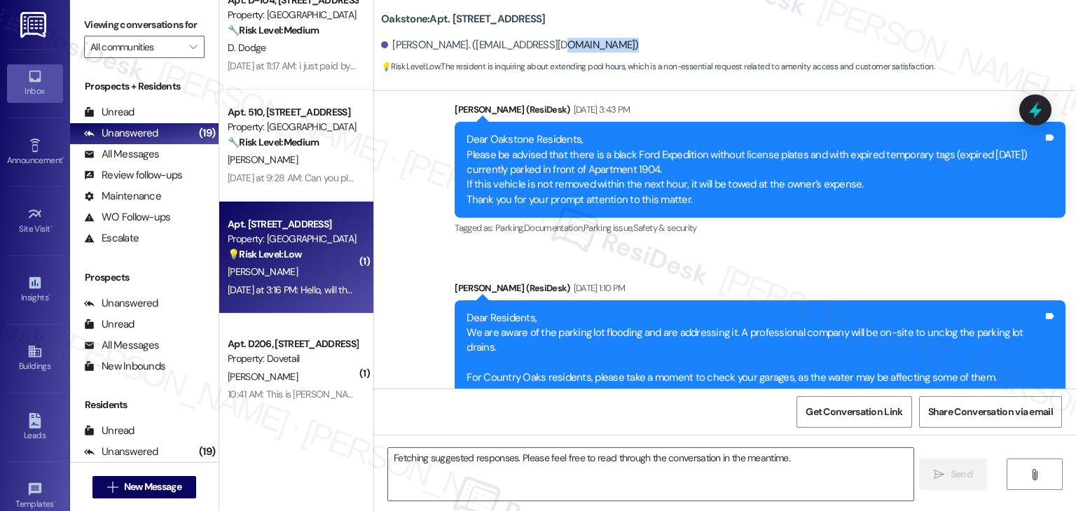
click at [768, 31] on div "Oakstone: Apt. 3204, [STREET_ADDRESS][PERSON_NAME]. ([EMAIL_ADDRESS][DOMAIN_NAM…" at bounding box center [728, 39] width 695 height 71
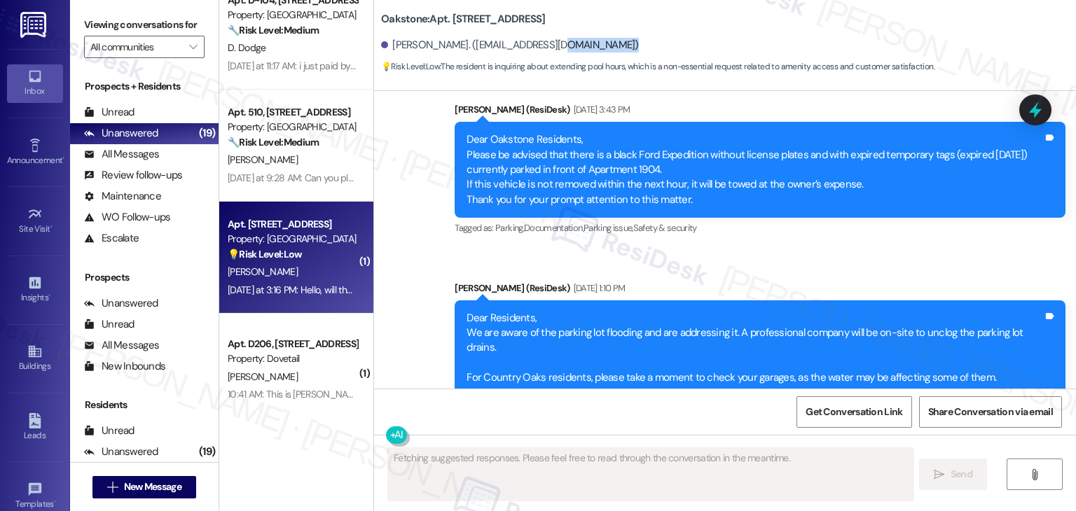
scroll to position [10386, 0]
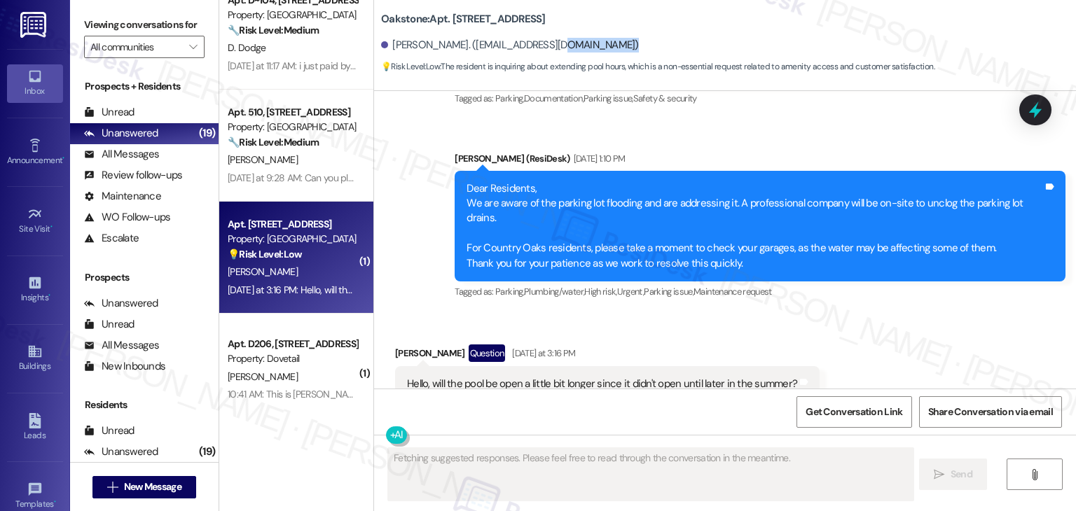
click at [768, 31] on div "Oakstone: Apt. 3204, [STREET_ADDRESS][PERSON_NAME]. ([EMAIL_ADDRESS][DOMAIN_NAM…" at bounding box center [728, 39] width 695 height 71
click at [768, 32] on div "Oakstone: Apt. 3204, [STREET_ADDRESS][PERSON_NAME]. ([EMAIL_ADDRESS][DOMAIN_NAM…" at bounding box center [728, 39] width 695 height 71
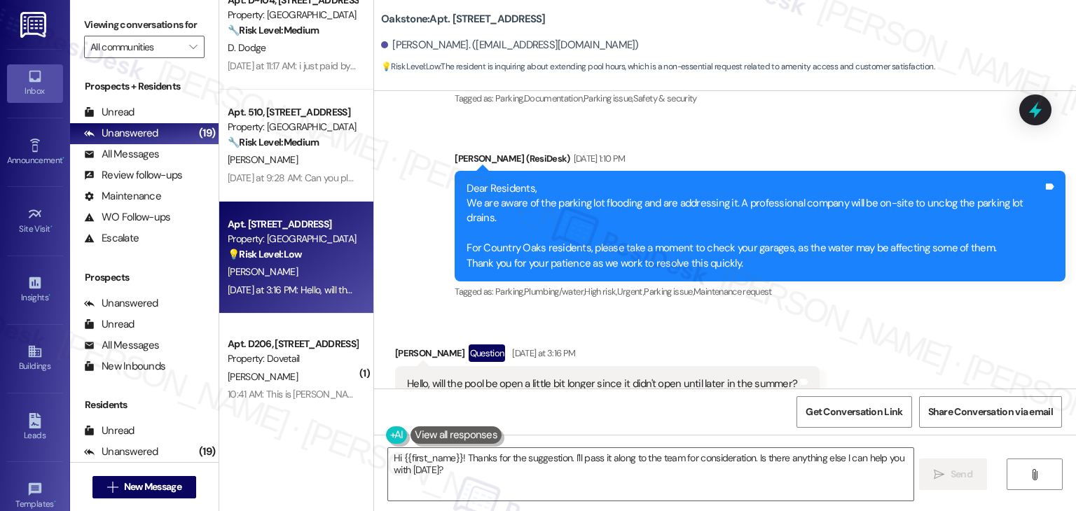
click at [516, 366] on div "Hello, will the pool be open a little bit longer since it didn't open until lat…" at bounding box center [607, 384] width 424 height 36
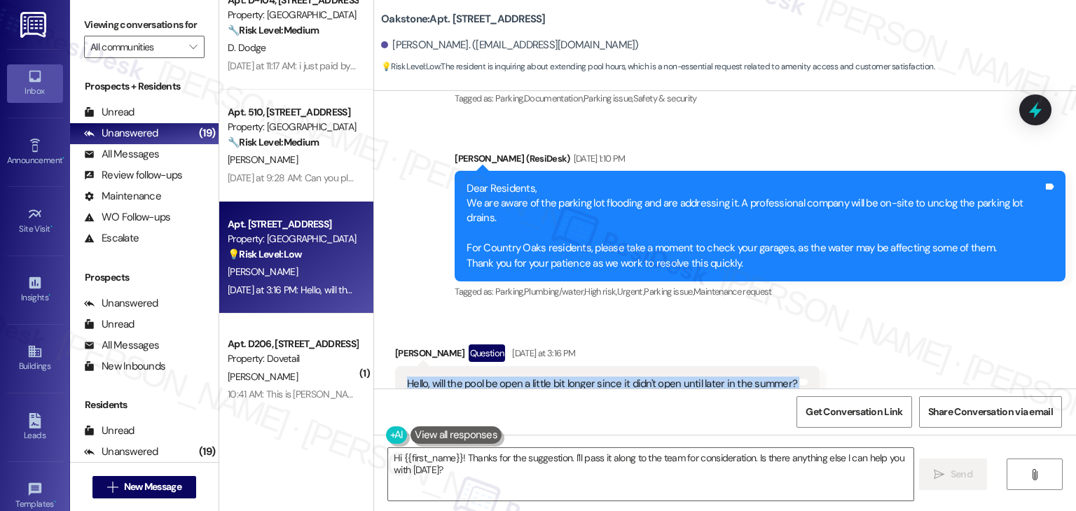
click at [516, 366] on div "Hello, will the pool be open a little bit longer since it didn't open until lat…" at bounding box center [607, 384] width 424 height 36
copy div "Hello, will the pool be open a little bit longer since it didn't open until lat…"
click at [648, 464] on textarea "Hi {{first_name}}! Thanks for the suggestion. I'll pass it along to the team fo…" at bounding box center [650, 474] width 525 height 53
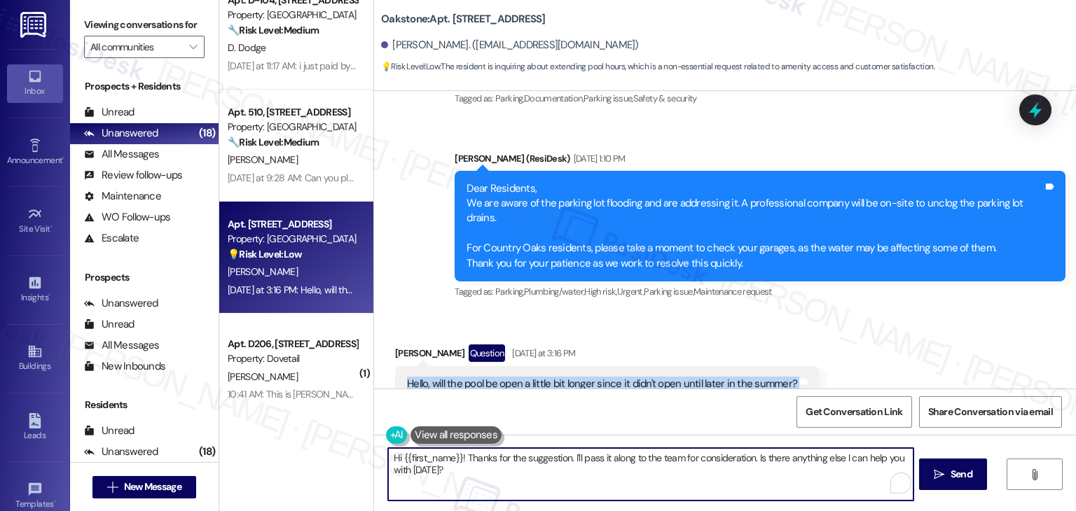
click at [648, 464] on textarea "Hi {{first_name}}! Thanks for the suggestion. I'll pass it along to the team fo…" at bounding box center [650, 474] width 525 height 53
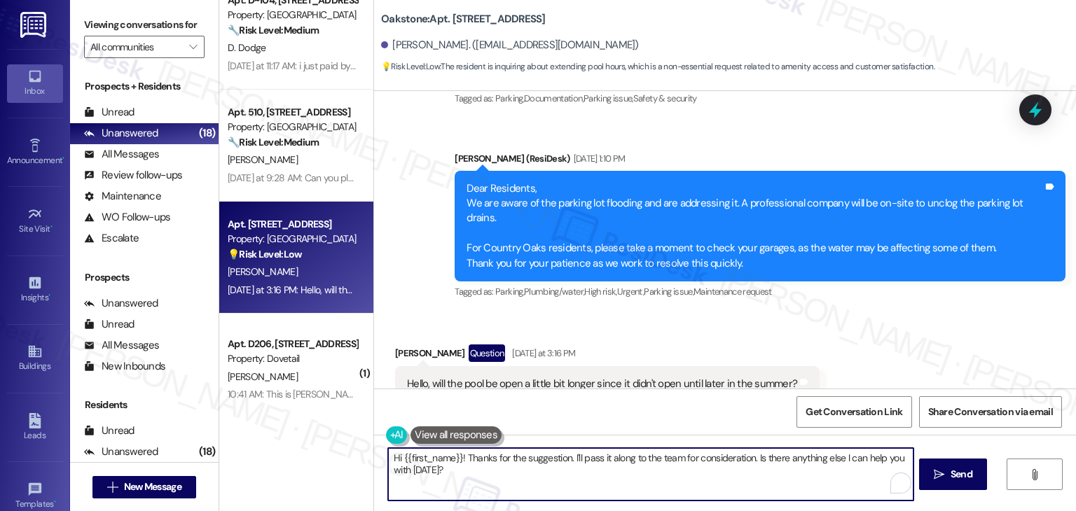
click at [648, 464] on textarea "Hi {{first_name}}! Thanks for the suggestion. I'll pass it along to the team fo…" at bounding box center [650, 474] width 525 height 53
paste textarea "[PERSON_NAME], thanks for reaching out! That’s a great question. I don’t have t…"
click at [668, 472] on textarea "Hi [PERSON_NAME], thanks for reaching out! That’s a great question. I don’t hav…" at bounding box center [649, 474] width 525 height 53
type textarea "Hi [PERSON_NAME], thanks for reaching out! That’s a great question. I don’t hav…"
click at [944, 464] on button " Send" at bounding box center [949, 475] width 68 height 32
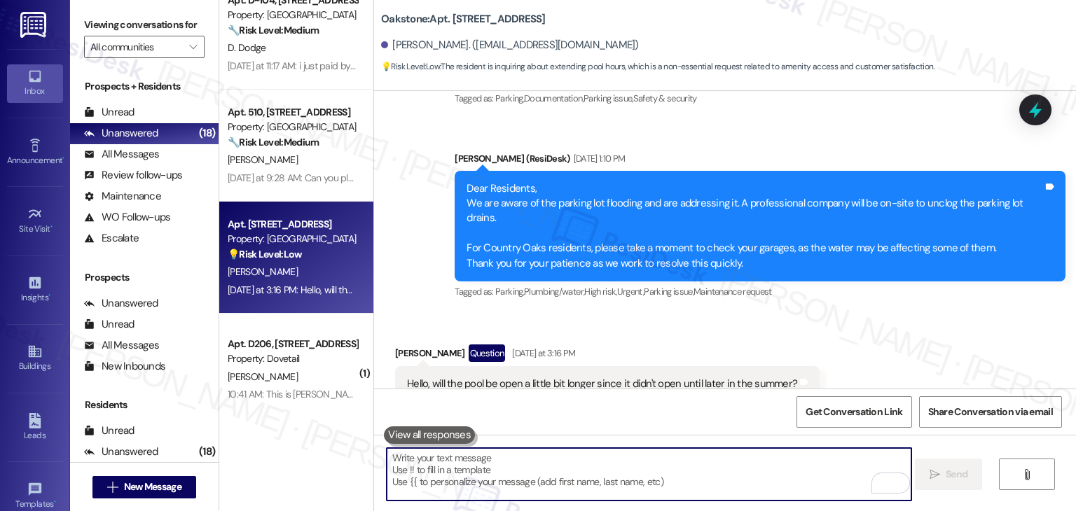
click at [625, 473] on textarea "To enrich screen reader interactions, please activate Accessibility in Grammarl…" at bounding box center [649, 474] width 525 height 53
paste textarea "Hi [PERSON_NAME], thanks for reaching out! That’s a great question. I don’t hav…"
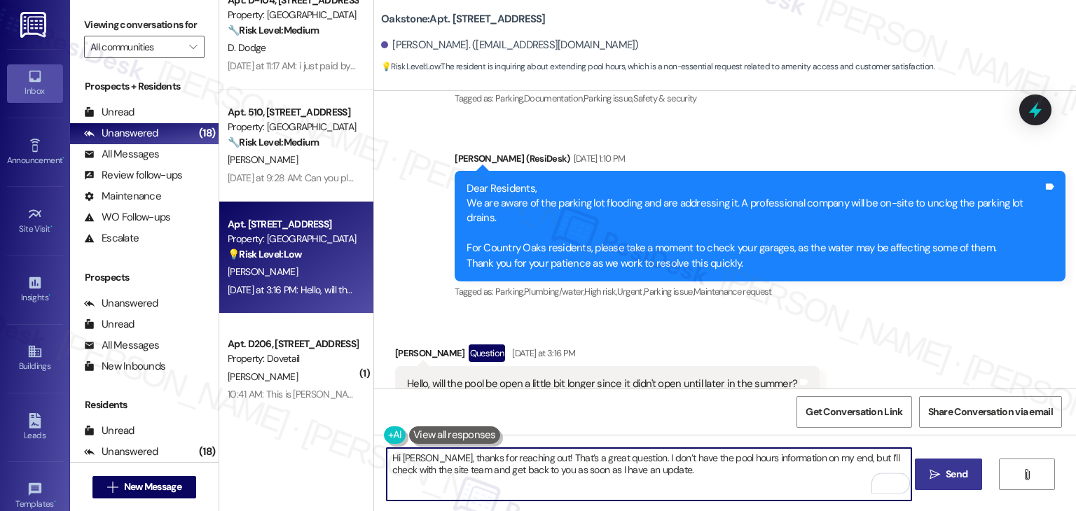
type textarea "Hi [PERSON_NAME], thanks for reaching out! That’s a great question. I don’t hav…"
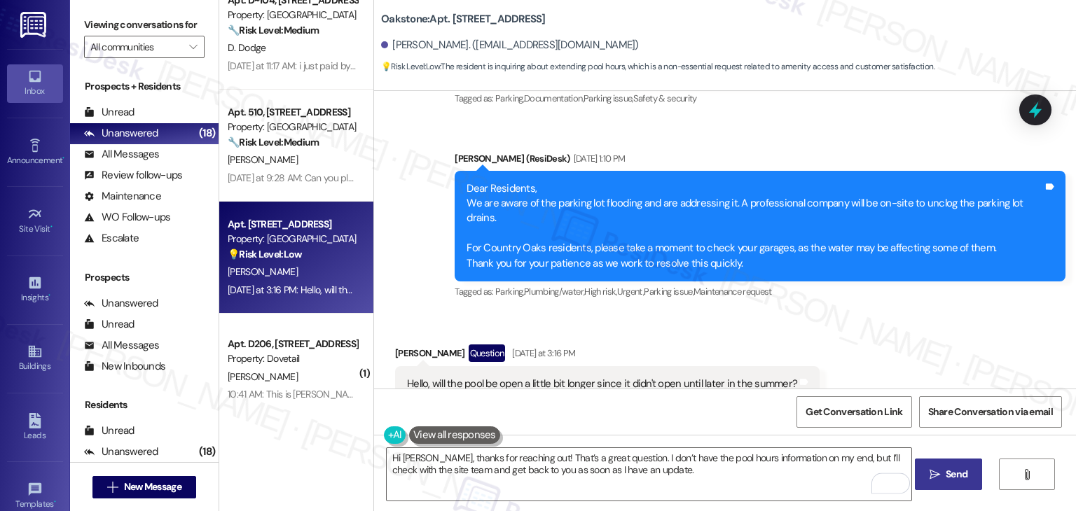
click at [959, 472] on span "Send" at bounding box center [957, 474] width 22 height 15
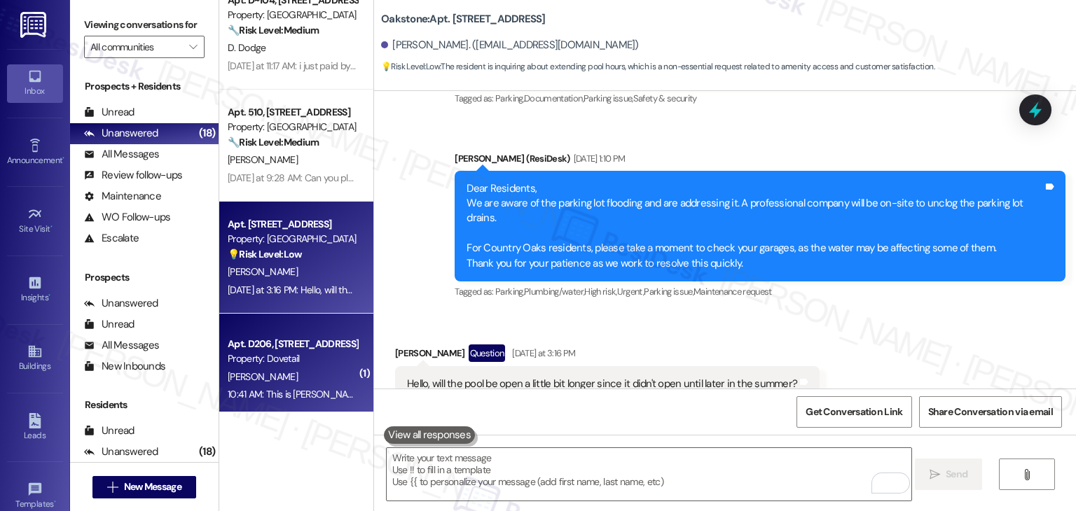
click at [302, 374] on div "[PERSON_NAME]" at bounding box center [292, 377] width 132 height 18
click at [292, 282] on div "[DATE] at 3:16 PM: Hello, will the pool be open a little bit longer since it di…" at bounding box center [292, 291] width 132 height 18
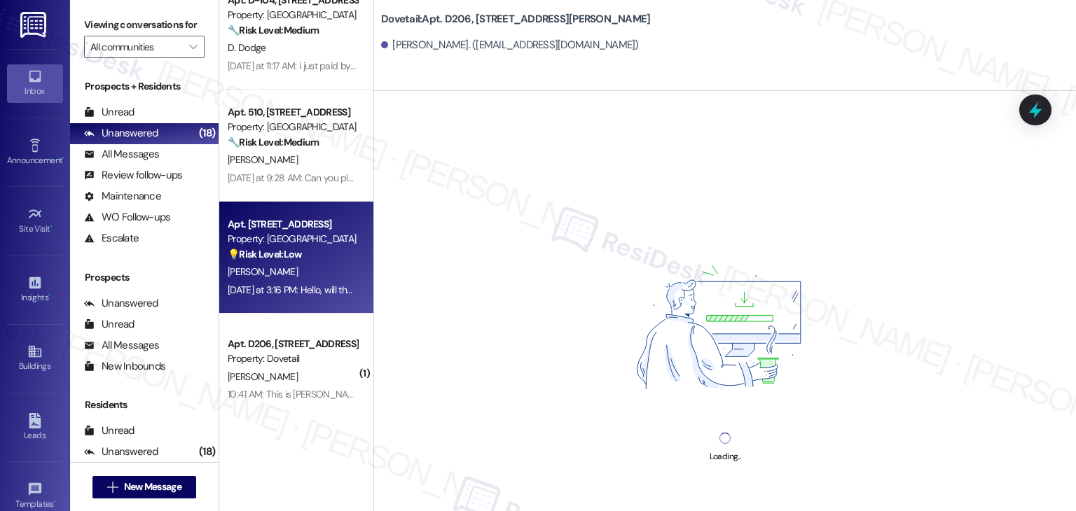
click at [292, 282] on div "[DATE] at 3:16 PM: Hello, will the pool be open a little bit longer since it di…" at bounding box center [292, 291] width 132 height 18
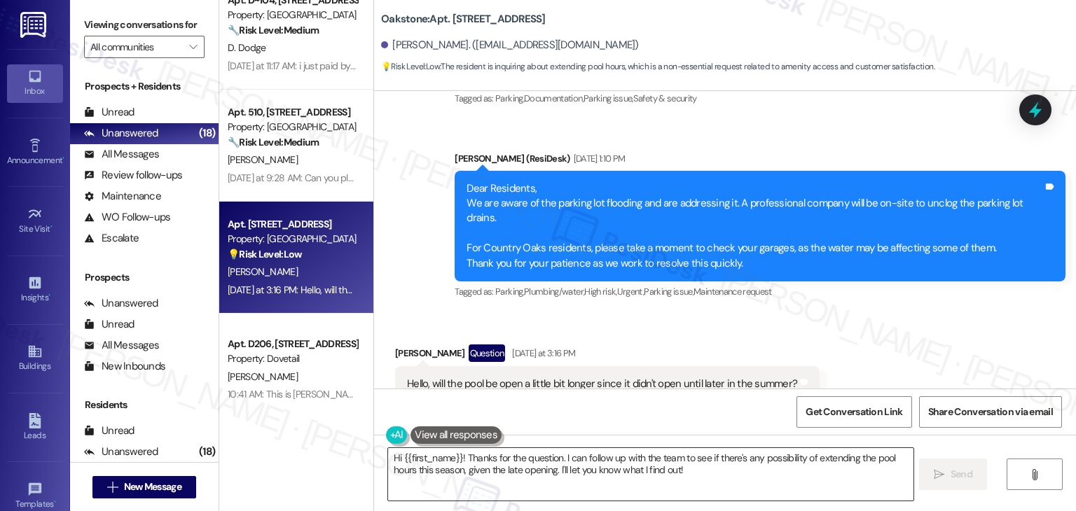
click at [644, 469] on textarea "Hi {{first_name}}! Thanks for the question. I can follow up with the team to se…" at bounding box center [650, 474] width 525 height 53
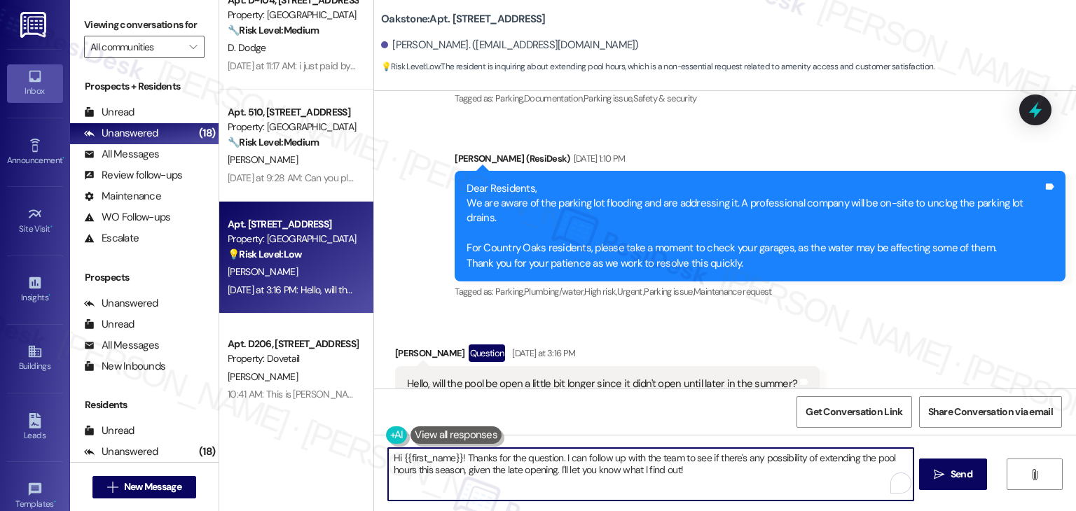
click at [644, 469] on textarea "Hi {{first_name}}! Thanks for the question. I can follow up with the team to se…" at bounding box center [650, 474] width 525 height 53
paste textarea "[PERSON_NAME], thanks for reaching out! That’s a great question. I don’t have t…"
type textarea "Hi [PERSON_NAME], thanks for reaching out! That’s a great question. I don’t hav…"
click at [958, 477] on span "Send" at bounding box center [957, 474] width 22 height 15
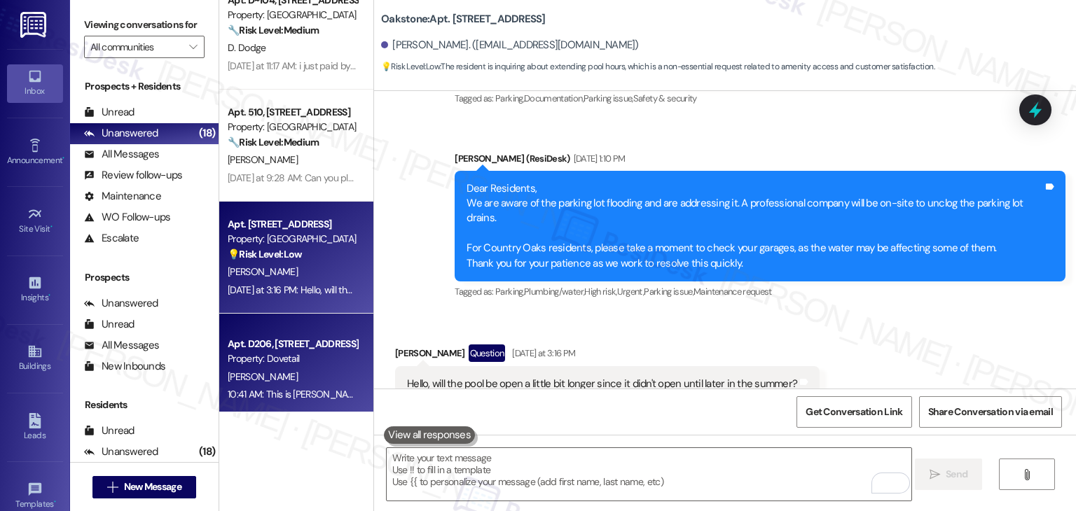
click at [257, 387] on div "10:41 AM: This is [PERSON_NAME] unit D206 The charges for carport have not been…" at bounding box center [292, 395] width 132 height 18
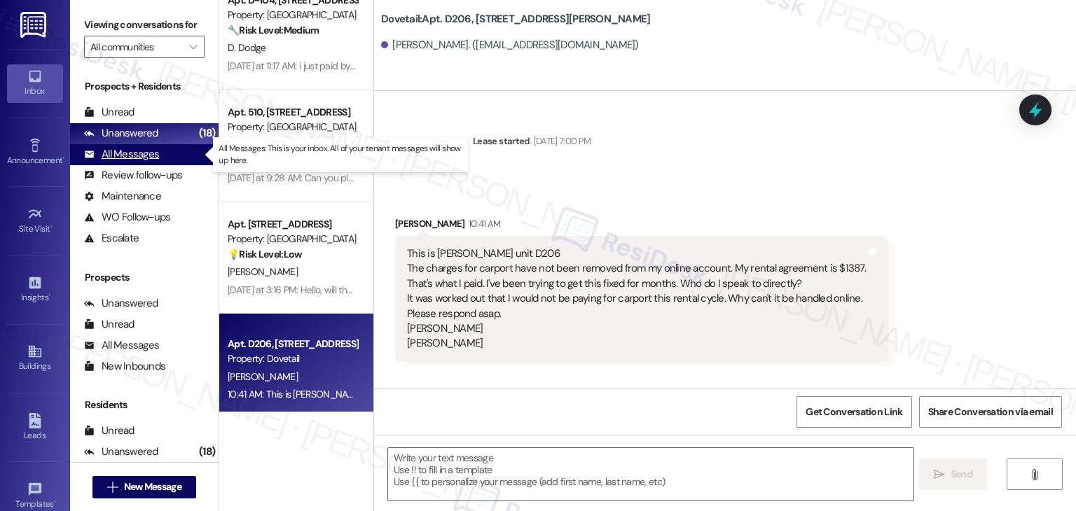
type textarea "Fetching suggested responses. Please feel free to read through the conversation…"
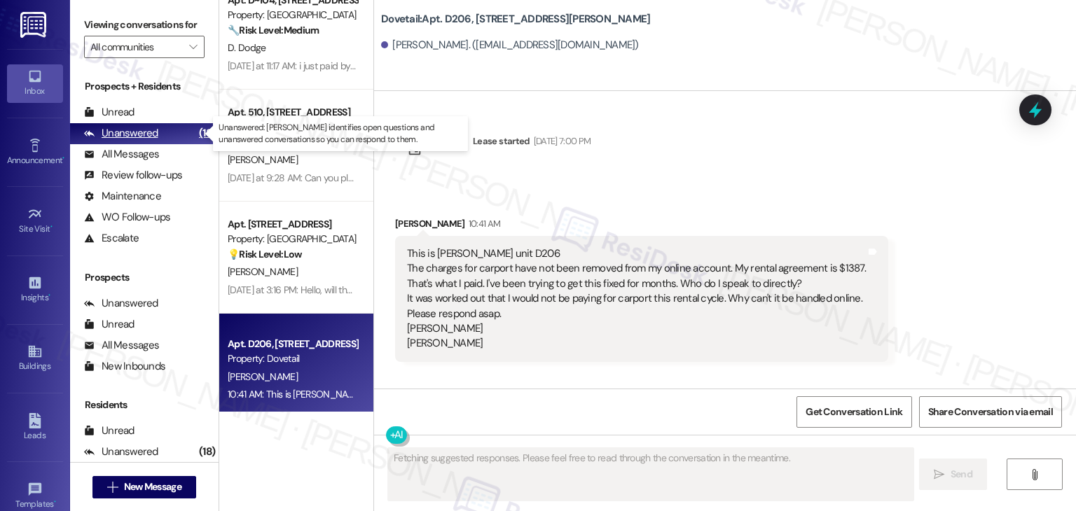
click at [123, 132] on div "Unanswered" at bounding box center [121, 133] width 74 height 15
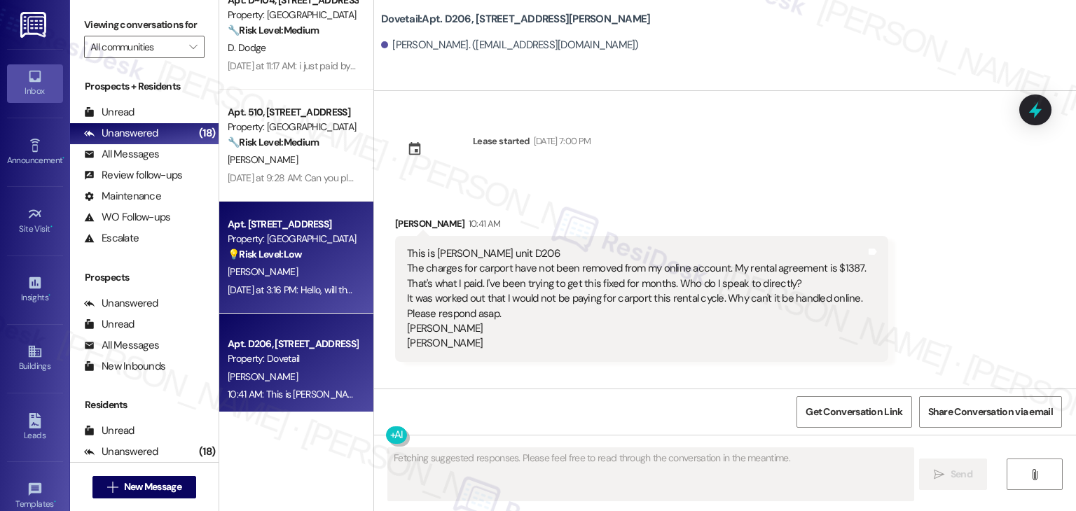
click at [266, 310] on div "Apt. 3204, [STREET_ADDRESS] Property: Oakstone 💡 Risk Level: Low The resident i…" at bounding box center [296, 258] width 154 height 112
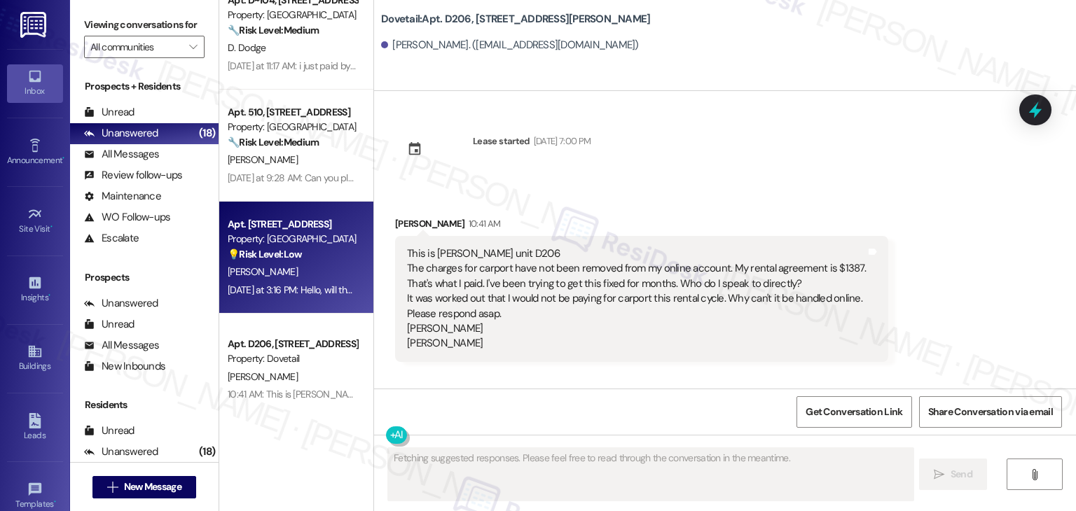
click at [279, 282] on div "[DATE] at 3:16 PM: Hello, will the pool be open a little bit longer since it di…" at bounding box center [292, 291] width 132 height 18
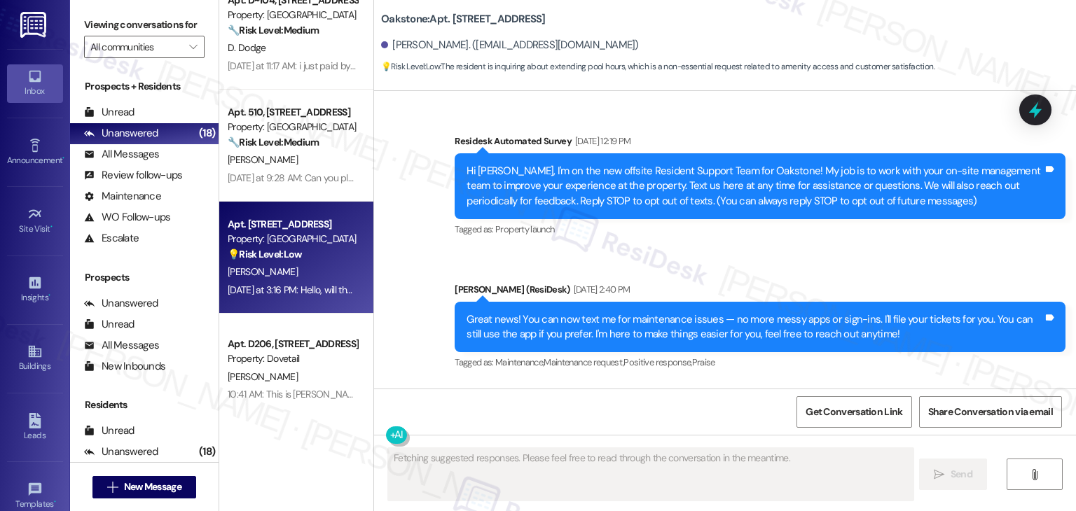
scroll to position [10385, 0]
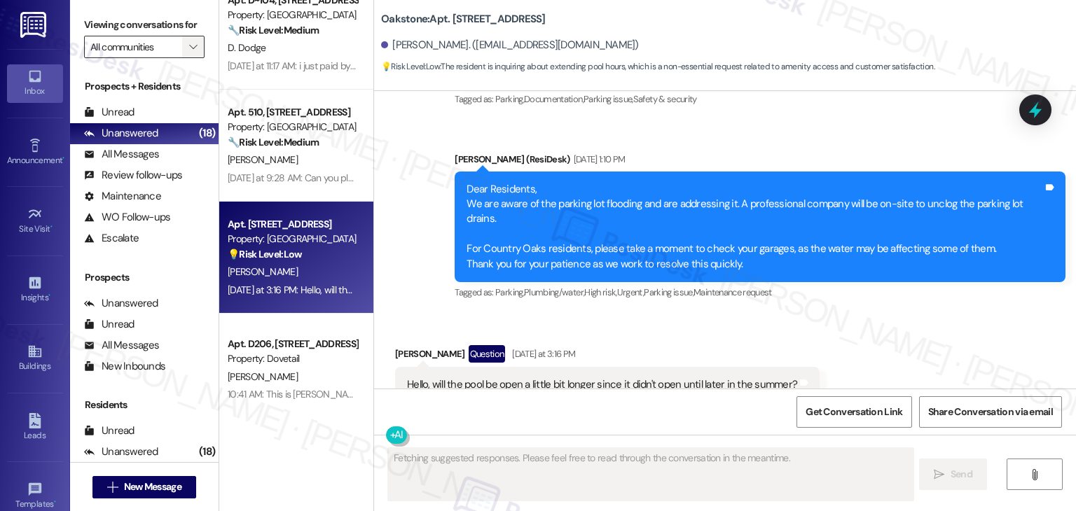
click at [188, 57] on span "" at bounding box center [192, 47] width 13 height 22
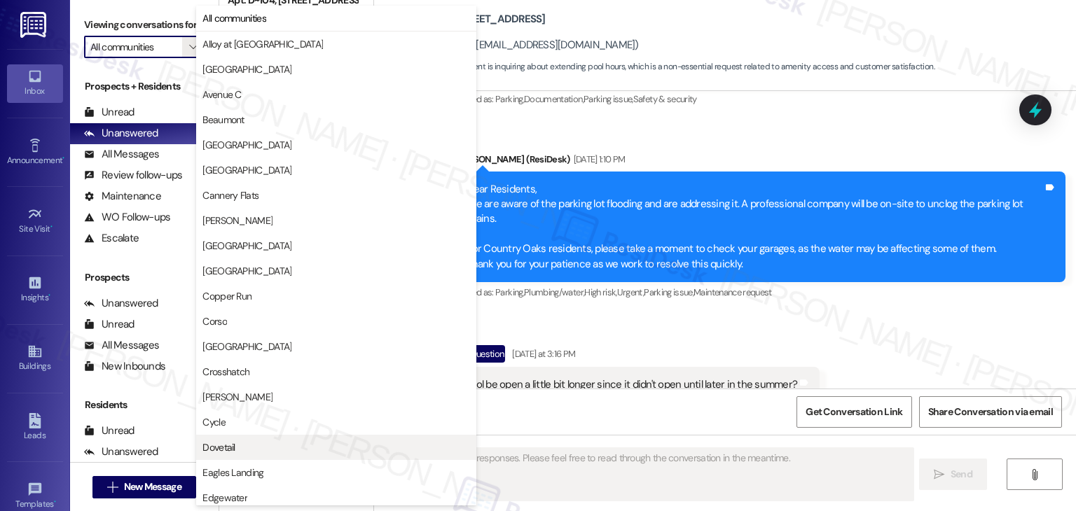
scroll to position [350, 0]
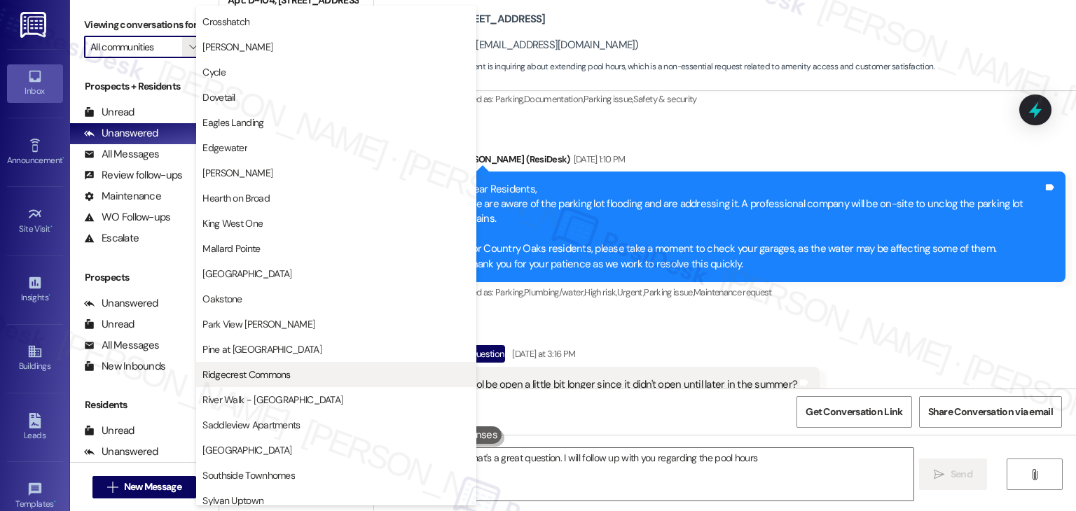
type textarea "Hi {{first_name}}! That's a great question. I will follow up with you regarding…"
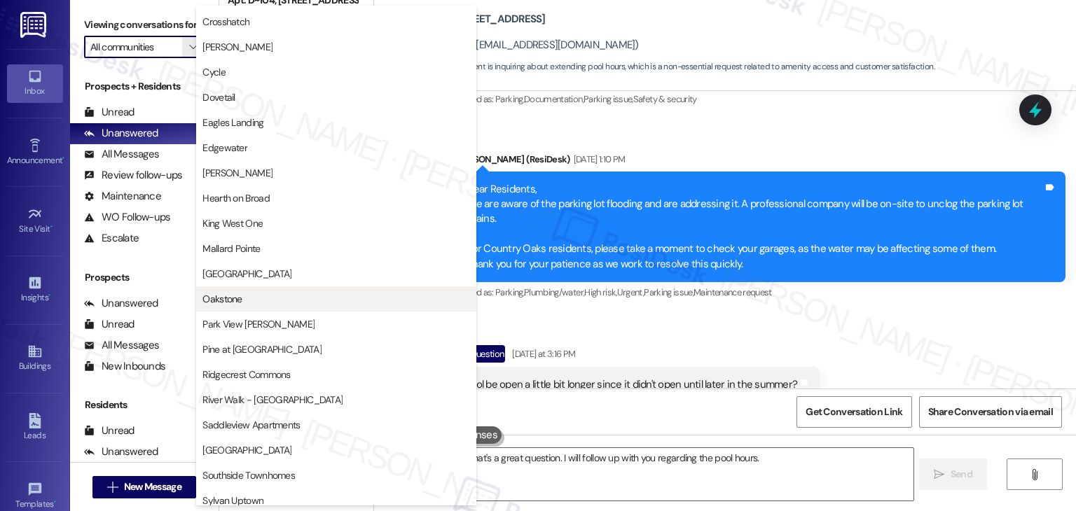
click at [237, 300] on span "Oakstone" at bounding box center [221, 299] width 39 height 14
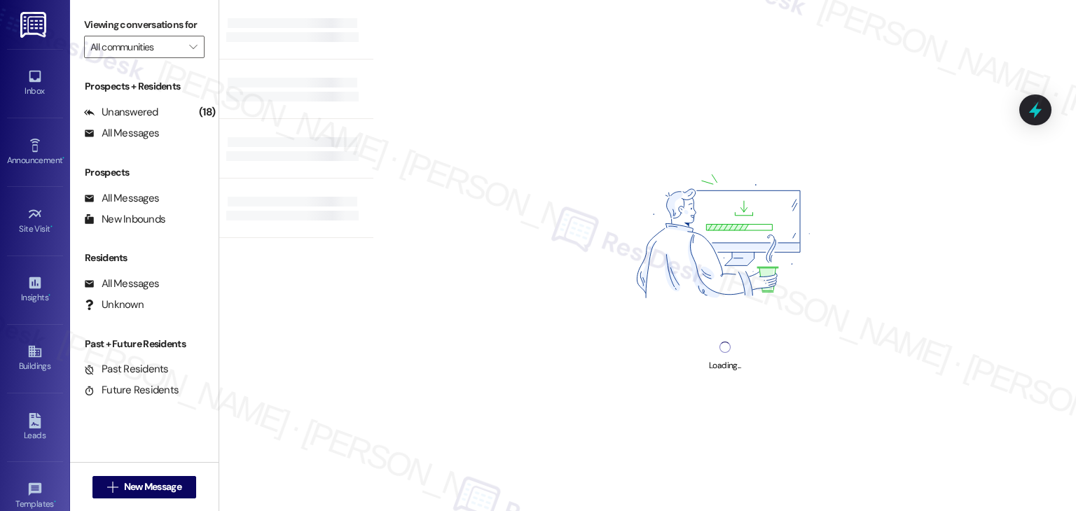
type input "Oakstone"
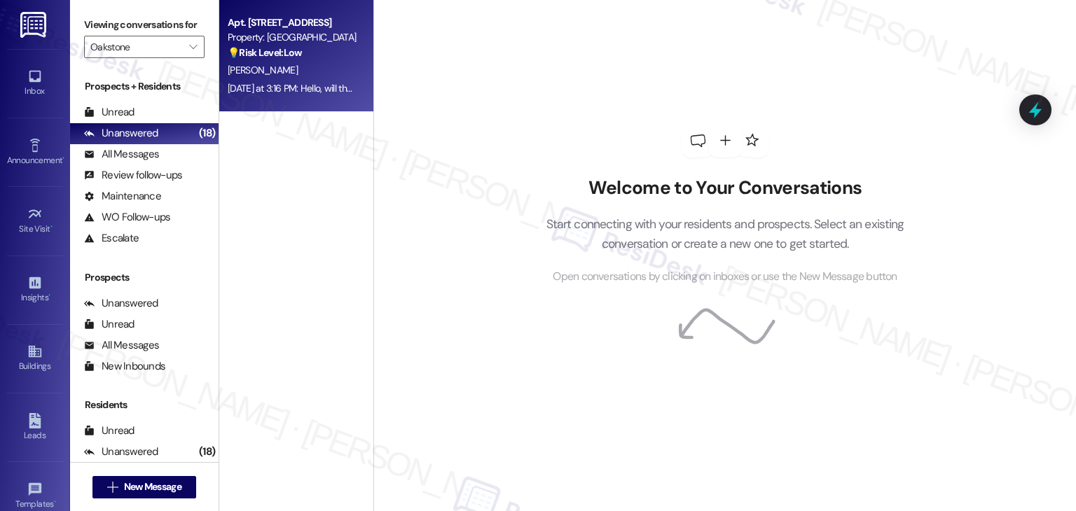
click at [286, 48] on strong "💡 Risk Level: Low" at bounding box center [265, 52] width 74 height 13
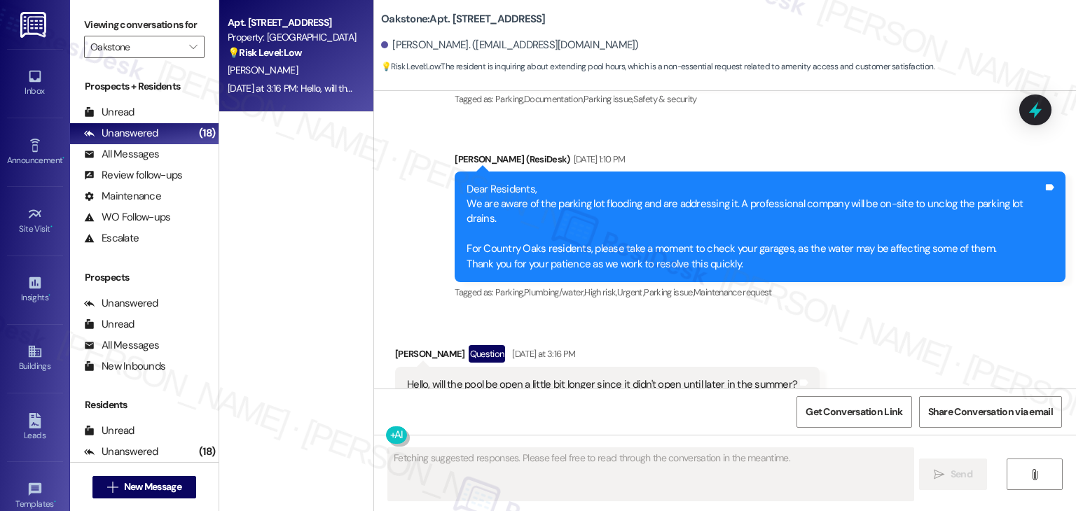
scroll to position [10386, 0]
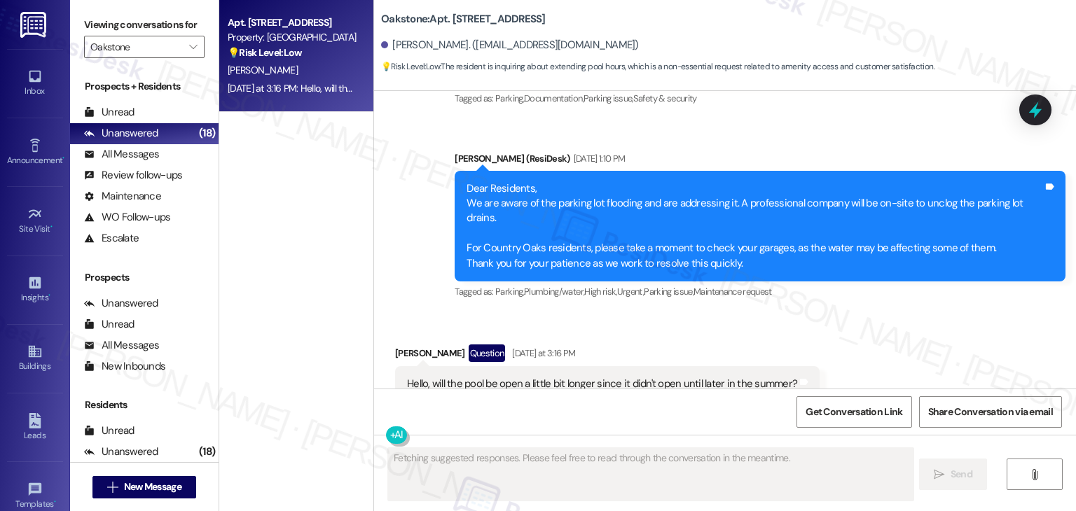
click at [904, 313] on div "Received via SMS [PERSON_NAME] Question [DATE] at 3:16 PM Hello, will the pool …" at bounding box center [725, 373] width 702 height 121
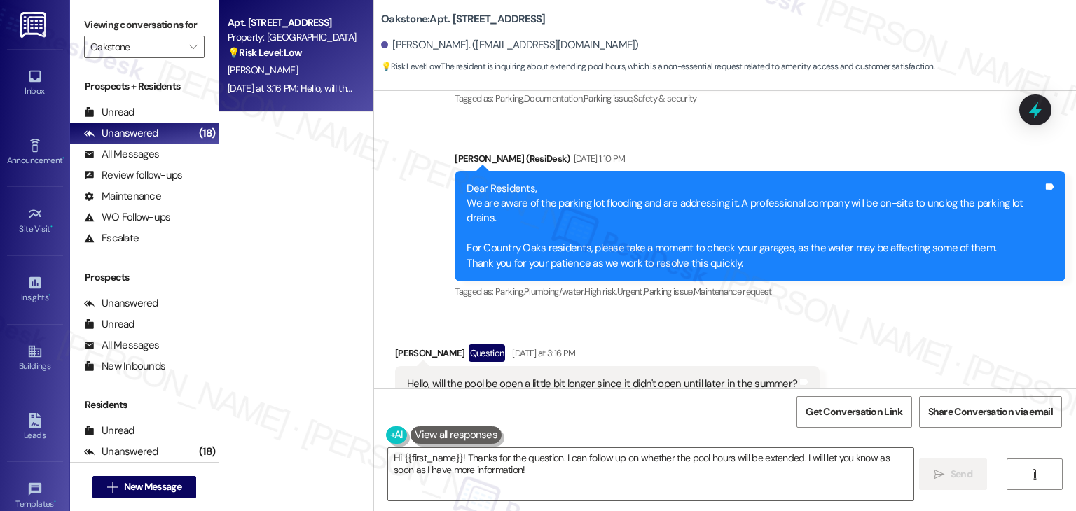
click at [871, 338] on div "Received via SMS [PERSON_NAME] Question [DATE] at 3:16 PM Hello, will the pool …" at bounding box center [725, 373] width 702 height 121
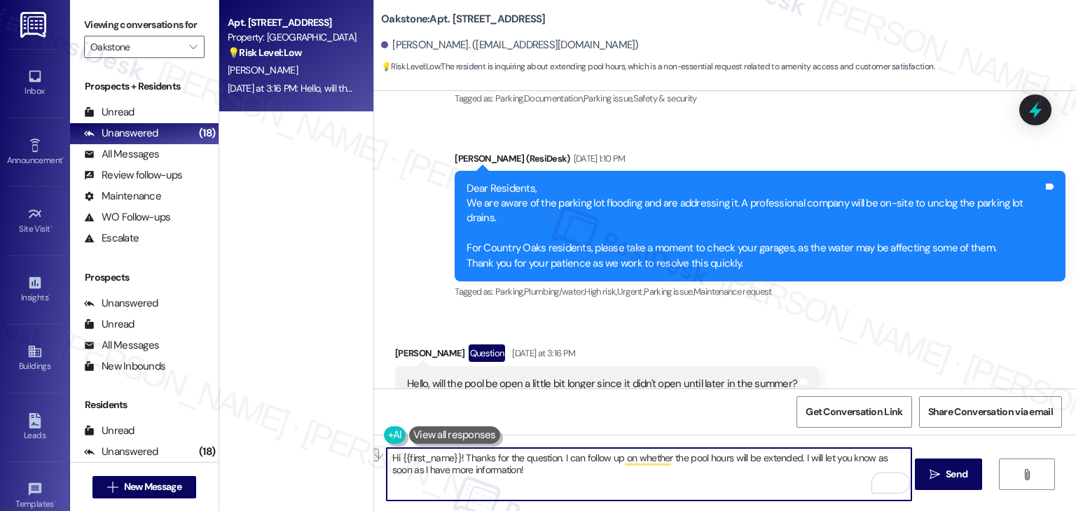
drag, startPoint x: 616, startPoint y: 460, endPoint x: 561, endPoint y: 454, distance: 55.0
click at [561, 454] on textarea "Hi {{first_name}}! Thanks for the question. I can follow up on whether the pool…" at bounding box center [649, 474] width 525 height 53
click at [598, 479] on textarea "Hi {{first_name}}! Thanks for the question. I'll check on whether the pool hour…" at bounding box center [649, 474] width 525 height 53
type textarea "Hi {{first_name}}! Thanks for the question. I'll check on whether the pool hour…"
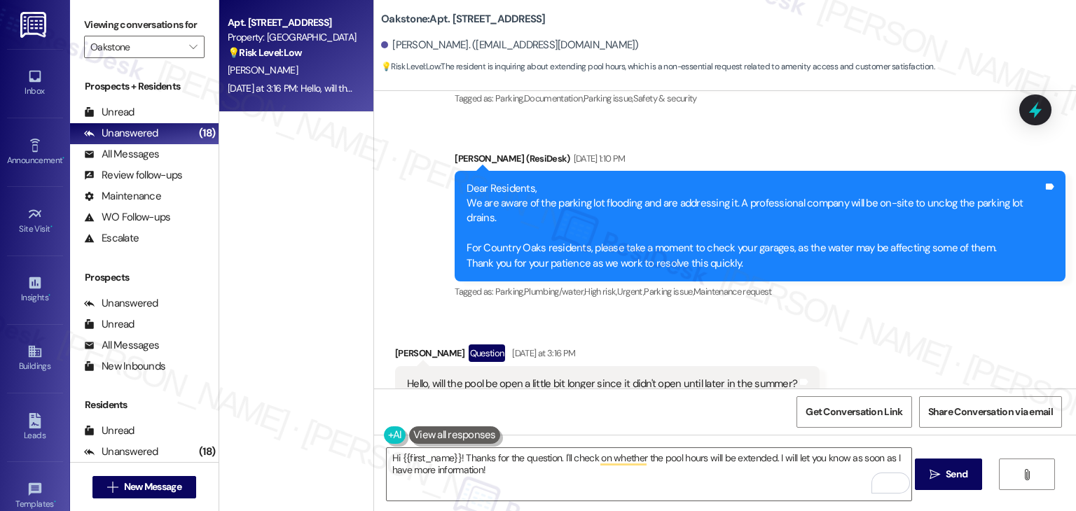
click at [929, 336] on div "Received via SMS [PERSON_NAME] Question [DATE] at 3:16 PM Hello, will the pool …" at bounding box center [725, 373] width 702 height 121
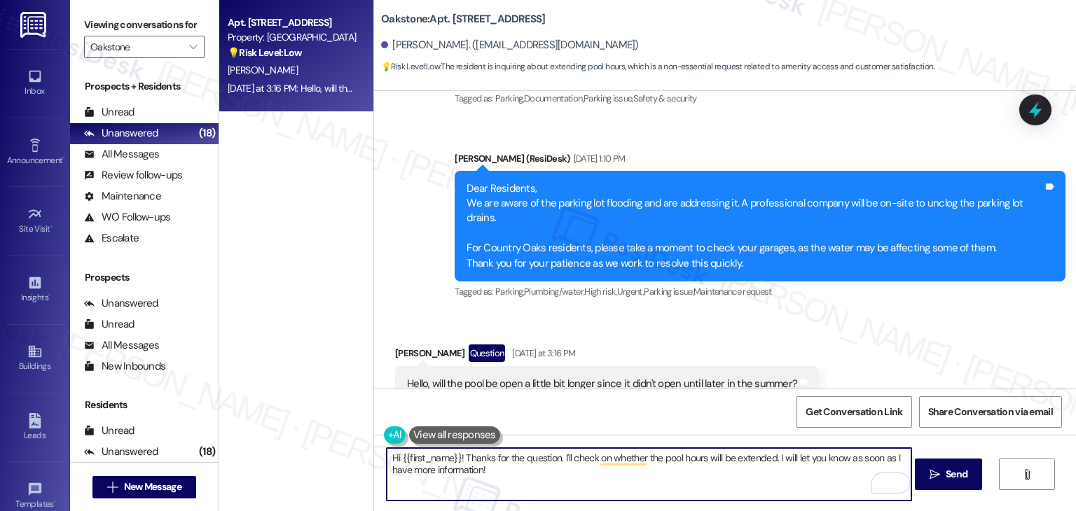
click at [558, 477] on textarea "Hi {{first_name}}! Thanks for the question. I'll check on whether the pool hour…" at bounding box center [649, 474] width 525 height 53
click at [946, 472] on span "Send" at bounding box center [957, 474] width 22 height 15
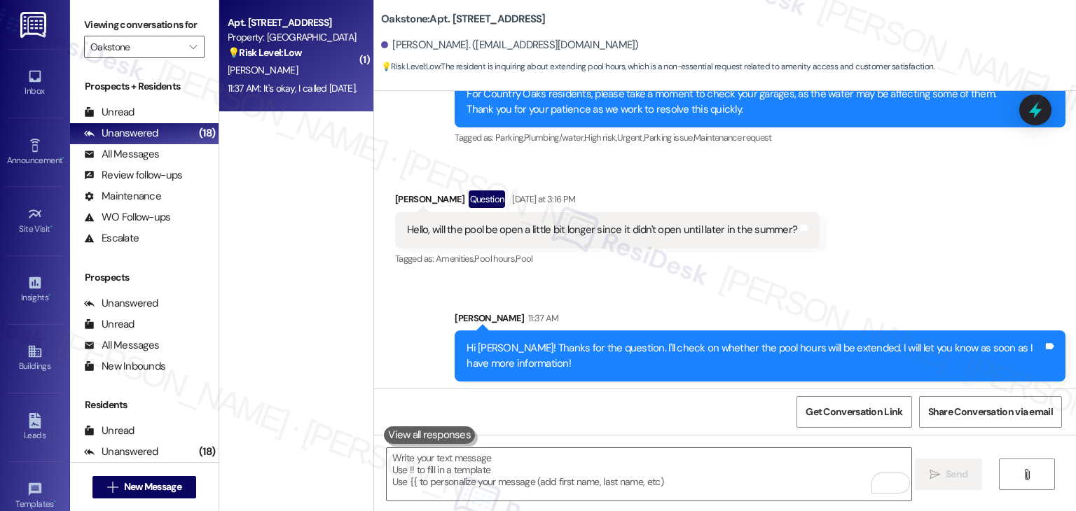
scroll to position [10596, 0]
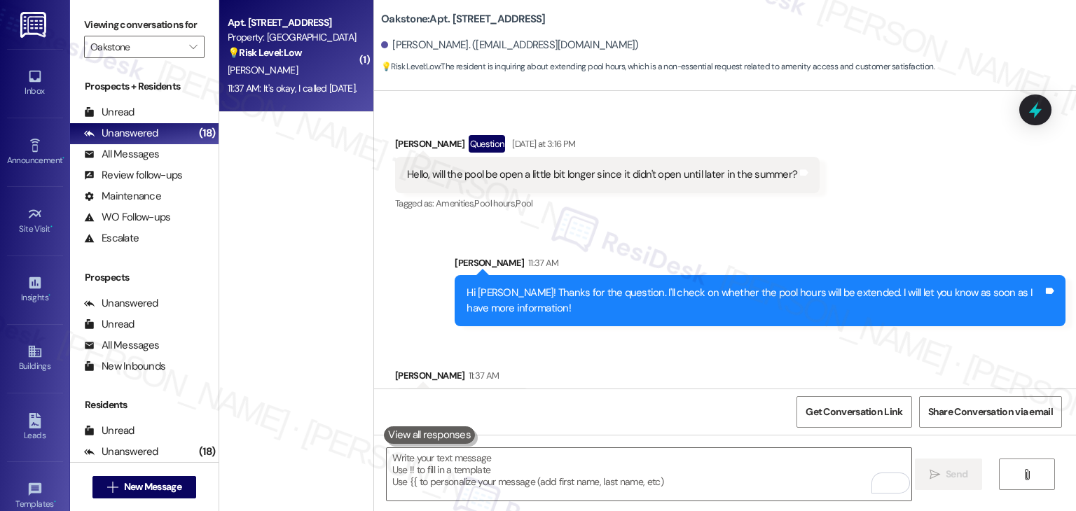
click at [473, 399] on div "It's okay, I called [DATE]." at bounding box center [457, 406] width 100 height 15
copy div "It's okay, I called [DATE]. Tags and notes"
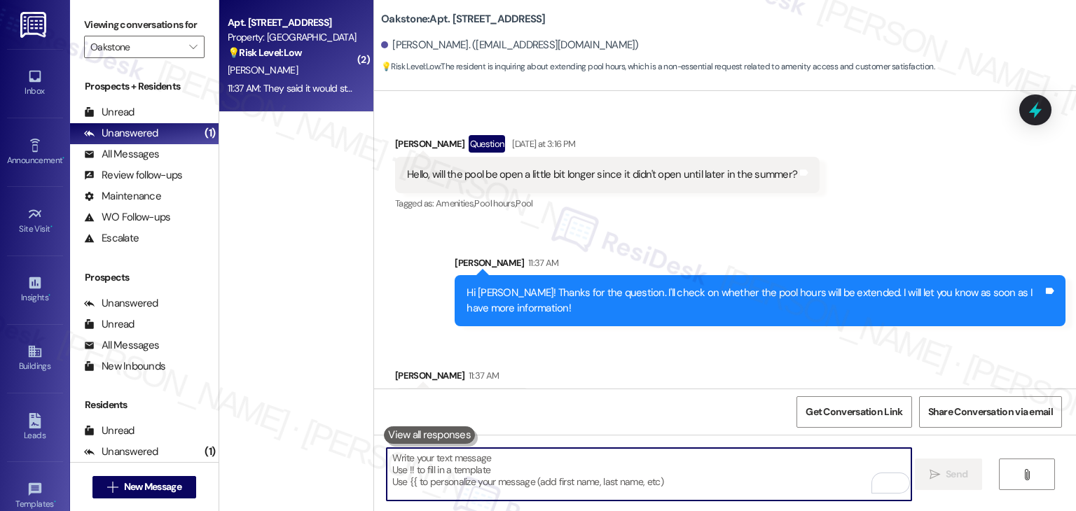
click at [552, 466] on textarea "To enrich screen reader interactions, please activate Accessibility in Grammarl…" at bounding box center [649, 474] width 525 height 53
paste textarea "Thanks for letting me know, [PERSON_NAME]! Glad you were able to connect with t…"
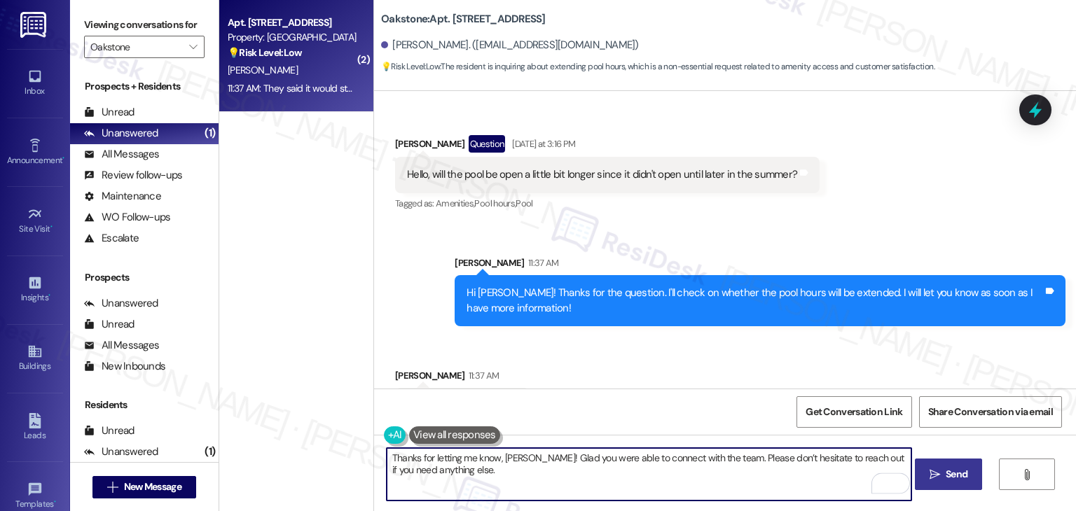
type textarea "Thanks for letting me know, [PERSON_NAME]! Glad you were able to connect with t…"
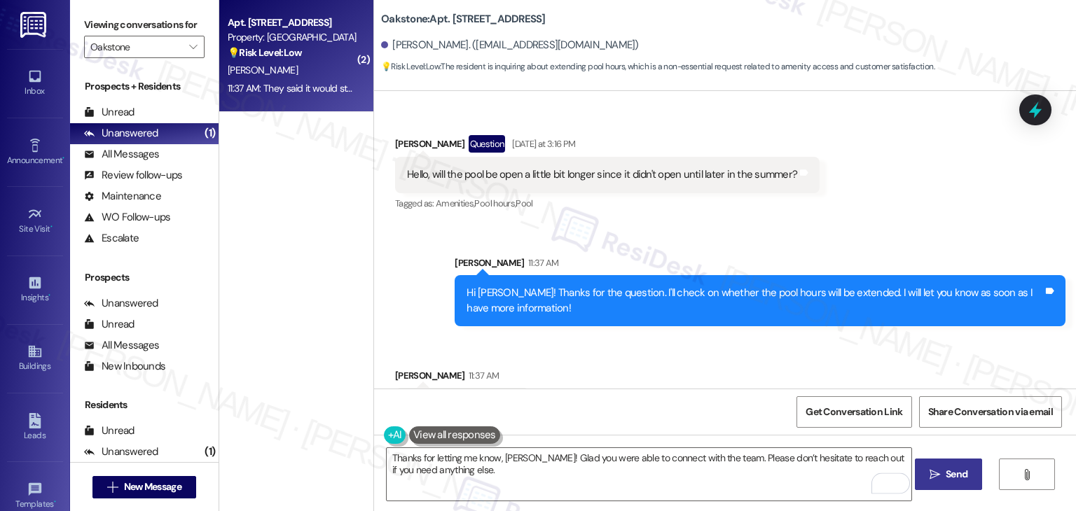
click at [966, 471] on span "Send" at bounding box center [957, 474] width 22 height 15
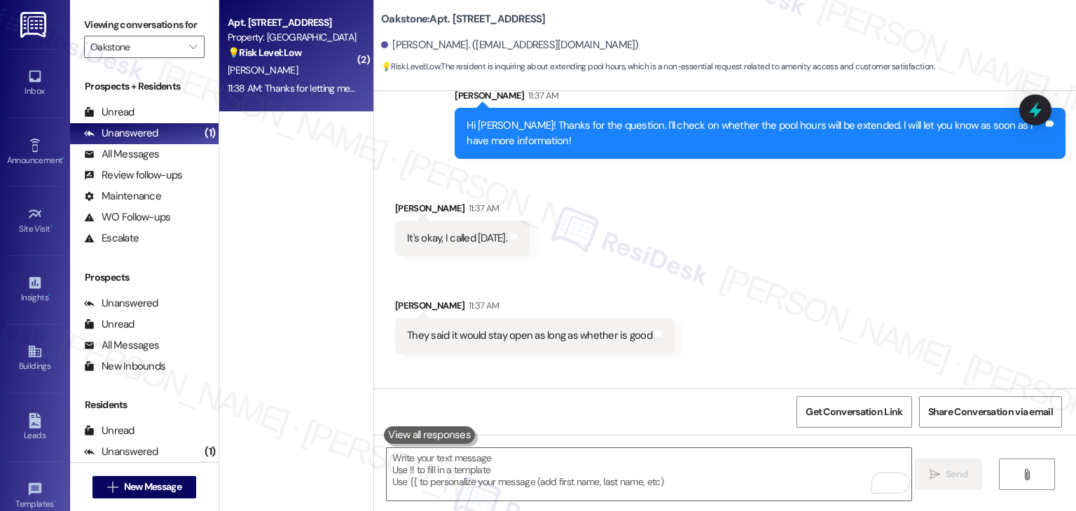
scroll to position [10806, 0]
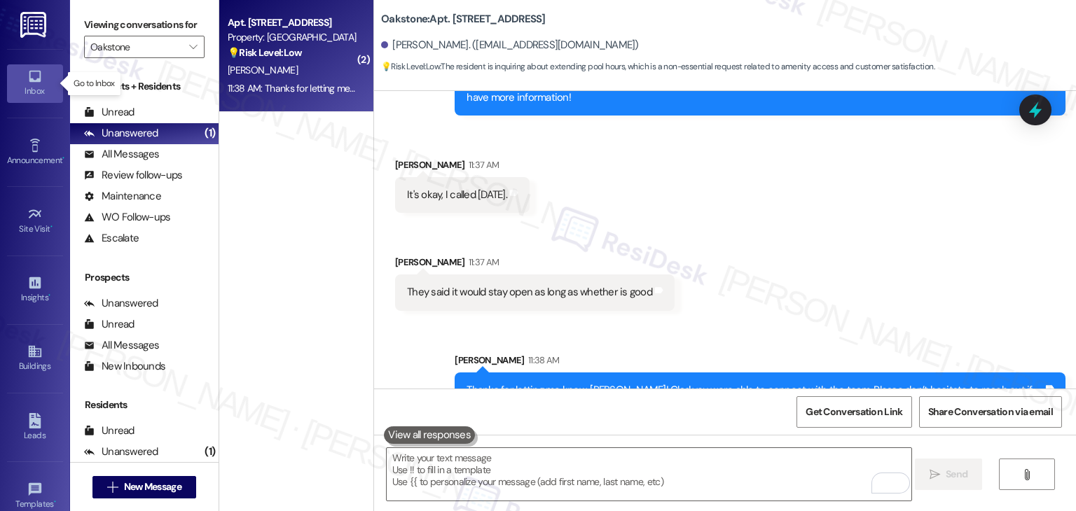
click at [41, 82] on link "Inbox" at bounding box center [35, 83] width 56 height 38
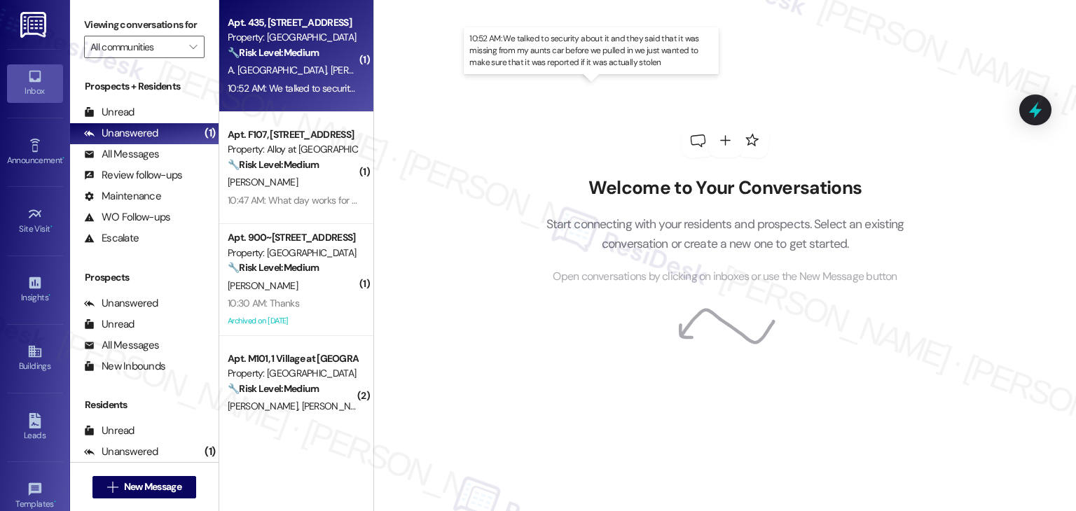
click at [318, 93] on div "10:52 AM: We talked to security about it and they said that it was missing from…" at bounding box center [602, 88] width 749 height 13
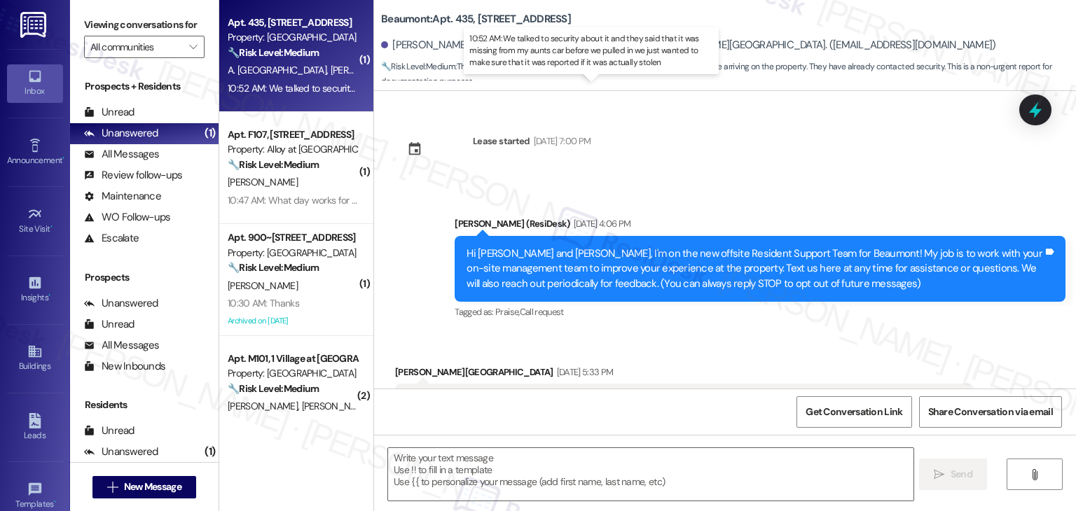
scroll to position [3045, 0]
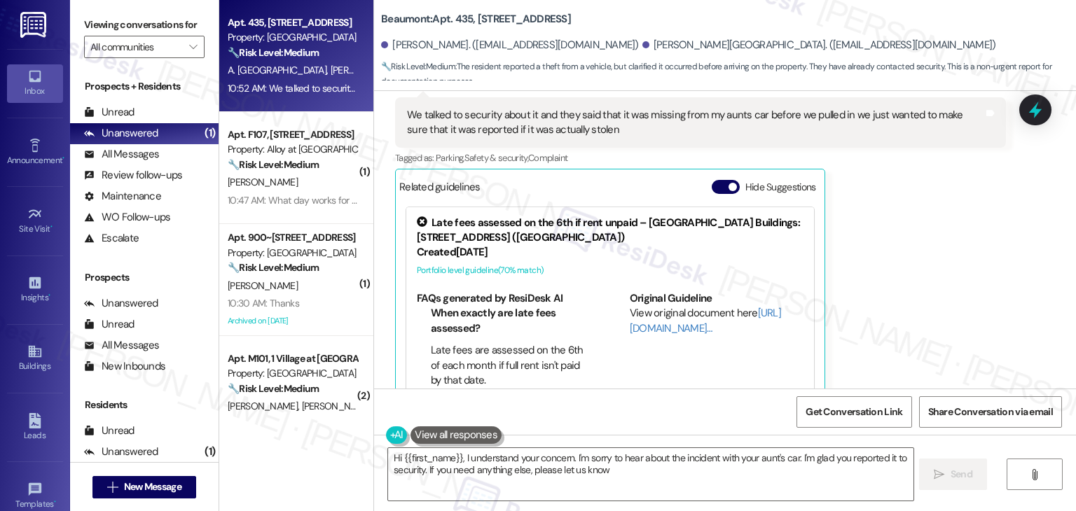
type textarea "Hi {{first_name}}, I understand your concern. I'm sorry to hear about the incid…"
click at [717, 180] on button "Hide Suggestions" at bounding box center [726, 187] width 28 height 14
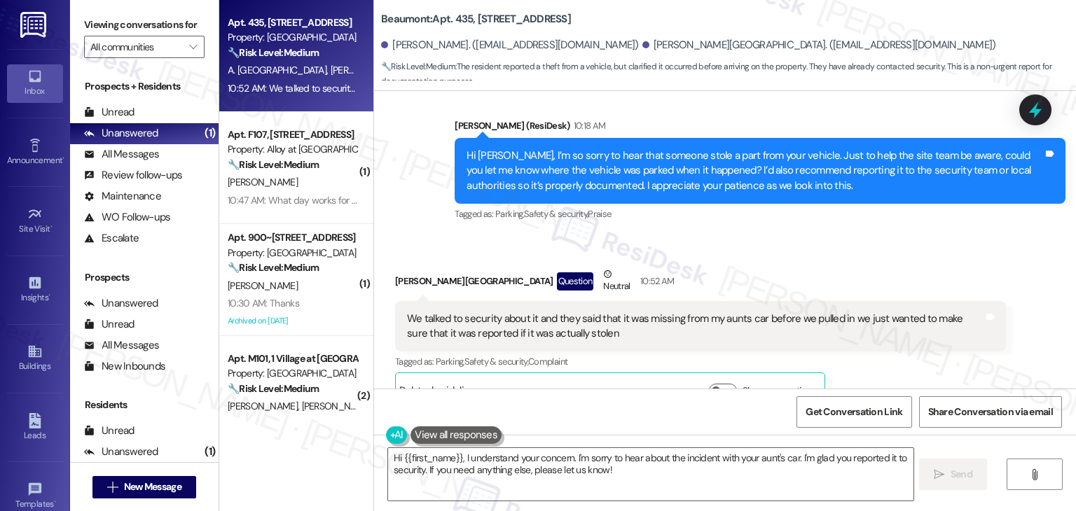
click at [703, 256] on div "Received via SMS [PERSON_NAME] Question Neutral 10:52 AM We talked to security …" at bounding box center [701, 337] width 632 height 163
click at [700, 256] on div "Received via SMS [PERSON_NAME] Question Neutral 10:52 AM We talked to security …" at bounding box center [701, 337] width 632 height 163
click at [651, 162] on div "Hi [PERSON_NAME], I’m so sorry to hear that someone stole a part from your vehi…" at bounding box center [754, 170] width 576 height 45
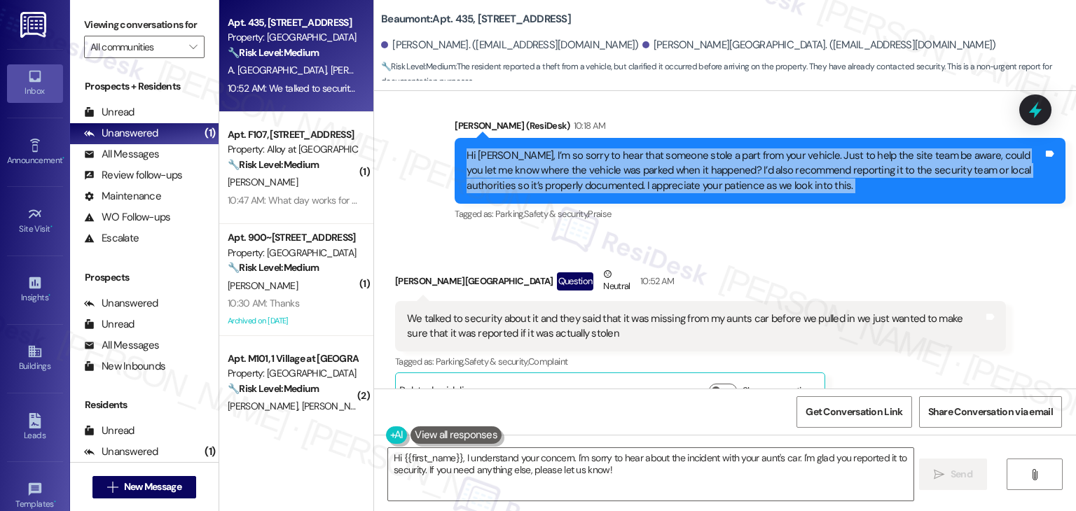
click at [651, 162] on div "Hi [PERSON_NAME], I’m so sorry to hear that someone stole a part from your vehi…" at bounding box center [754, 170] width 576 height 45
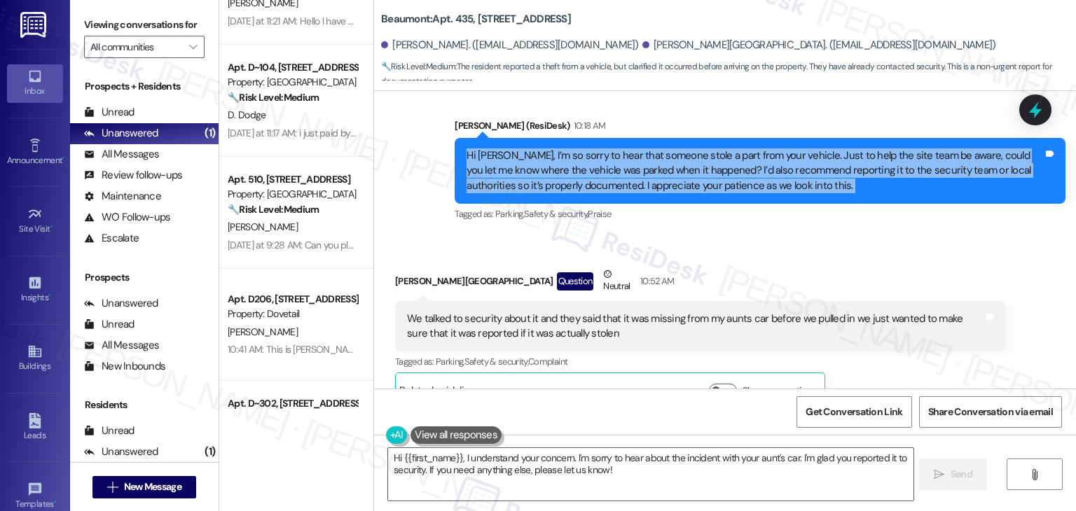
scroll to position [1283, 0]
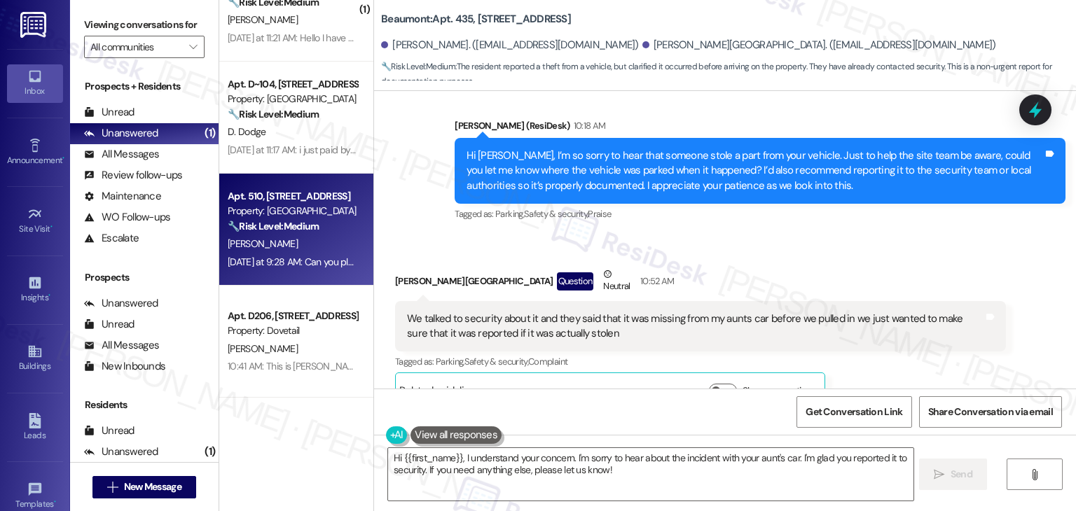
click at [271, 268] on div "[DATE] at 9:28 AM: Can you please reschedule my Maitenence on my washer that is…" at bounding box center [292, 263] width 132 height 18
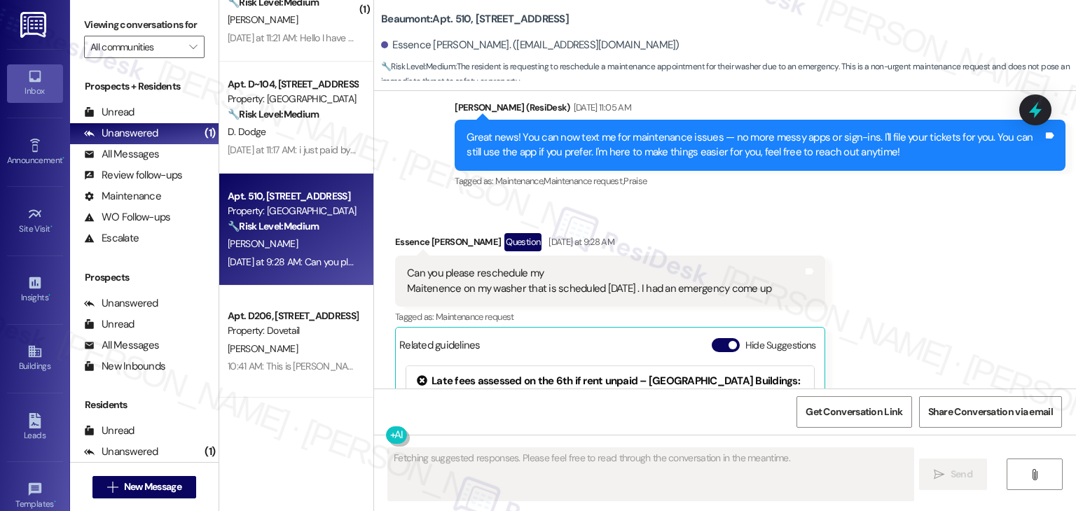
scroll to position [2012, 0]
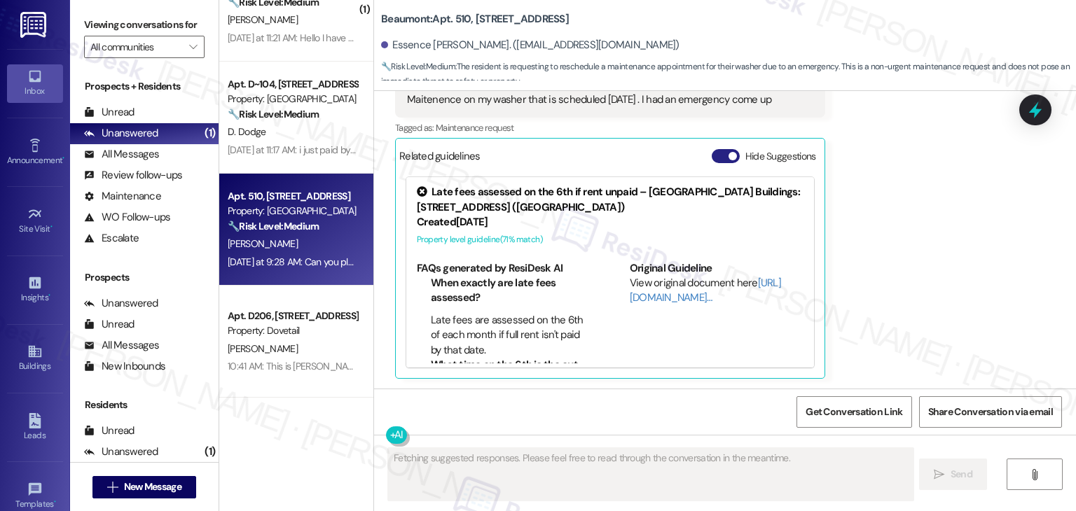
click at [720, 152] on button "Hide Suggestions" at bounding box center [726, 156] width 28 height 14
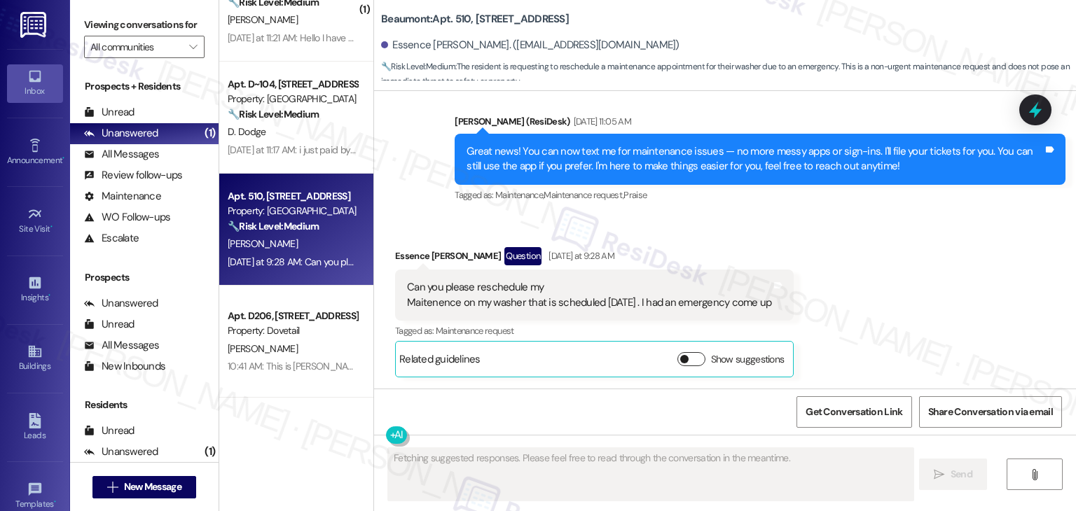
scroll to position [1809, 0]
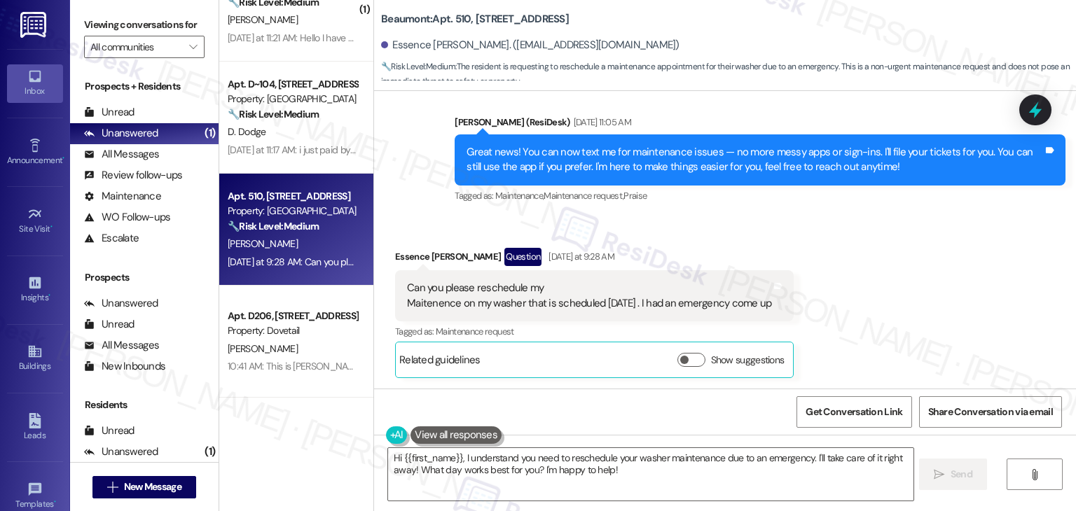
click at [847, 264] on div "Received via SMS Essence [PERSON_NAME] Question [DATE] at 9:28 AM Can you pleas…" at bounding box center [725, 302] width 702 height 172
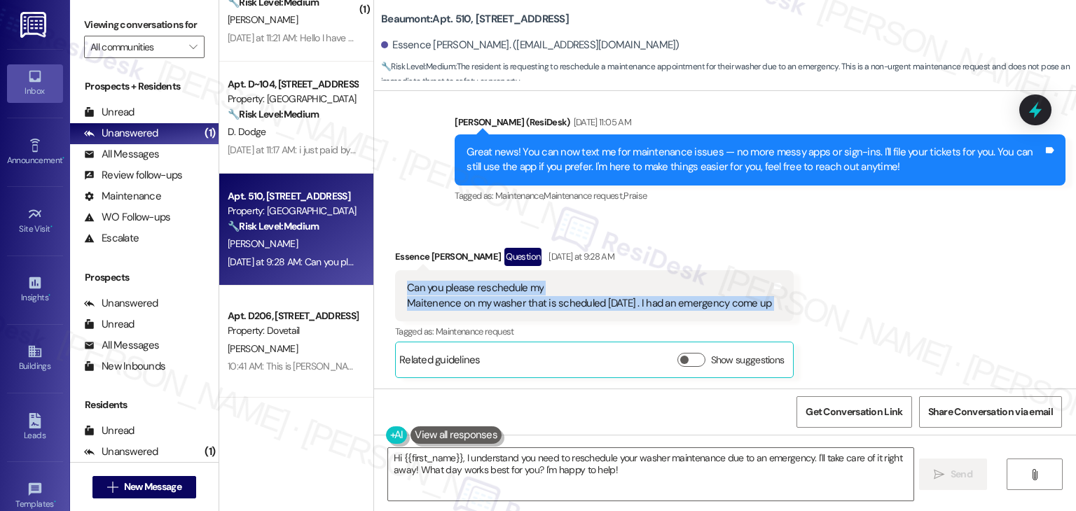
drag, startPoint x: 756, startPoint y: 301, endPoint x: 392, endPoint y: 290, distance: 365.1
click at [395, 290] on div "Can you please reschedule my Maitenence on my washer that is scheduled [DATE] .…" at bounding box center [594, 295] width 399 height 51
copy div "Can you please reschedule my Maitenence on my washer that is scheduled [DATE] .…"
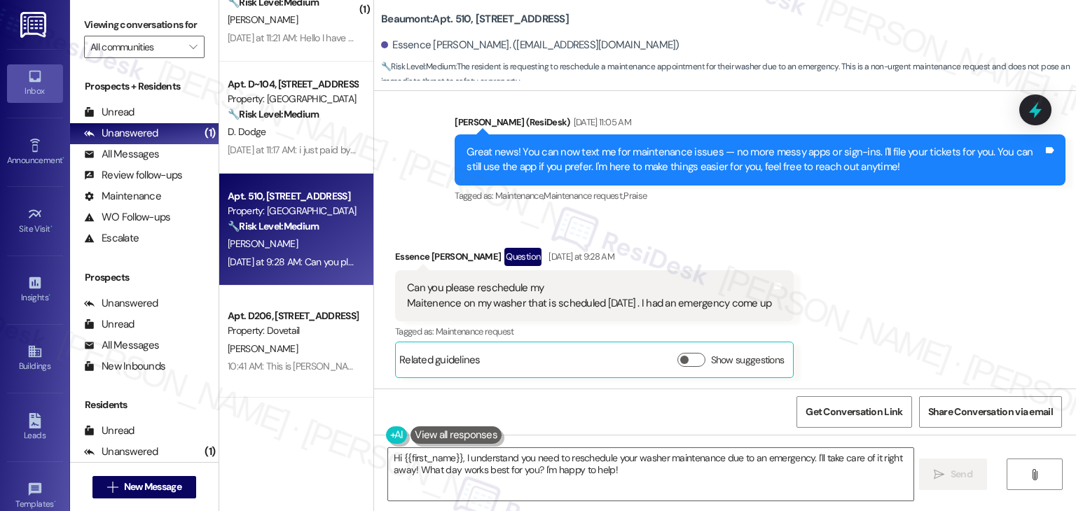
click at [913, 345] on div "Received via SMS Essence [PERSON_NAME] Question [DATE] at 9:28 AM Can you pleas…" at bounding box center [725, 302] width 702 height 172
click at [395, 254] on div "Essence [PERSON_NAME] Question [DATE] at 9:28 AM" at bounding box center [594, 259] width 399 height 22
copy div "Essence"
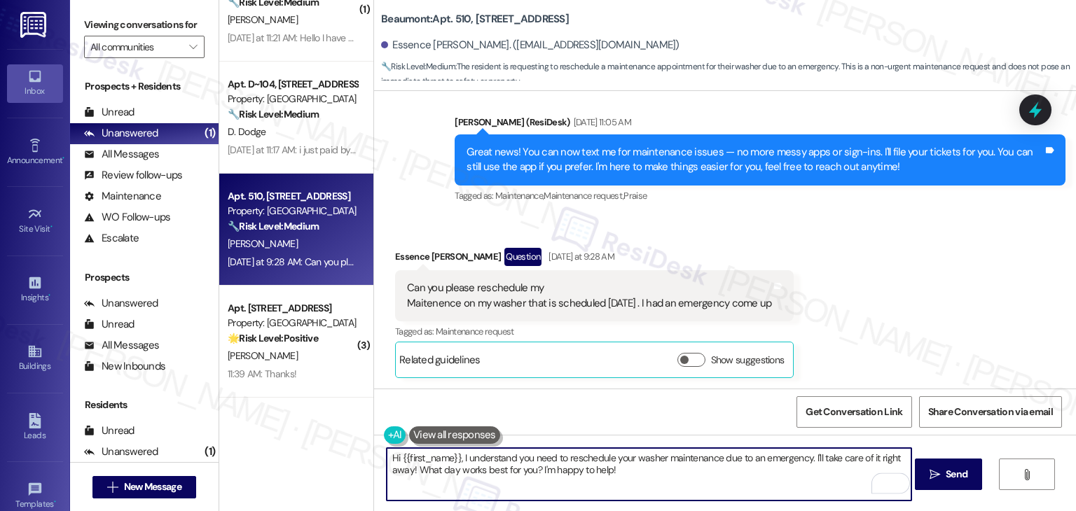
drag, startPoint x: 806, startPoint y: 462, endPoint x: 455, endPoint y: 461, distance: 350.9
click at [455, 461] on textarea "Hi {{first_name}}, I understand you need to reschedule your washer maintenance …" at bounding box center [649, 474] width 525 height 53
click at [924, 314] on div "Received via SMS Essence [PERSON_NAME] Question [DATE] at 9:28 AM Can you pleas…" at bounding box center [725, 302] width 702 height 172
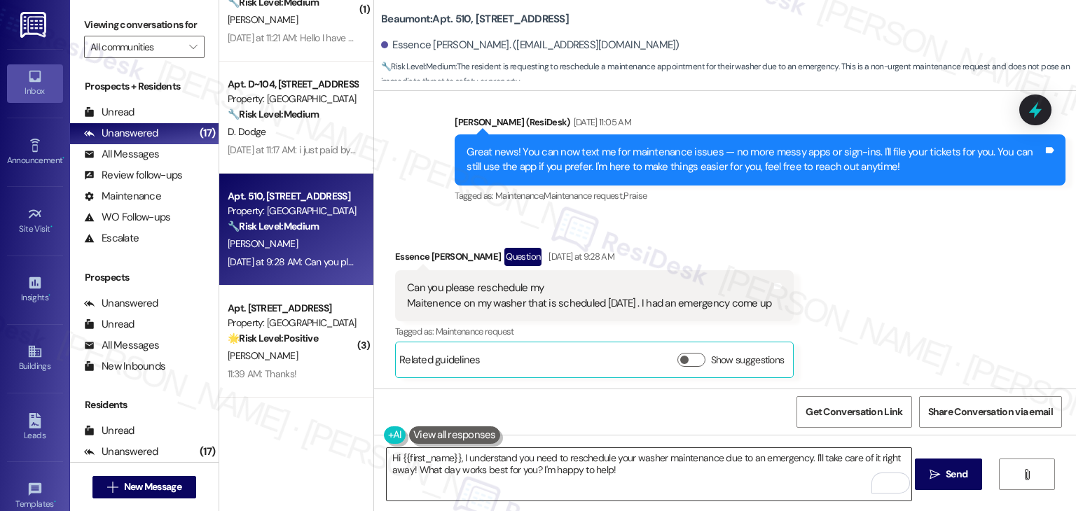
click at [693, 469] on textarea "Hi {{first_name}}, I understand you need to reschedule your washer maintenance …" at bounding box center [649, 474] width 525 height 53
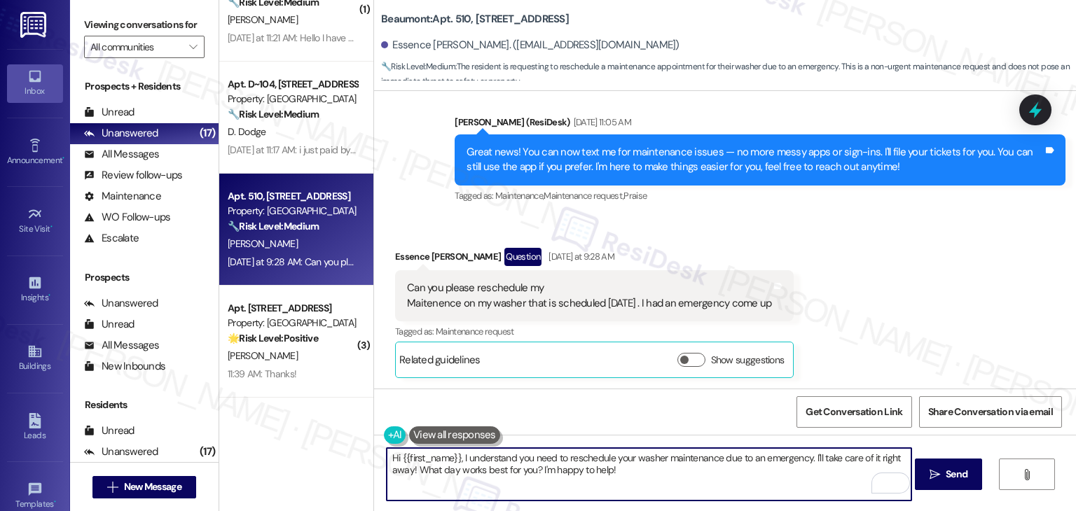
click at [693, 469] on textarea "Hi {{first_name}}, I understand you need to reschedule your washer maintenance …" at bounding box center [649, 474] width 525 height 53
paste textarea "Essence, I’m sorry to hear about the emergency. Thanks for letting me know. I u…"
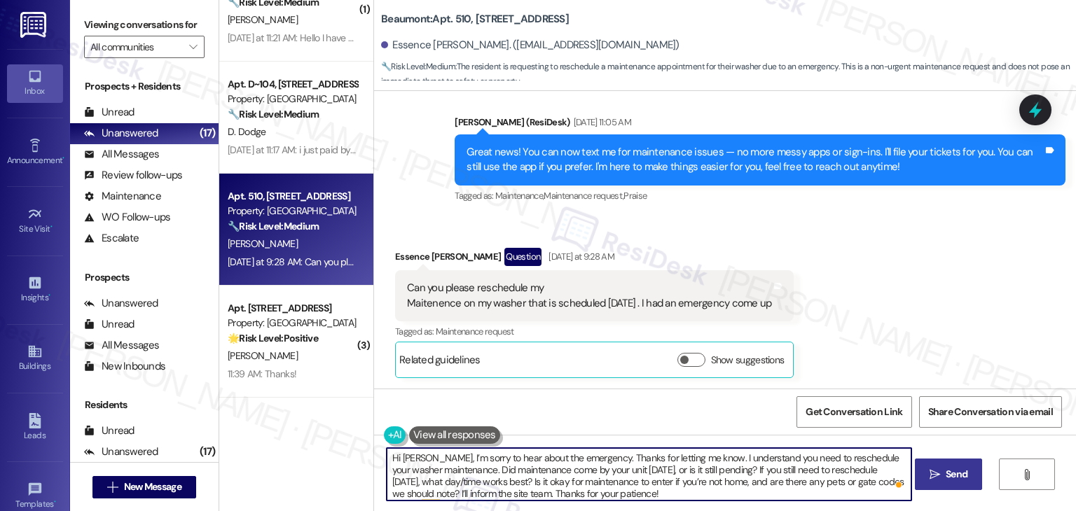
type textarea "Hi [PERSON_NAME], I’m sorry to hear about the emergency. Thanks for letting me …"
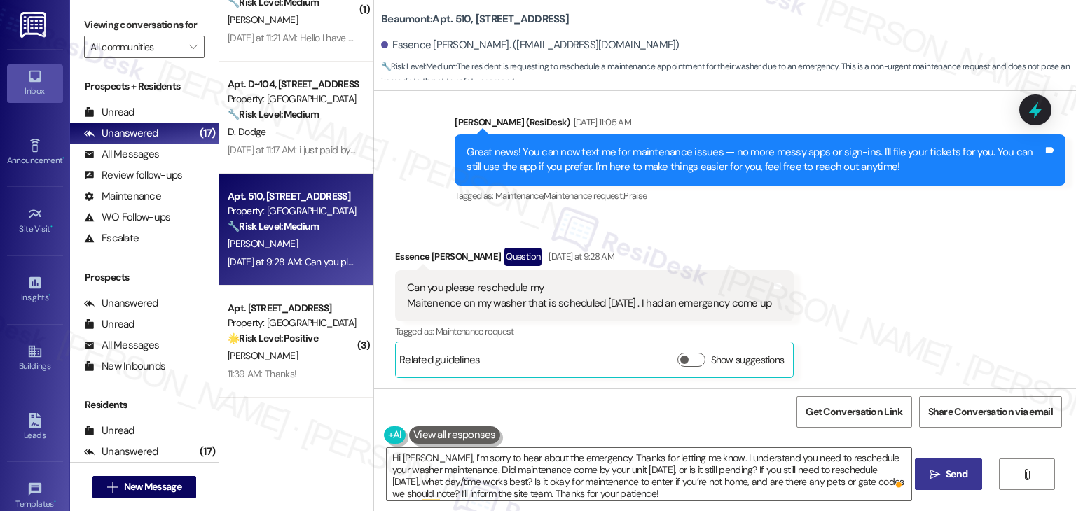
click at [957, 478] on span "Send" at bounding box center [957, 474] width 22 height 15
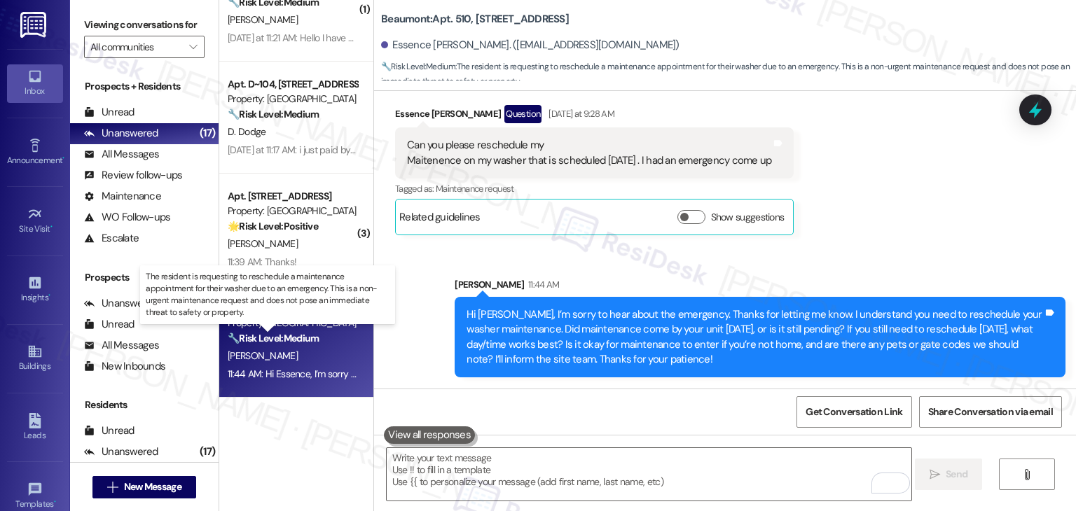
scroll to position [1213, 0]
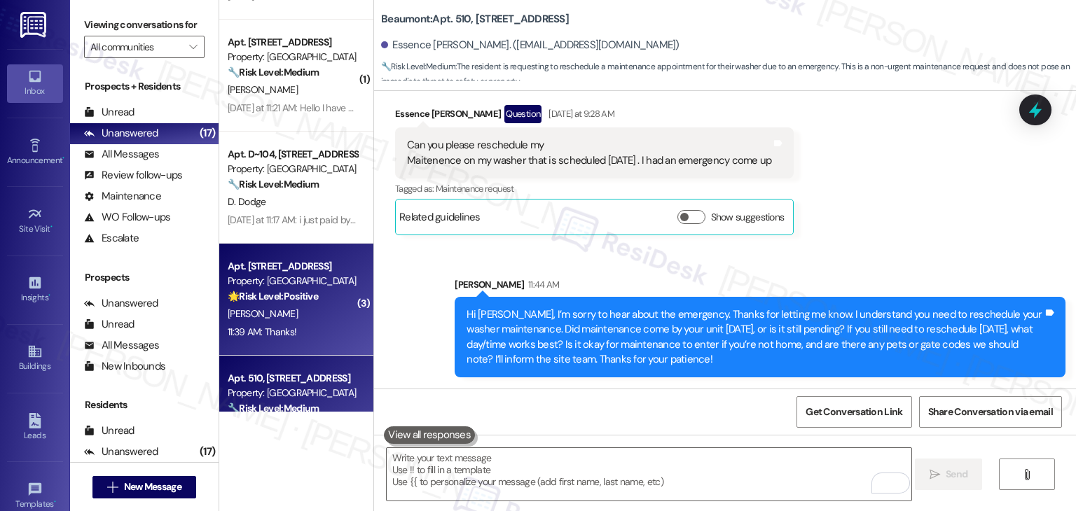
click at [297, 336] on div "11:39 AM: Thanks! 11:39 AM: Thanks!" at bounding box center [292, 333] width 132 height 18
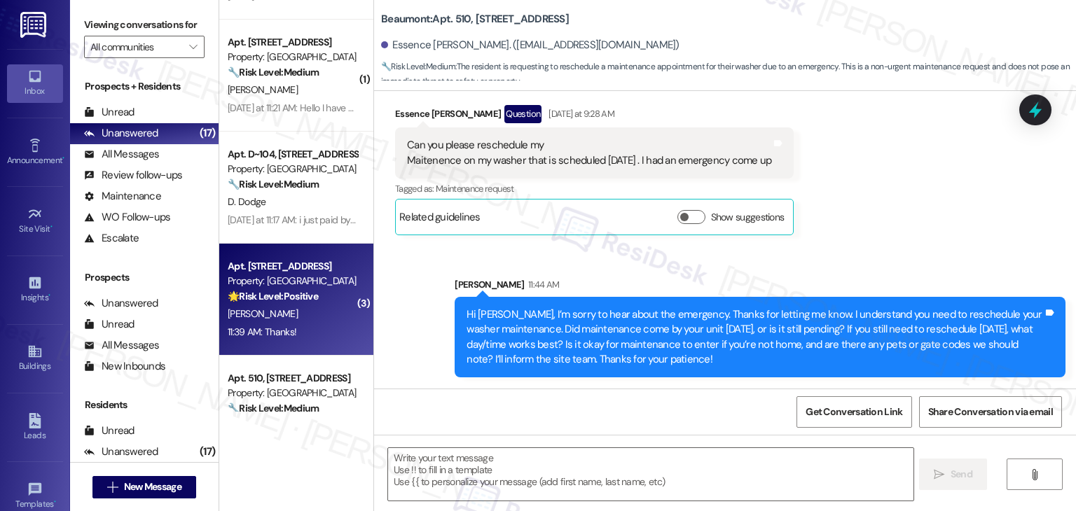
type textarea "Fetching suggested responses. Please feel free to read through the conversation…"
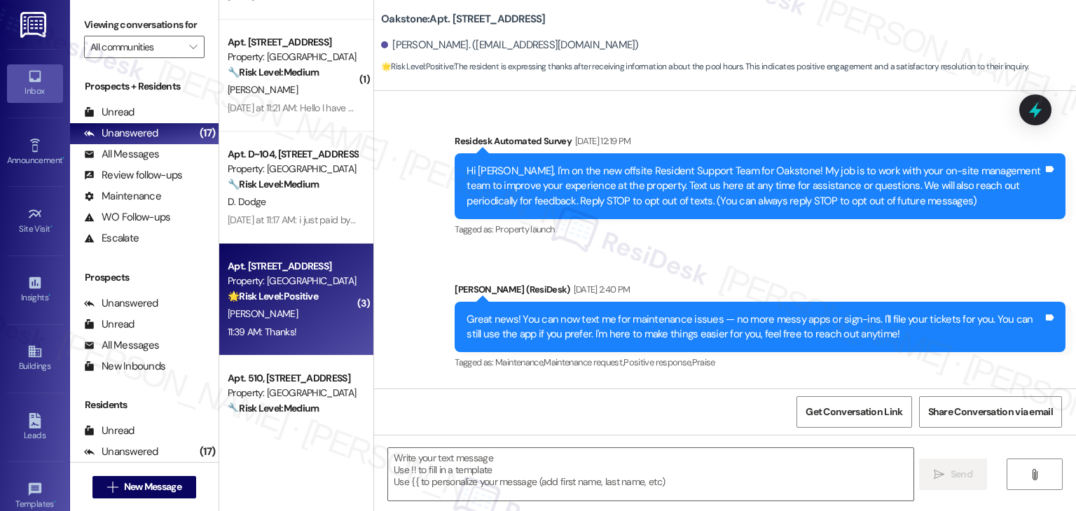
scroll to position [10986, 0]
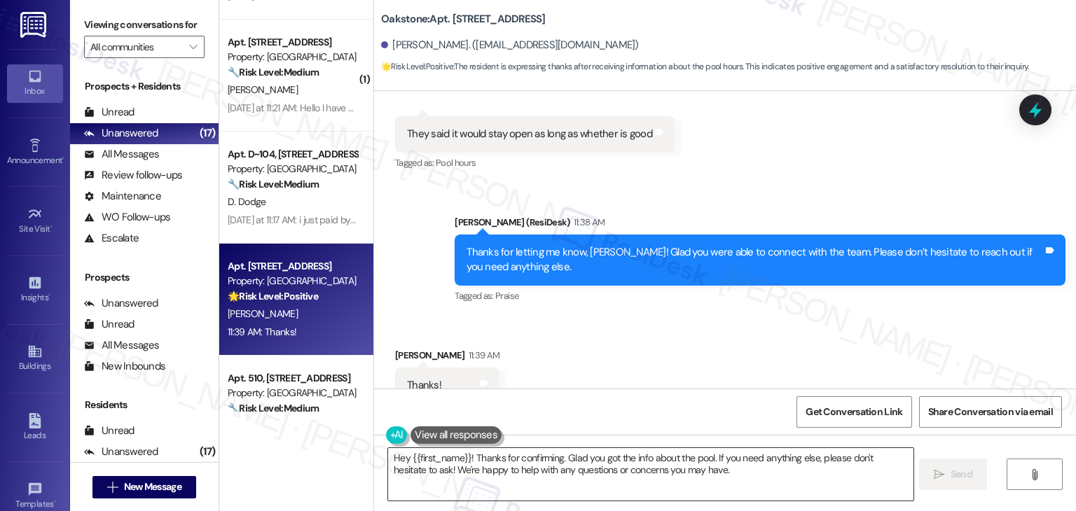
click at [522, 462] on textarea "Hey {{first_name}}! Thanks for confirming. Glad you got the info about the pool…" at bounding box center [650, 474] width 525 height 53
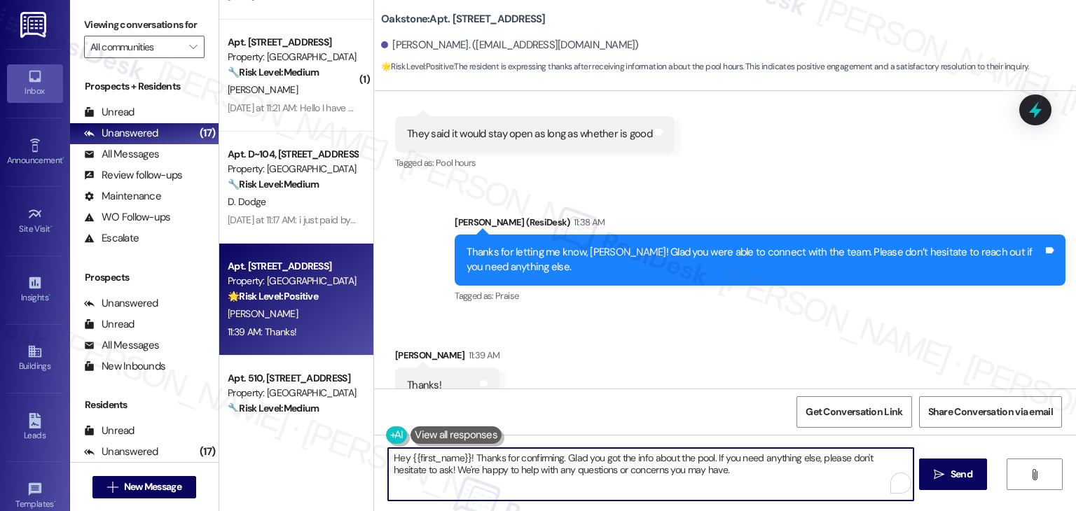
click at [522, 462] on textarea "Hey {{first_name}}! Thanks for confirming. Glad you got the info about the pool…" at bounding box center [650, 474] width 525 height 53
click at [522, 462] on textarea "Hey {{first_name}}! Thanks for confirming. Glad you got the info about the pool…" at bounding box center [649, 474] width 525 height 53
click at [758, 459] on textarea "Hey {{first_name}}! Thanks for confirming. Glad you got the info about the pool…" at bounding box center [649, 474] width 525 height 53
drag, startPoint x: 705, startPoint y: 456, endPoint x: 356, endPoint y: 457, distance: 348.8
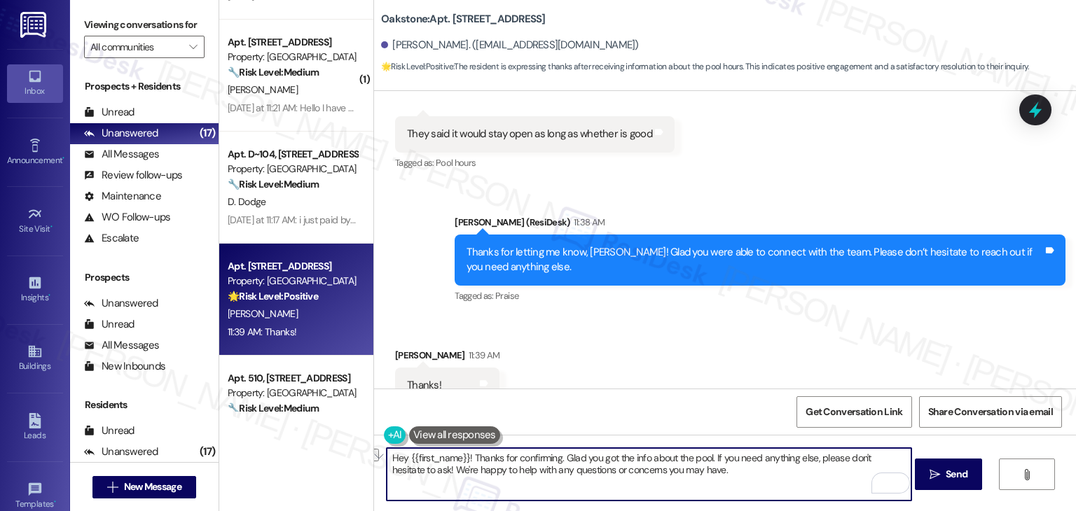
click at [356, 457] on div "( 1 ) Apt. [STREET_ADDRESS] Property: Beaumont 🔧 Risk Level: Medium The residen…" at bounding box center [647, 255] width 857 height 511
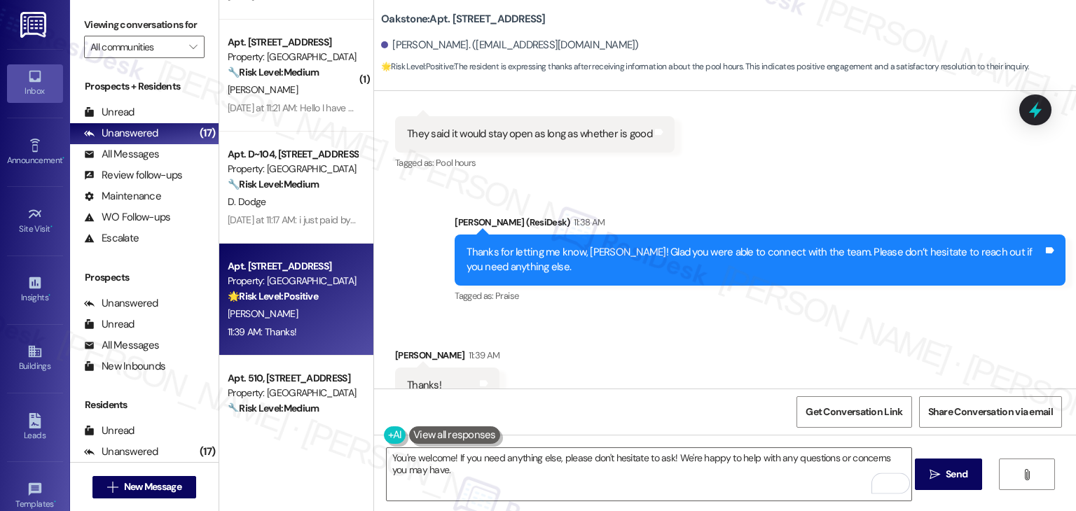
click at [724, 330] on div "Received via SMS [PERSON_NAME] 11:39 AM Thanks! Tags and notes Tagged as: Prais…" at bounding box center [725, 376] width 702 height 118
click at [660, 459] on textarea "You're welcome! If you need anything else, please don't hesitate to ask! We're …" at bounding box center [649, 474] width 525 height 53
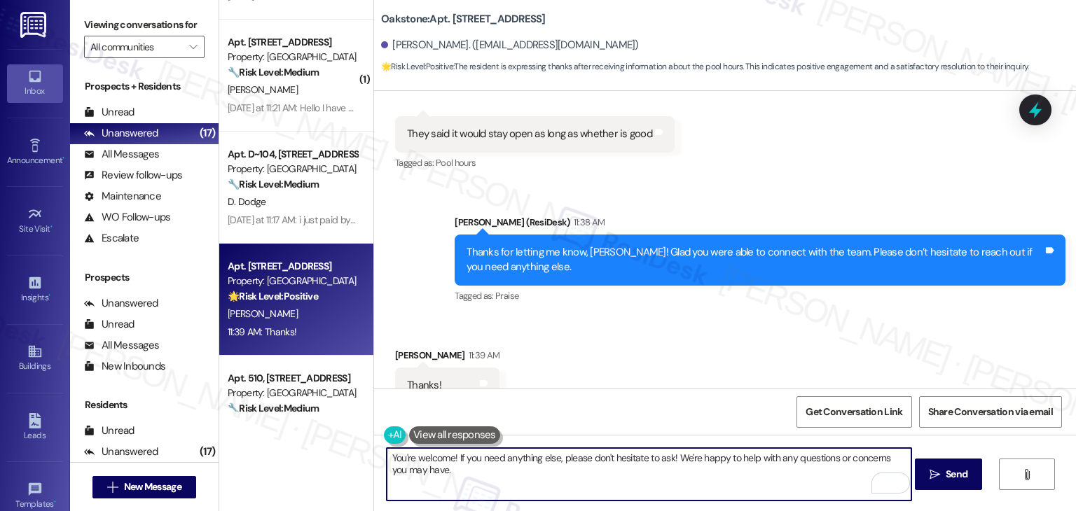
click at [660, 459] on textarea "You're welcome! If you need anything else, please don't hesitate to ask! We're …" at bounding box center [649, 474] width 525 height 53
type textarea "You're welcome! If you need anything else, please don't hesitate to reach out! …"
click at [958, 475] on span "Send" at bounding box center [957, 474] width 22 height 15
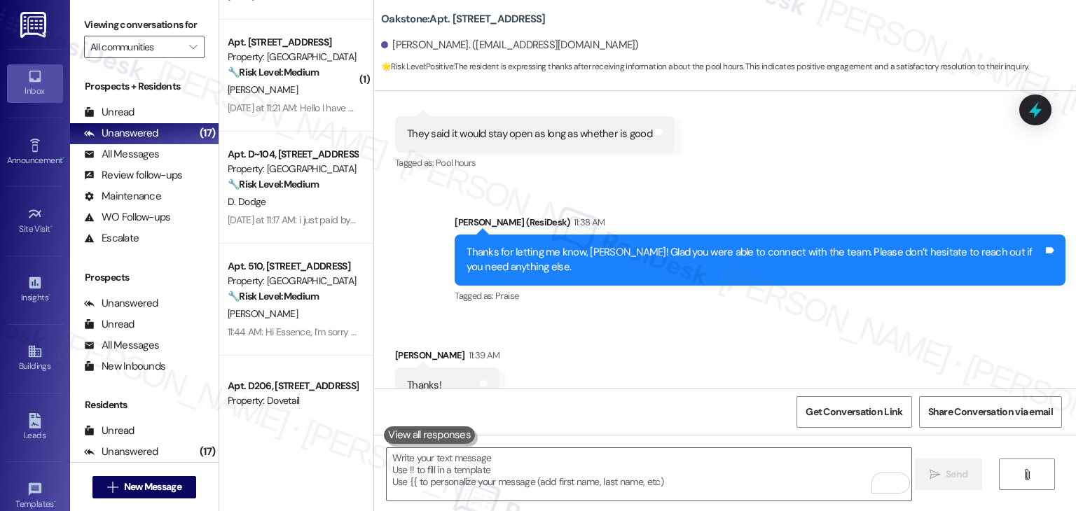
click at [275, 204] on div "D. Dodge" at bounding box center [292, 202] width 132 height 18
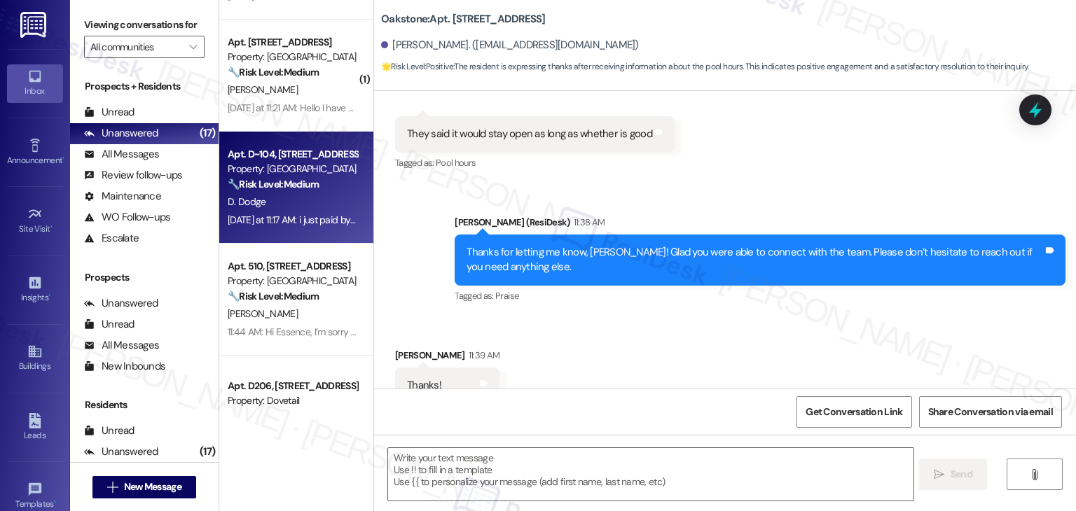
click at [275, 204] on div "D. Dodge" at bounding box center [292, 202] width 132 height 18
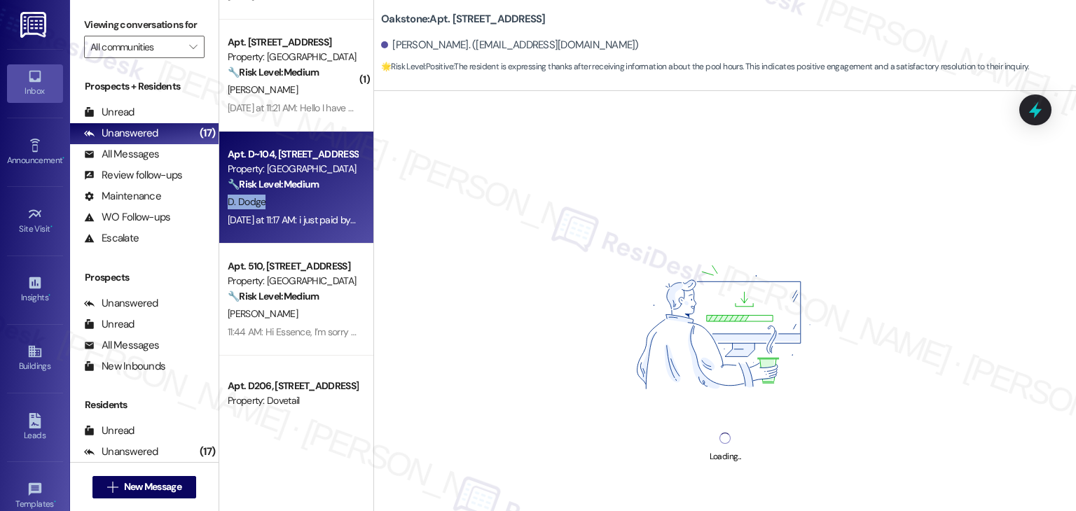
click at [275, 204] on div "D. Dodge" at bounding box center [292, 202] width 132 height 18
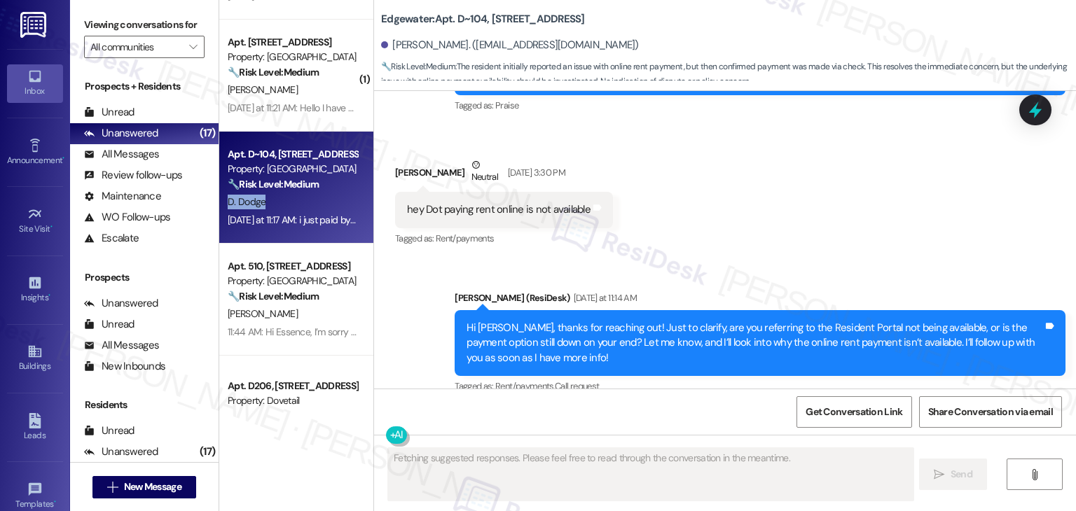
scroll to position [11847, 0]
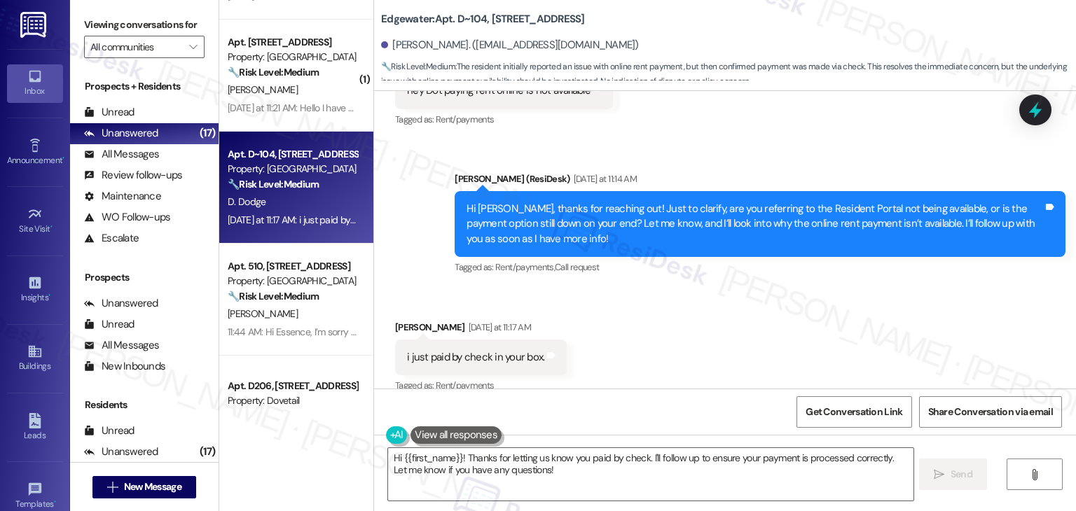
click at [707, 340] on div "Received via SMS [PERSON_NAME] [DATE] at 11:17 AM i just paid by check in your …" at bounding box center [725, 348] width 702 height 118
click at [707, 329] on div "Received via SMS [PERSON_NAME] [DATE] at 11:17 AM i just paid by check in your …" at bounding box center [725, 348] width 702 height 118
click at [622, 205] on div "Hi [PERSON_NAME], thanks for reaching out! Just to clarify, are you referring t…" at bounding box center [754, 224] width 576 height 45
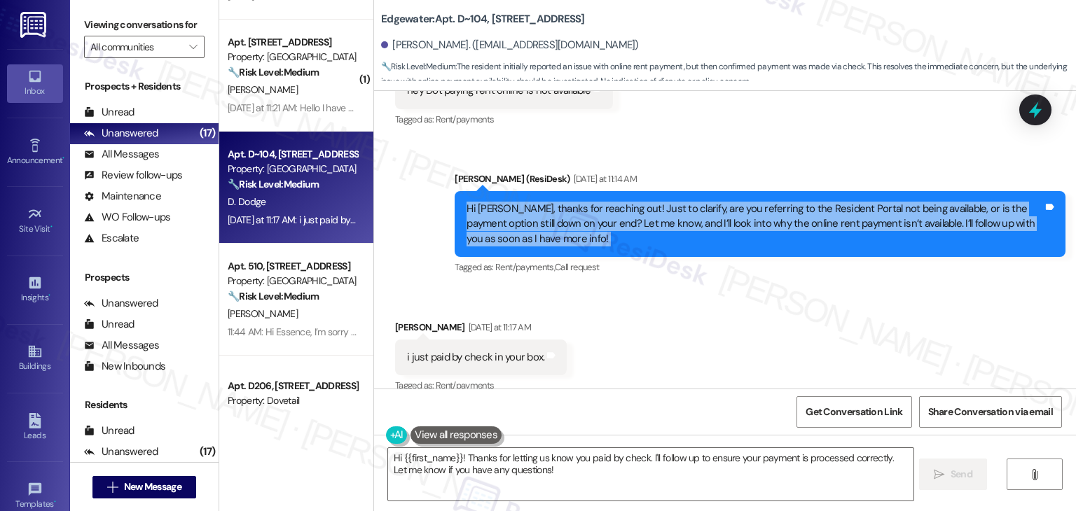
click at [622, 205] on div "Hi [PERSON_NAME], thanks for reaching out! Just to clarify, are you referring t…" at bounding box center [754, 224] width 576 height 45
copy div "Hi [PERSON_NAME], thanks for reaching out! Just to clarify, are you referring t…"
click at [510, 479] on textarea "Hi {{first_name}}! Thanks for letting us know you paid by check. I'll follow up…" at bounding box center [650, 474] width 525 height 53
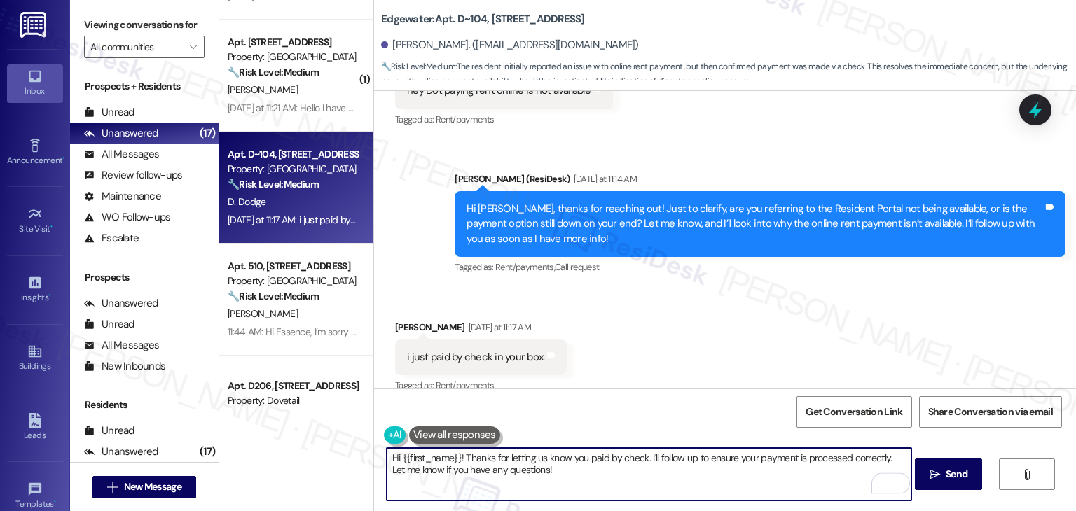
drag, startPoint x: 873, startPoint y: 474, endPoint x: 883, endPoint y: 457, distance: 19.5
click at [883, 457] on textarea "Hi {{first_name}}! Thanks for letting us know you paid by check. I'll follow up…" at bounding box center [649, 474] width 525 height 53
paste textarea "us know if there's anything else we can assist you with!"
click at [663, 474] on textarea "Hi {{first_name}}! Thanks for letting us know you paid by check. I'll follow up…" at bounding box center [649, 474] width 525 height 53
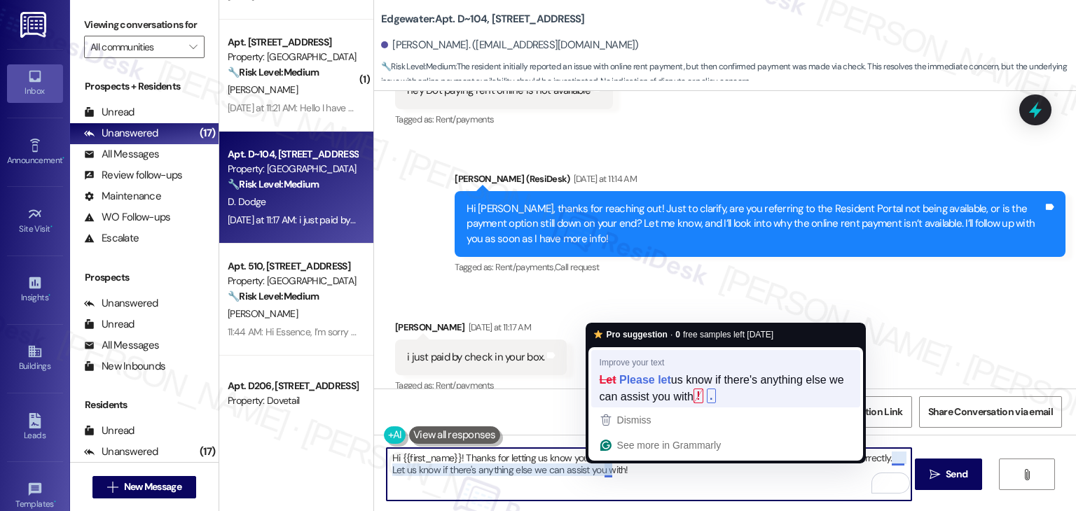
type textarea "Hi {{first_name}}! Thanks for letting us know you paid by check. I'll follow up…"
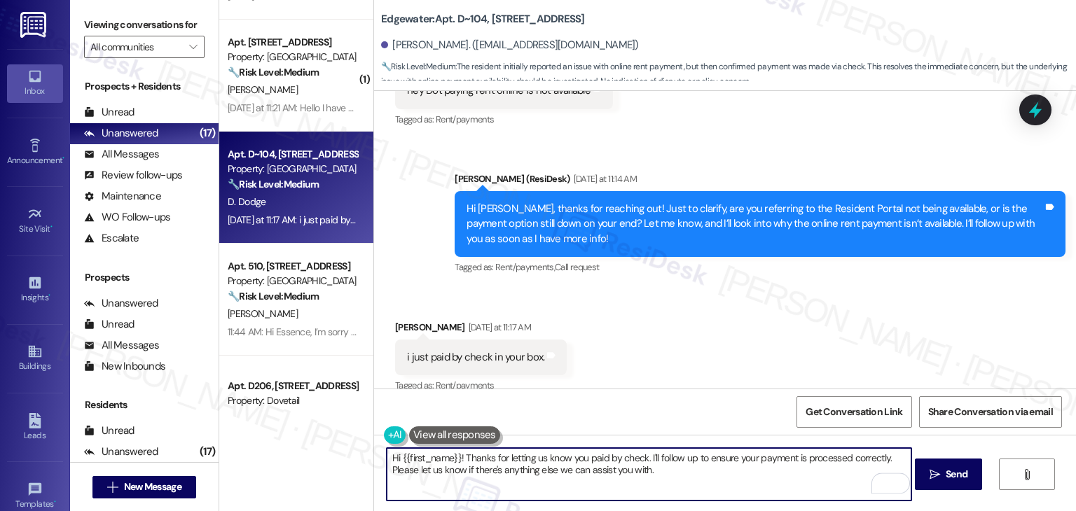
click at [731, 476] on textarea "Hi {{first_name}}! Thanks for letting us know you paid by check. I'll follow up…" at bounding box center [649, 474] width 525 height 53
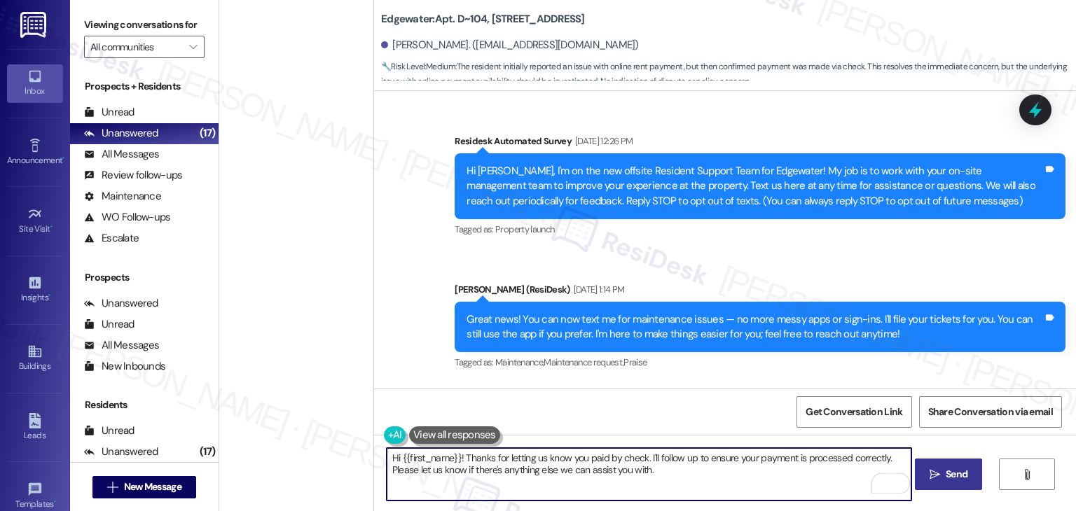
scroll to position [11847, 0]
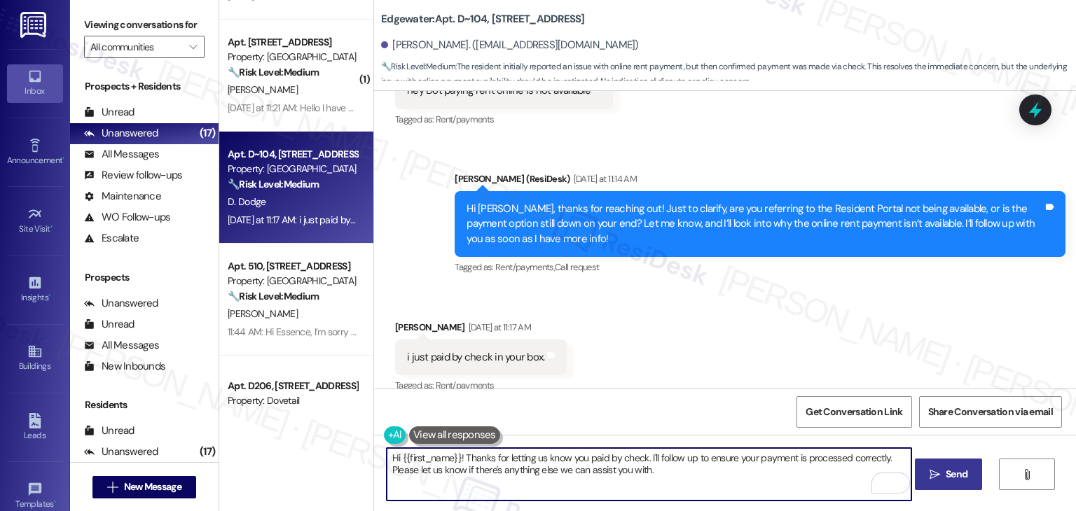
type textarea "Hi {{first_name}}! Thanks for letting us know you paid by check. I'll follow up…"
click at [955, 474] on span "Send" at bounding box center [957, 474] width 22 height 15
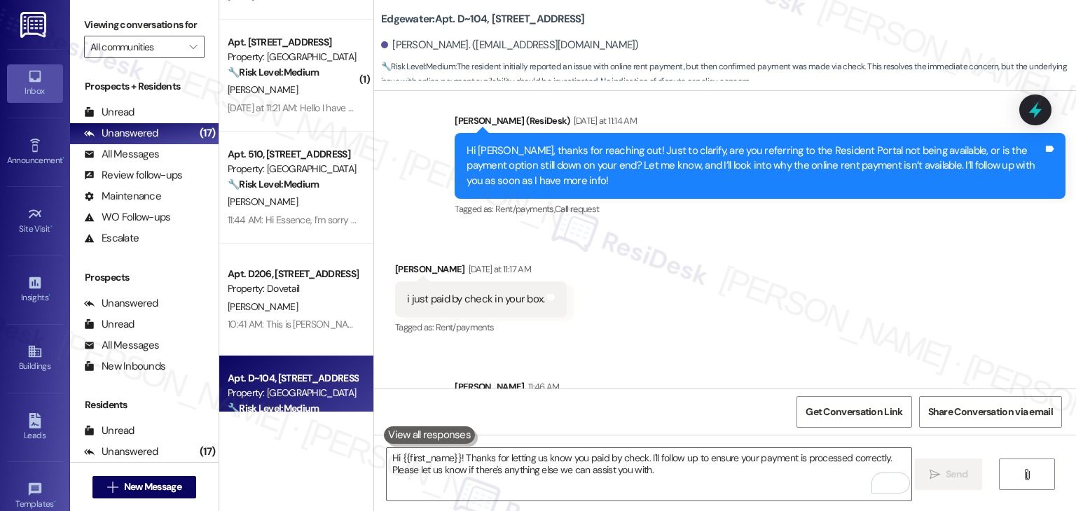
scroll to position [11891, 0]
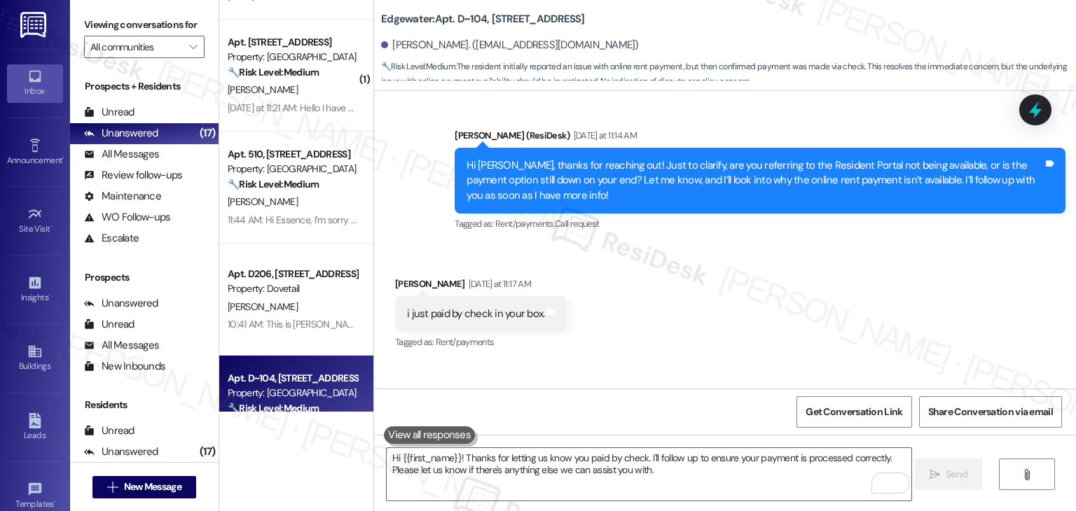
click at [630, 165] on div "Hi [PERSON_NAME], thanks for reaching out! Just to clarify, are you referring t…" at bounding box center [754, 180] width 576 height 45
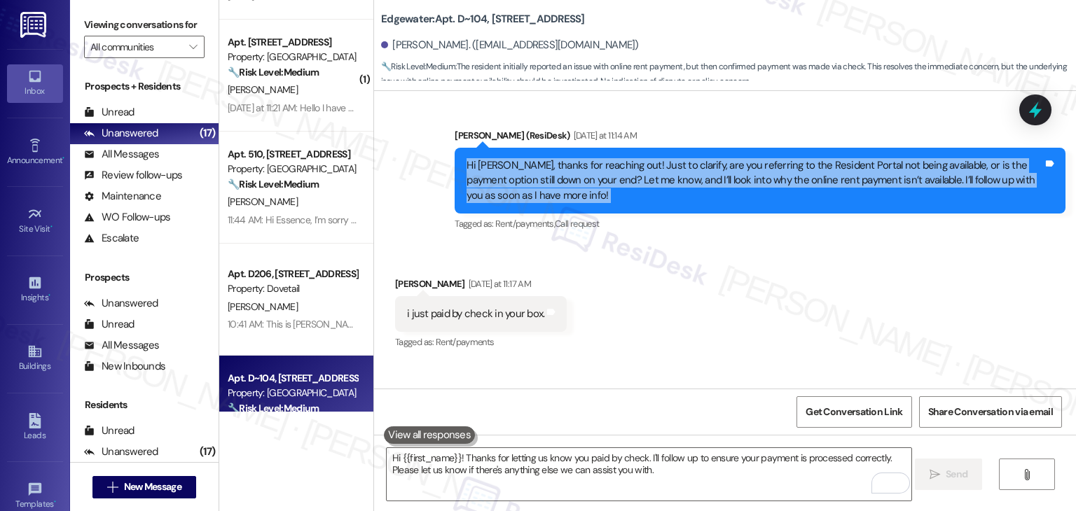
click at [630, 165] on div "Hi [PERSON_NAME], thanks for reaching out! Just to clarify, are you referring t…" at bounding box center [754, 180] width 576 height 45
copy div "Hi [PERSON_NAME], thanks for reaching out! Just to clarify, are you referring t…"
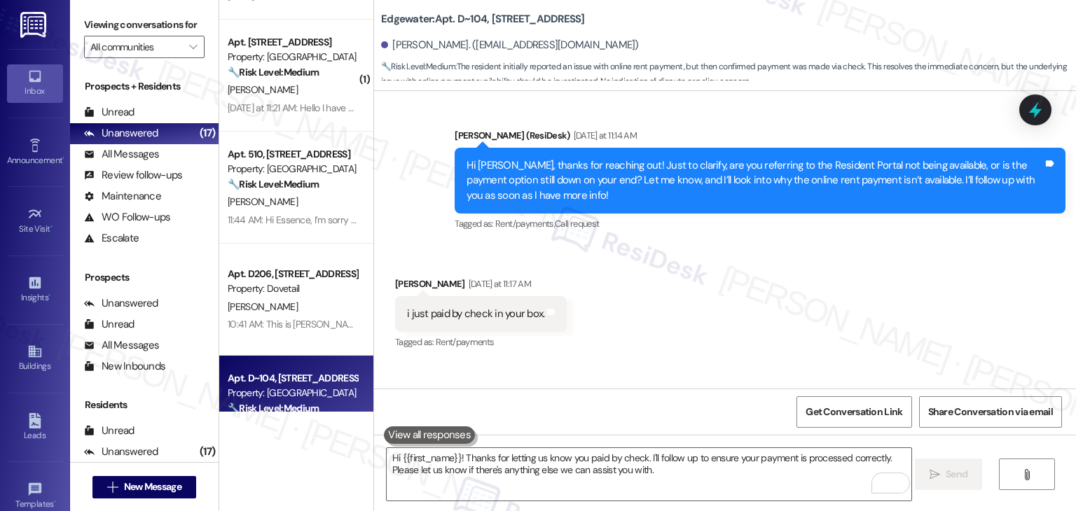
click at [454, 307] on div "i just paid by check in your box." at bounding box center [475, 314] width 137 height 15
copy div "i just paid by check in your box. Tags and notes"
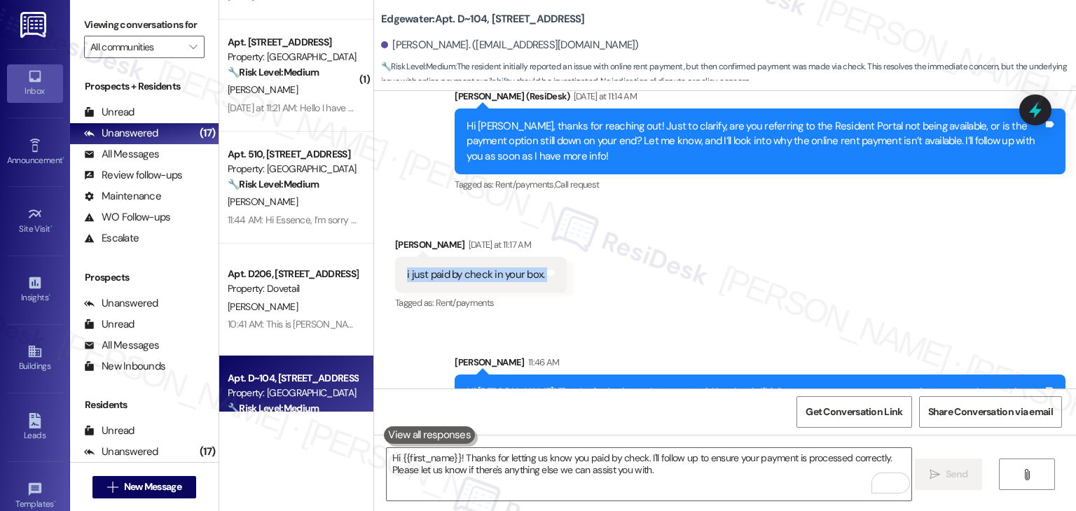
scroll to position [11961, 0]
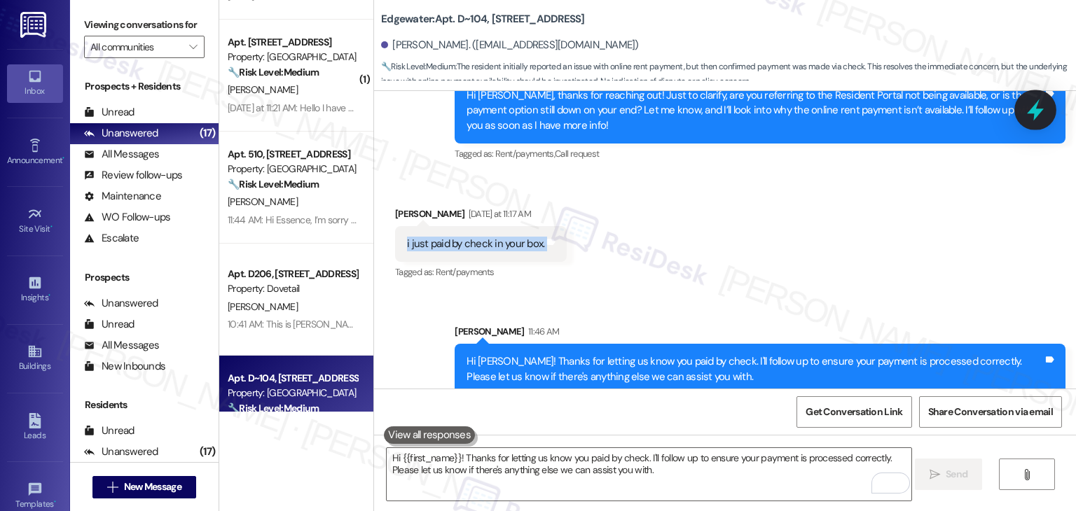
click at [1031, 113] on icon at bounding box center [1035, 110] width 17 height 22
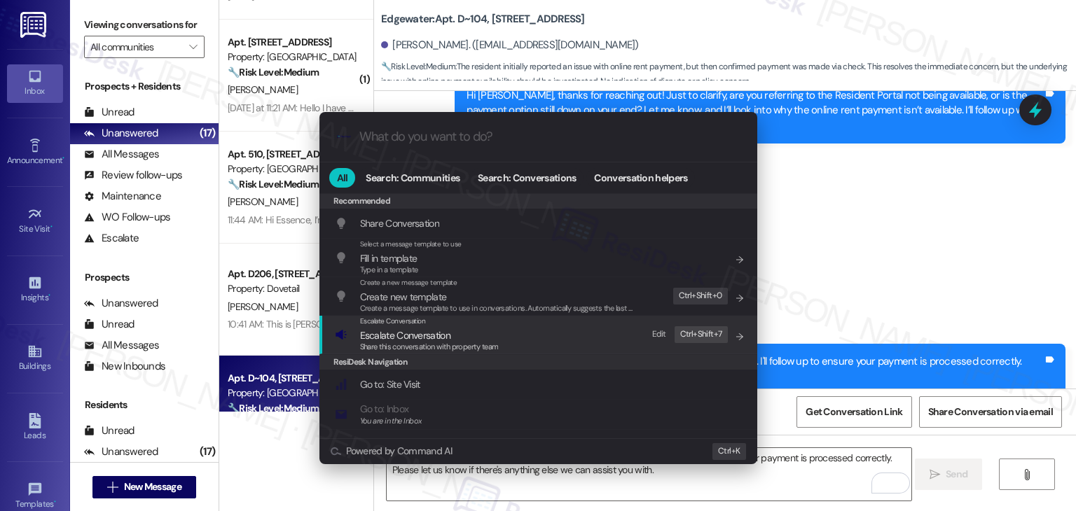
click at [425, 348] on span "Share this conversation with property team" at bounding box center [429, 347] width 139 height 10
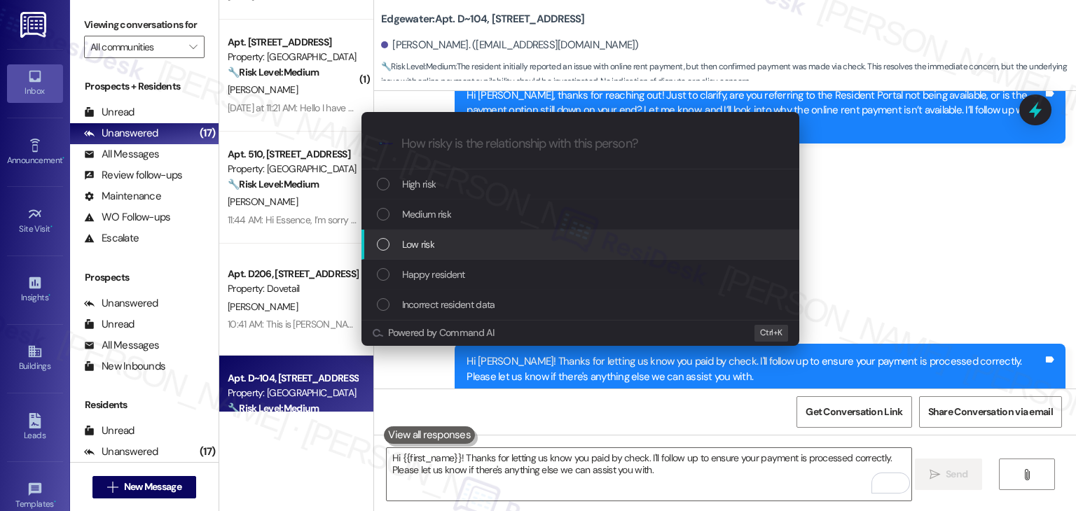
click at [381, 242] on div "List of options" at bounding box center [383, 244] width 13 height 13
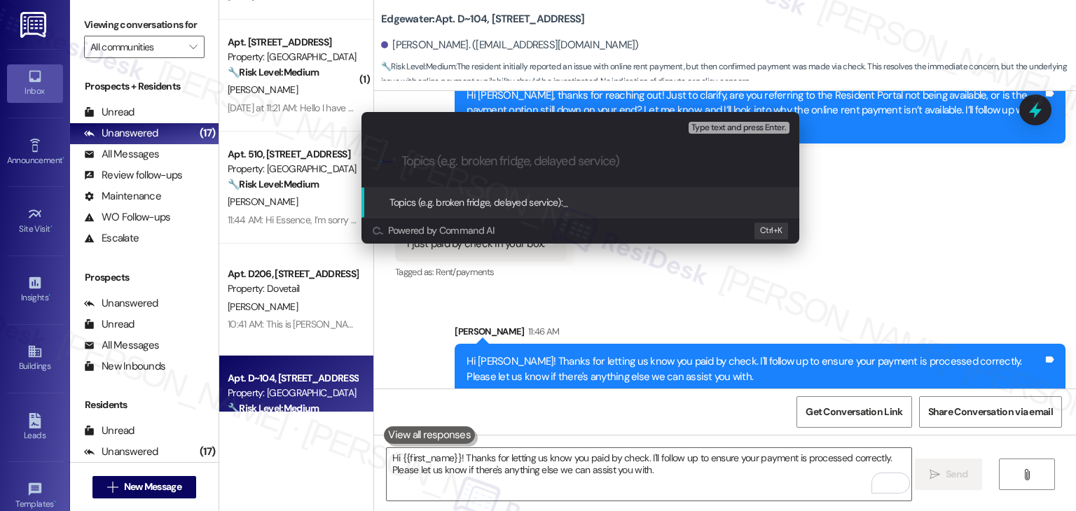
paste input "Resident Report – Online Rent Payment Unavailable, Paid by Check"
type input "Resident Report – Online Rent Payment Unavailable, Paid by Check"
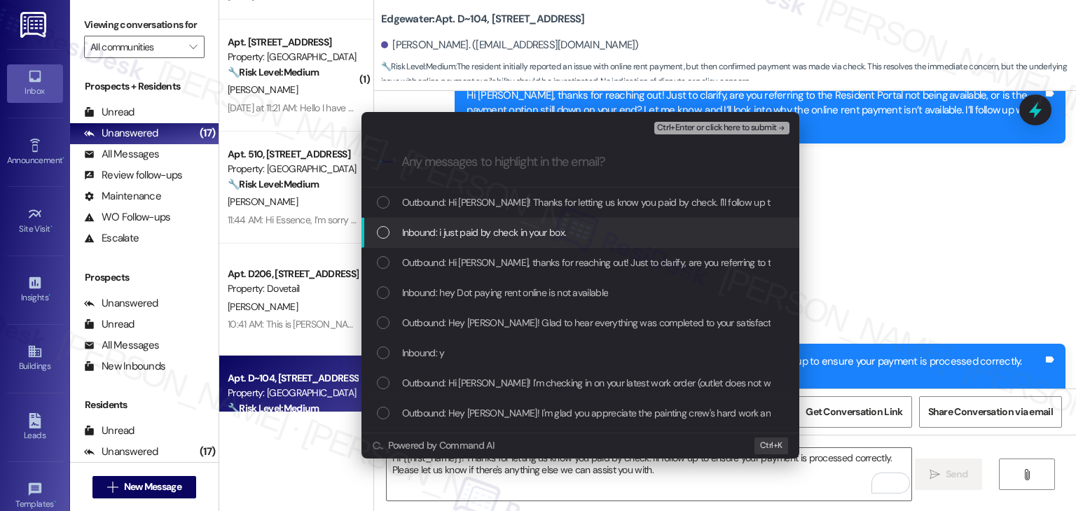
click at [379, 229] on div "List of options" at bounding box center [383, 232] width 13 height 13
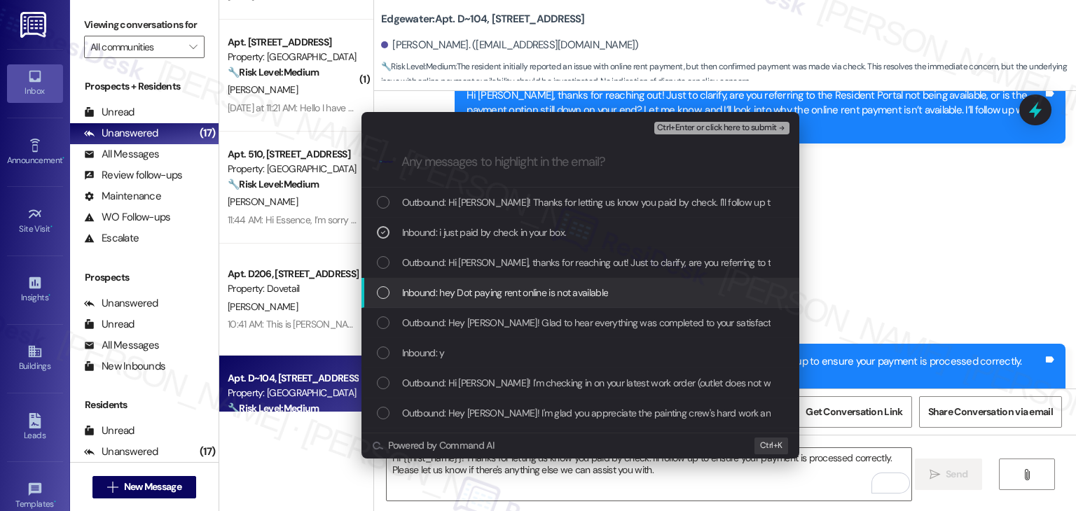
click at [389, 286] on div "Inbound: hey Dot paying rent online is not available" at bounding box center [582, 292] width 410 height 15
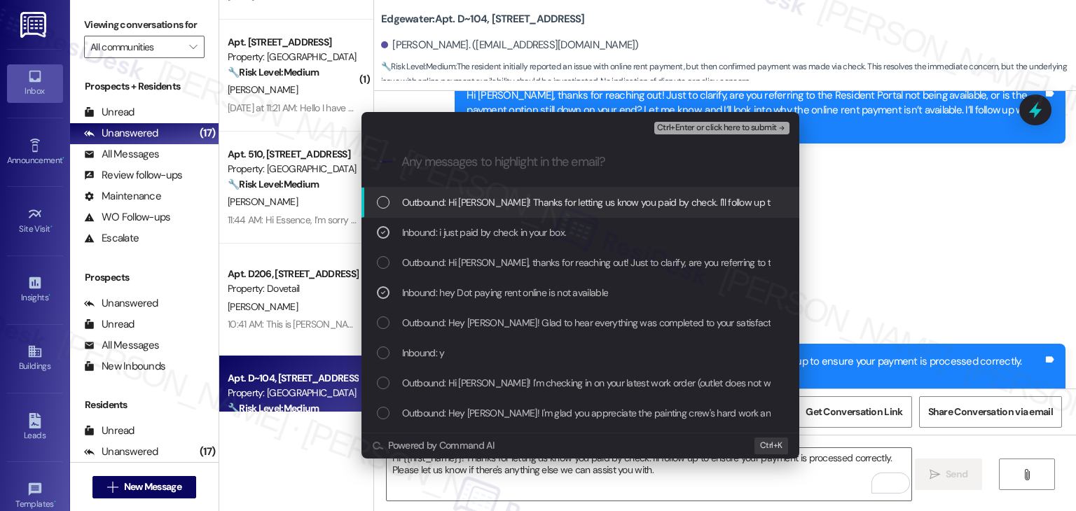
click at [733, 130] on span "Ctrl+Enter or click here to submit" at bounding box center [717, 128] width 120 height 10
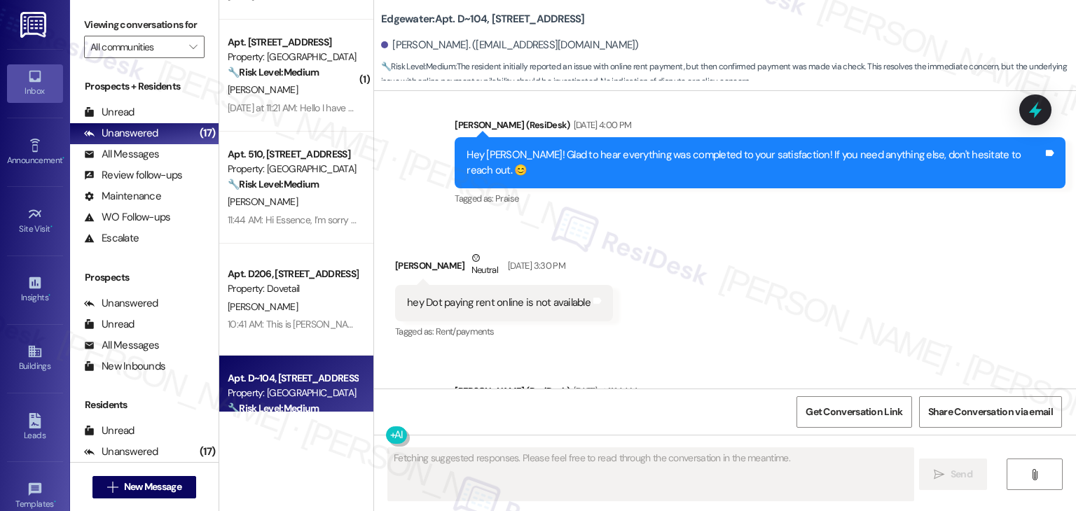
scroll to position [11847, 0]
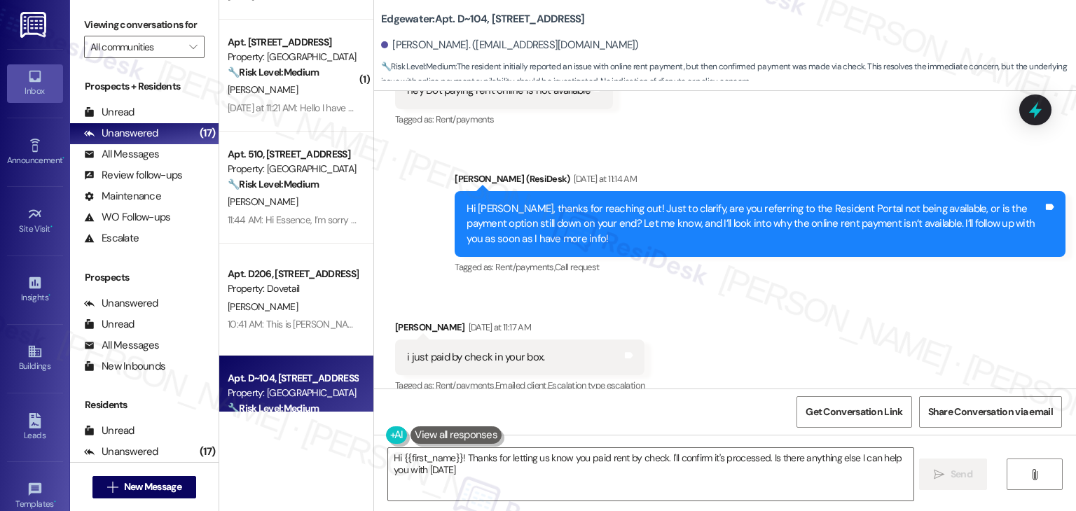
type textarea "Hi {{first_name}}! Thanks for letting us know you paid rent by check. I'll conf…"
click at [715, 320] on div "Received via SMS Diane Dodge Yesterday at 11:17 AM i just paid by check in your…" at bounding box center [725, 348] width 702 height 118
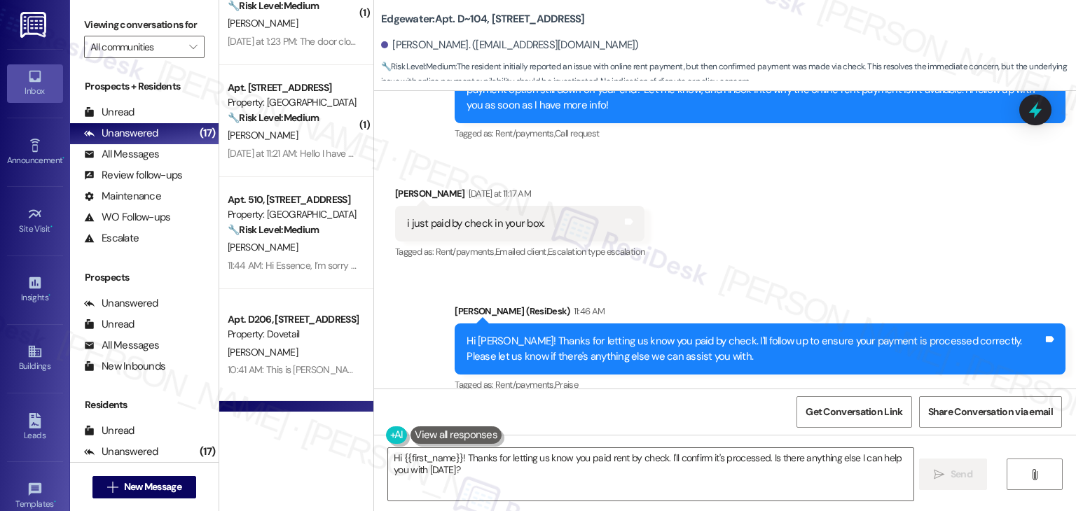
scroll to position [1073, 0]
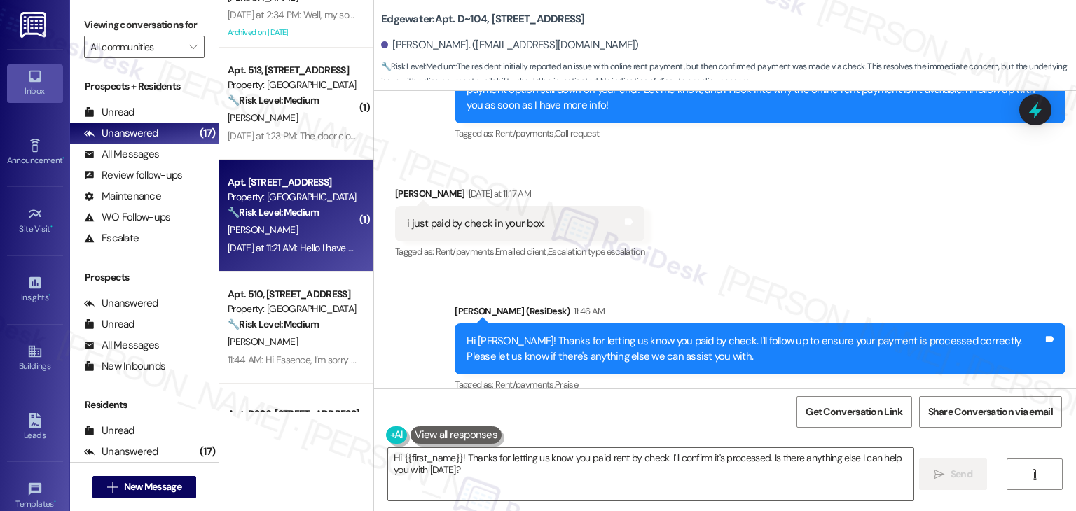
click at [327, 247] on div "Yesterday at 11:21 AM: Hello I have a question. I was wondering if there is a c…" at bounding box center [504, 248] width 552 height 13
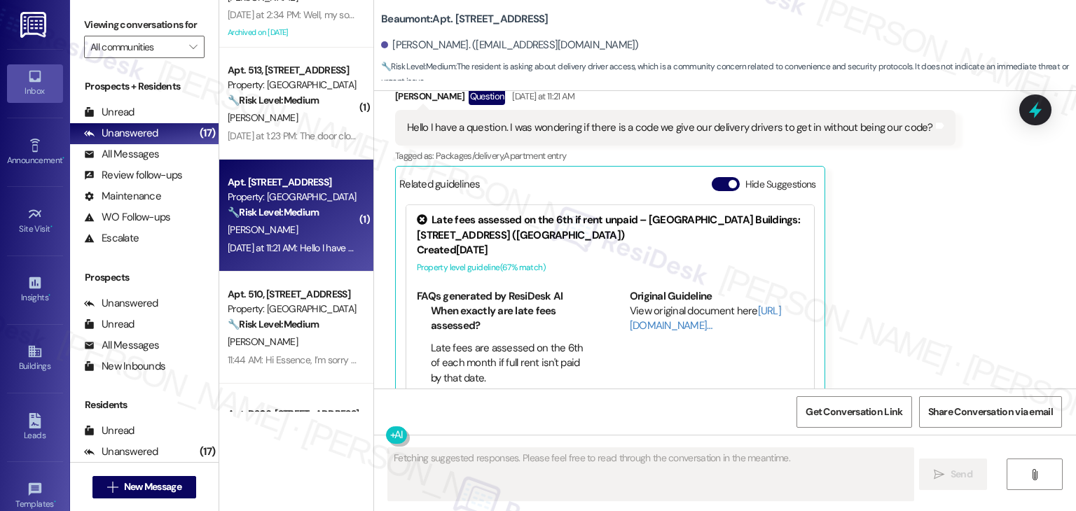
scroll to position [438, 0]
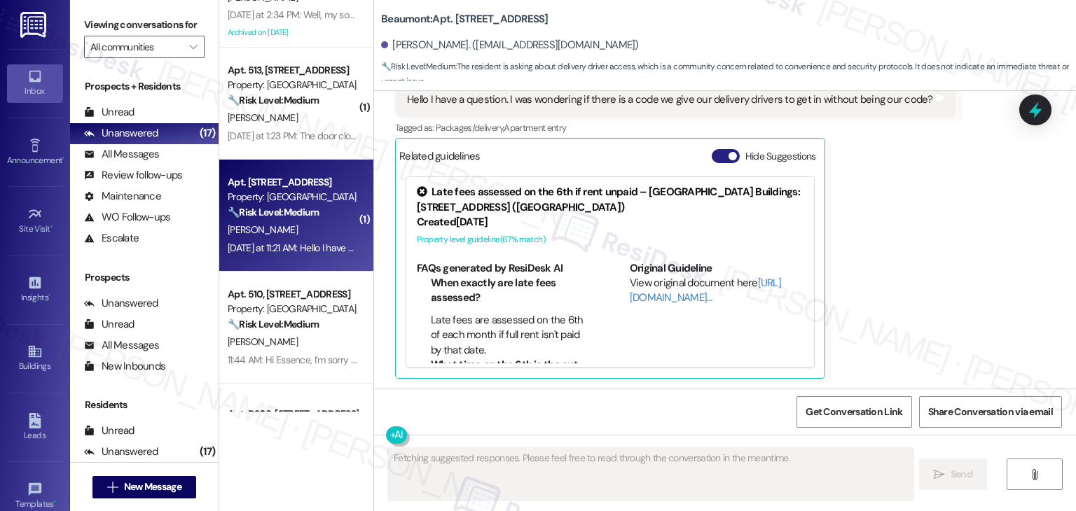
click at [717, 149] on button "Hide Suggestions" at bounding box center [726, 156] width 28 height 14
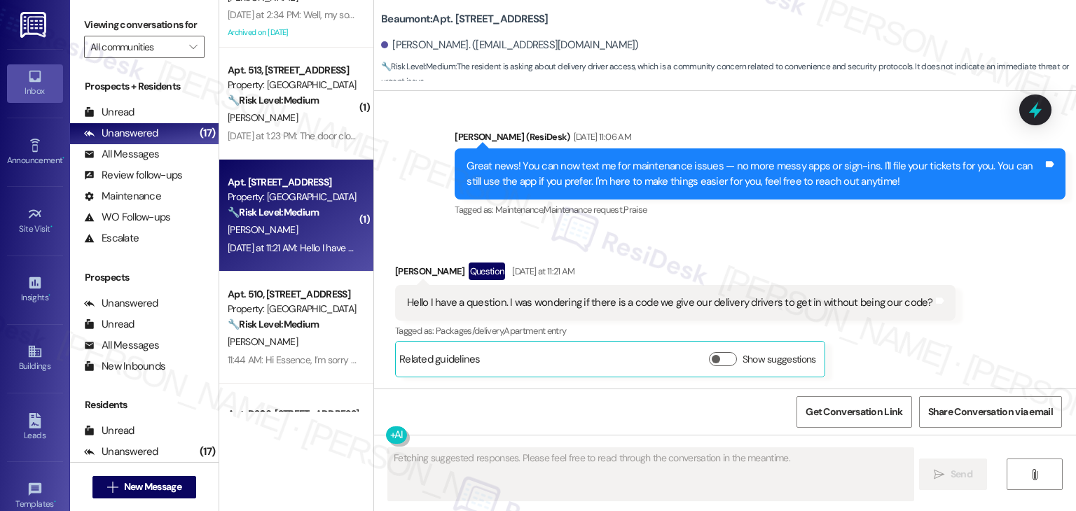
scroll to position [235, 0]
click at [941, 281] on div "Received via SMS Sarah Heller Question Yesterday at 11:21 AM Hello I have a que…" at bounding box center [675, 320] width 581 height 136
click at [993, 284] on div "Received via SMS Sarah Heller Question Yesterday at 11:21 AM Hello I have a que…" at bounding box center [725, 309] width 702 height 157
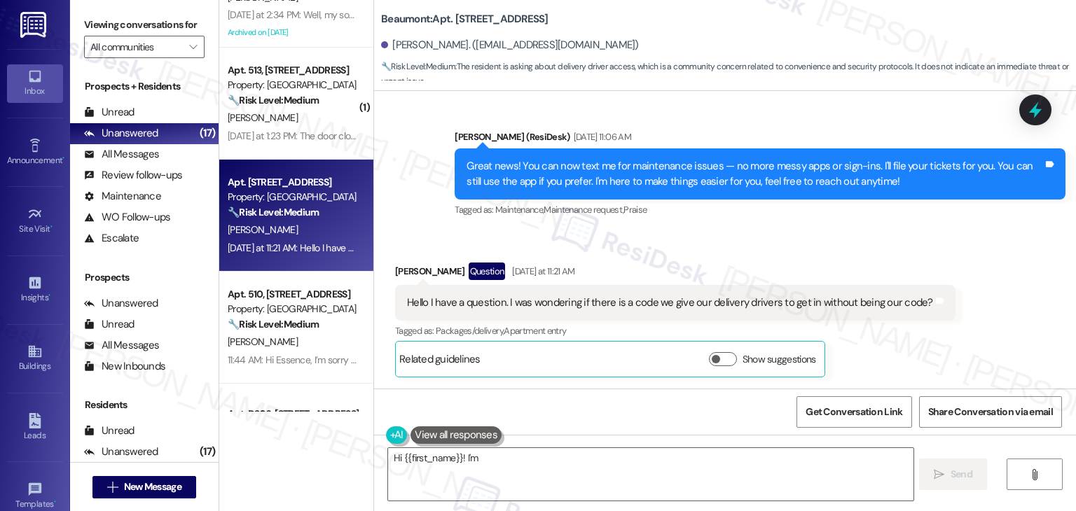
click at [993, 284] on div "Received via SMS Sarah Heller Question Yesterday at 11:21 AM Hello I have a que…" at bounding box center [725, 309] width 702 height 157
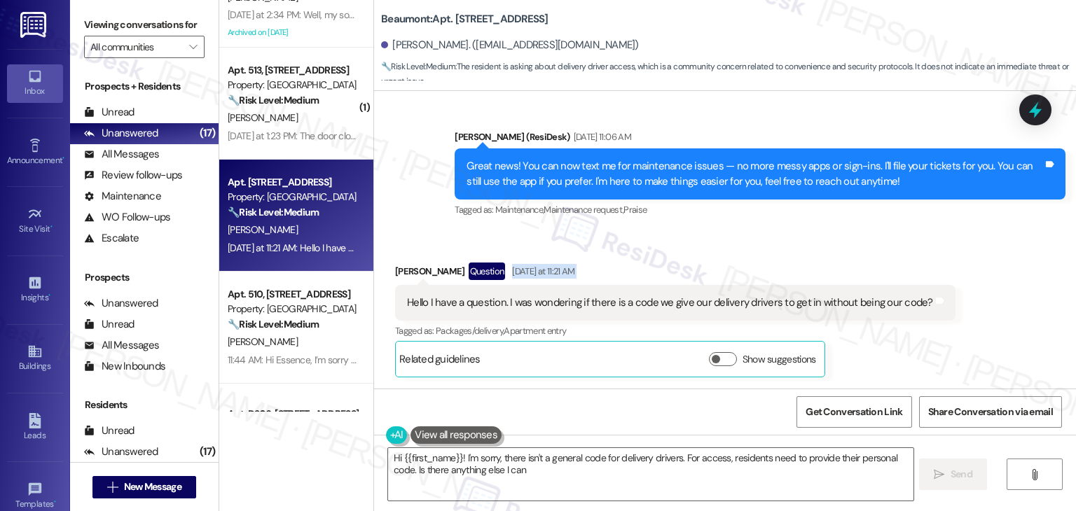
click at [993, 284] on div "Received via SMS Sarah Heller Question Yesterday at 11:21 AM Hello I have a que…" at bounding box center [725, 309] width 702 height 157
click at [994, 284] on div "Received via SMS Sarah Heller Question Yesterday at 11:21 AM Hello I have a que…" at bounding box center [725, 309] width 702 height 157
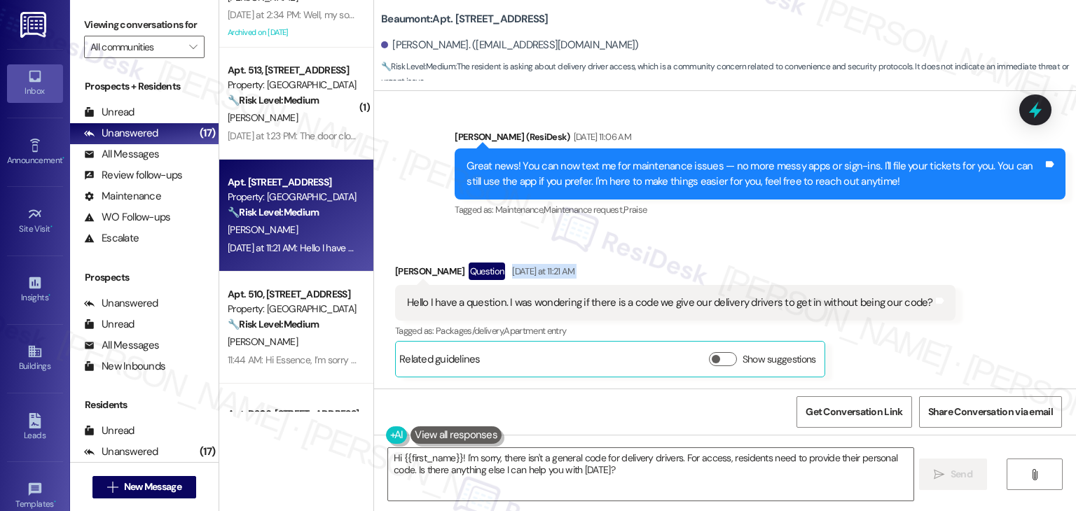
click at [994, 284] on div "Received via SMS Sarah Heller Question Yesterday at 11:21 AM Hello I have a que…" at bounding box center [725, 309] width 702 height 157
click at [764, 303] on div "Hello I have a question. I was wondering if there is a code we give our deliver…" at bounding box center [670, 303] width 526 height 15
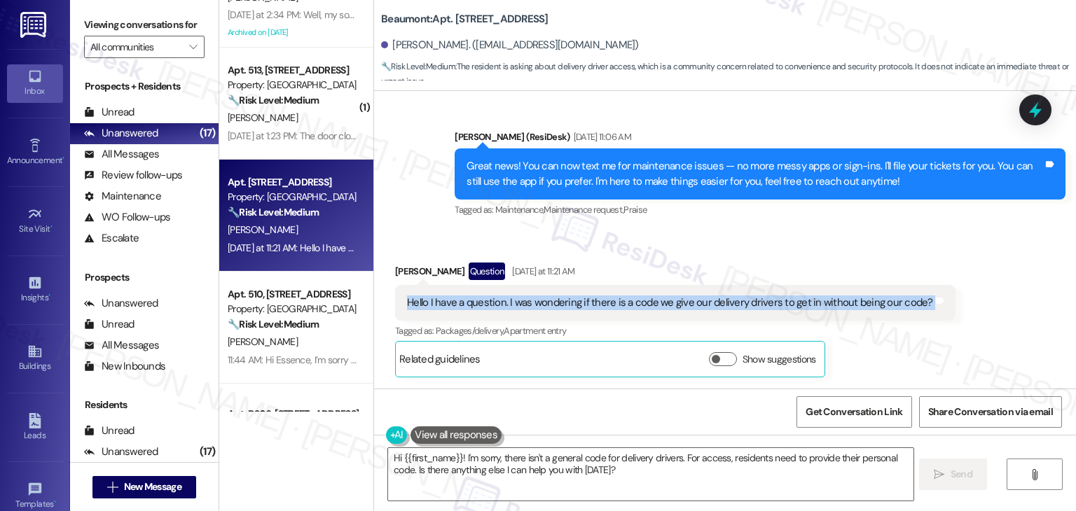
click at [764, 303] on div "Hello I have a question. I was wondering if there is a code we give our deliver…" at bounding box center [670, 303] width 526 height 15
copy div "Hello I have a question. I was wondering if there is a code we give our deliver…"
click at [713, 356] on button "Show suggestions" at bounding box center [723, 359] width 28 height 14
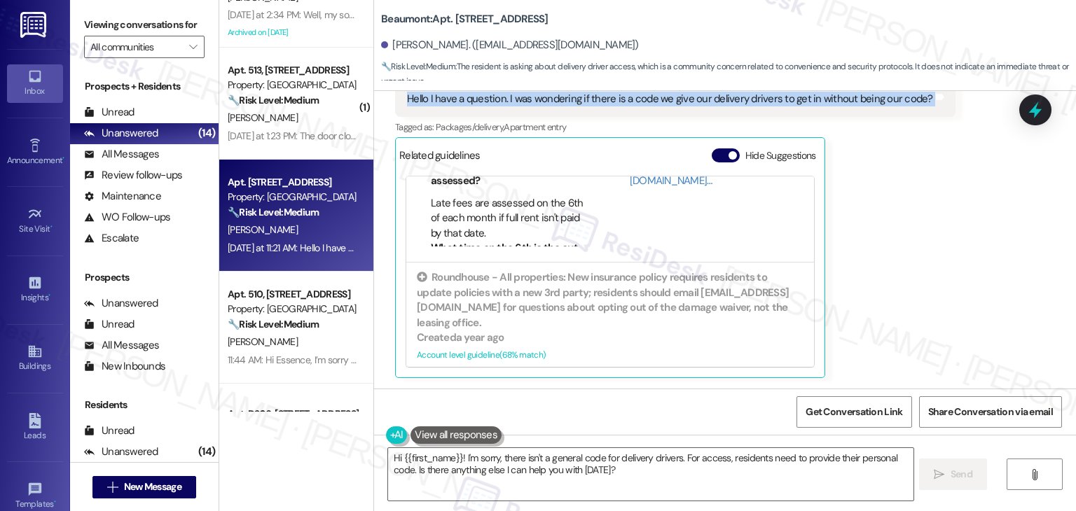
scroll to position [120, 0]
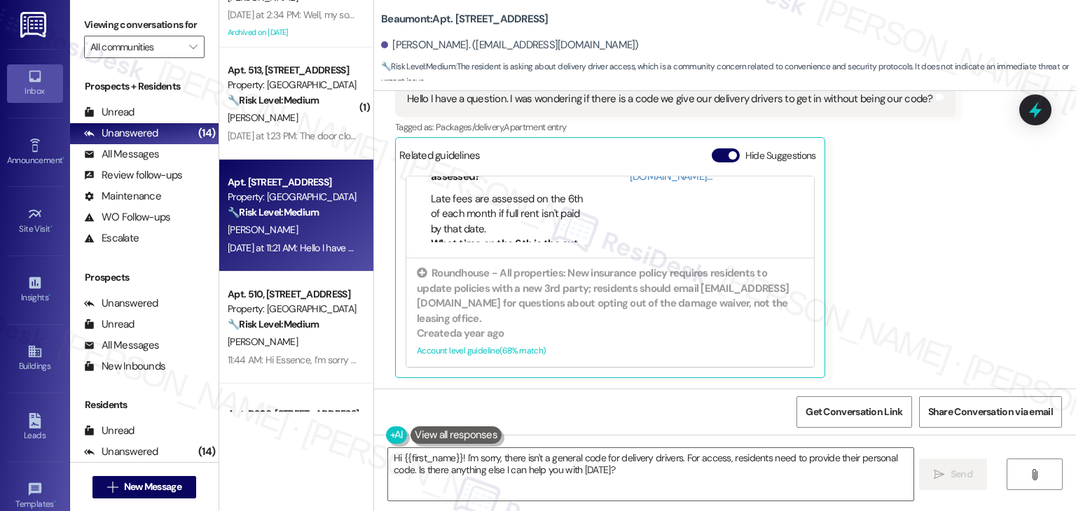
click at [910, 303] on div "Sarah Heller Question Yesterday at 11:21 AM Hello I have a question. I was wond…" at bounding box center [675, 218] width 560 height 319
click at [716, 148] on button "Hide Suggestions" at bounding box center [726, 155] width 28 height 14
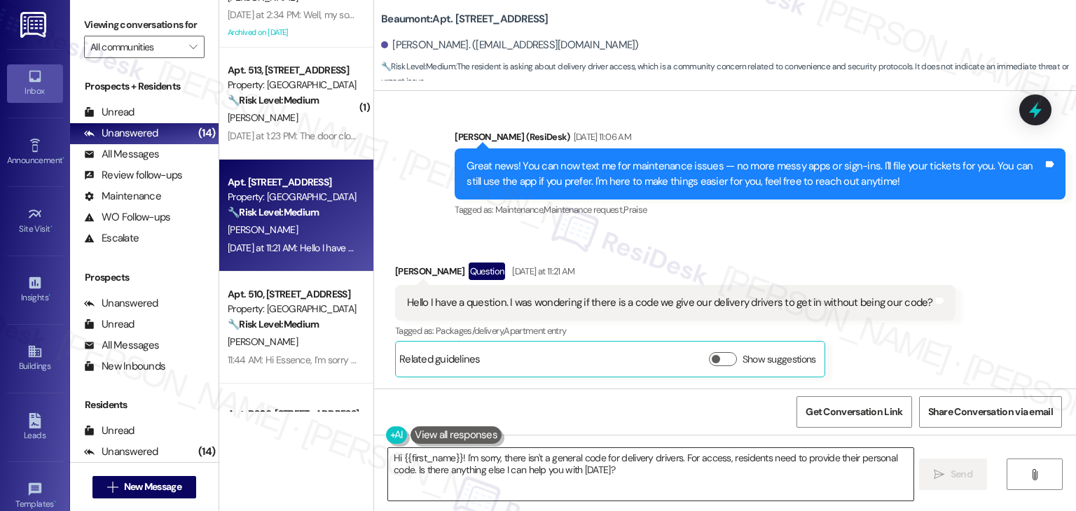
click at [622, 471] on textarea "Hi {{first_name}}! I'm sorry, there isn't a general code for delivery drivers. …" at bounding box center [650, 474] width 525 height 53
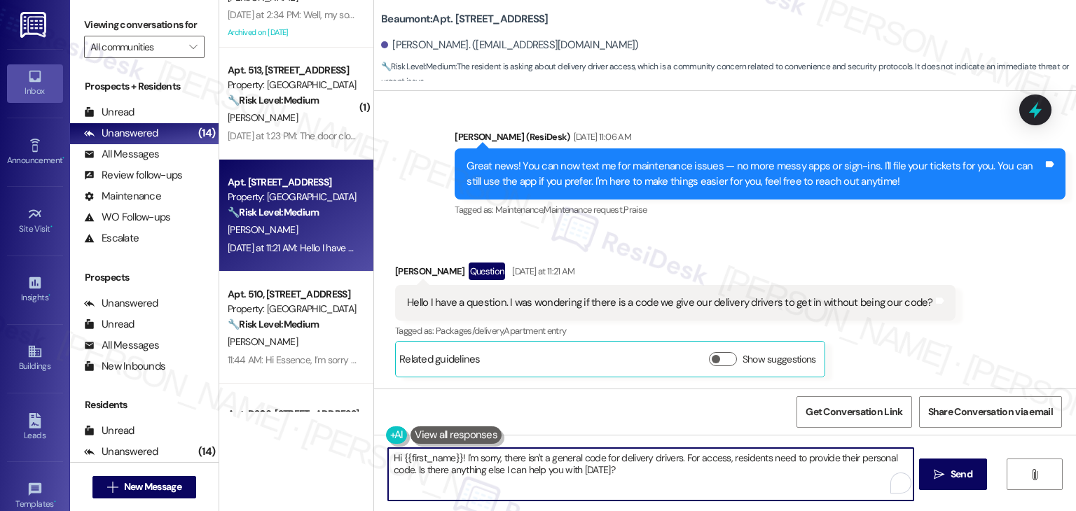
click at [622, 471] on textarea "Hi {{first_name}}! I'm sorry, there isn't a general code for delivery drivers. …" at bounding box center [650, 474] width 525 height 53
paste textarea "Sarah, thanks for reaching out! I don’t have details about delivery access code…"
type textarea "Hi Sarah, thanks for reaching out! I don’t have details about delivery access c…"
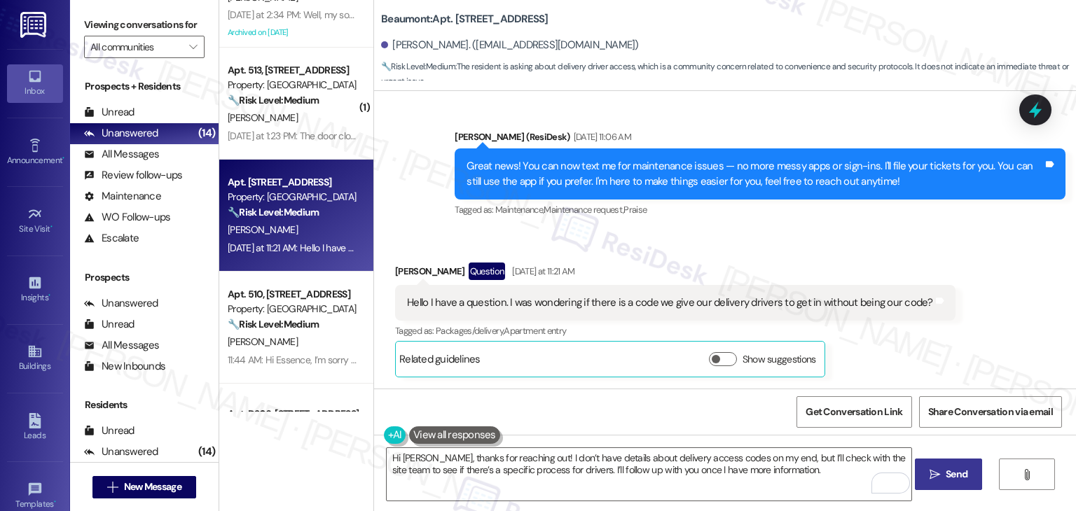
click at [965, 481] on span "Send" at bounding box center [957, 474] width 22 height 15
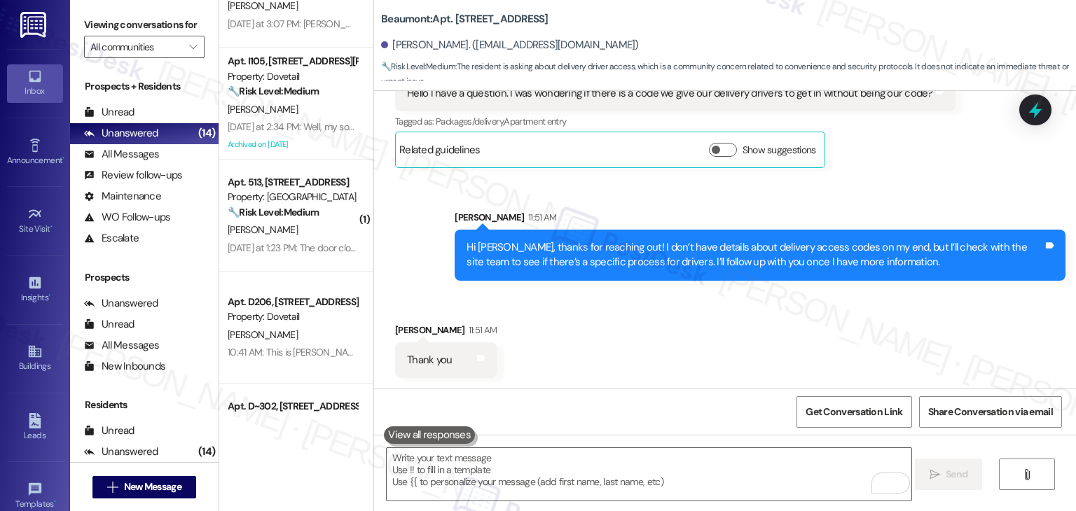
scroll to position [445, 0]
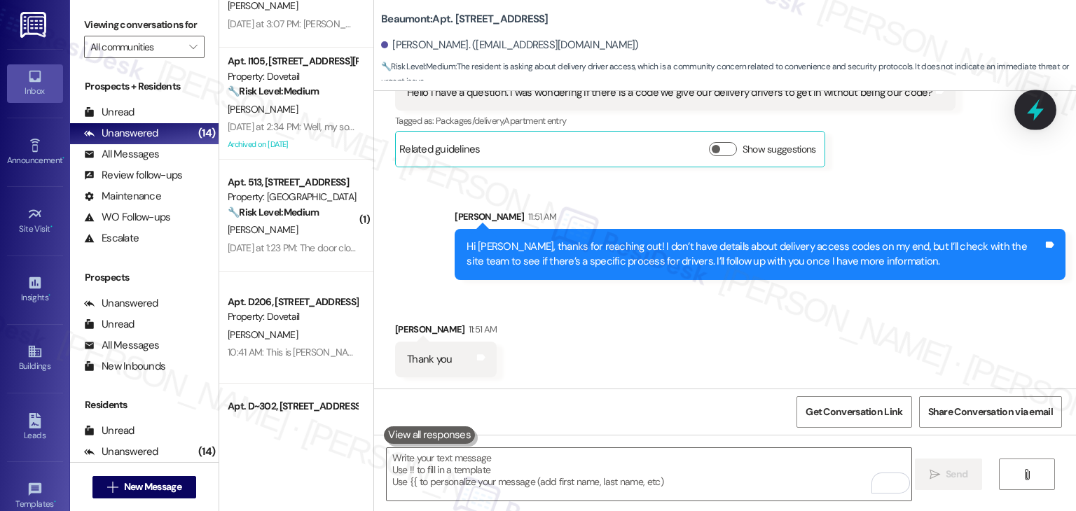
click at [1039, 99] on icon at bounding box center [1035, 110] width 24 height 24
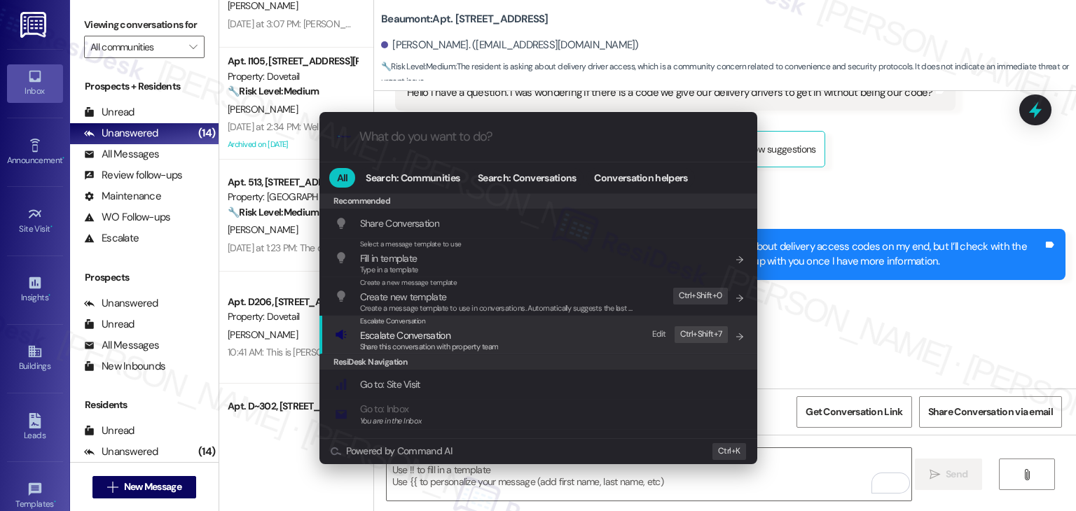
click at [439, 338] on span "Escalate Conversation" at bounding box center [405, 335] width 90 height 13
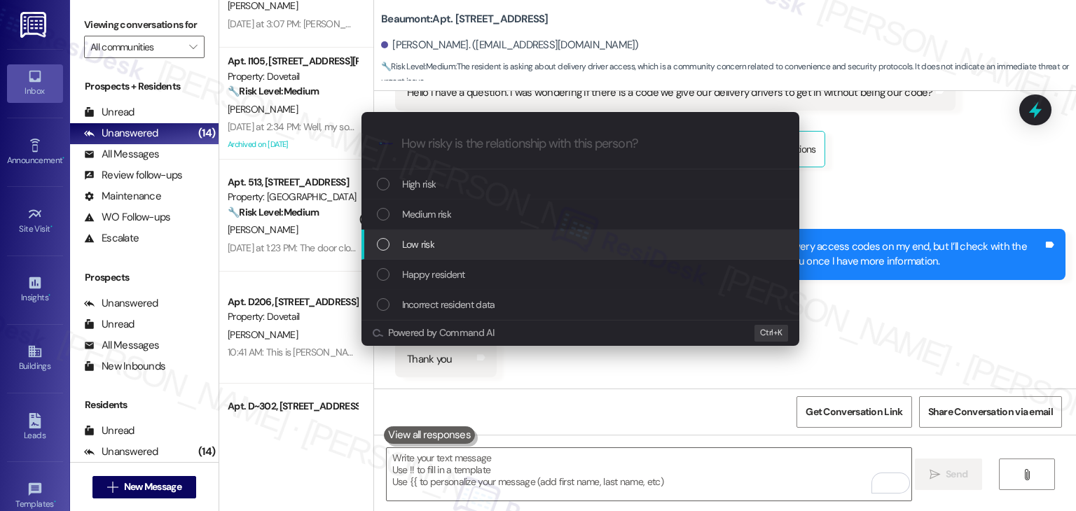
click at [390, 244] on div "Low risk" at bounding box center [582, 244] width 410 height 15
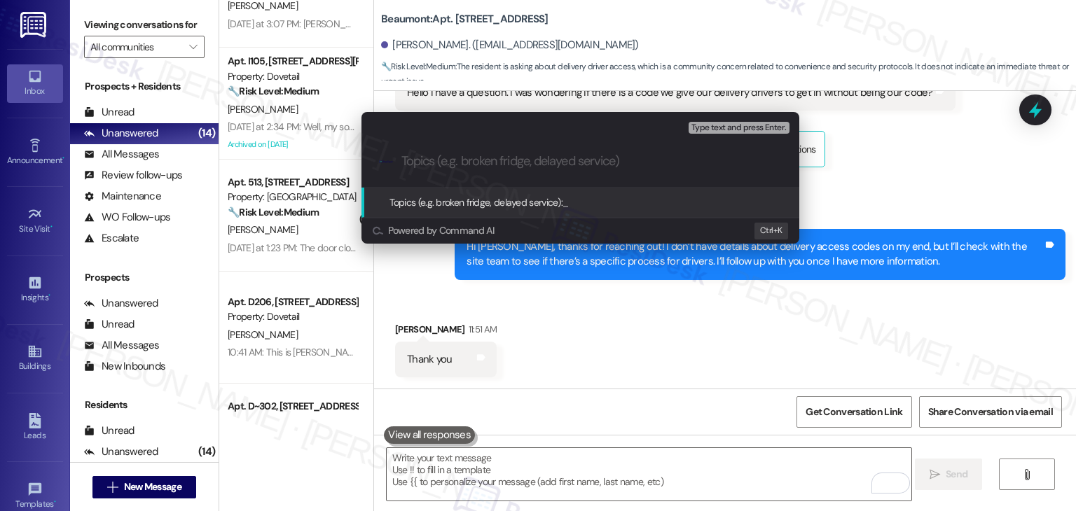
paste input "Resident Question – Delivery Driver Access Code"
type input "Resident Question – Delivery Driver Access Code"
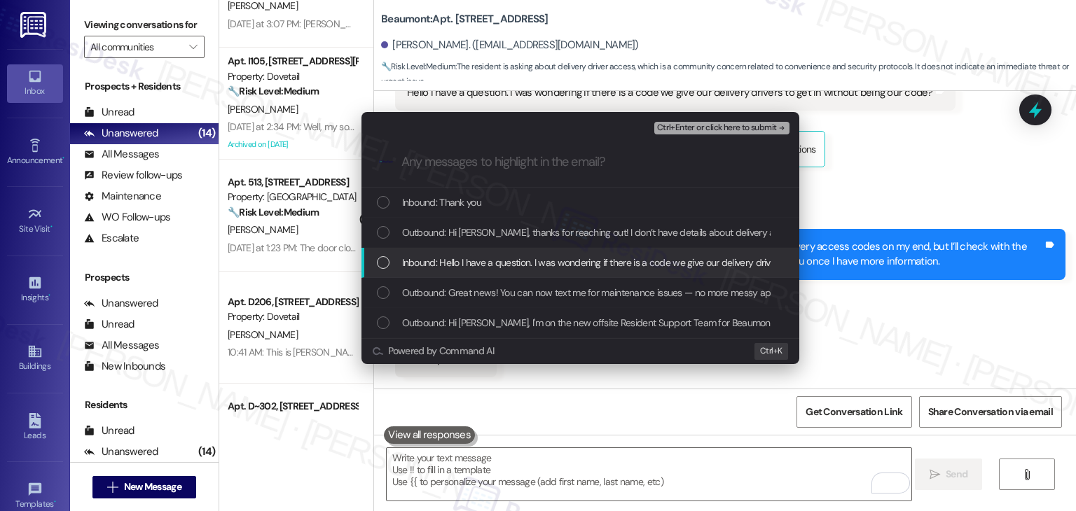
click at [387, 263] on div "List of options" at bounding box center [383, 262] width 13 height 13
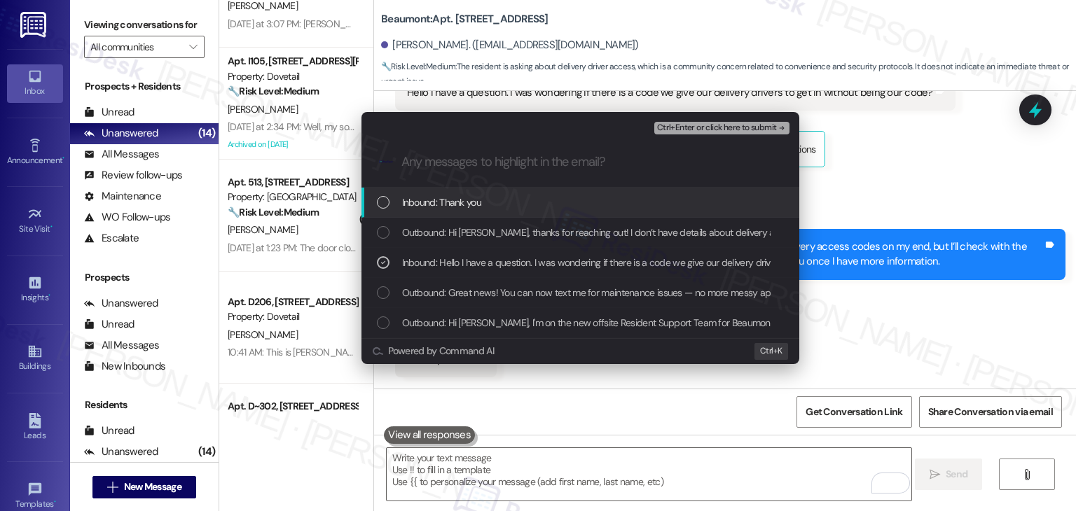
click at [714, 124] on span "Ctrl+Enter or click here to submit" at bounding box center [717, 128] width 120 height 10
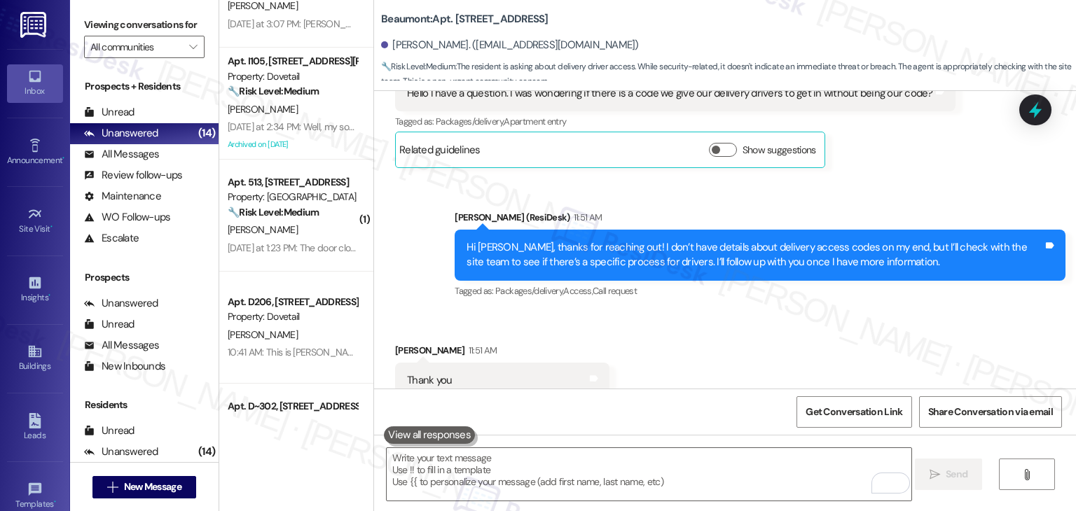
scroll to position [486, 0]
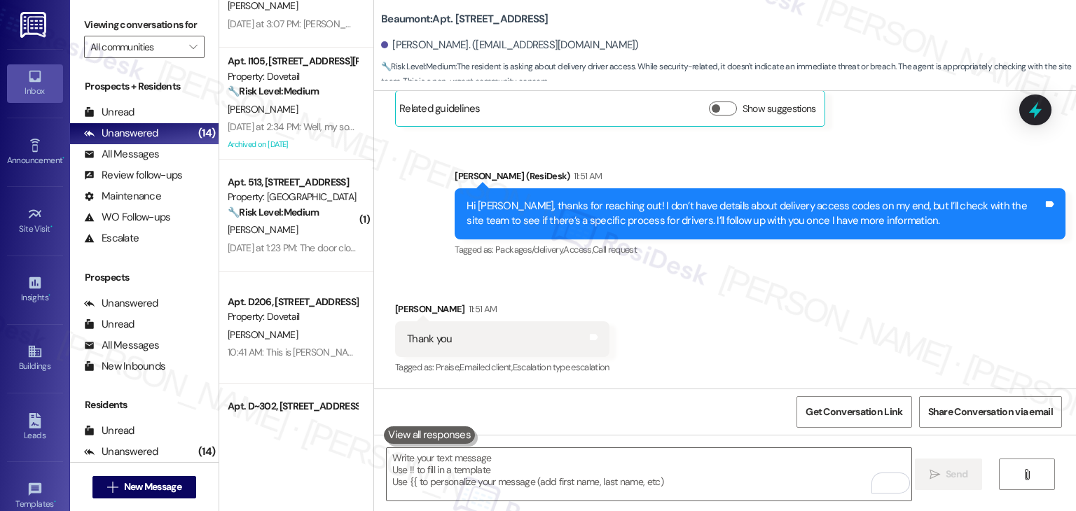
click at [706, 311] on div "Received via SMS Sarah Heller 11:51 AM Thank you Tags and notes Tagged as: Prai…" at bounding box center [725, 329] width 702 height 118
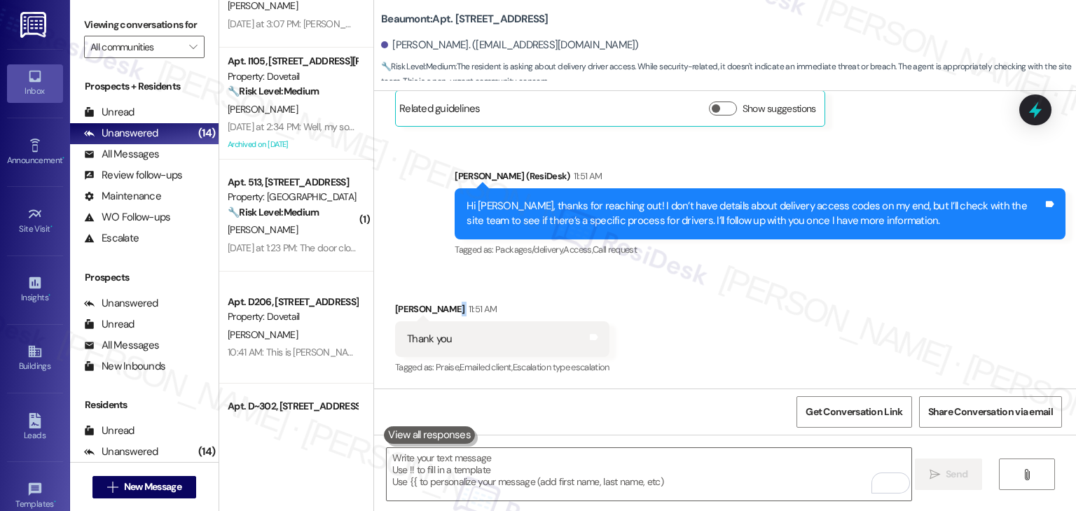
click at [706, 311] on div "Received via SMS Sarah Heller 11:51 AM Thank you Tags and notes Tagged as: Prai…" at bounding box center [725, 329] width 702 height 118
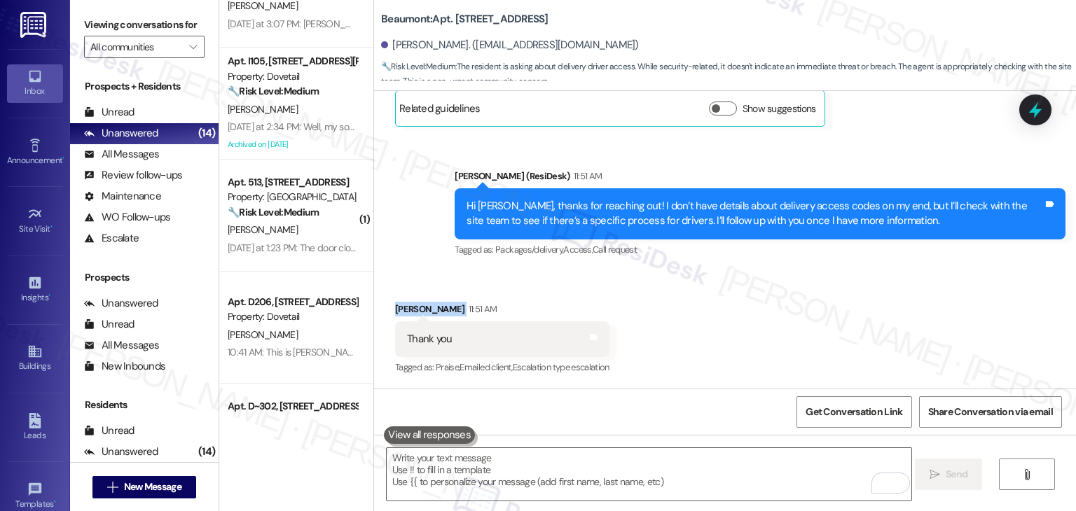
click at [706, 311] on div "Received via SMS Sarah Heller 11:51 AM Thank you Tags and notes Tagged as: Prai…" at bounding box center [725, 329] width 702 height 118
click at [706, 312] on div "Received via SMS Sarah Heller 11:51 AM Thank you Tags and notes Tagged as: Prai…" at bounding box center [725, 329] width 702 height 118
click at [706, 338] on div "Received via SMS Sarah Heller 11:51 AM Thank you Tags and notes Tagged as: Prai…" at bounding box center [725, 329] width 702 height 118
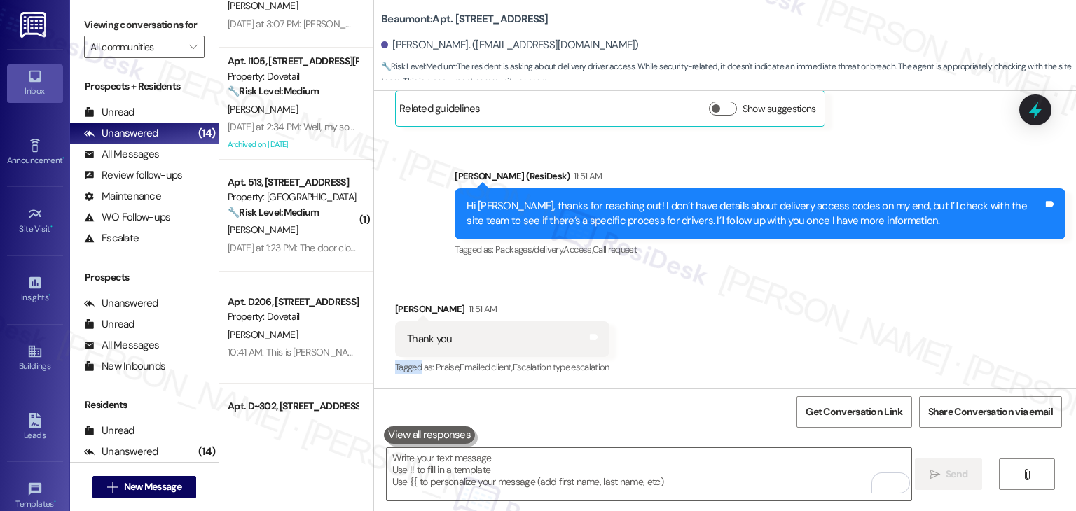
click at [706, 340] on div "Received via SMS Sarah Heller 11:51 AM Thank you Tags and notes Tagged as: Prai…" at bounding box center [725, 329] width 702 height 118
click at [706, 339] on div "Received via SMS Sarah Heller 11:51 AM Thank you Tags and notes Tagged as: Prai…" at bounding box center [725, 329] width 702 height 118
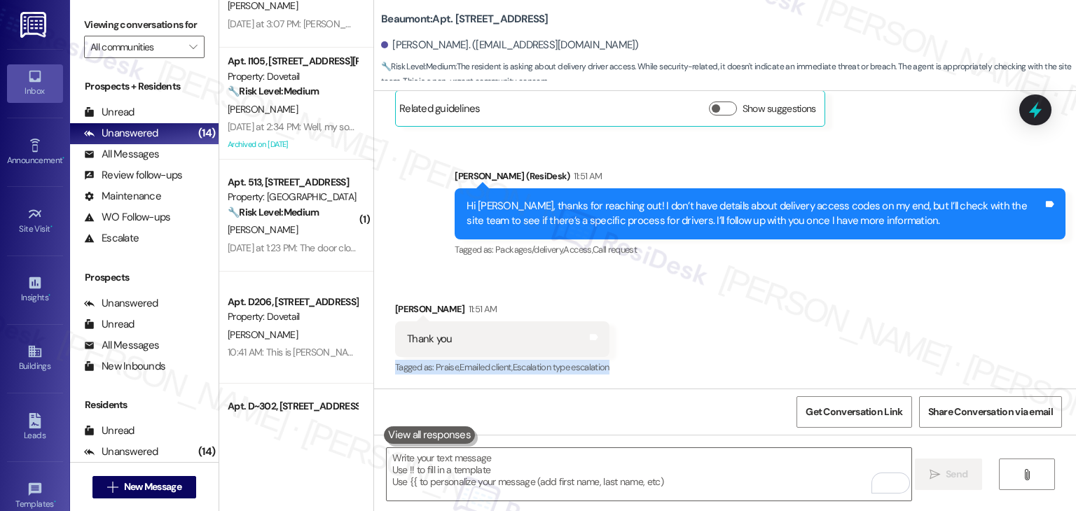
click at [706, 339] on div "Received via SMS Sarah Heller 11:51 AM Thank you Tags and notes Tagged as: Prai…" at bounding box center [725, 329] width 702 height 118
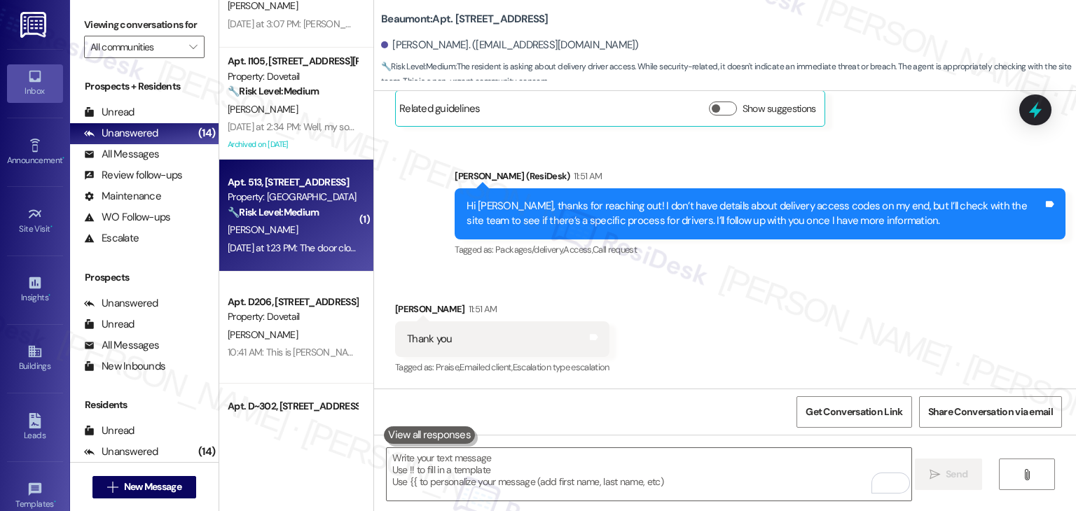
click at [296, 258] on div "Apt. 513, 1525 N 14th Ave Property: Beaumont 🔧 Risk Level: Medium The resident …" at bounding box center [296, 216] width 154 height 112
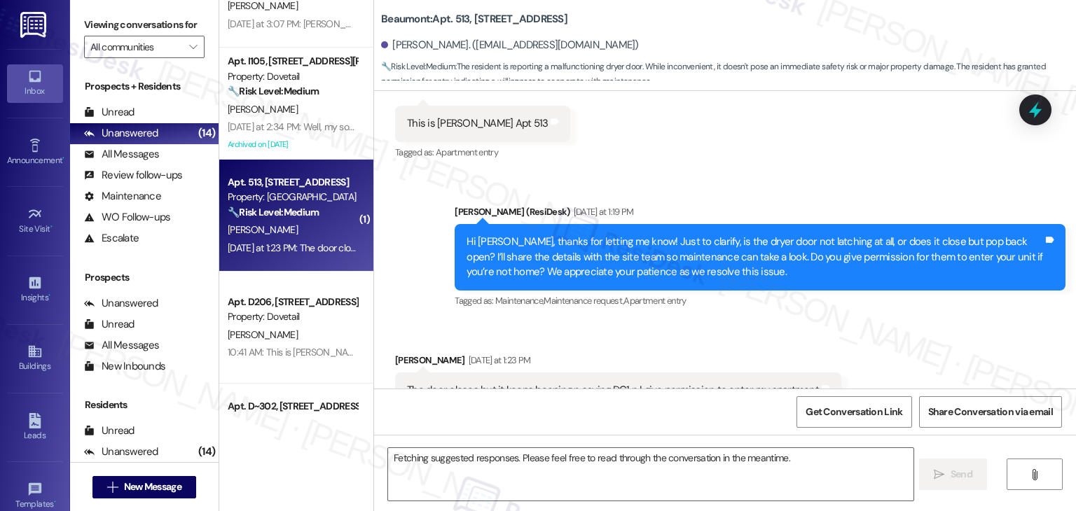
scroll to position [560, 0]
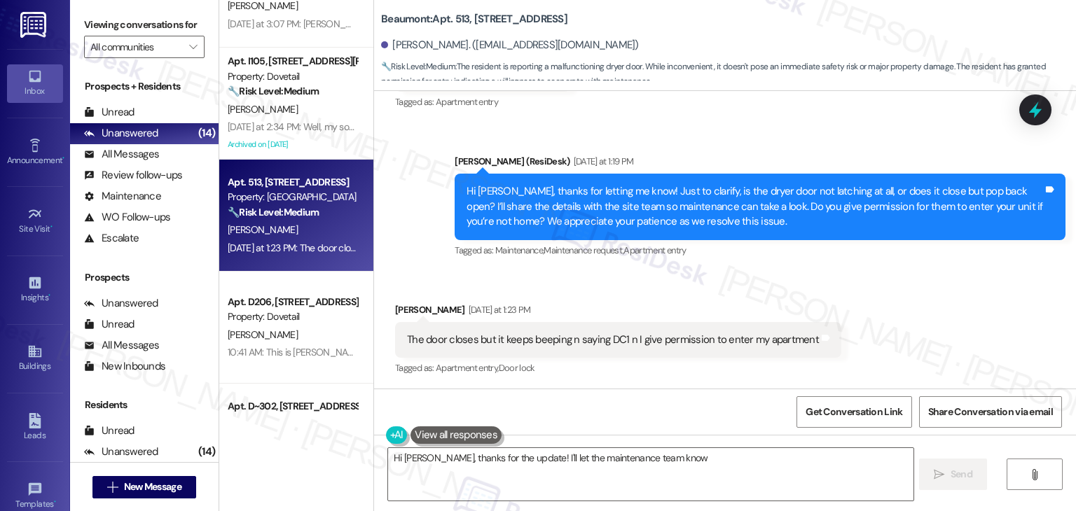
click at [681, 285] on div "Received via SMS Martha Redding Yesterday at 1:23 PM The door closes but it kee…" at bounding box center [725, 330] width 702 height 118
type textarea "Hi Martha, thanks for the update! I'll let the maintenance team know the dryer …"
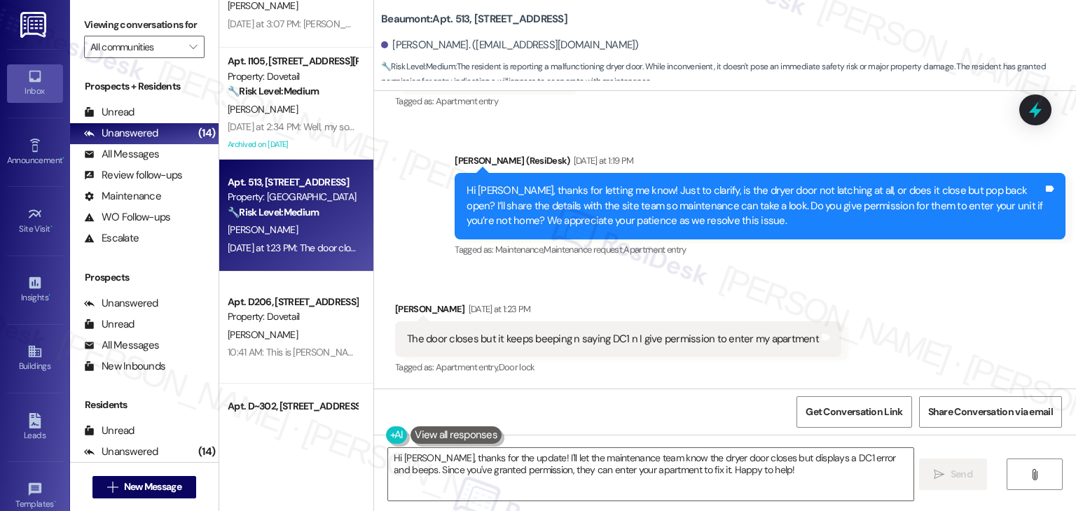
click at [644, 227] on div "Hi Martha, thanks for letting me know! Just to clarify, is the dryer door not l…" at bounding box center [754, 206] width 576 height 45
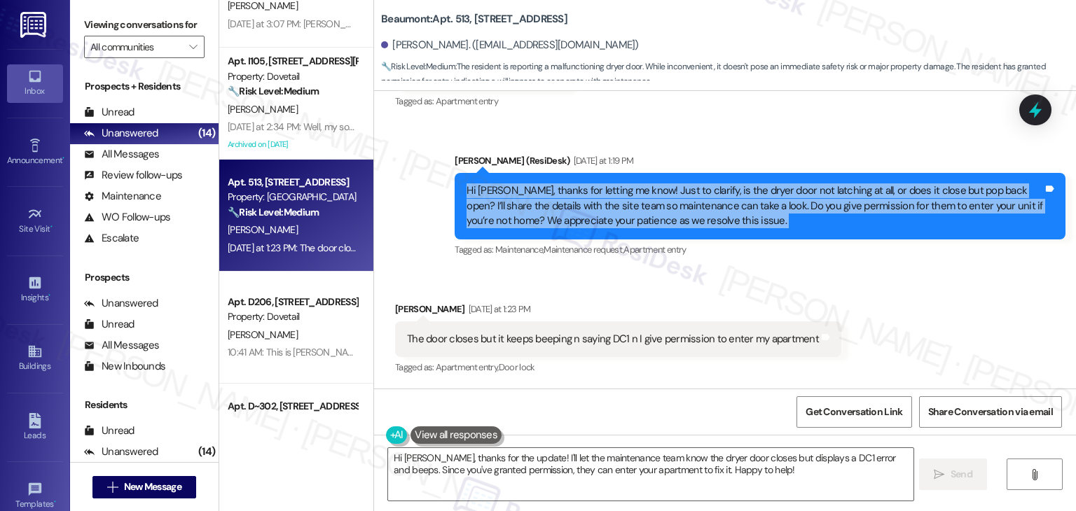
click at [644, 227] on div "Hi Martha, thanks for letting me know! Just to clarify, is the dryer door not l…" at bounding box center [754, 206] width 576 height 45
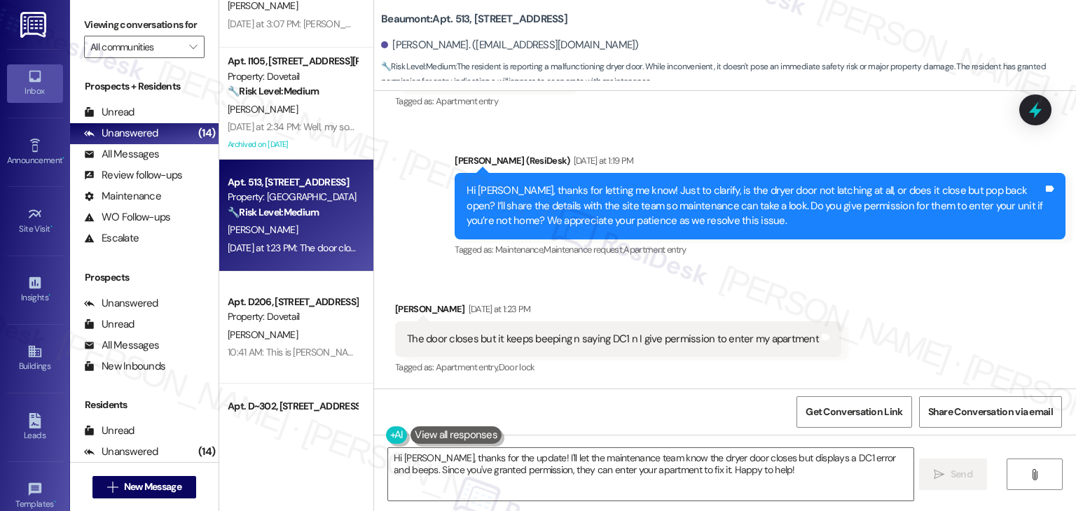
click at [953, 317] on div "Received via SMS Martha Redding Yesterday at 1:23 PM The door closes but it kee…" at bounding box center [725, 329] width 702 height 118
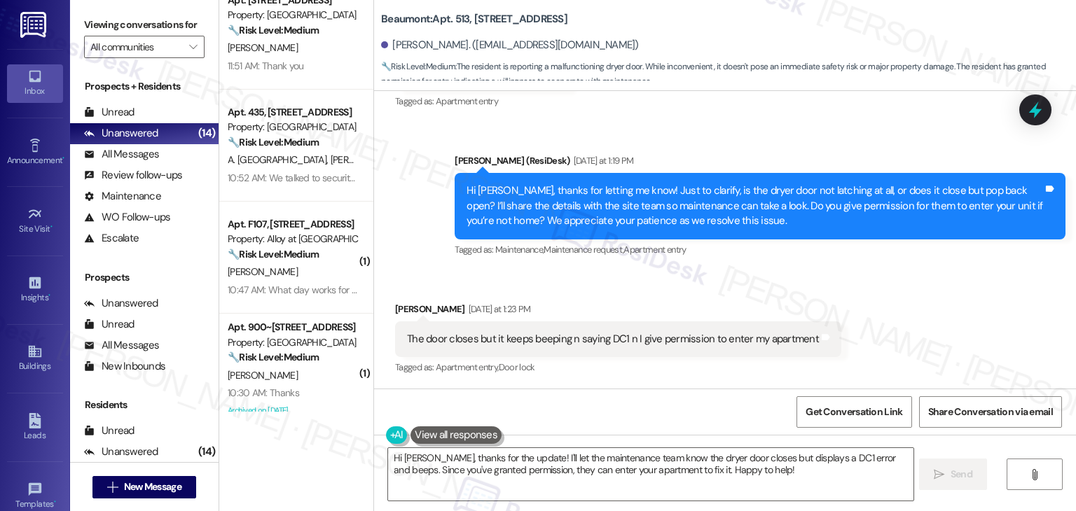
scroll to position [0, 0]
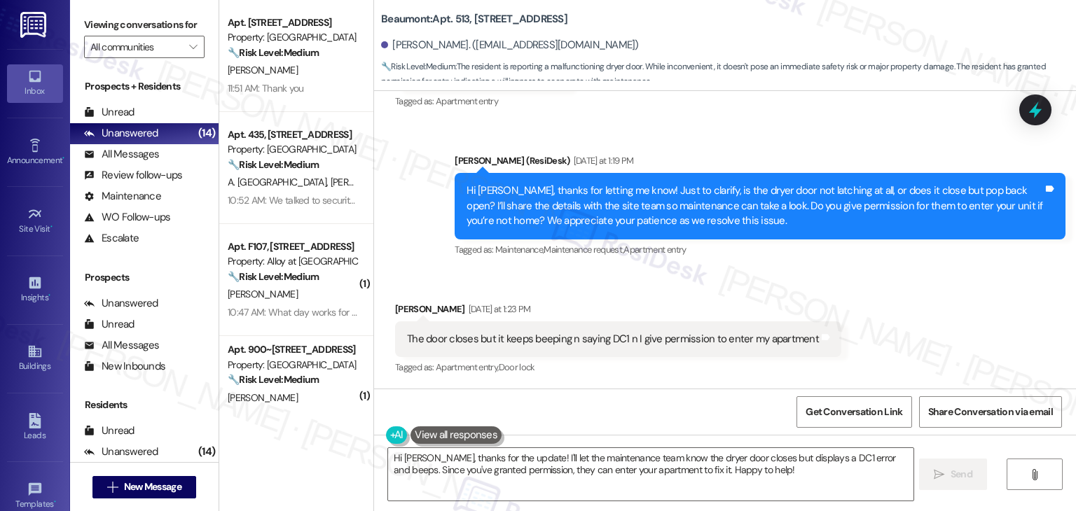
click at [857, 298] on div "Received via SMS Martha Redding Yesterday at 1:23 PM The door closes but it kee…" at bounding box center [725, 329] width 702 height 118
click at [794, 119] on div "Received via SMS Martha Redding Sep 01, 2025 at 11:22 AM I need the dryer door …" at bounding box center [725, 13] width 702 height 217
click at [878, 312] on div "Received via SMS Martha Redding Yesterday at 1:23 PM The door closes but it kee…" at bounding box center [725, 329] width 702 height 118
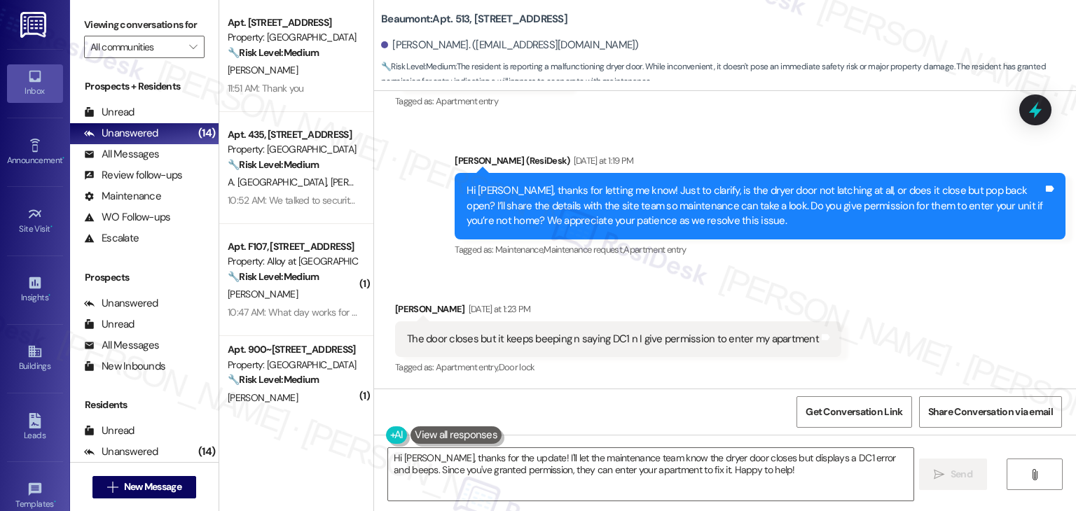
click at [878, 314] on div "Received via SMS Martha Redding Yesterday at 1:23 PM The door closes but it kee…" at bounding box center [725, 329] width 702 height 118
click at [702, 140] on div "Sent via SMS Dottie (ResiDesk) Yesterday at 1:19 PM Hi Martha, thanks for letti…" at bounding box center [725, 196] width 702 height 148
click at [701, 281] on div "Received via SMS Martha Redding Yesterday at 1:23 PM The door closes but it kee…" at bounding box center [725, 329] width 702 height 118
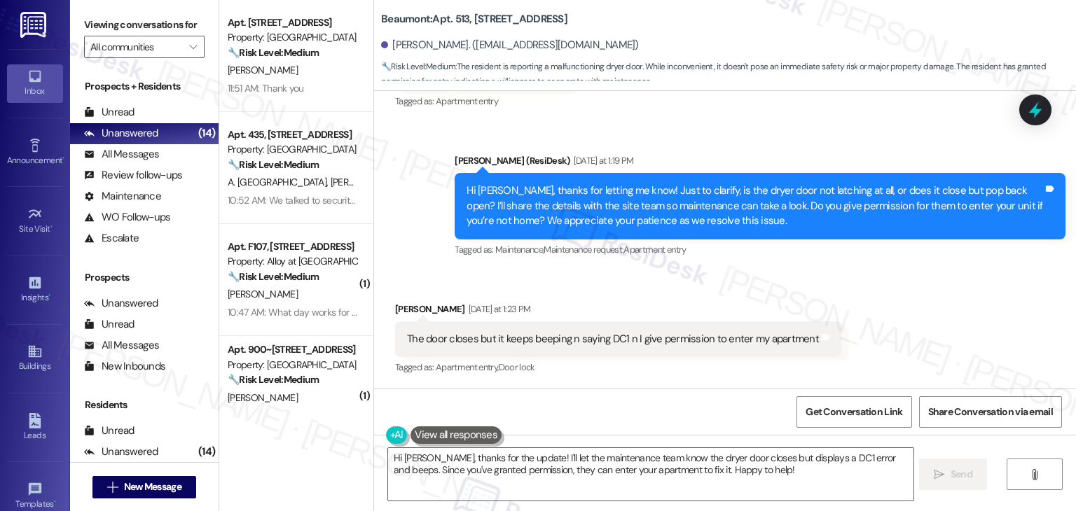
click at [701, 281] on div "Received via SMS Martha Redding Yesterday at 1:23 PM The door closes but it kee…" at bounding box center [725, 329] width 702 height 118
click at [690, 280] on div "Received via SMS Martha Redding Yesterday at 1:23 PM The door closes but it kee…" at bounding box center [725, 329] width 702 height 118
click at [741, 130] on div "Sent via SMS Dottie (ResiDesk) Yesterday at 1:19 PM Hi Martha, thanks for letti…" at bounding box center [725, 196] width 702 height 148
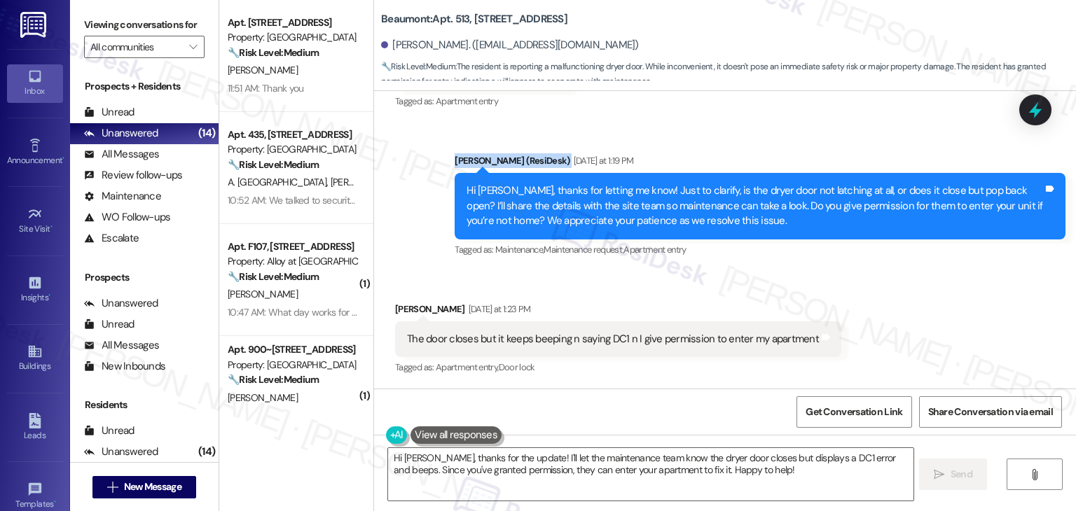
click at [741, 130] on div "Sent via SMS Dottie (ResiDesk) Yesterday at 1:19 PM Hi Martha, thanks for letti…" at bounding box center [725, 196] width 702 height 148
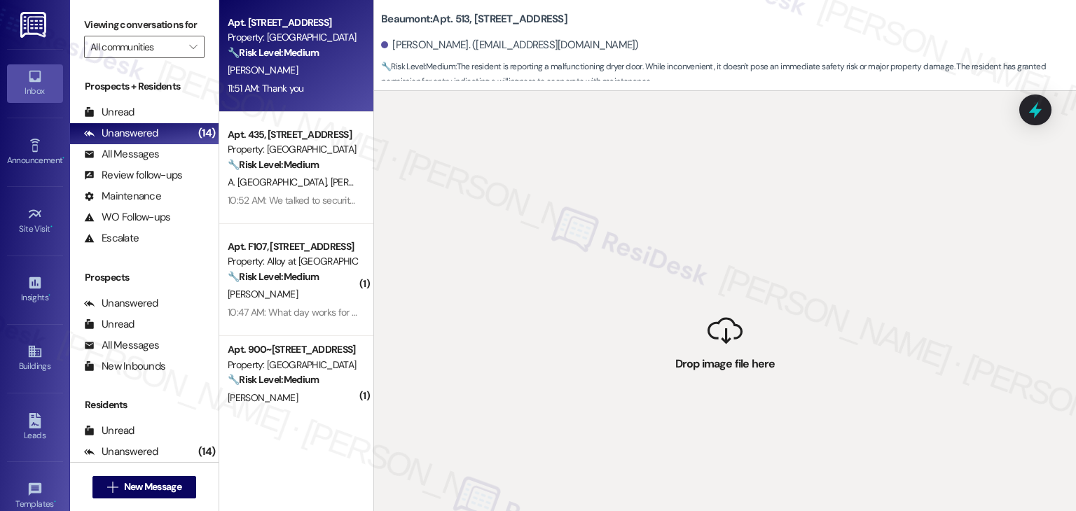
click at [282, 98] on div "Apt. 426, 1525 N 14th Ave Property: Beaumont 🔧 Risk Level: Medium The resident …" at bounding box center [296, 56] width 154 height 112
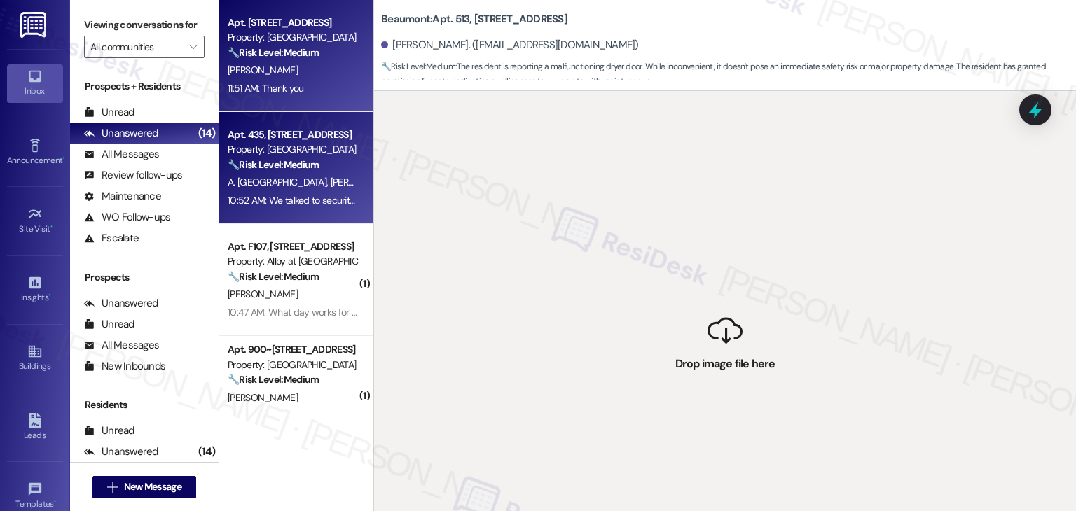
click at [305, 212] on div "Apt. 435, 1525 N 14th Ave Property: Beaumont 🔧 Risk Level: Medium The resident …" at bounding box center [296, 168] width 154 height 112
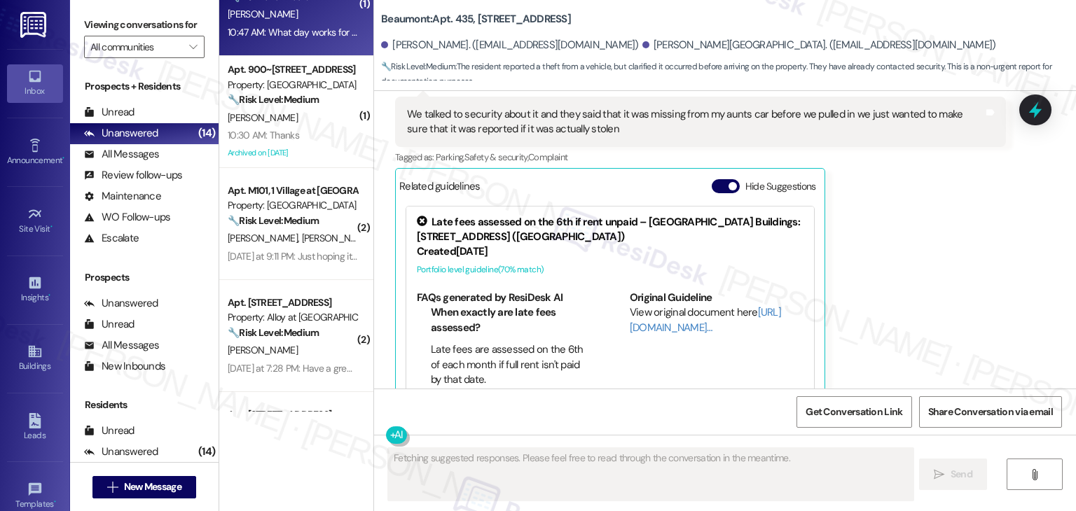
scroll to position [3045, 0]
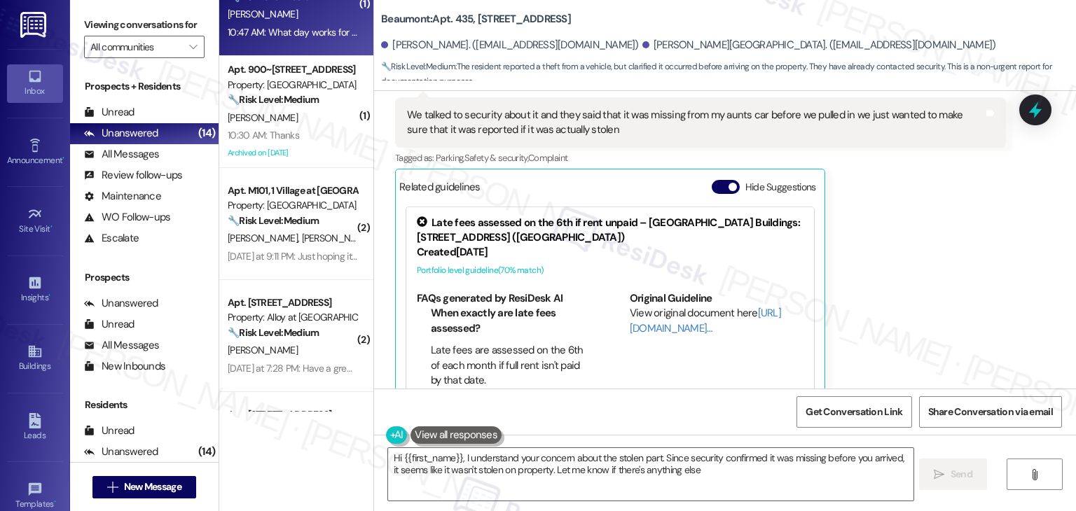
type textarea "Hi {{first_name}}, I understand your concern about the stolen part. Since secur…"
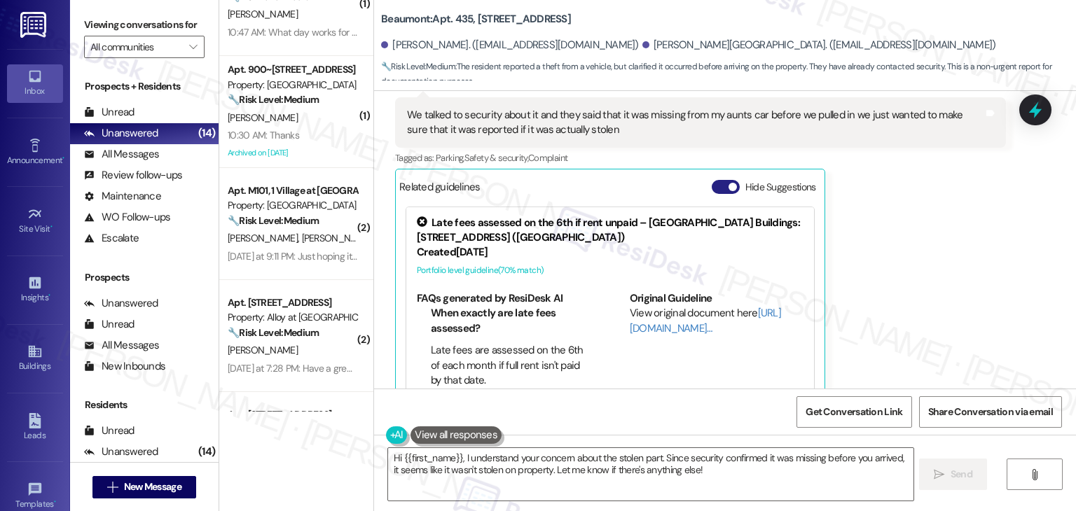
click at [712, 180] on button "Hide Suggestions" at bounding box center [726, 187] width 28 height 14
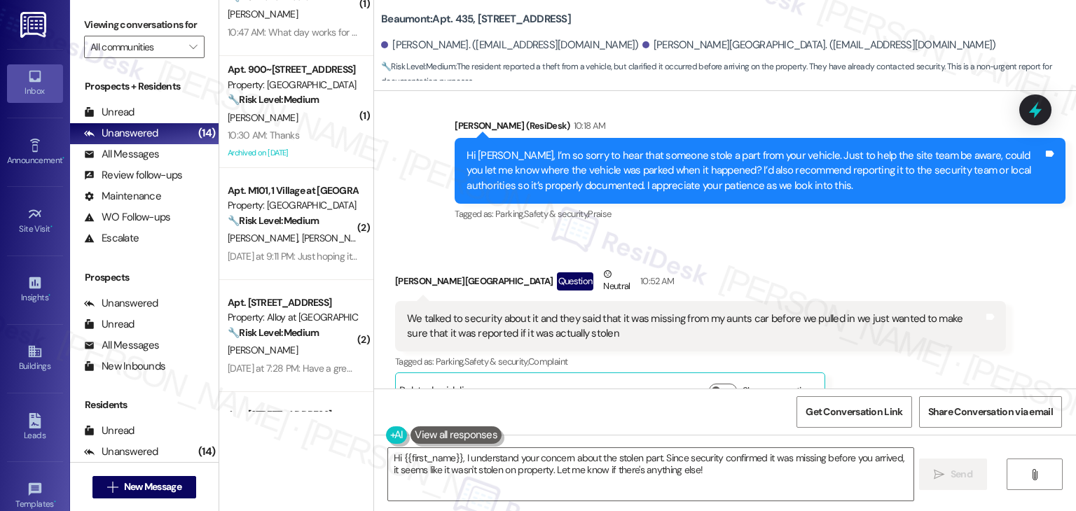
click at [696, 256] on div "Received via SMS [PERSON_NAME] Question Neutral 10:52 AM We talked to security …" at bounding box center [701, 337] width 632 height 163
click at [698, 235] on div "Received via SMS [PERSON_NAME] Question Neutral 10:52 AM We talked to security …" at bounding box center [725, 327] width 702 height 184
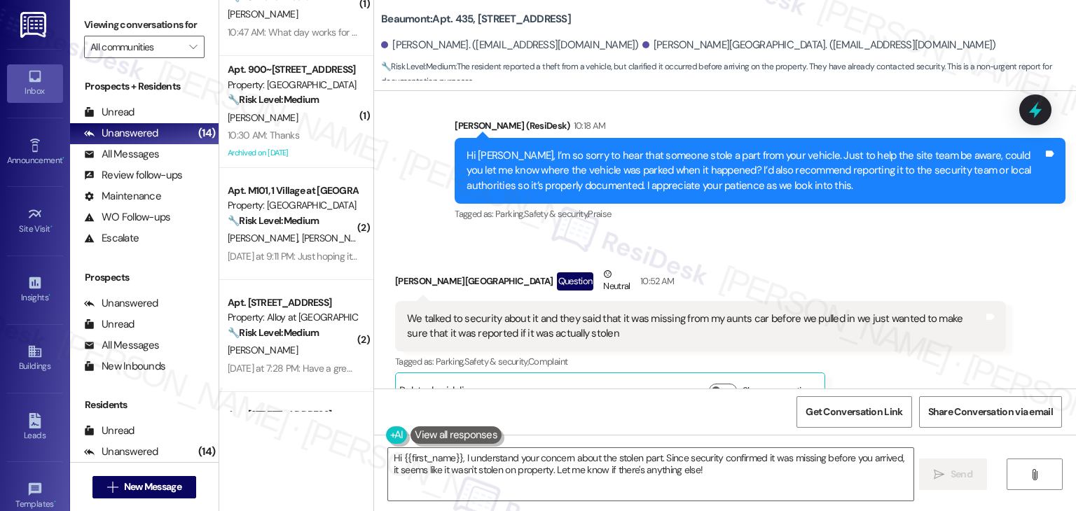
click at [698, 235] on div "Received via SMS [PERSON_NAME] Question Neutral 10:52 AM We talked to security …" at bounding box center [725, 327] width 702 height 184
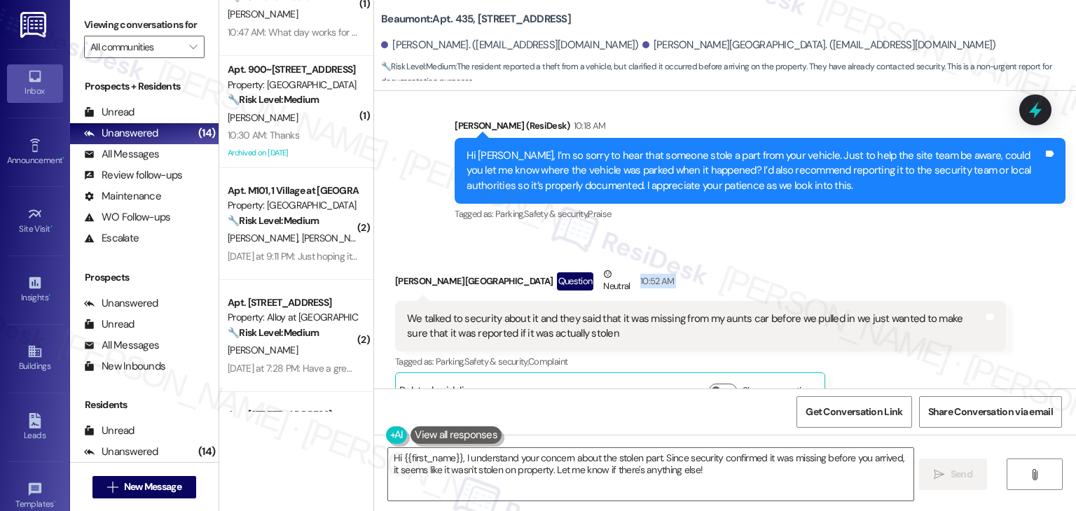
click at [698, 235] on div "Received via SMS [PERSON_NAME] Question Neutral 10:52 AM We talked to security …" at bounding box center [725, 327] width 702 height 184
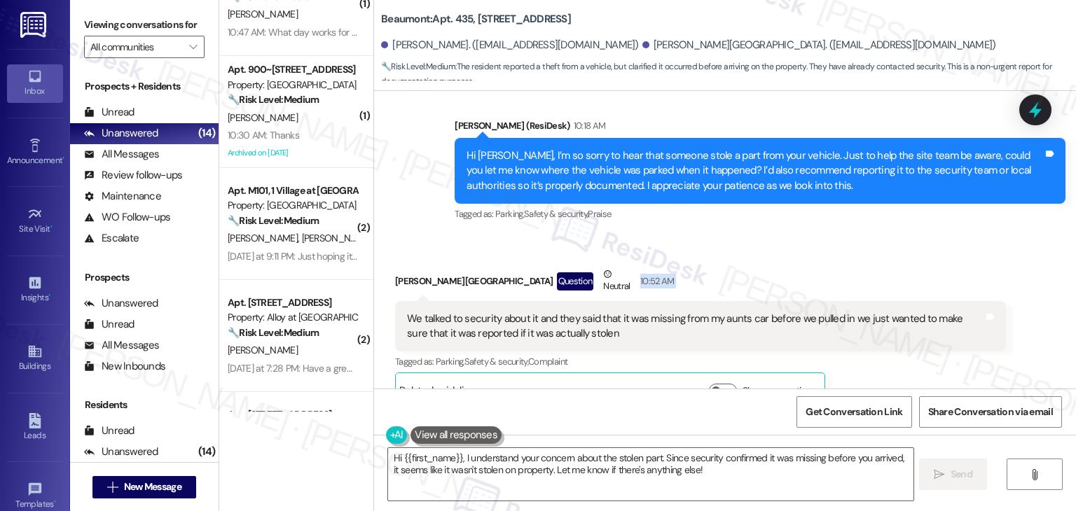
click at [698, 235] on div "Received via SMS [PERSON_NAME] Question Neutral 10:52 AM We talked to security …" at bounding box center [725, 327] width 702 height 184
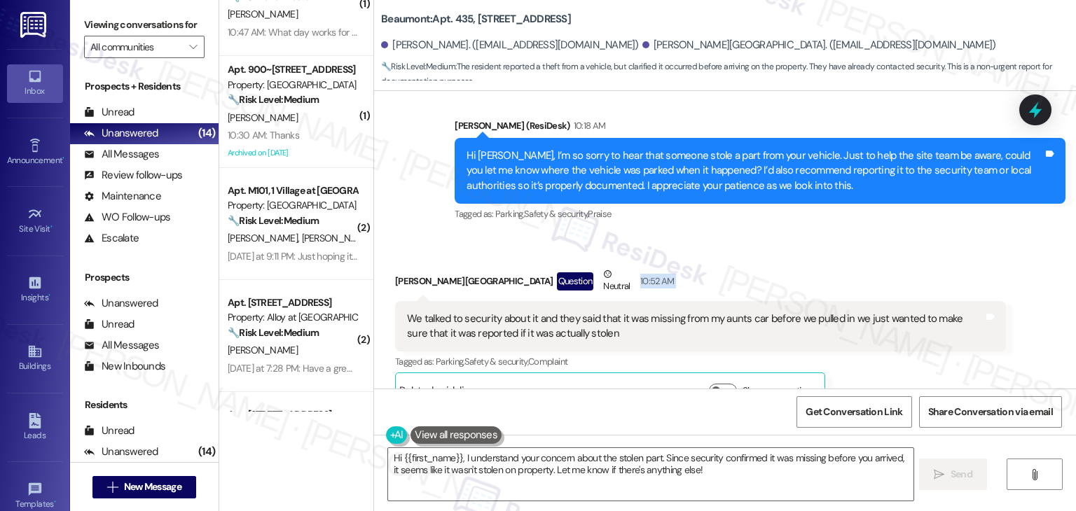
click at [698, 235] on div "Received via SMS [PERSON_NAME] Question Neutral 10:52 AM We talked to security …" at bounding box center [725, 327] width 702 height 184
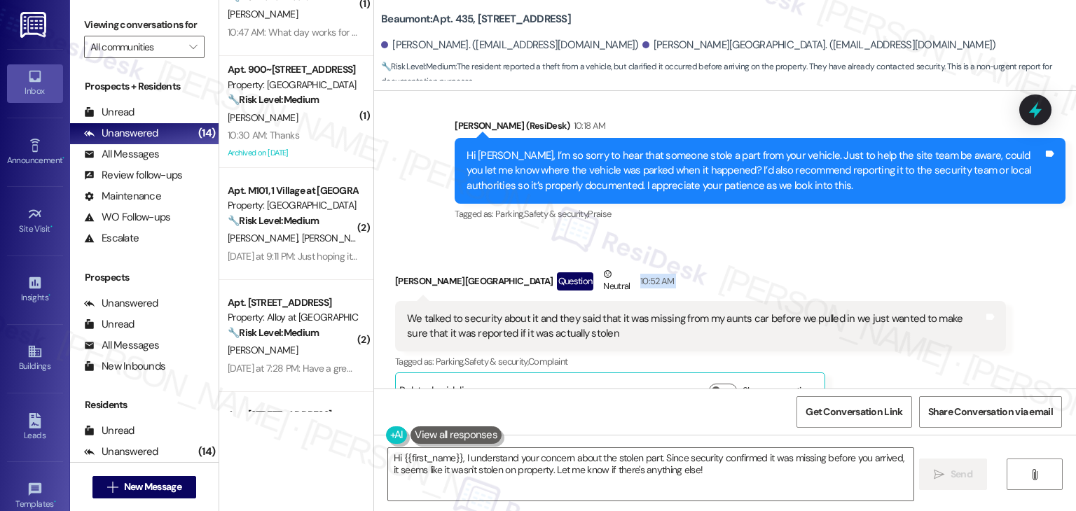
click at [698, 235] on div "Received via SMS [PERSON_NAME] Question Neutral 10:52 AM We talked to security …" at bounding box center [725, 327] width 702 height 184
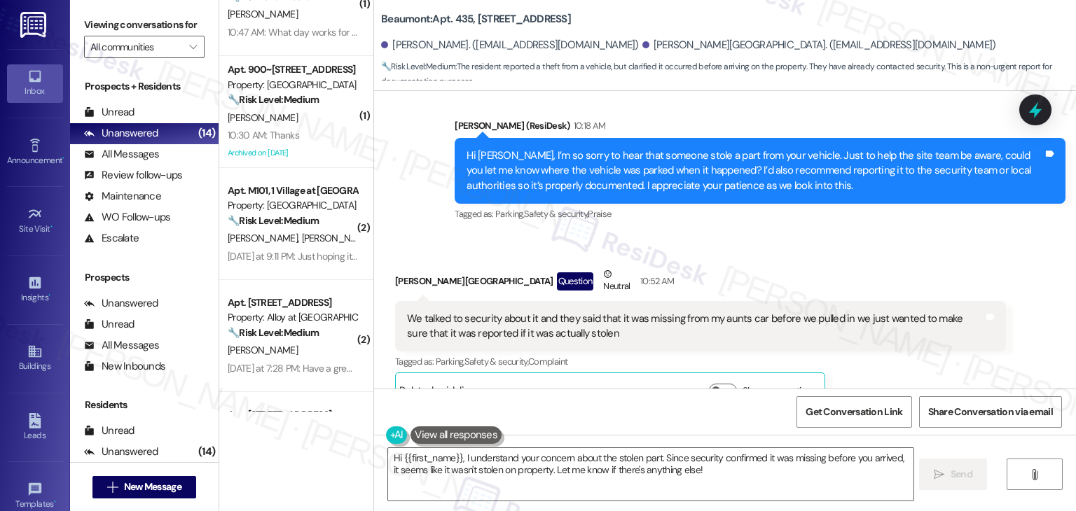
click at [698, 235] on div "Received via SMS [PERSON_NAME] Question Neutral 10:52 AM We talked to security …" at bounding box center [725, 327] width 702 height 184
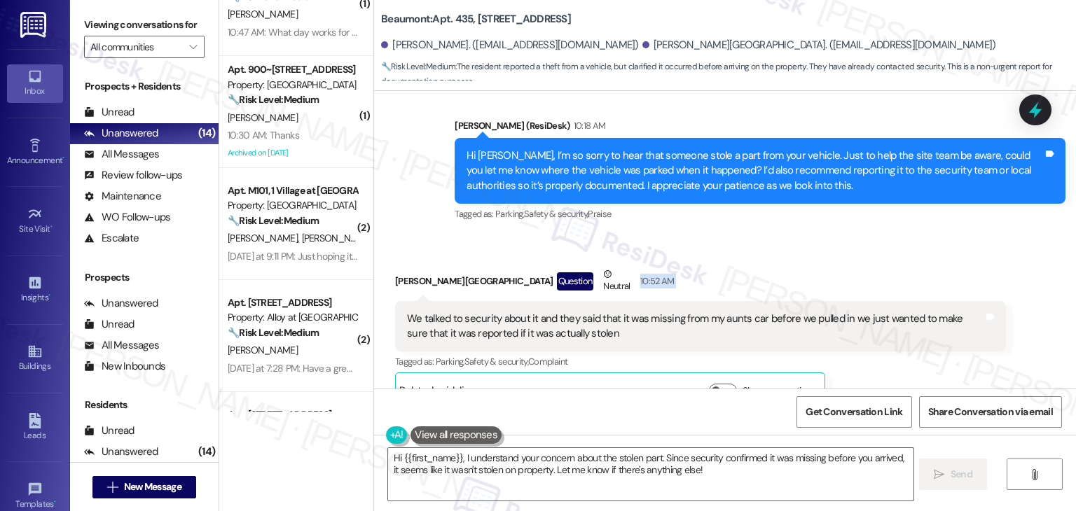
click at [698, 235] on div "Received via SMS [PERSON_NAME] Question Neutral 10:52 AM We talked to security …" at bounding box center [725, 327] width 702 height 184
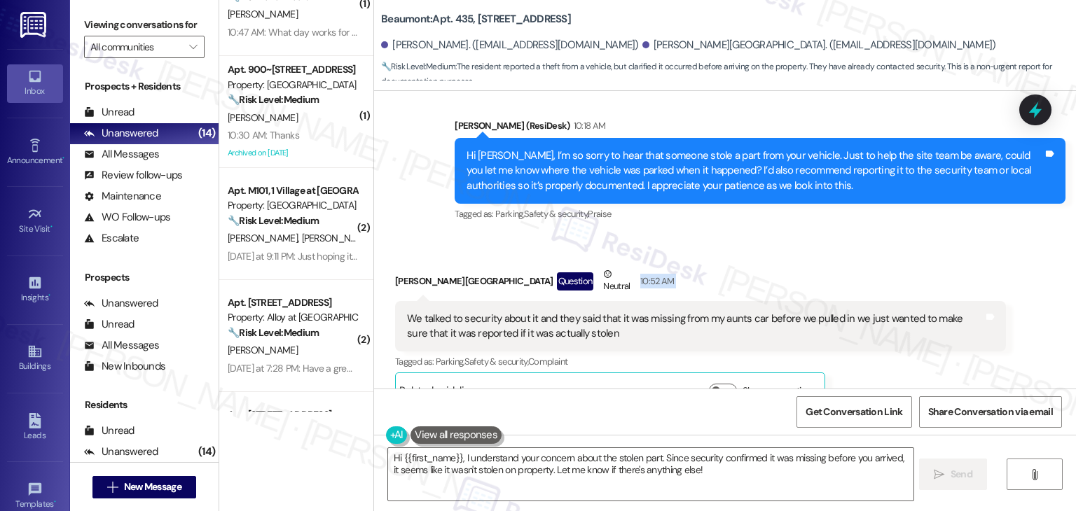
click at [698, 235] on div "Received via SMS [PERSON_NAME] Question Neutral 10:52 AM We talked to security …" at bounding box center [725, 327] width 702 height 184
click at [707, 235] on div "Received via SMS [PERSON_NAME] Question Neutral 10:52 AM We talked to security …" at bounding box center [725, 327] width 702 height 184
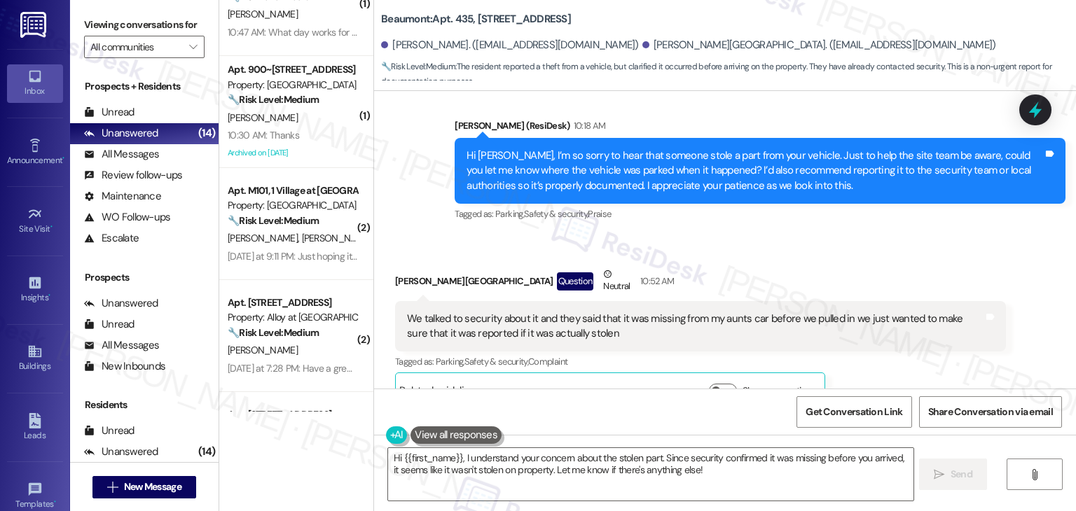
click at [707, 235] on div "Received via SMS [PERSON_NAME] Question Neutral 10:52 AM We talked to security …" at bounding box center [725, 327] width 702 height 184
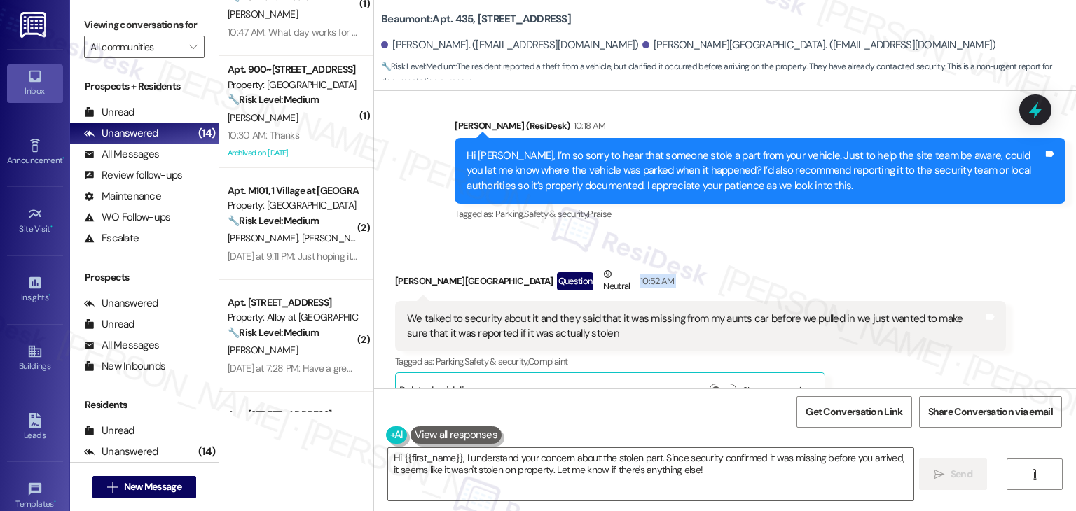
click at [707, 235] on div "Received via SMS [PERSON_NAME] Question Neutral 10:52 AM We talked to security …" at bounding box center [725, 327] width 702 height 184
